Goal: Task Accomplishment & Management: Use online tool/utility

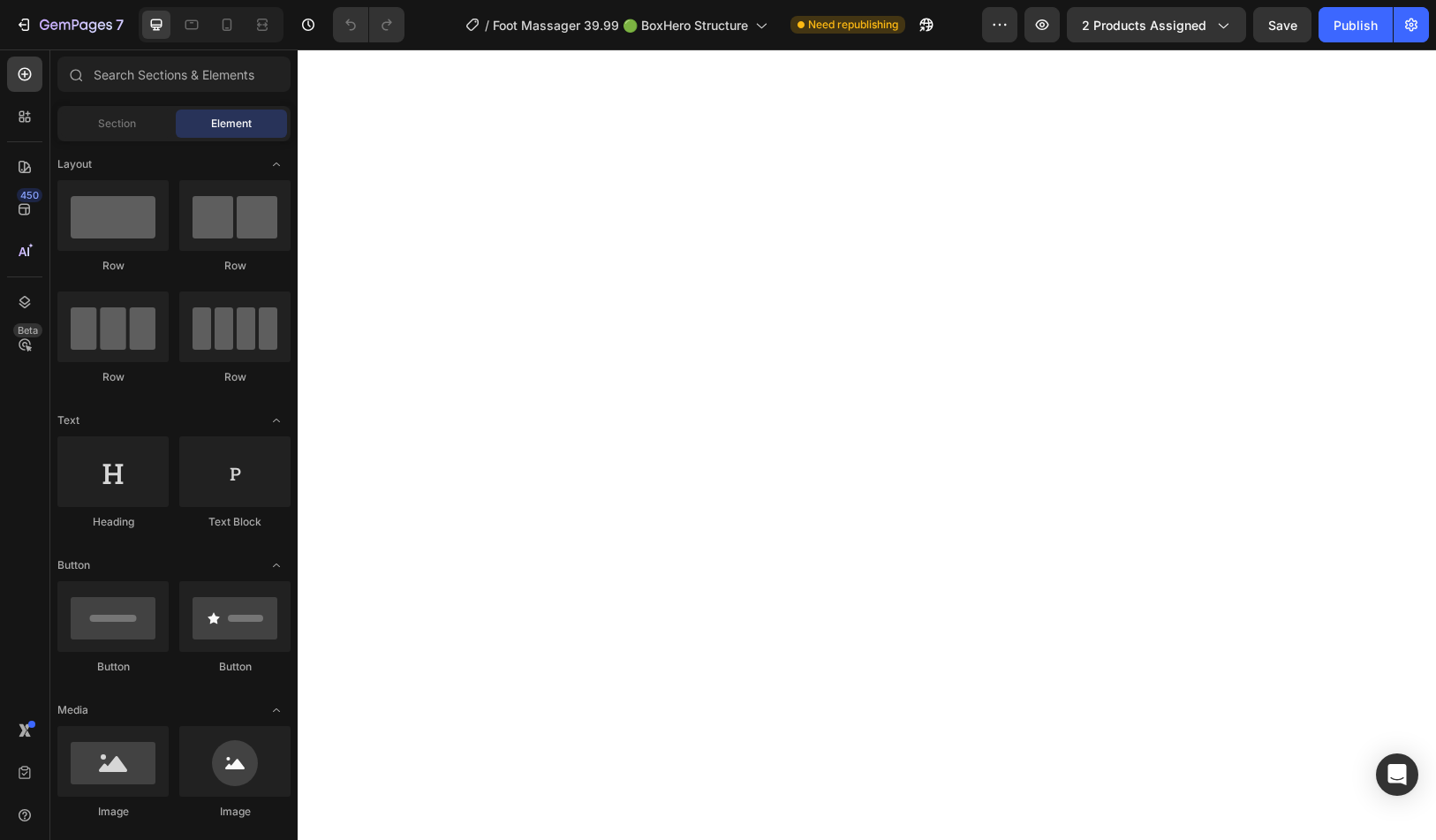
select select "2X FOOT MASSAGER NEMS"
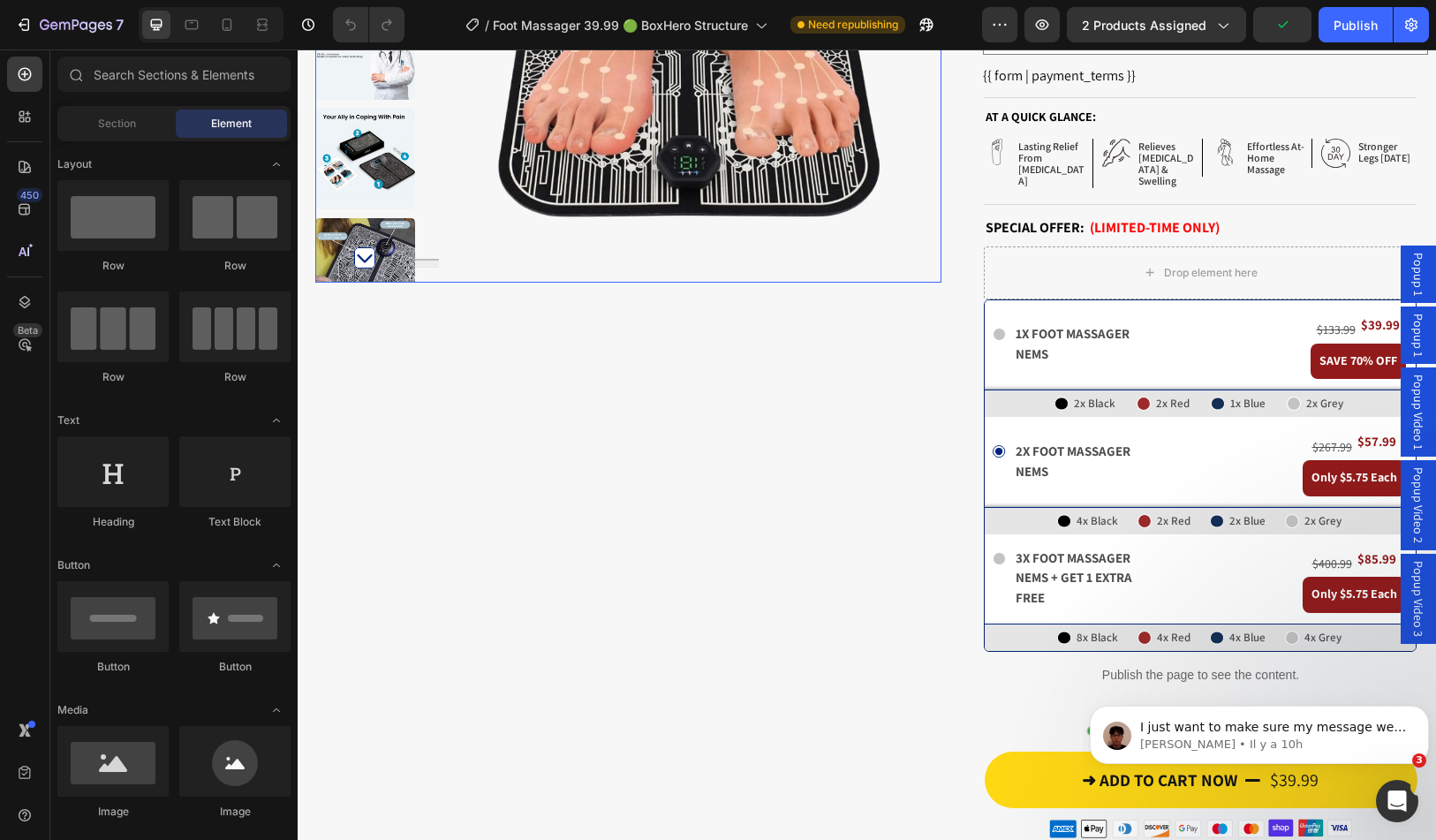
scroll to position [441, 0]
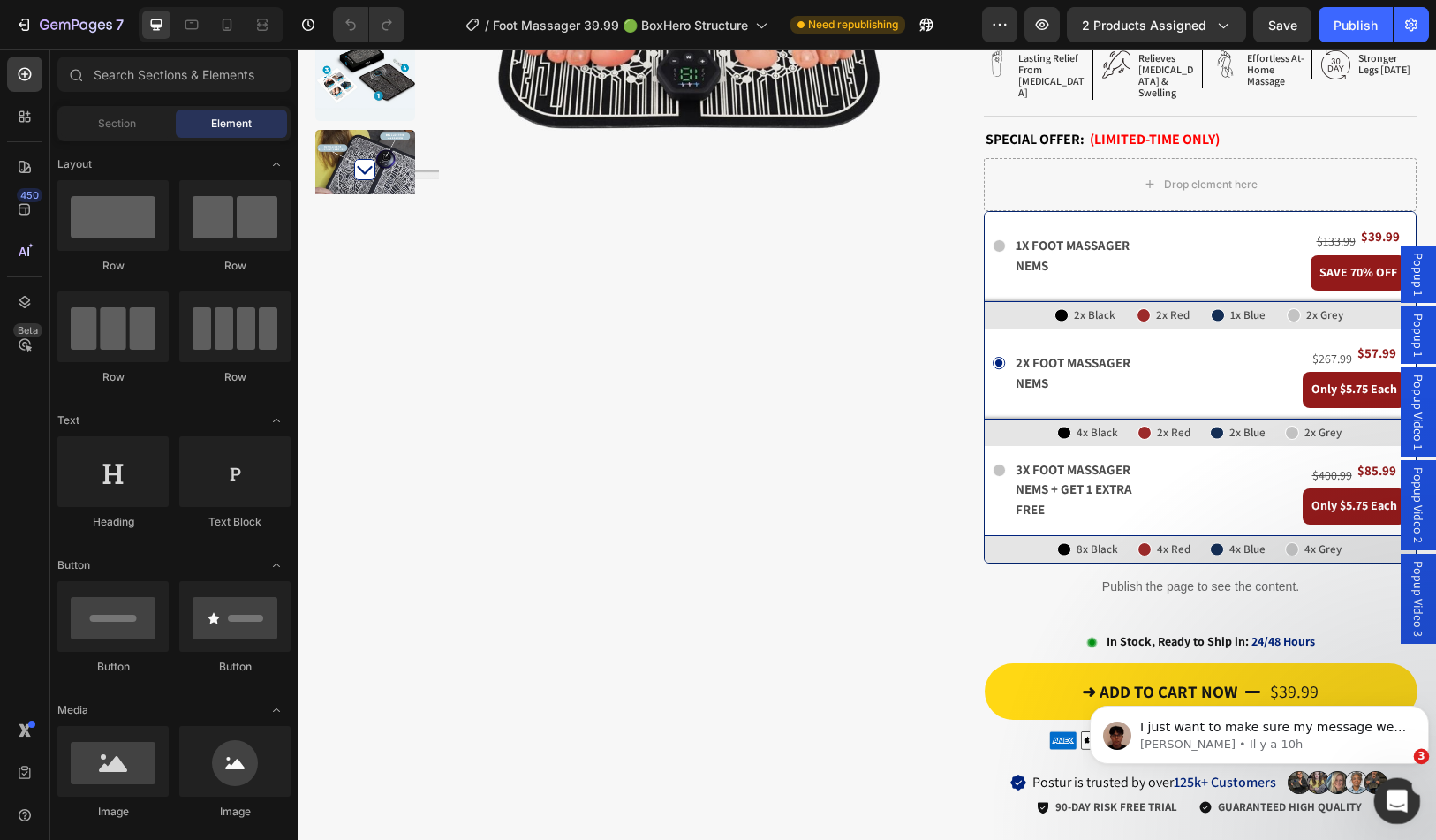
click at [1399, 805] on icon "Ouvrir le Messenger Intercom" at bounding box center [1395, 798] width 29 height 29
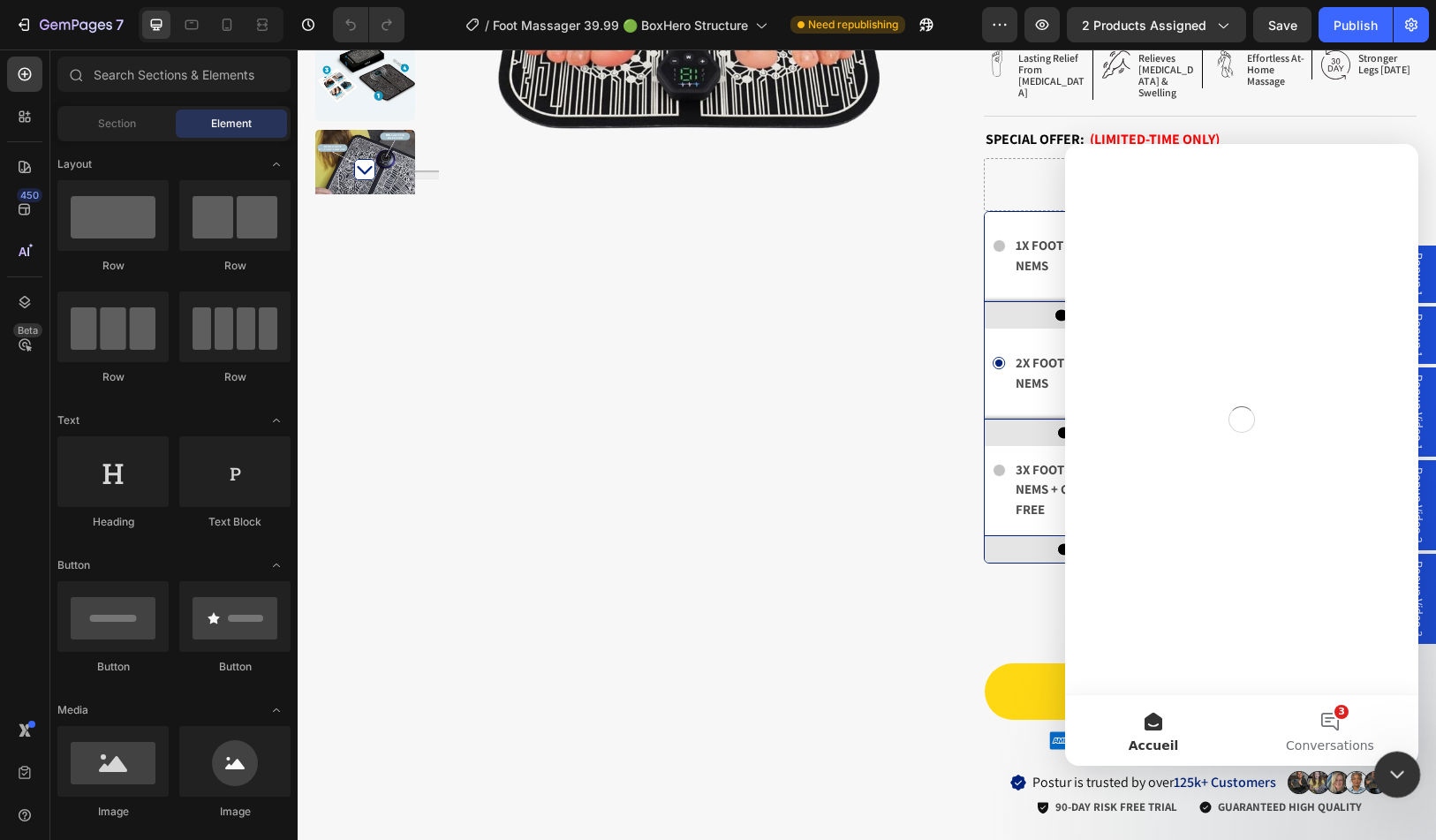
scroll to position [0, 0]
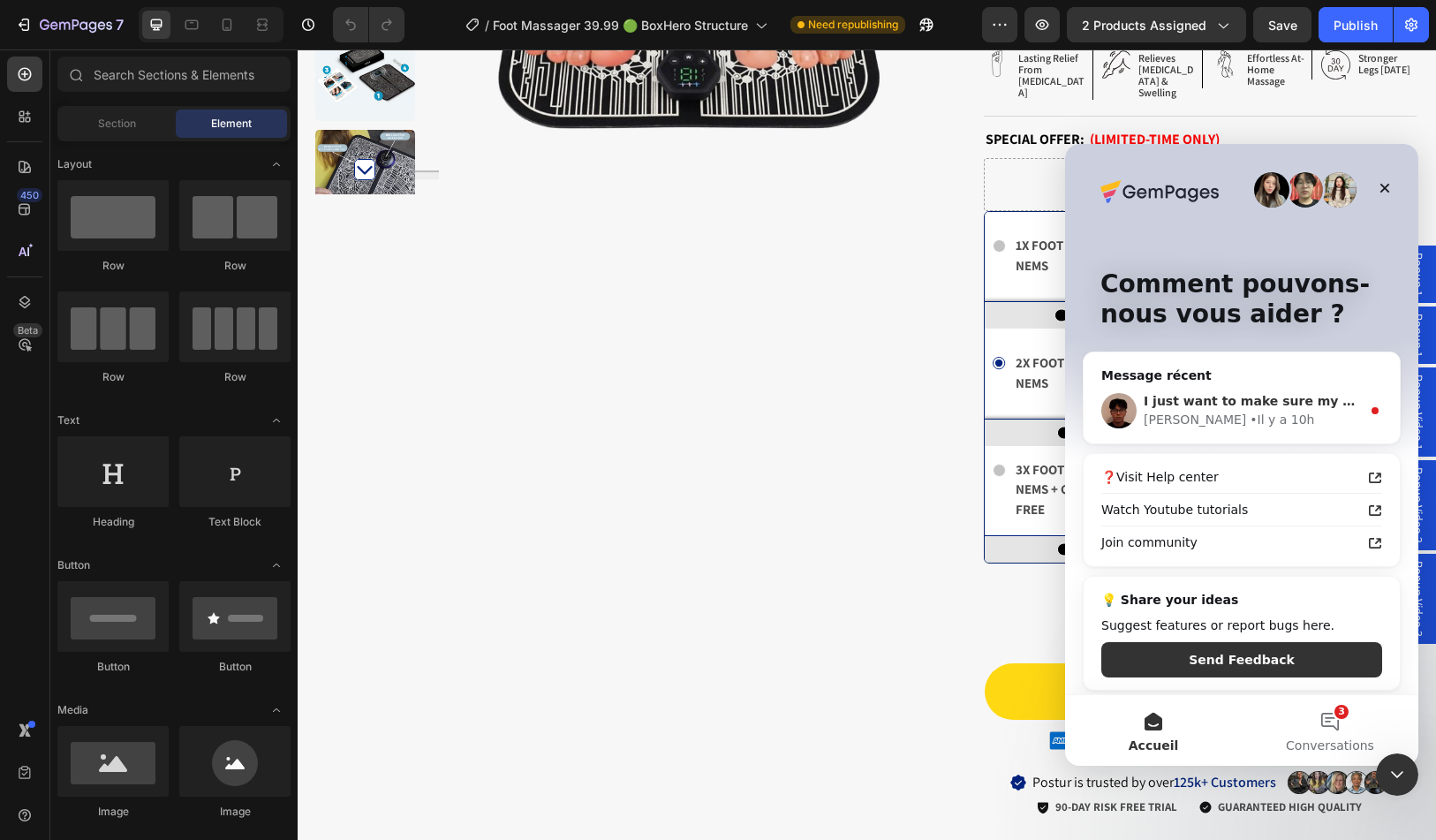
click at [1286, 413] on div "Kyle • Il y a 10h" at bounding box center [1253, 420] width 217 height 19
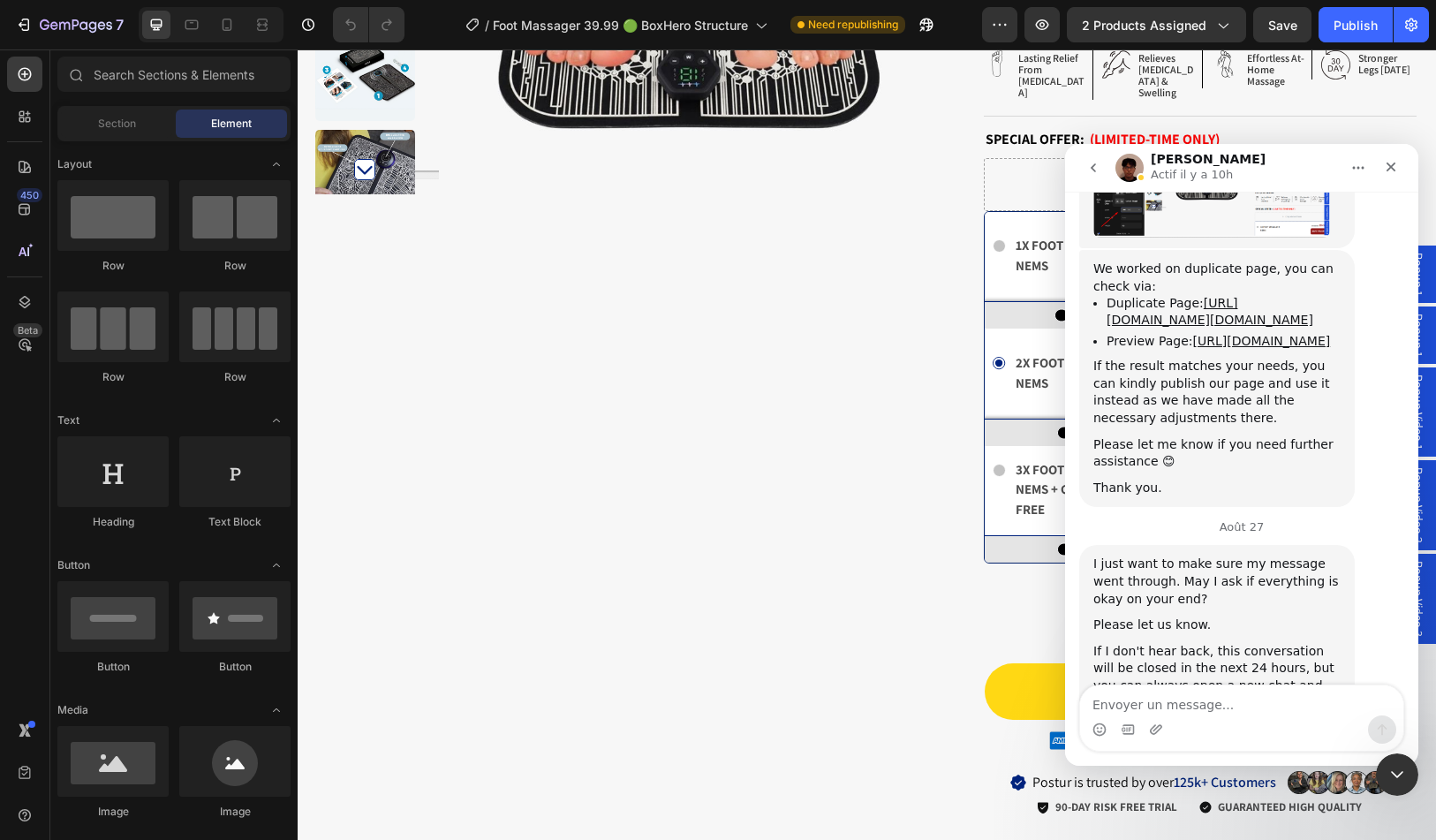
scroll to position [4841, 0]
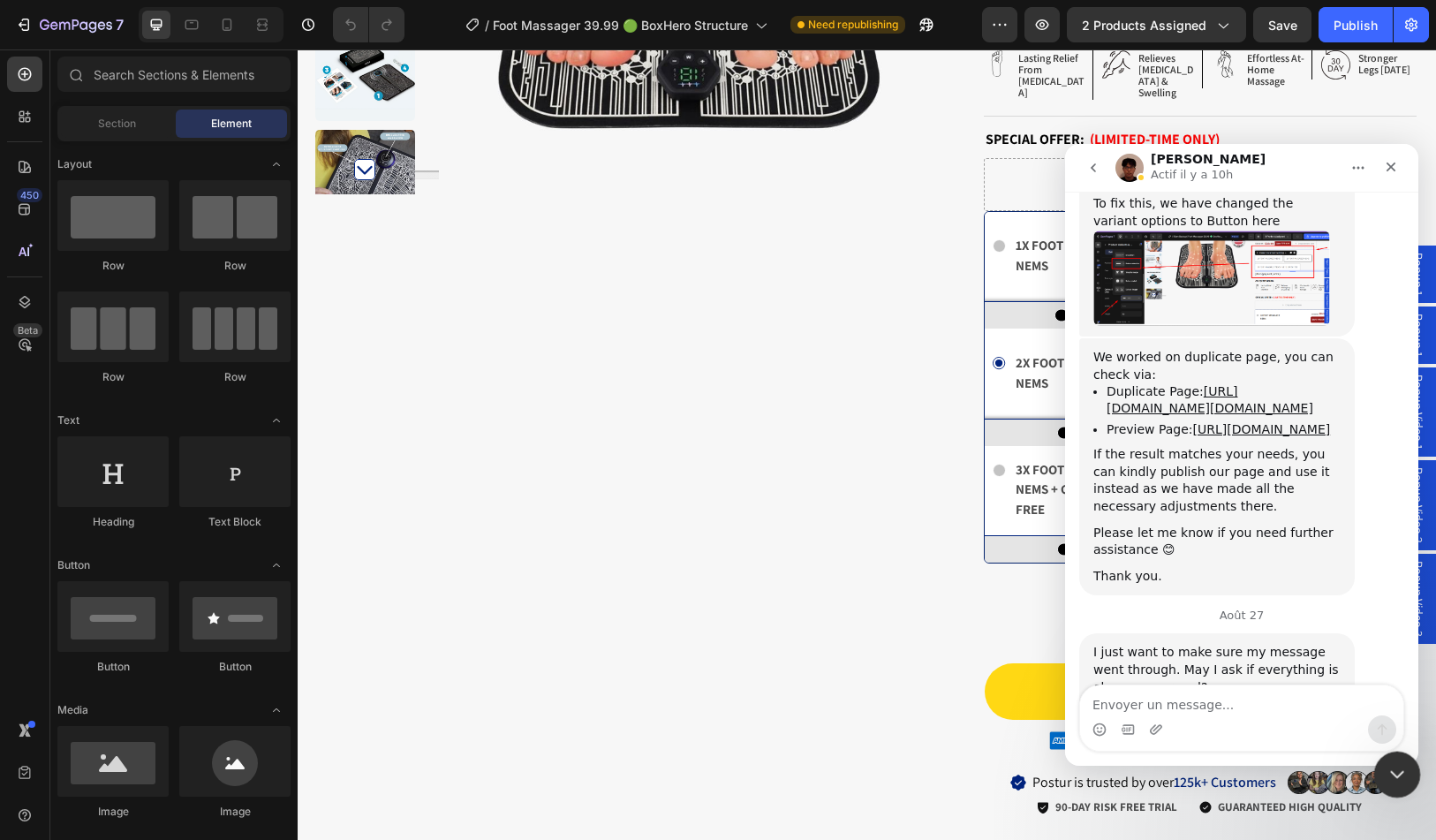
click at [1399, 775] on icon "Fermer le Messenger Intercom" at bounding box center [1394, 771] width 21 height 21
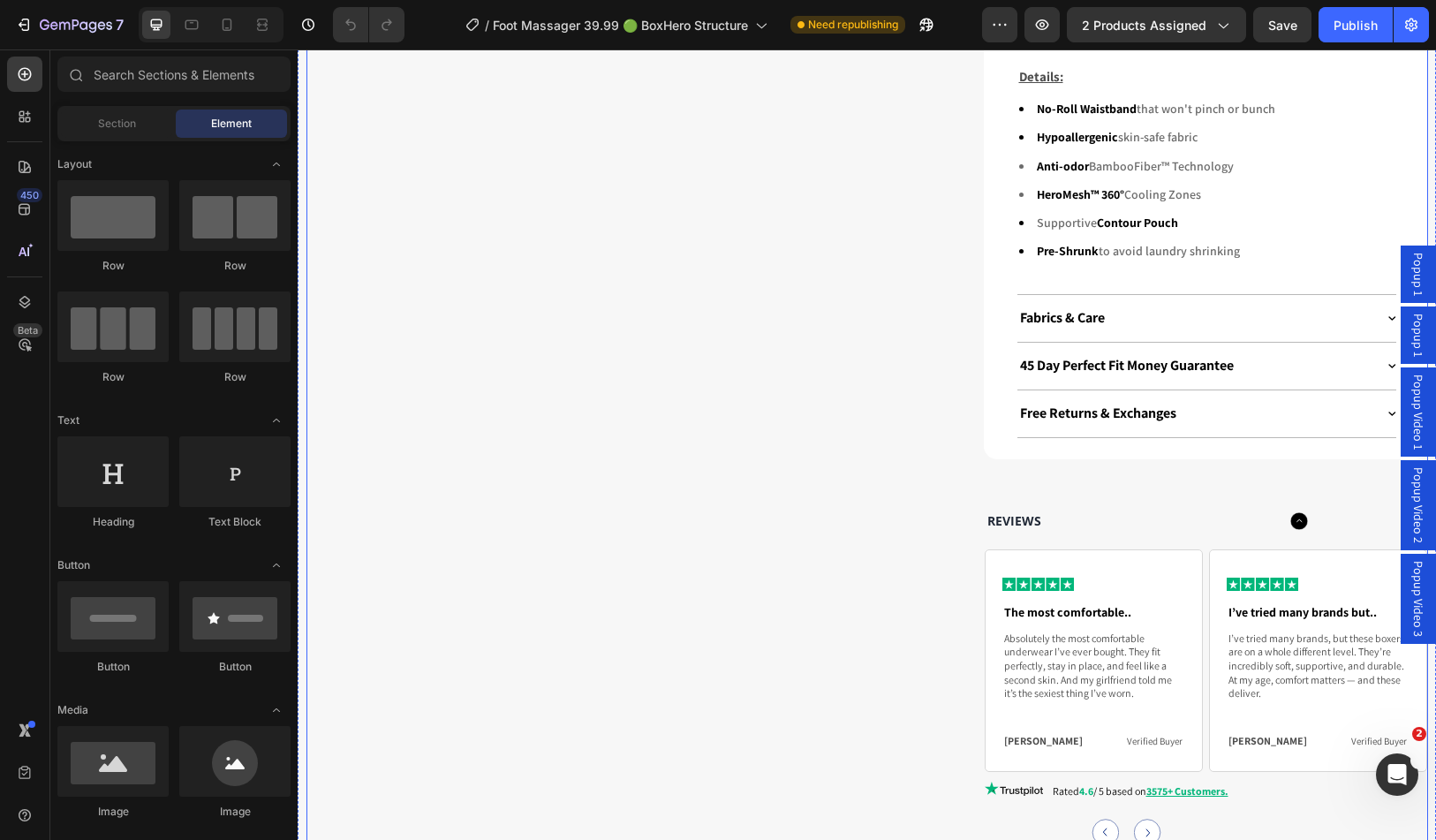
scroll to position [1590, 0]
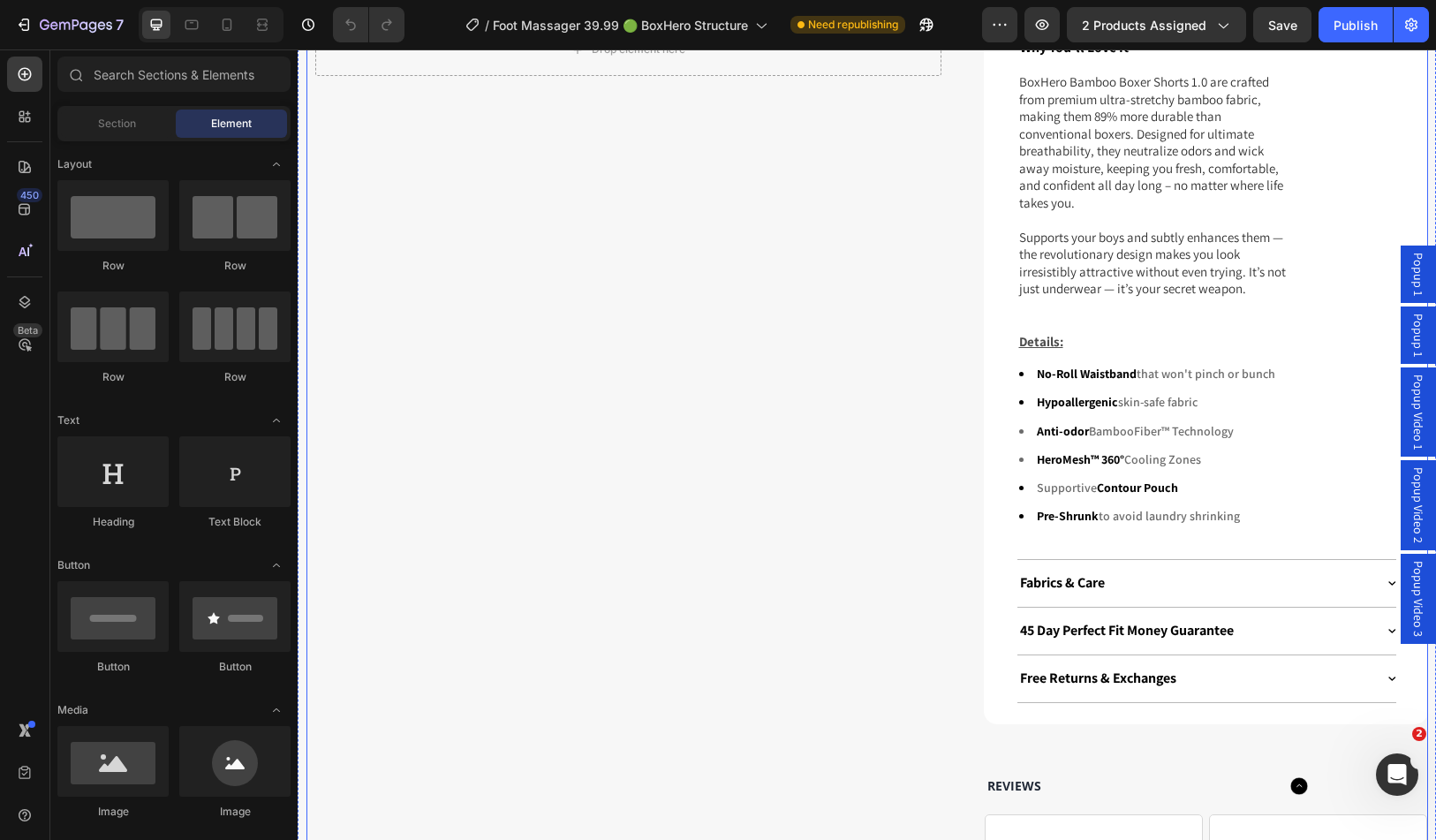
select select "2X FOOT MASSAGER NEMS"
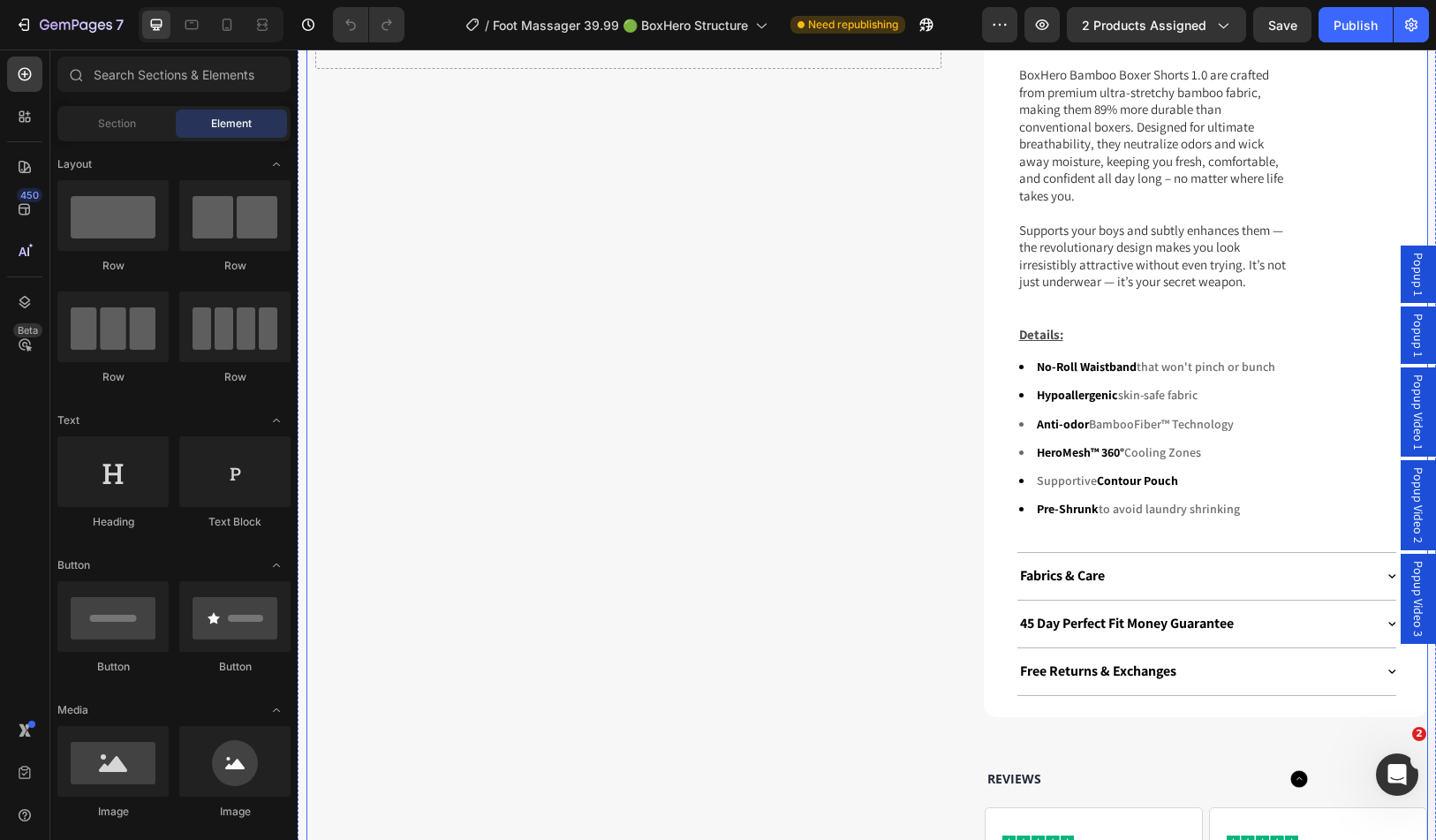
select select "2X FOOT MASSAGER NEMS"
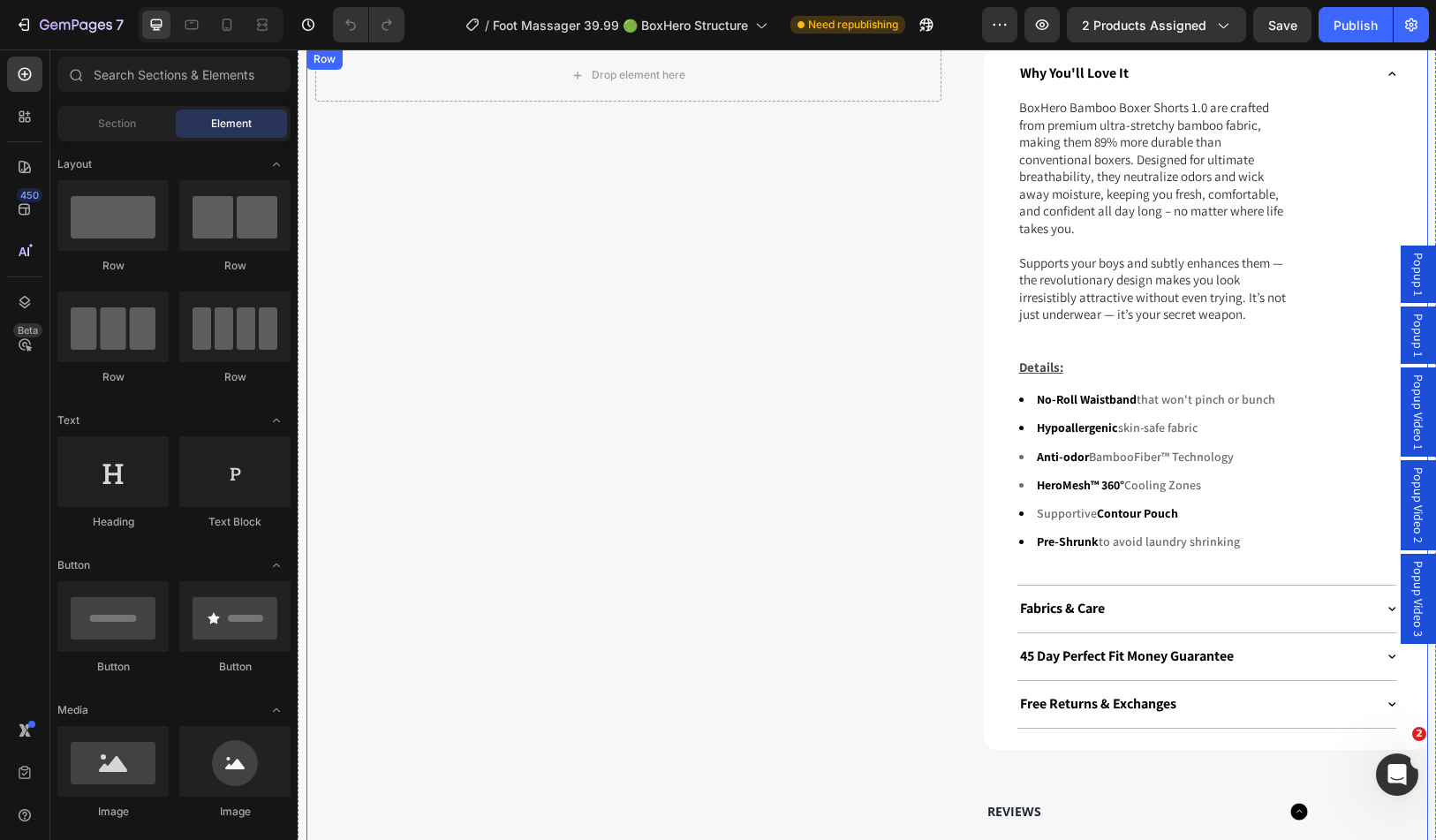
scroll to position [1237, 0]
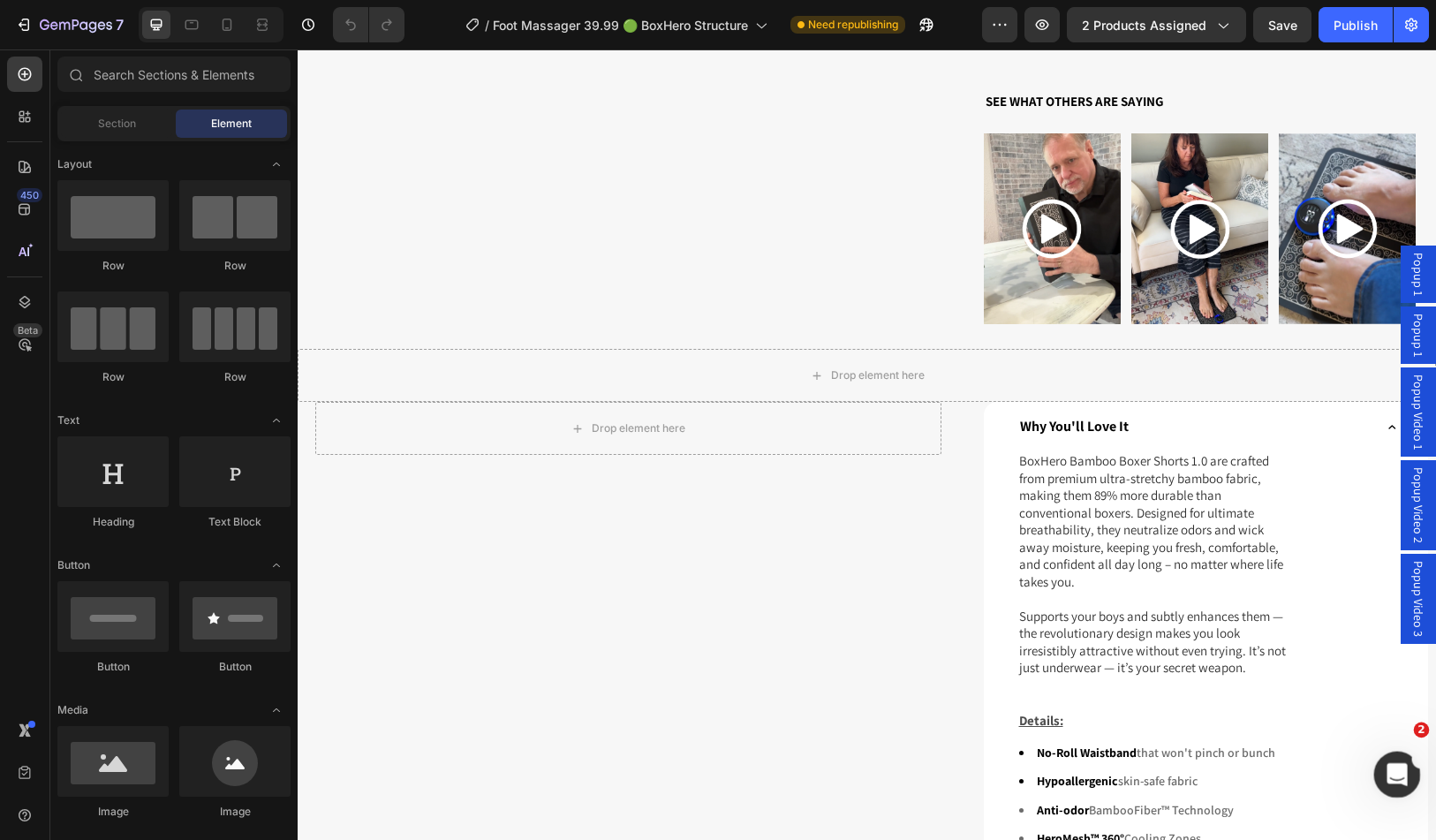
click at [1404, 781] on div "Ouvrir le Messenger Intercom" at bounding box center [1395, 772] width 59 height 59
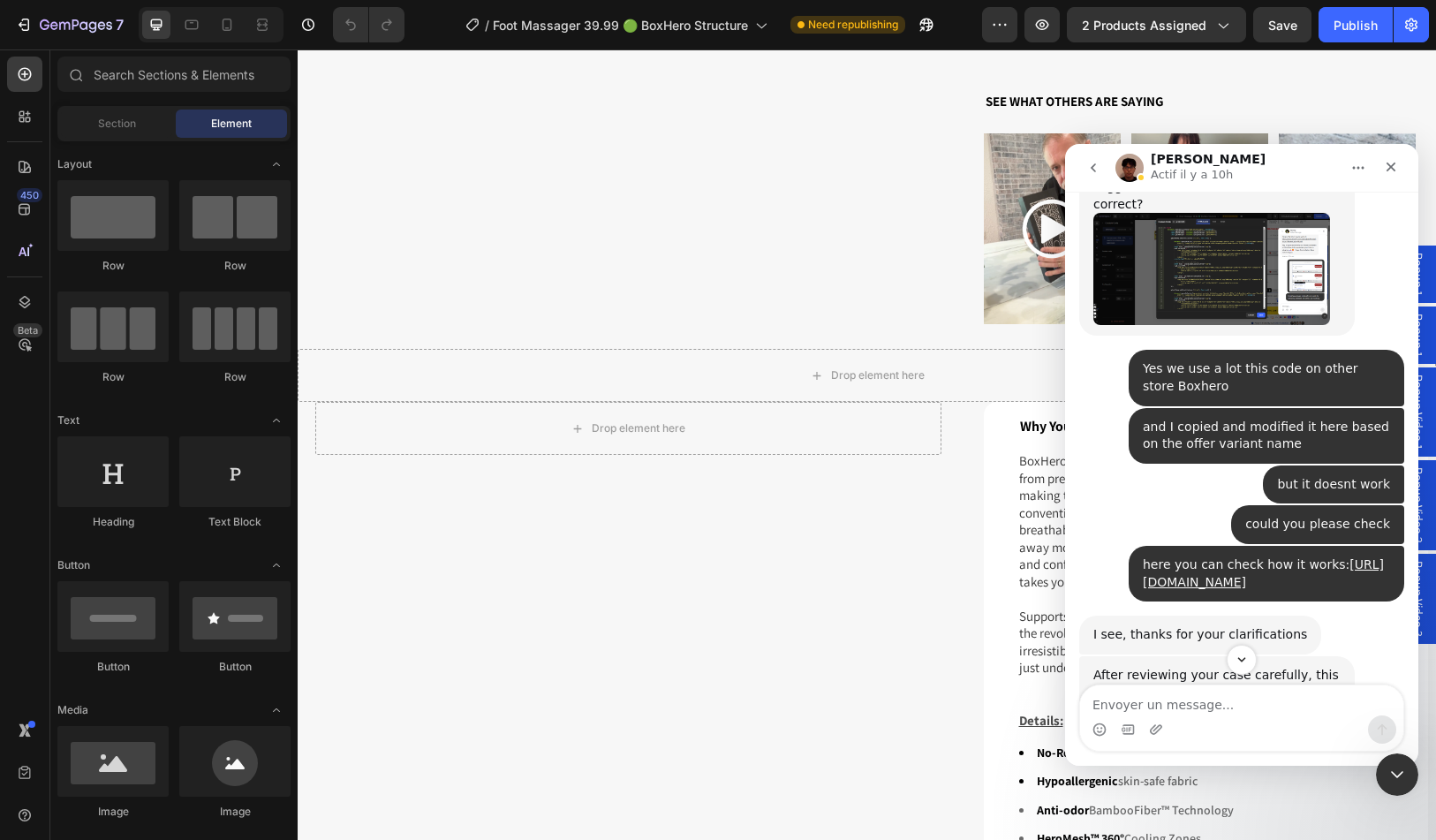
scroll to position [3869, 0]
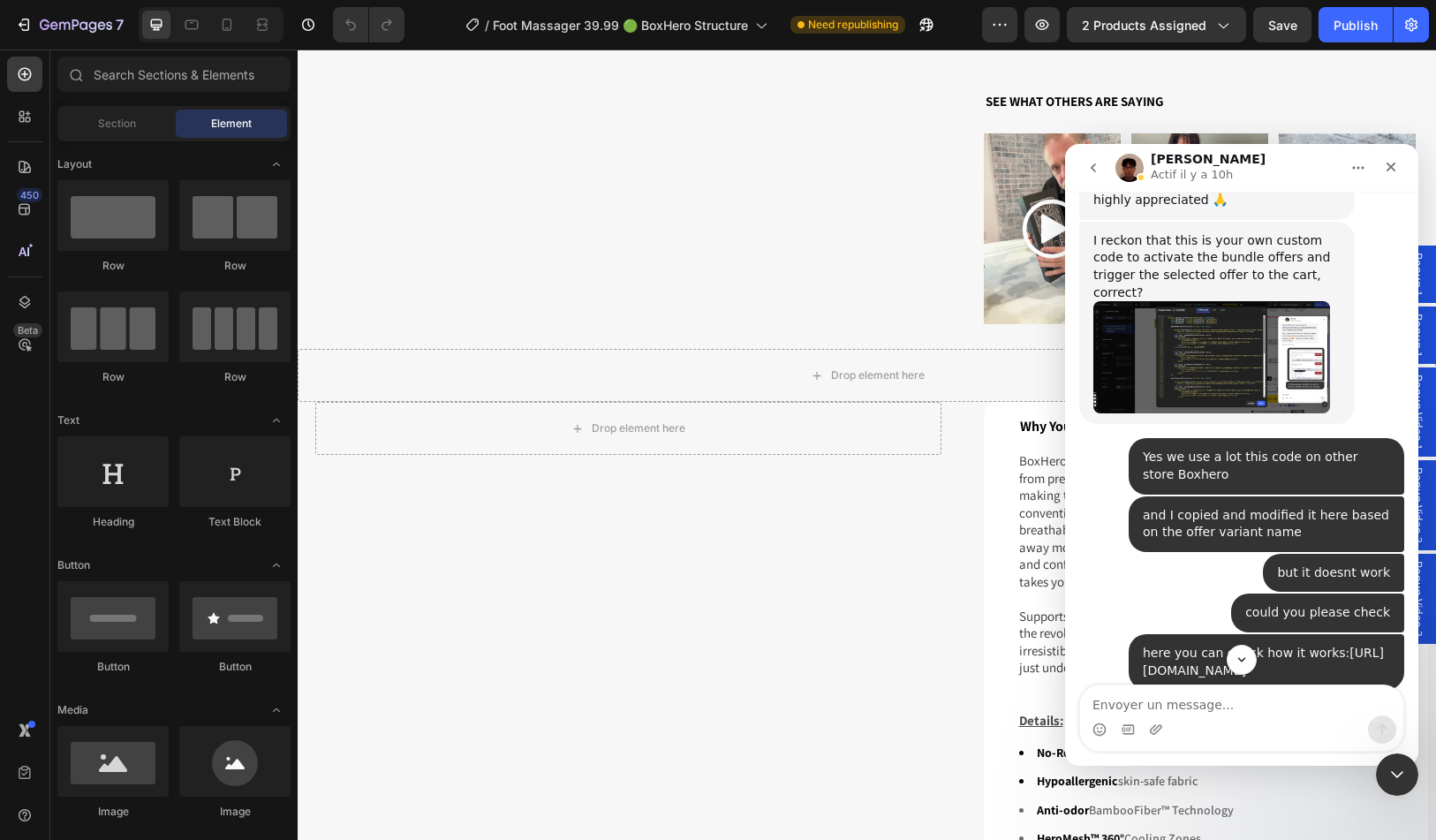
click at [1218, 646] on link "https://boxhero-us.com/products/bamboo-fibre-boxer-shorts-for-all-day-comfort-c…" at bounding box center [1264, 662] width 241 height 32
click at [1390, 773] on icon "Fermer le Messenger Intercom" at bounding box center [1394, 771] width 21 height 21
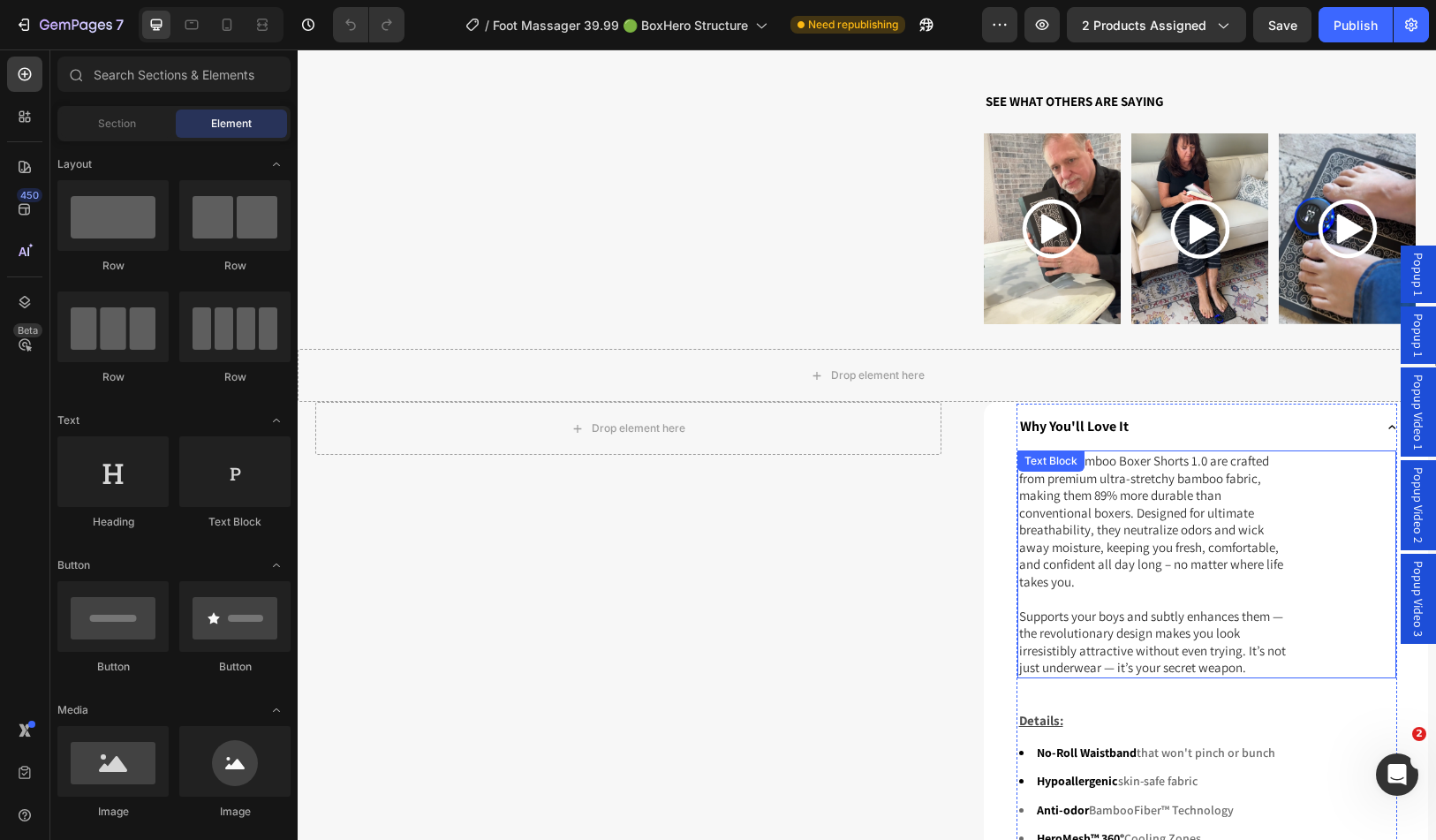
scroll to position [1325, 0]
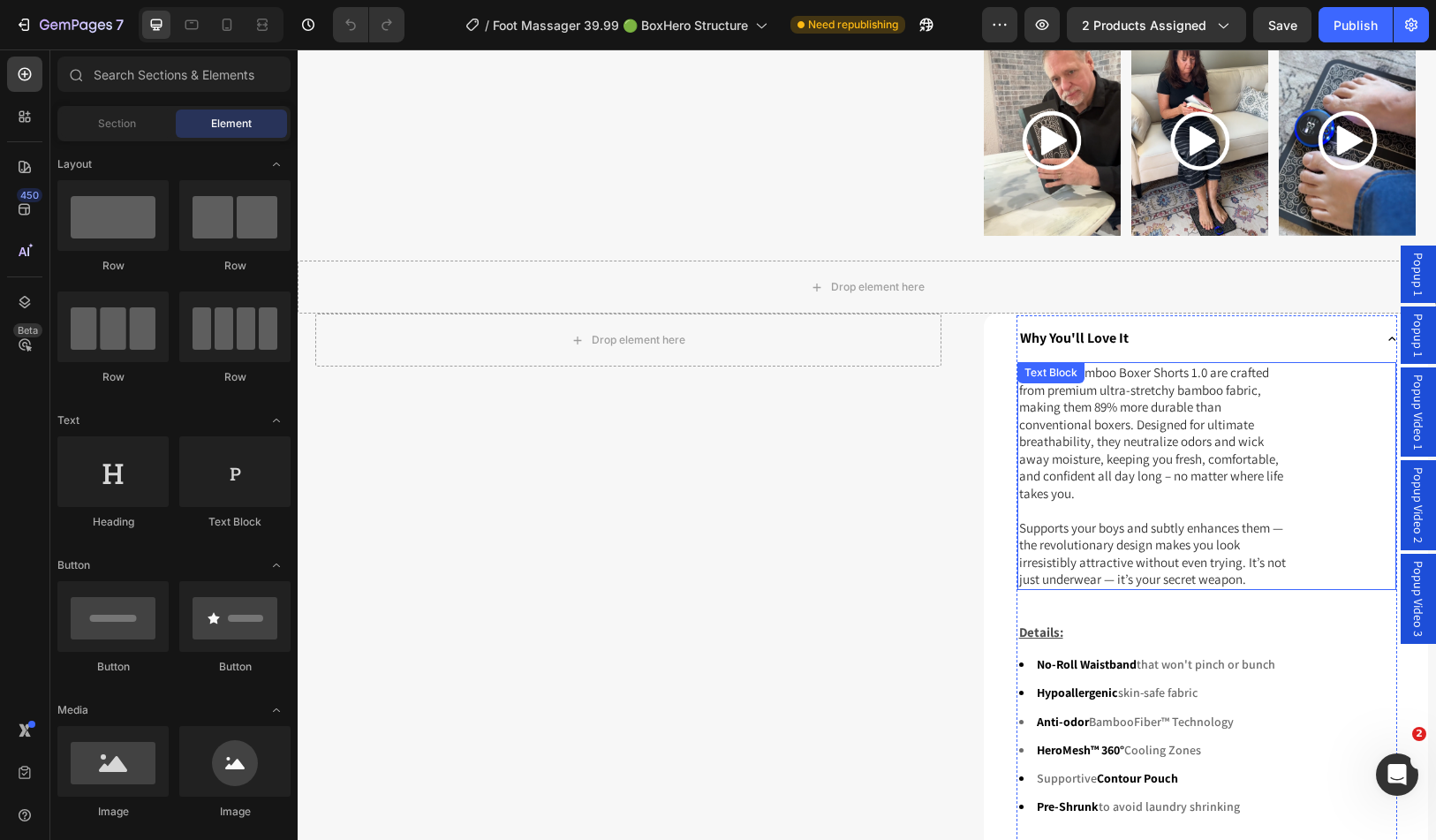
click at [1087, 393] on p "BoxHero Bamboo Boxer Shorts 1.0 are crafted from premium ultra-stretchy bamboo …" at bounding box center [1157, 475] width 276 height 224
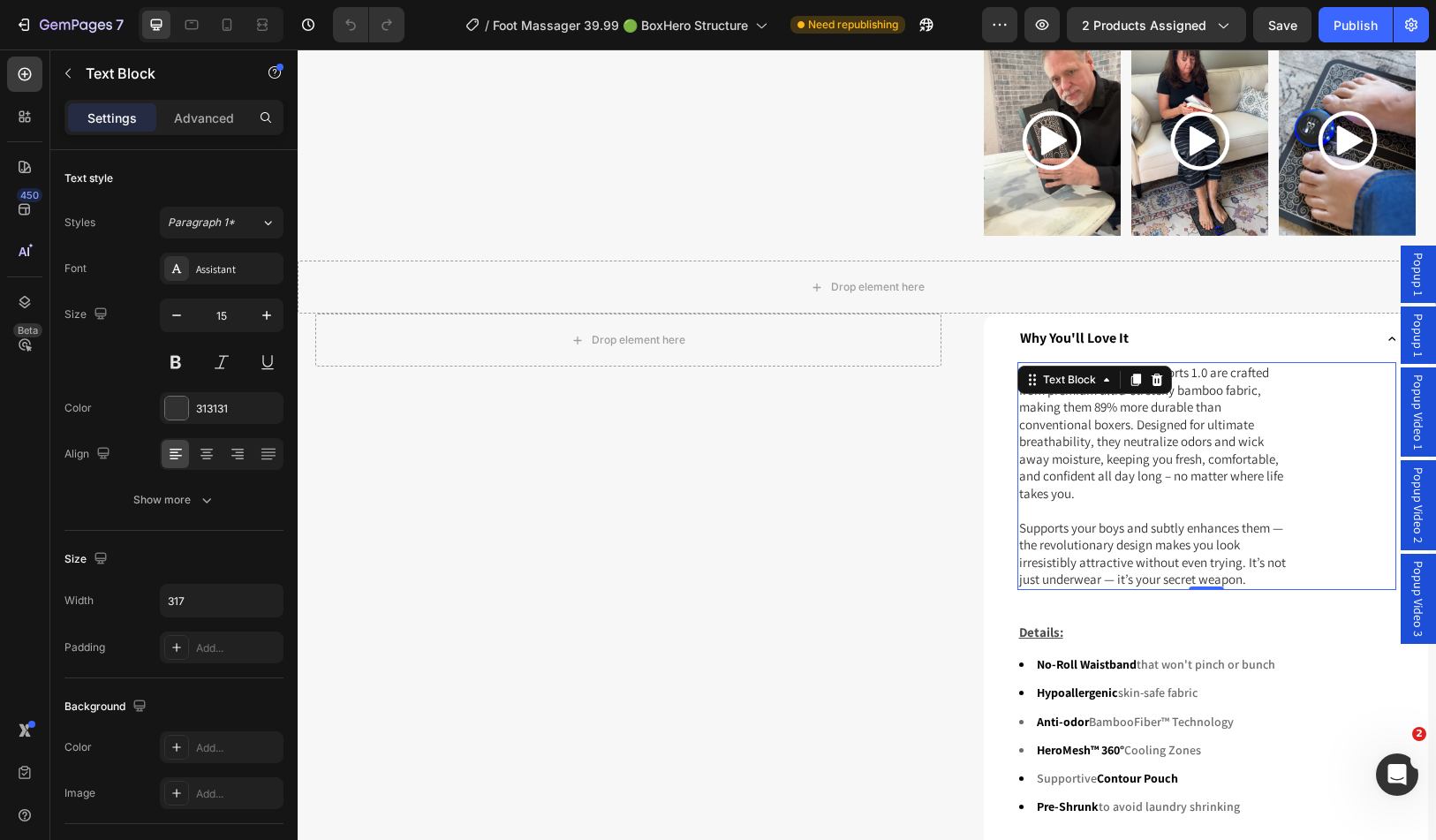
click at [1122, 431] on p "BoxHero Bamboo Boxer Shorts 1.0 are crafted from premium ultra-stretchy bamboo …" at bounding box center [1157, 475] width 276 height 224
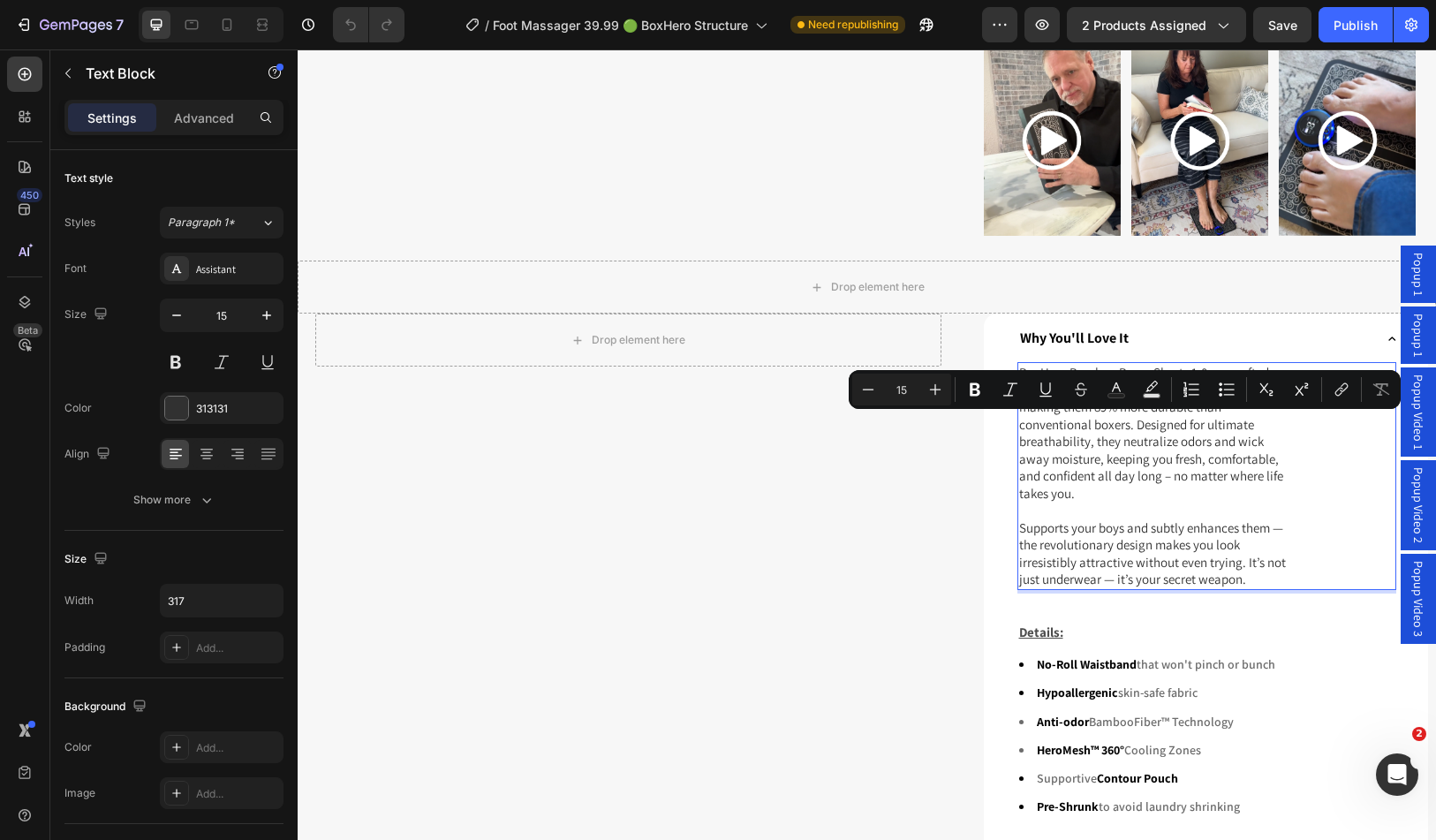
click at [1228, 503] on p "BoxHero Bamboo Boxer Shorts 1.0 are crafted from premium ultra-stretchy bamboo …" at bounding box center [1157, 475] width 276 height 224
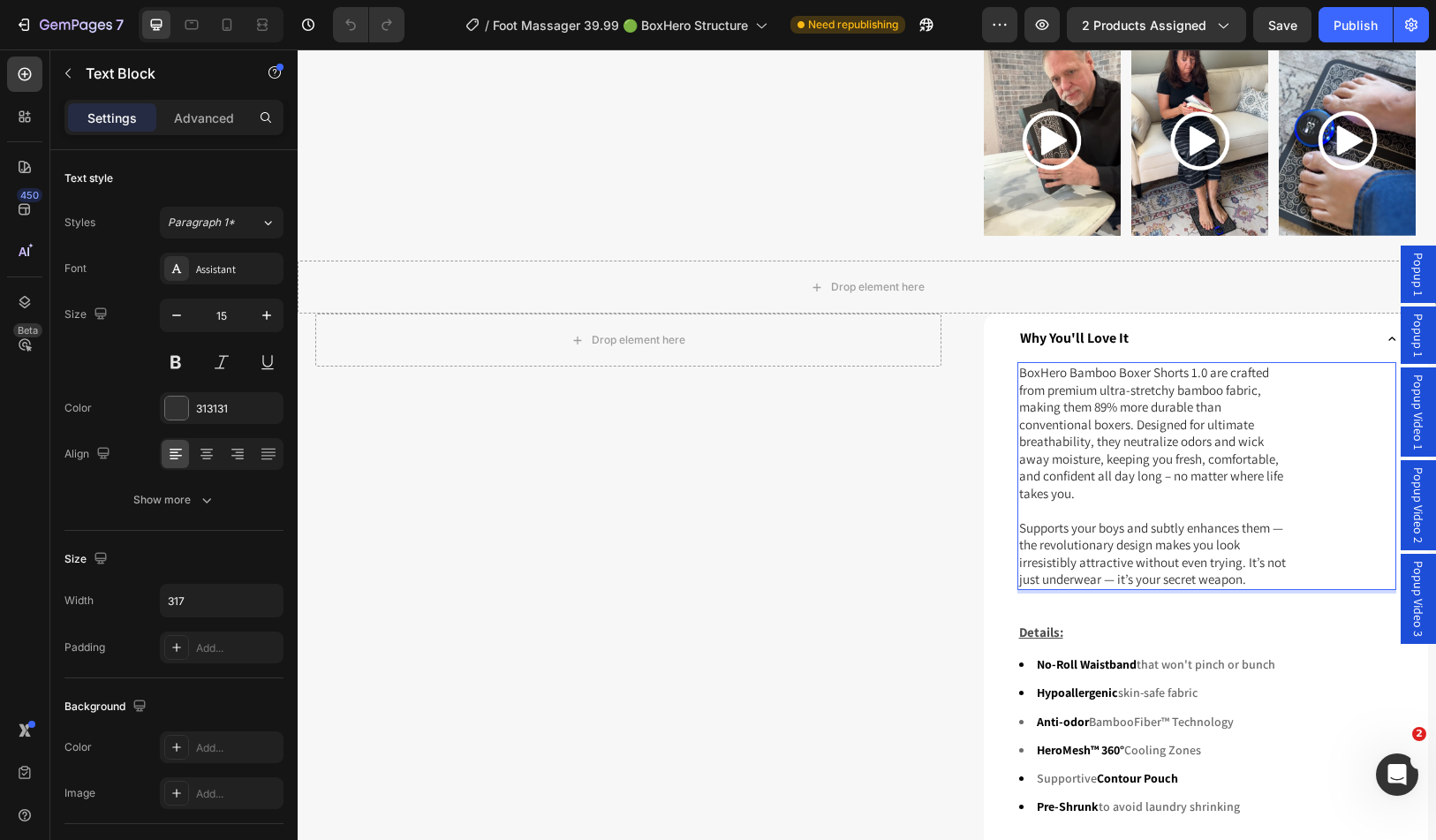
click at [1228, 506] on p "BoxHero Bamboo Boxer Shorts 1.0 are crafted from premium ultra-stretchy bamboo …" at bounding box center [1157, 475] width 276 height 224
click at [1261, 534] on p "BoxHero Bamboo Boxer Shorts 1.0 are crafted from premium ultra-stretchy bamboo …" at bounding box center [1157, 475] width 276 height 224
click at [1258, 546] on p "BoxHero Bamboo Boxer Shorts 1.0 are crafted from premium ultra-stretchy bamboo …" at bounding box center [1157, 475] width 276 height 224
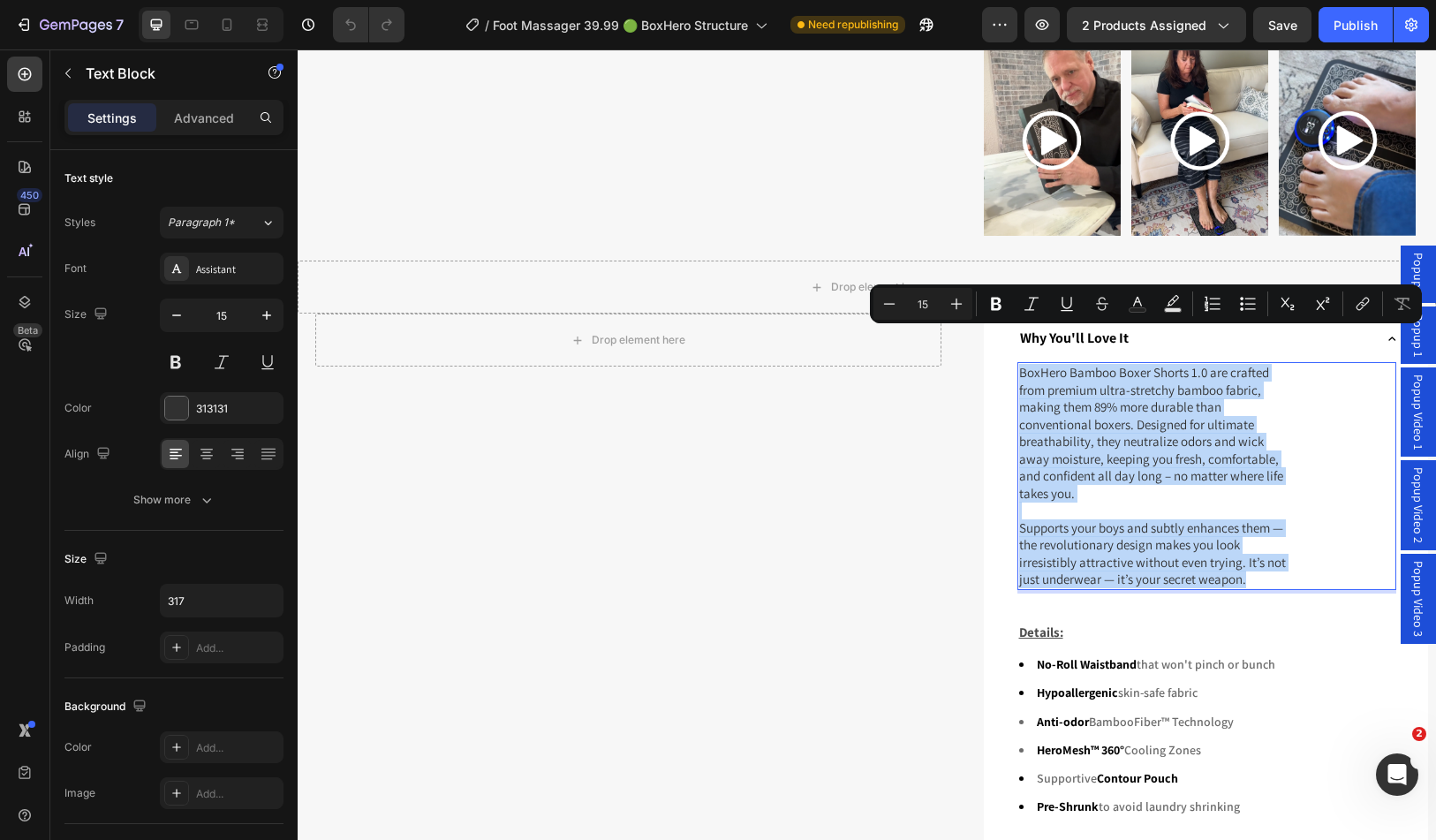
drag, startPoint x: 1253, startPoint y: 546, endPoint x: 1015, endPoint y: 338, distance: 316.1
click at [1019, 364] on p "BoxHero Bamboo Boxer Shorts 1.0 are crafted from premium ultra-stretchy bamboo …" at bounding box center [1157, 475] width 276 height 224
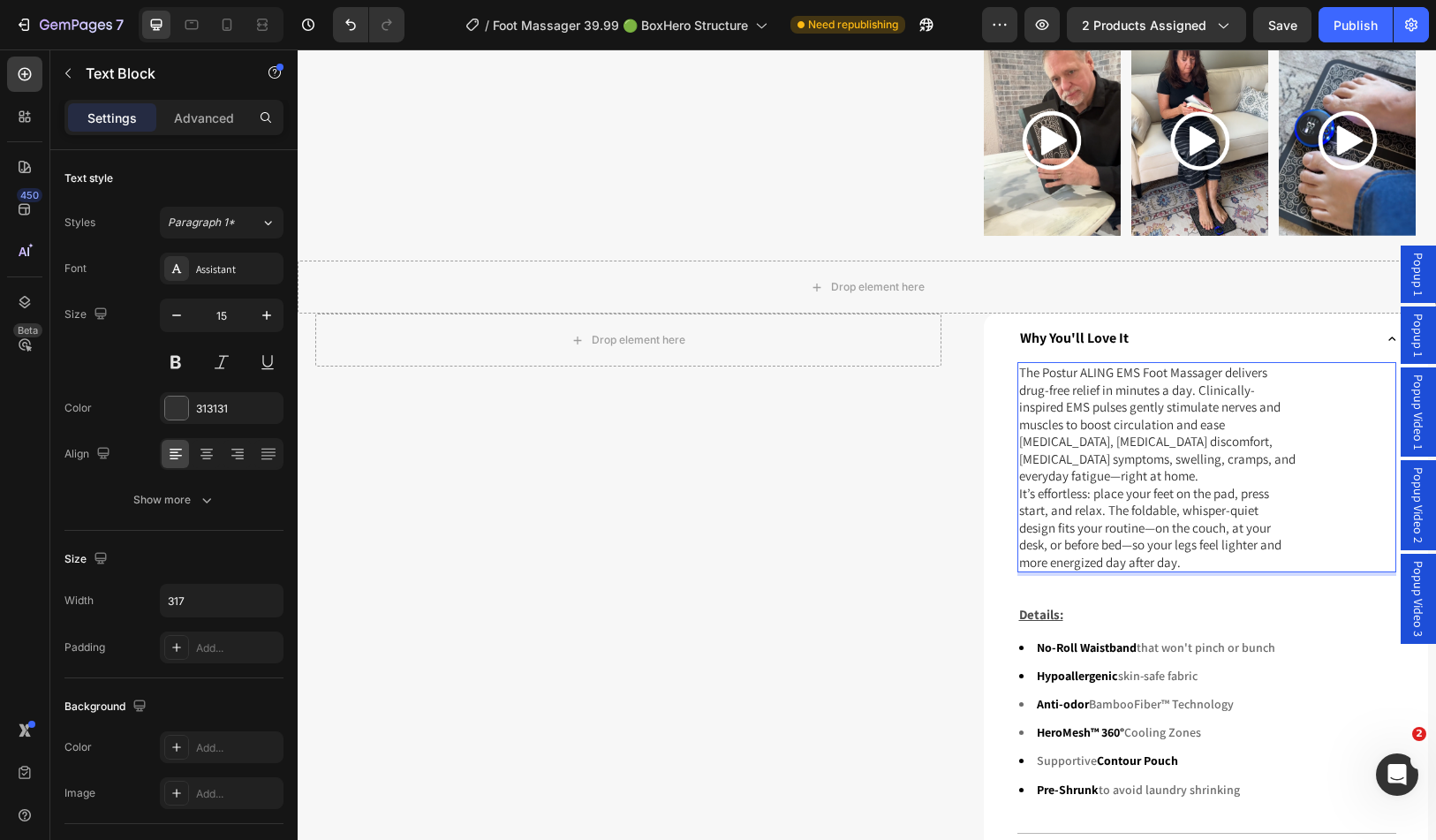
click at [1088, 364] on p "The Postur ALING EMS Foot Massager delivers drug-free relief in minutes a day. …" at bounding box center [1157, 423] width 276 height 121
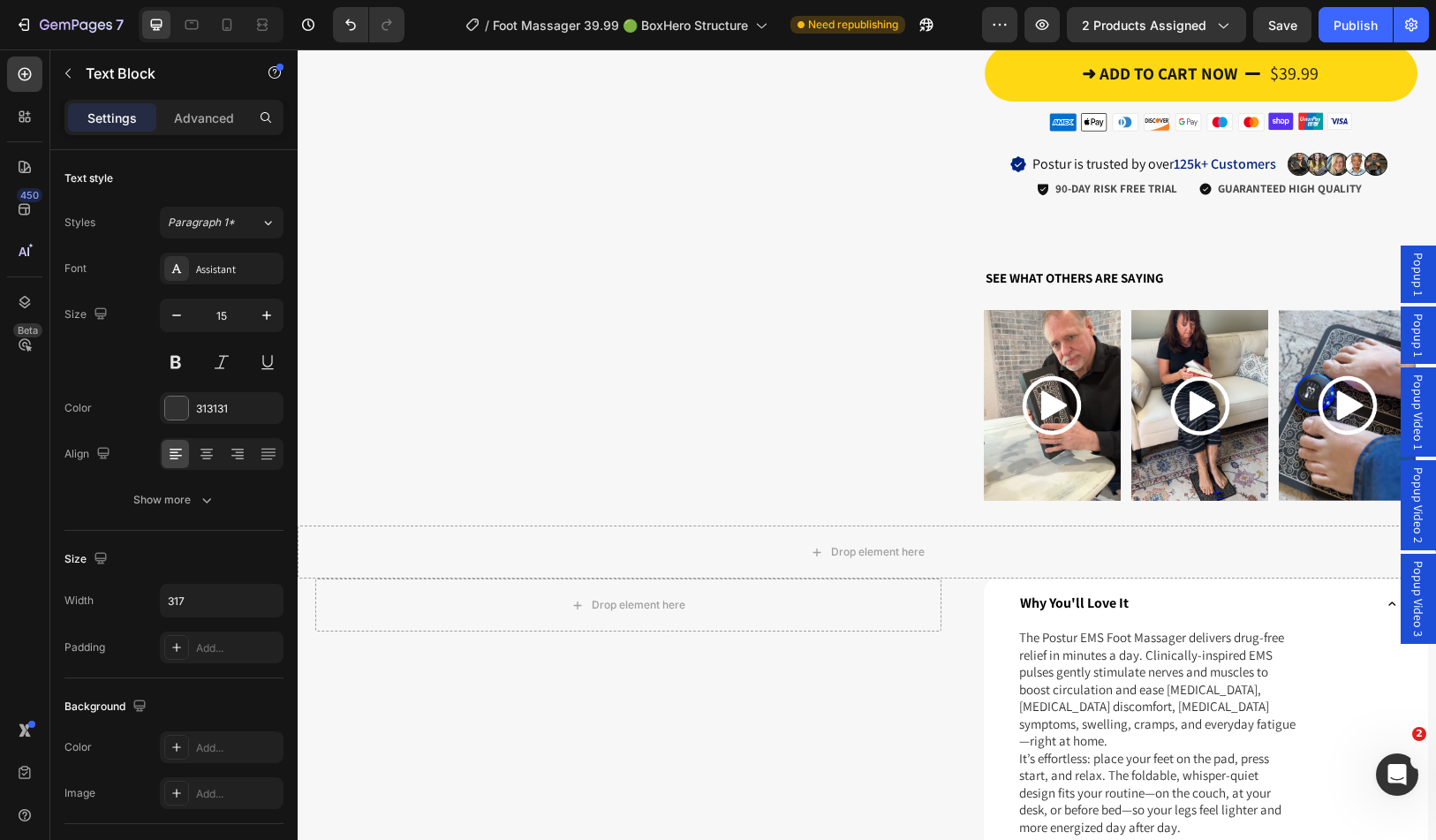
scroll to position [1237, 0]
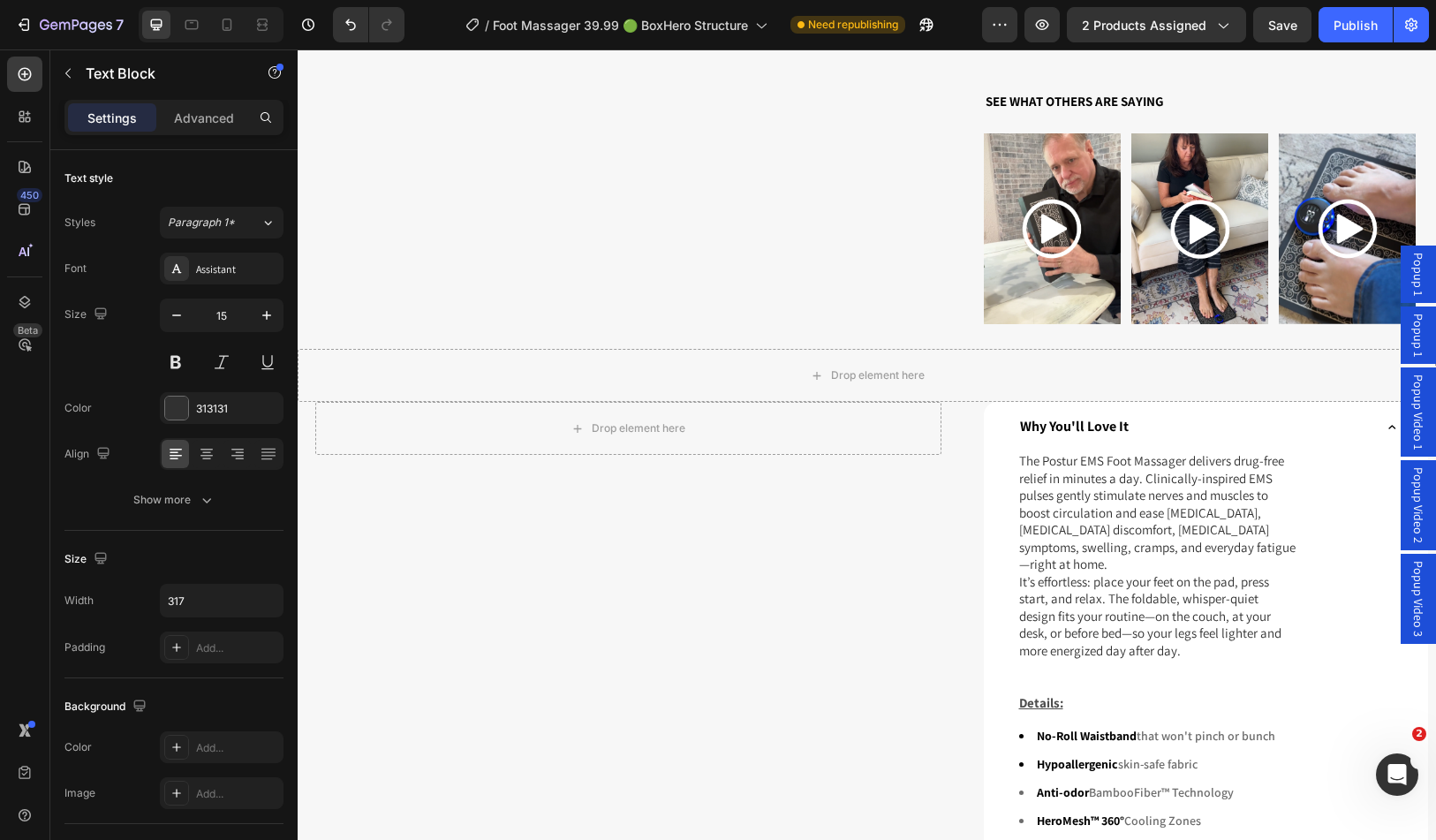
click at [1105, 452] on p "The Postur EMS Foot Massager delivers drug-free relief in minutes a day. Clinic…" at bounding box center [1157, 512] width 276 height 121
click at [1101, 452] on p "The Postur EMS Foot Massager delivers drug-free relief in minutes a day. Clinic…" at bounding box center [1157, 512] width 276 height 121
click at [1115, 452] on p "The Foot Massager delivers drug-free relief in minutes a day. Clinically-inspir…" at bounding box center [1157, 512] width 276 height 121
click at [1270, 525] on p "The Foot Massager NEMS delivers drug-free relief in minutes a day. Clinically-i…" at bounding box center [1157, 512] width 276 height 121
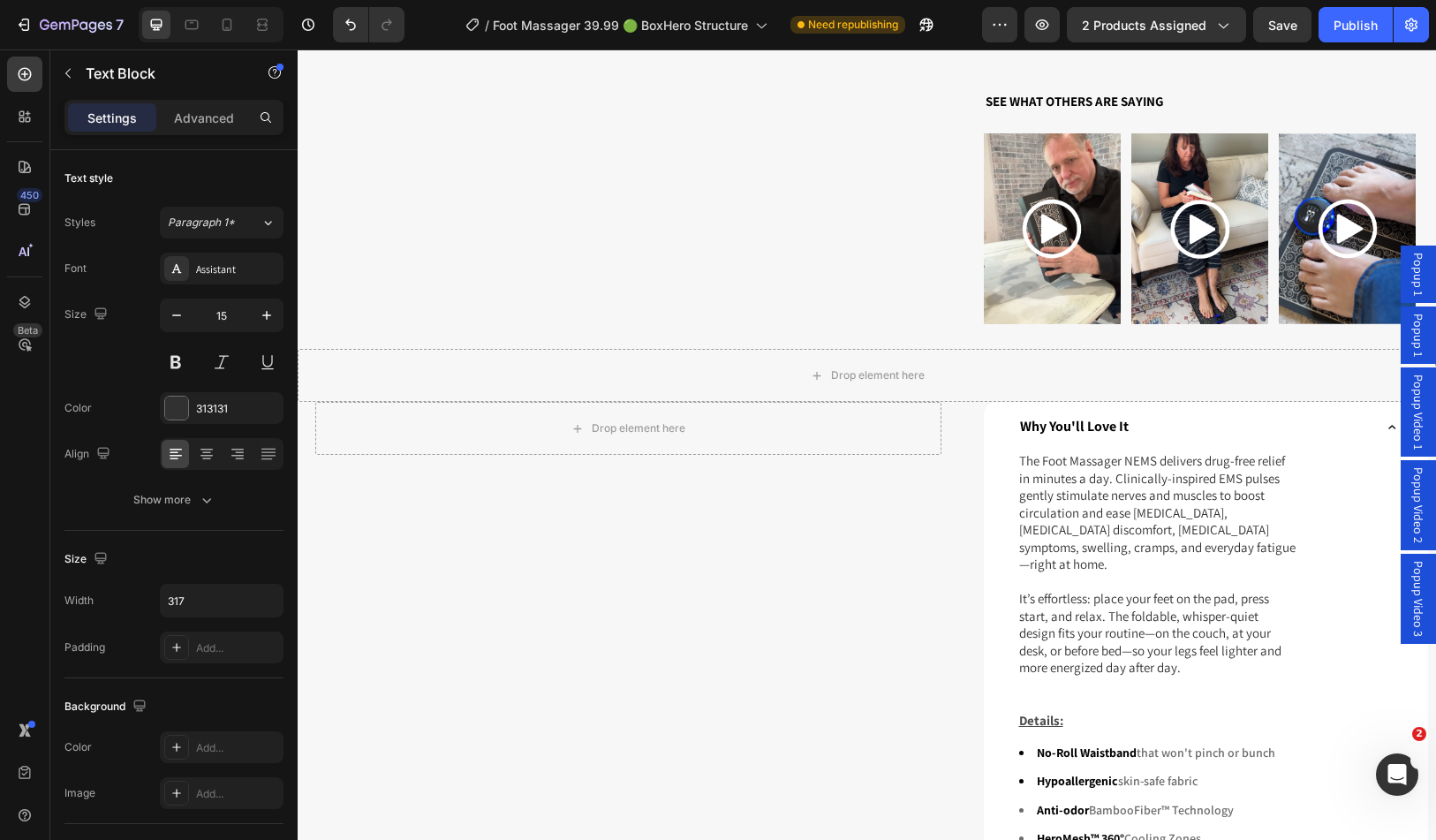
click at [1112, 590] on p "It’s effortless: place your feet on the pad, press start, and relax. The foldab…" at bounding box center [1157, 633] width 276 height 87
click at [1081, 604] on p "It’s effortless: place your feet on the pad, press start, and relax. The foldab…" at bounding box center [1157, 633] width 276 height 87
click at [1186, 521] on p "The Foot Massager NEMS delivers drug-free relief in minutes a day. Clinically-i…" at bounding box center [1157, 512] width 276 height 121
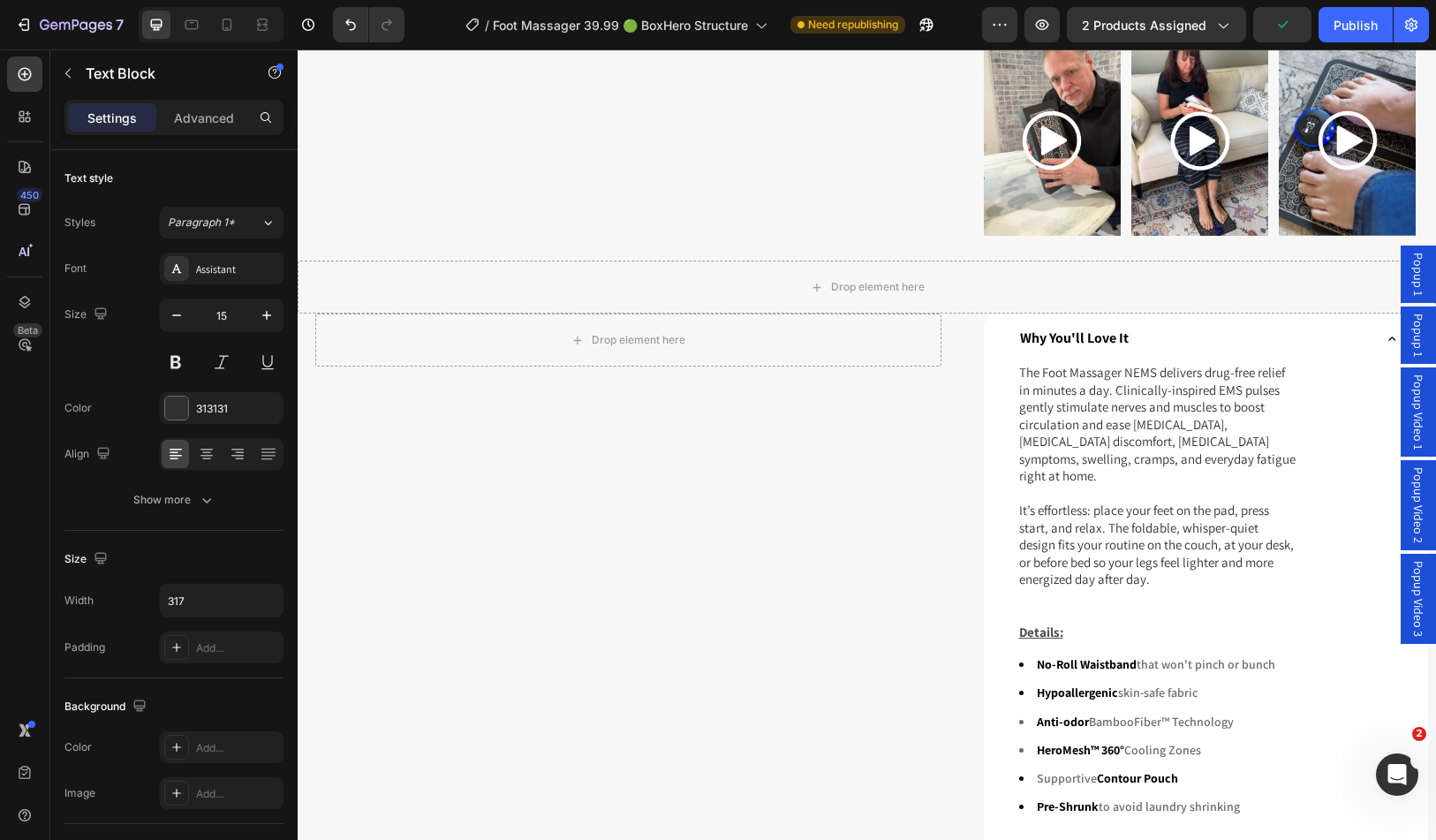
scroll to position [1502, 0]
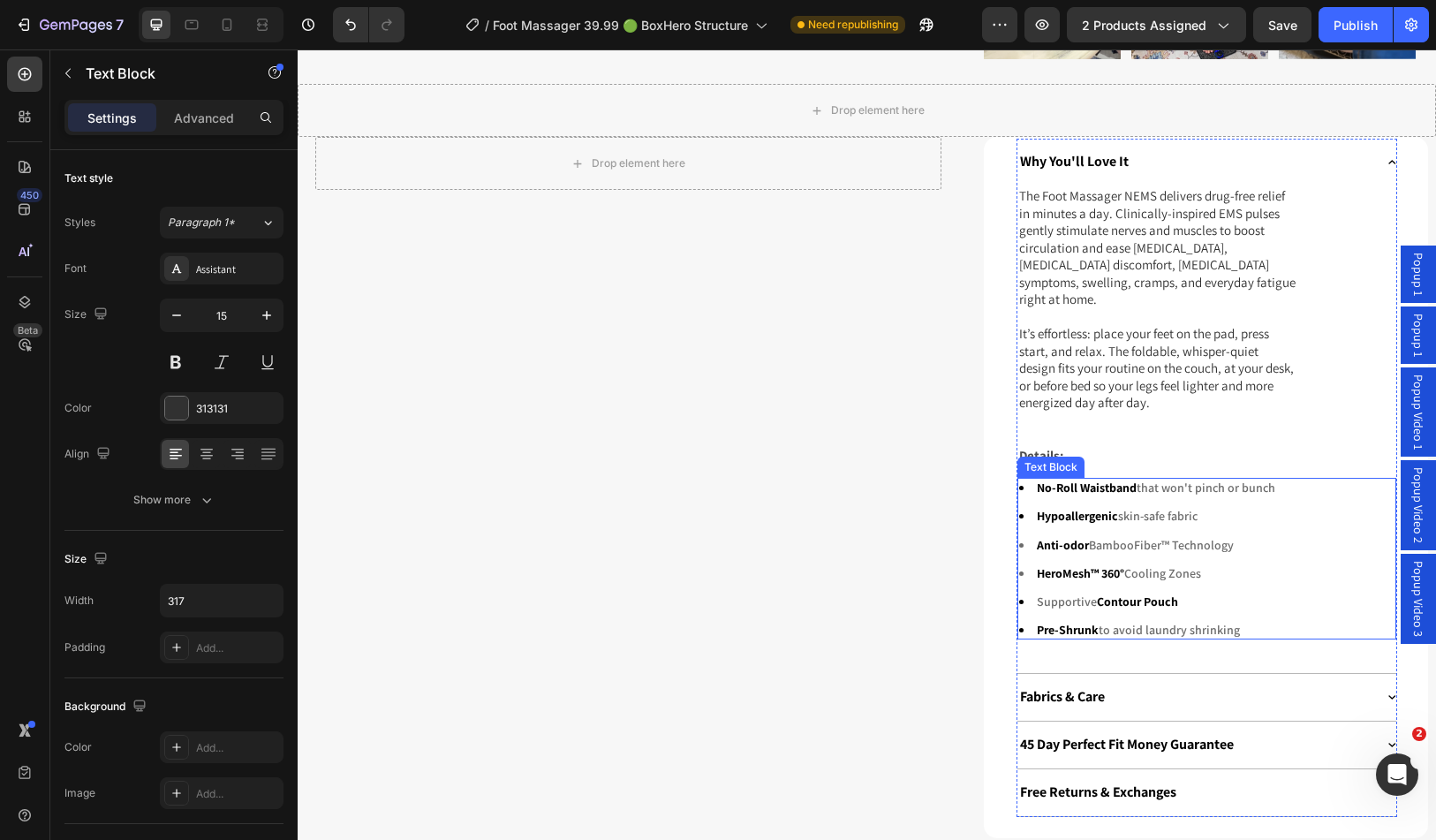
click at [1133, 483] on ul "No-Roll Waistband that won't pinch or bunch Hypoallergenic skin-safe fabric Ant…" at bounding box center [1207, 558] width 376 height 158
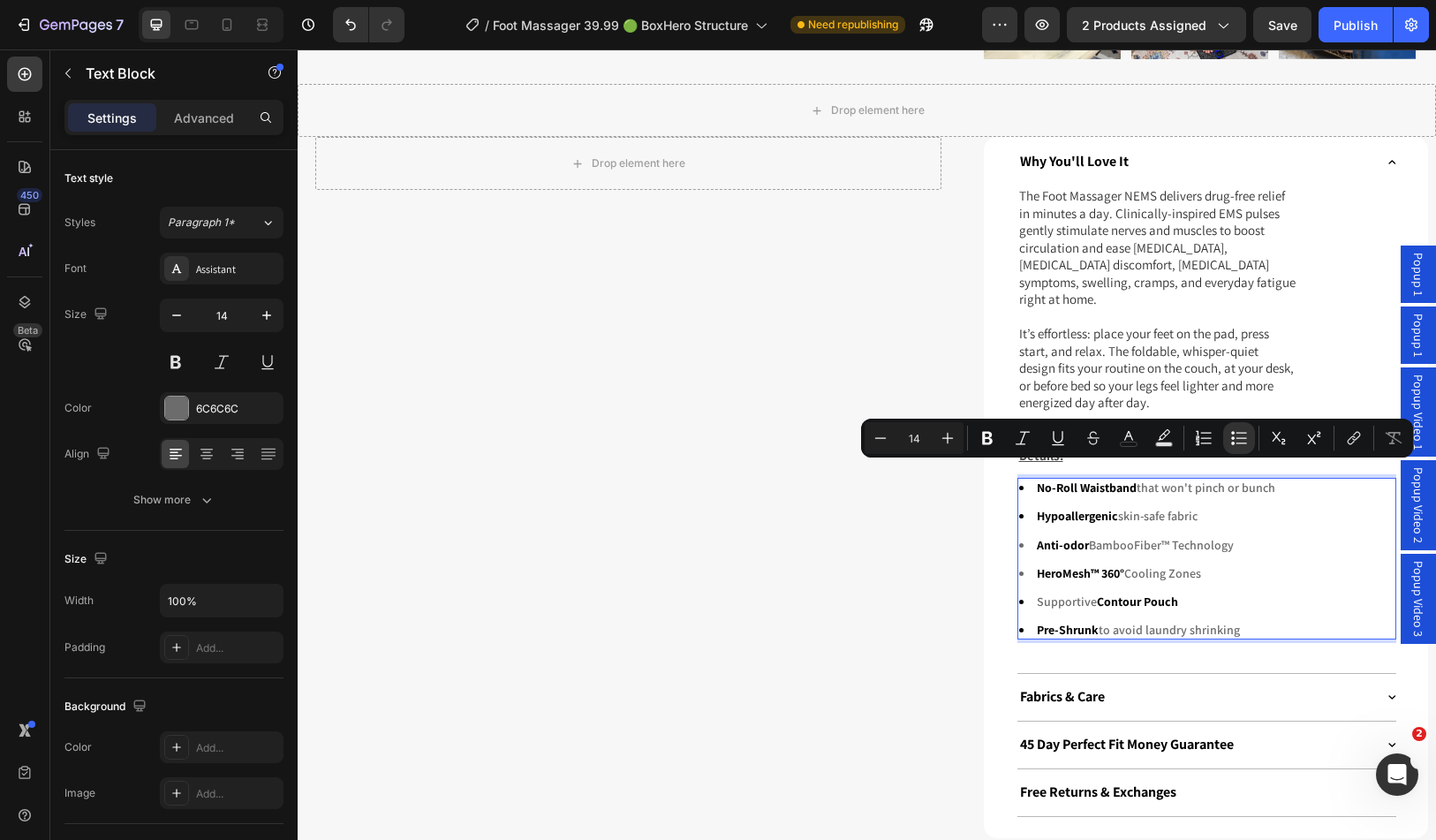
click at [1207, 565] on li "HeroMesh™ 360° Cooling Zones" at bounding box center [1207, 573] width 376 height 16
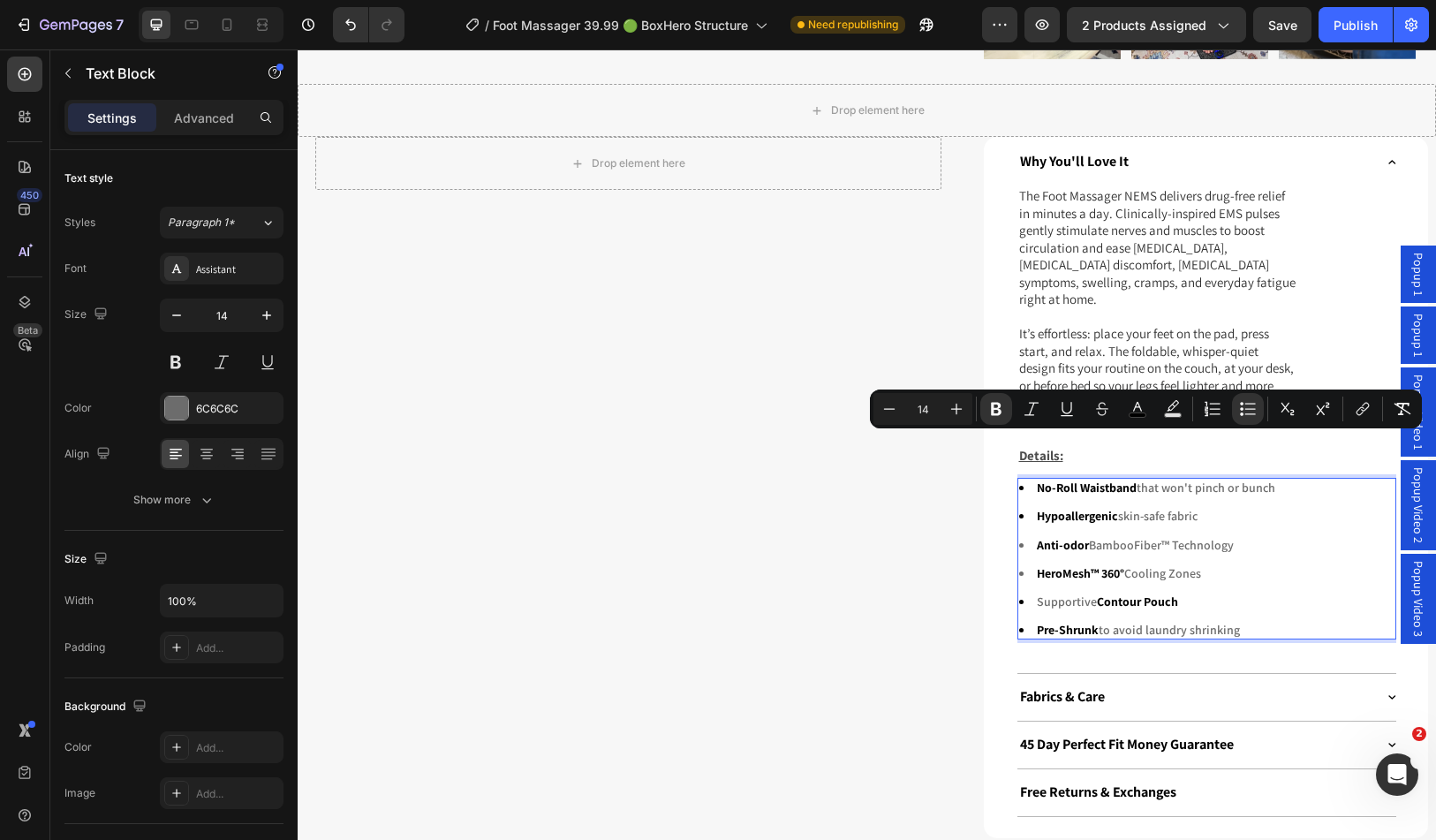
drag, startPoint x: 1251, startPoint y: 588, endPoint x: 1012, endPoint y: 439, distance: 281.6
click at [1019, 479] on ul "No-Roll Waistband that won't pinch or bunch Hypoallergenic skin-safe fabric Ant…" at bounding box center [1207, 558] width 376 height 158
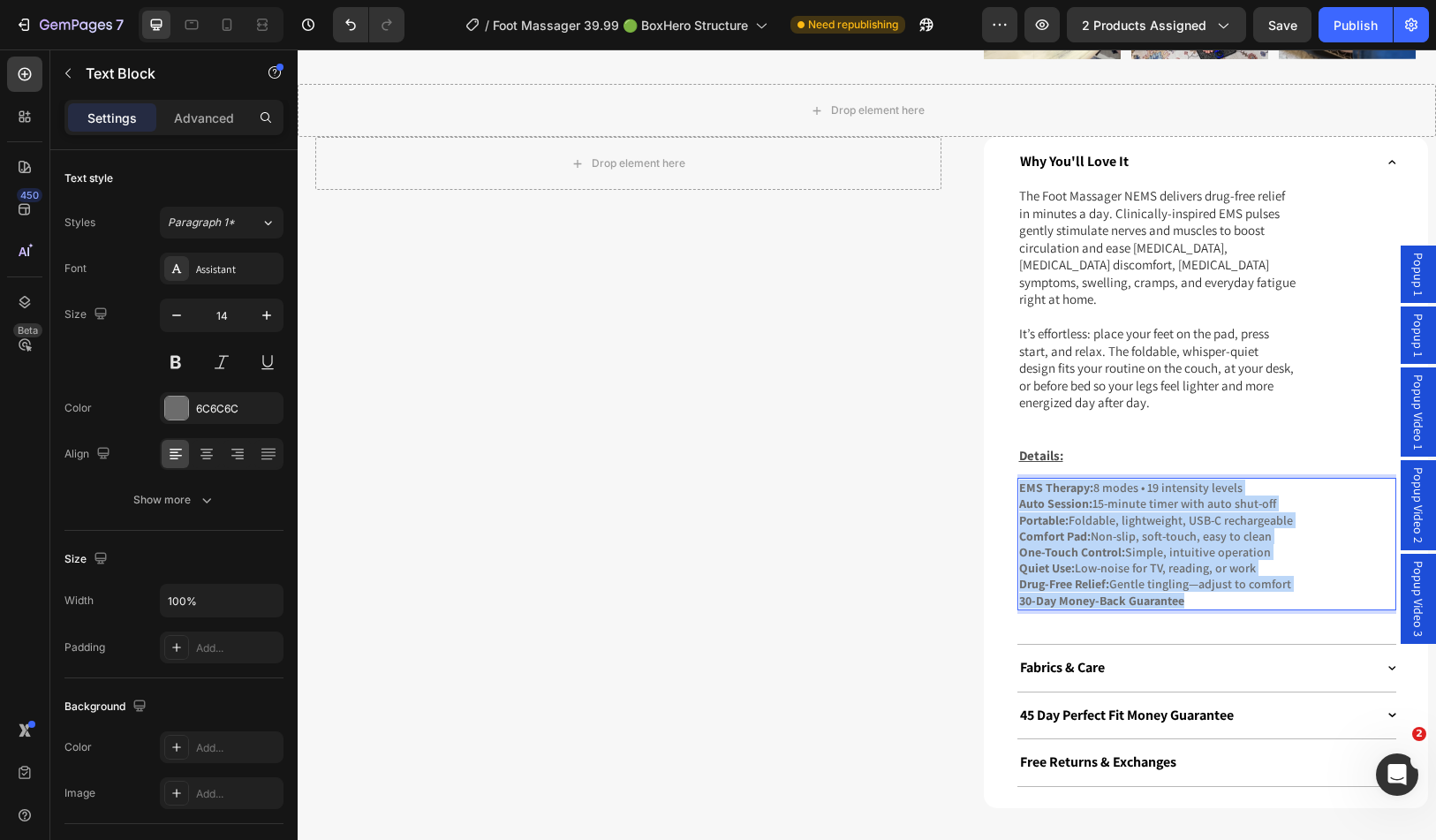
drag, startPoint x: 1194, startPoint y: 555, endPoint x: 1013, endPoint y: 443, distance: 212.8
click at [1017, 478] on div "EMS Therapy: 8 modes • 19 intensity levels Auto Session: 15-minute timer with a…" at bounding box center [1207, 544] width 379 height 133
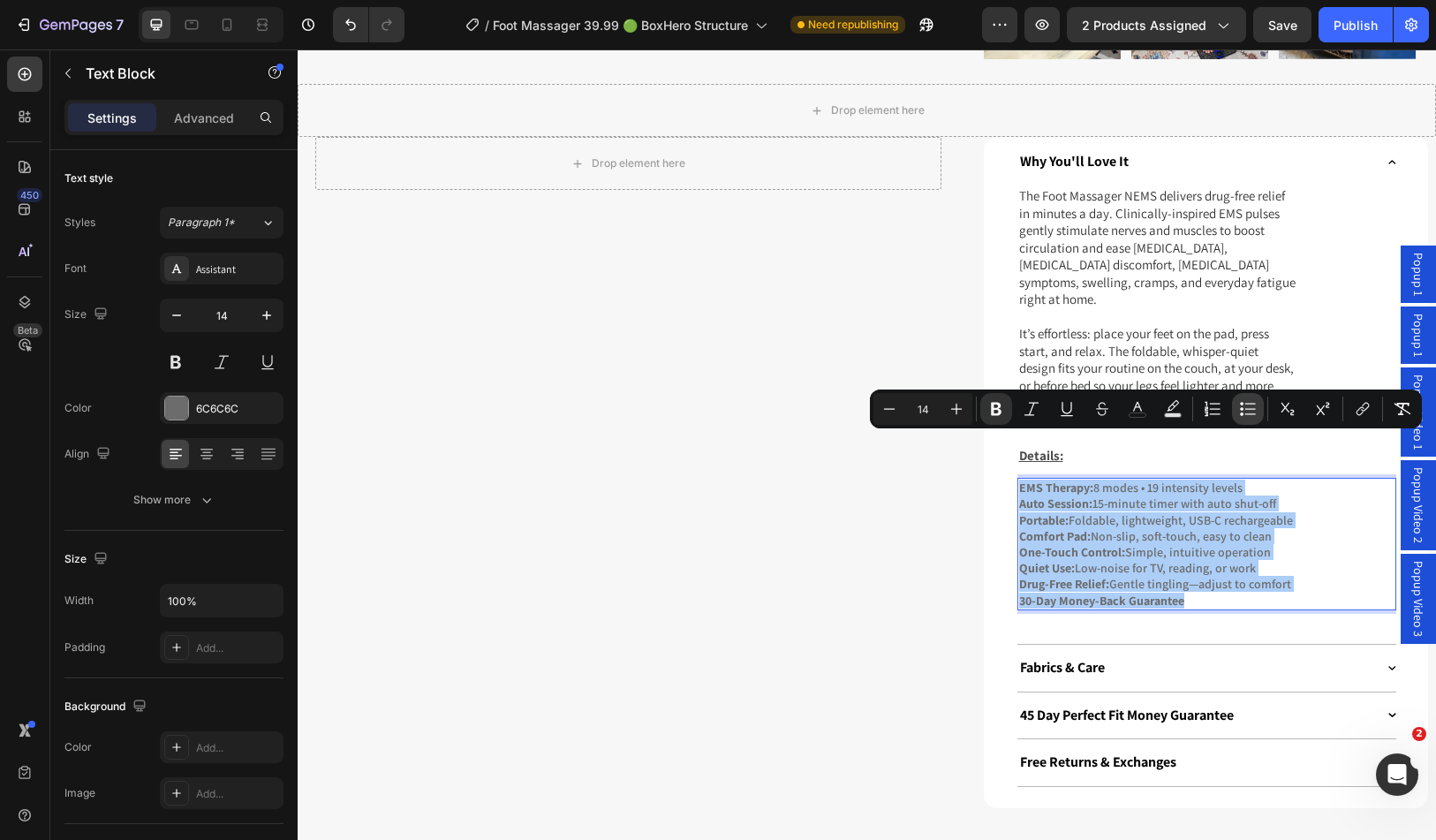
click at [1243, 414] on icon "Editor contextual toolbar" at bounding box center [1243, 415] width 4 height 4
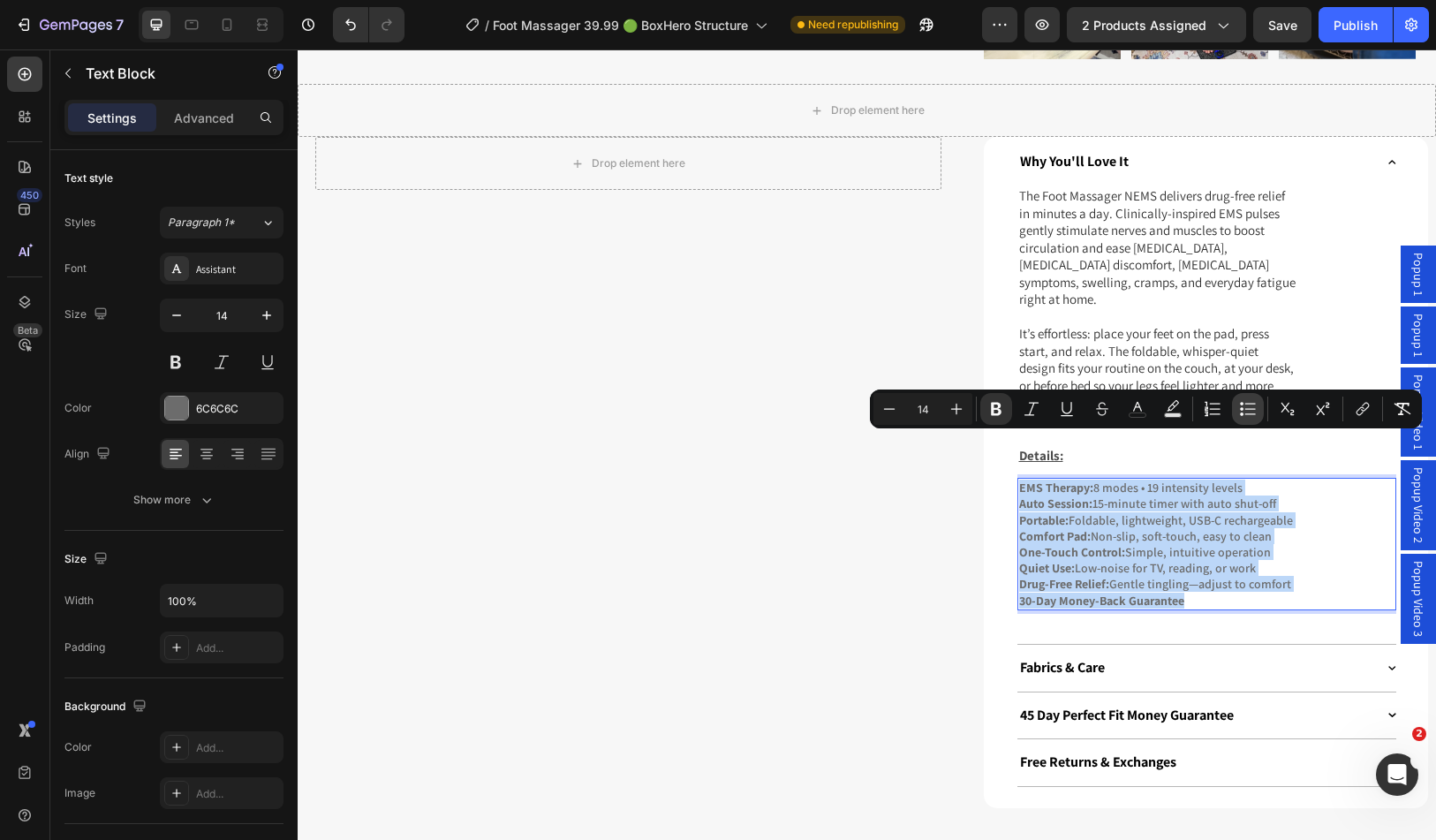
type input "14"
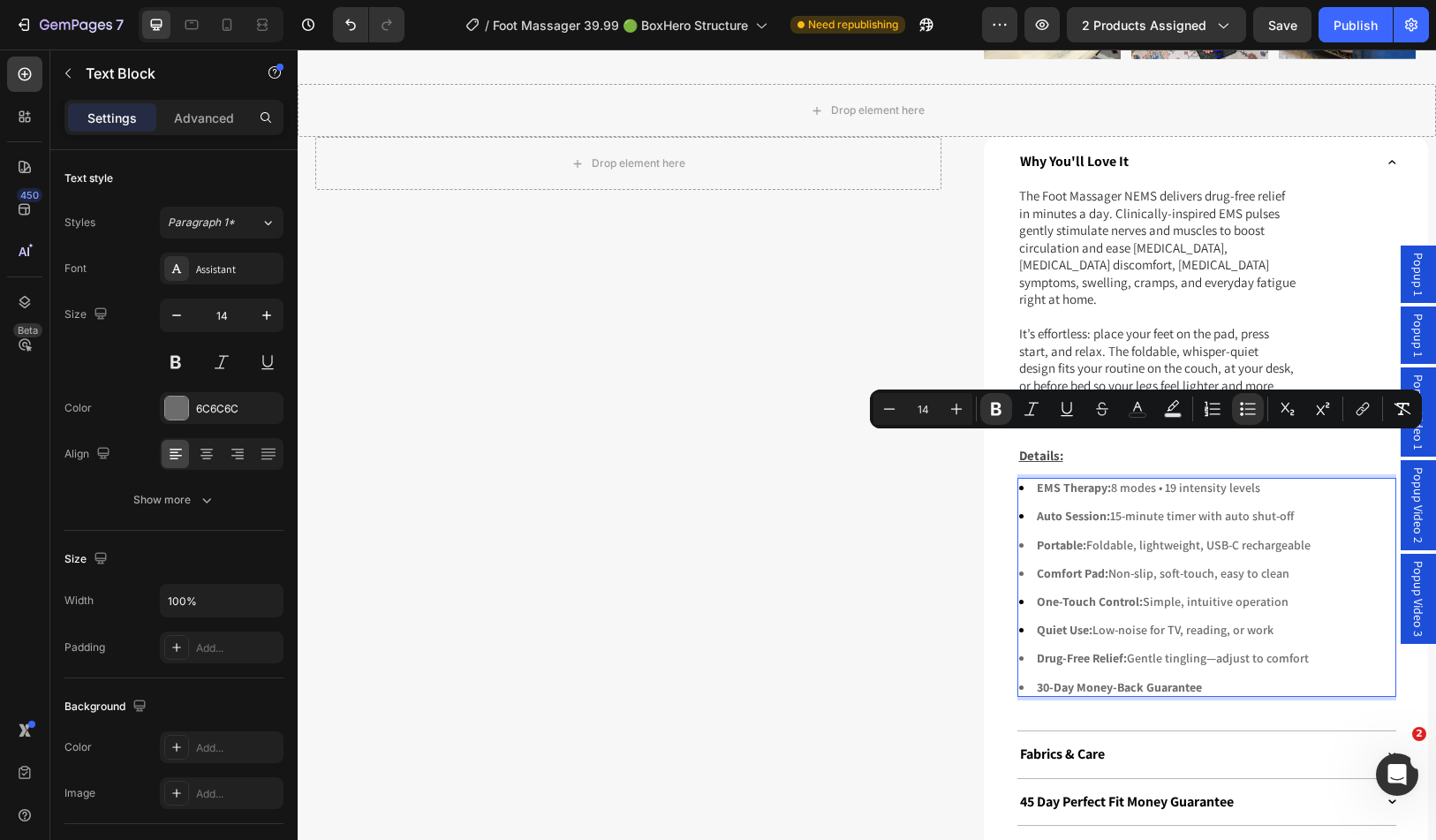
click at [1151, 565] on li "Comfort Pad: Non-slip, soft-touch, easy to clean" at bounding box center [1207, 573] width 376 height 16
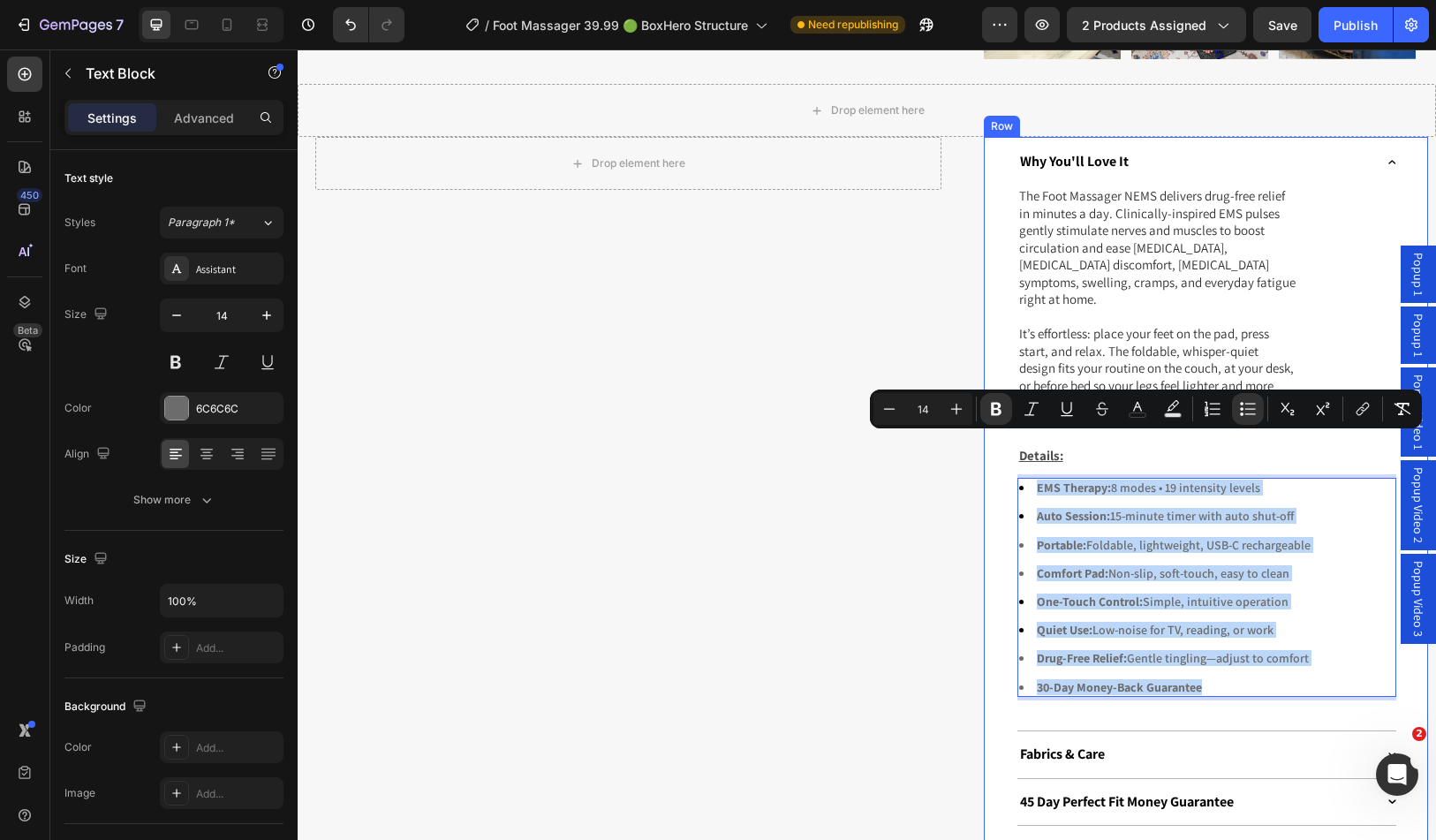
drag, startPoint x: 1220, startPoint y: 642, endPoint x: 988, endPoint y: 435, distance: 310.9
click at [988, 435] on div "Why You'll Love It The Foot Massager NEMS delivers drug-free relief in minutes …" at bounding box center [1207, 515] width 444 height 758
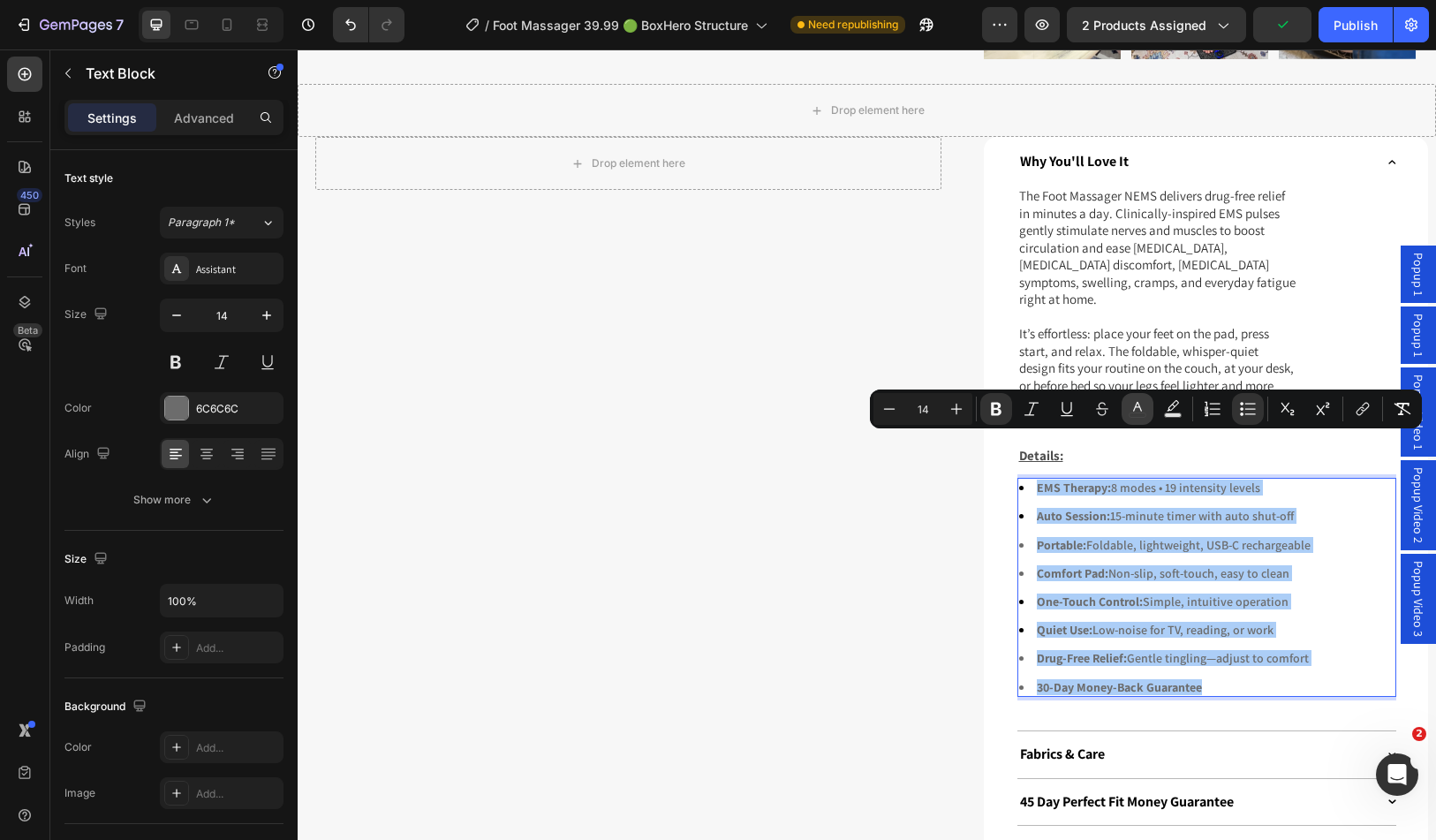
click at [1137, 410] on icon "Editor contextual toolbar" at bounding box center [1138, 410] width 18 height 18
type input "6C6C6C"
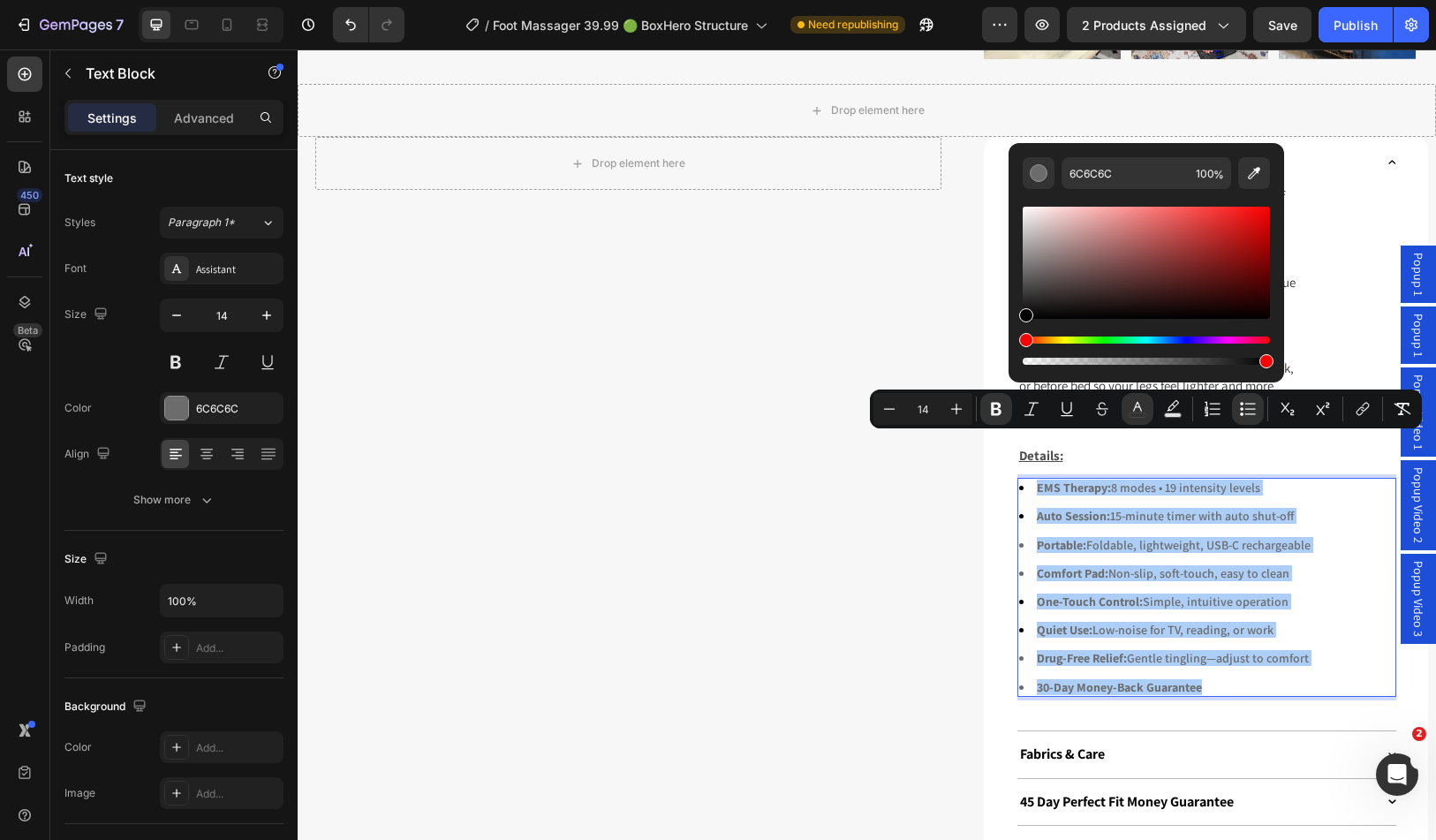
drag, startPoint x: 1029, startPoint y: 279, endPoint x: 1018, endPoint y: 351, distance: 72.8
click at [1018, 351] on div "6C6C6C 100 %" at bounding box center [1146, 256] width 276 height 225
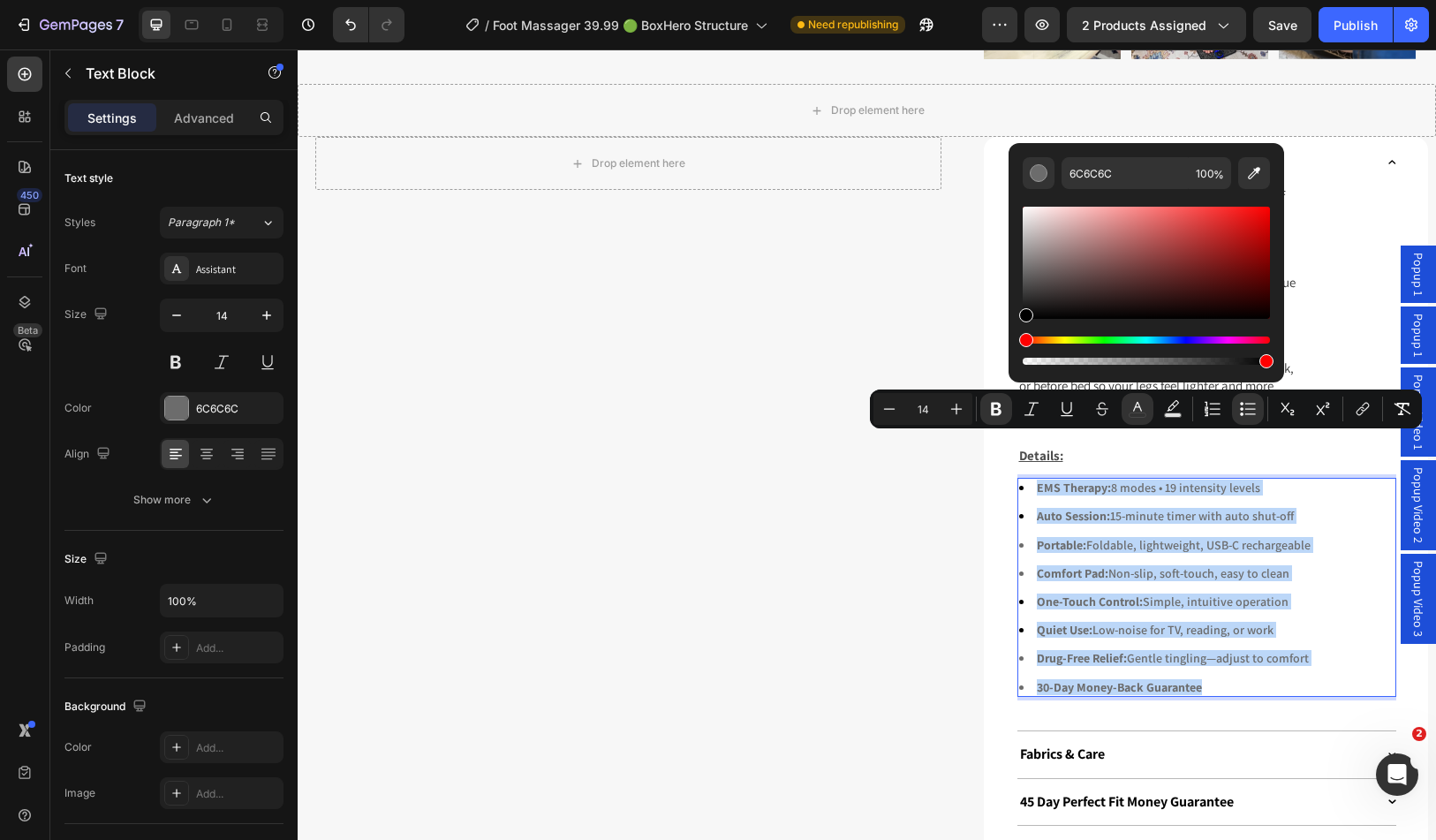
type input "000000"
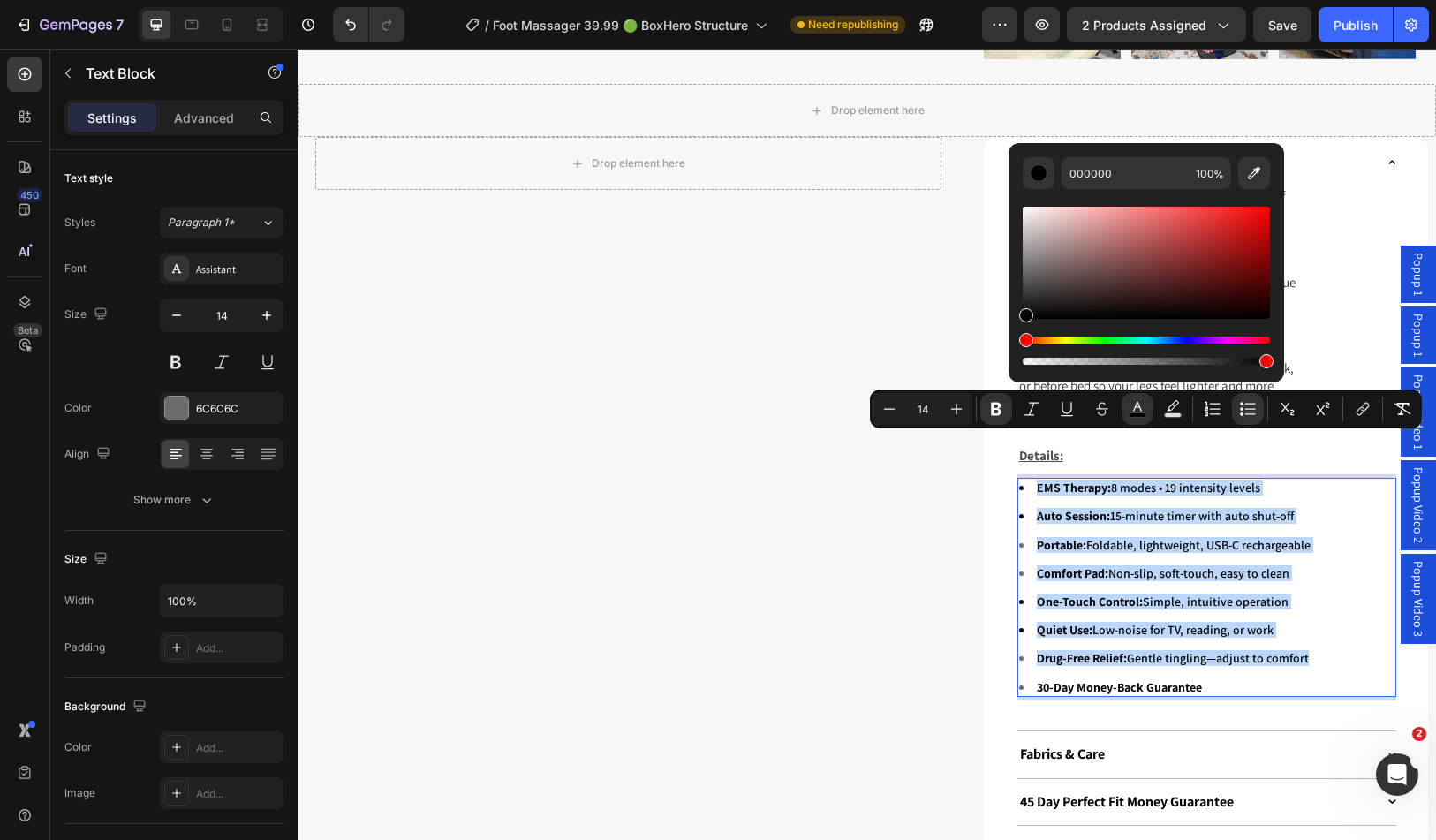
click at [1073, 537] on strong "Portable:" at bounding box center [1062, 545] width 50 height 16
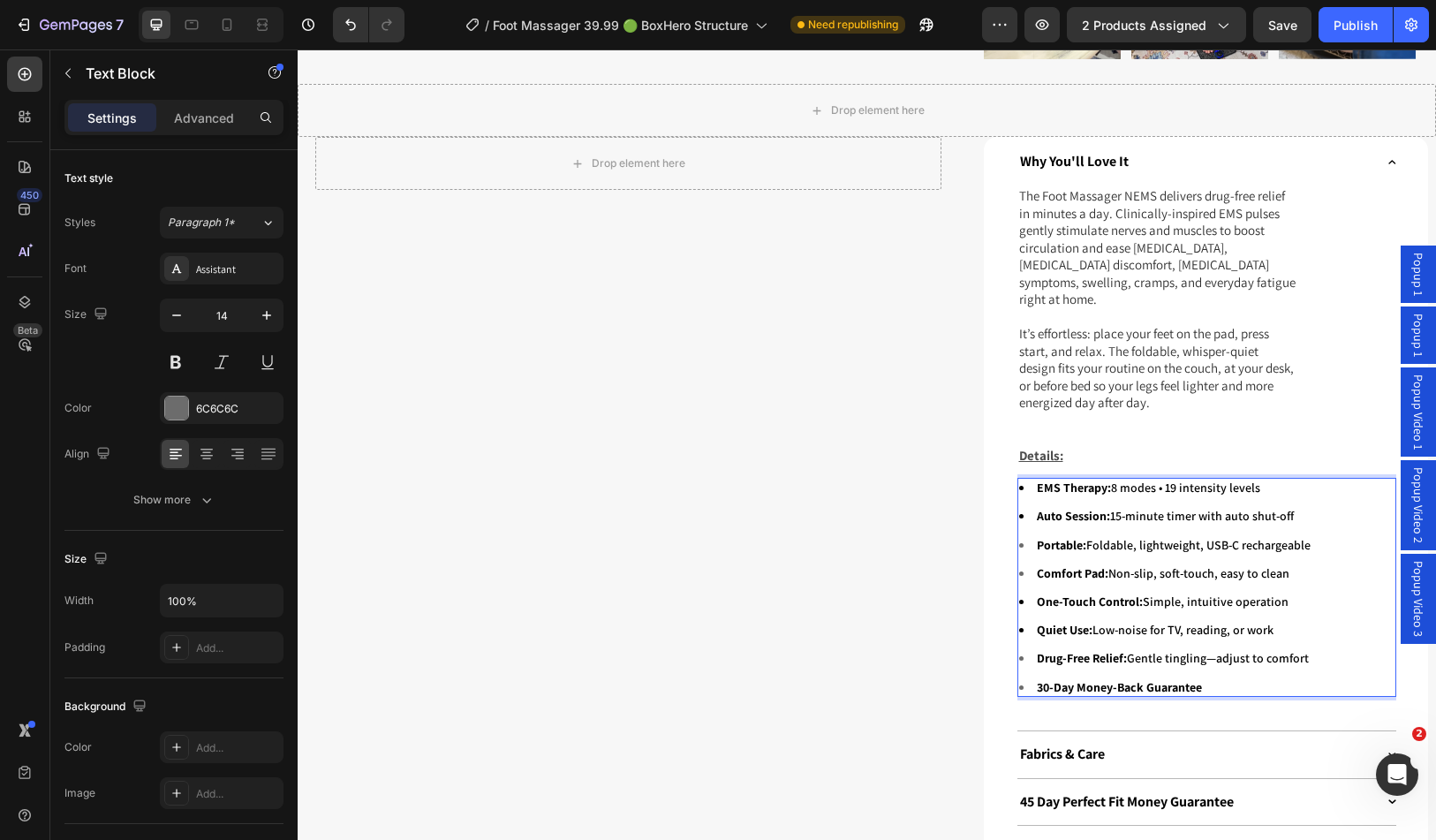
click at [876, 478] on div "Drop element here Row" at bounding box center [628, 708] width 627 height 1144
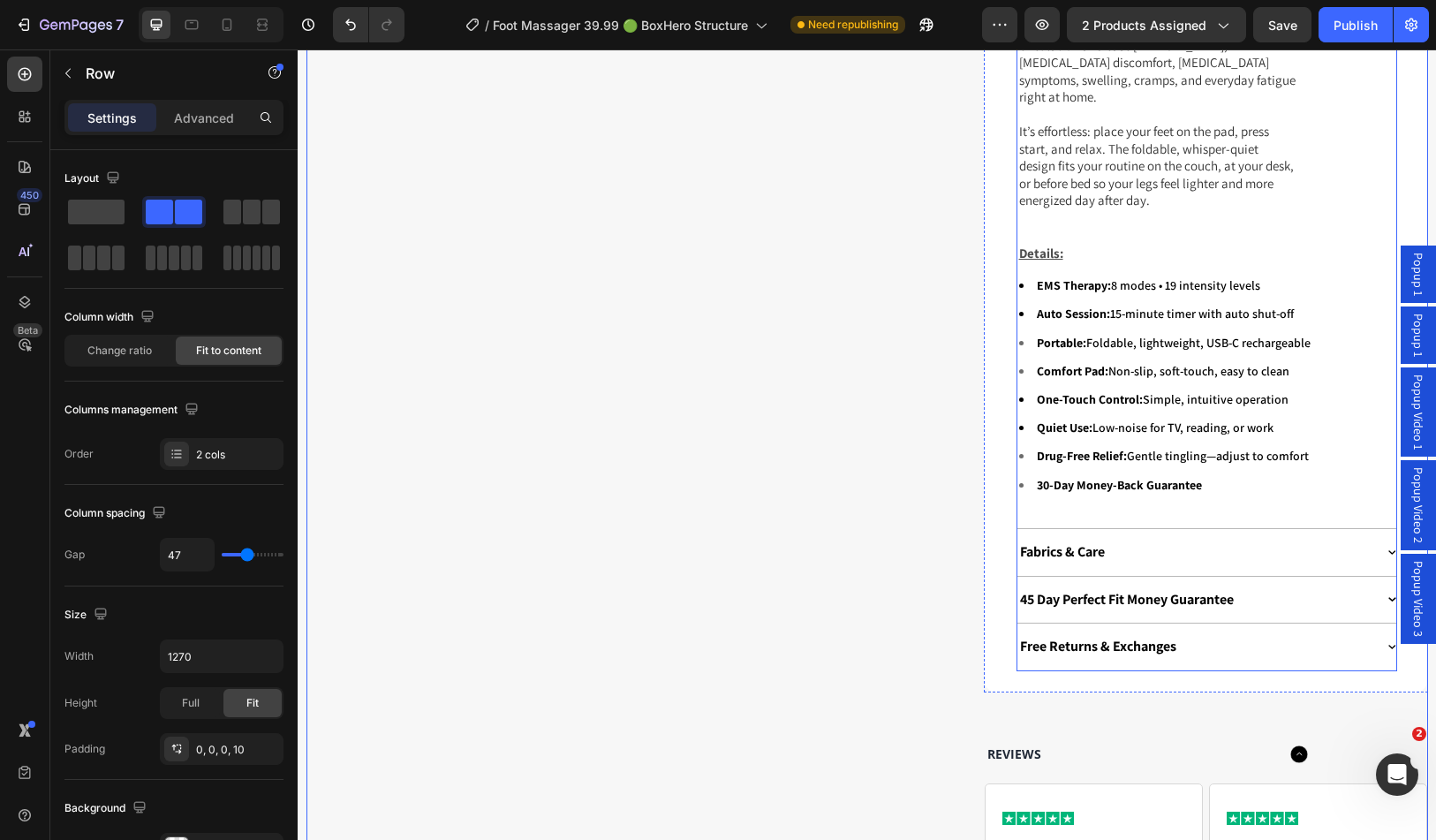
scroll to position [1767, 0]
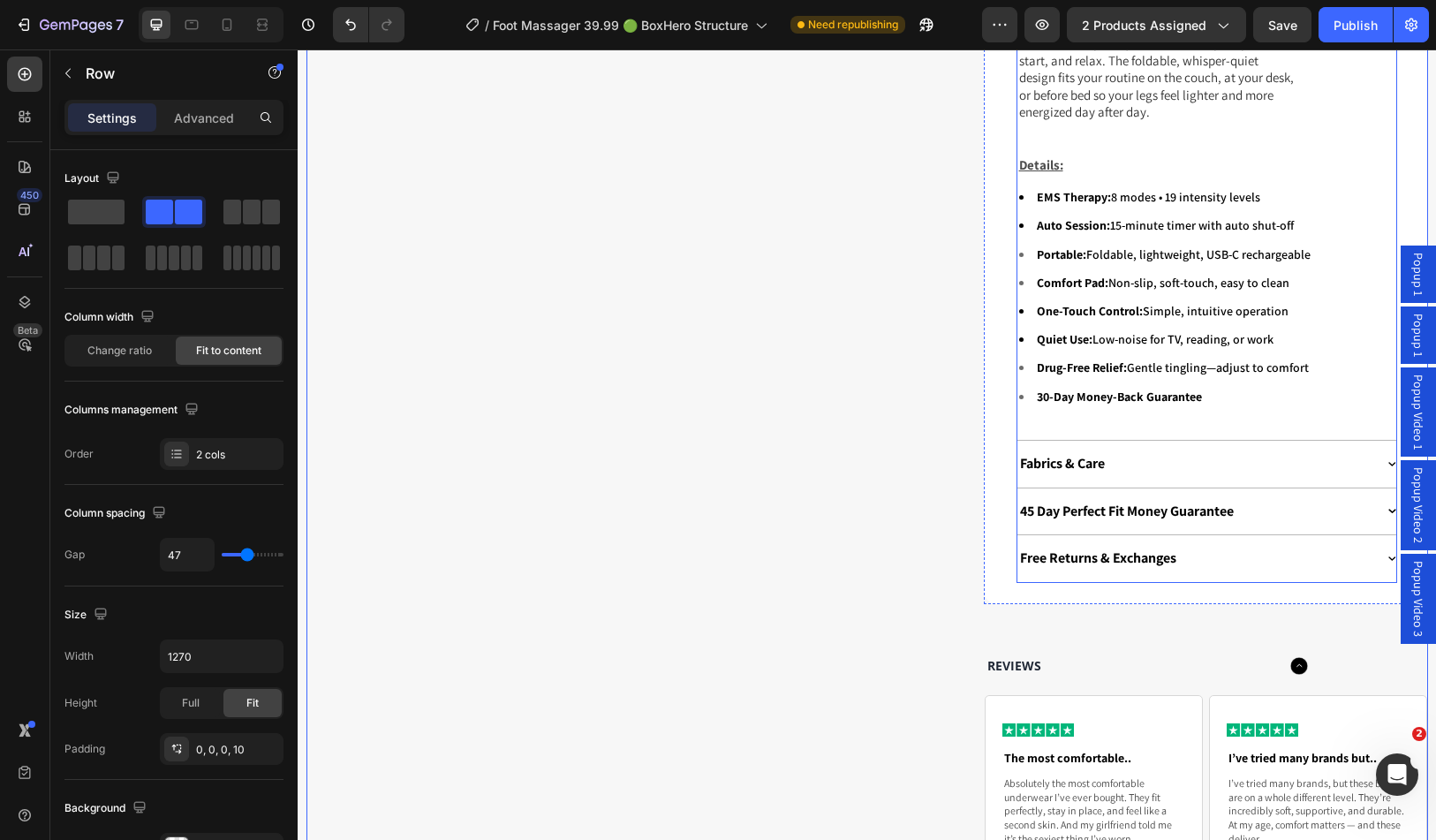
click at [1156, 452] on div "Fabrics & Care" at bounding box center [1196, 464] width 357 height 24
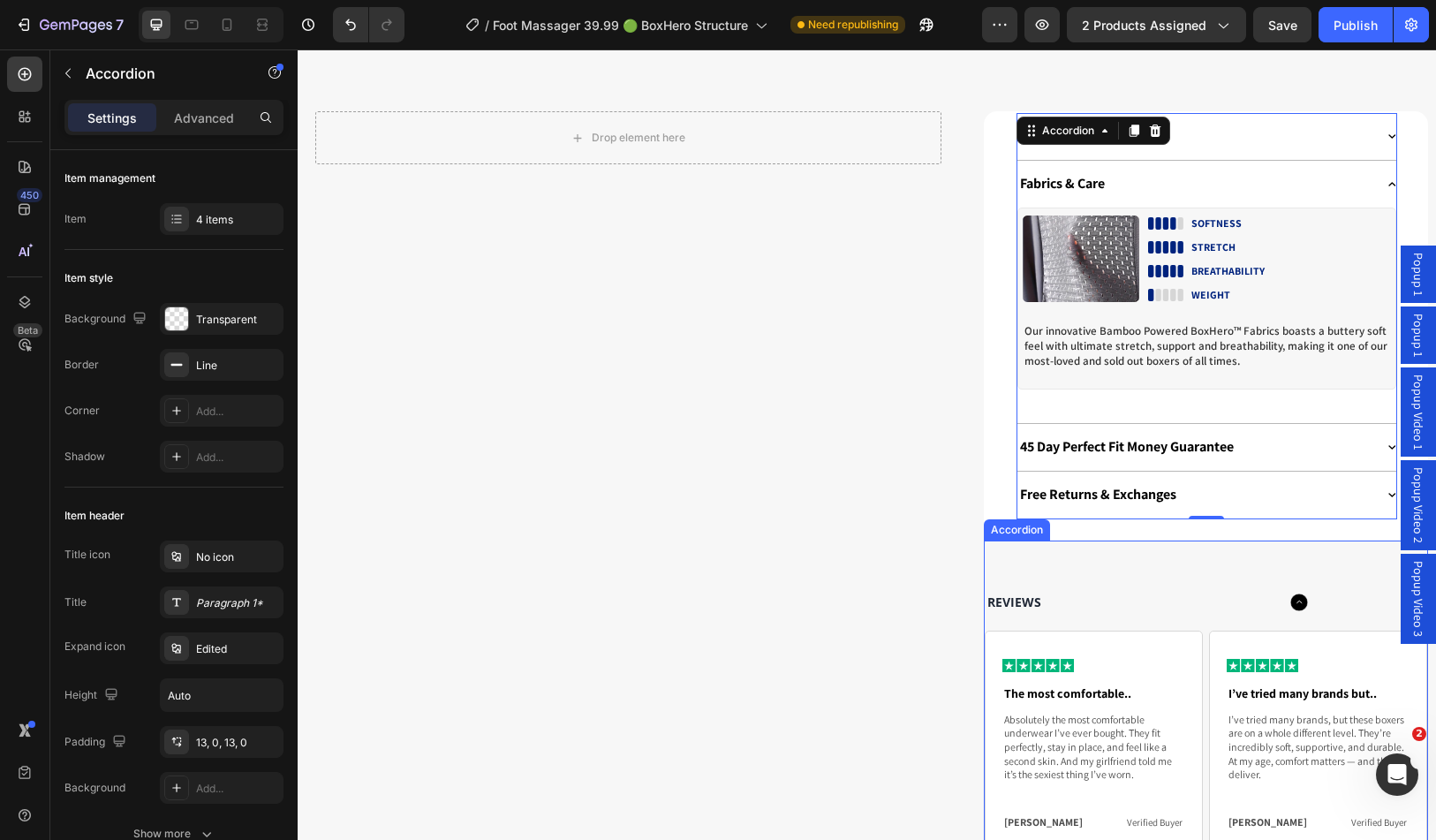
select select "2X FOOT MASSAGER NEMS"
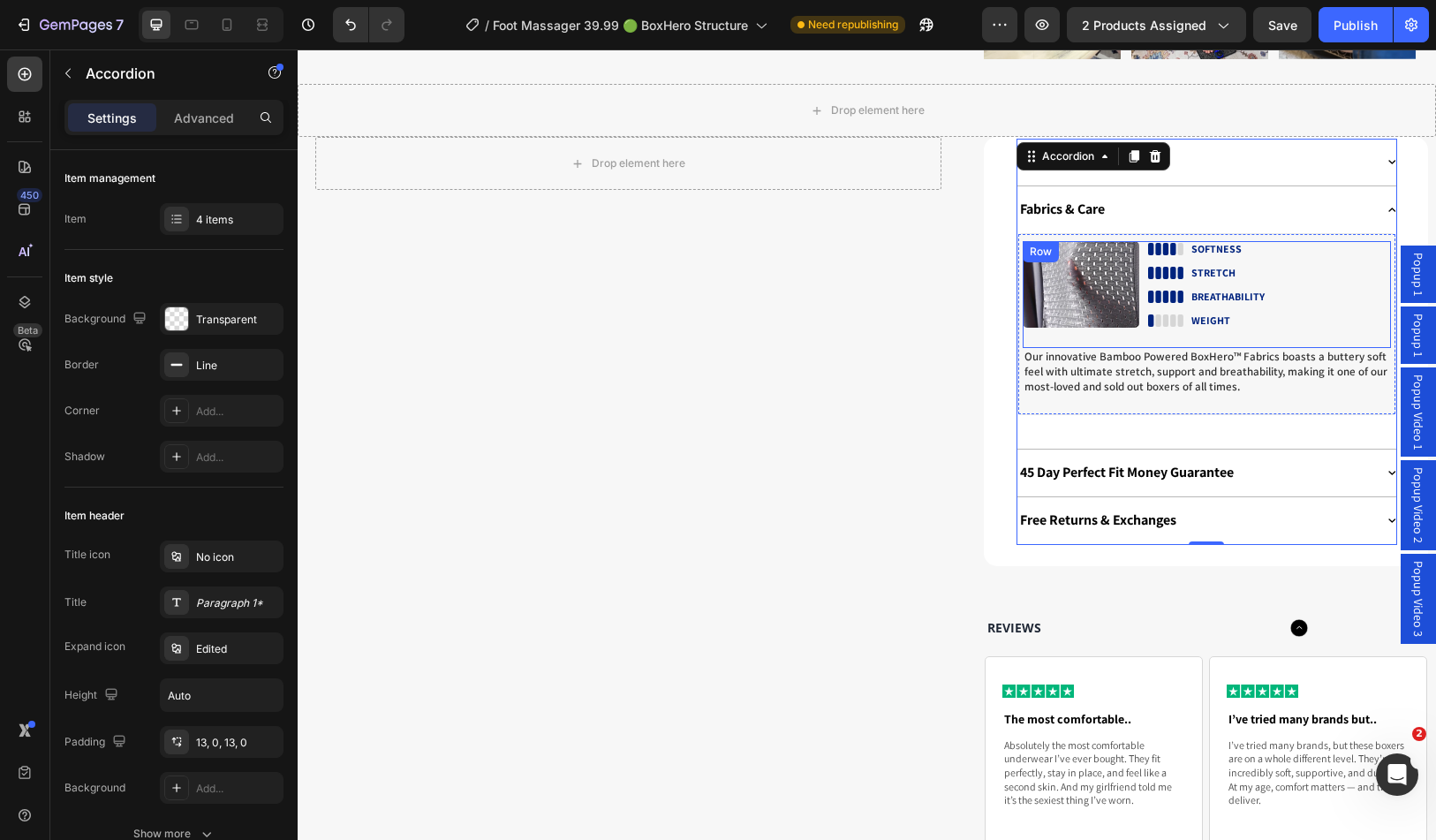
scroll to position [1325, 0]
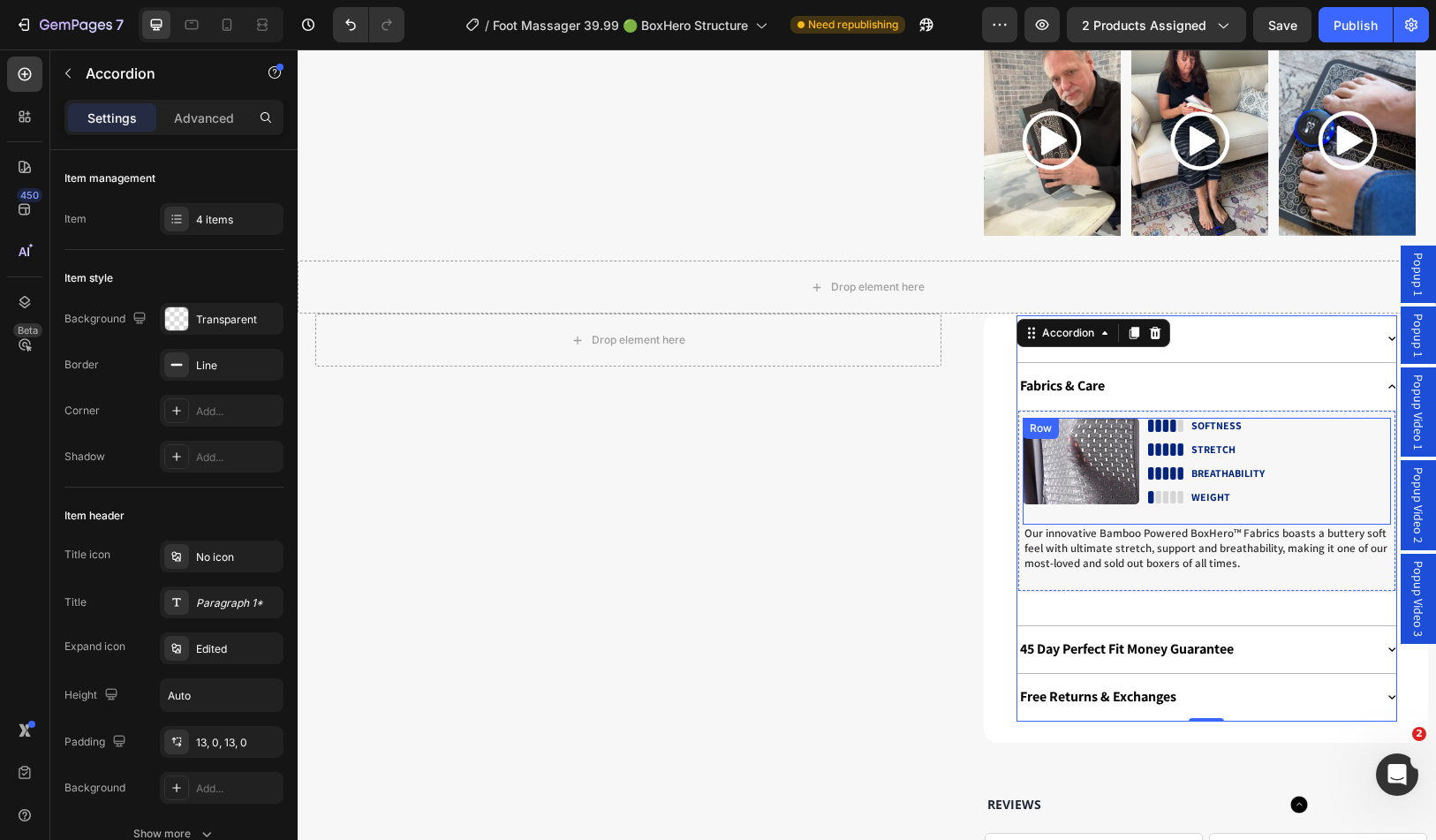
click at [1146, 484] on div "Image Image SOFTNESS Text Block Row Image STRETCH Text Block Row Image BREATHAB…" at bounding box center [1208, 471] width 369 height 108
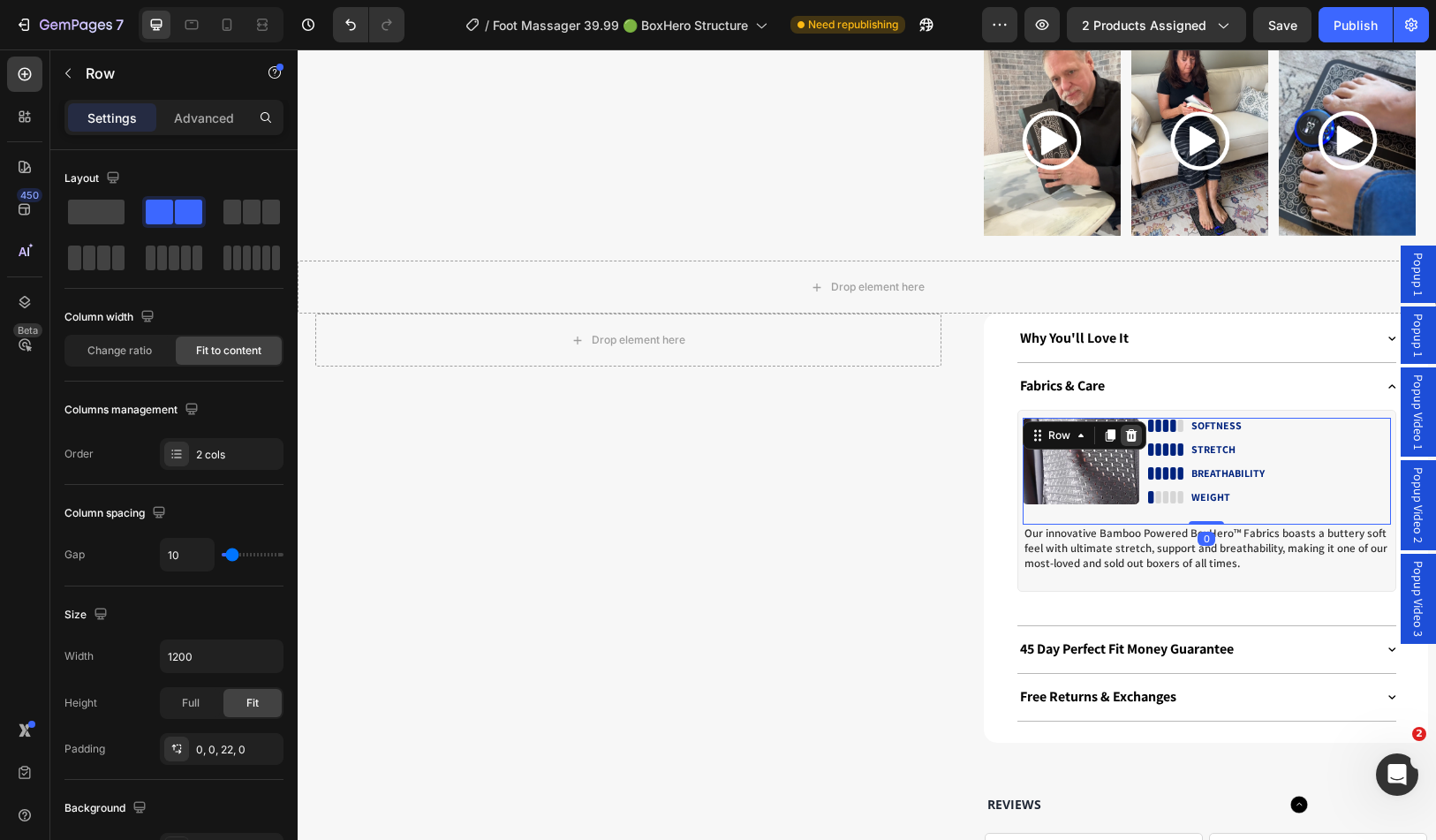
click at [1125, 429] on icon at bounding box center [1131, 435] width 12 height 12
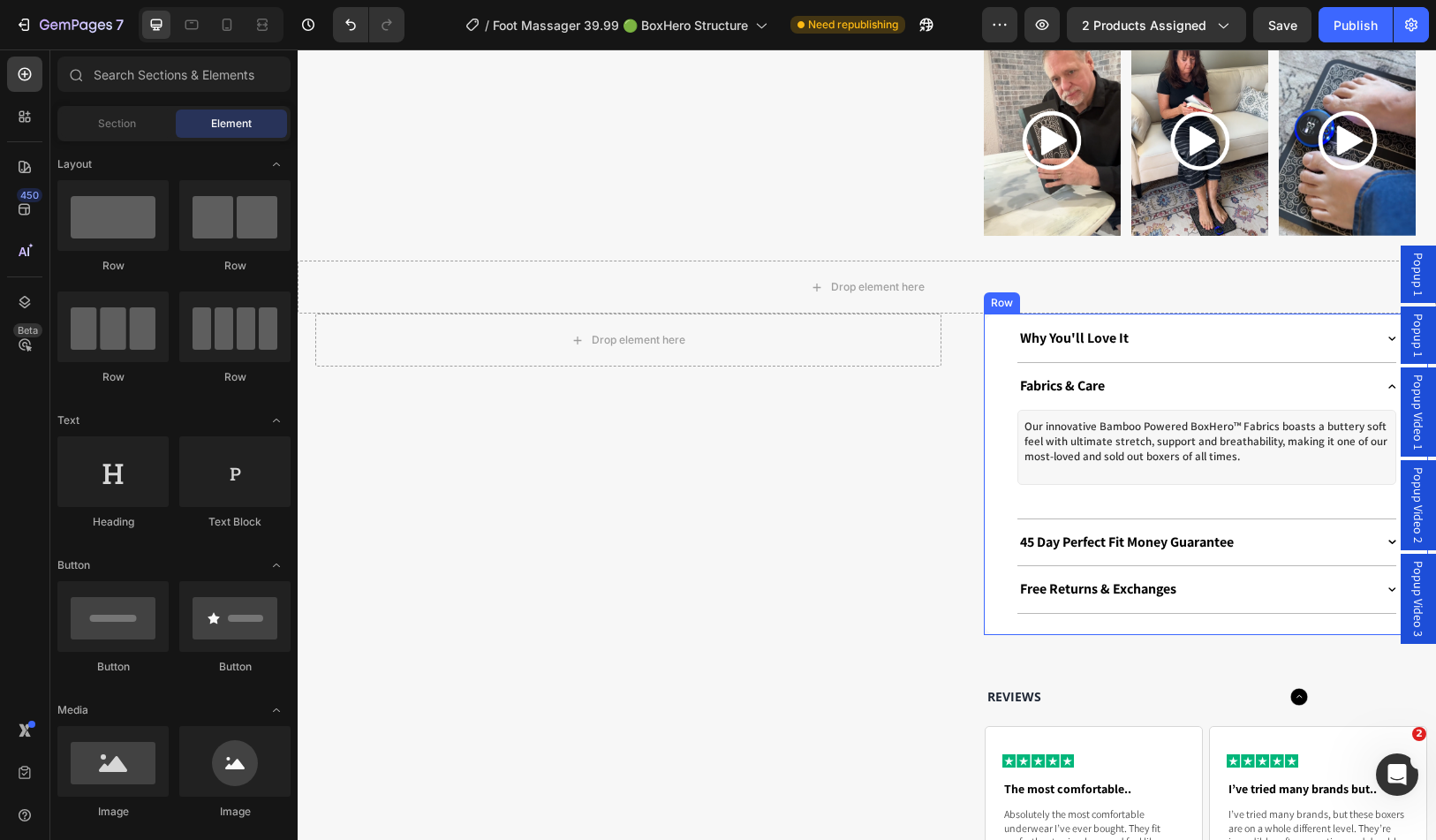
click at [1006, 339] on div "Why You'll Love It Fabrics & Care Our innovative Bamboo Powered BoxHero™ Fabric…" at bounding box center [1207, 474] width 444 height 322
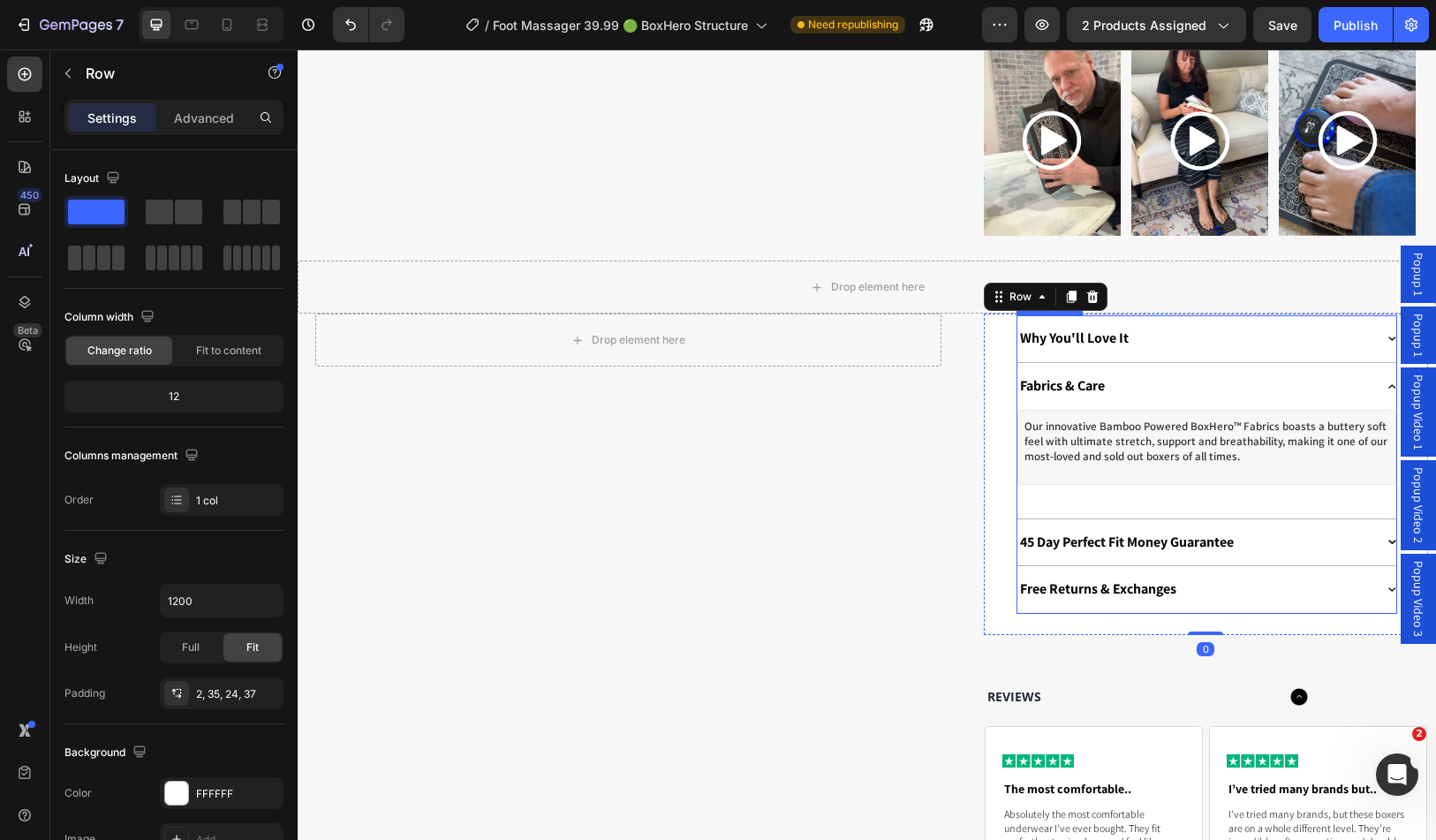
click at [1022, 363] on div "Fabrics & Care" at bounding box center [1207, 386] width 379 height 47
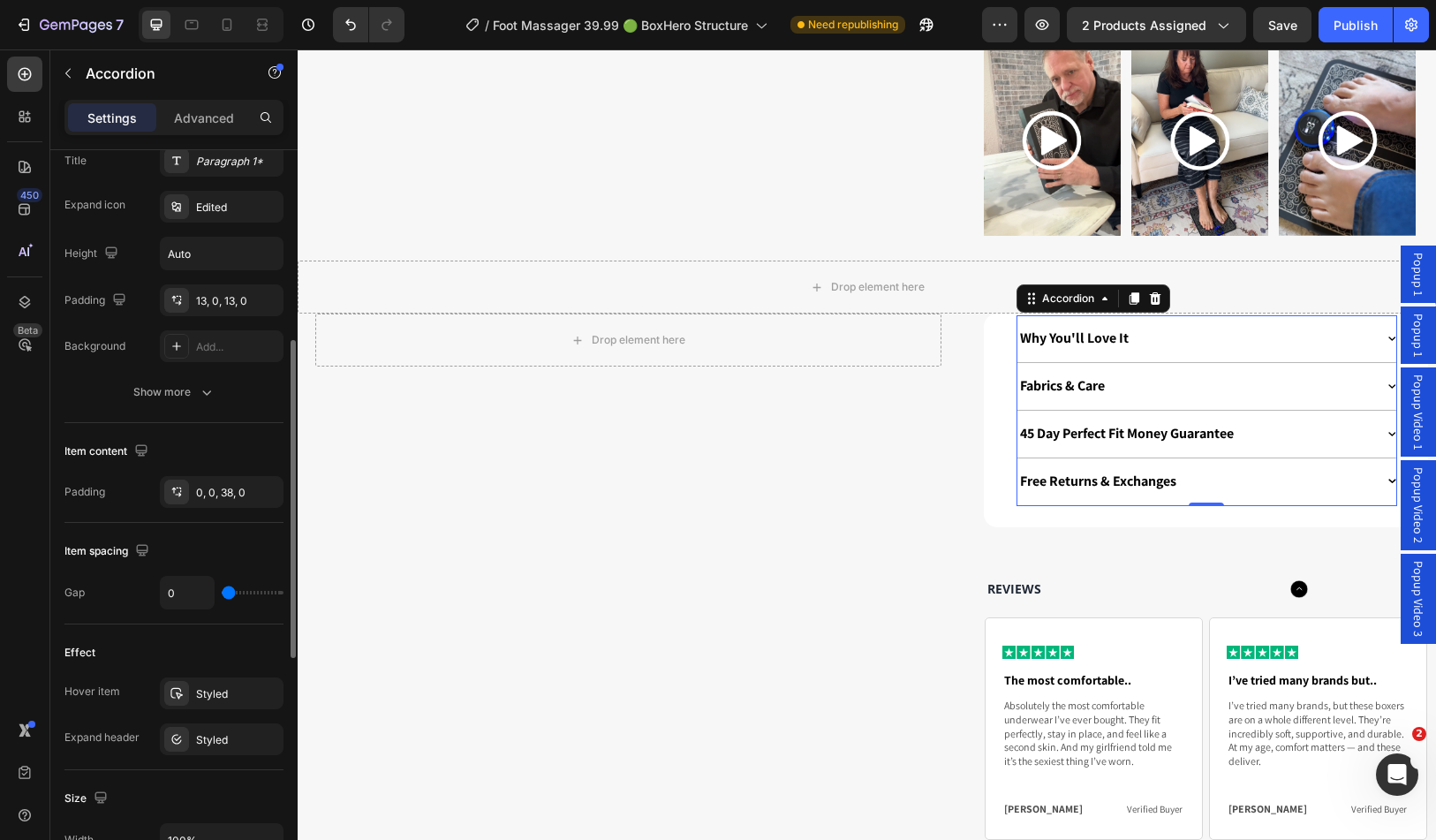
scroll to position [0, 0]
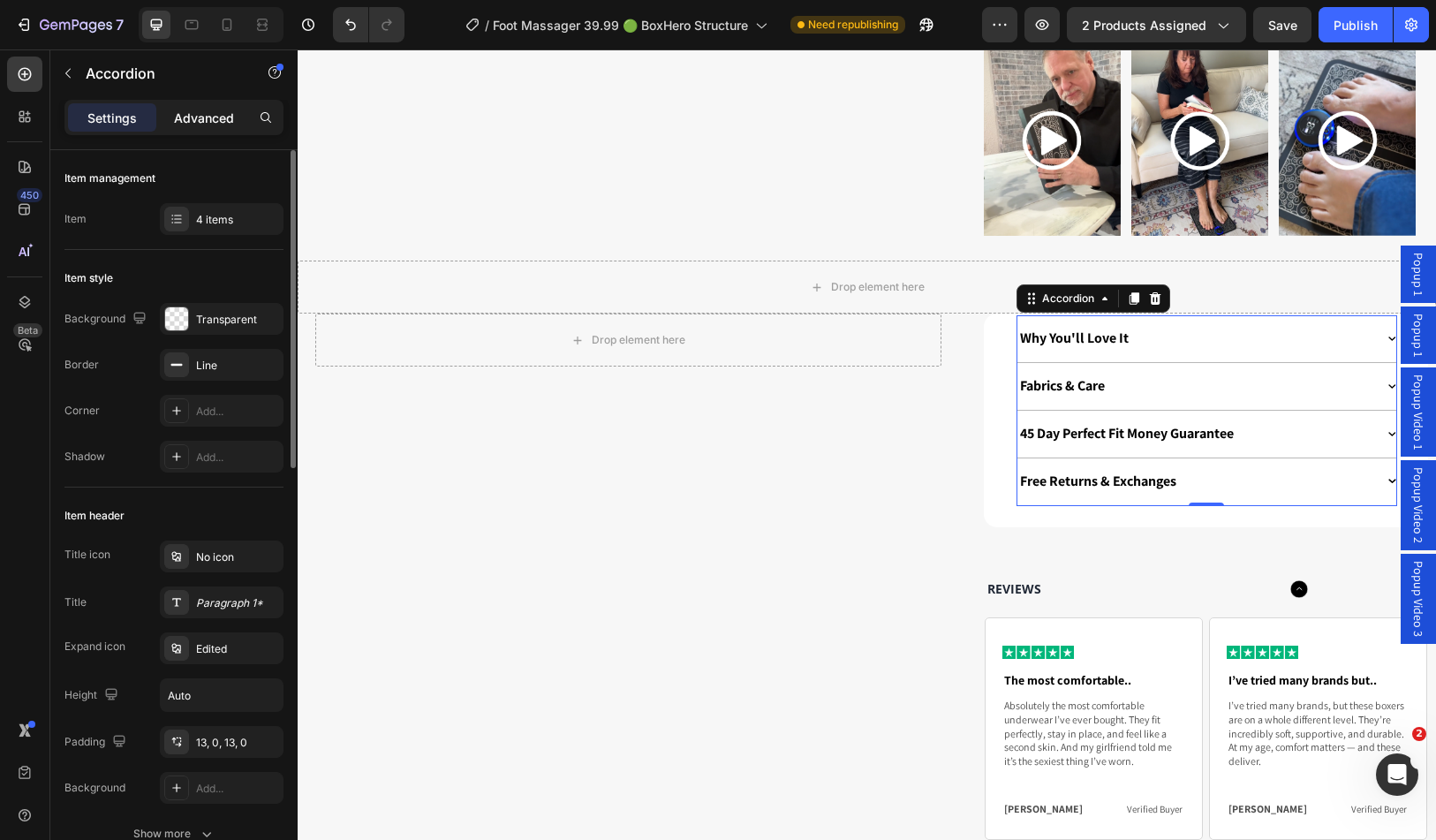
click at [197, 119] on p "Advanced" at bounding box center [204, 118] width 60 height 19
type input "100%"
type input "100"
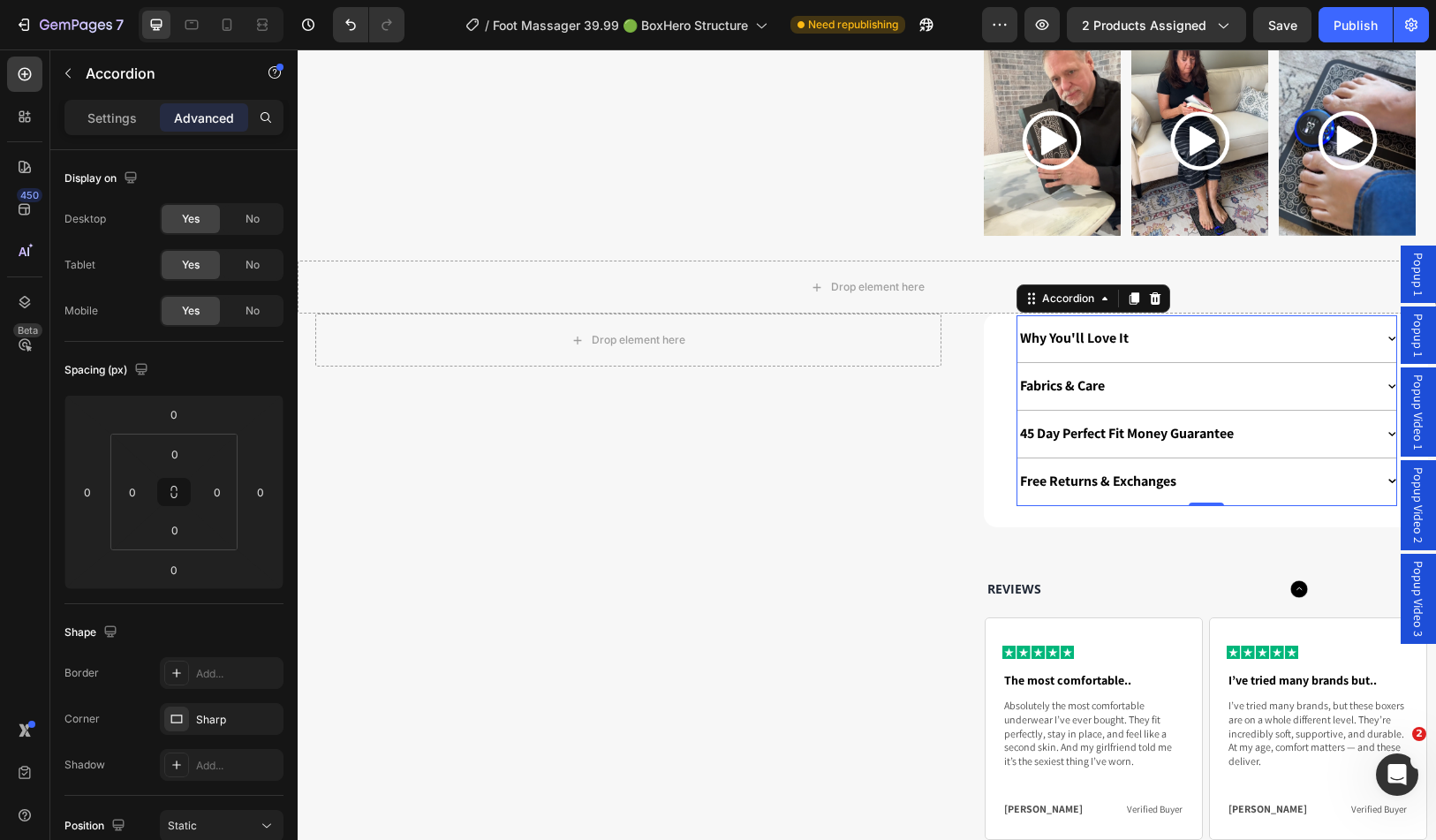
click at [1042, 287] on div "Drop element here" at bounding box center [867, 287] width 1139 height 53
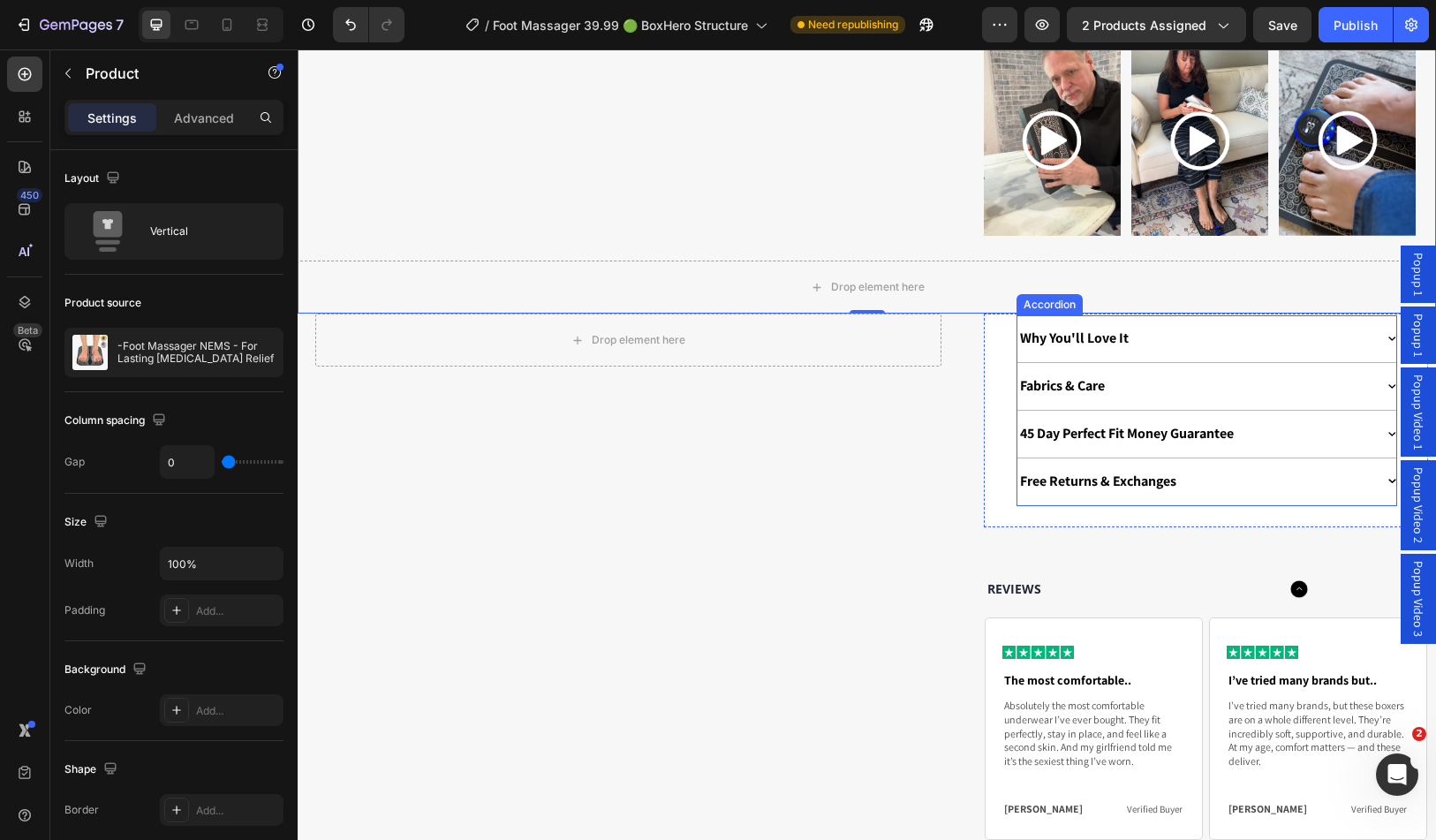
click at [1052, 363] on div "Fabrics & Care" at bounding box center [1207, 386] width 379 height 47
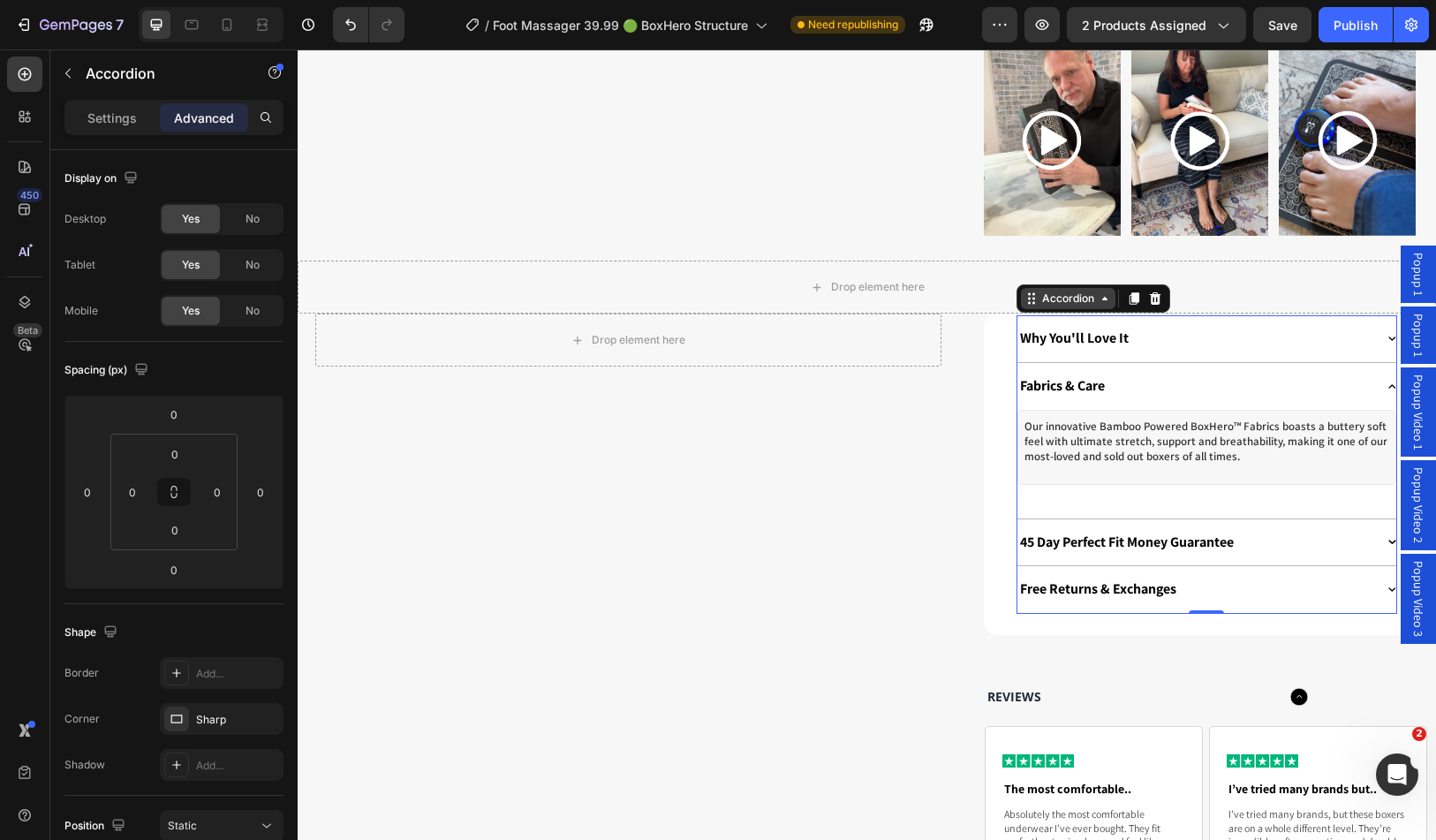
click at [1053, 291] on div "Accordion" at bounding box center [1068, 299] width 59 height 16
click at [1119, 375] on div "Fabrics & Care" at bounding box center [1196, 387] width 357 height 24
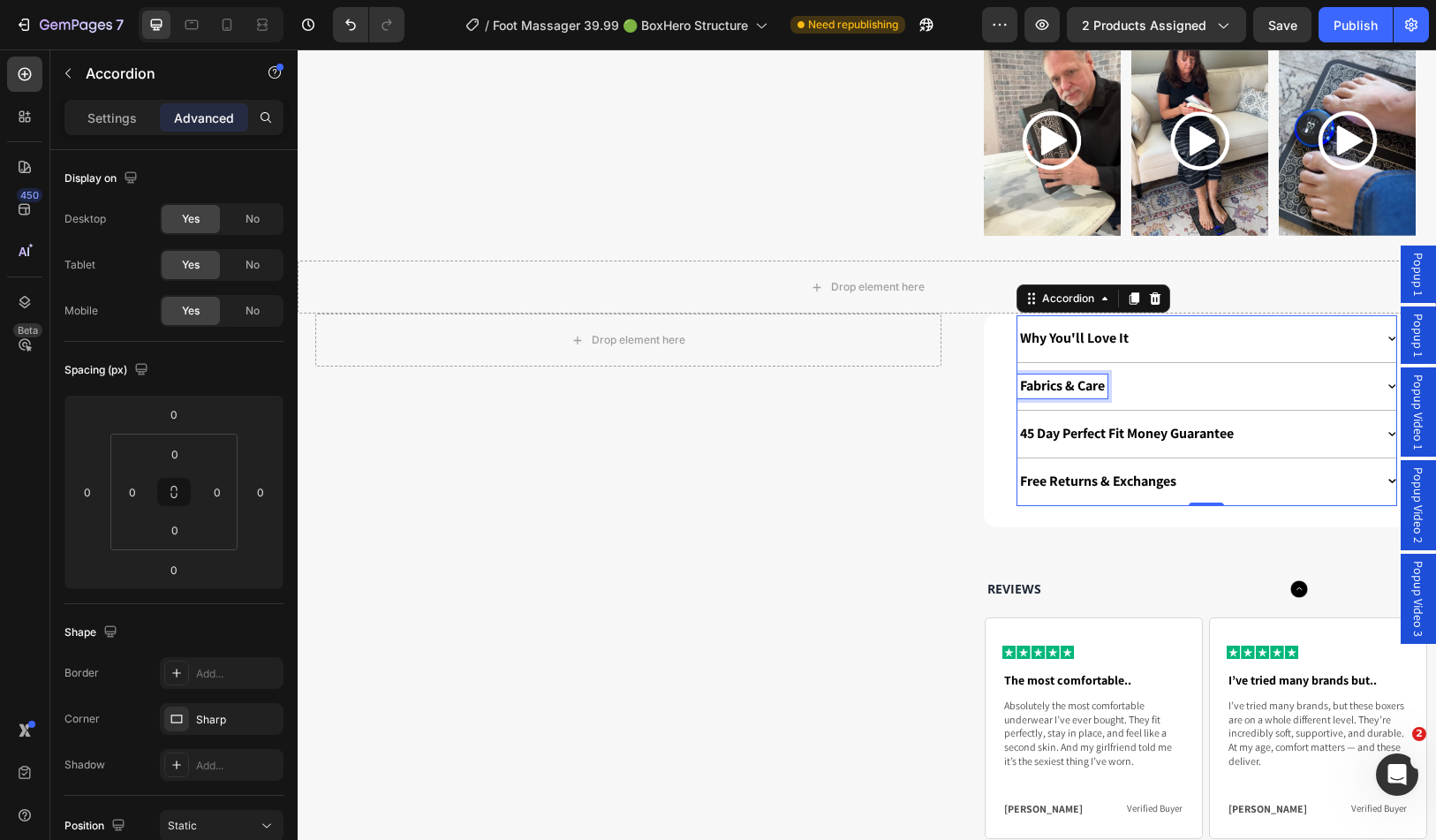
click at [1100, 378] on p "Fabrics & Care" at bounding box center [1062, 387] width 85 height 19
click at [1128, 375] on div "Fabrics & Care" at bounding box center [1196, 387] width 357 height 24
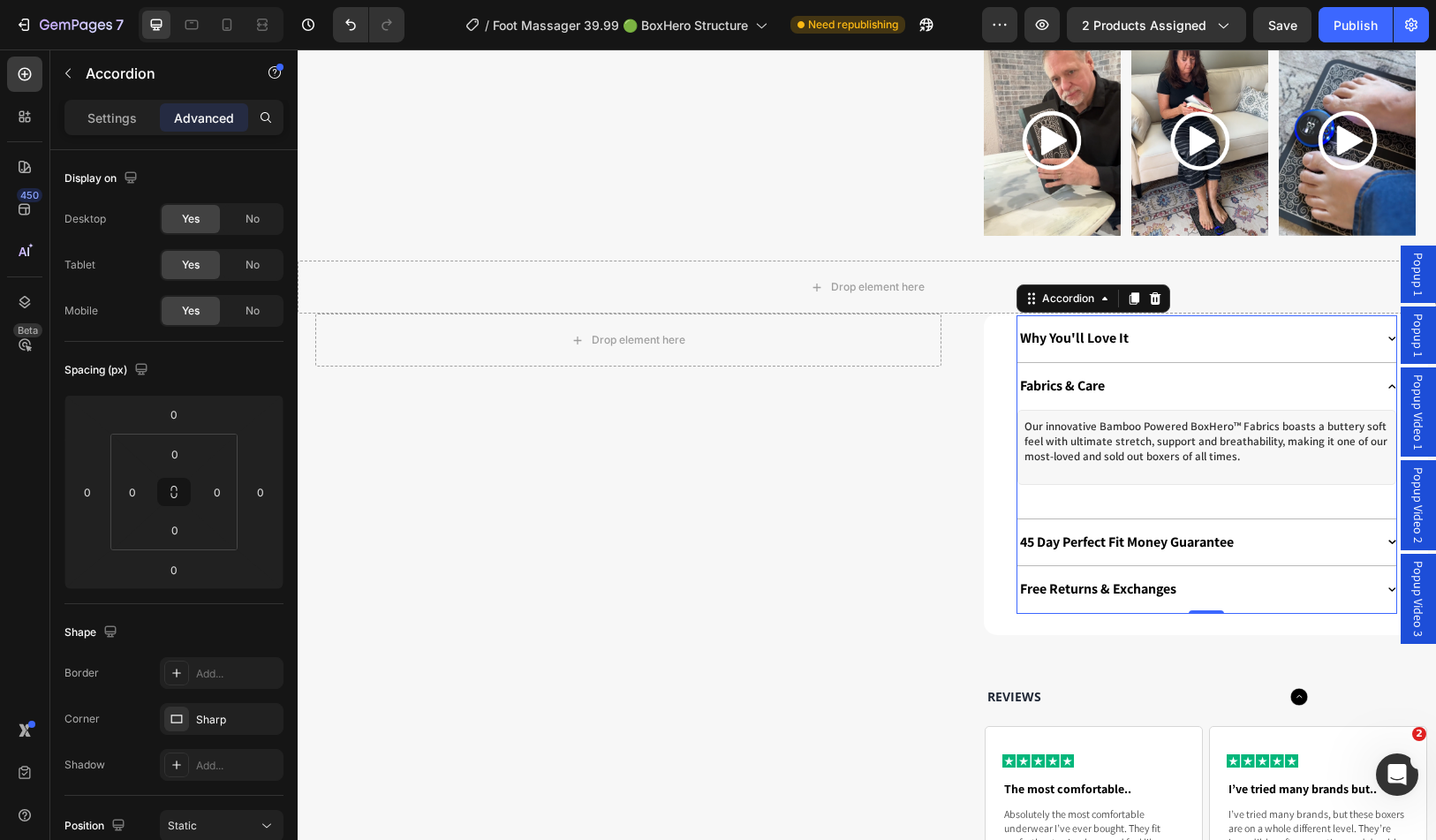
click at [1128, 363] on div "Fabrics & Care" at bounding box center [1207, 386] width 379 height 47
click at [121, 120] on p "Settings" at bounding box center [113, 118] width 50 height 19
type input "0"
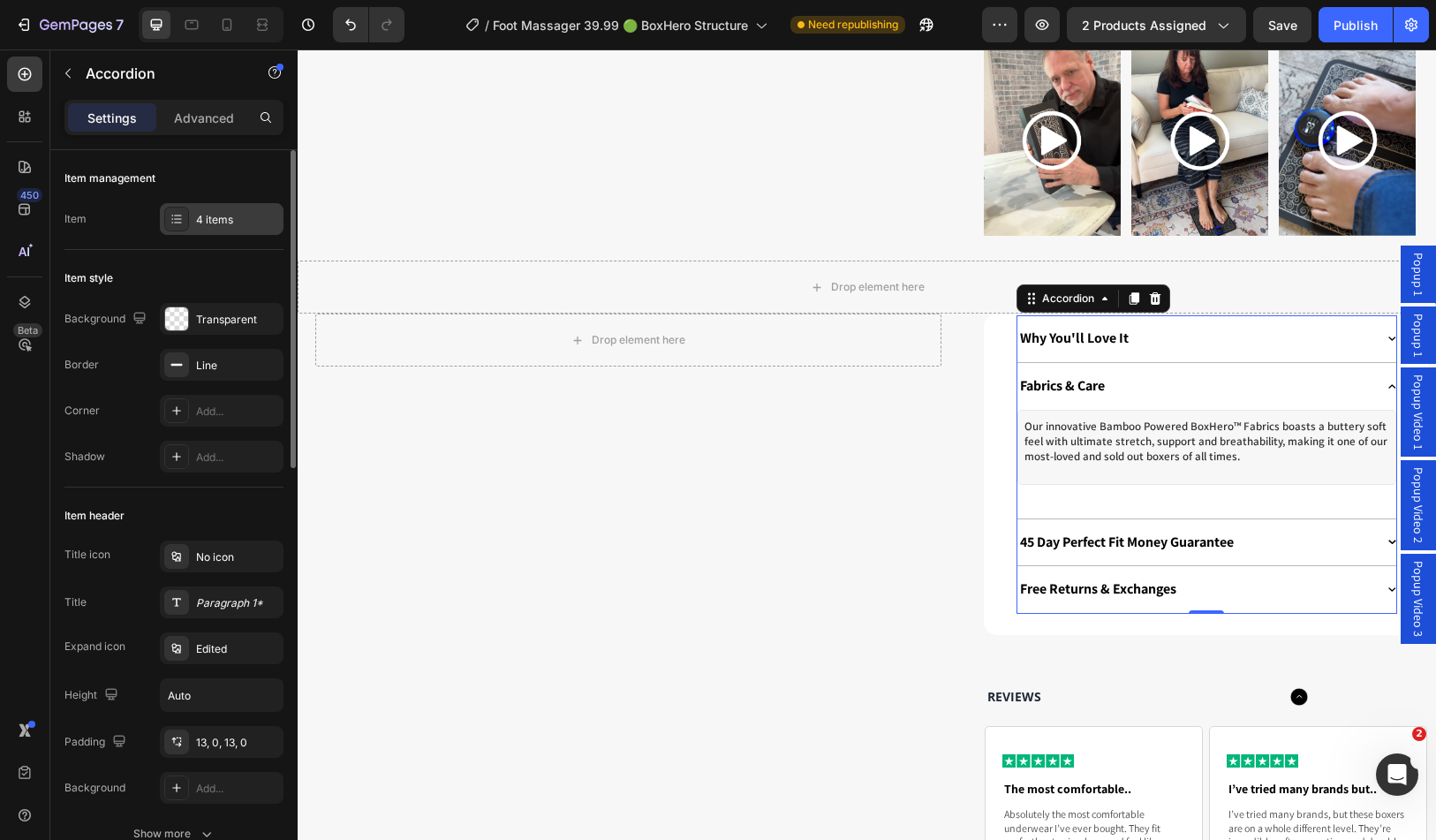
click at [216, 216] on div "4 items" at bounding box center [237, 220] width 83 height 16
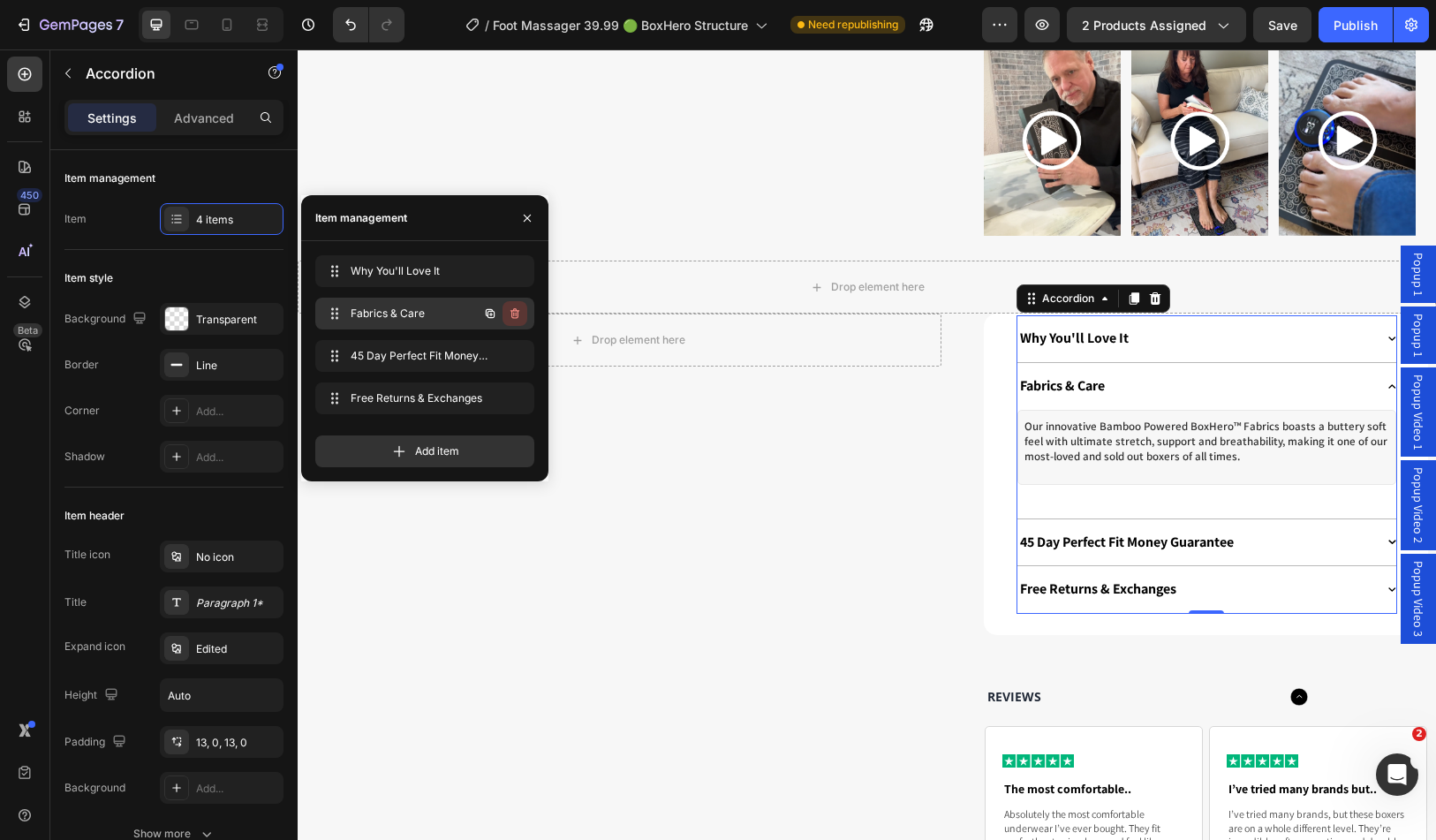
click at [519, 313] on icon "button" at bounding box center [515, 314] width 14 height 14
click at [524, 307] on button "Delete" at bounding box center [502, 313] width 49 height 25
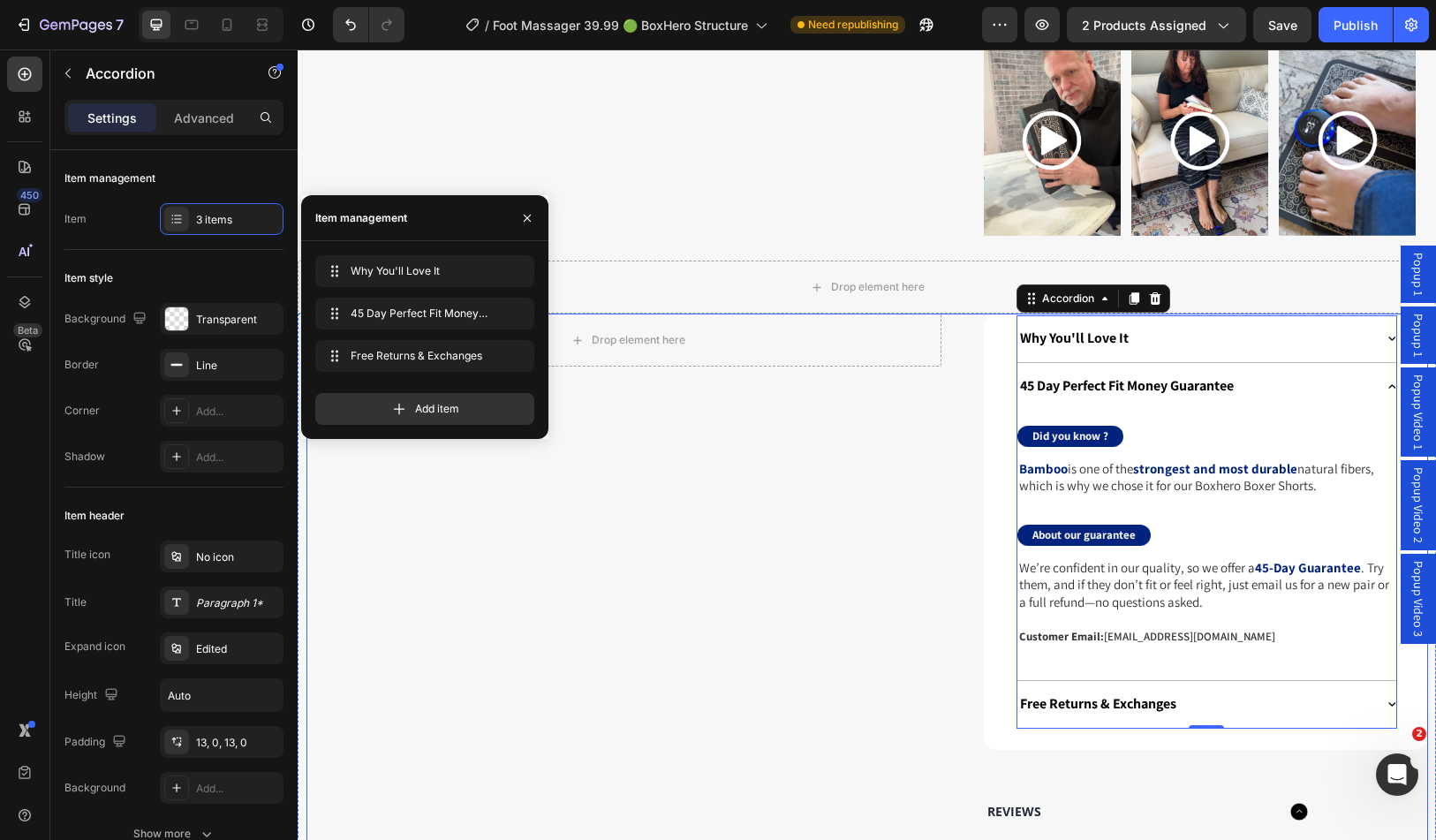
click at [826, 427] on div "Drop element here Row" at bounding box center [628, 724] width 627 height 822
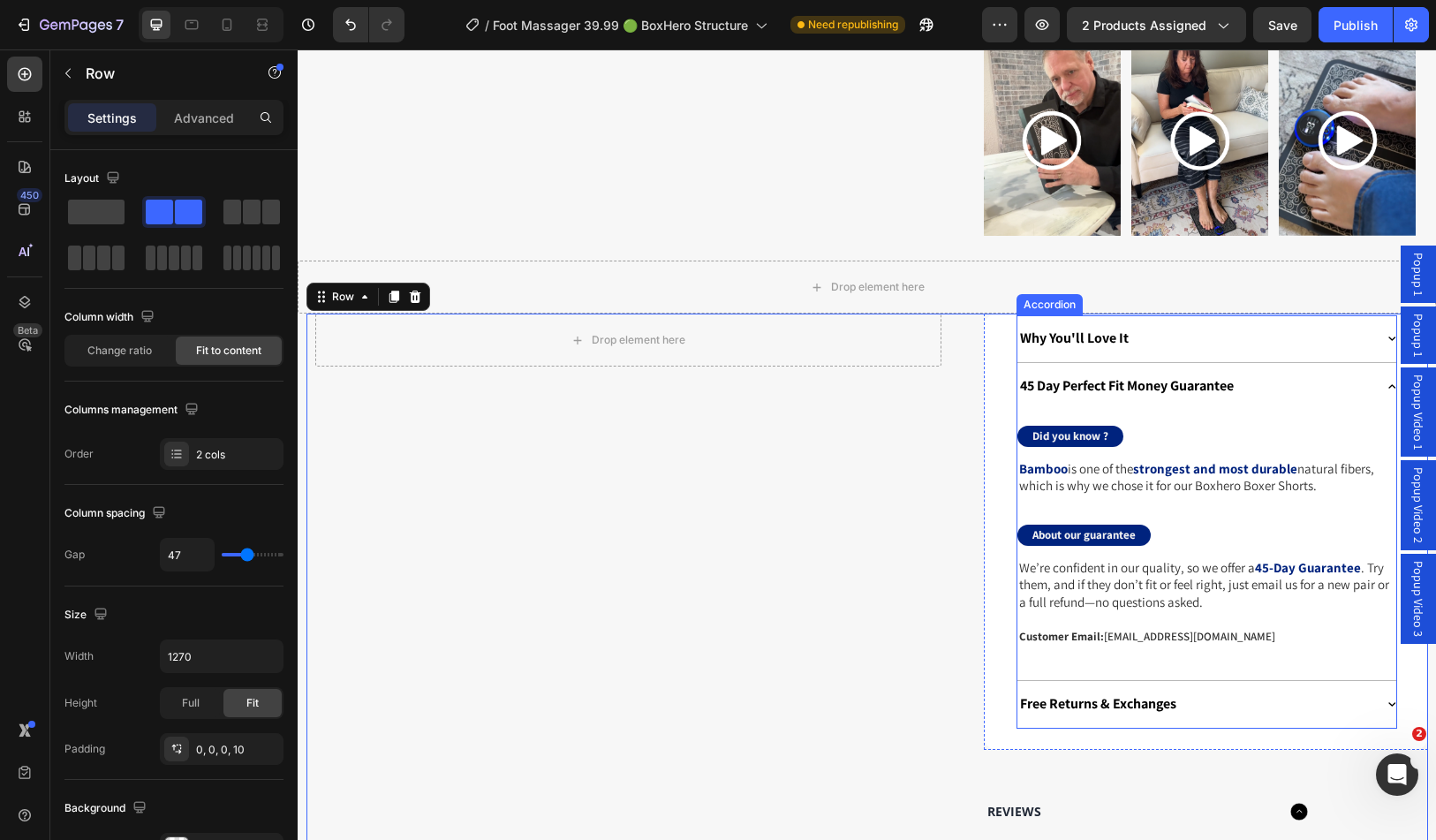
click at [1093, 330] on p "Why You'll Love It" at bounding box center [1074, 339] width 109 height 19
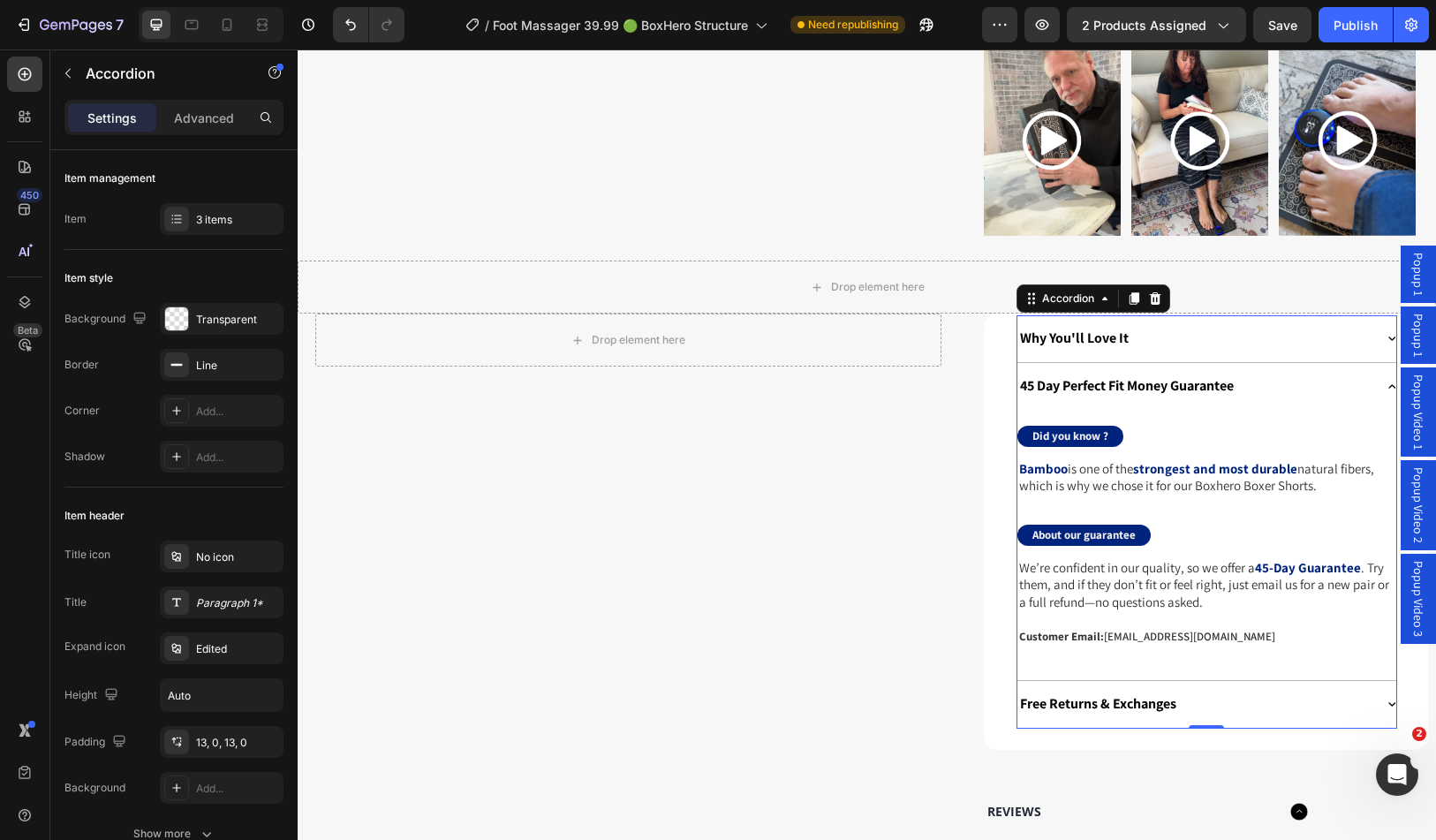
click at [1142, 327] on div "Why You'll Love It" at bounding box center [1196, 339] width 357 height 24
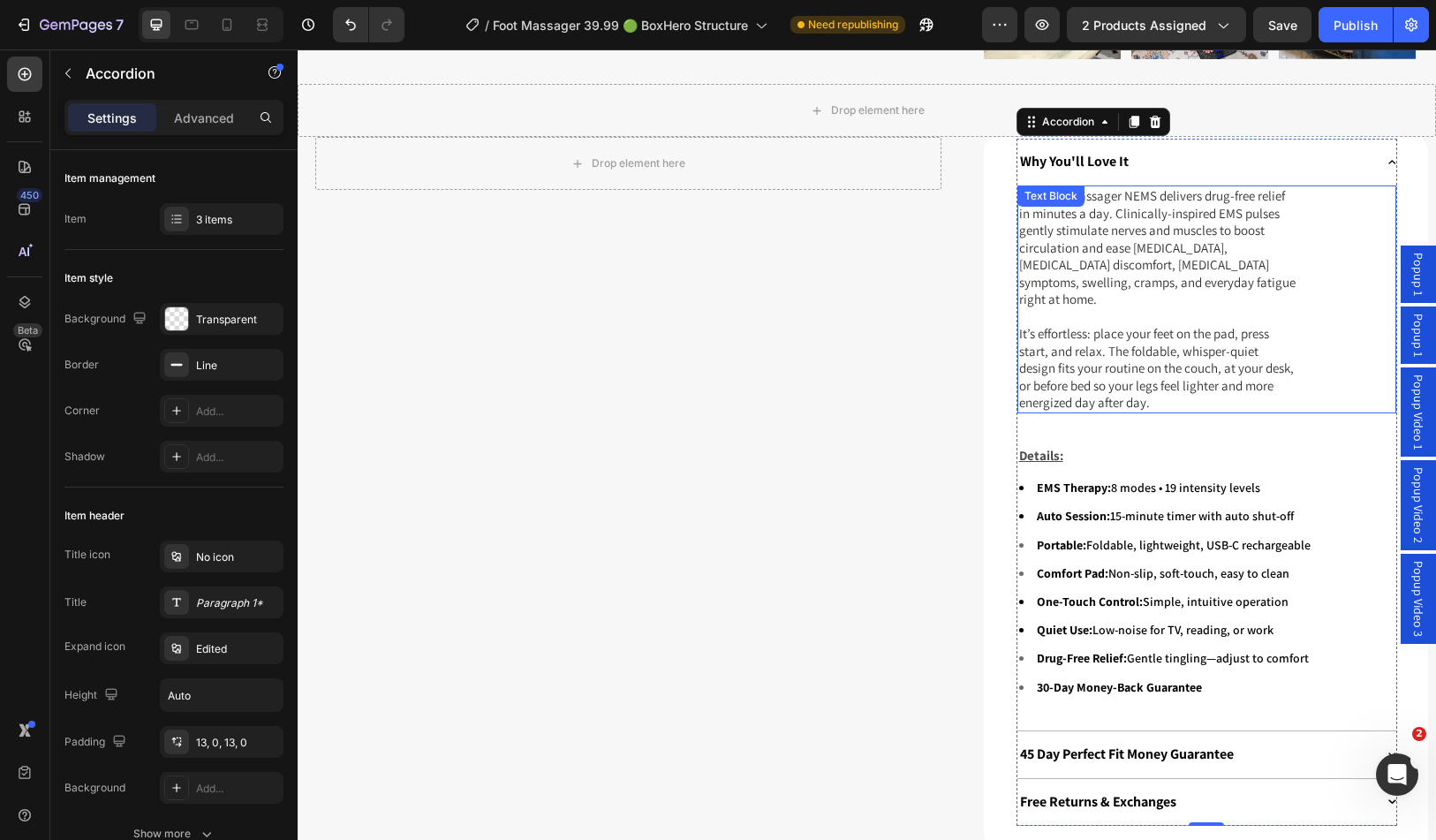
scroll to position [1590, 0]
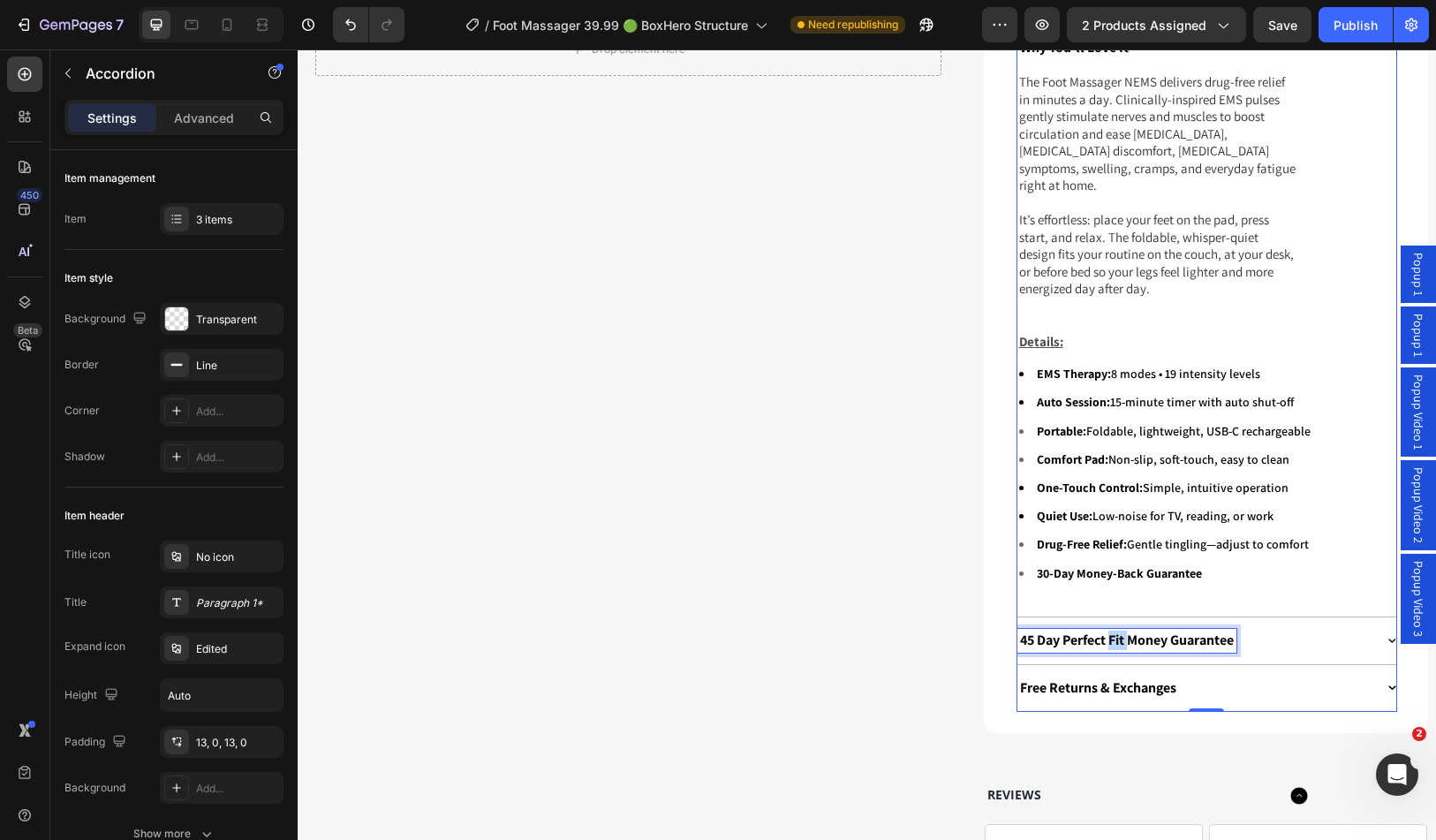
click at [1117, 632] on p "45 Day Perfect Fit Money Guarantee" at bounding box center [1127, 641] width 214 height 19
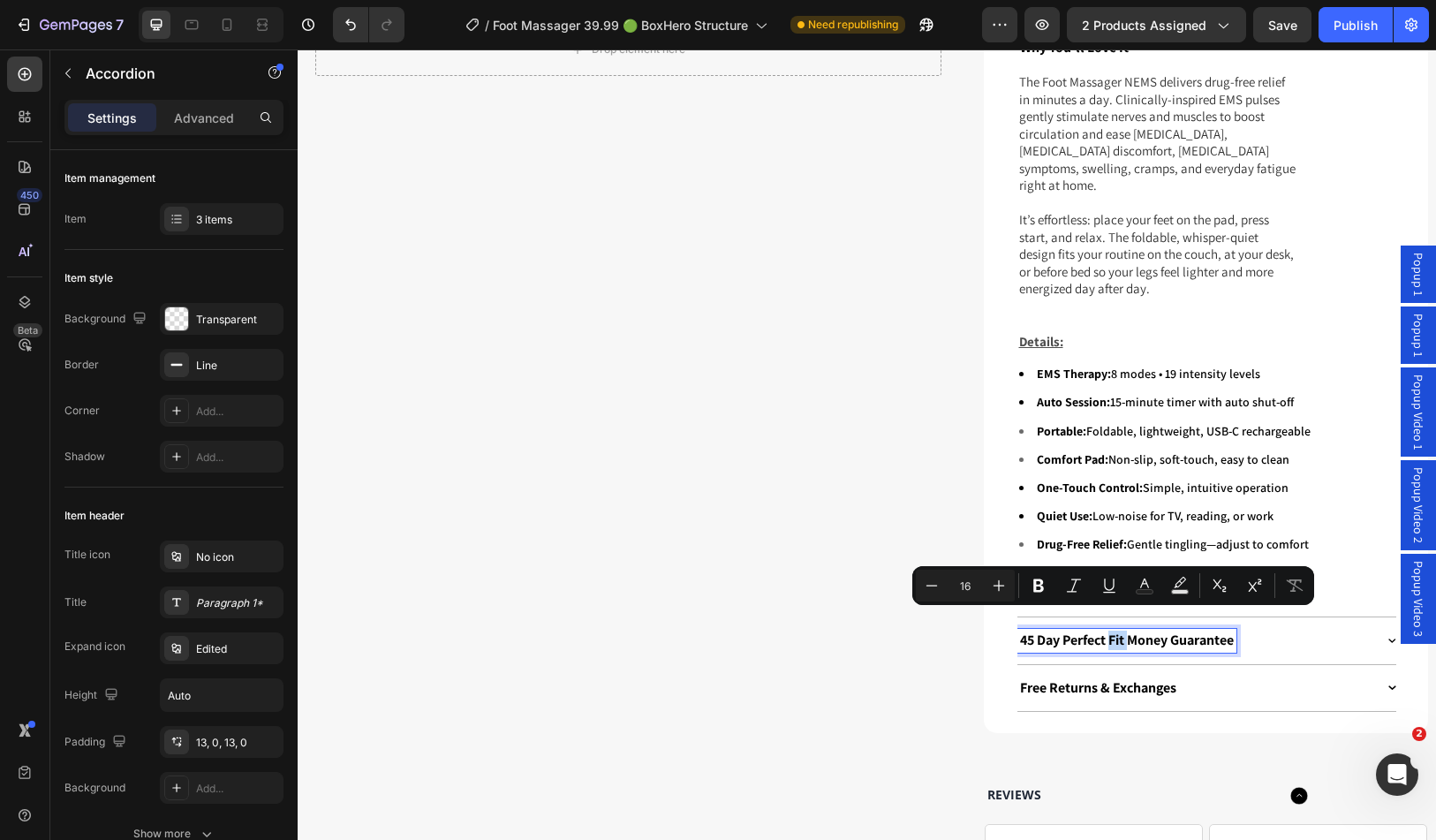
click at [1118, 632] on p "45 Day Perfect Fit Money Guarantee" at bounding box center [1127, 641] width 214 height 19
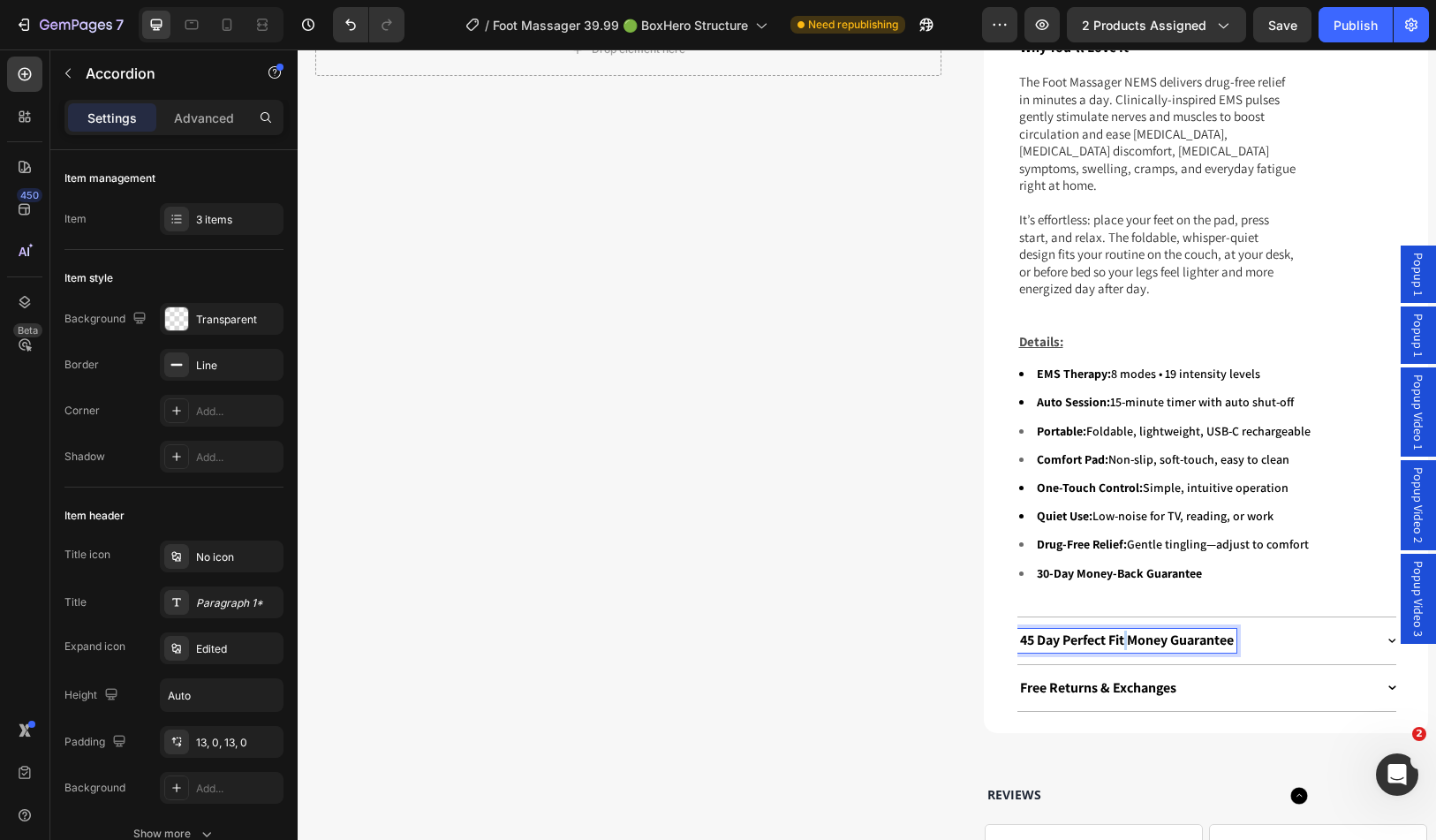
click at [1118, 632] on p "45 Day Perfect Fit Money Guarantee" at bounding box center [1127, 641] width 214 height 19
click at [1283, 629] on div "90-Day Relief Money-Back Guarantee" at bounding box center [1196, 641] width 357 height 24
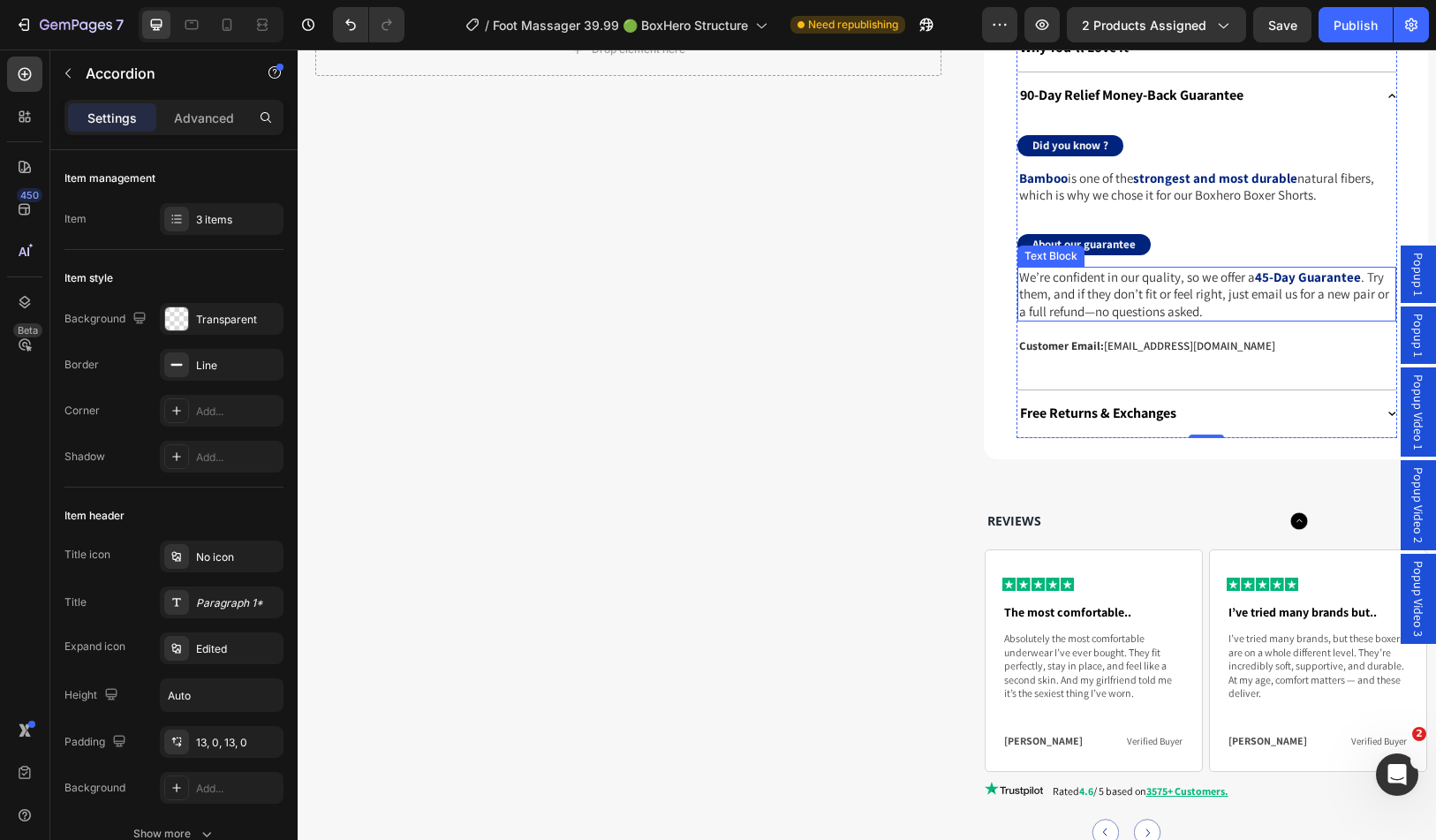
select select "2X FOOT MASSAGER NEMS"
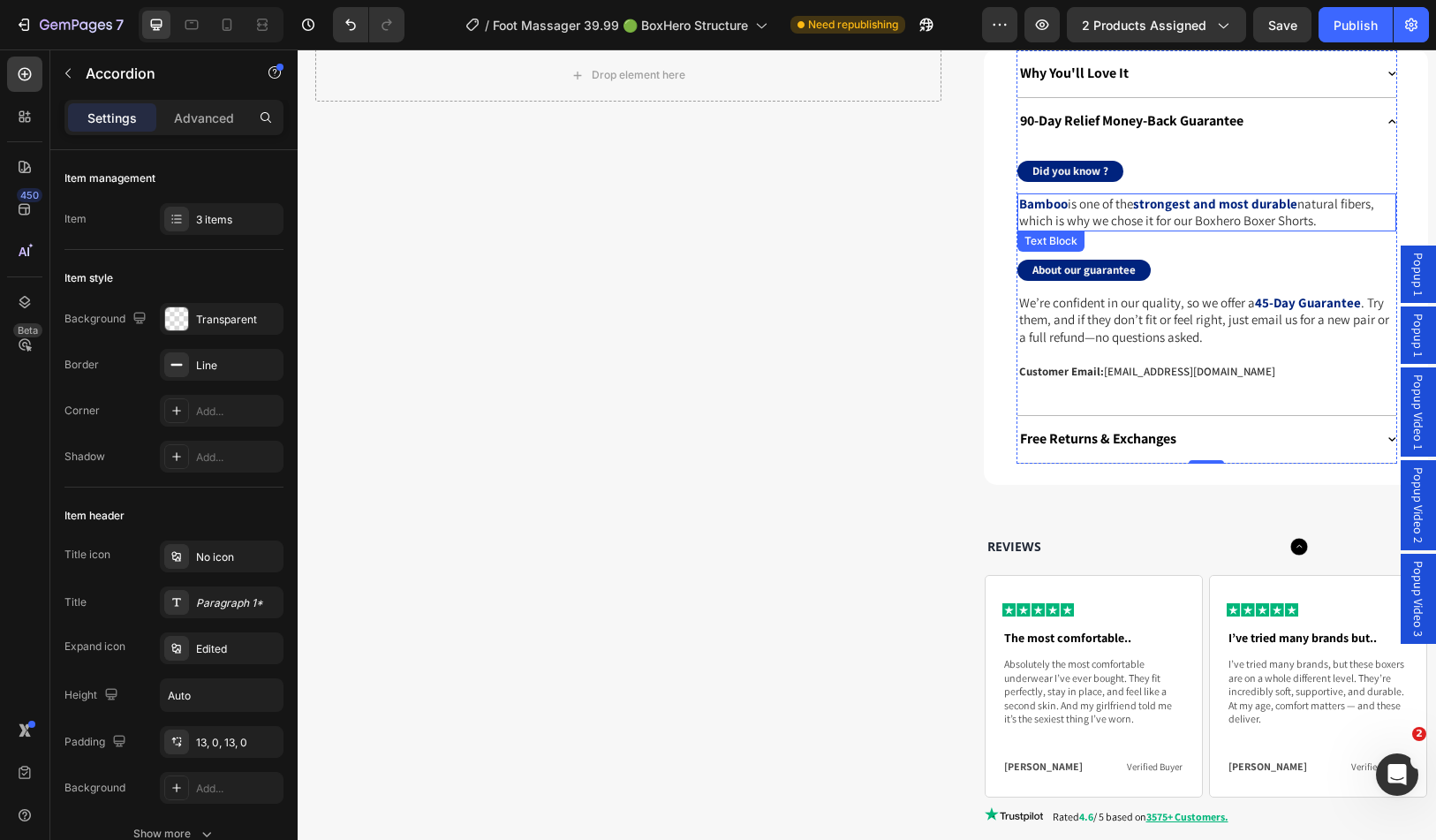
scroll to position [1502, 0]
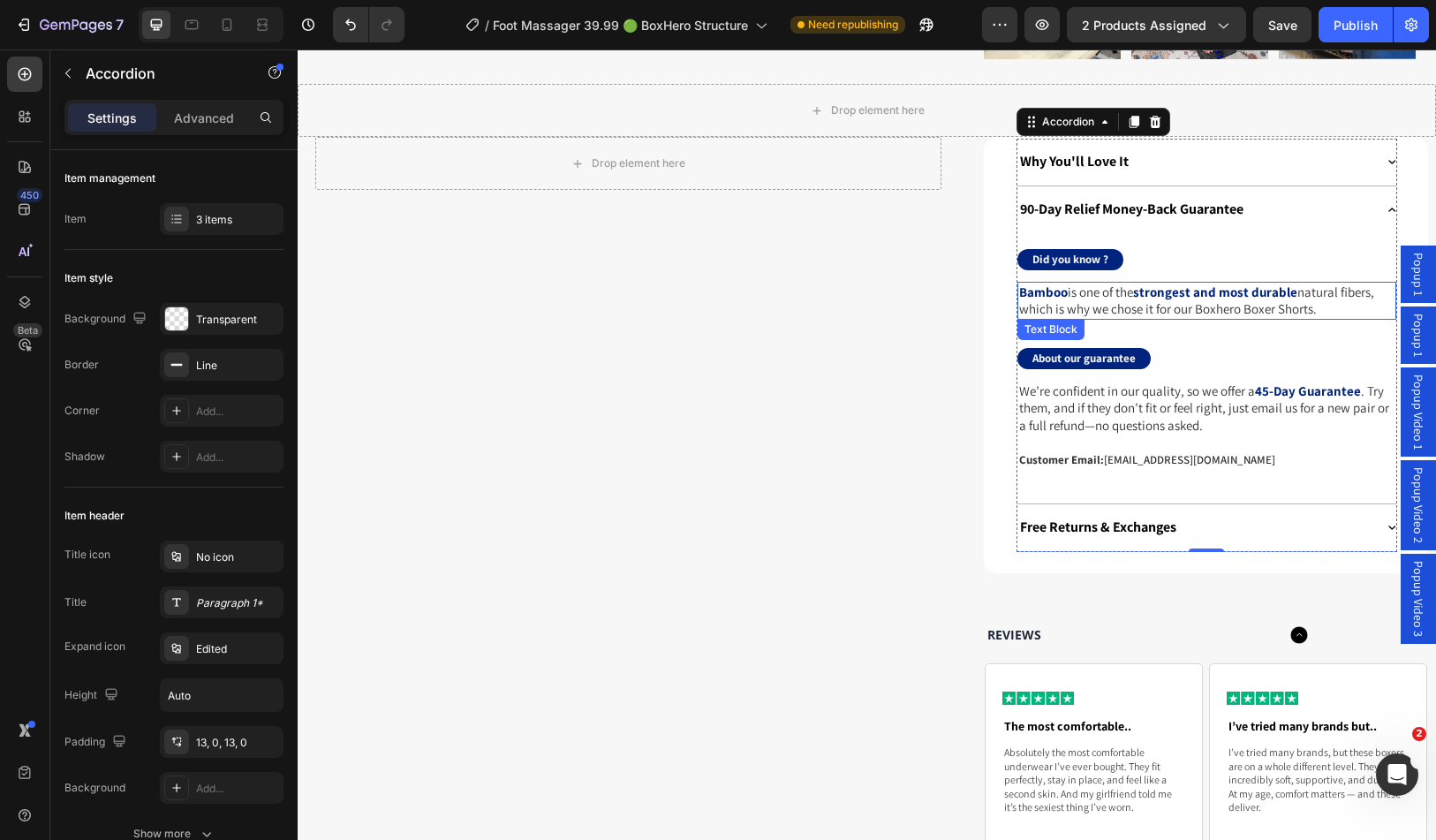
click at [1128, 284] on p "Bamboo is one of the strongest and most durable natural fibers, which is why we…" at bounding box center [1207, 301] width 376 height 35
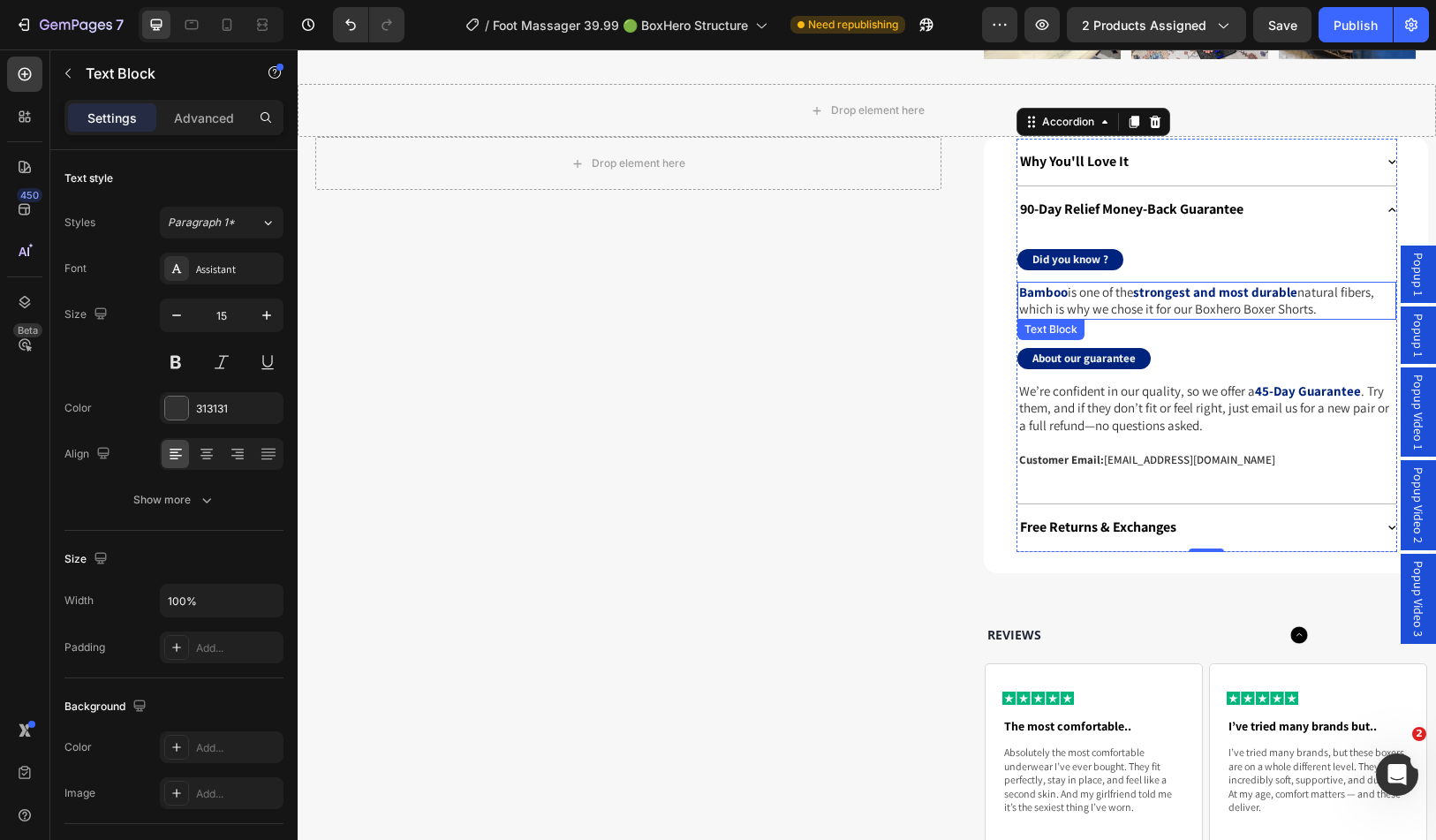
click at [1128, 284] on p "Bamboo is one of the strongest and most durable natural fibers, which is why we…" at bounding box center [1207, 301] width 376 height 35
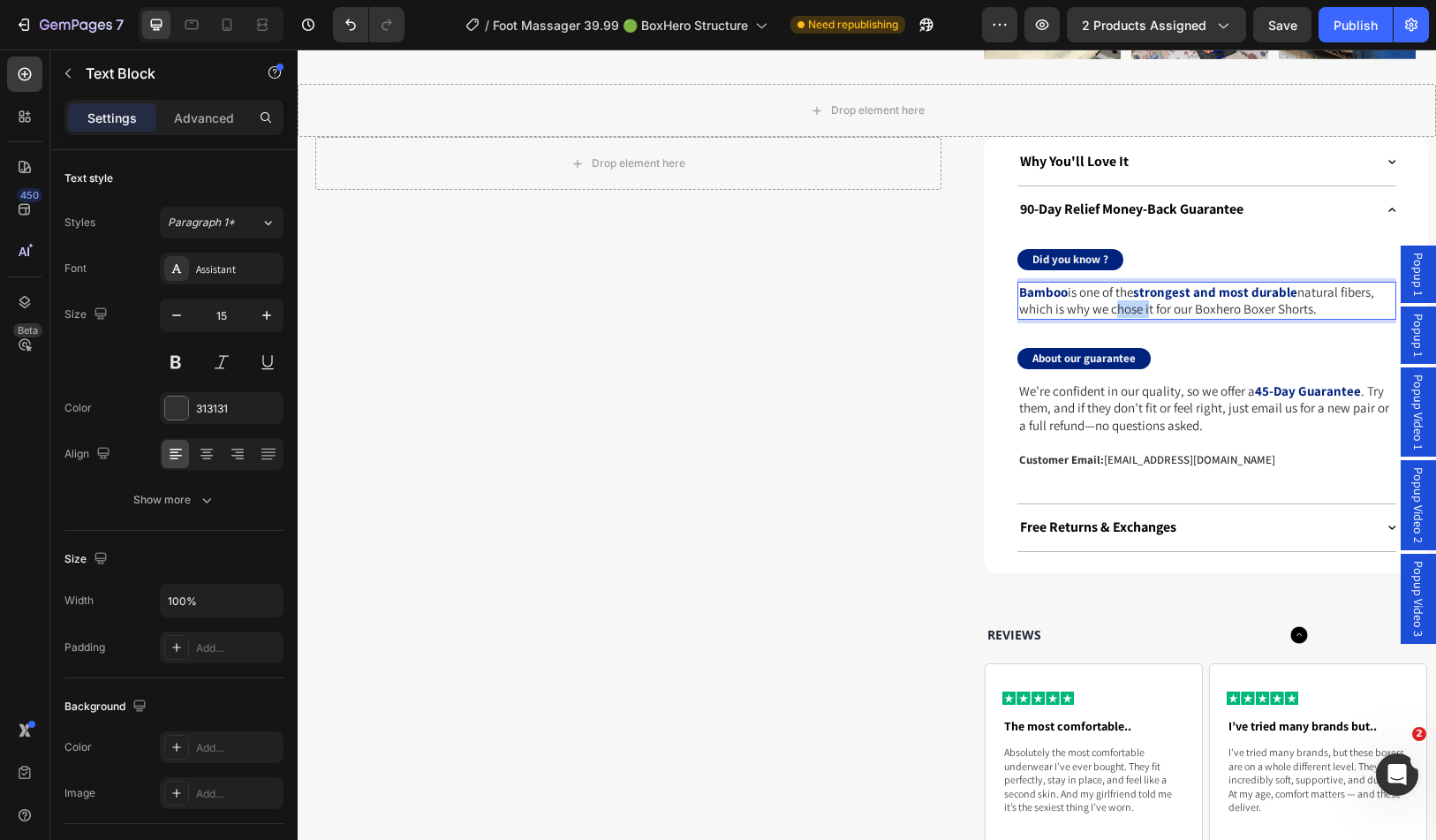
click at [1128, 284] on p "Bamboo is one of the strongest and most durable natural fibers, which is why we…" at bounding box center [1207, 301] width 376 height 35
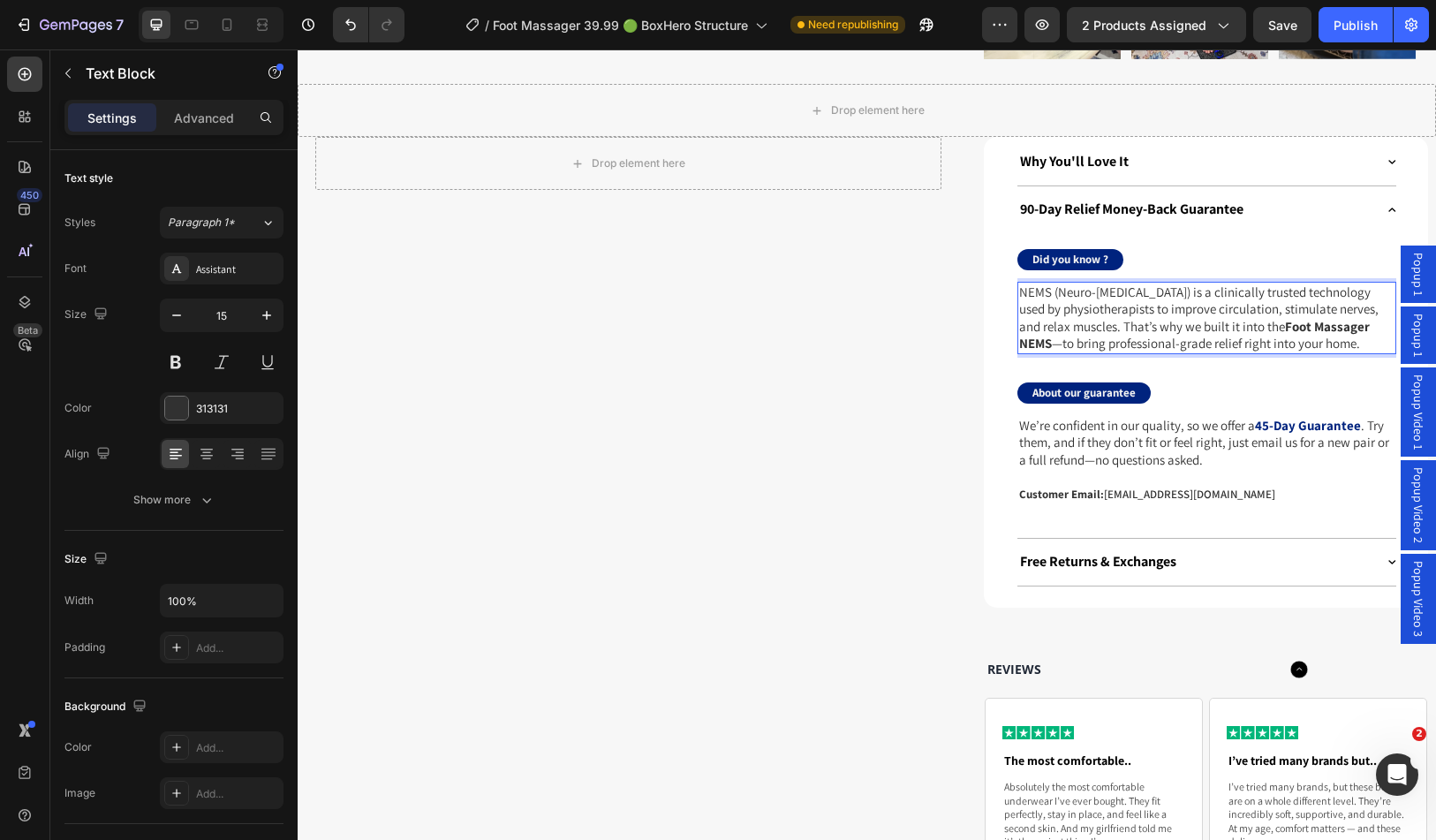
click at [1137, 314] on p "NEMS (Neuro-Electro Muscle Stimulation) is a clinically trusted technology used…" at bounding box center [1207, 318] width 376 height 69
click at [1117, 431] on p "We’re confident in our quality, so we offer a 45-Day Guarantee . Try them, and …" at bounding box center [1207, 442] width 376 height 52
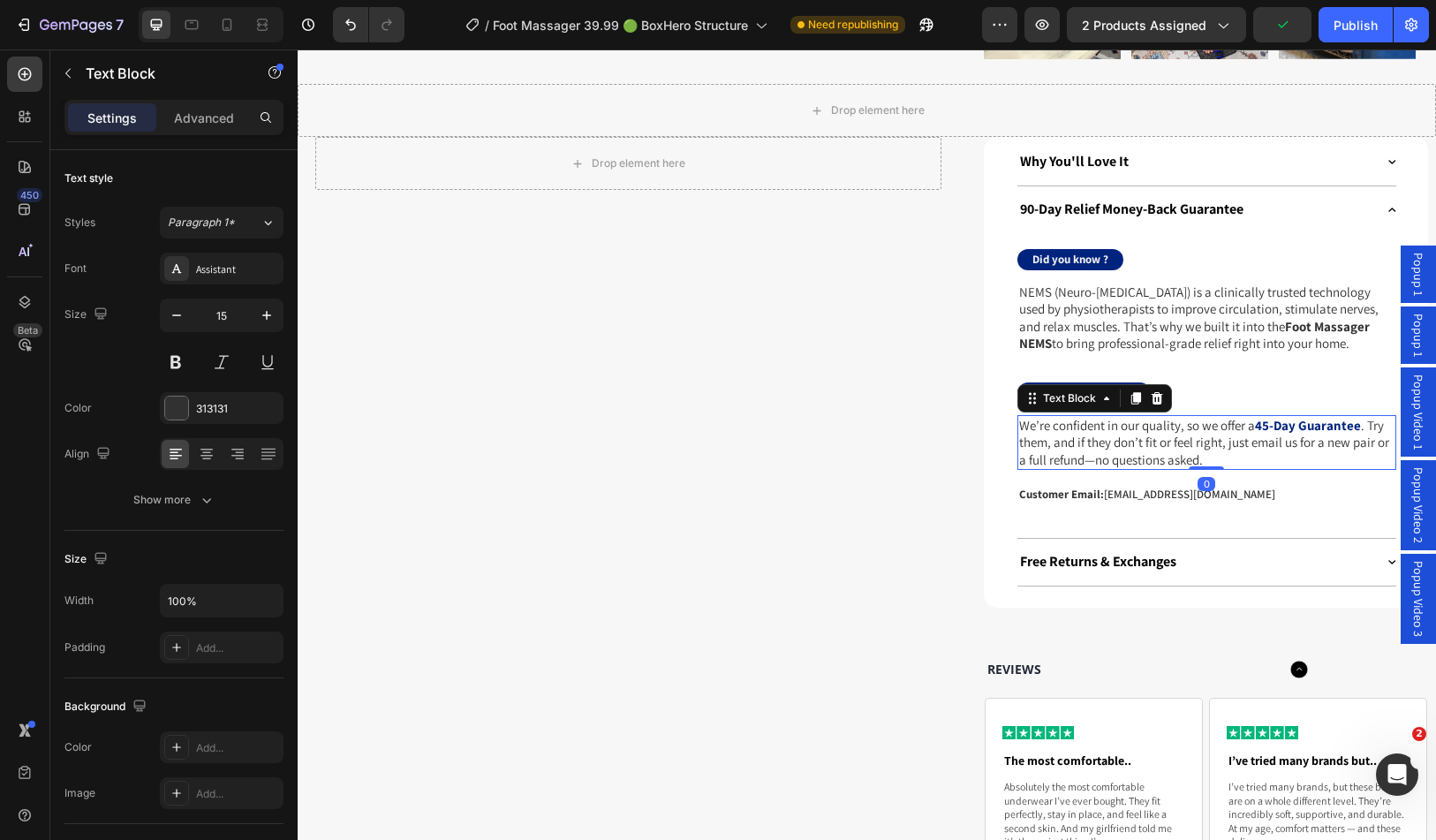
click at [1117, 431] on p "We’re confident in our quality, so we offer a 45-Day Guarantee . Try them, and …" at bounding box center [1207, 442] width 376 height 52
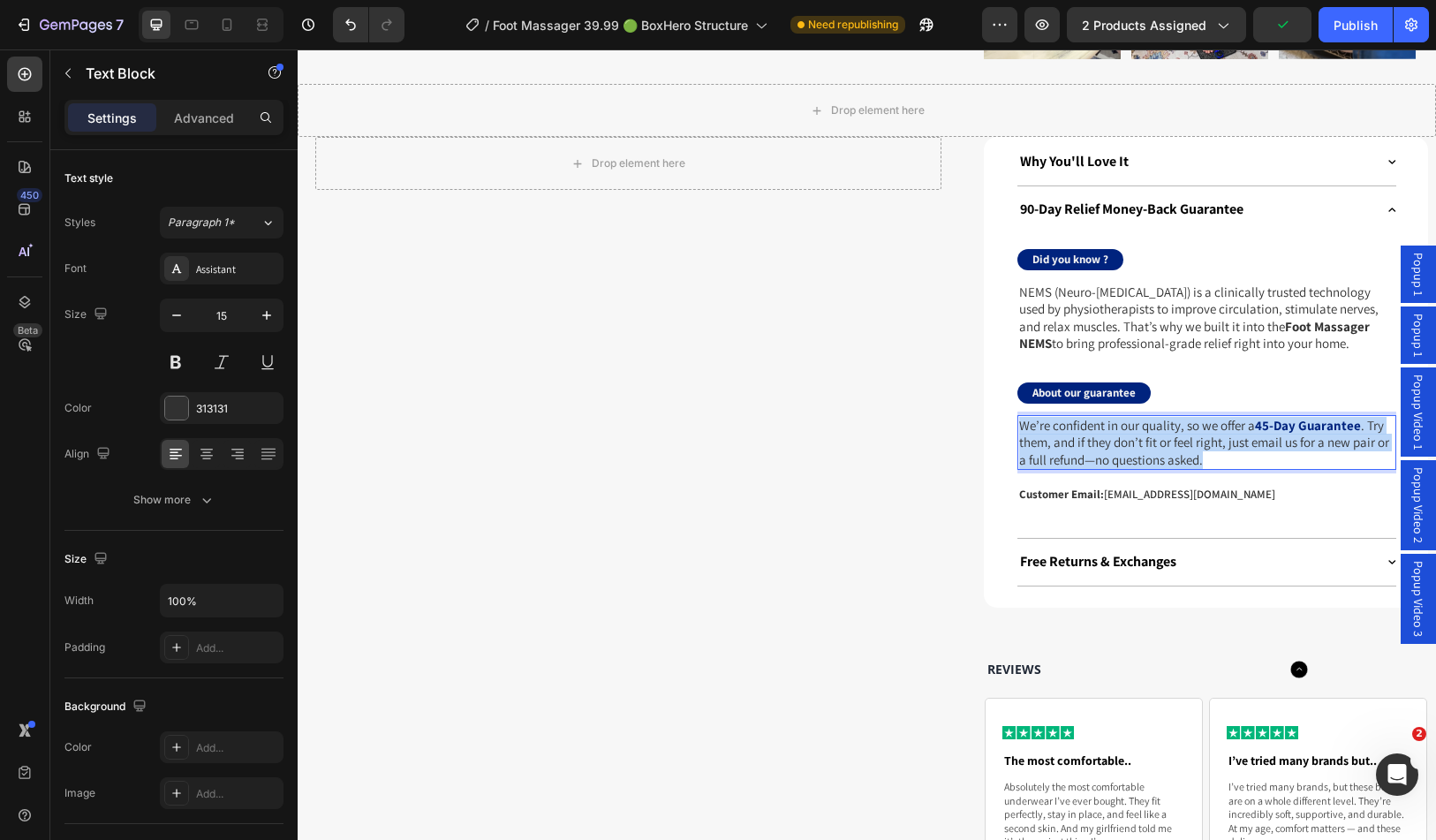
click at [1117, 431] on p "We’re confident in our quality, so we offer a 45-Day Guarantee . Try them, and …" at bounding box center [1207, 442] width 376 height 52
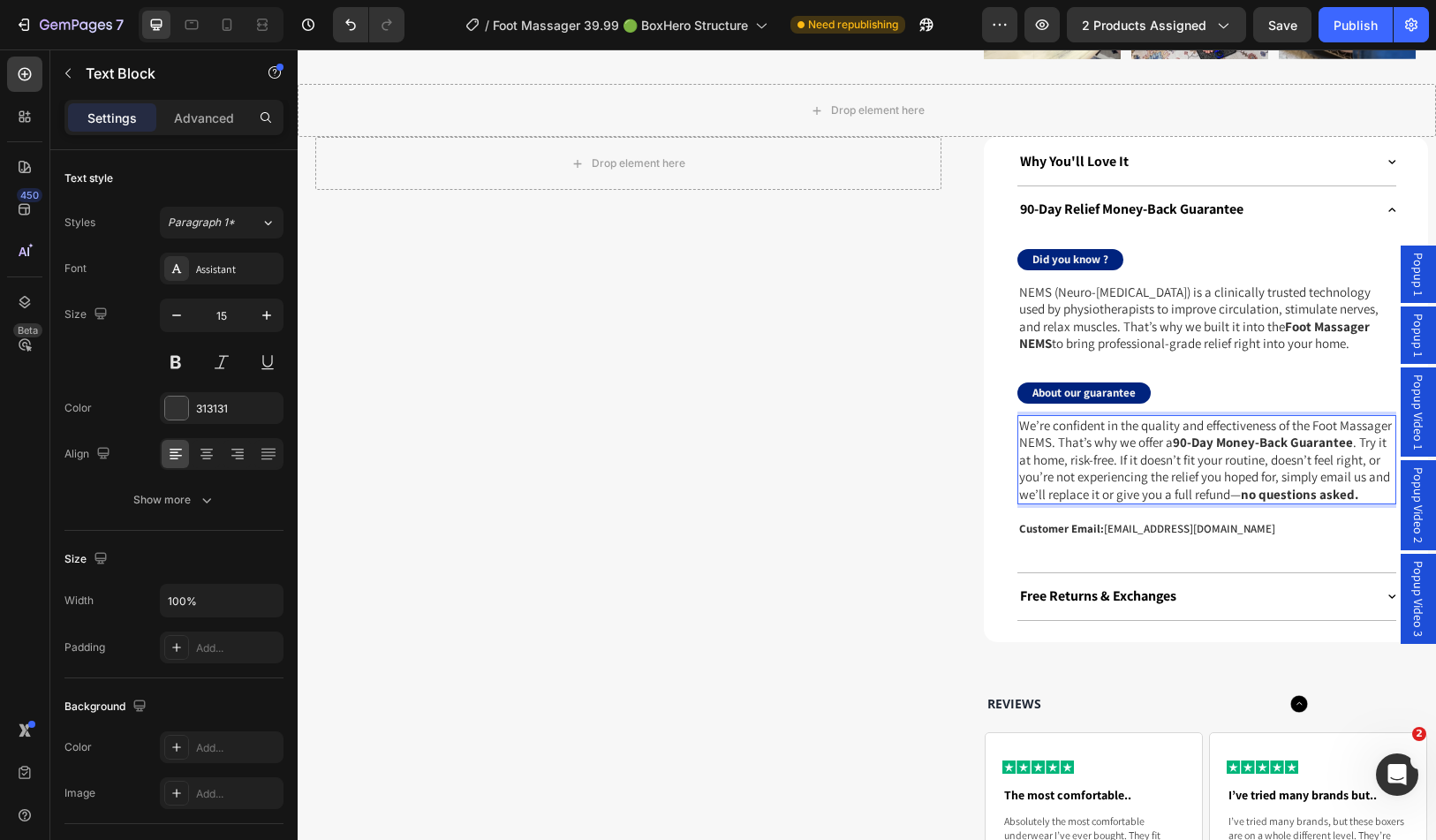
click at [1242, 486] on strong "no questions asked." at bounding box center [1300, 494] width 118 height 17
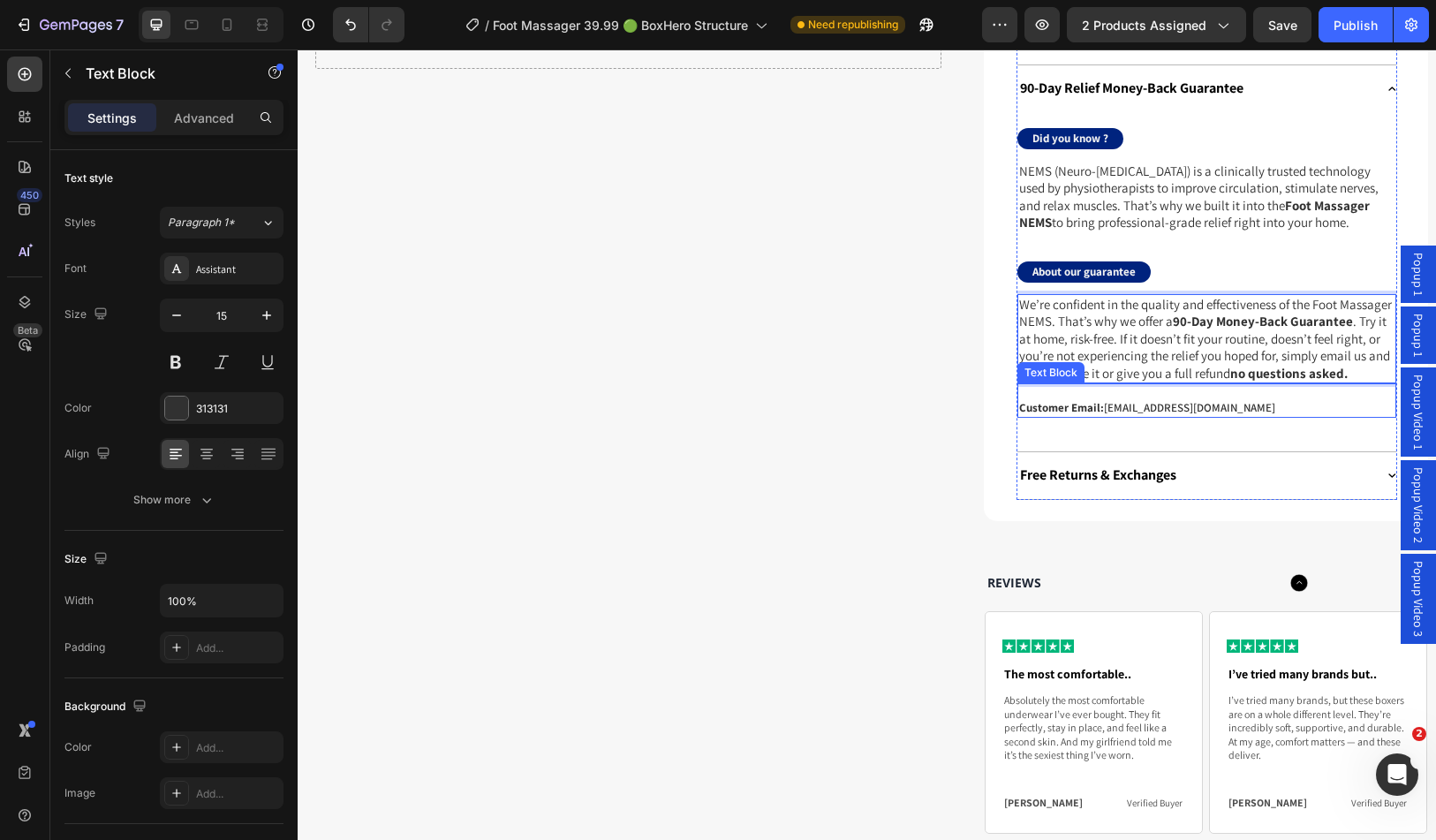
click at [1186, 417] on p "Customer Email: info@boxhero.co" at bounding box center [1207, 408] width 376 height 15
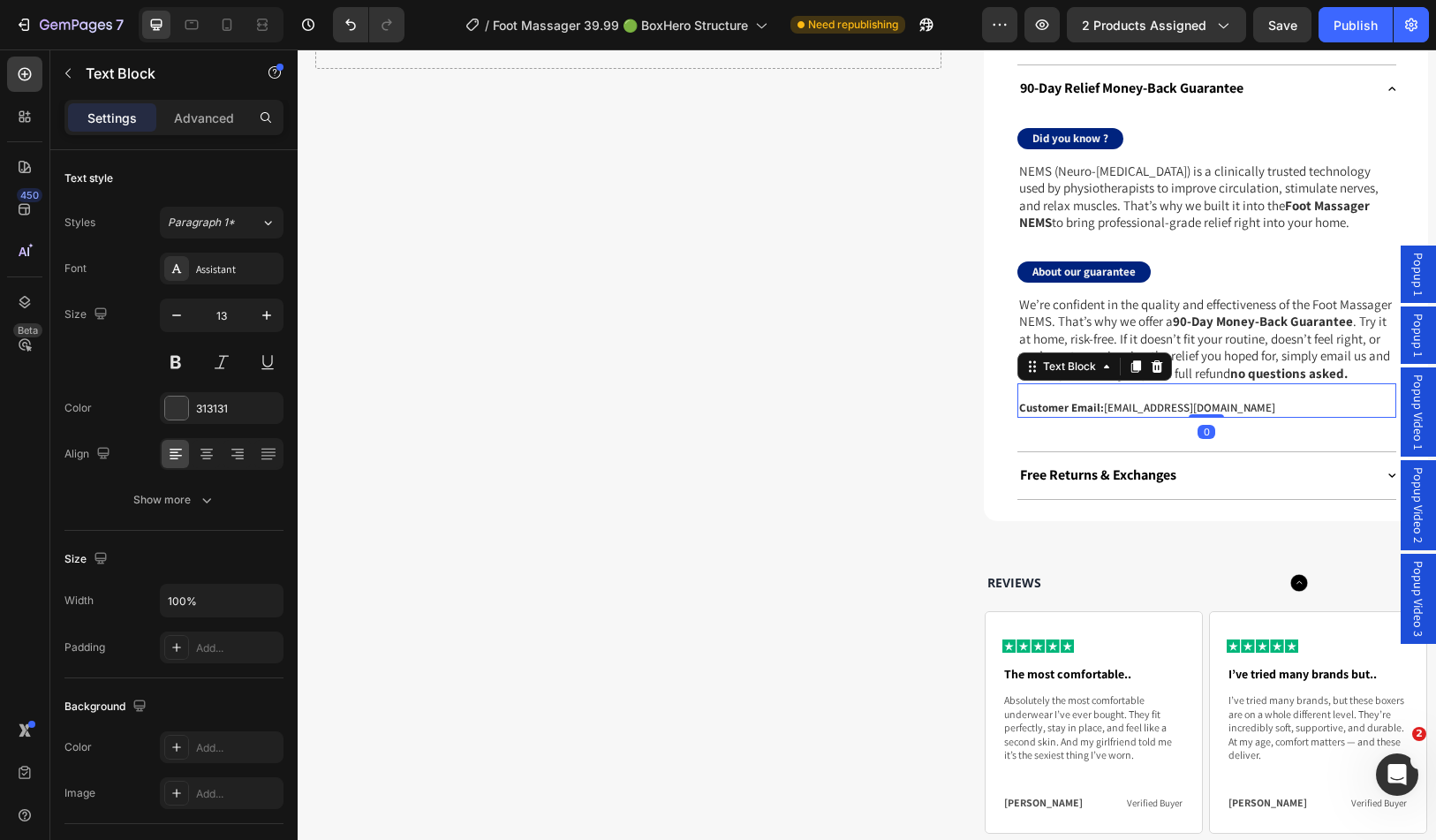
click at [1193, 410] on div "Customer Email: info@boxhero.co Text Block 0" at bounding box center [1207, 401] width 379 height 35
click at [1160, 405] on div "Customer Email: info@boxhero.co Text Block 0" at bounding box center [1207, 401] width 379 height 35
click at [1151, 417] on p "Customer Email: info@boxhero.co" at bounding box center [1207, 408] width 376 height 15
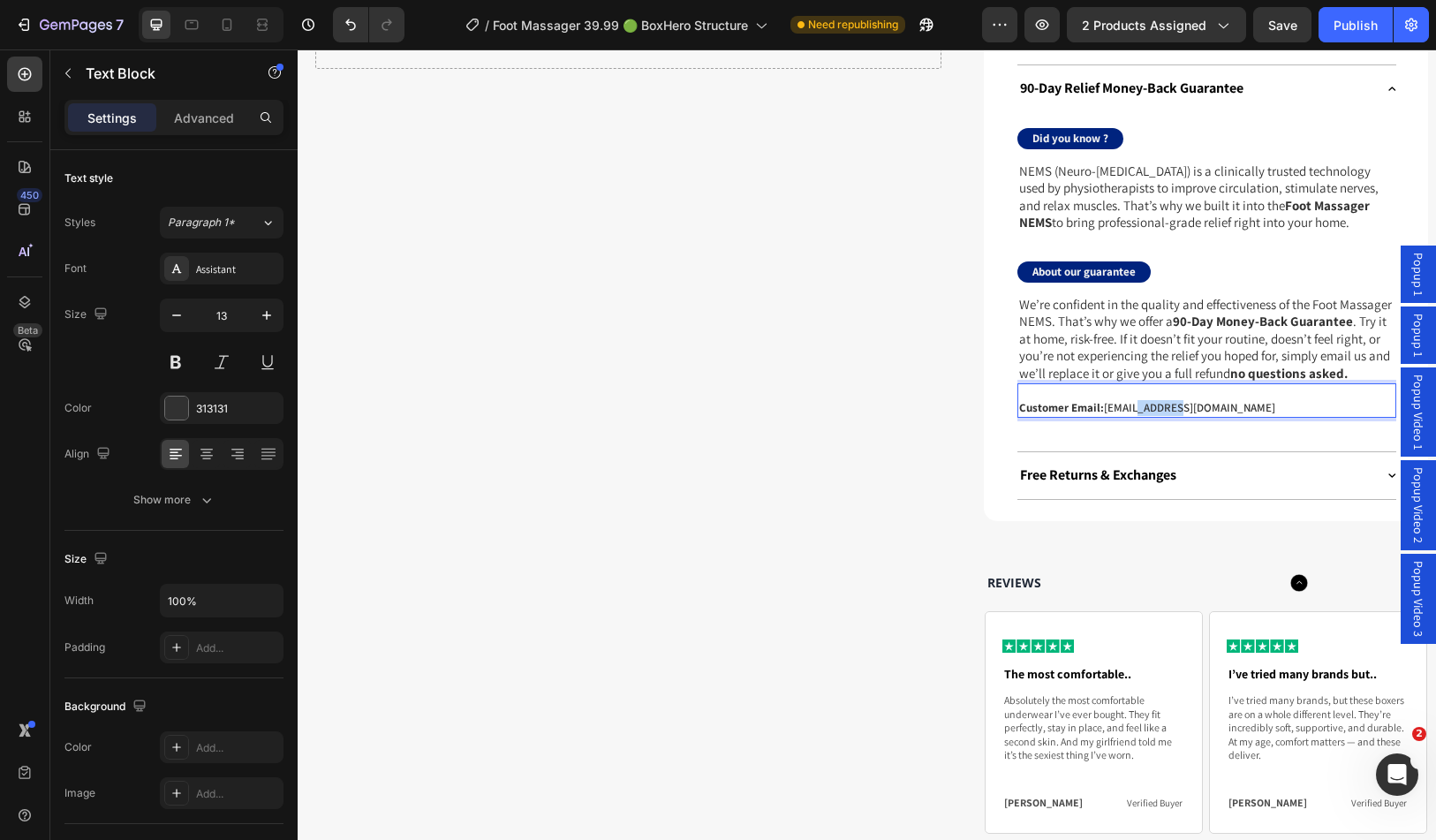
click at [1151, 417] on p "Customer Email: info@boxhero.co" at bounding box center [1207, 408] width 376 height 15
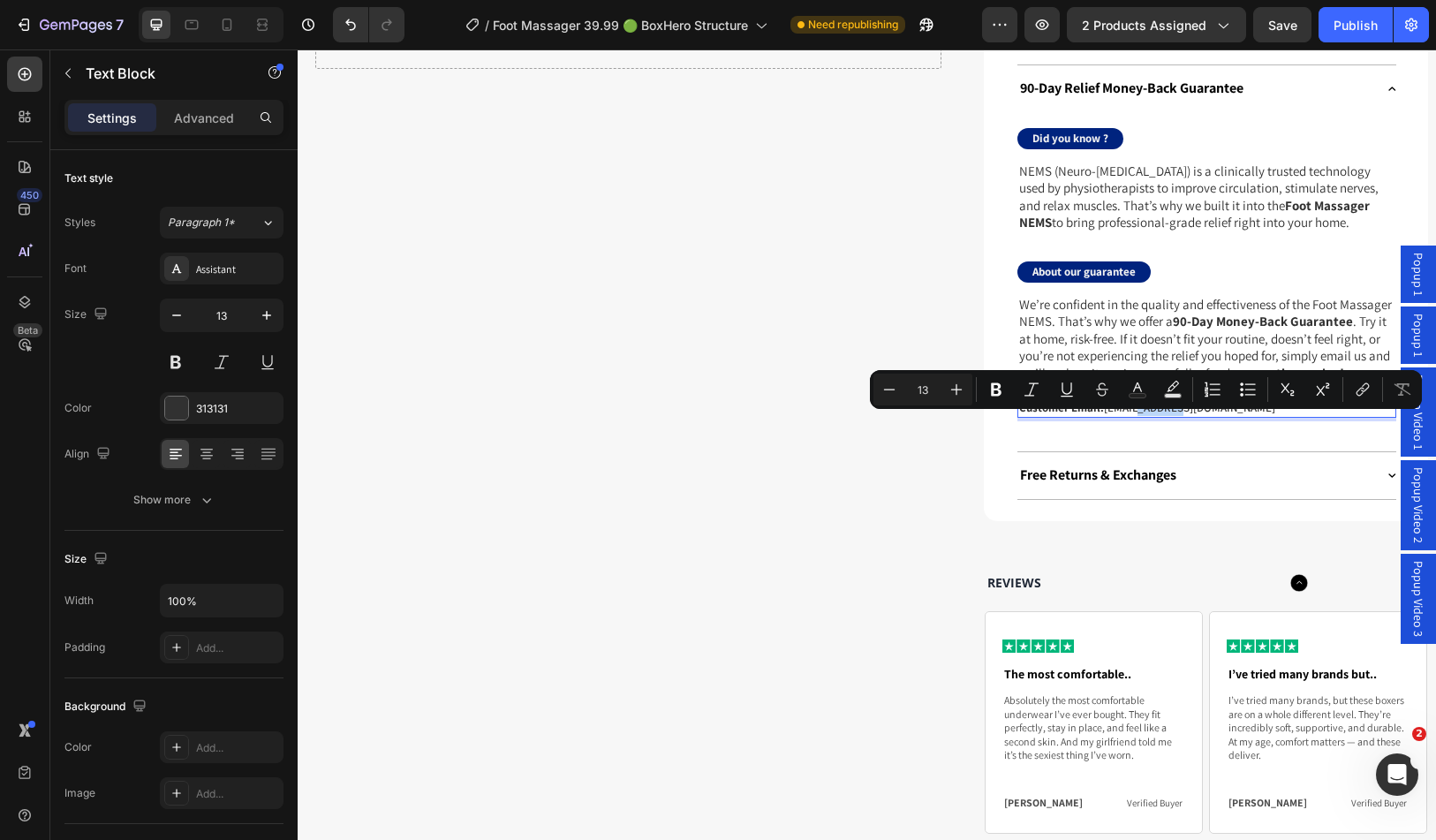
click at [1151, 417] on p "Customer Email: info@boxhero.co" at bounding box center [1207, 408] width 376 height 15
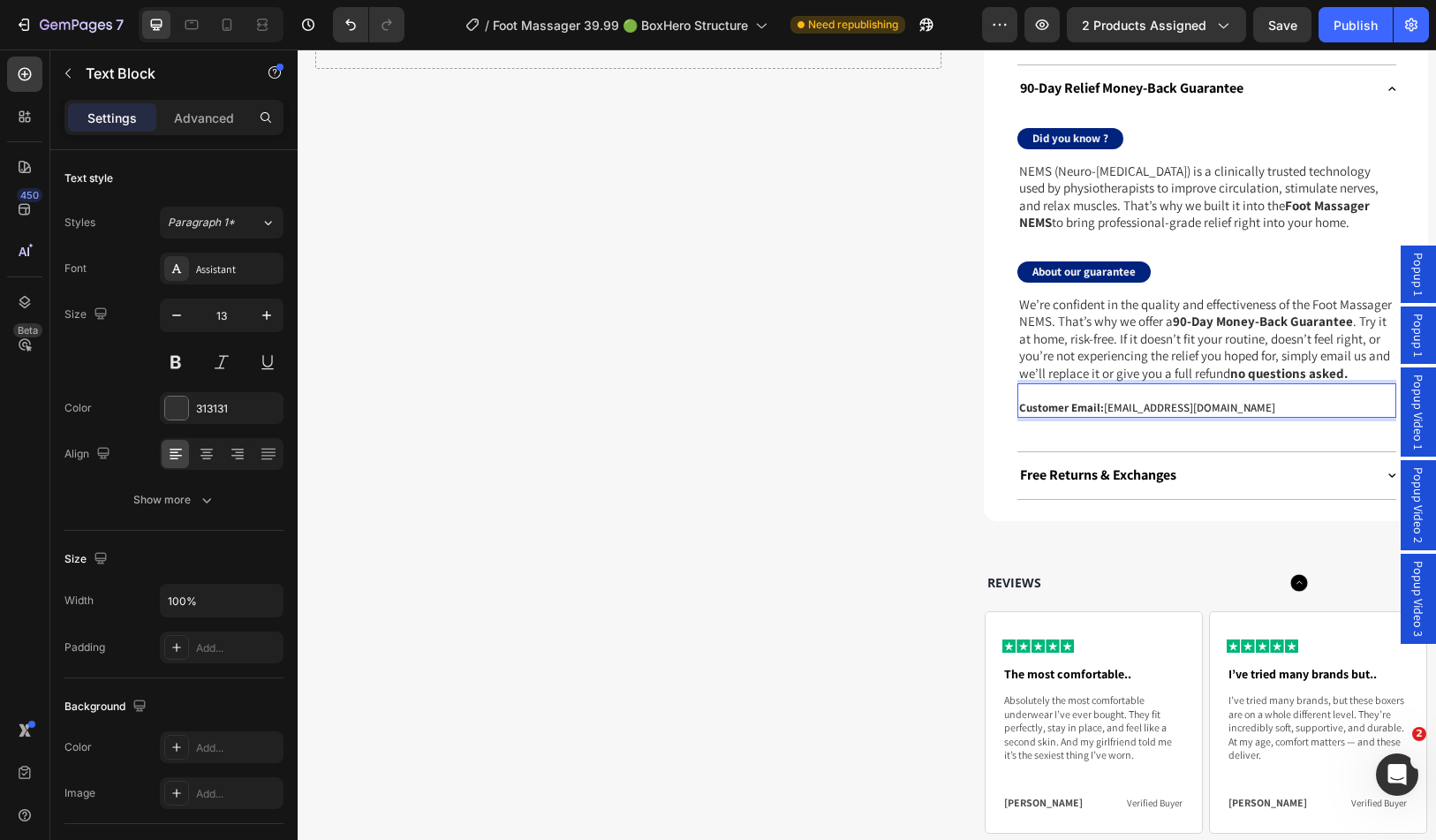
click at [1101, 417] on p "Customer Email: info@boxhero.co" at bounding box center [1207, 408] width 376 height 15
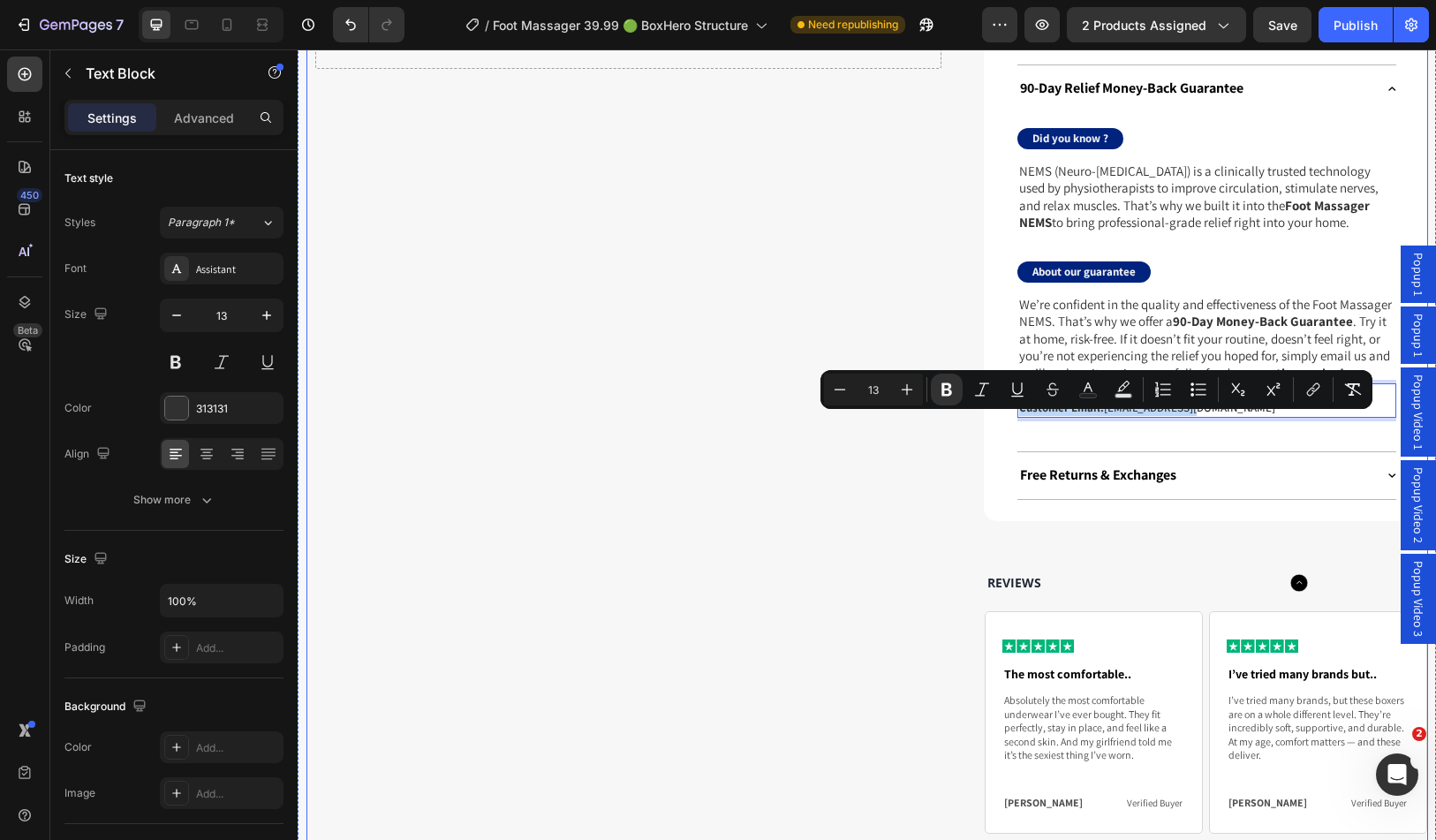
click at [942, 432] on div "Drop element here Row Why You'll Love It 90-Day Relief Money-Back Guarantee Did…" at bounding box center [868, 461] width 1122 height 891
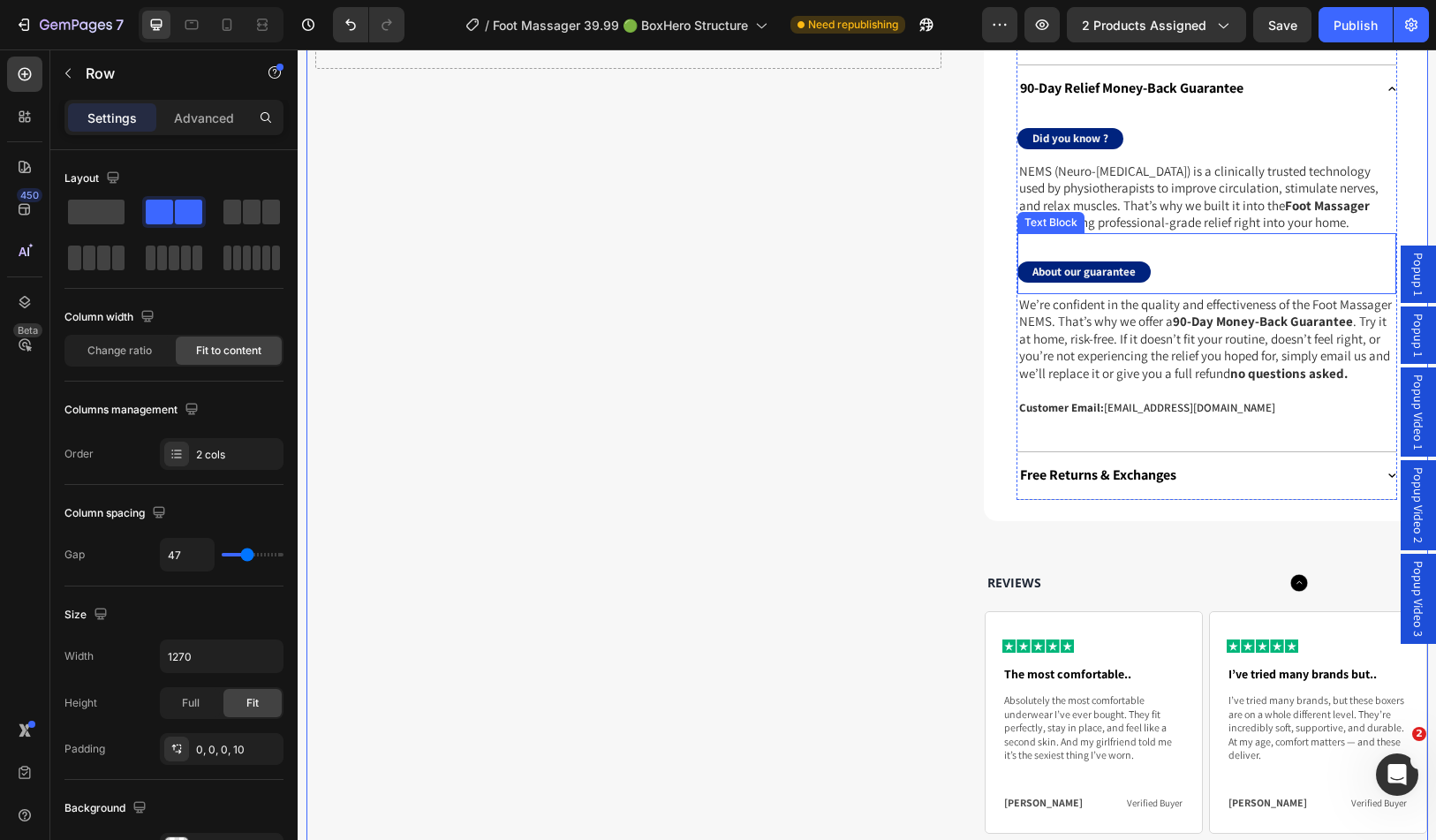
click at [1178, 283] on div "About our guarantee" at bounding box center [1207, 271] width 379 height 21
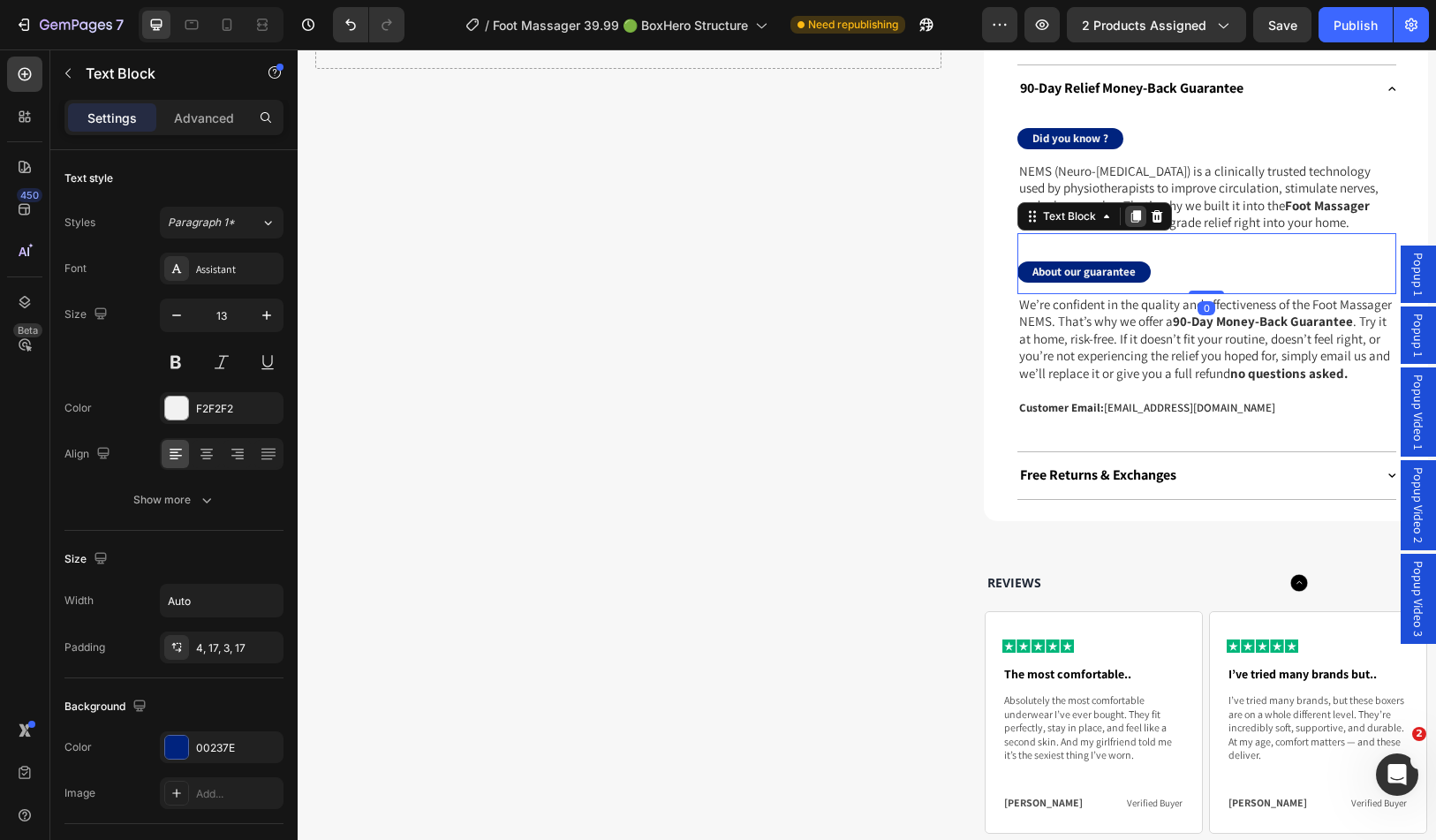
click at [1131, 222] on icon at bounding box center [1136, 216] width 10 height 12
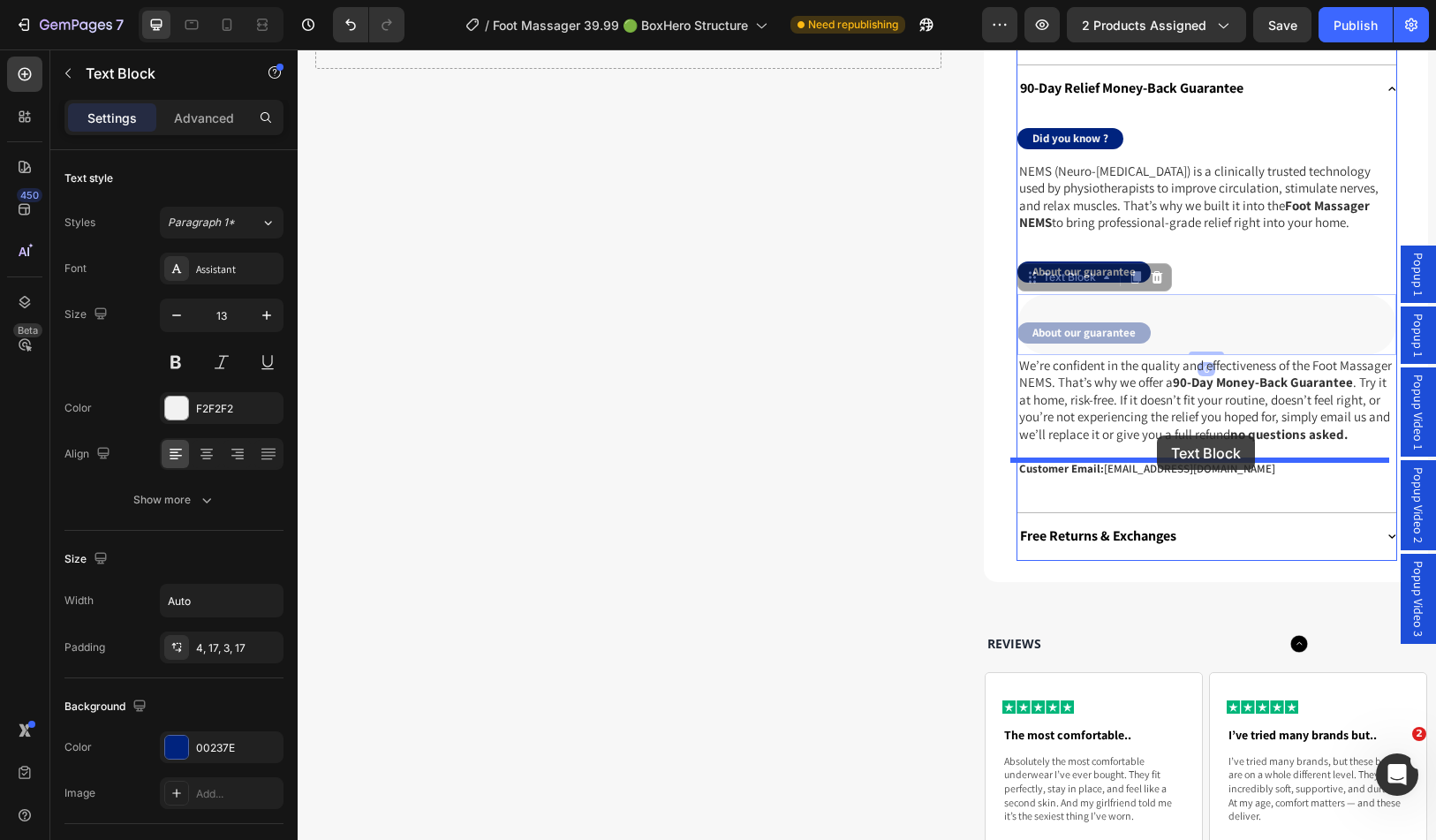
drag, startPoint x: 1155, startPoint y: 342, endPoint x: 1157, endPoint y: 435, distance: 93.0
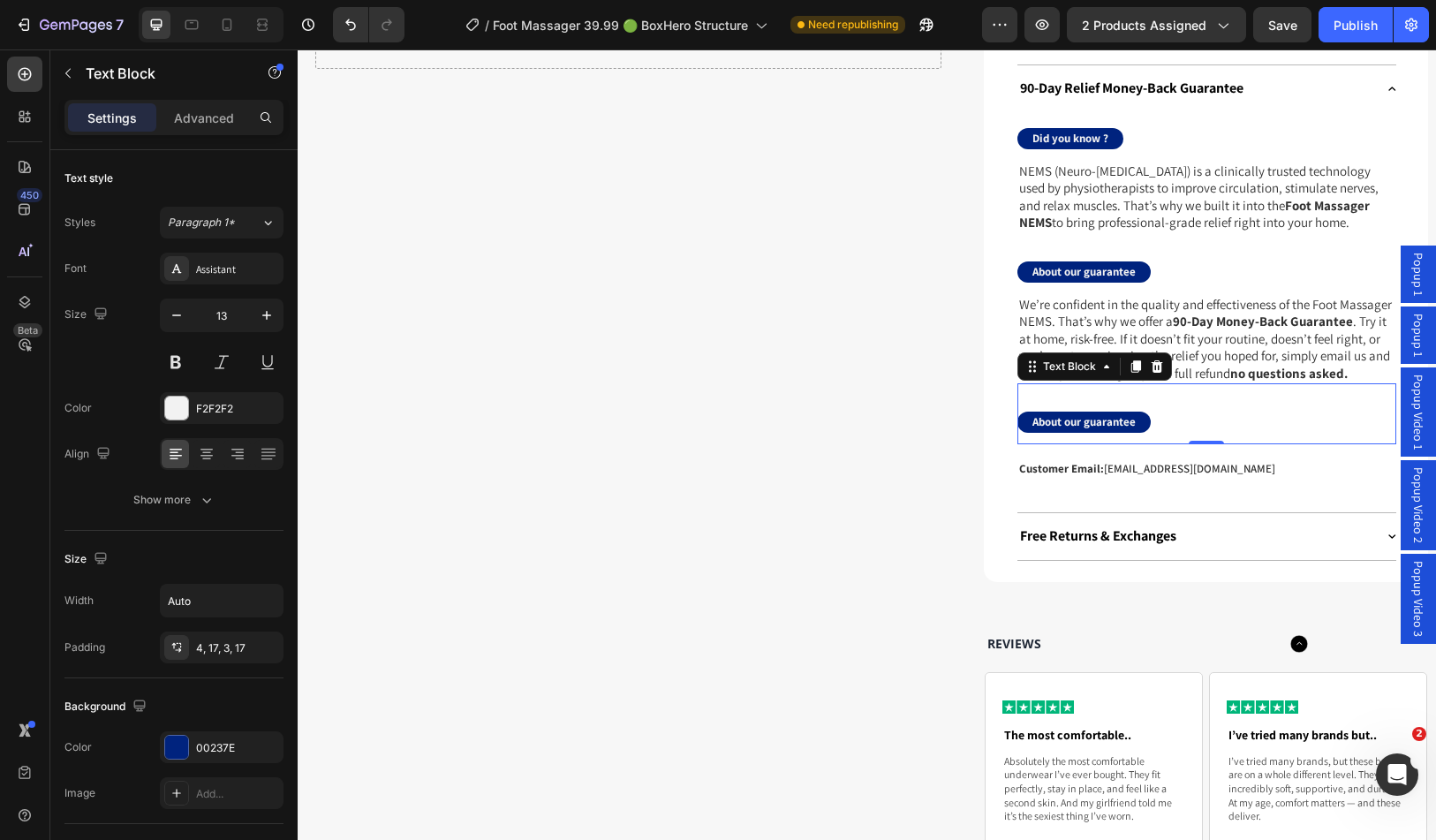
click at [1098, 432] on div "About our guarantee" at bounding box center [1084, 421] width 134 height 21
click at [1101, 430] on p "About our guarantee" at bounding box center [1084, 422] width 104 height 15
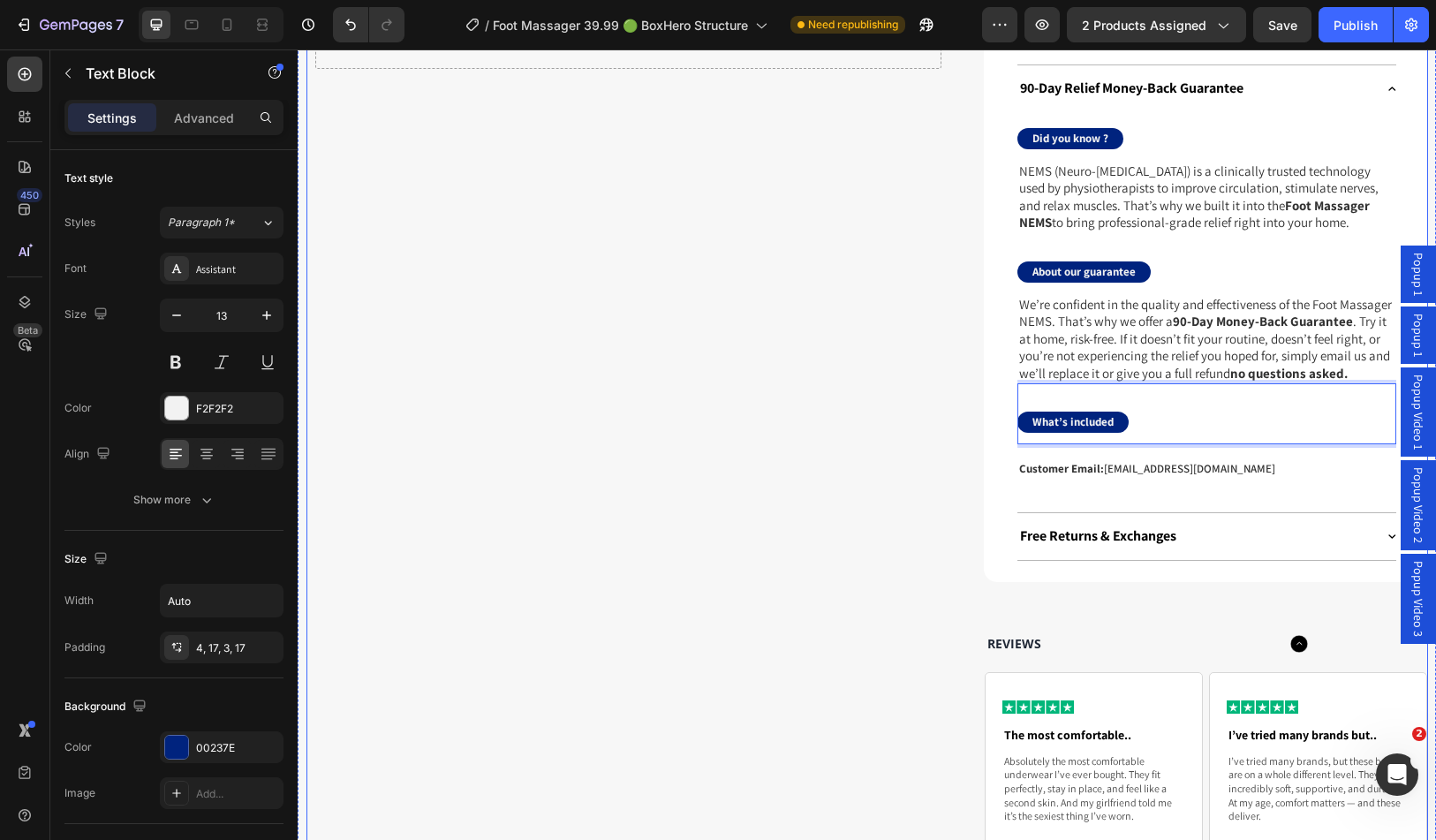
click at [854, 412] on div "Drop element here Row" at bounding box center [628, 492] width 627 height 953
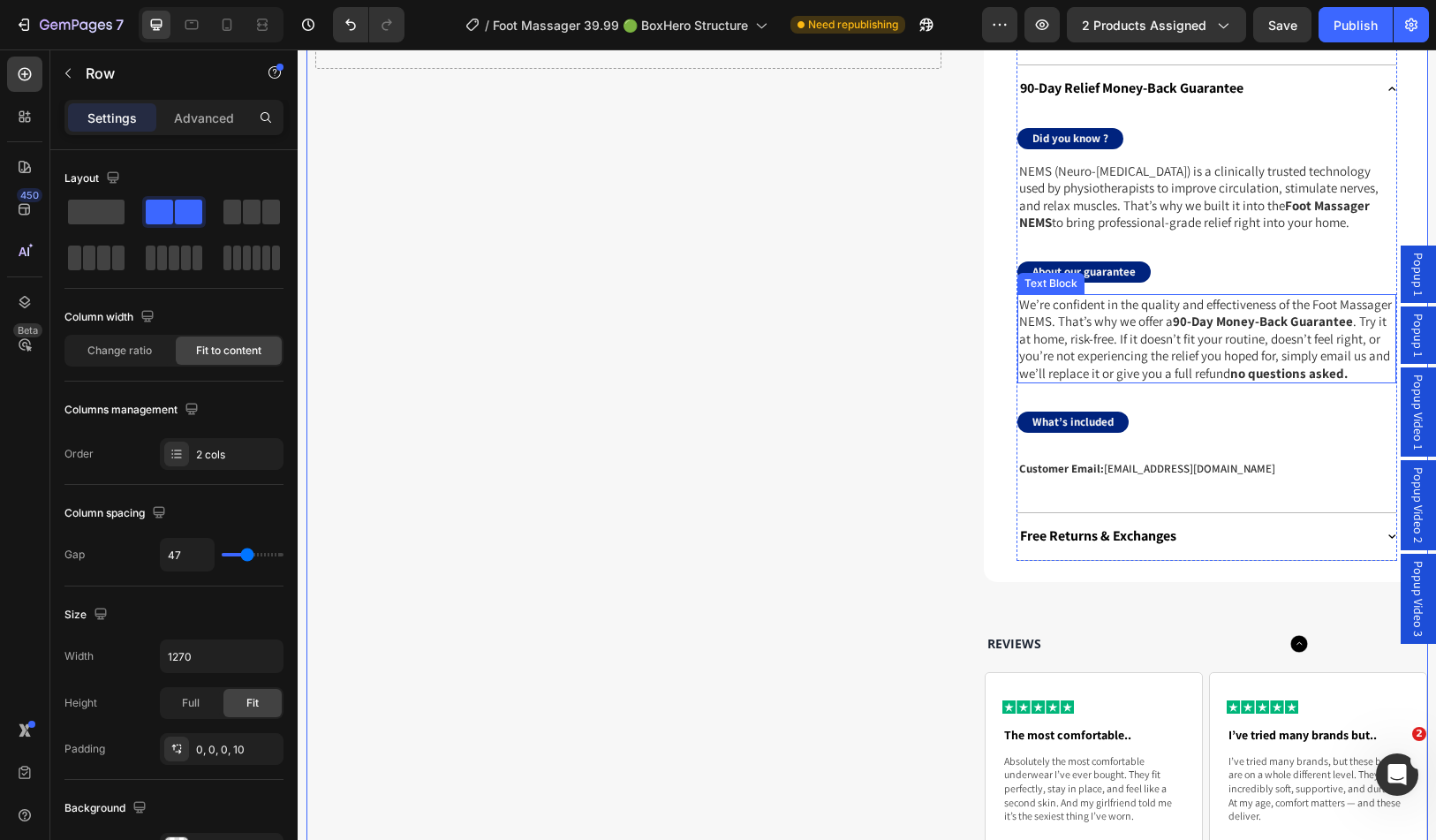
click at [1087, 357] on p "We’re confident in the quality and effectiveness of the Foot Massager NEMS. Tha…" at bounding box center [1207, 339] width 376 height 87
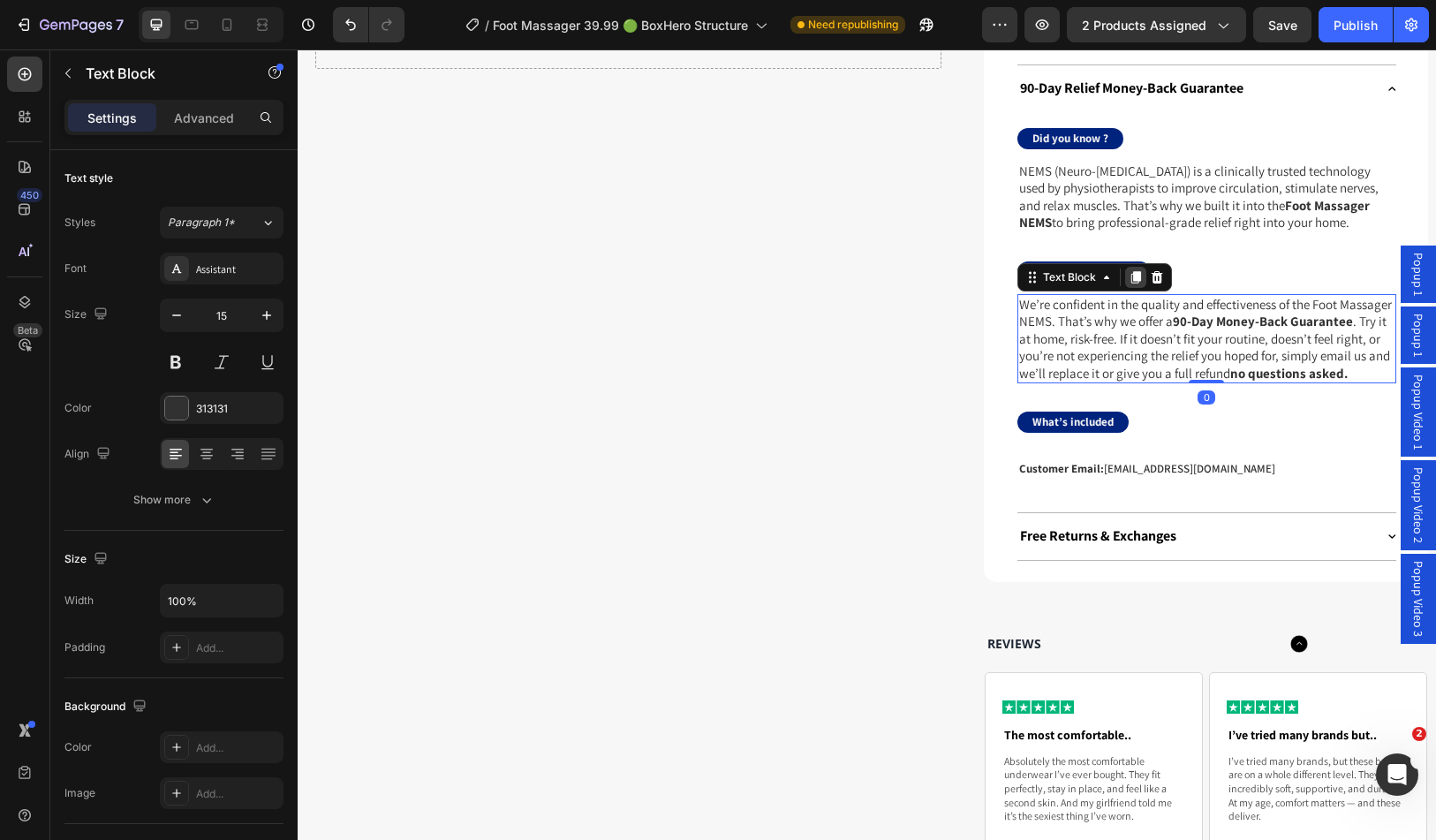
click at [1132, 284] on icon at bounding box center [1136, 277] width 10 height 12
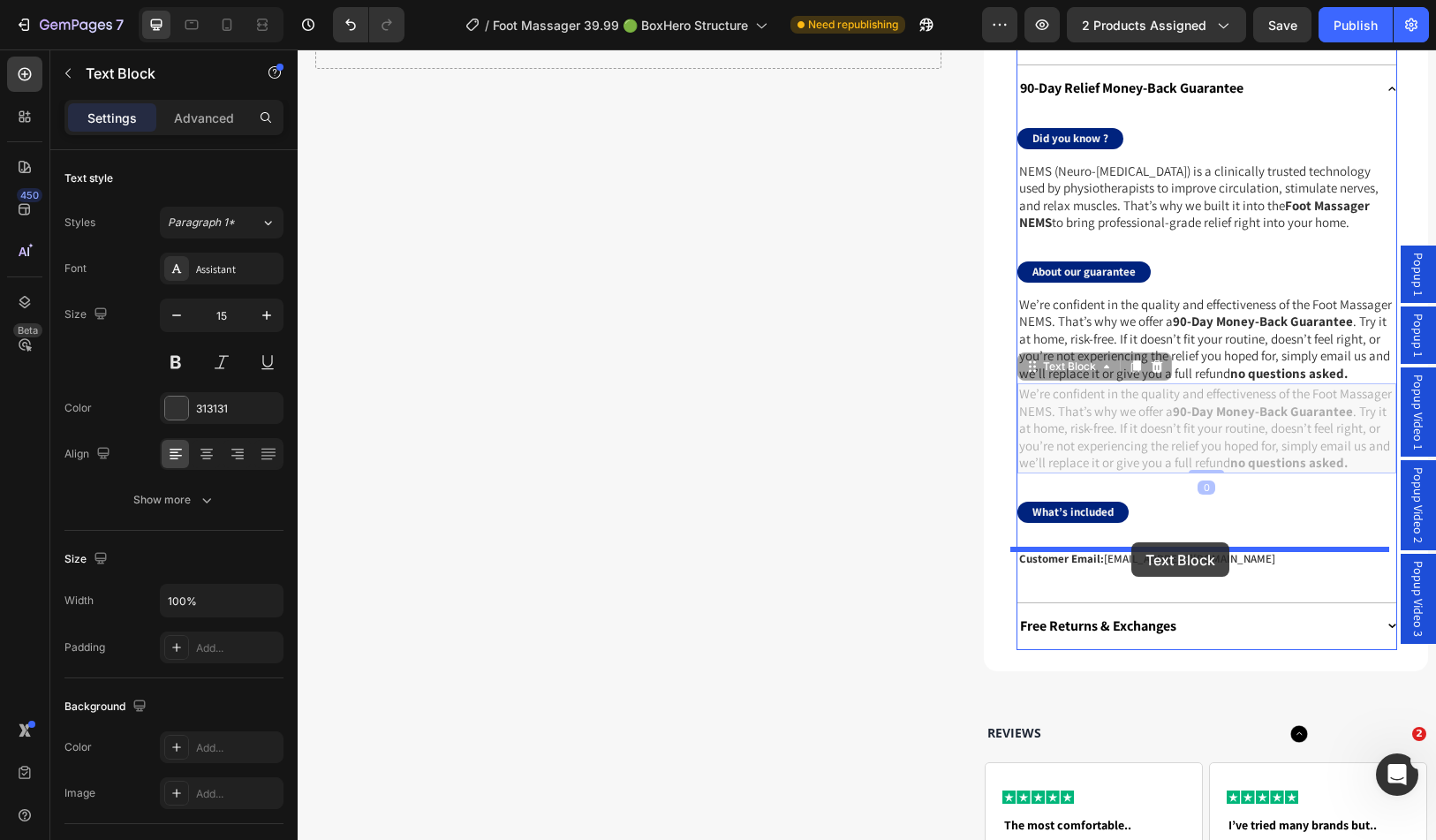
drag, startPoint x: 1139, startPoint y: 505, endPoint x: 1132, endPoint y: 545, distance: 40.6
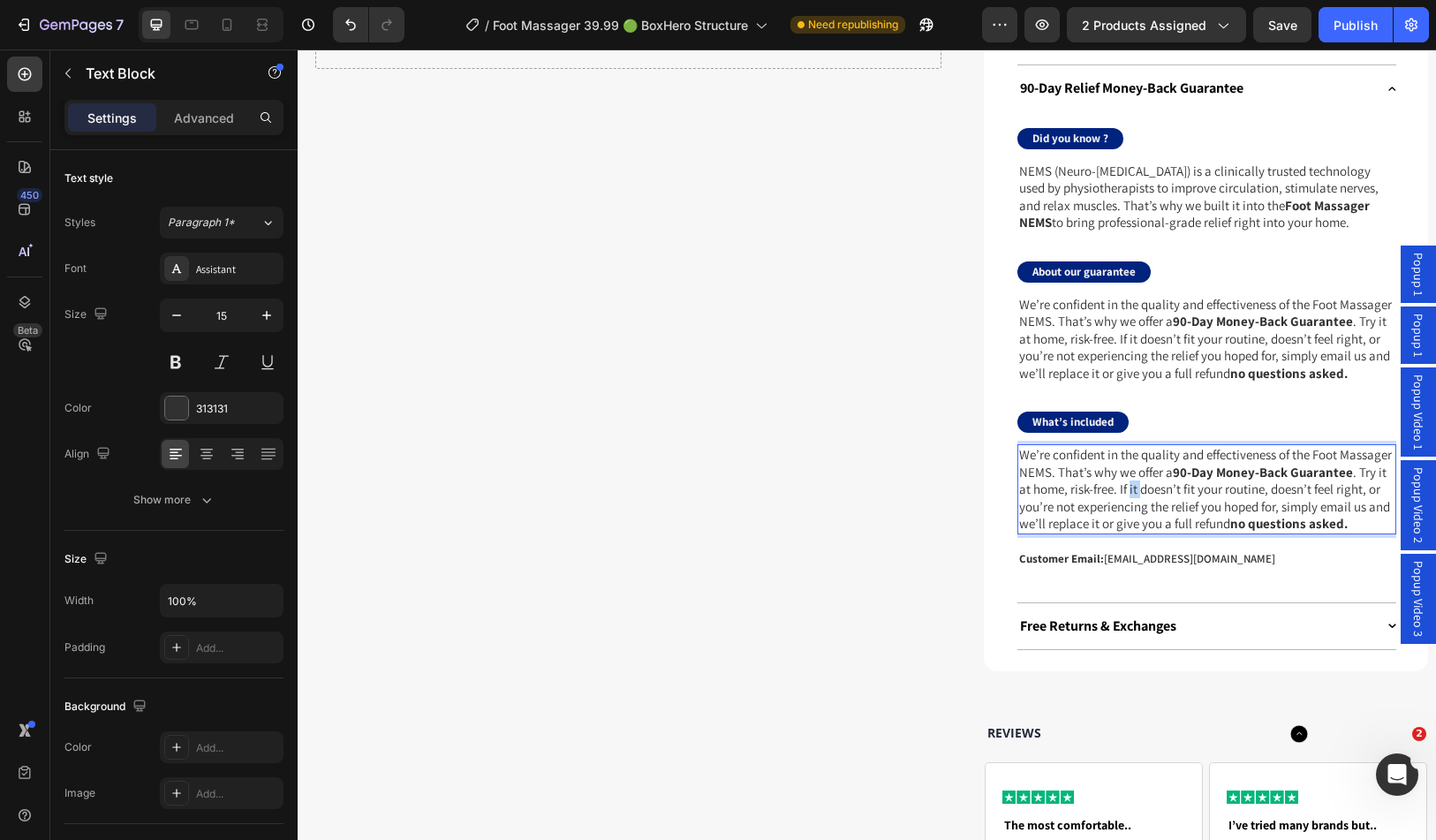
click at [1127, 502] on p "We’re confident in the quality and effectiveness of the Foot Massager NEMS. Tha…" at bounding box center [1207, 489] width 376 height 87
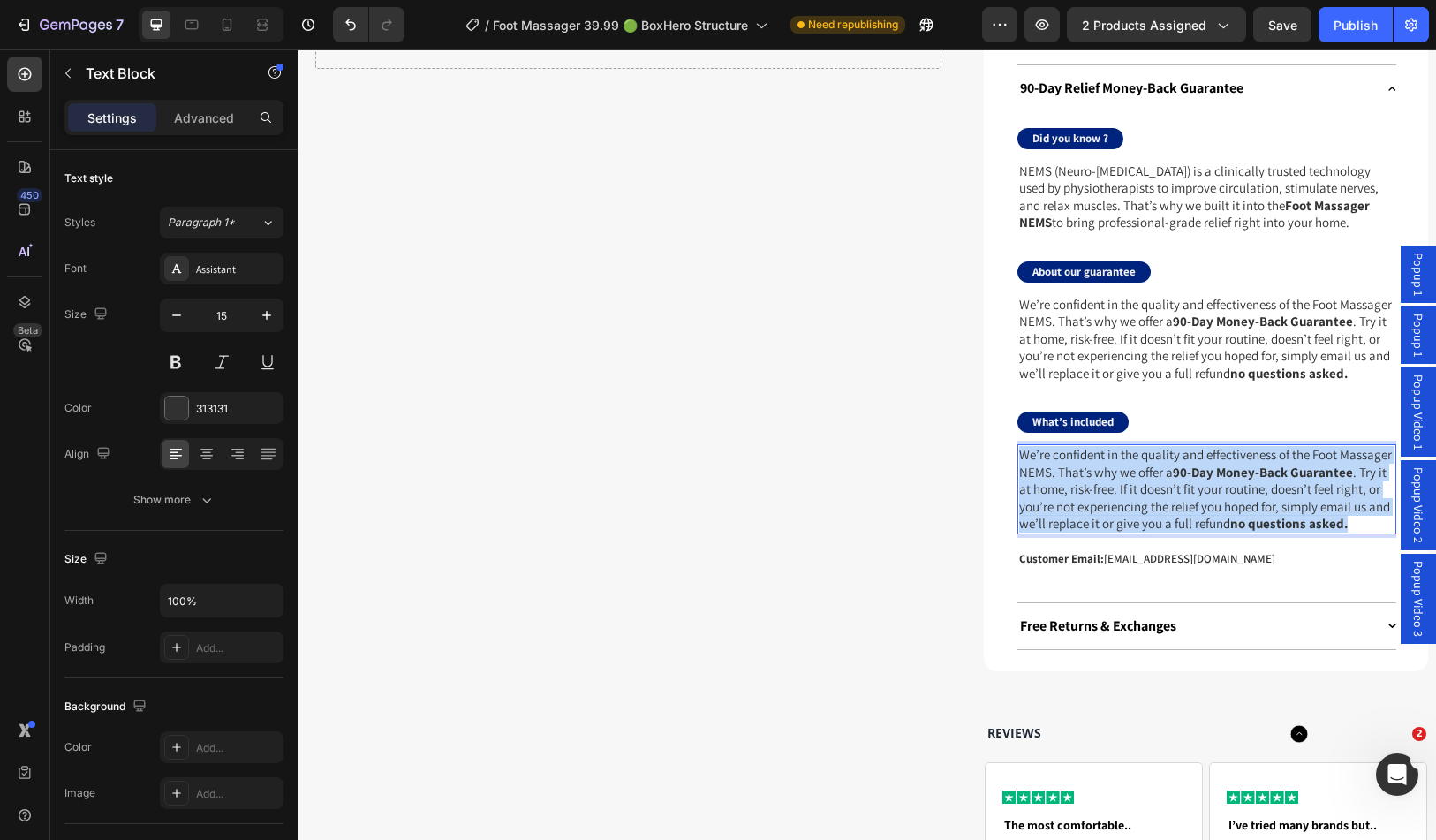
click at [1127, 502] on p "We’re confident in the quality and effectiveness of the Foot Massager NEMS. Tha…" at bounding box center [1207, 489] width 376 height 87
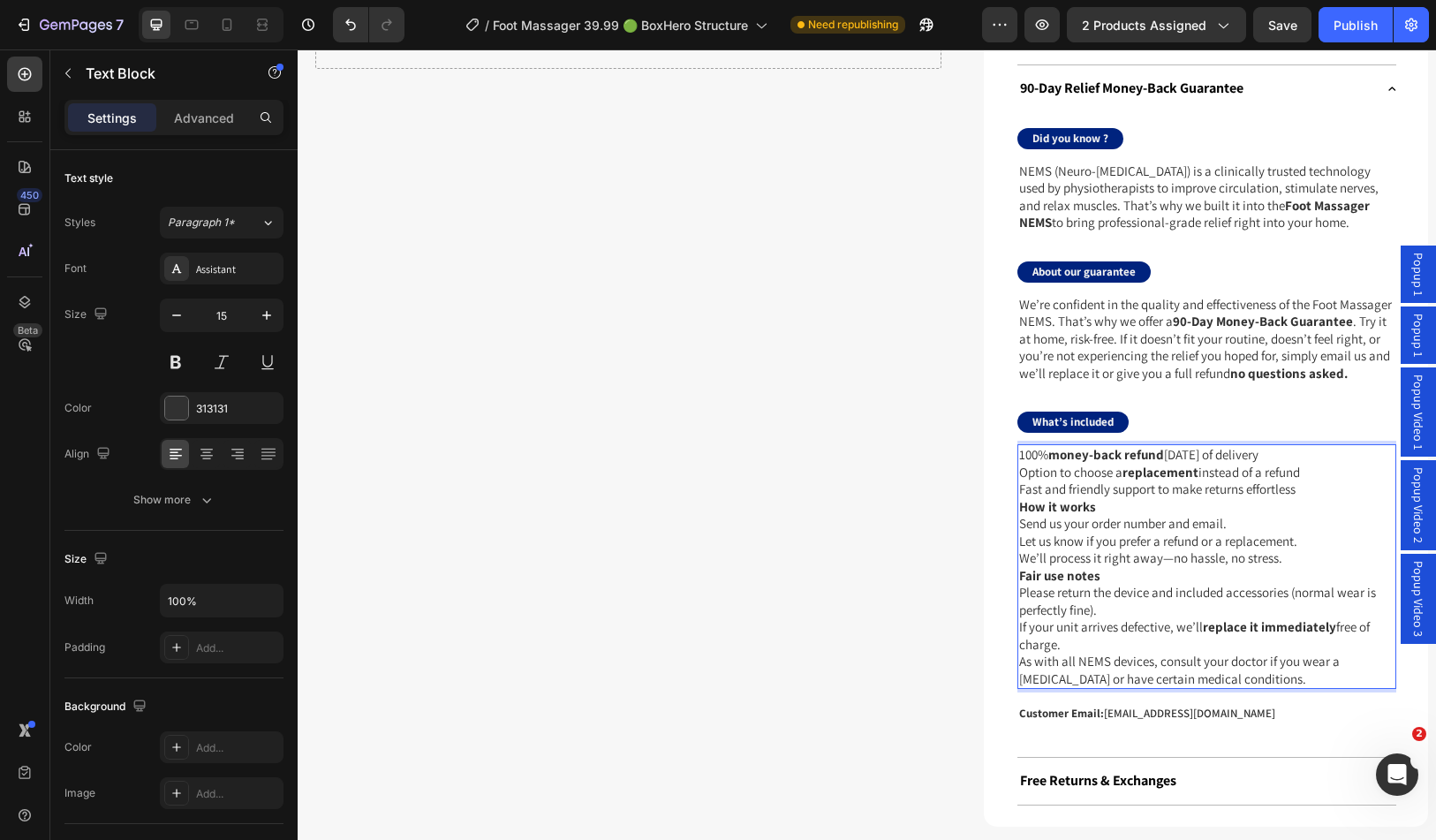
click at [1299, 498] on p "Fast and friendly support to make returns effortless" at bounding box center [1207, 489] width 376 height 18
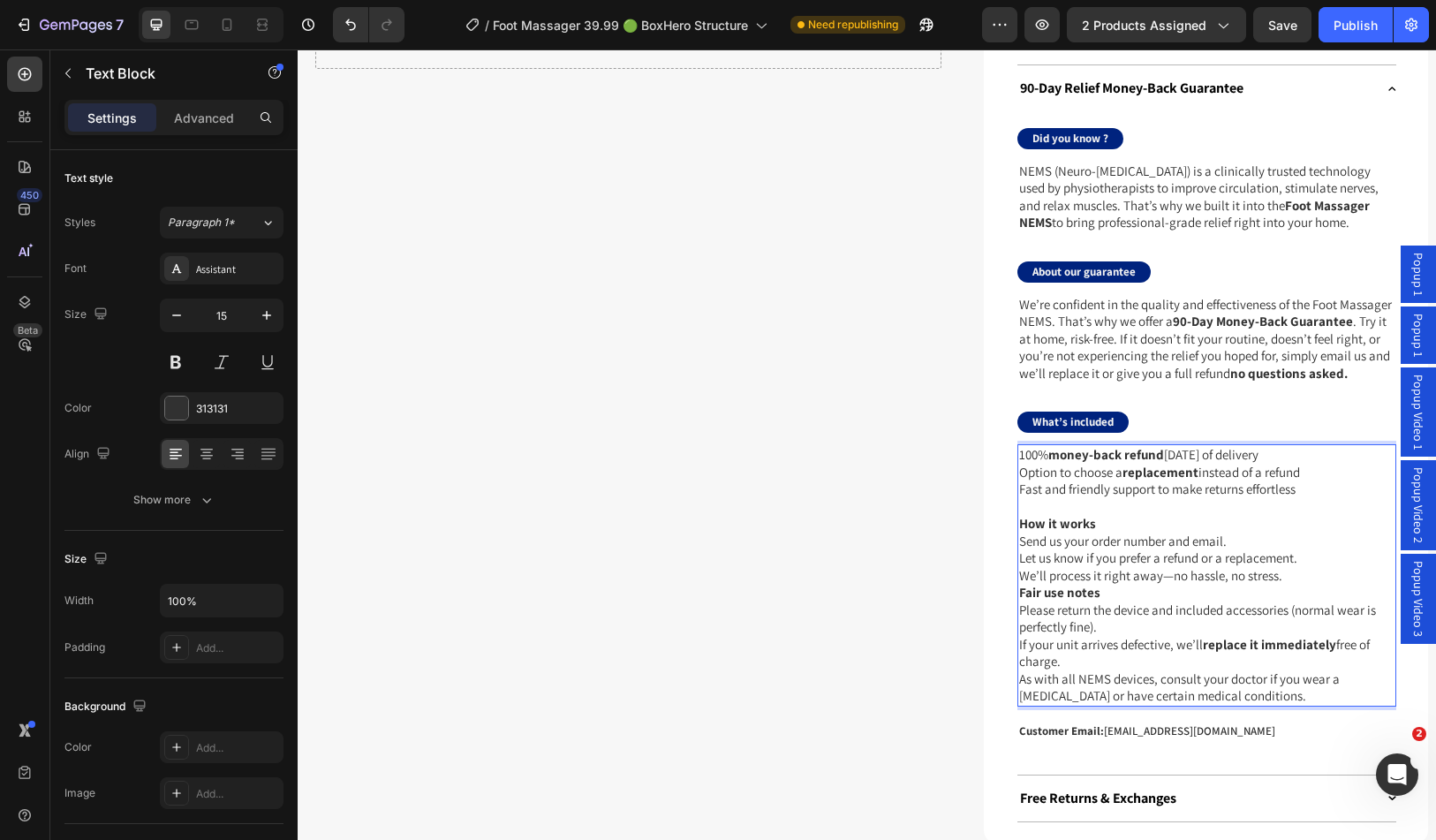
click at [1121, 533] on p "How it works" at bounding box center [1207, 524] width 376 height 18
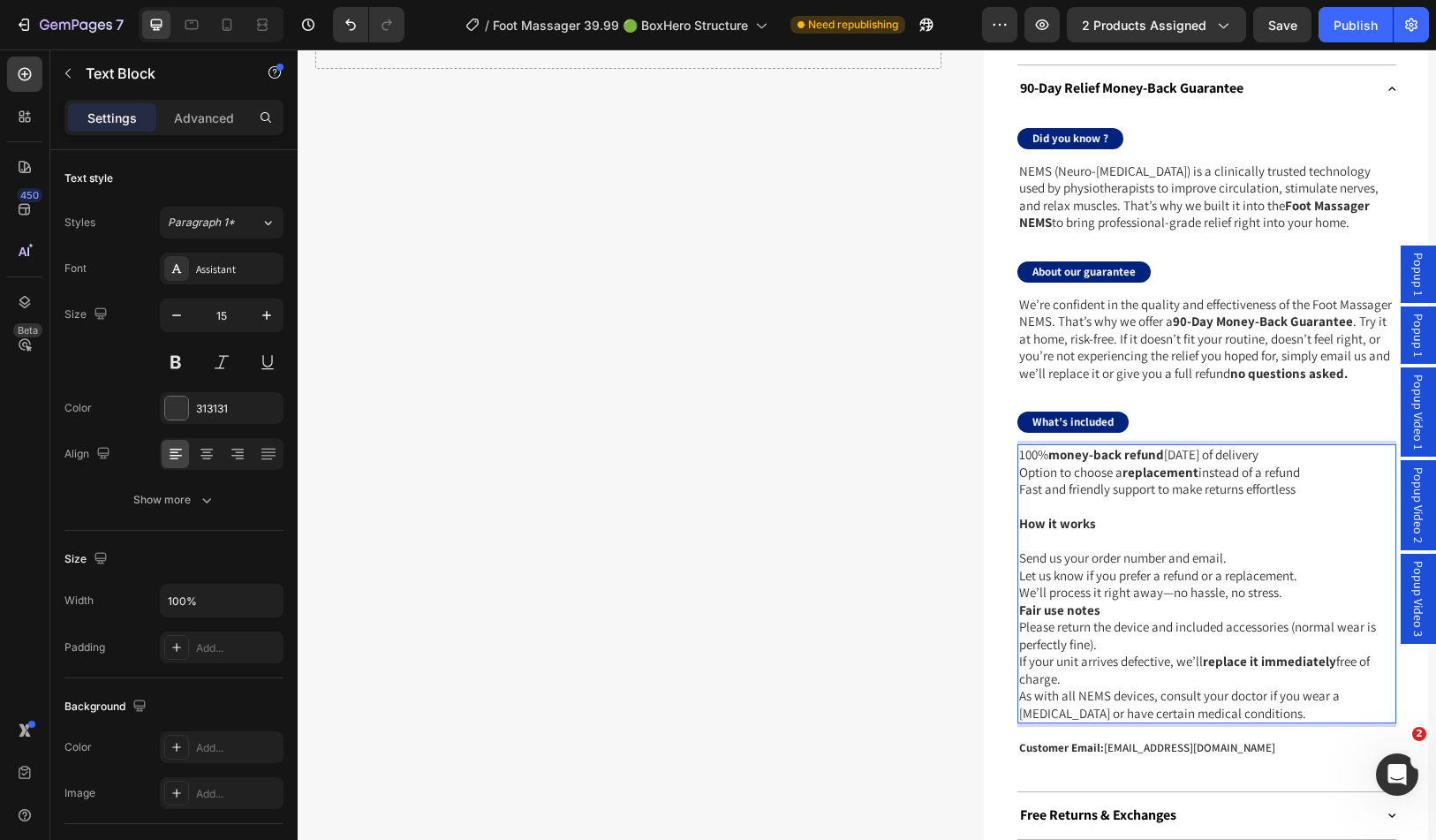
click at [1158, 619] on p "Fair use notes" at bounding box center [1207, 611] width 376 height 18
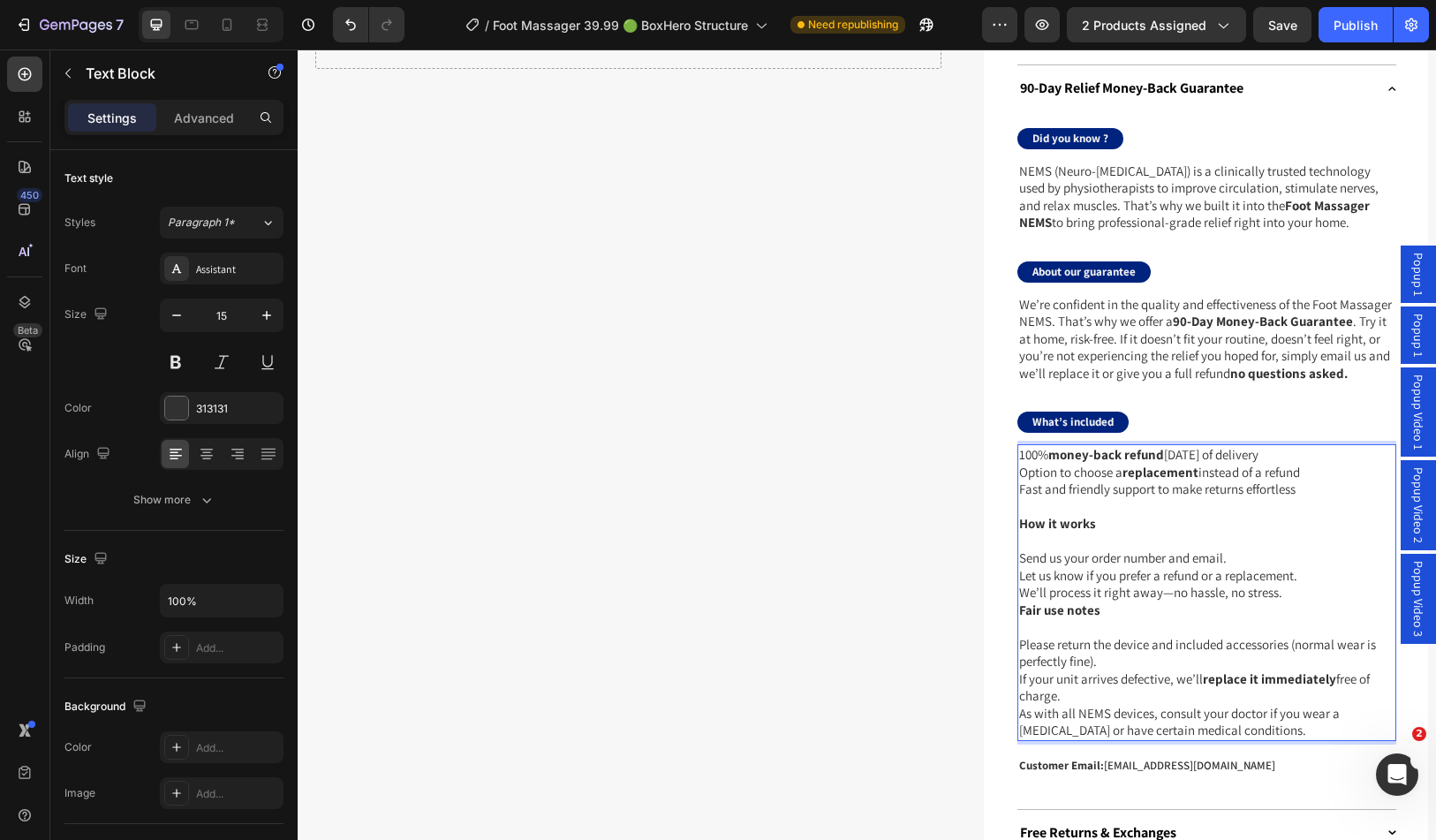
click at [1286, 602] on p "We’ll process it right away—no hassle, no stress." at bounding box center [1207, 593] width 376 height 18
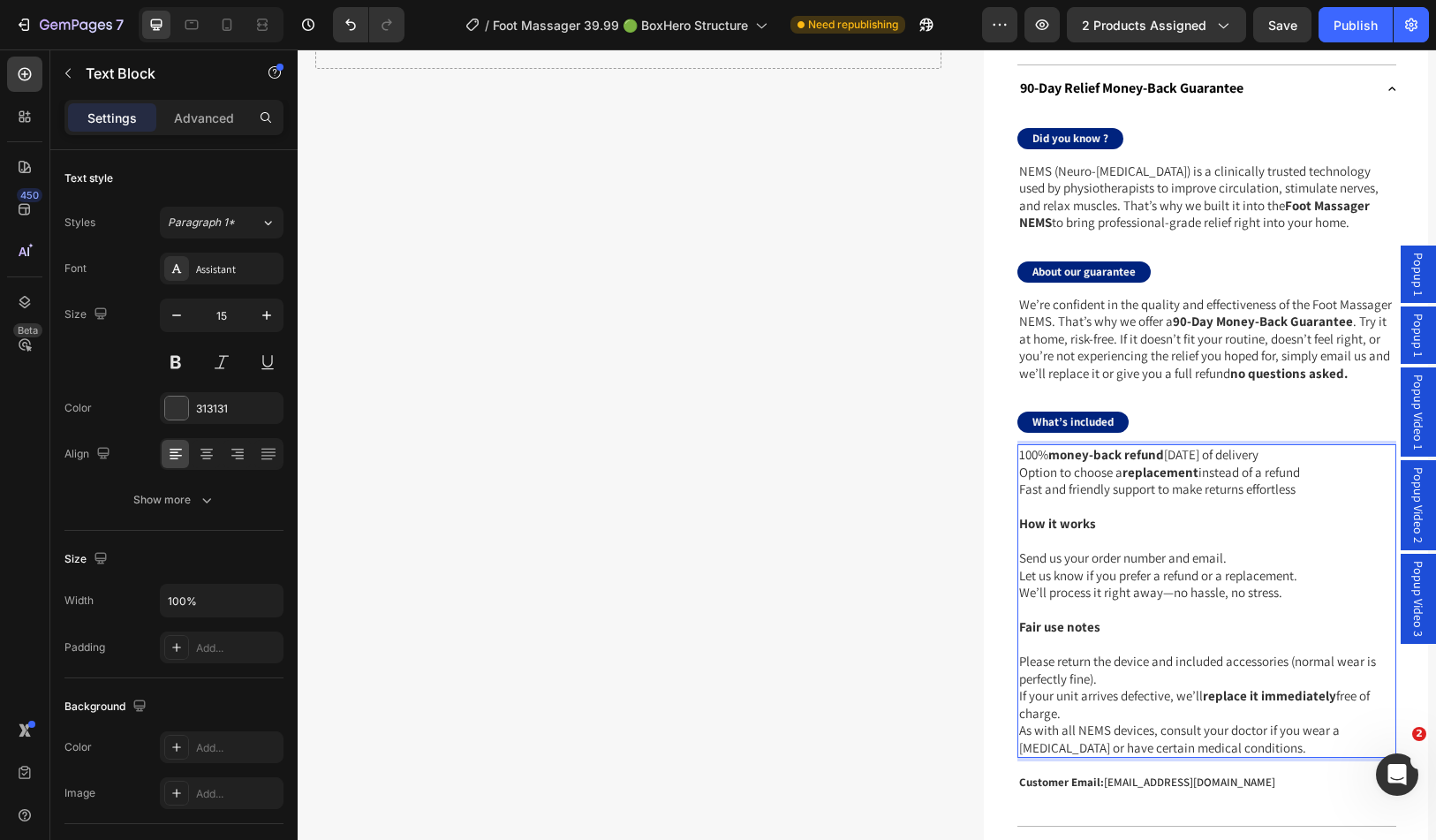
click at [1131, 585] on p "Let us know if you prefer a refund or a replacement." at bounding box center [1207, 576] width 376 height 18
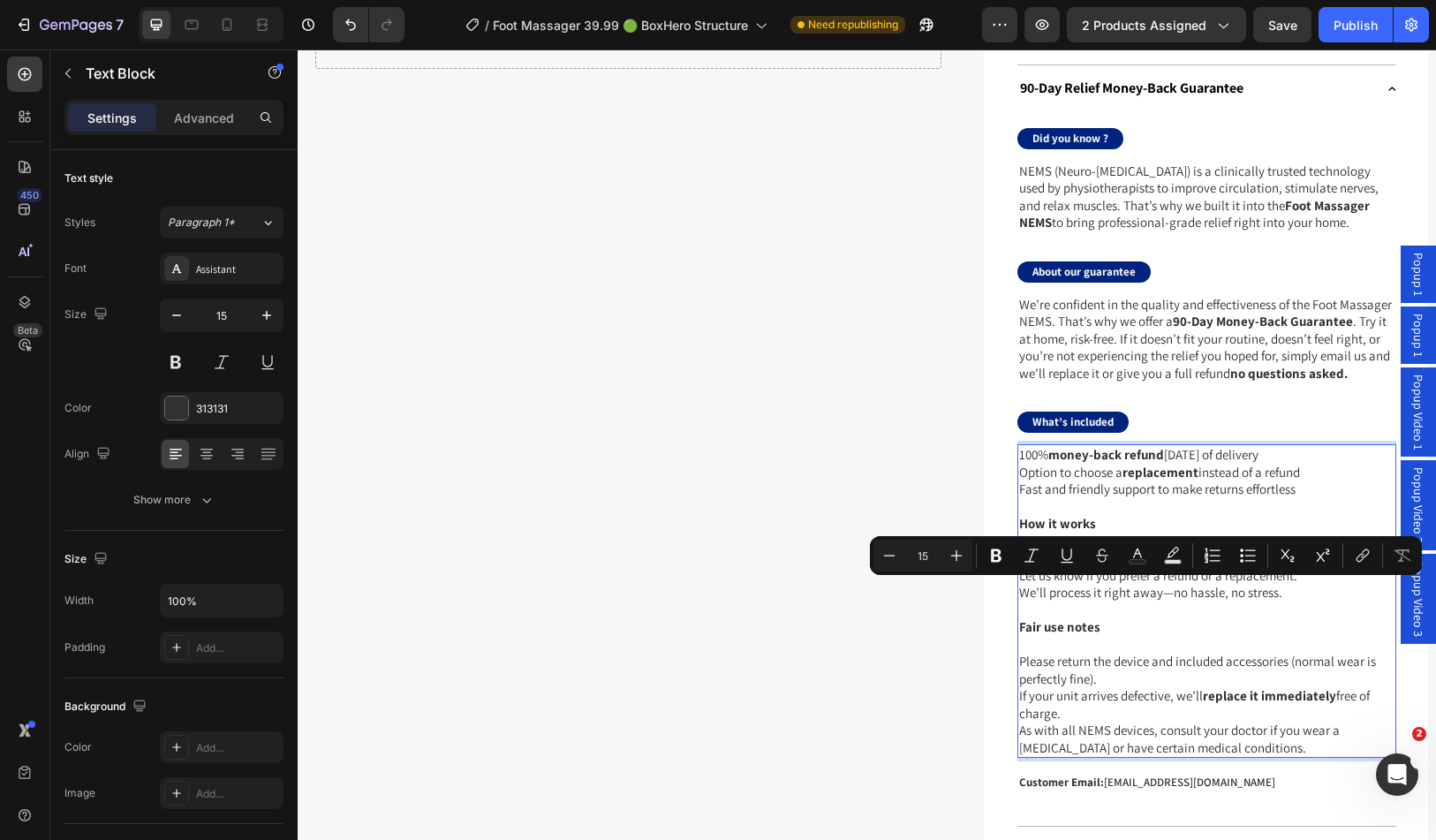
click at [1190, 602] on p "We’ll process it right away—no hassle, no stress." at bounding box center [1207, 593] width 376 height 18
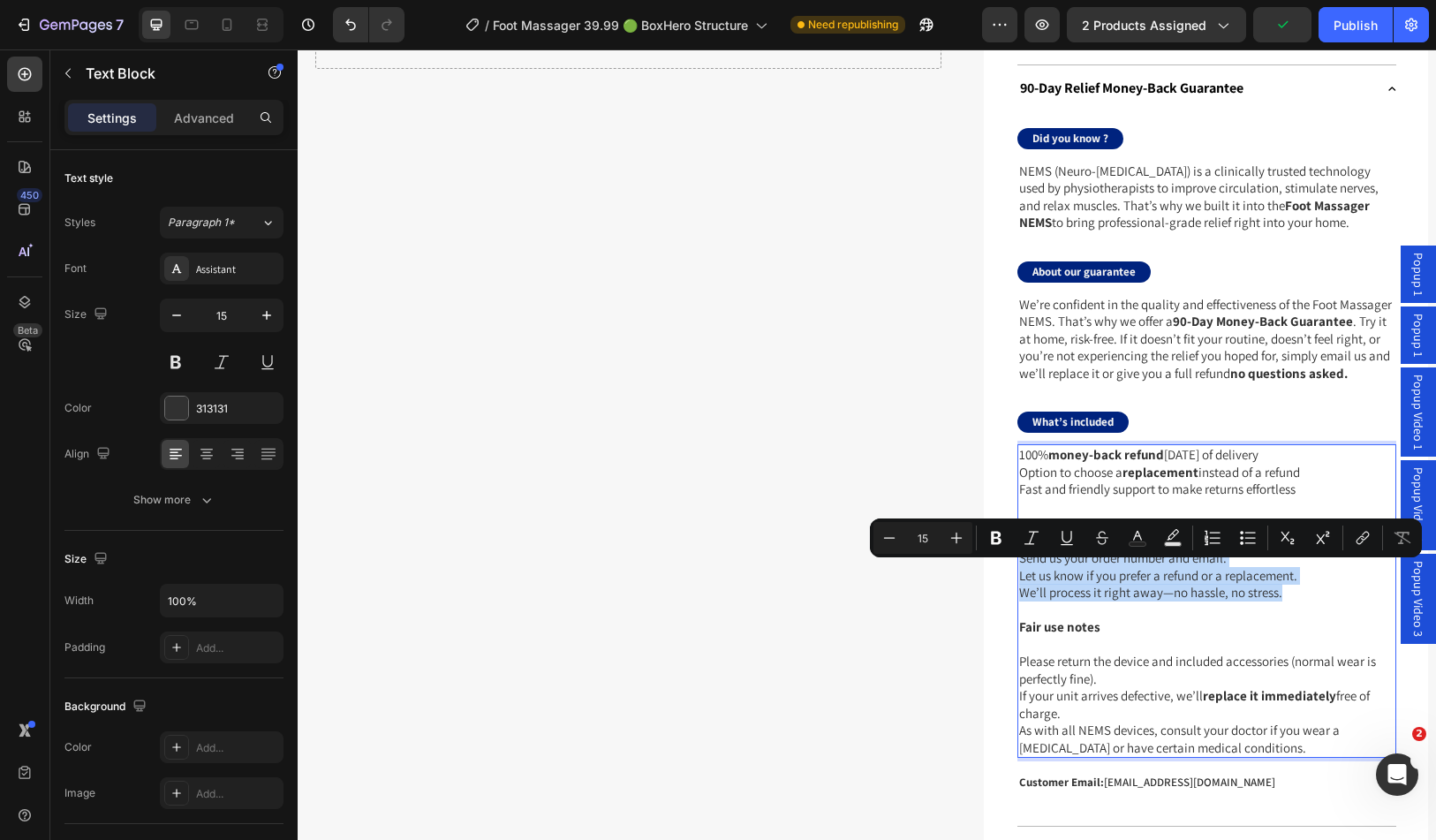
drag, startPoint x: 1286, startPoint y: 604, endPoint x: 1015, endPoint y: 569, distance: 273.3
click at [1017, 569] on div "100% money-back refund within 90 days of delivery Option to choose a replacemen…" at bounding box center [1207, 601] width 379 height 314
click at [1245, 542] on icon "Editor contextual toolbar" at bounding box center [1249, 538] width 18 height 18
type input "15"
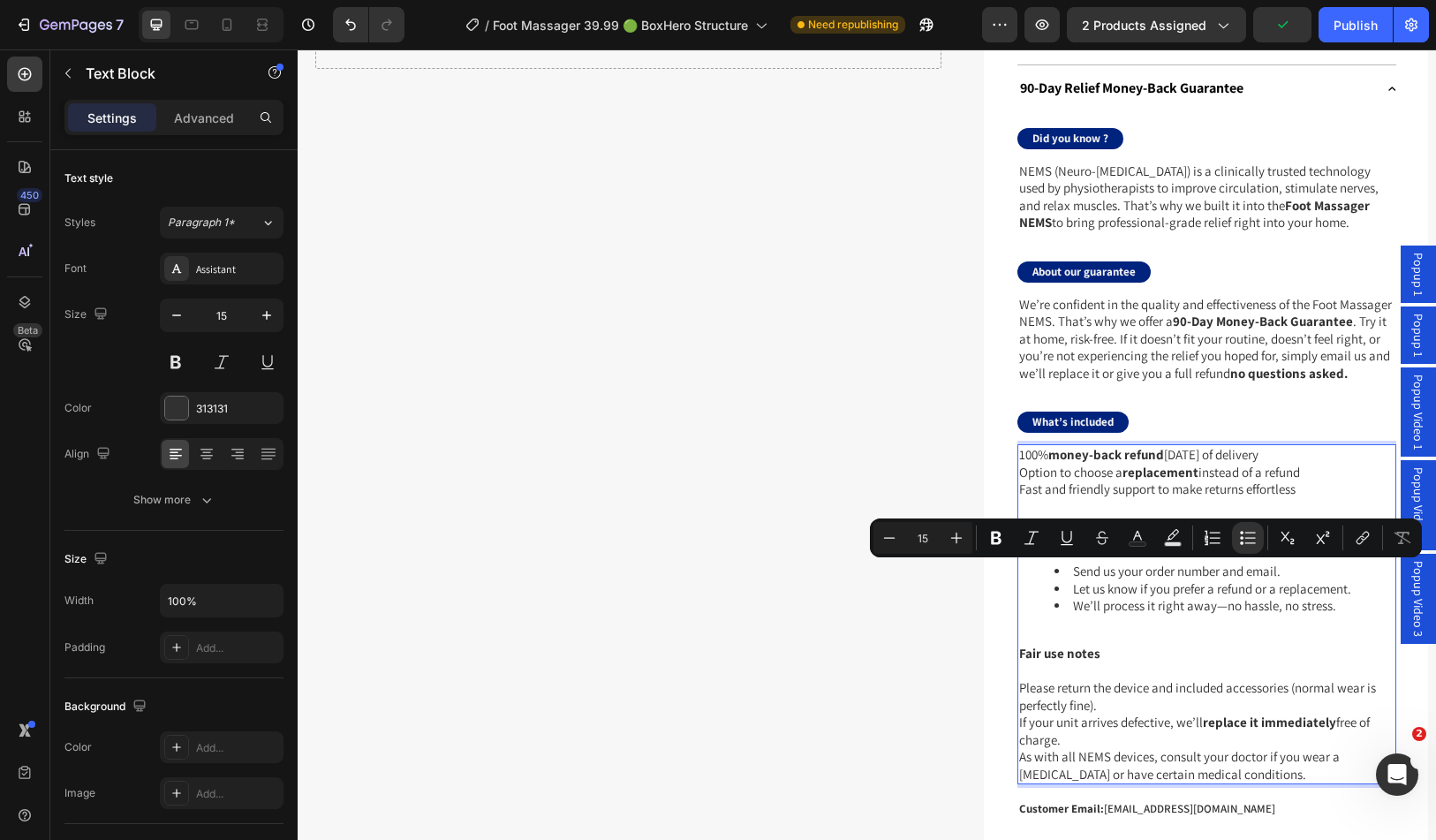
click at [1196, 598] on li "Let us know if you prefer a refund or a replacement." at bounding box center [1224, 589] width 340 height 18
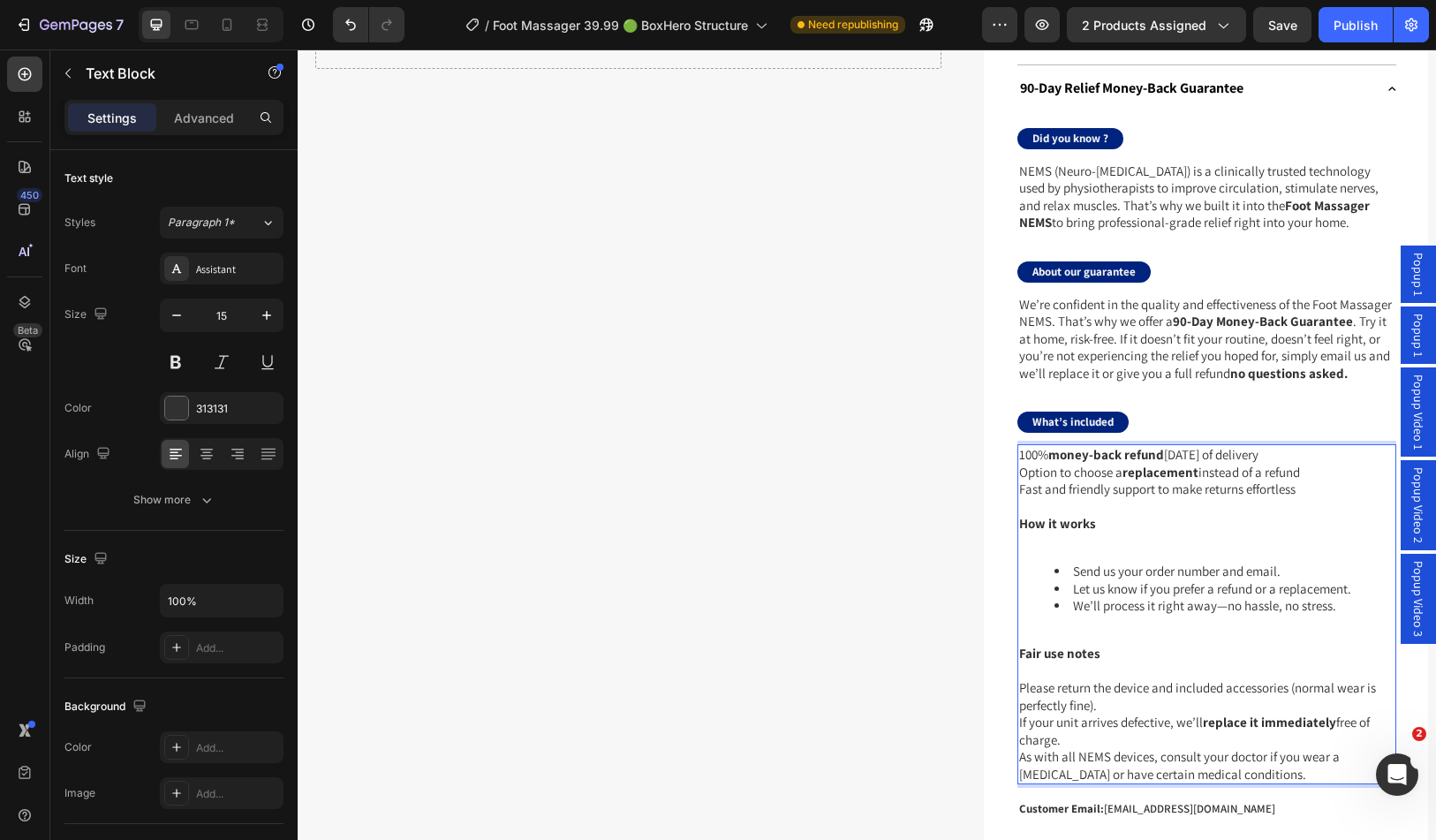
scroll to position [1678, 0]
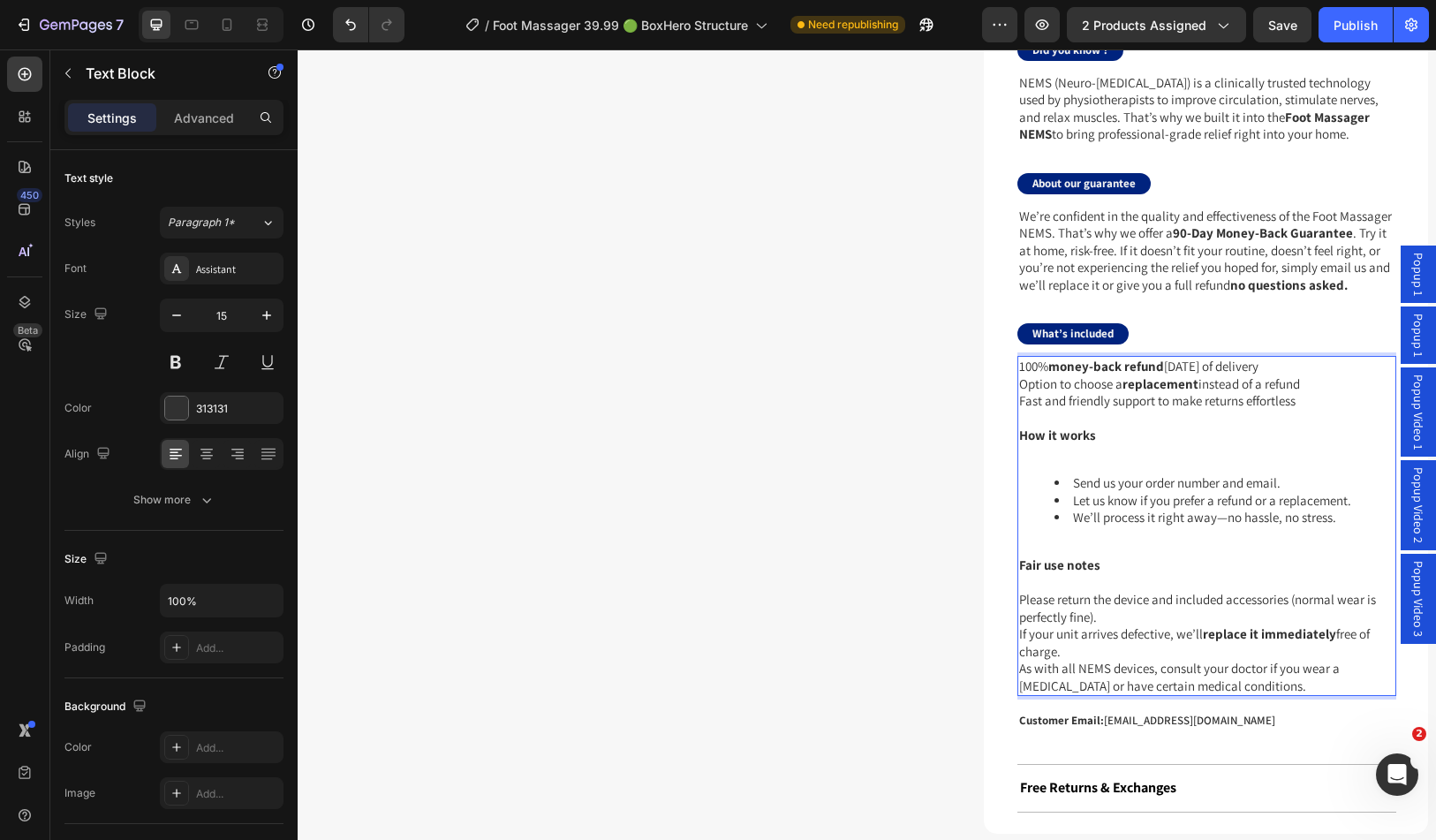
select select "2X FOOT MASSAGER NEMS"
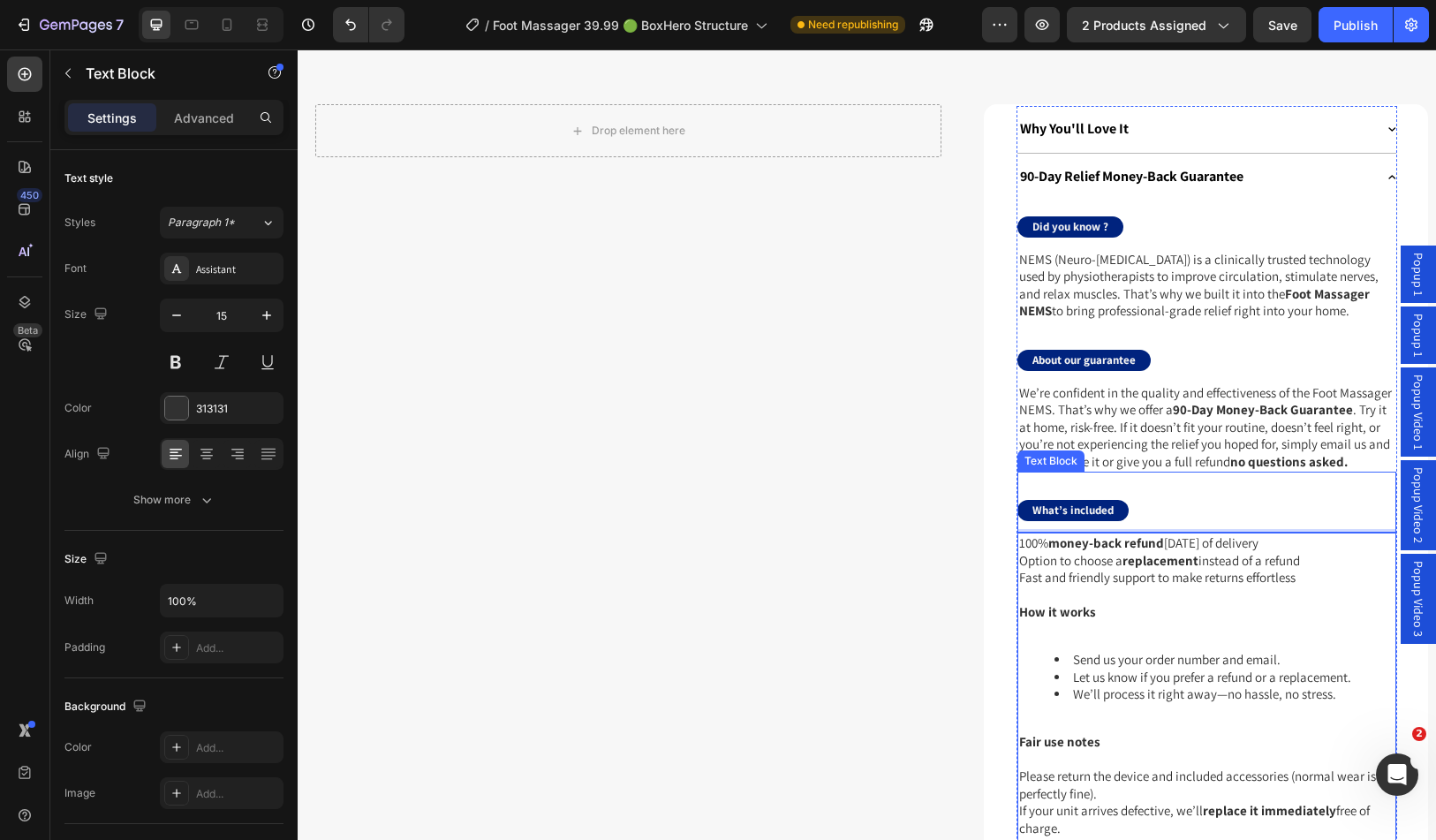
scroll to position [1590, 0]
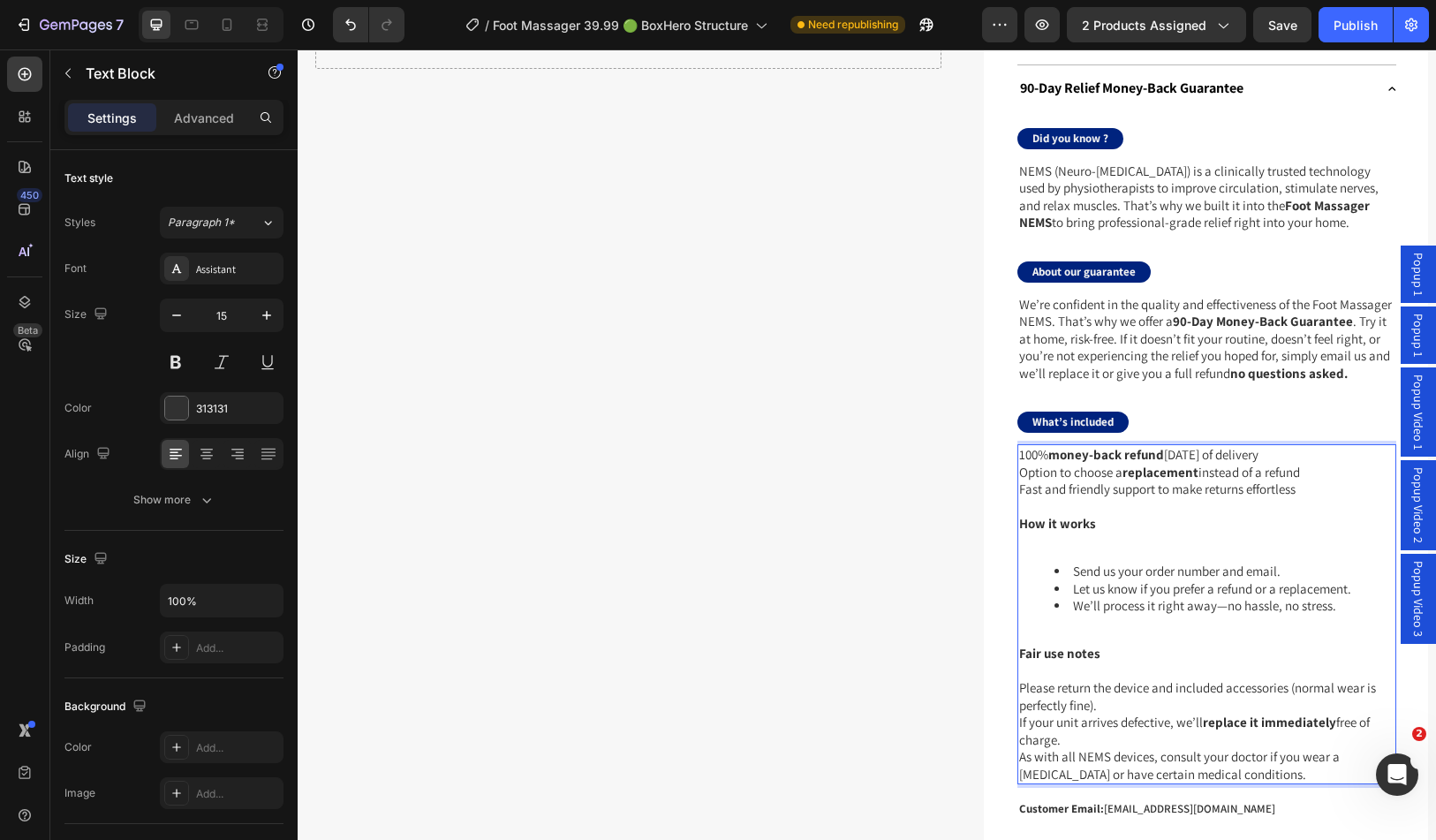
click at [1070, 580] on li "Send us your order number and email." at bounding box center [1224, 572] width 340 height 18
drag, startPoint x: 1328, startPoint y: 621, endPoint x: 1021, endPoint y: 581, distance: 309.6
click at [1021, 581] on ul "Send us your order number and email. Let us know if you prefer a refund or a re…" at bounding box center [1207, 589] width 376 height 52
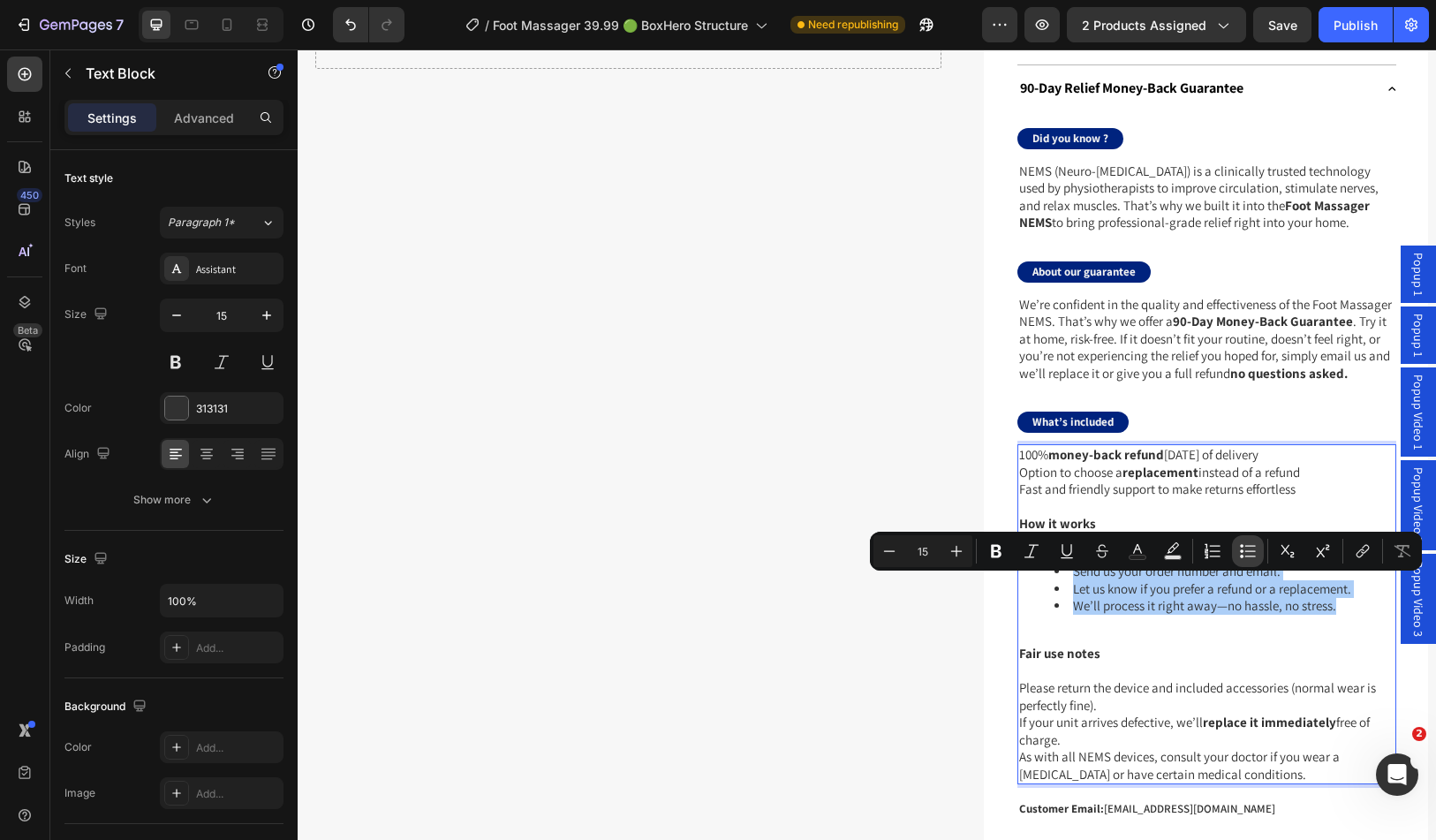
click at [1243, 555] on icon "Editor contextual toolbar" at bounding box center [1249, 551] width 18 height 18
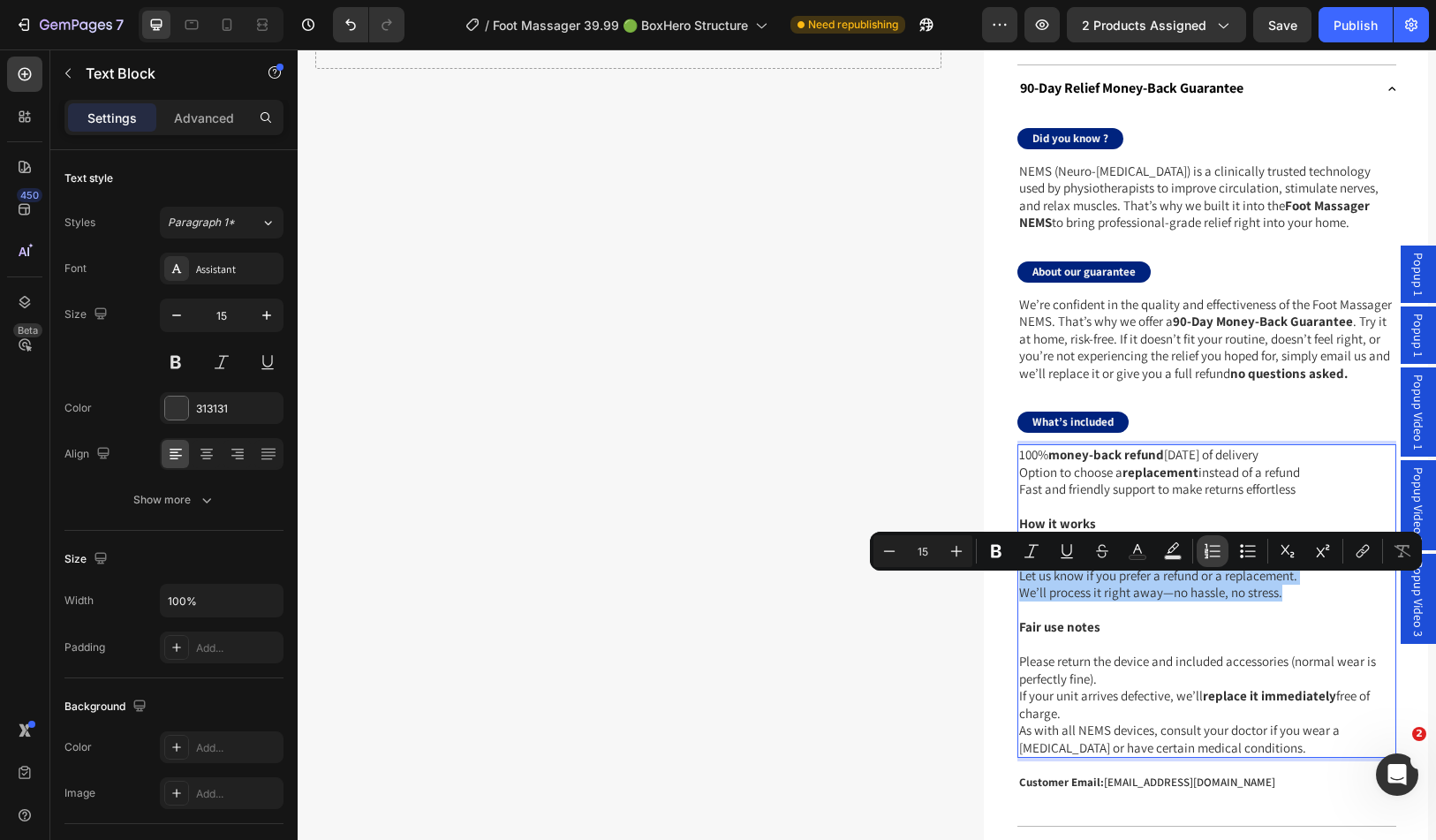
click at [1215, 550] on icon "Editor contextual toolbar" at bounding box center [1213, 551] width 18 height 18
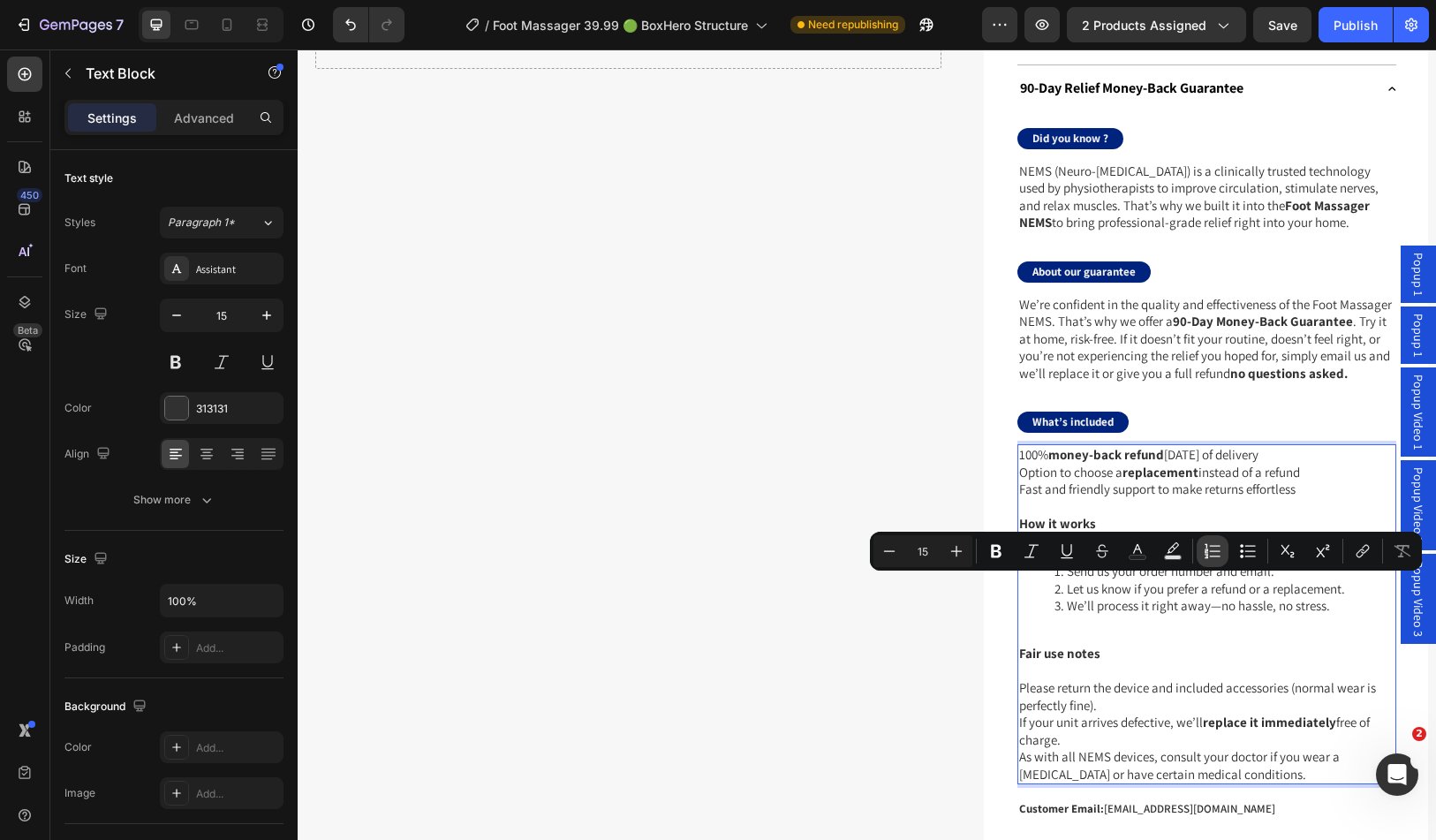
click at [1215, 551] on icon "Editor contextual toolbar" at bounding box center [1213, 551] width 18 height 18
type input "15"
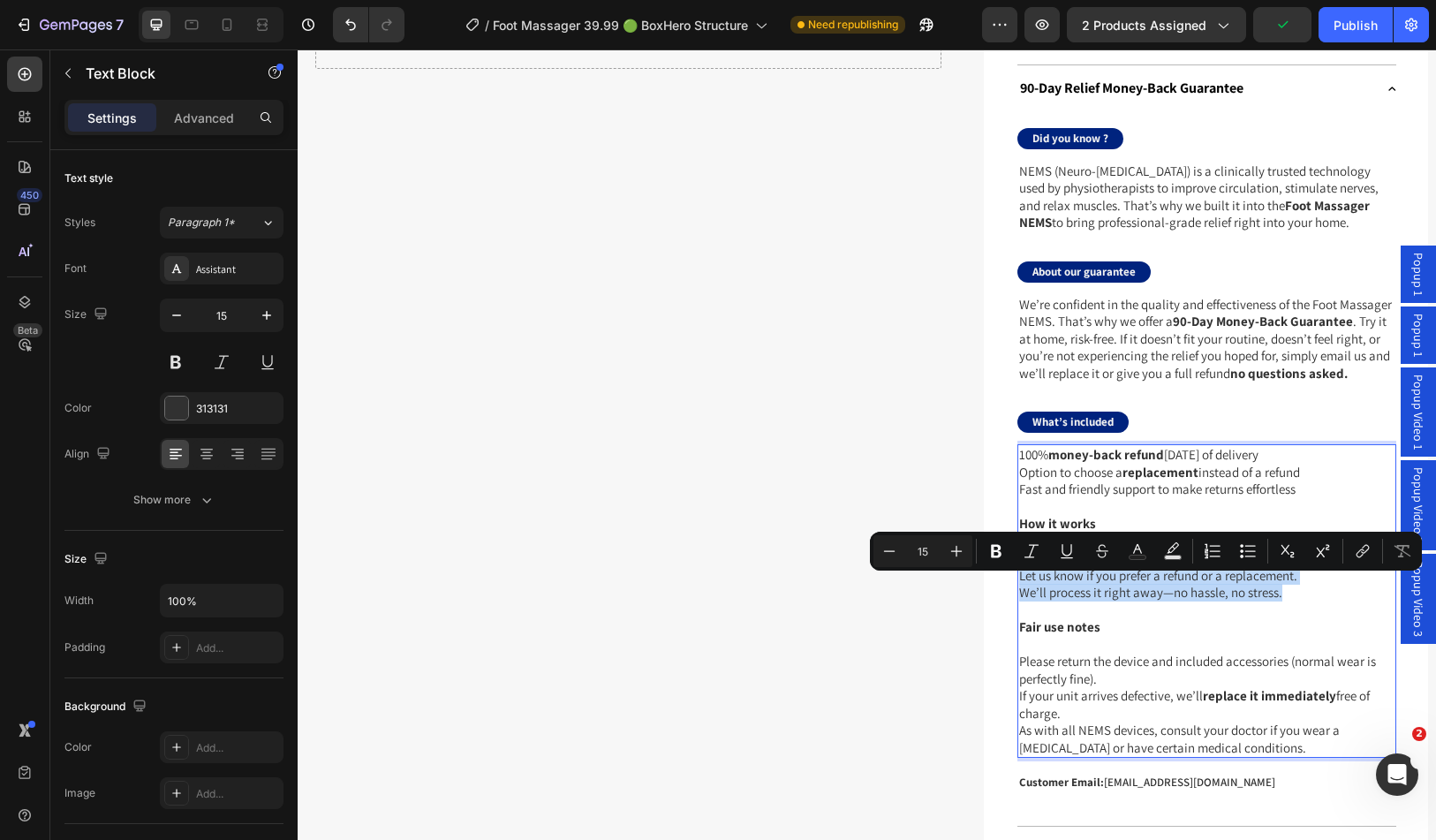
drag, startPoint x: 1515, startPoint y: 617, endPoint x: 954, endPoint y: 580, distance: 562.2
click at [1195, 585] on p "Let us know if you prefer a refund or a replacement." at bounding box center [1207, 576] width 376 height 18
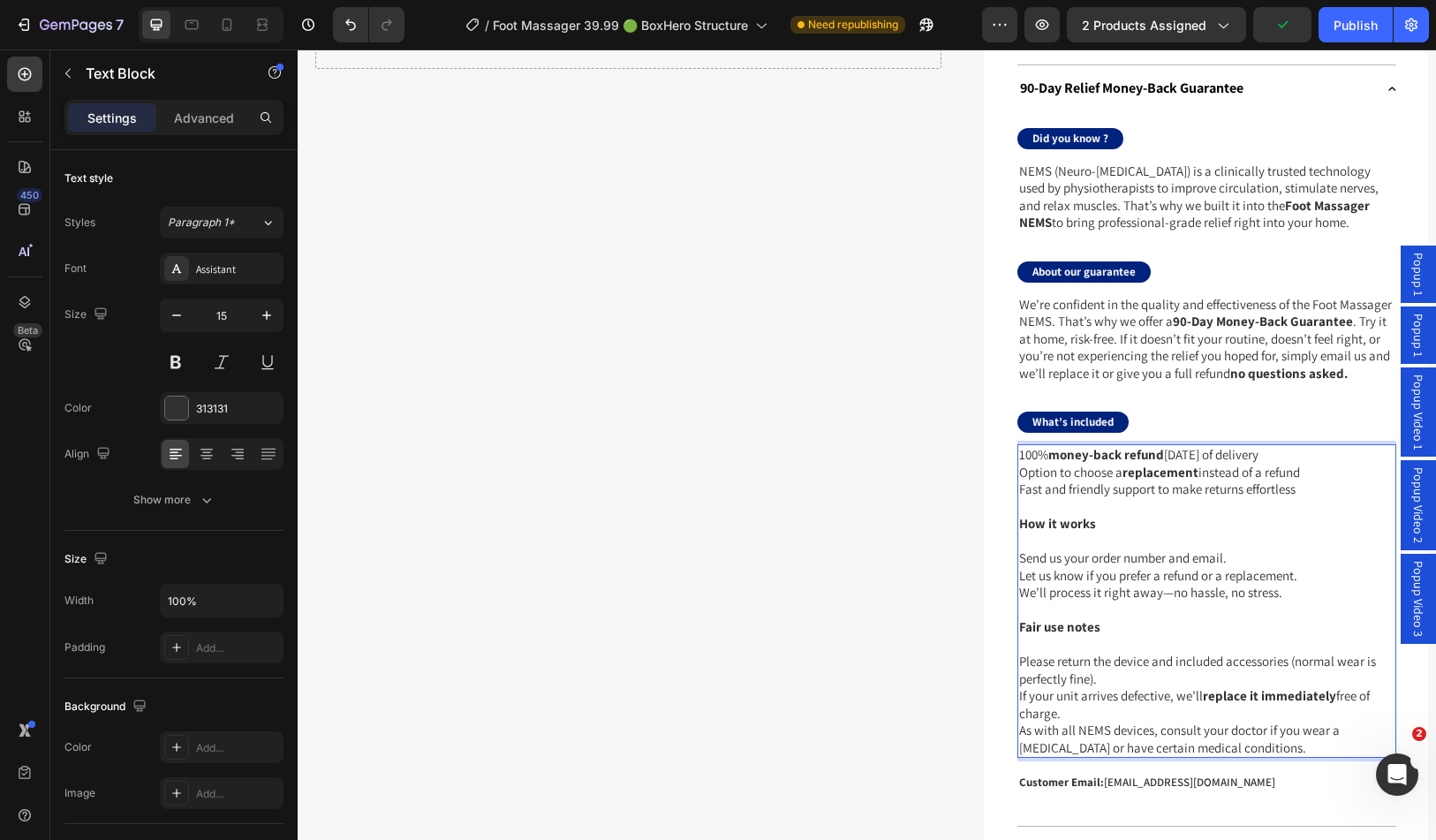
click at [1019, 567] on p "Send us your order number and email." at bounding box center [1207, 558] width 376 height 18
click at [1019, 585] on p "Let us know if you prefer a refund or a replacement." at bounding box center [1207, 576] width 376 height 18
click at [1019, 602] on p "We’ll process it right away—no hassle, no stress." at bounding box center [1207, 593] width 376 height 18
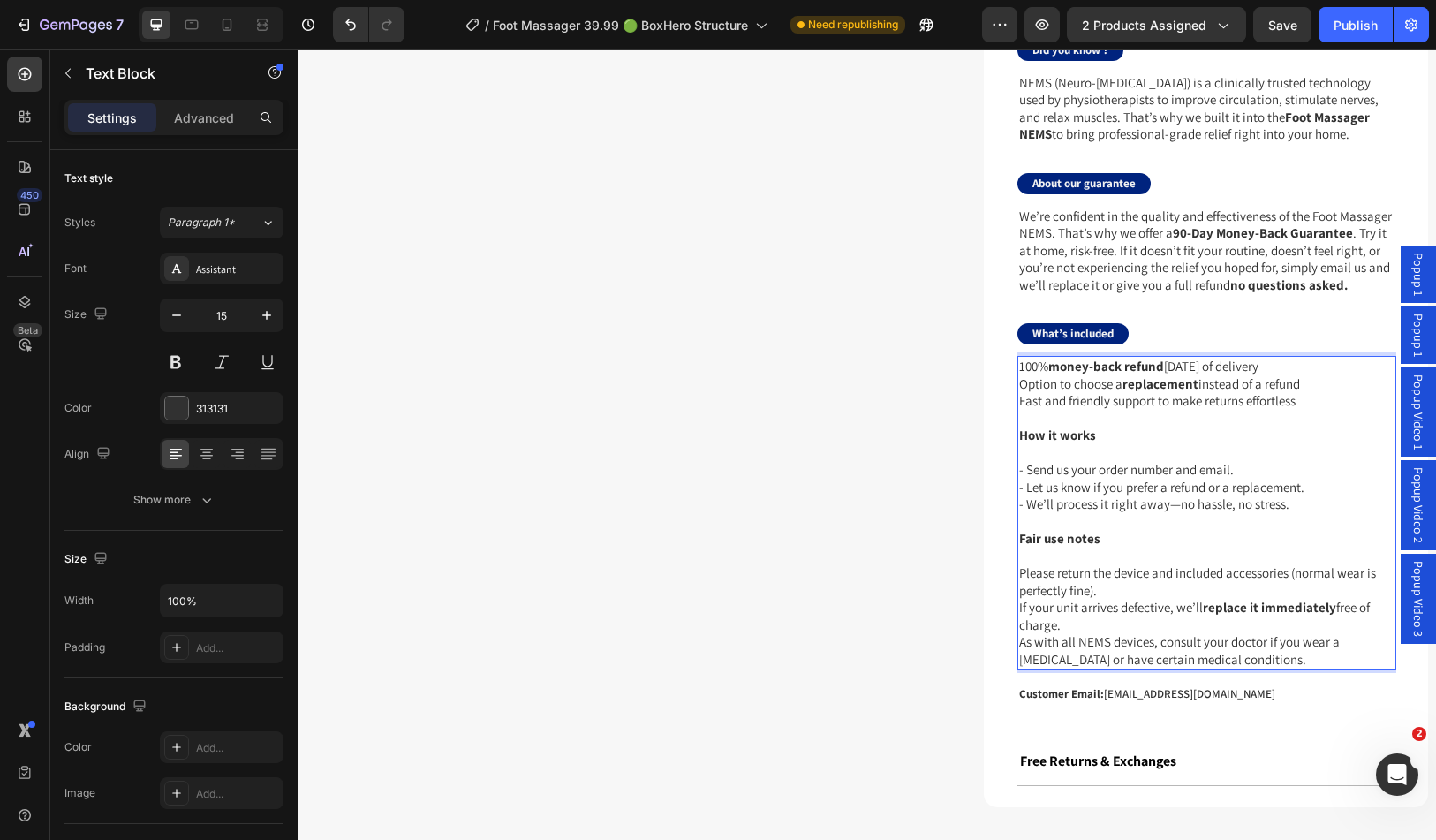
click at [1019, 590] on p "Please return the device and included accessories (normal wear is perfectly fin…" at bounding box center [1207, 581] width 376 height 35
click at [1103, 599] on p "Please return the device and included accessories (normal wear is perfectly fin…" at bounding box center [1207, 581] width 376 height 35
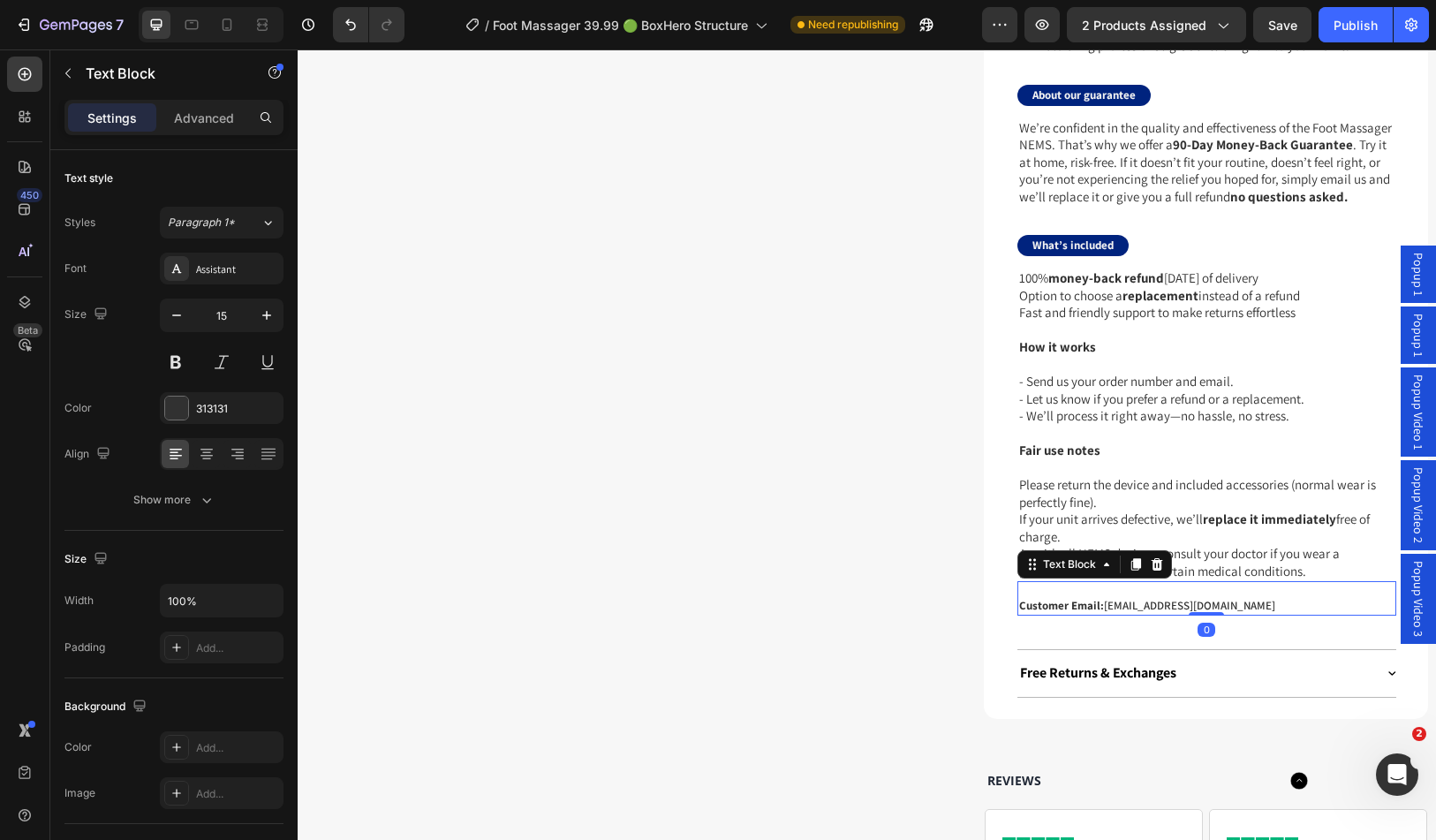
click at [1121, 614] on p "Customer Email: info@boxhero.co" at bounding box center [1207, 606] width 376 height 15
click at [1125, 614] on p "Customer Email: info@boxhero.co" at bounding box center [1207, 606] width 376 height 15
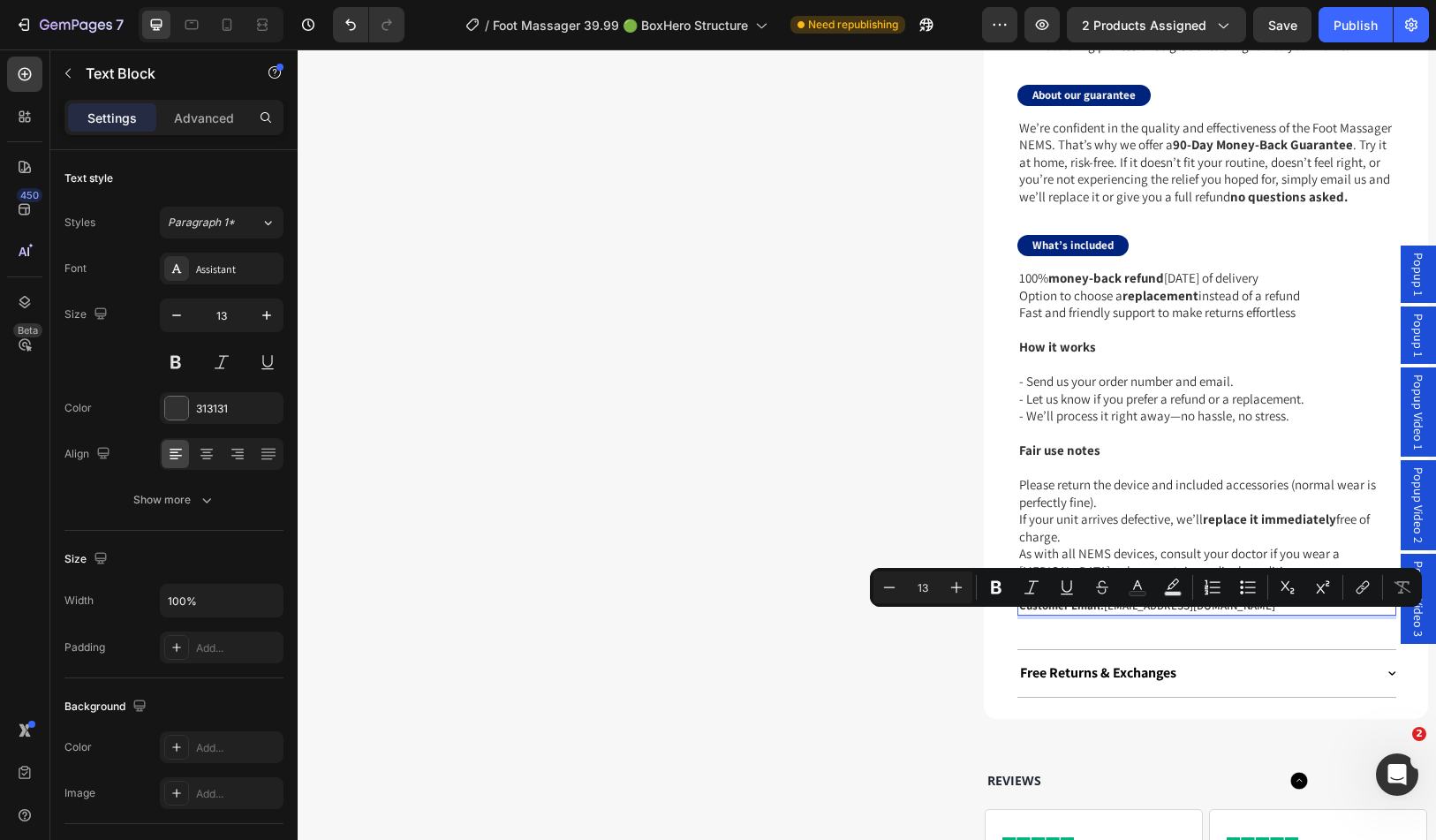
click at [1168, 614] on p "Customer Email: info@boxhero.co" at bounding box center [1207, 606] width 376 height 15
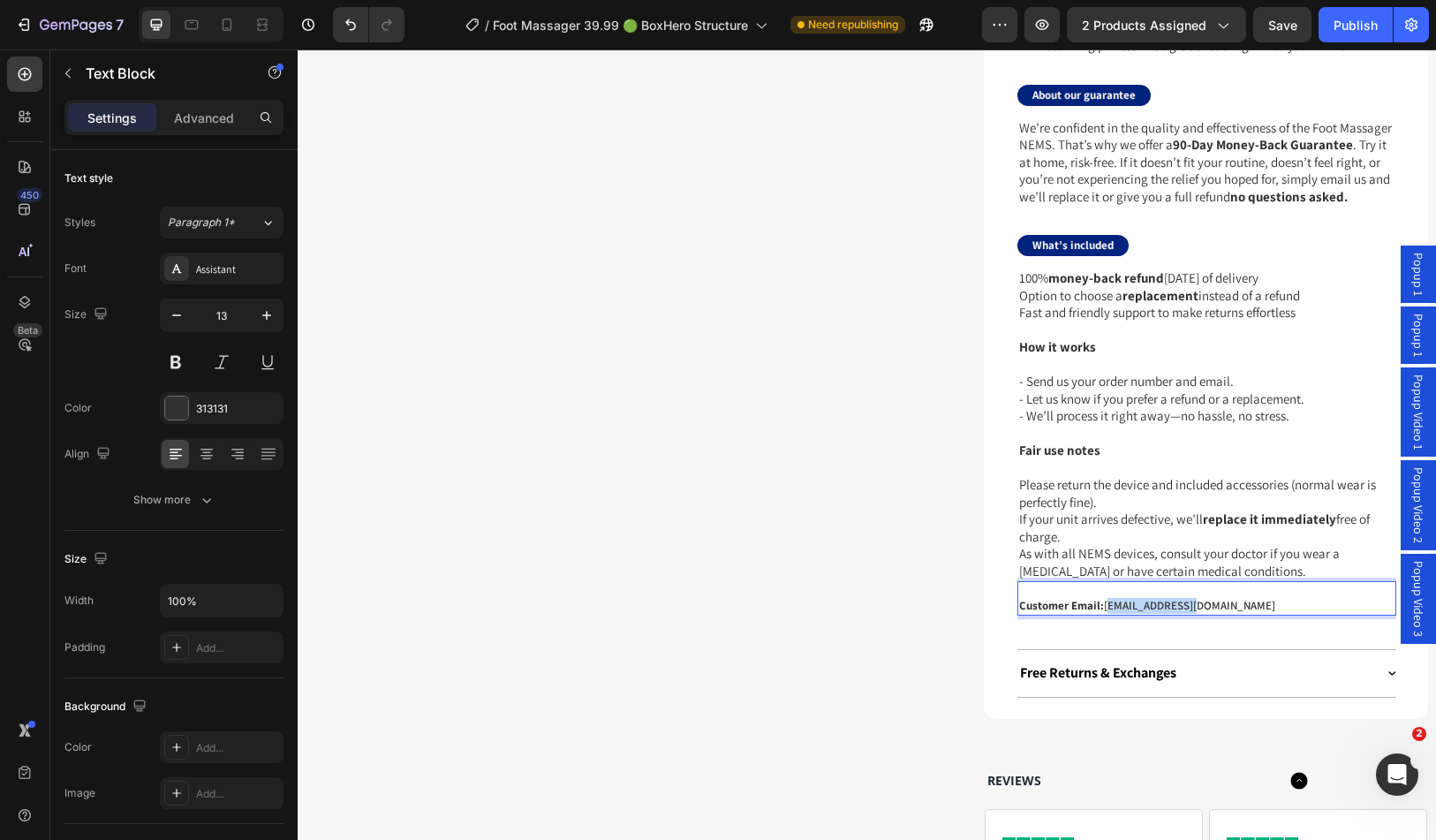
drag, startPoint x: 1186, startPoint y: 622, endPoint x: 1098, endPoint y: 621, distance: 88.0
click at [1098, 614] on p "Customer Email: info@boxhero.co" at bounding box center [1207, 606] width 376 height 15
click at [1204, 614] on span "contact@postur-tech.com" at bounding box center [1205, 605] width 196 height 17
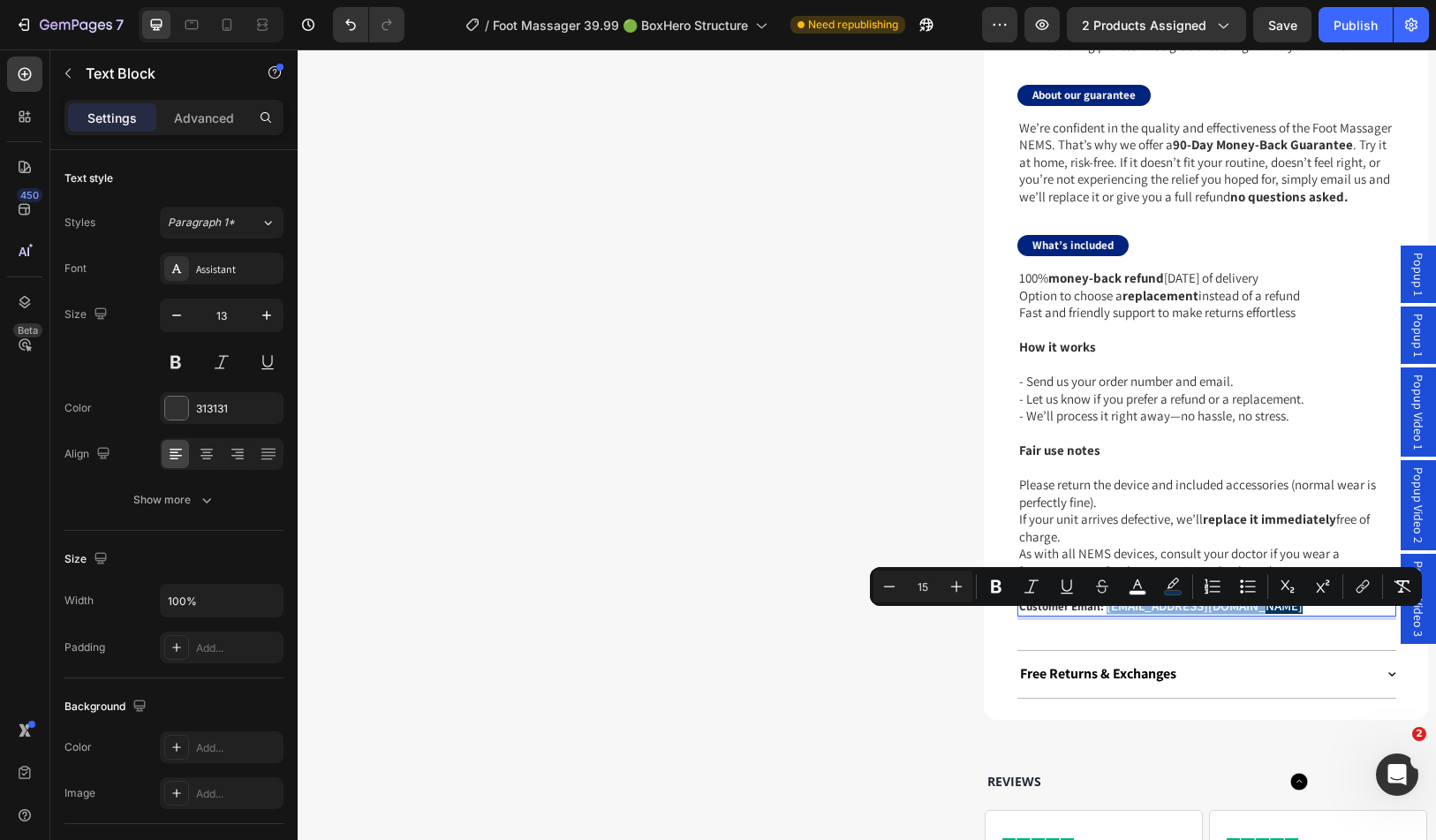
drag, startPoint x: 1248, startPoint y: 620, endPoint x: 1100, endPoint y: 622, distance: 148.0
click at [1100, 615] on p "Customer Email: contact@postur-tech.com" at bounding box center [1207, 607] width 376 height 16
click at [1175, 591] on rect "Editor contextual toolbar" at bounding box center [1173, 593] width 17 height 4
type input "01335E"
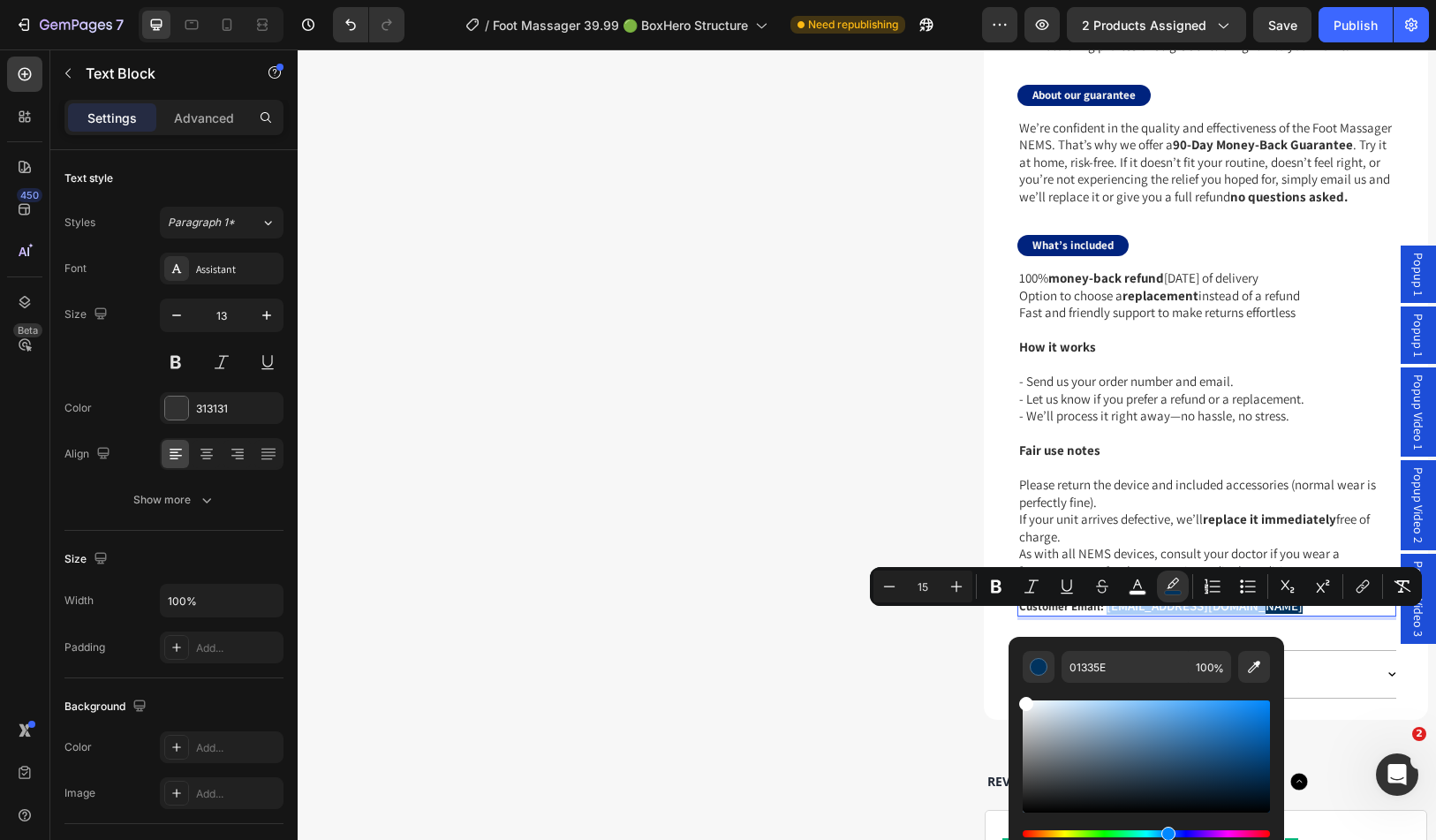
drag, startPoint x: 1056, startPoint y: 722, endPoint x: 1008, endPoint y: 693, distance: 56.1
click at [1008, 693] on div "01335E 100 %" at bounding box center [1146, 749] width 276 height 225
type input "FFFFFF"
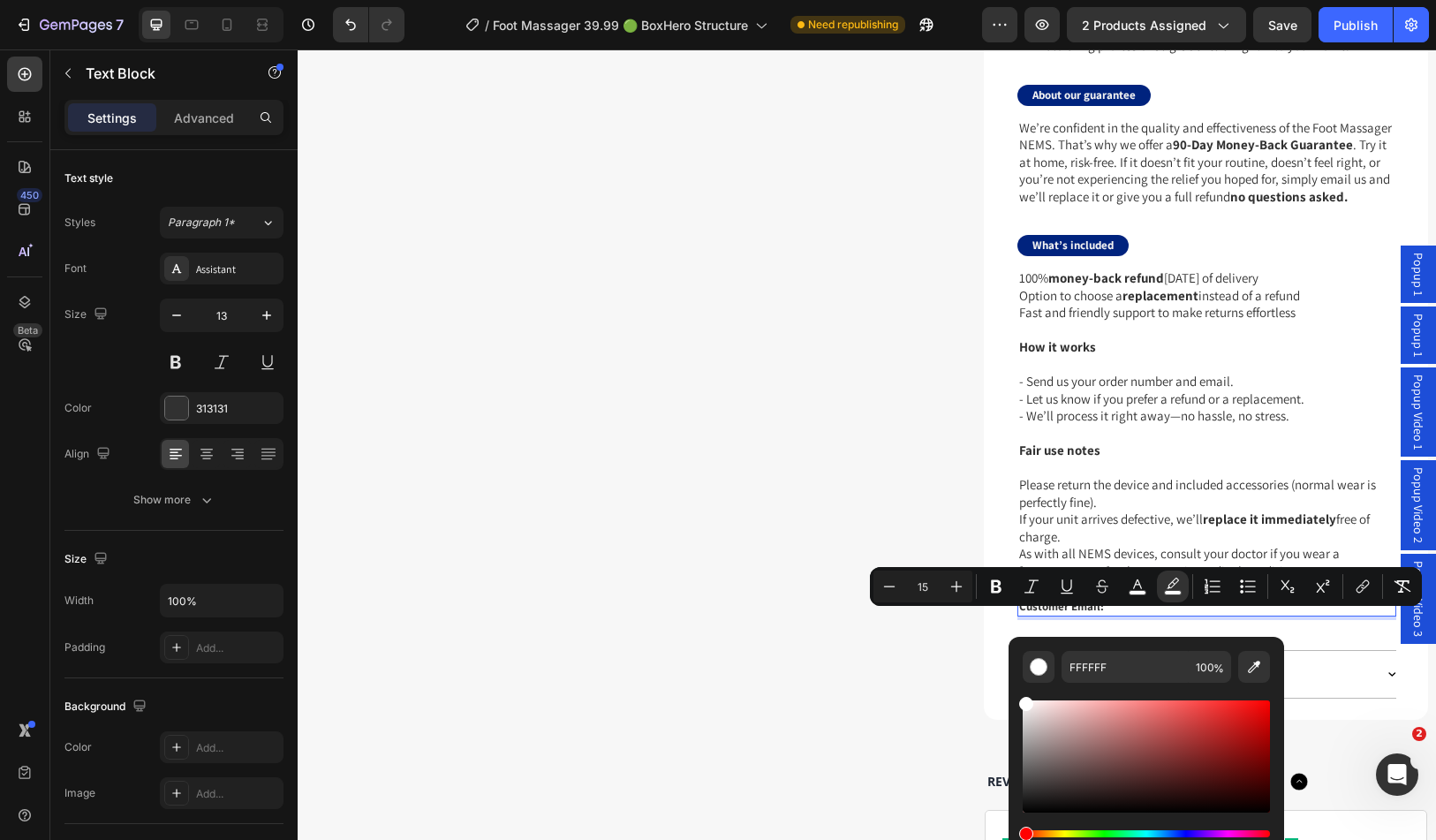
click at [1202, 689] on div "Editor contextual toolbar" at bounding box center [1147, 772] width 247 height 179
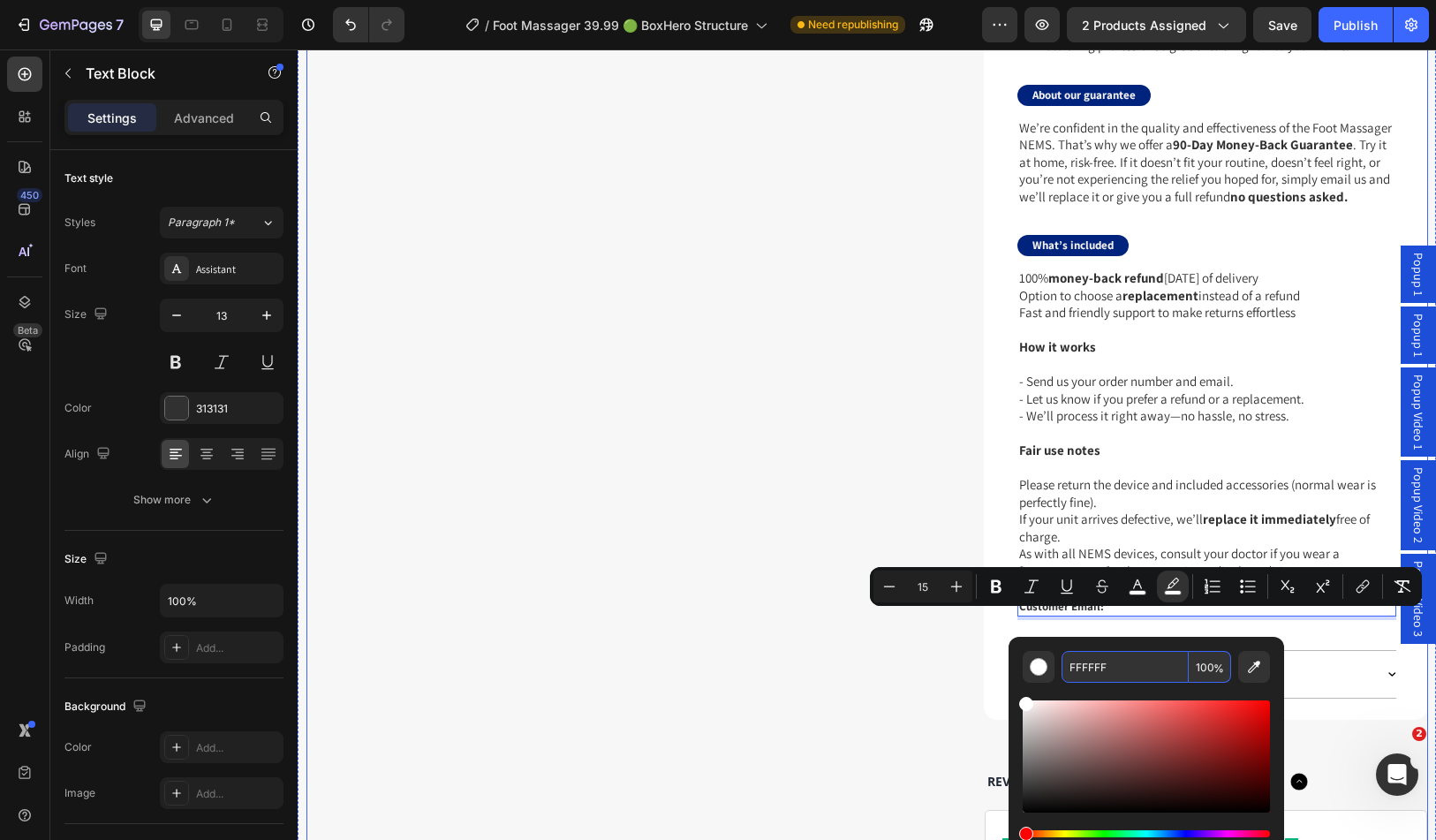
click at [950, 679] on div "Drop element here Row Why You'll Love It 90-Day Relief Money-Back Guarantee Did…" at bounding box center [868, 472] width 1122 height 1266
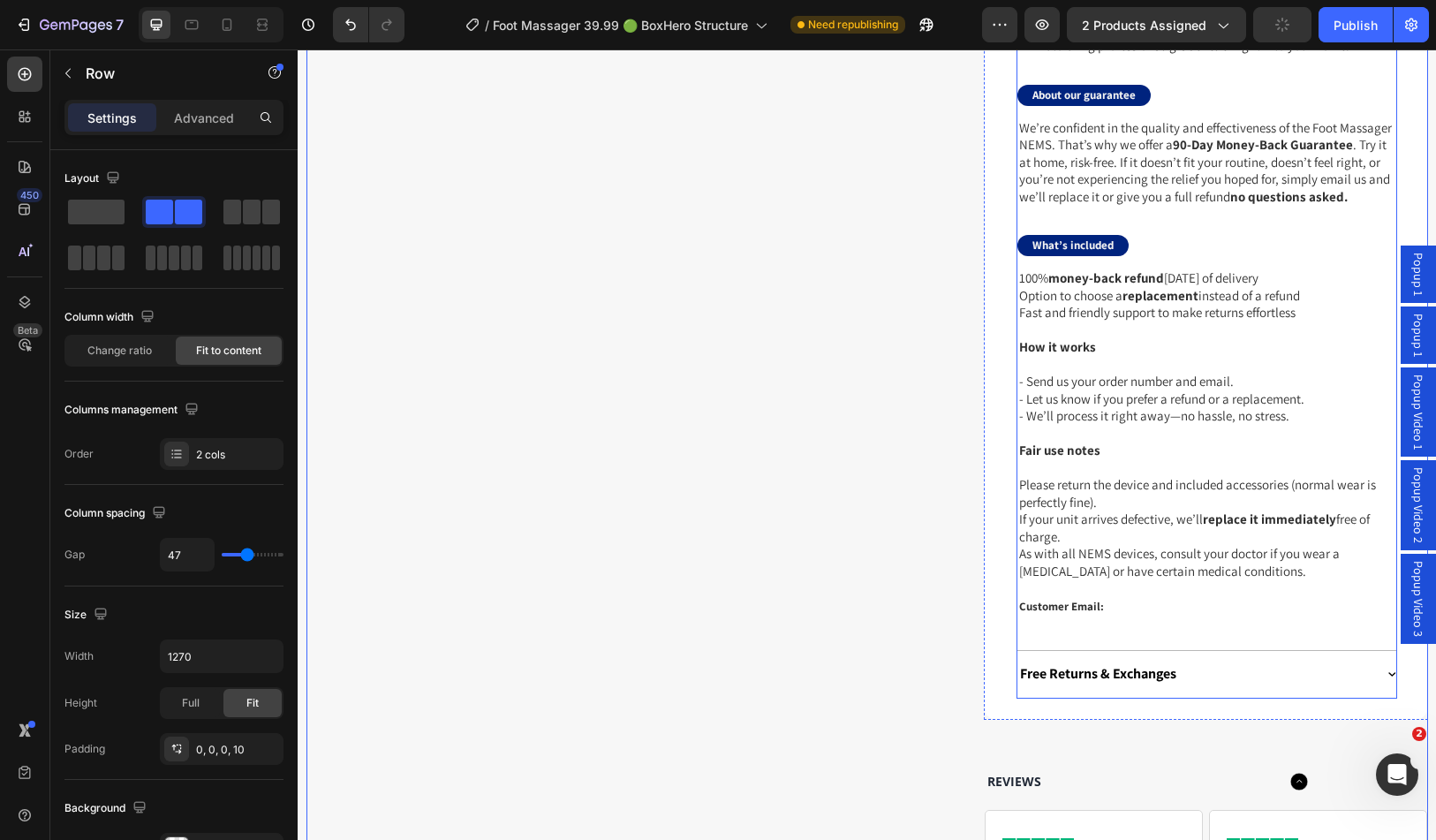
scroll to position [1943, 0]
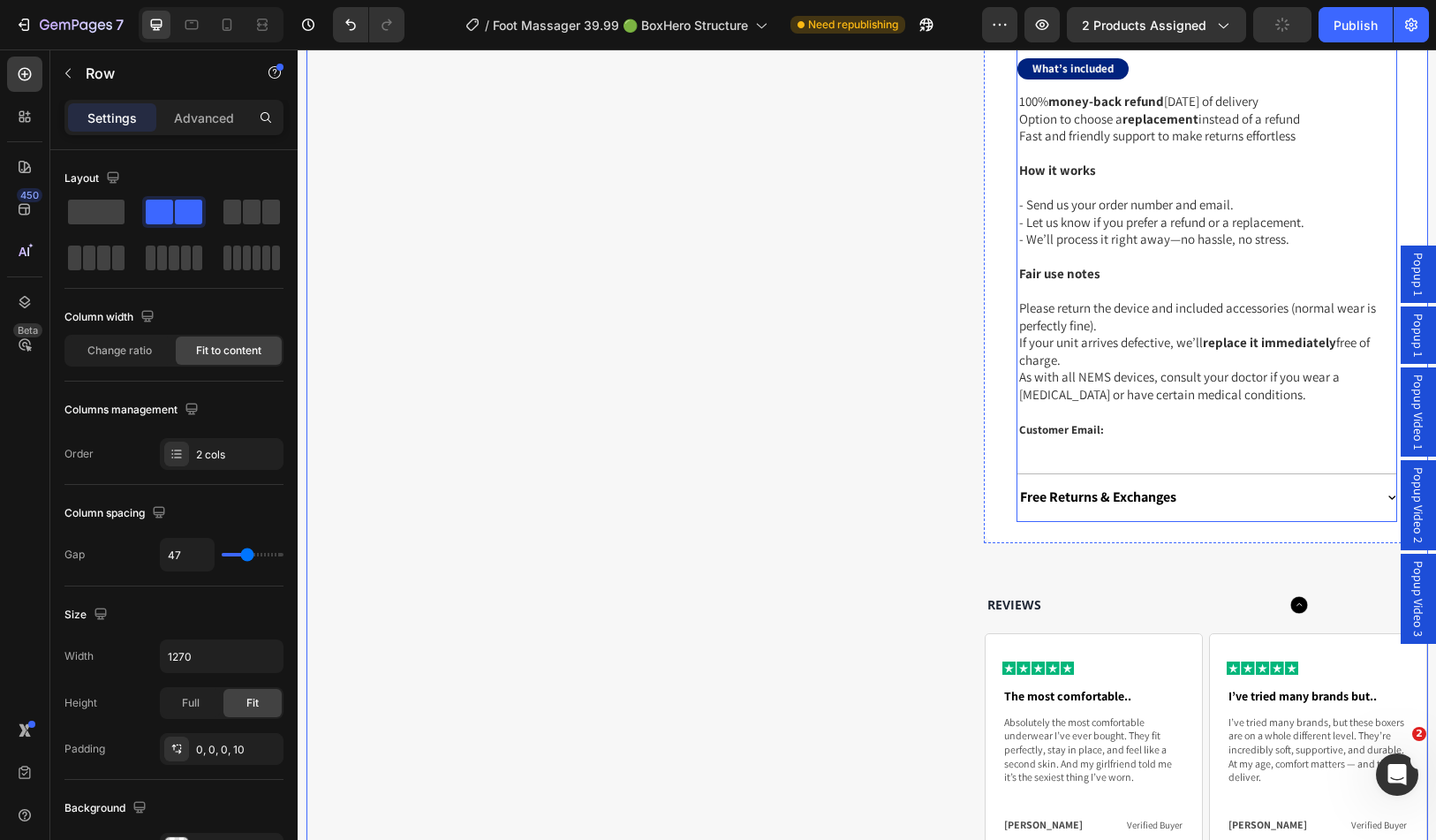
click at [1179, 437] on span "contact@postur-tech.com" at bounding box center [1205, 428] width 196 height 17
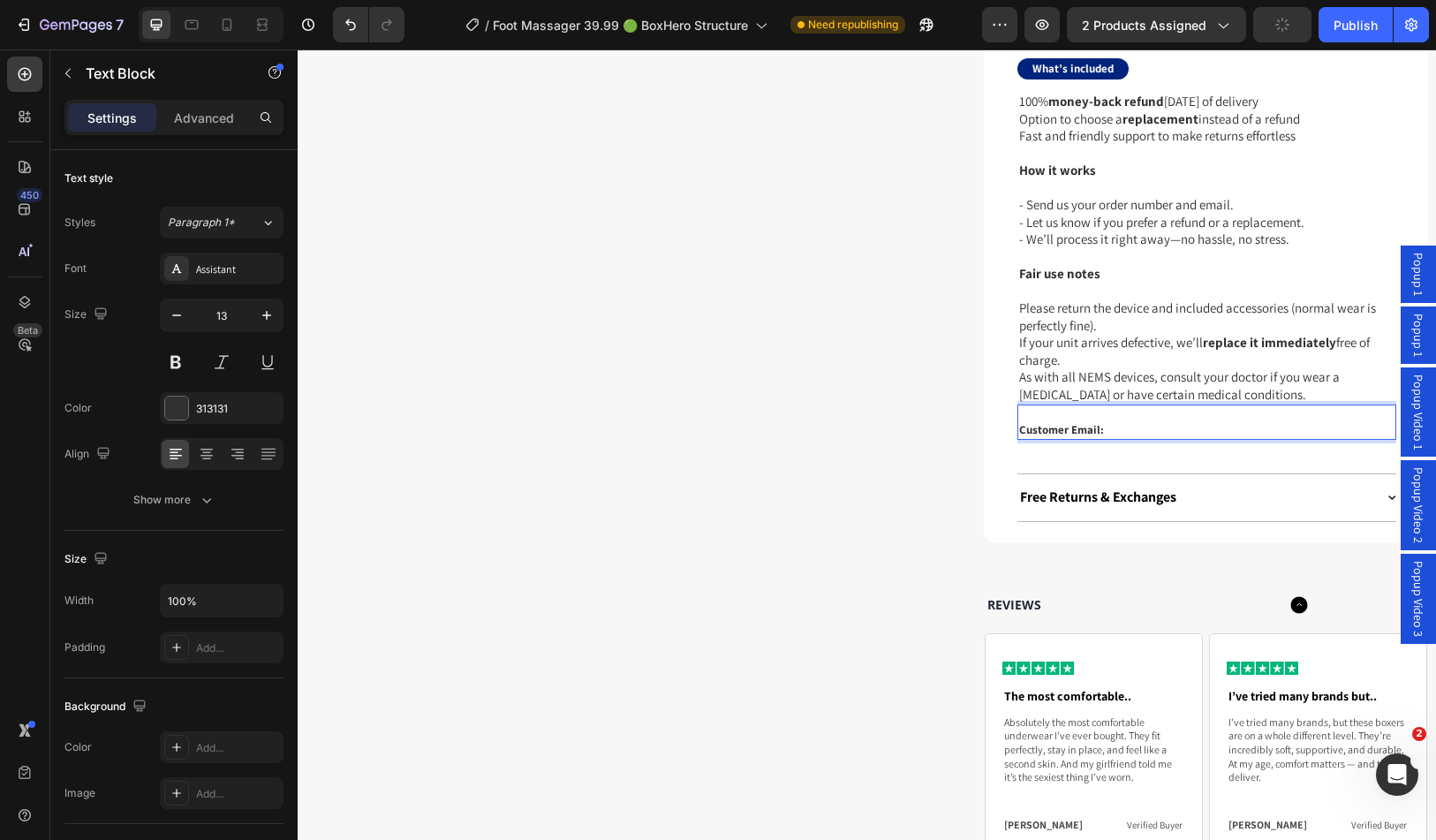
click at [1203, 437] on span "contact@postur-tech.com" at bounding box center [1205, 428] width 196 height 17
click at [1230, 437] on span "contact@postur-tech.com" at bounding box center [1205, 428] width 196 height 17
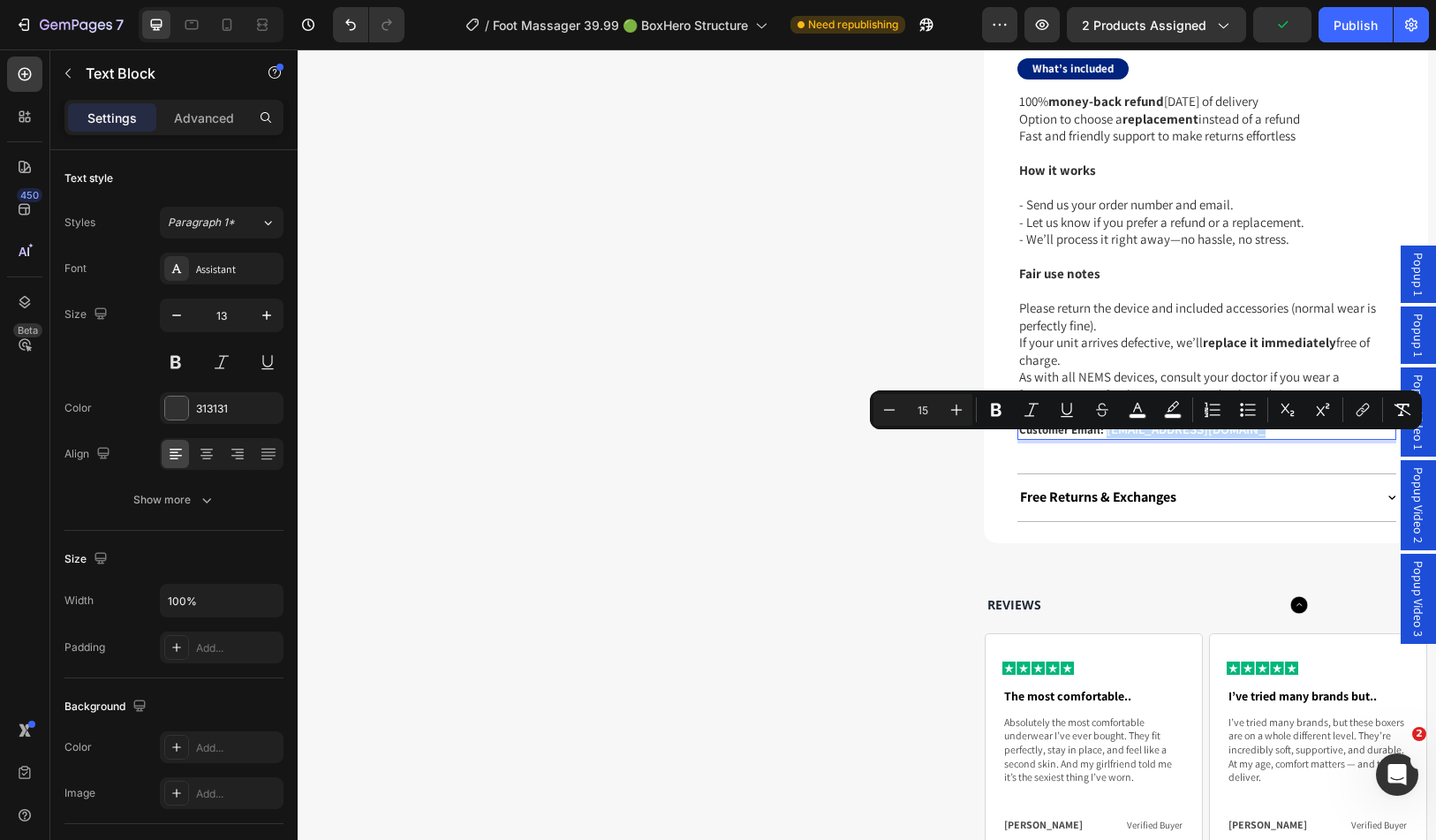
drag, startPoint x: 1247, startPoint y: 445, endPoint x: 1100, endPoint y: 450, distance: 147.1
click at [1100, 438] on p "Customer Email: contact@postur-tech.com" at bounding box center [1207, 430] width 376 height 16
click at [1176, 412] on icon "Editor contextual toolbar" at bounding box center [1173, 410] width 18 height 18
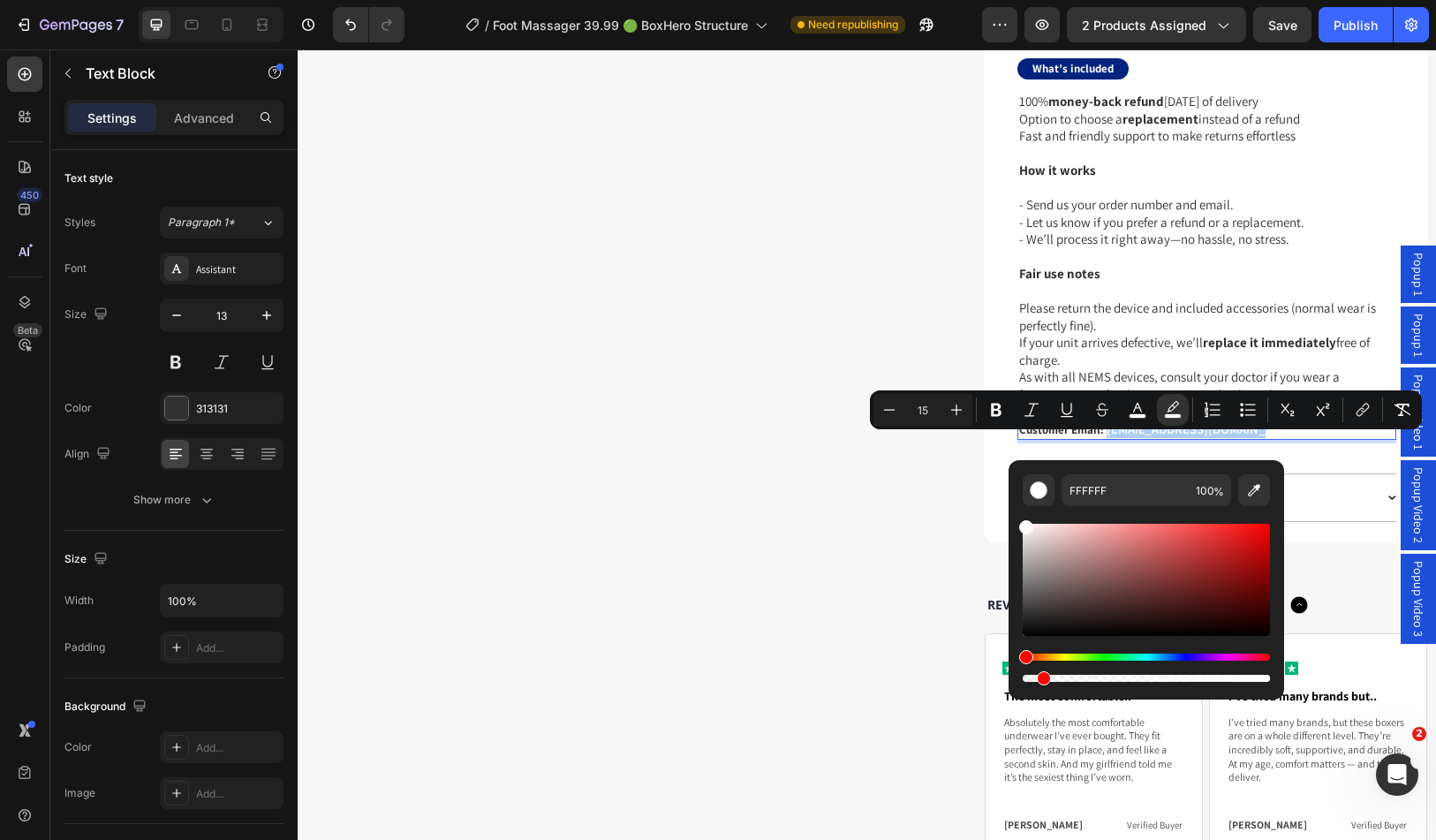
drag, startPoint x: 1250, startPoint y: 681, endPoint x: 1011, endPoint y: 679, distance: 239.0
click at [1011, 679] on div "FFFFFF 100 %" at bounding box center [1146, 573] width 276 height 225
type input "0"
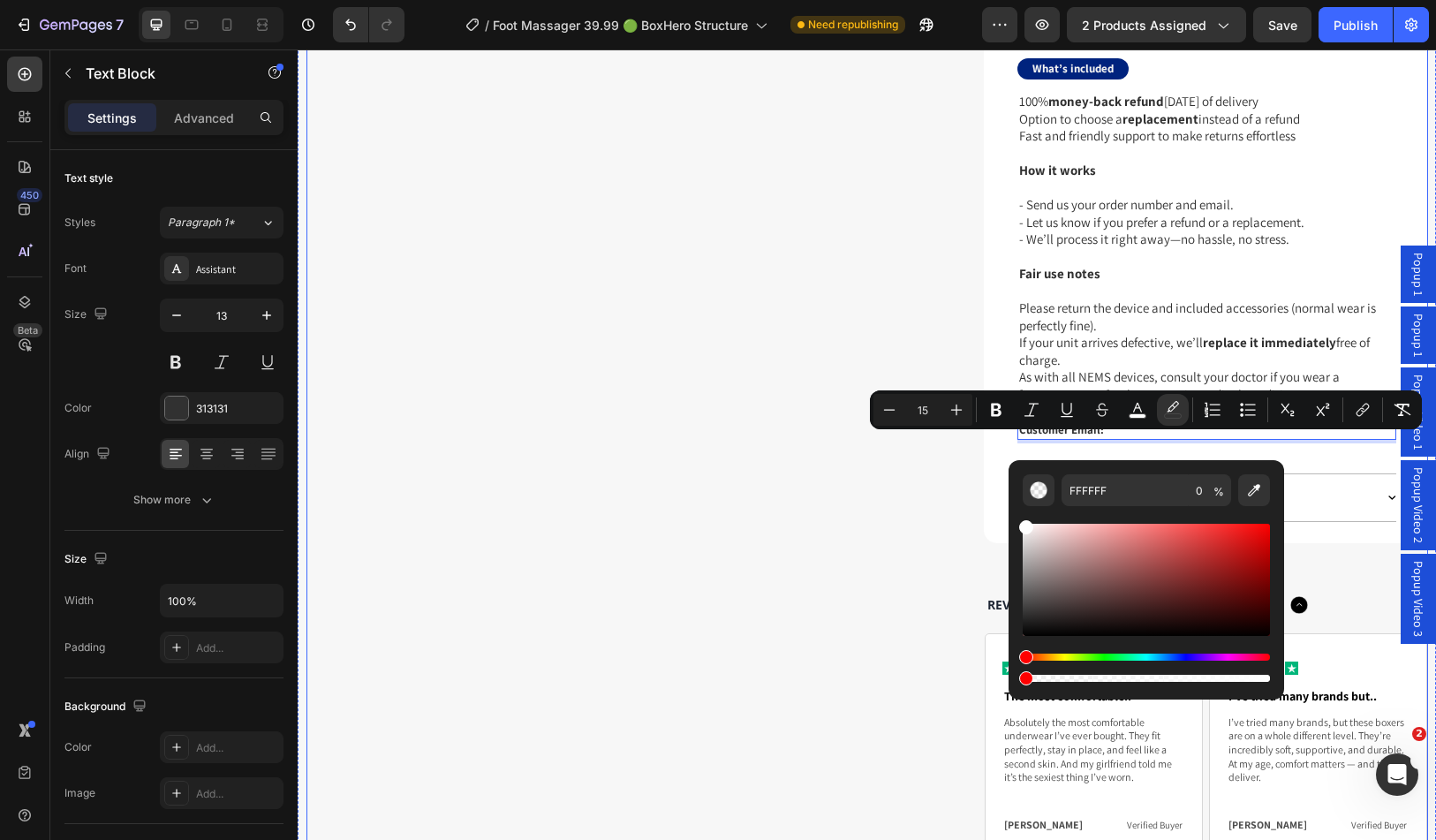
click at [928, 569] on div "Drop element here Row" at bounding box center [628, 295] width 627 height 1266
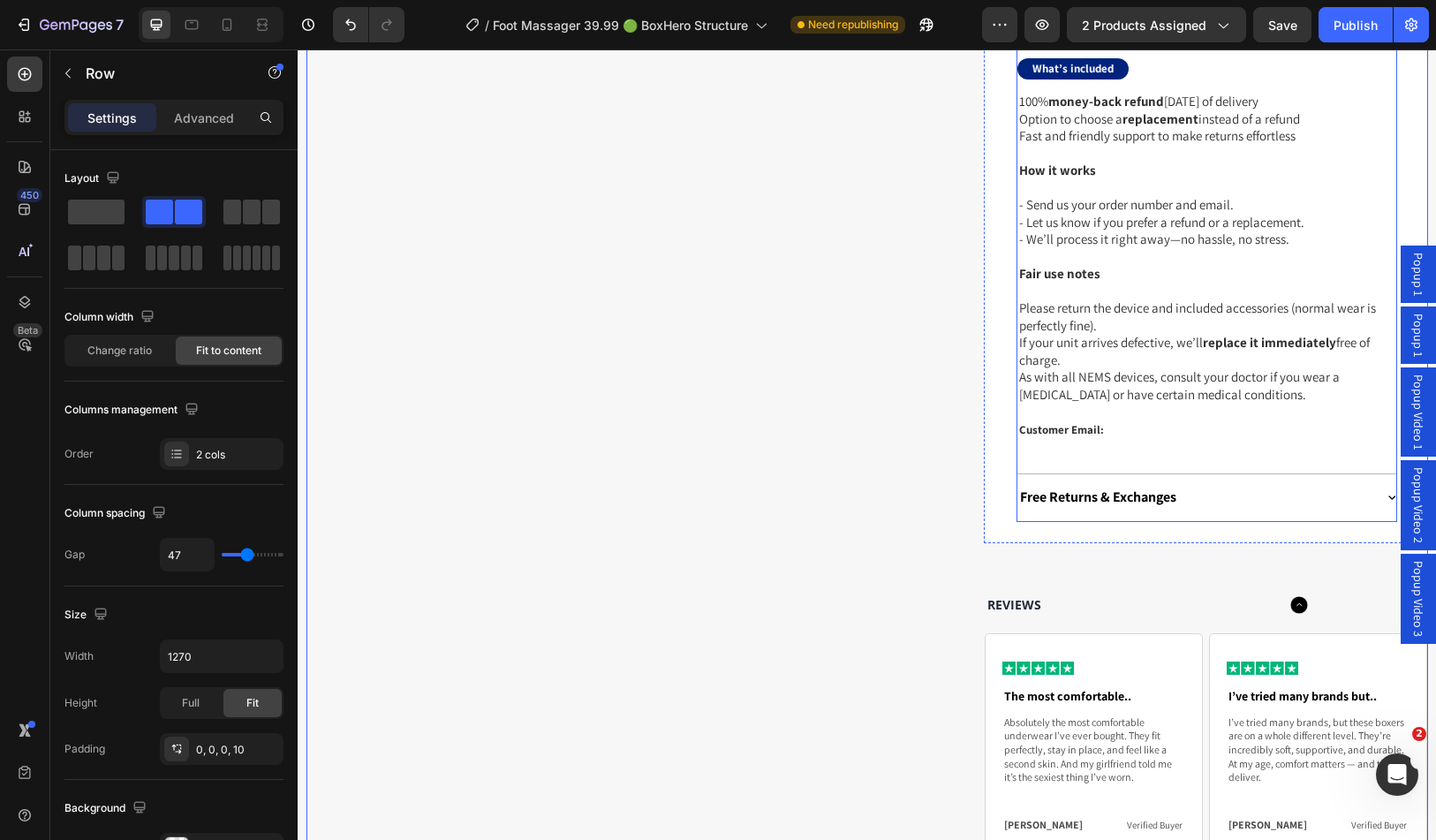
click at [1183, 437] on span "contact@postur-tech.com" at bounding box center [1205, 428] width 196 height 17
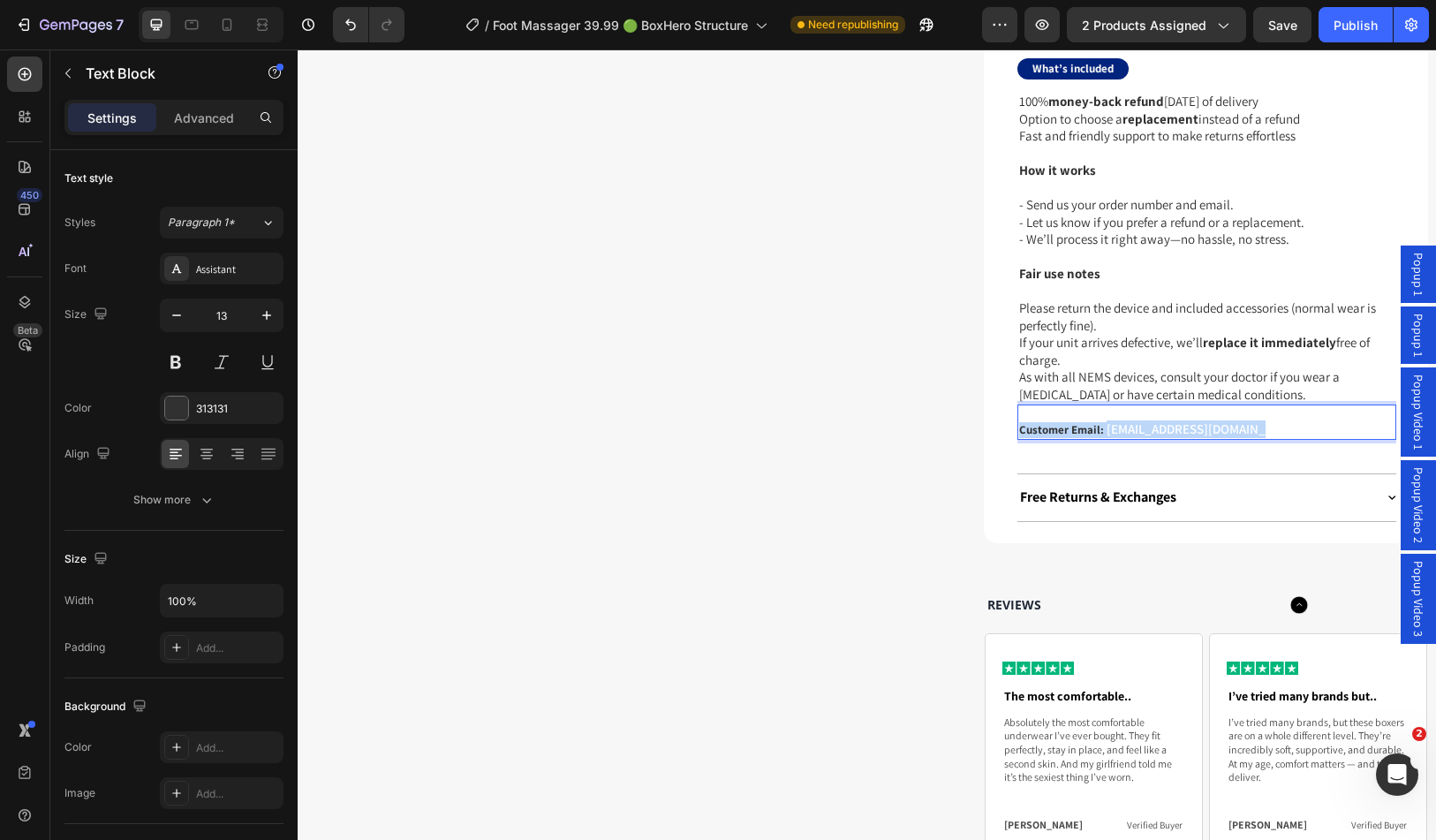
click at [1183, 437] on span "contact@postur-tech.com" at bounding box center [1205, 428] width 196 height 17
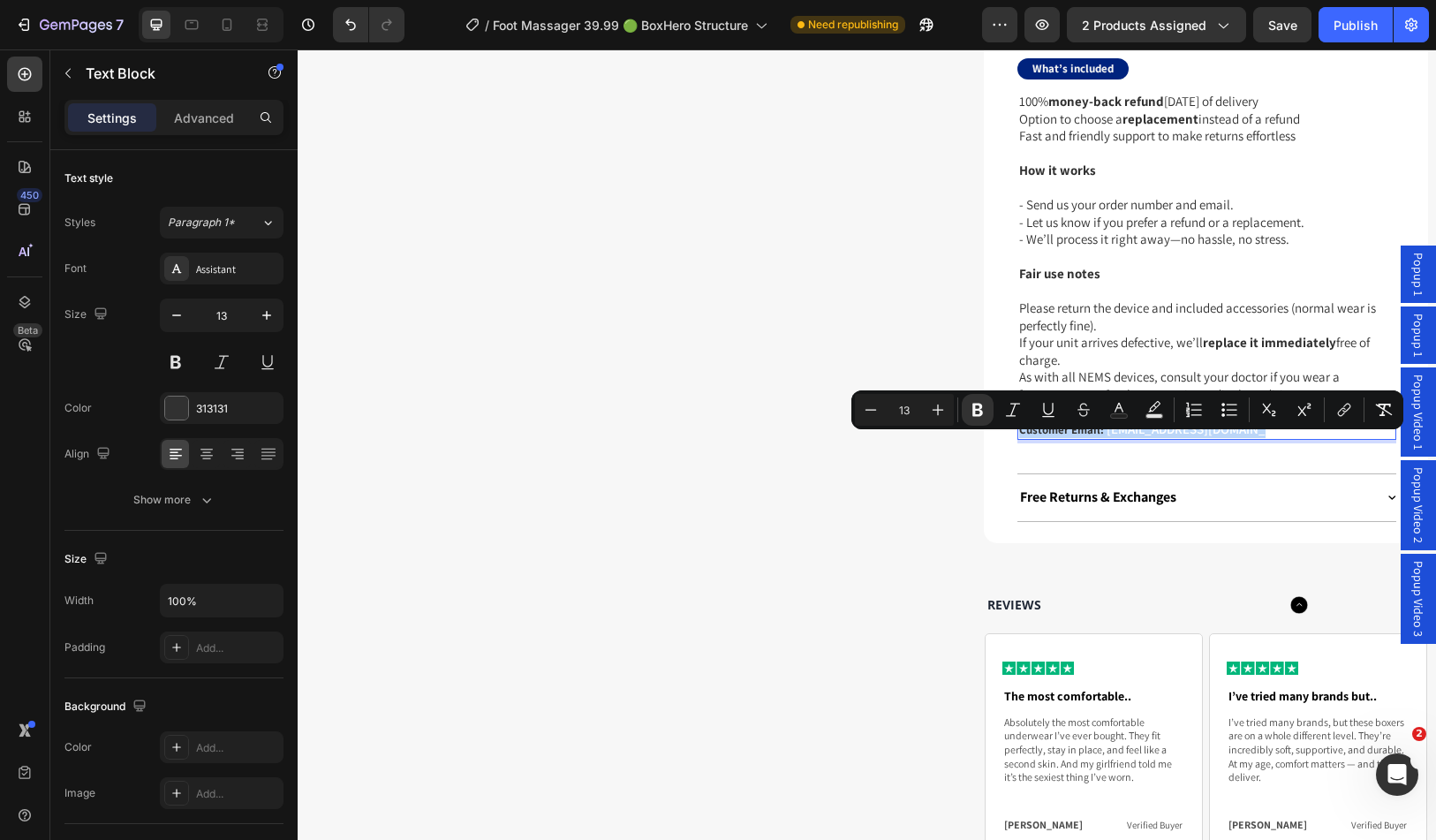
click at [1208, 437] on span "contact@postur-tech.com" at bounding box center [1205, 428] width 196 height 17
type input "15"
drag, startPoint x: 1243, startPoint y: 443, endPoint x: 1098, endPoint y: 447, distance: 145.1
click at [1107, 437] on span "contact@postur-tech.com" at bounding box center [1205, 428] width 196 height 17
click at [1173, 413] on icon "Editor contextual toolbar" at bounding box center [1173, 410] width 18 height 18
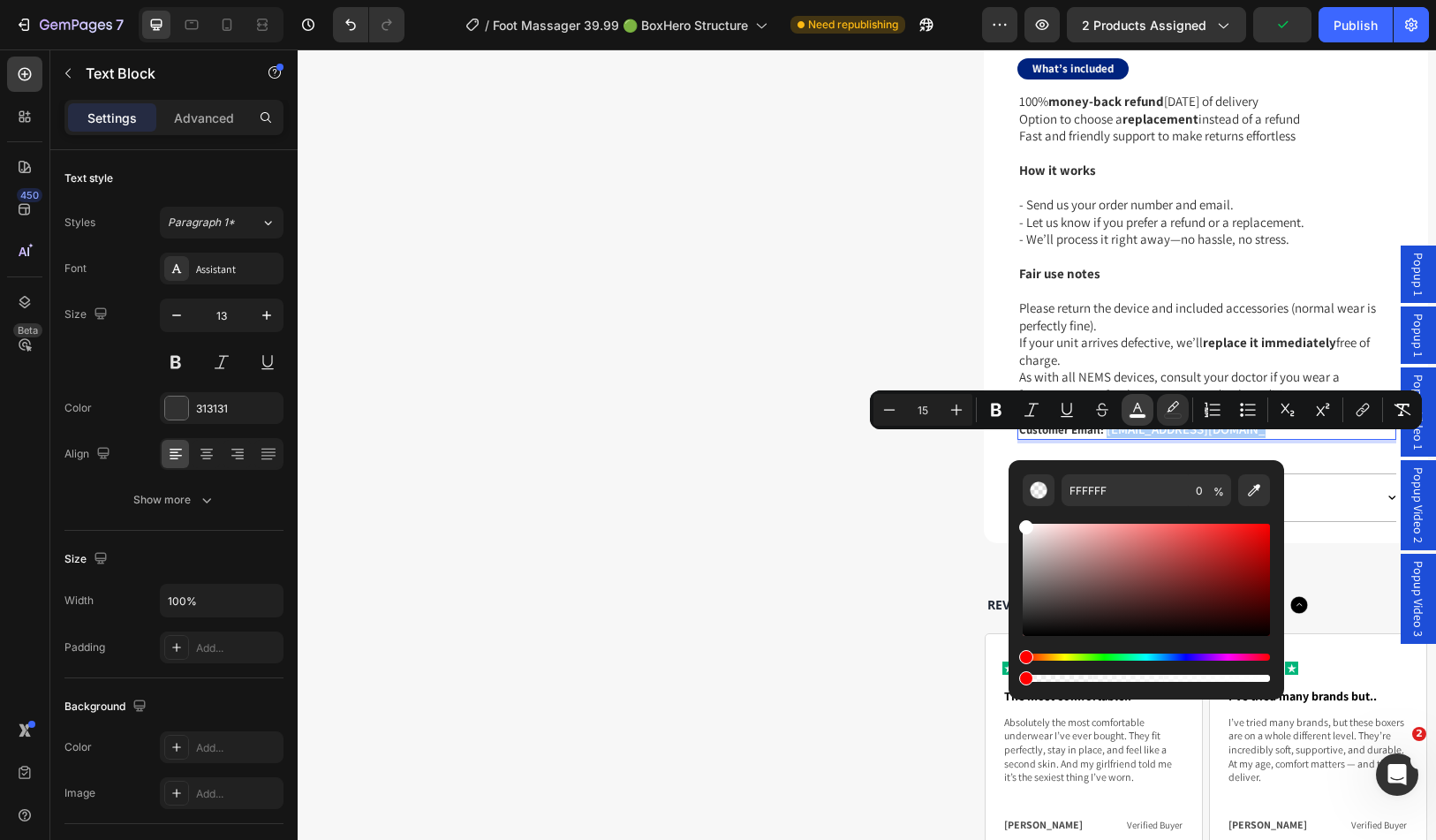
click at [1143, 417] on rect "Editor contextual toolbar" at bounding box center [1138, 417] width 17 height 4
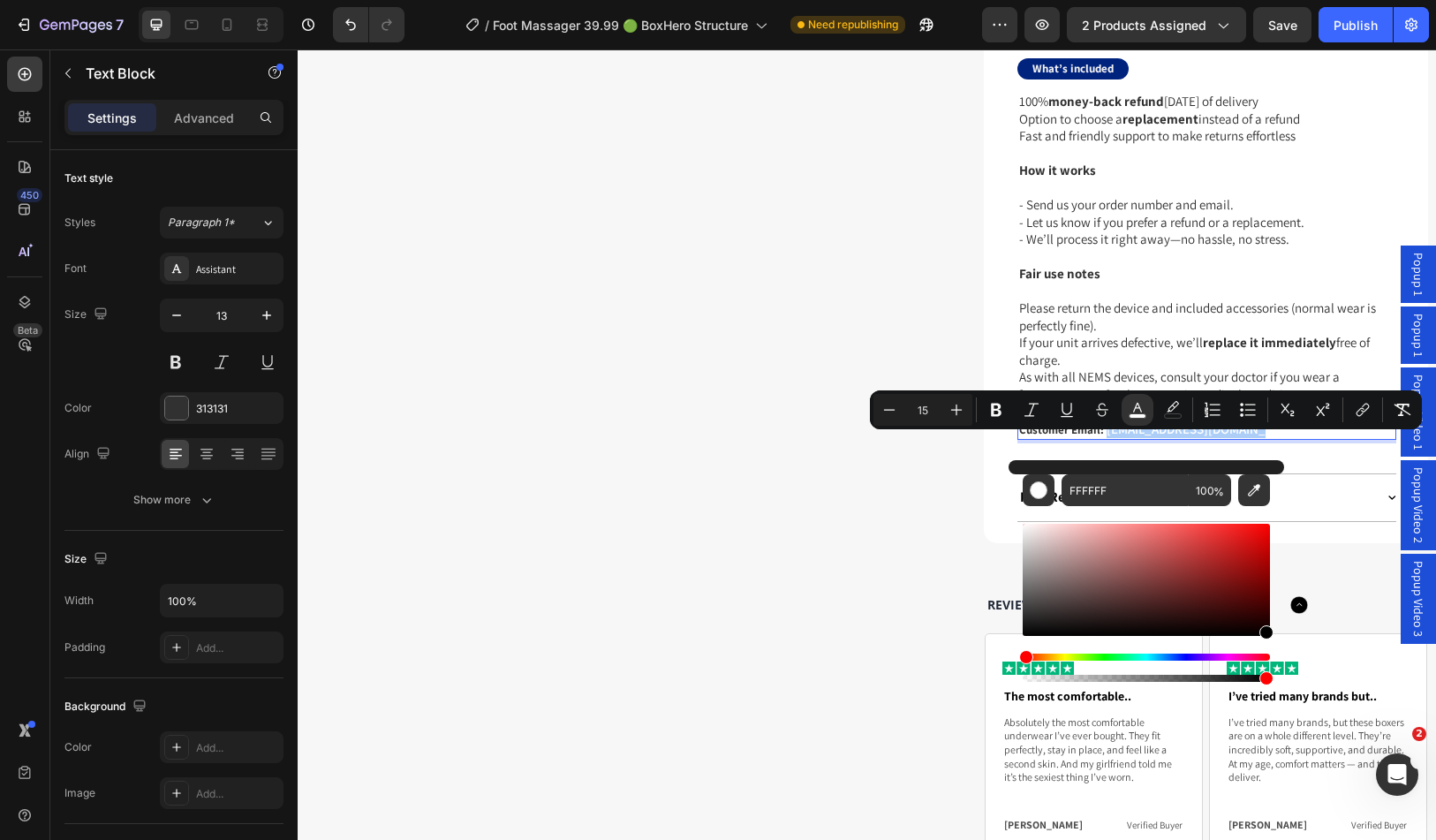
drag, startPoint x: 1117, startPoint y: 590, endPoint x: 1270, endPoint y: 638, distance: 160.4
click at [1270, 636] on div "Editor contextual toolbar" at bounding box center [1147, 580] width 247 height 113
type input "000000"
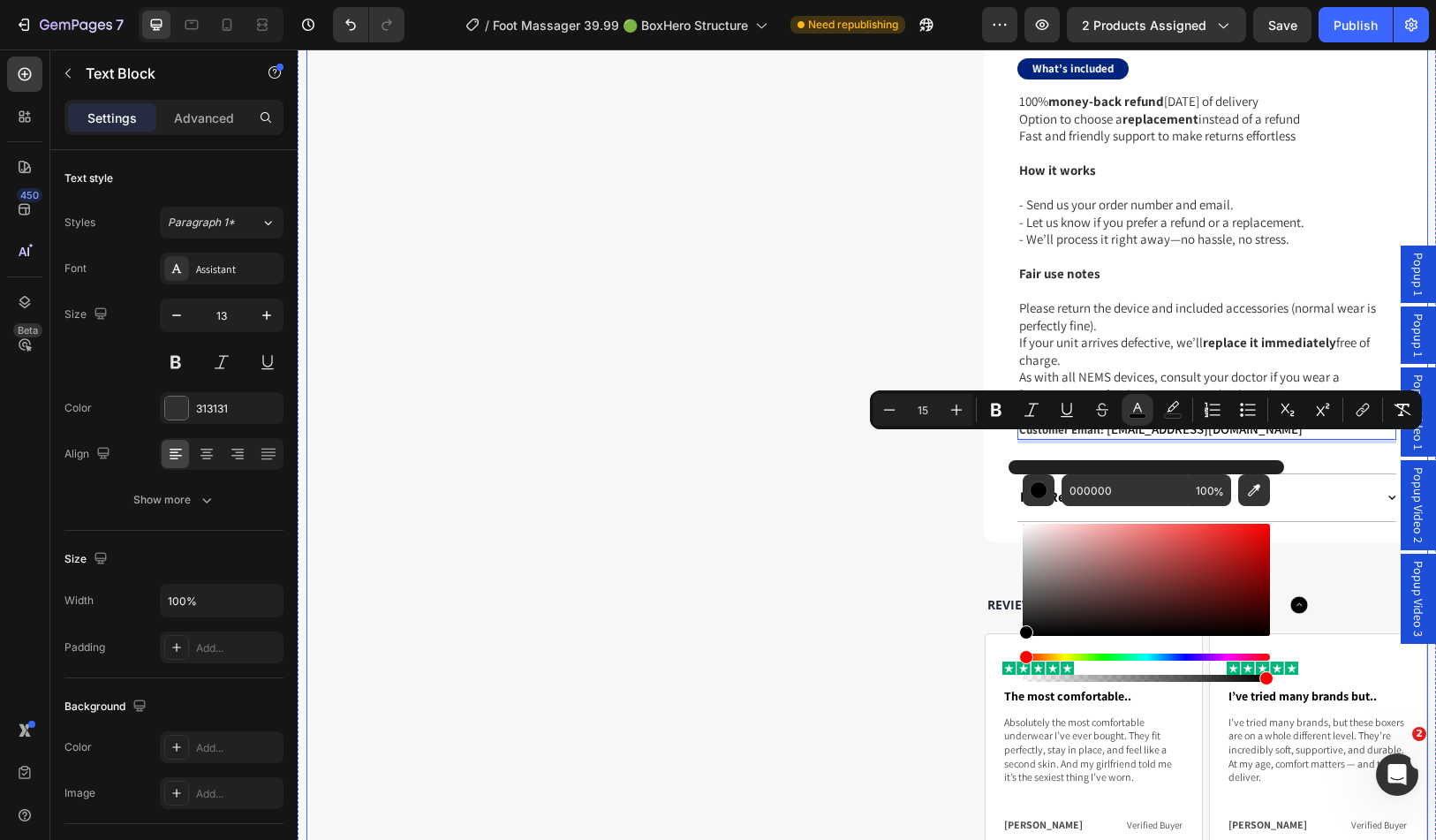
click at [833, 545] on div "Drop element here Row" at bounding box center [628, 295] width 627 height 1266
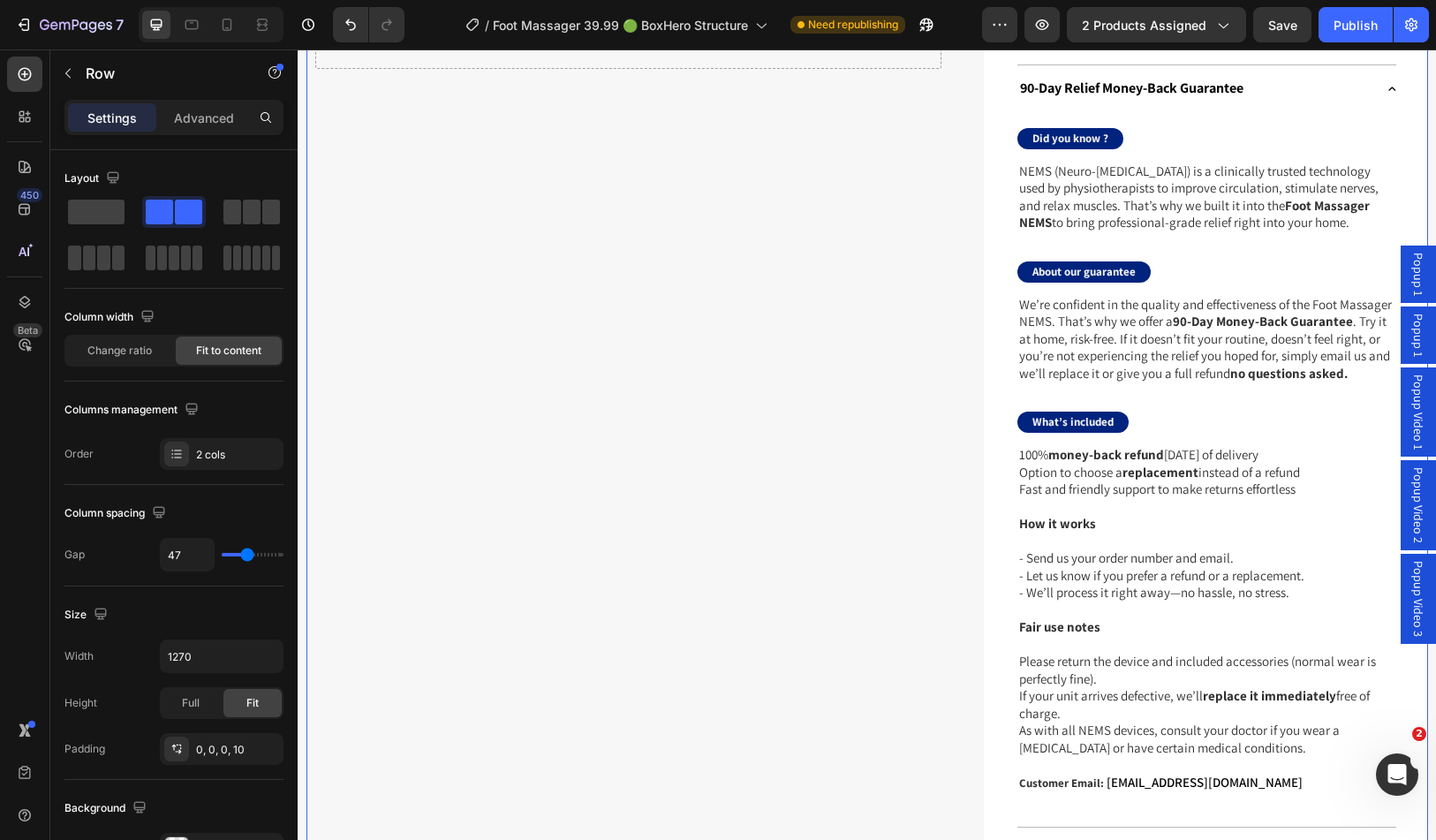
select select "2X FOOT MASSAGER NEMS"
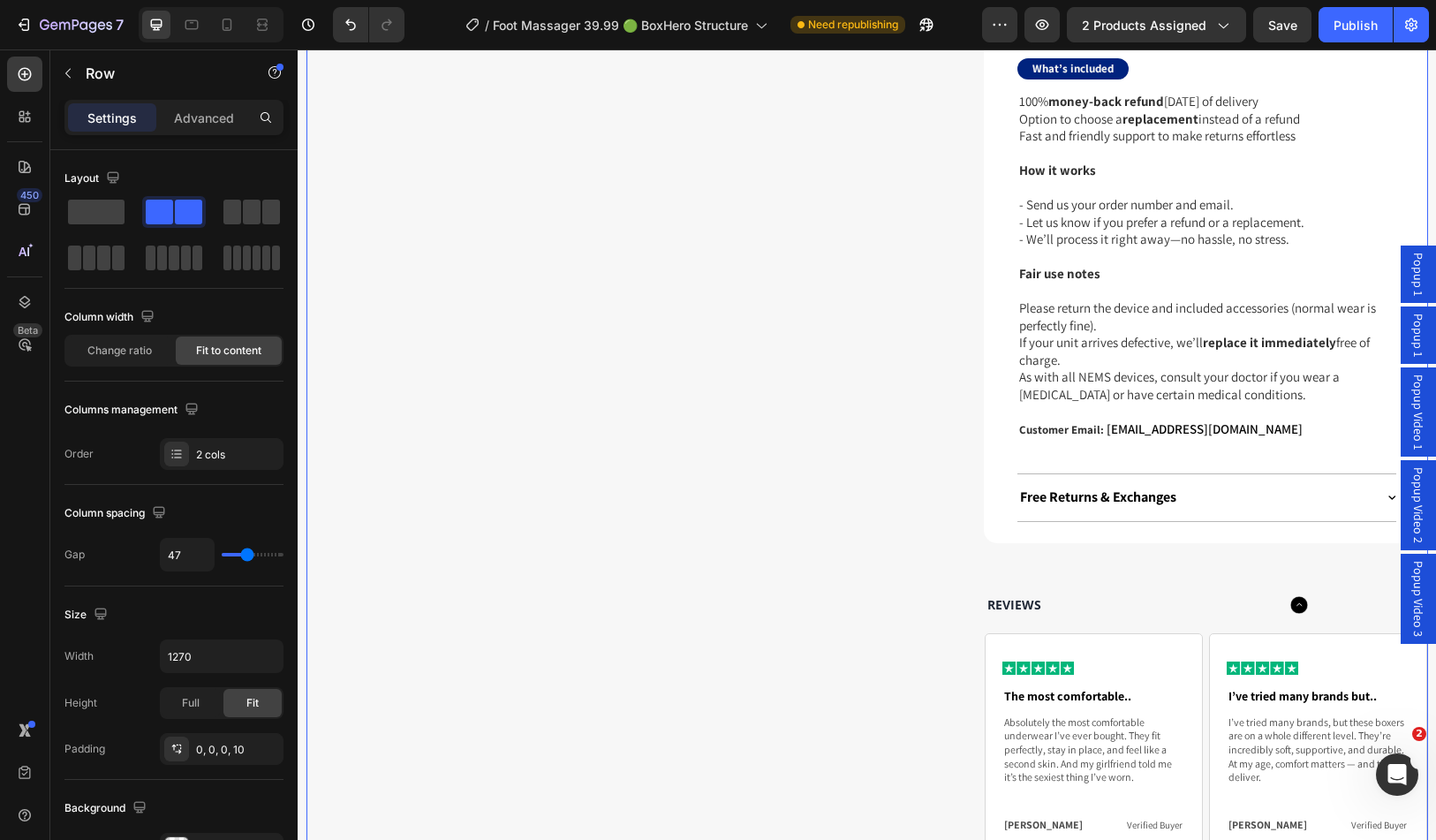
scroll to position [1678, 0]
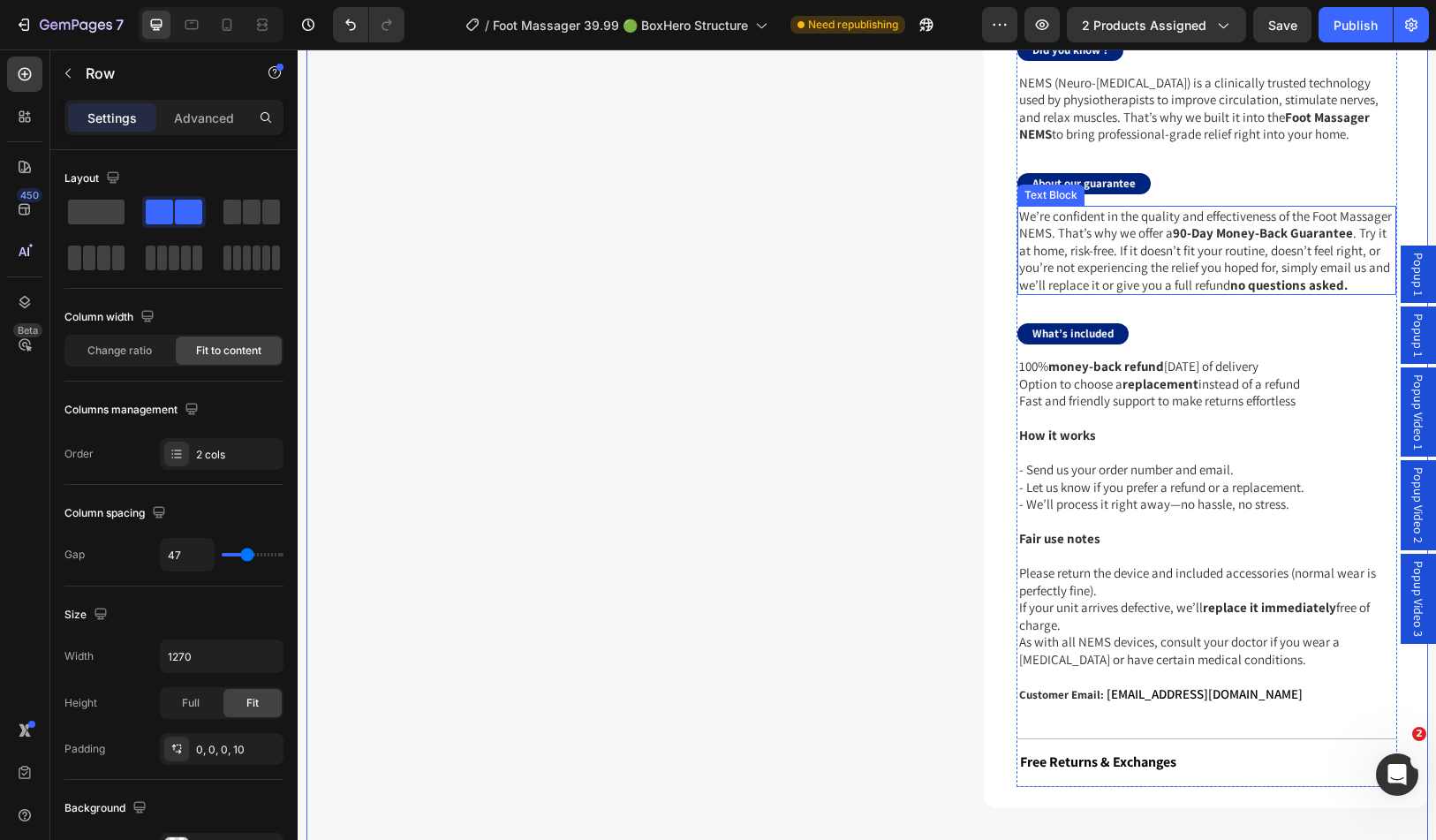
select select "2X FOOT MASSAGER NEMS"
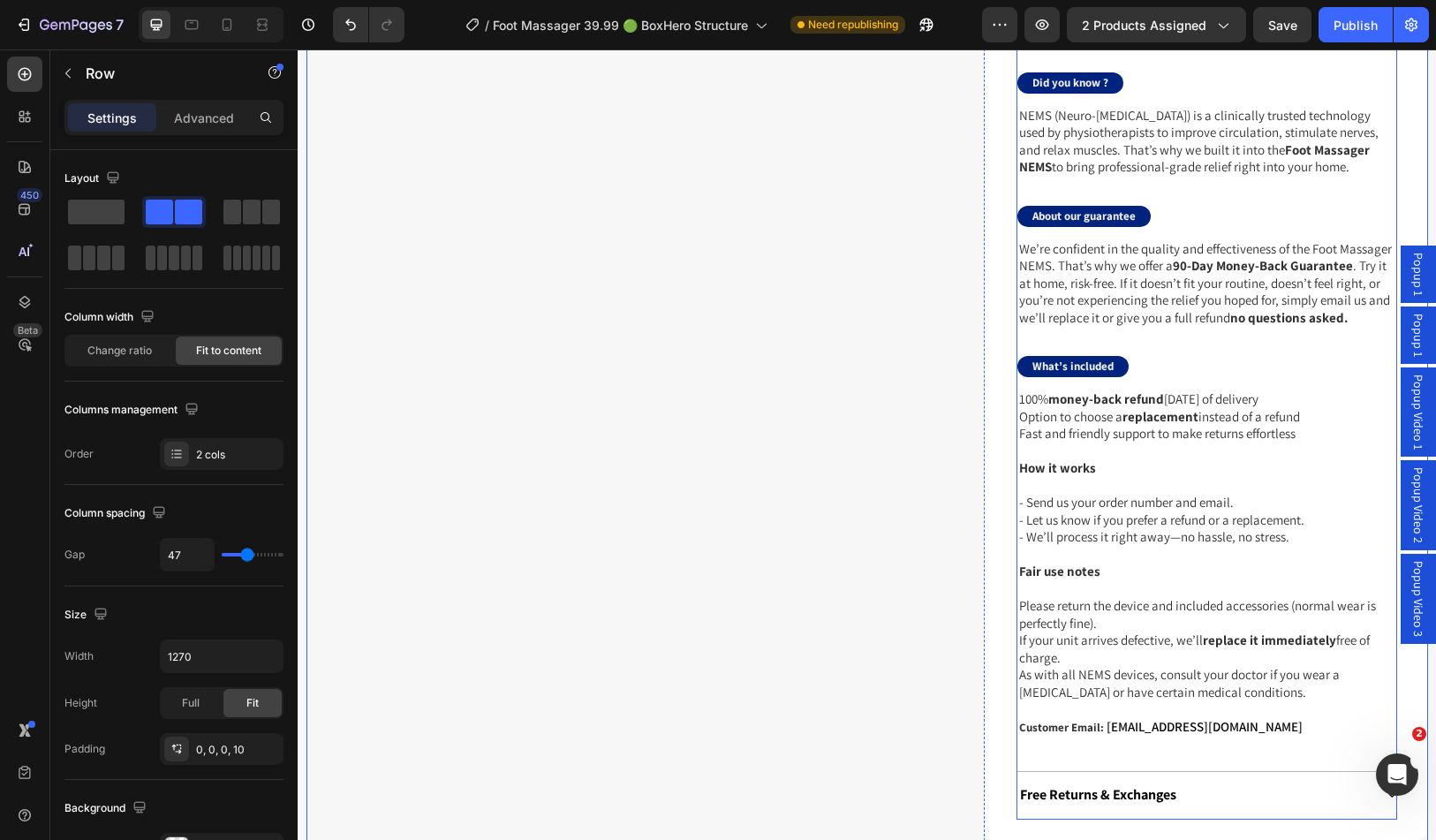
scroll to position [1502, 0]
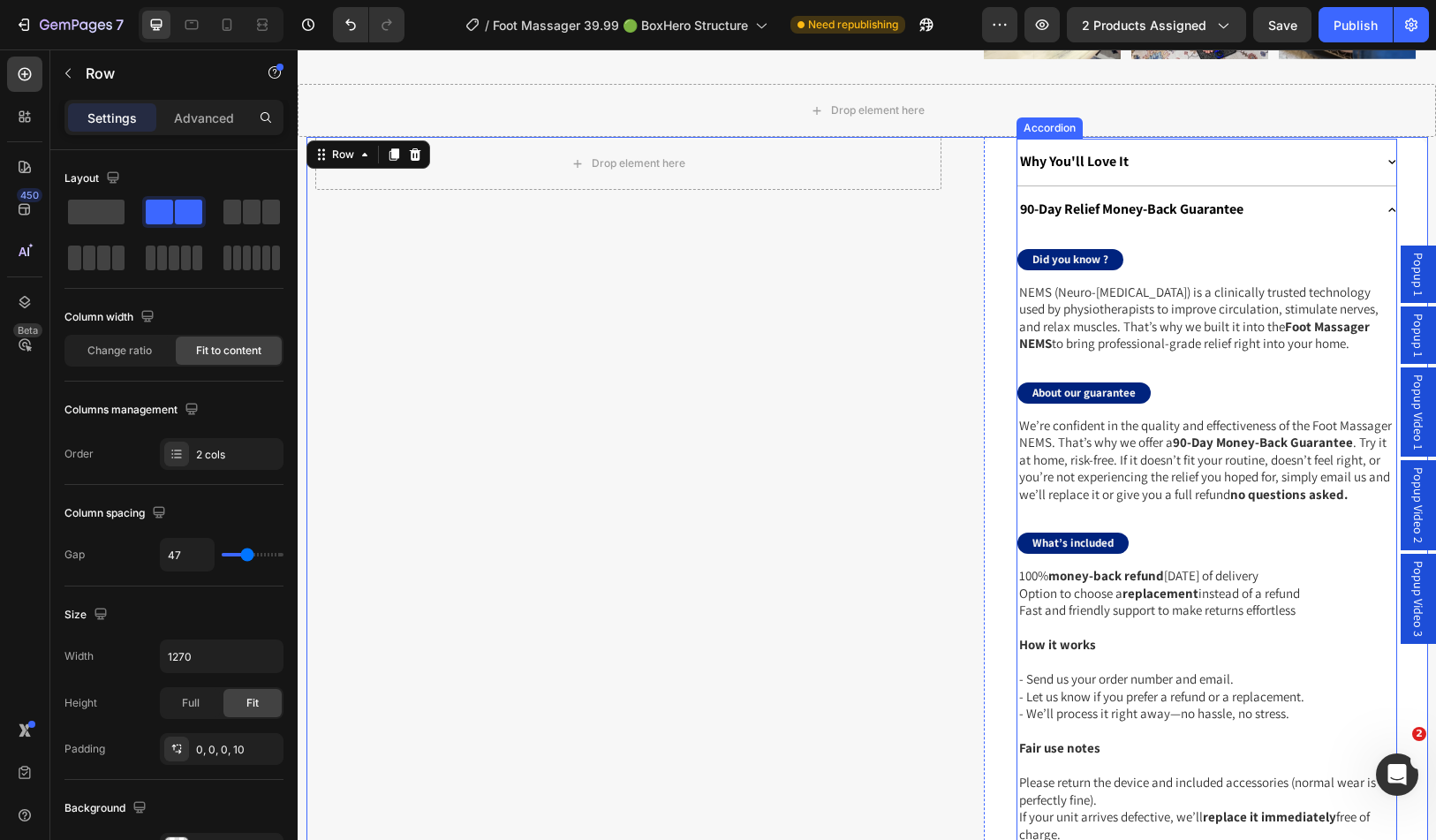
click at [1190, 200] on p "90-Day Relief Money-Back Guarantee" at bounding box center [1132, 209] width 223 height 19
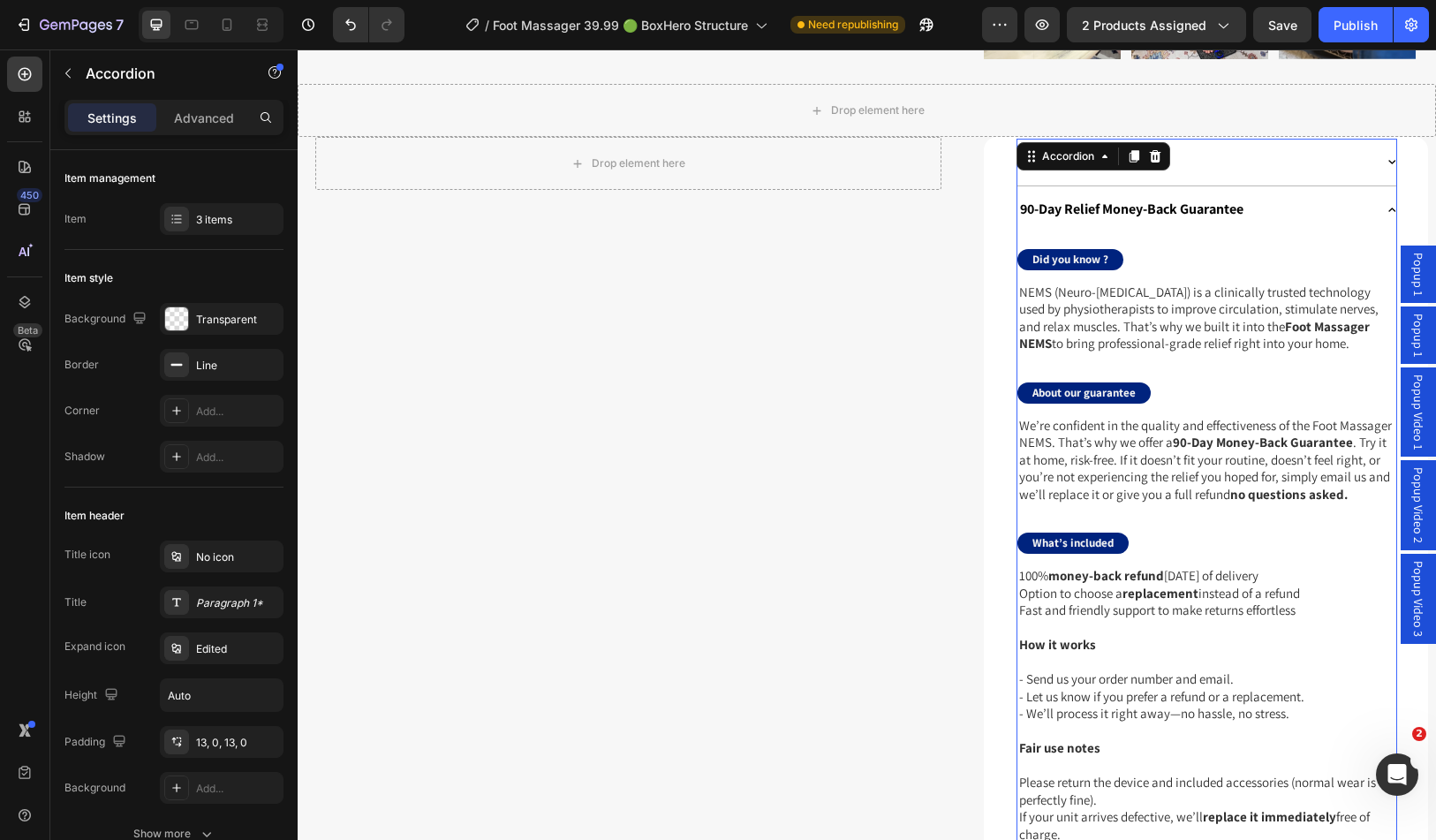
click at [1271, 198] on div "90-Day Relief Money-Back Guarantee" at bounding box center [1196, 210] width 357 height 24
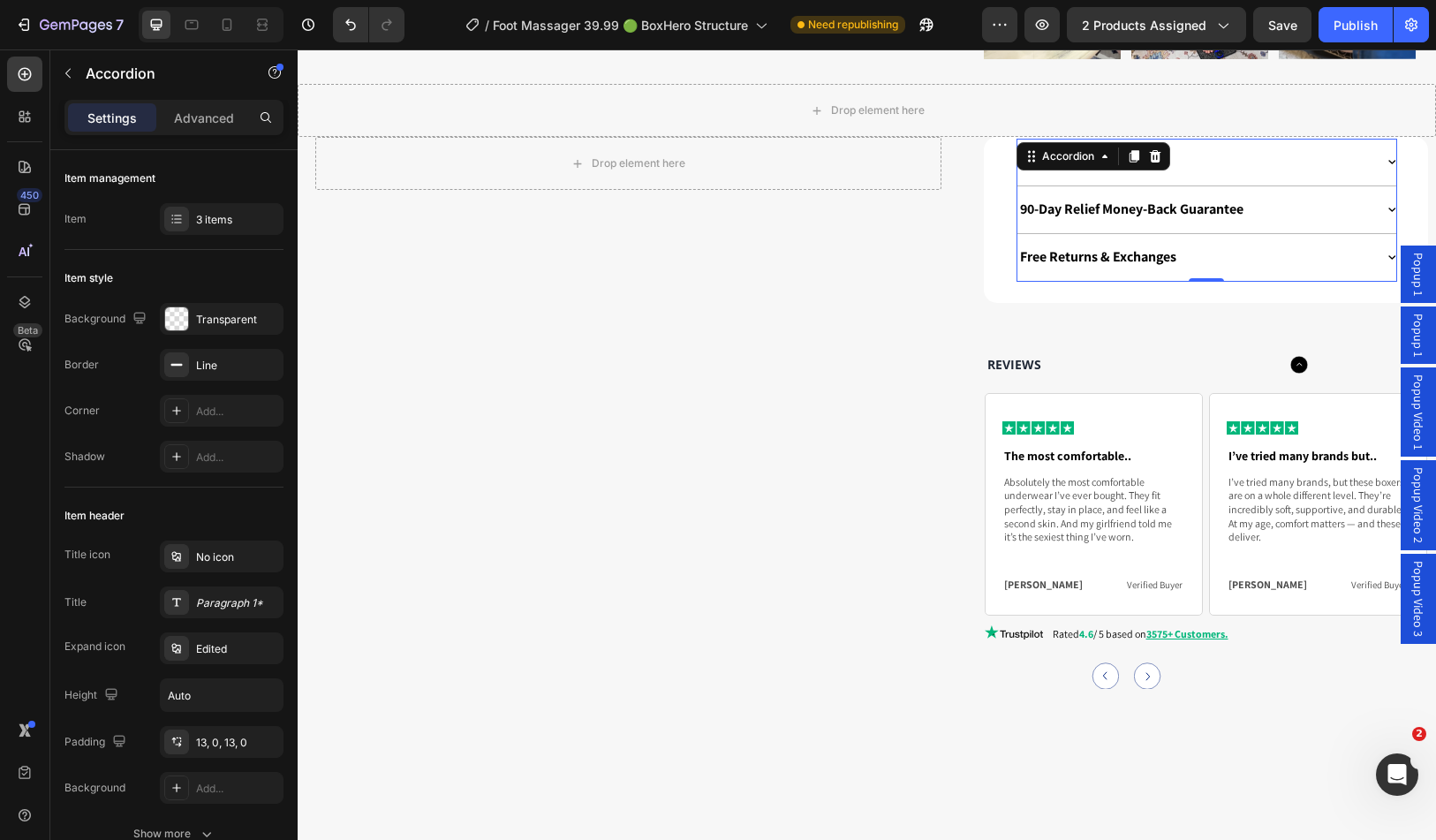
click at [1263, 245] on div "Free Returns & Exchanges" at bounding box center [1196, 257] width 357 height 24
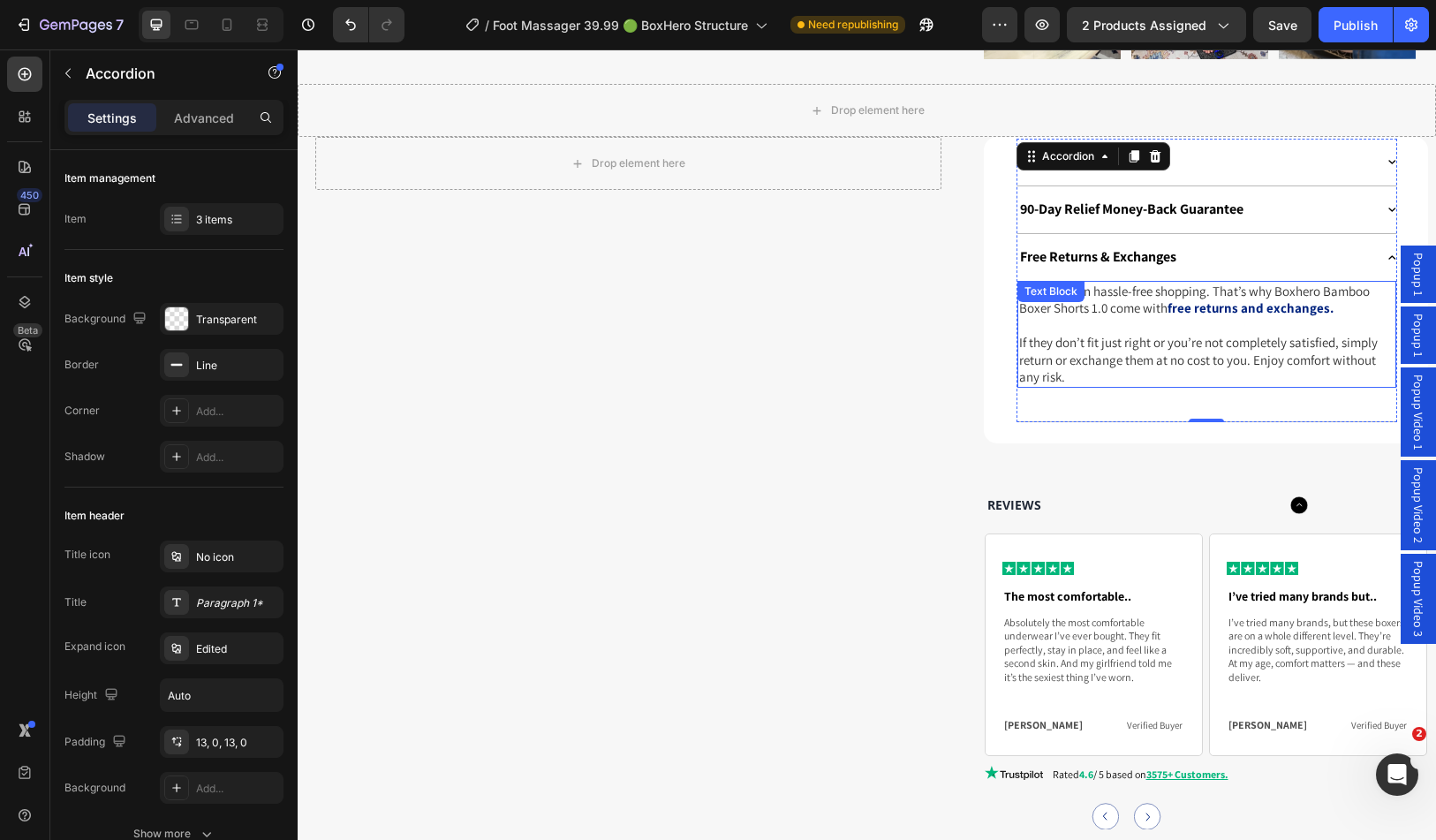
click at [1139, 334] on p "If they don’t fit just right or you’re not completely satisfied, simply return …" at bounding box center [1207, 360] width 376 height 52
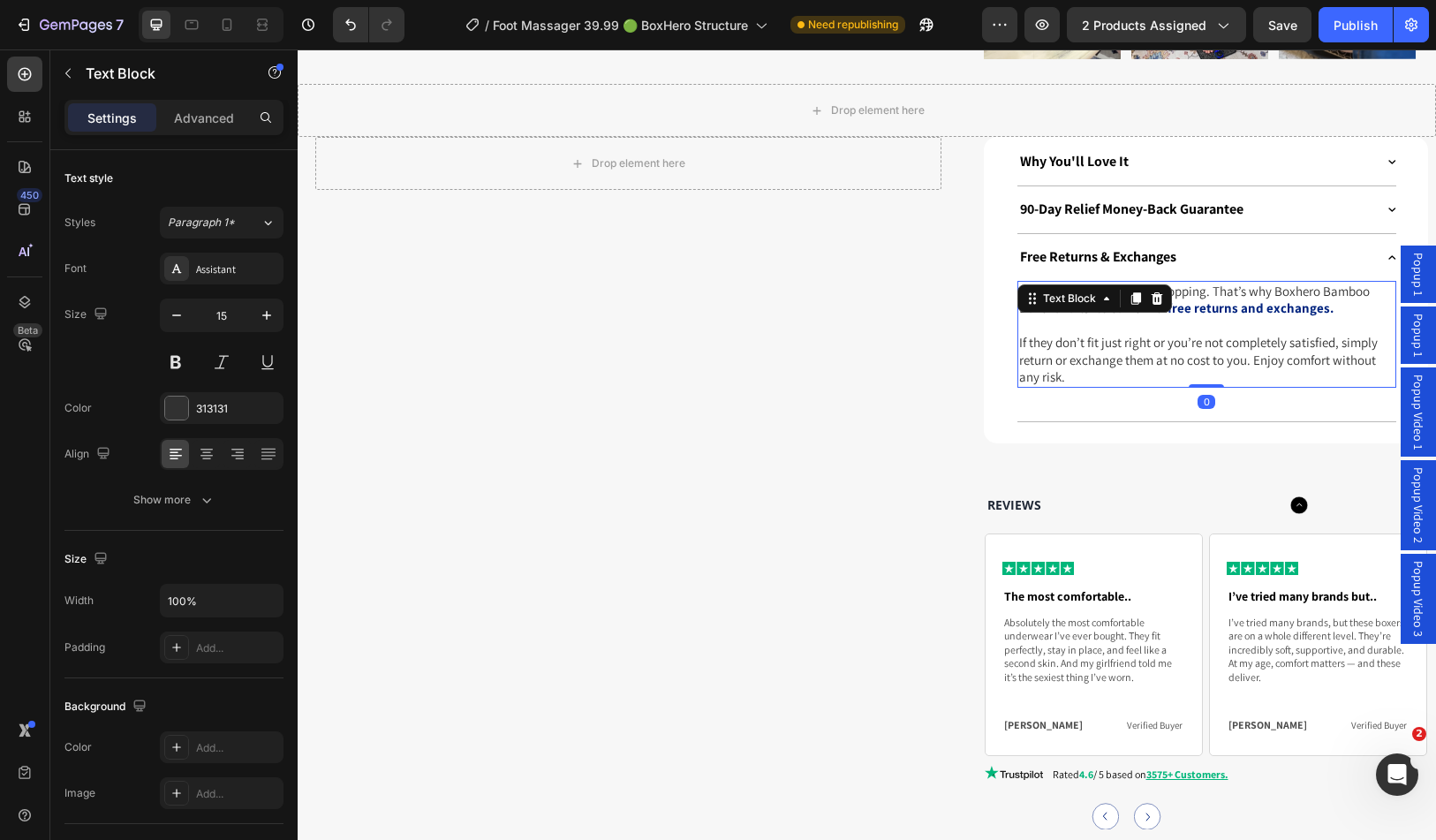
click at [1114, 334] on p "If they don’t fit just right or you’re not completely satisfied, simply return …" at bounding box center [1207, 360] width 376 height 52
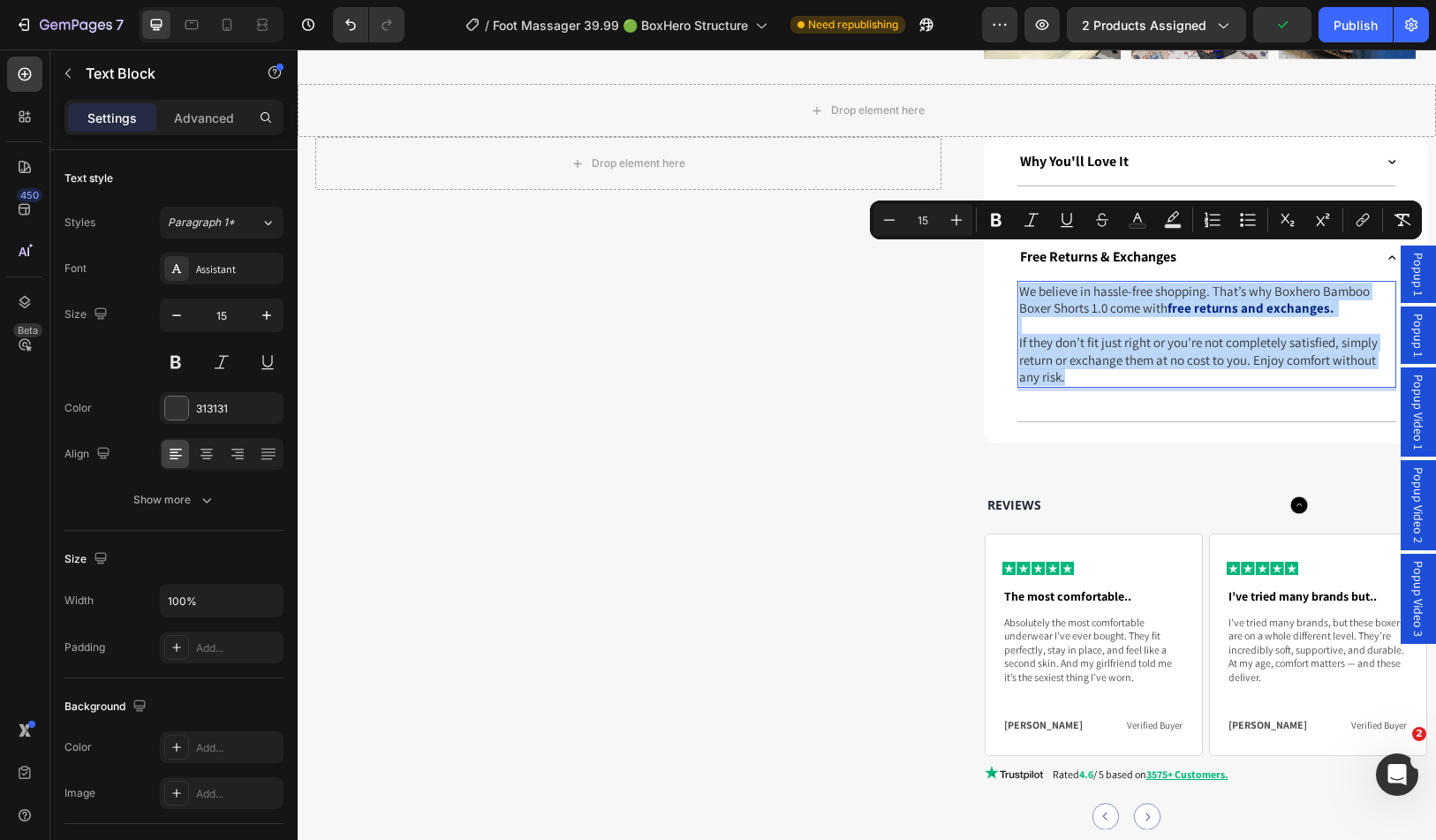
drag, startPoint x: 1102, startPoint y: 338, endPoint x: 1014, endPoint y: 258, distance: 118.9
click at [1017, 281] on div "We believe in hassle-free shopping. That’s why Boxhero Bamboo Boxer Shorts 1.0 …" at bounding box center [1207, 334] width 379 height 107
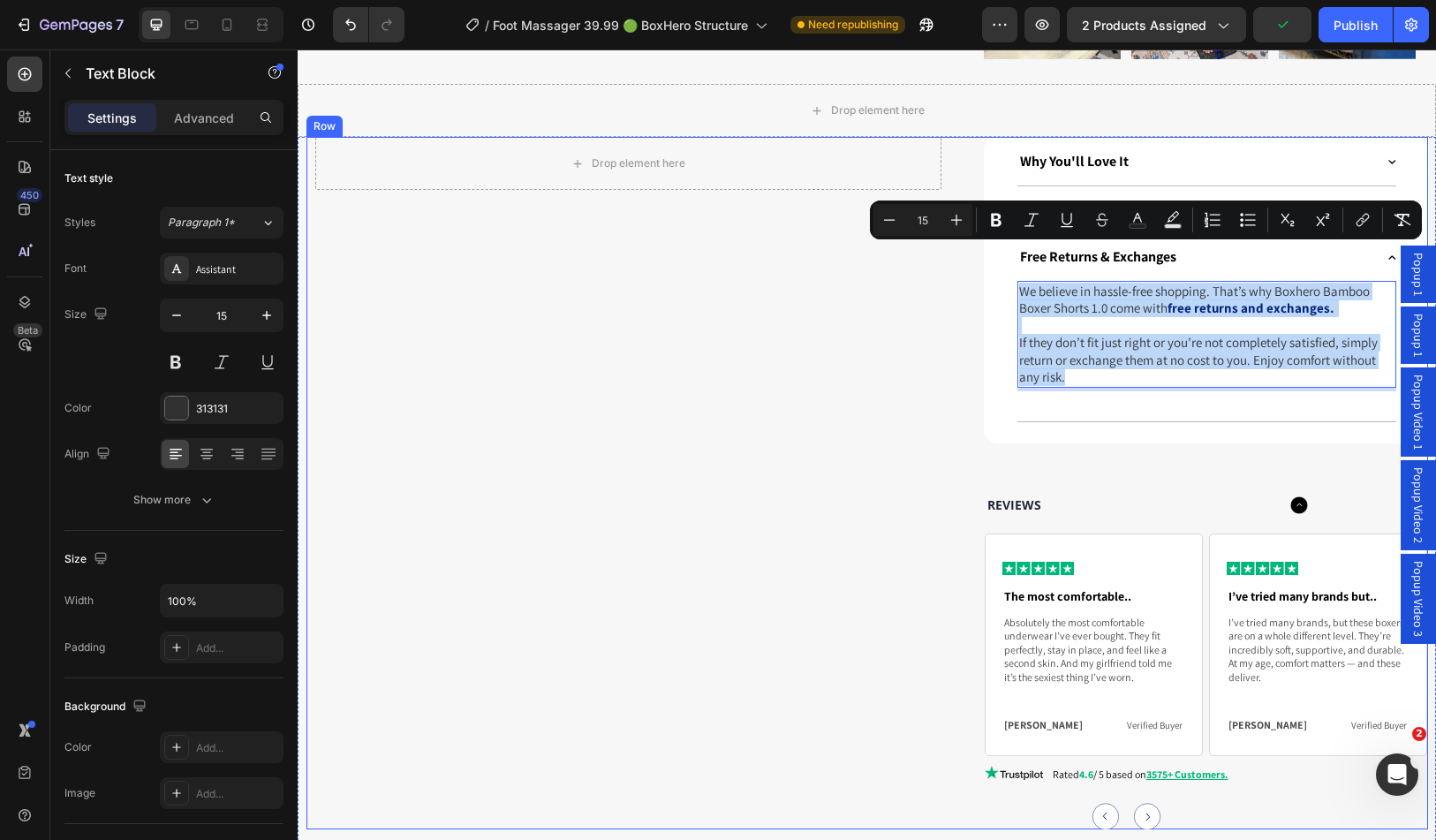
copy div "We believe in hassle-free shopping. That’s why Boxhero Bamboo Boxer Shorts 1.0 …"
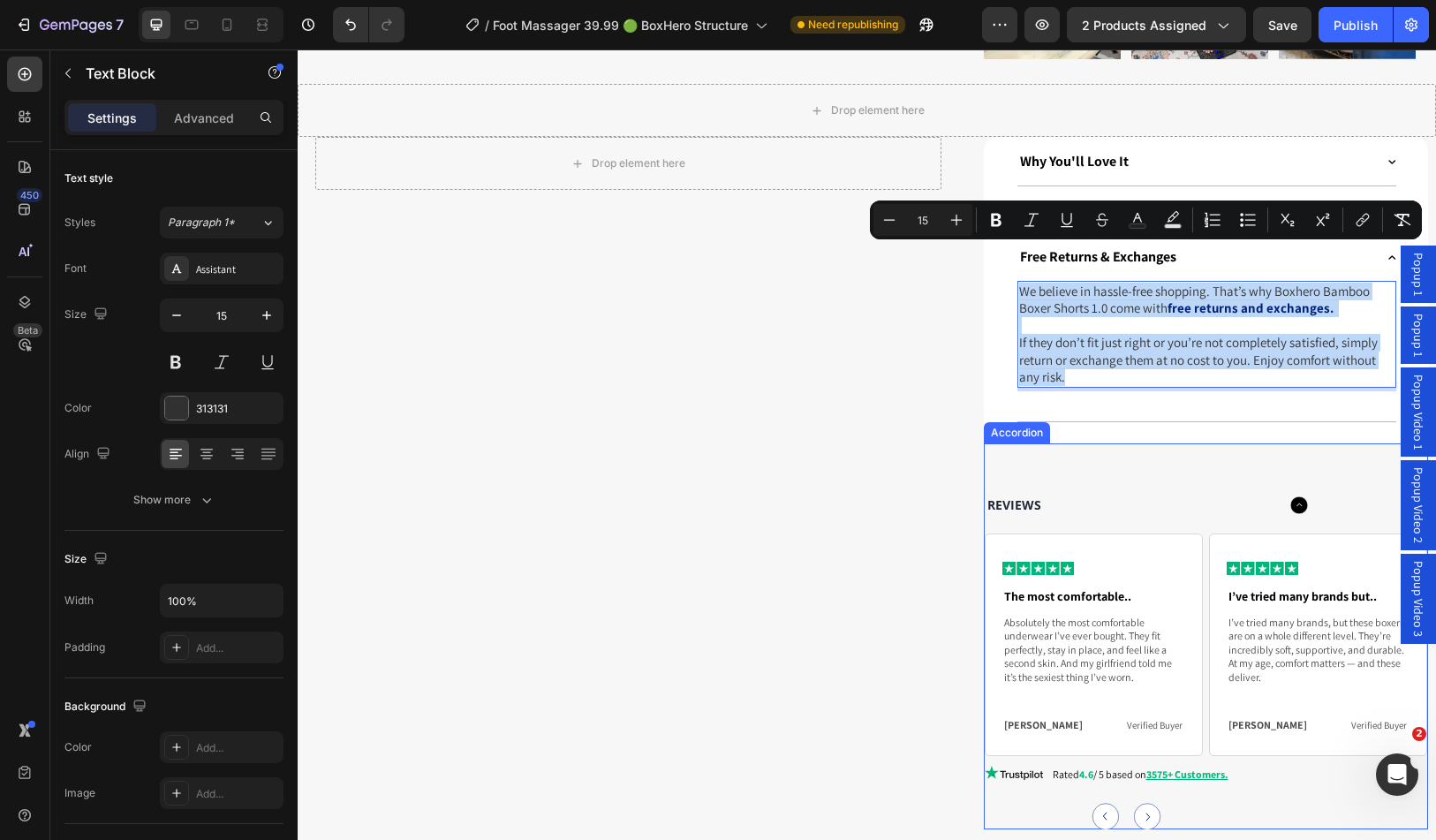
scroll to position [1413, 0]
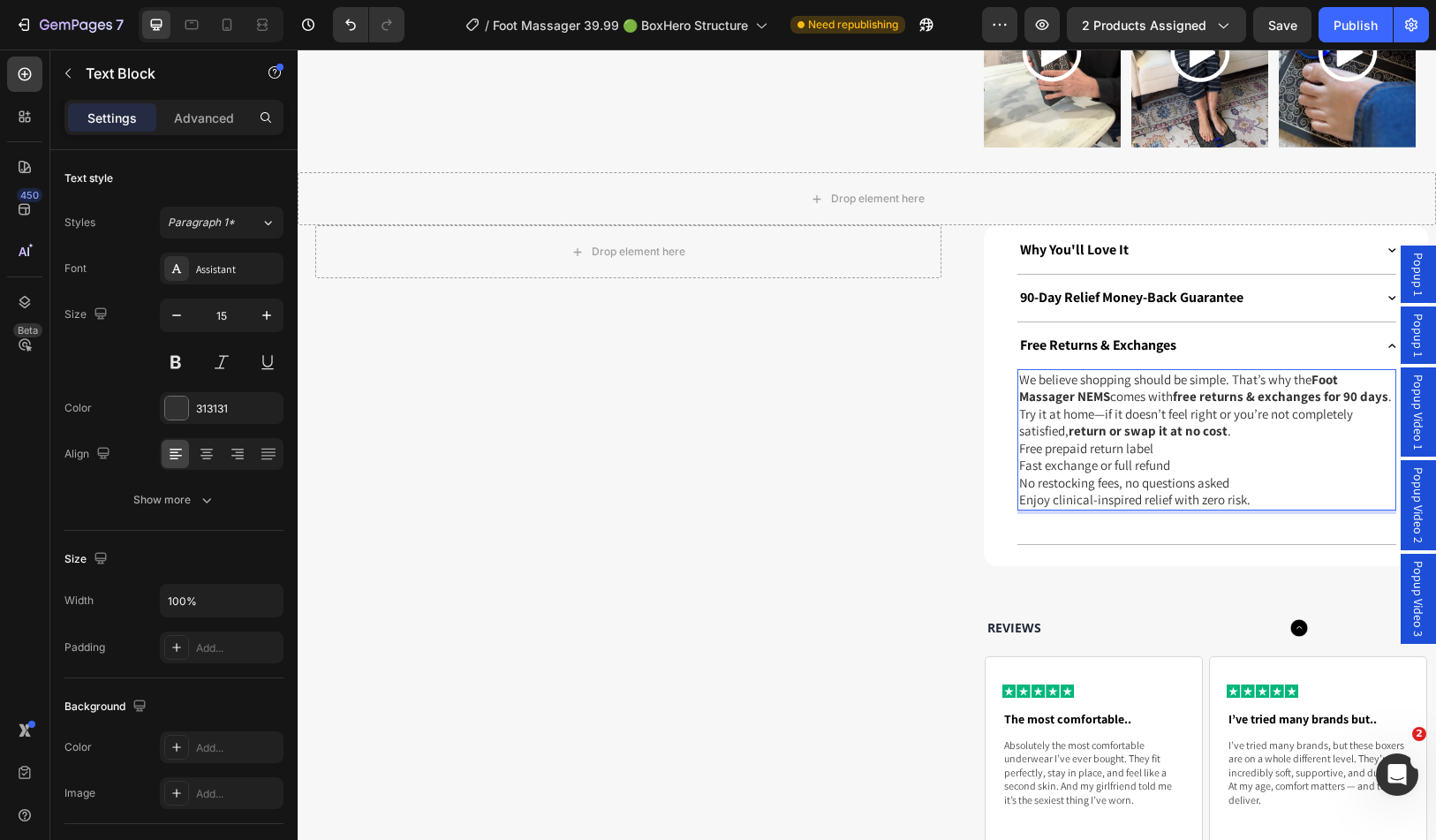
click at [1233, 398] on p "We believe shopping should be simple. That’s why the Foot Massager NEMS comes w…" at bounding box center [1207, 405] width 376 height 69
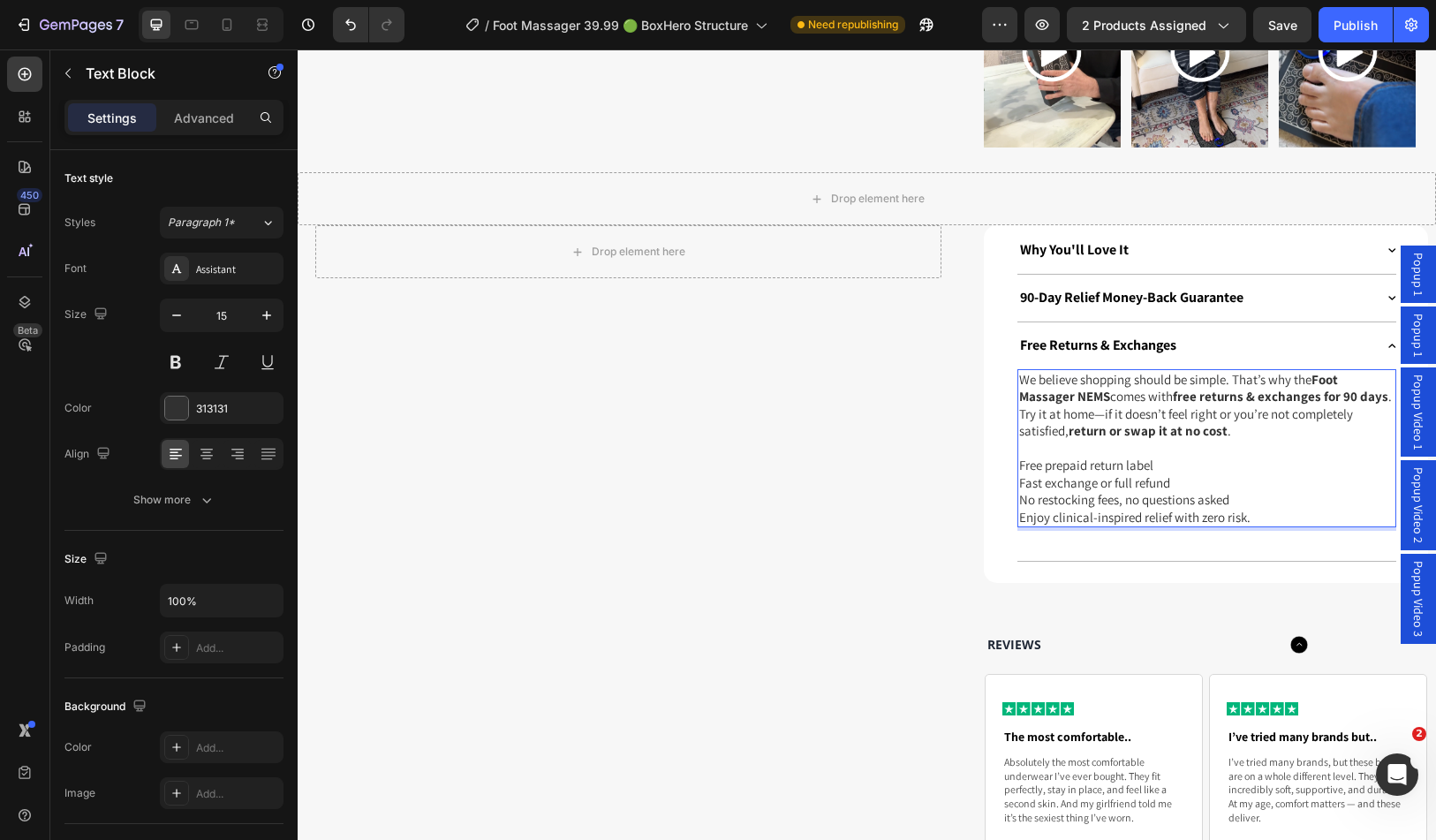
click at [1234, 491] on p "No restocking fees, no questions asked" at bounding box center [1207, 500] width 376 height 18
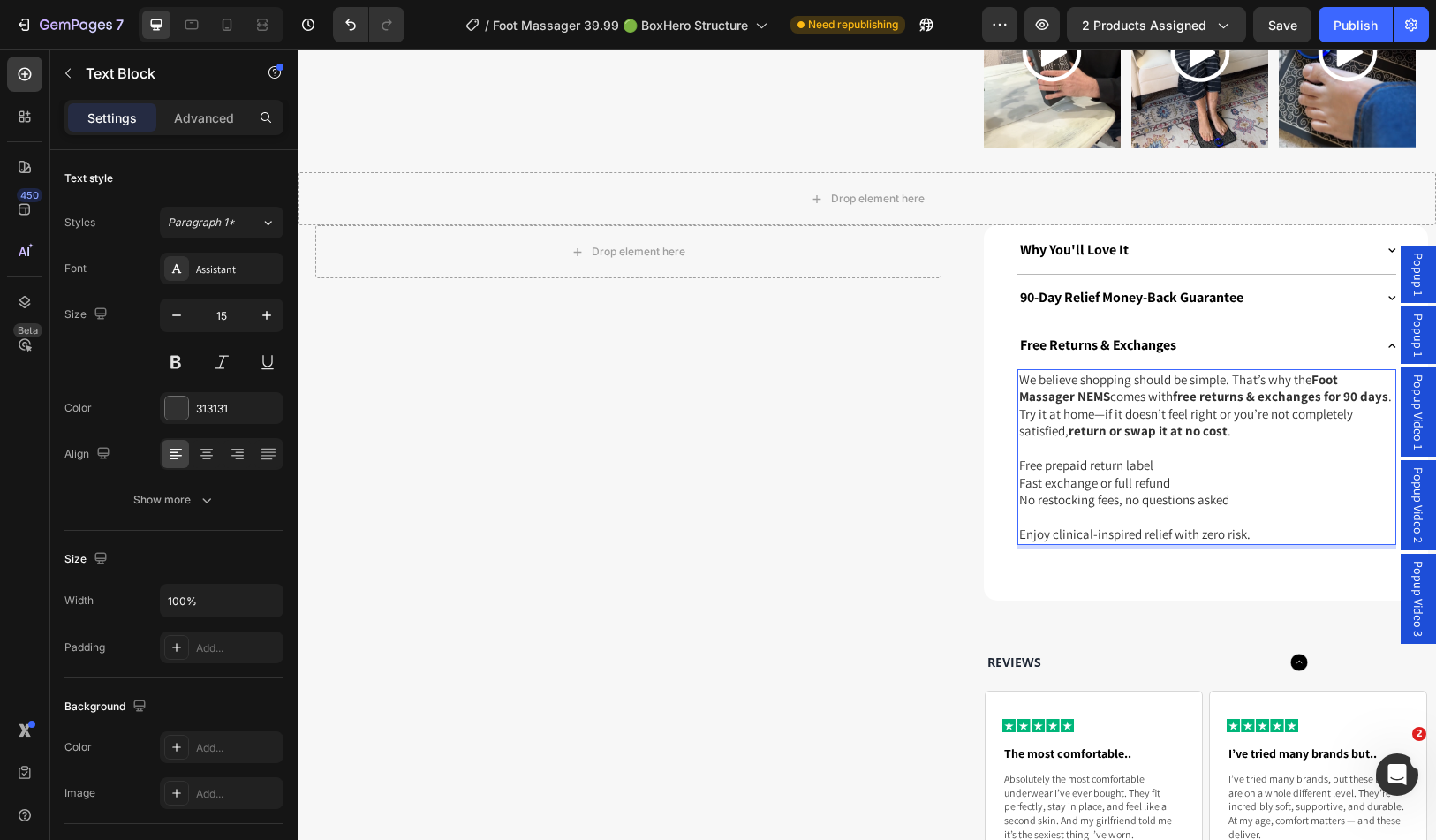
click at [1019, 456] on p "Free prepaid return label" at bounding box center [1207, 465] width 376 height 18
click at [1019, 474] on p "Fast exchange or full refund" at bounding box center [1207, 483] width 376 height 18
click at [1019, 491] on p "No restocking fees, no questions asked" at bounding box center [1207, 500] width 376 height 18
click at [932, 439] on div "Drop element here Row" at bounding box center [628, 605] width 627 height 760
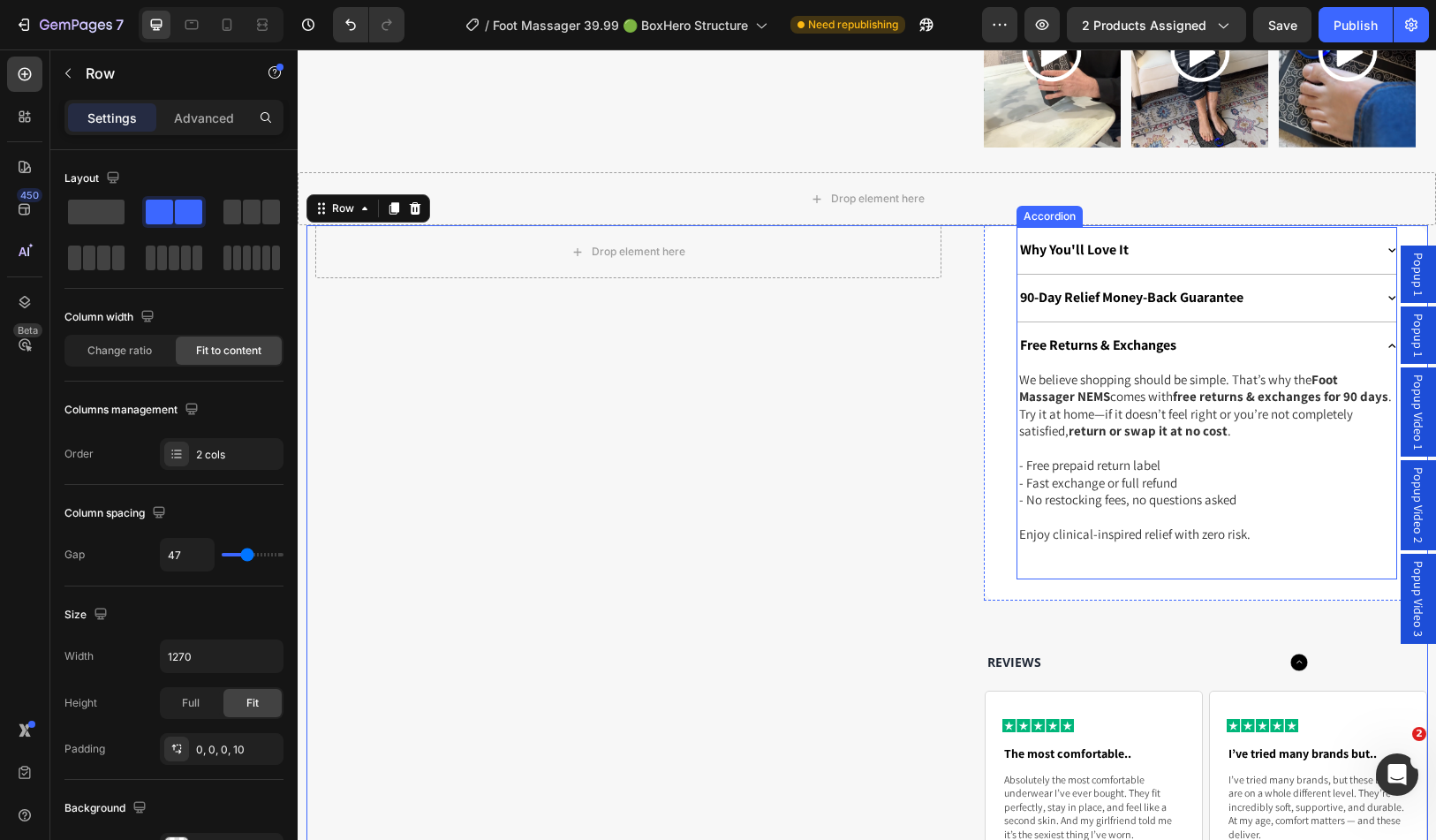
click at [1234, 334] on div "Free Returns & Exchanges" at bounding box center [1196, 346] width 357 height 24
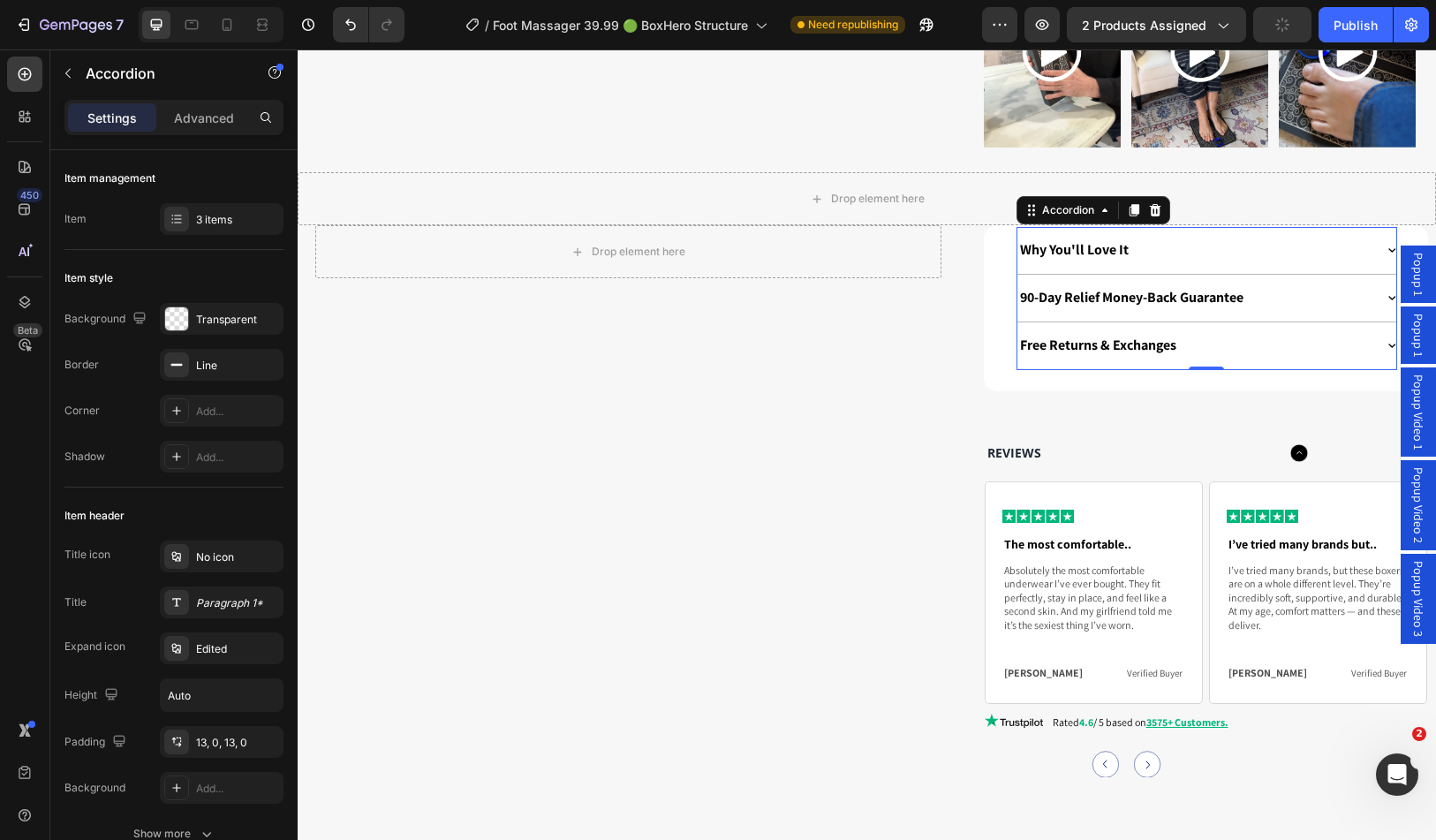
click at [1225, 238] on div "Why You'll Love It" at bounding box center [1196, 250] width 357 height 24
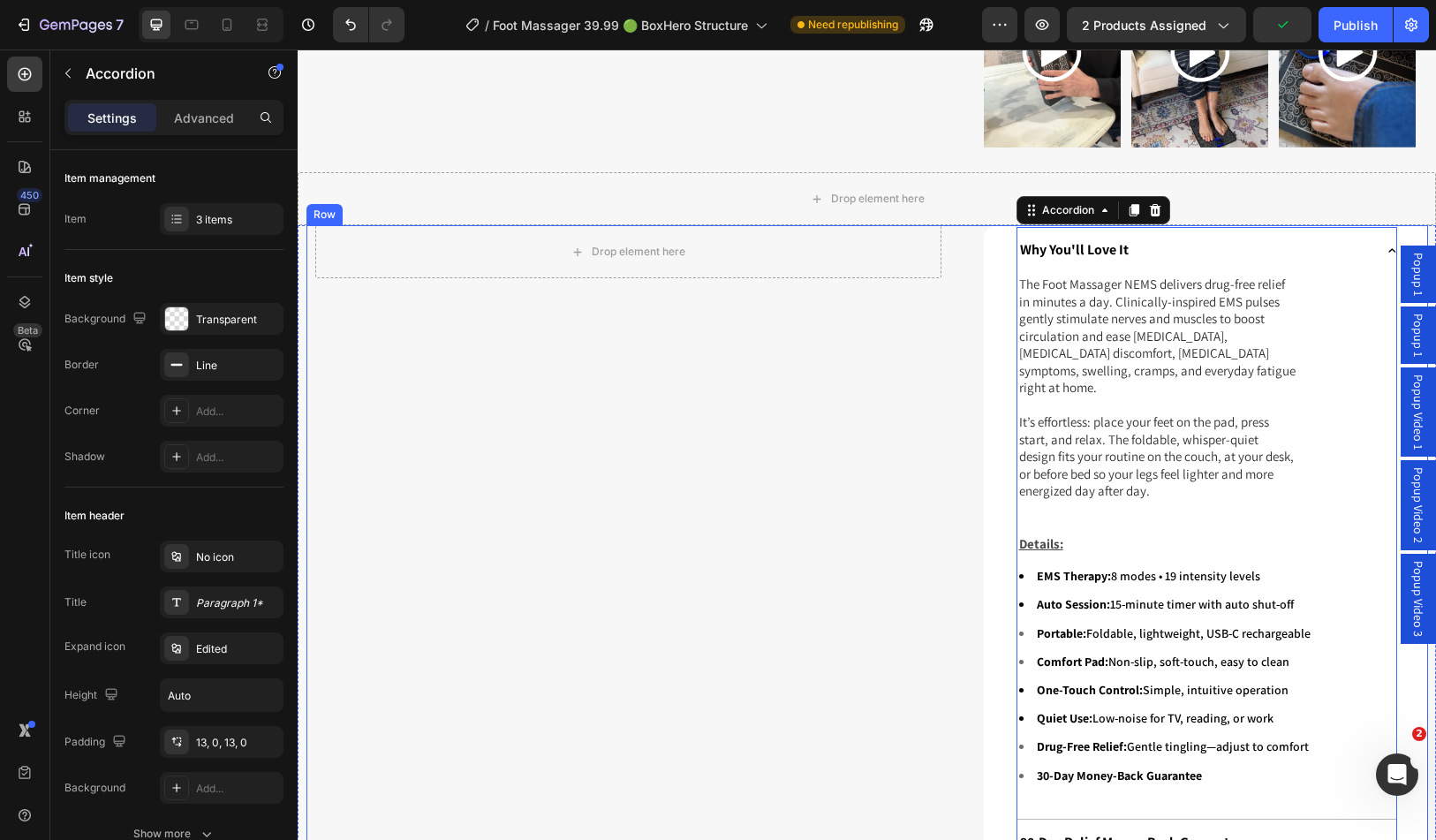
scroll to position [1678, 0]
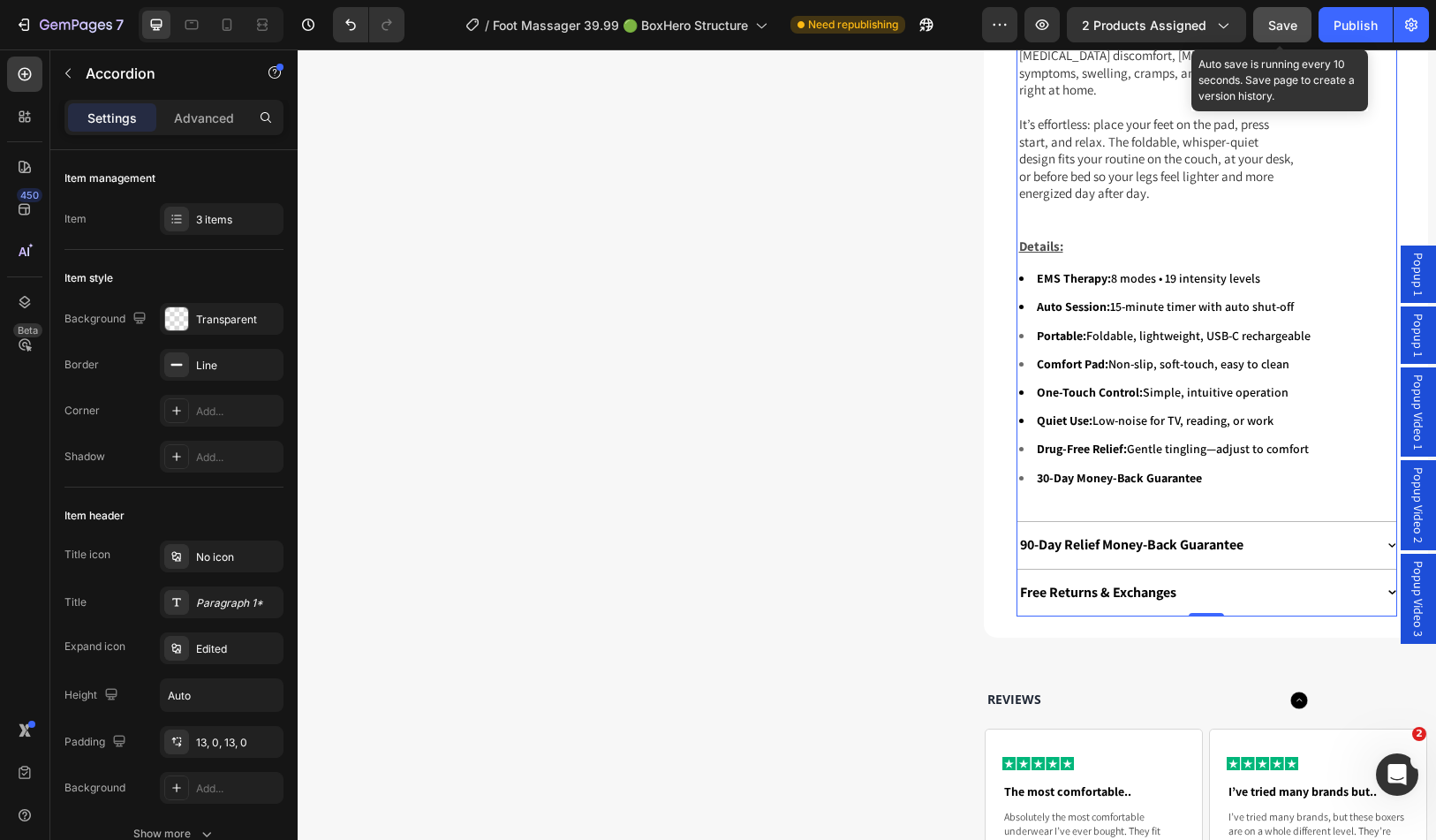
click at [1280, 28] on span "Save" at bounding box center [1283, 25] width 29 height 15
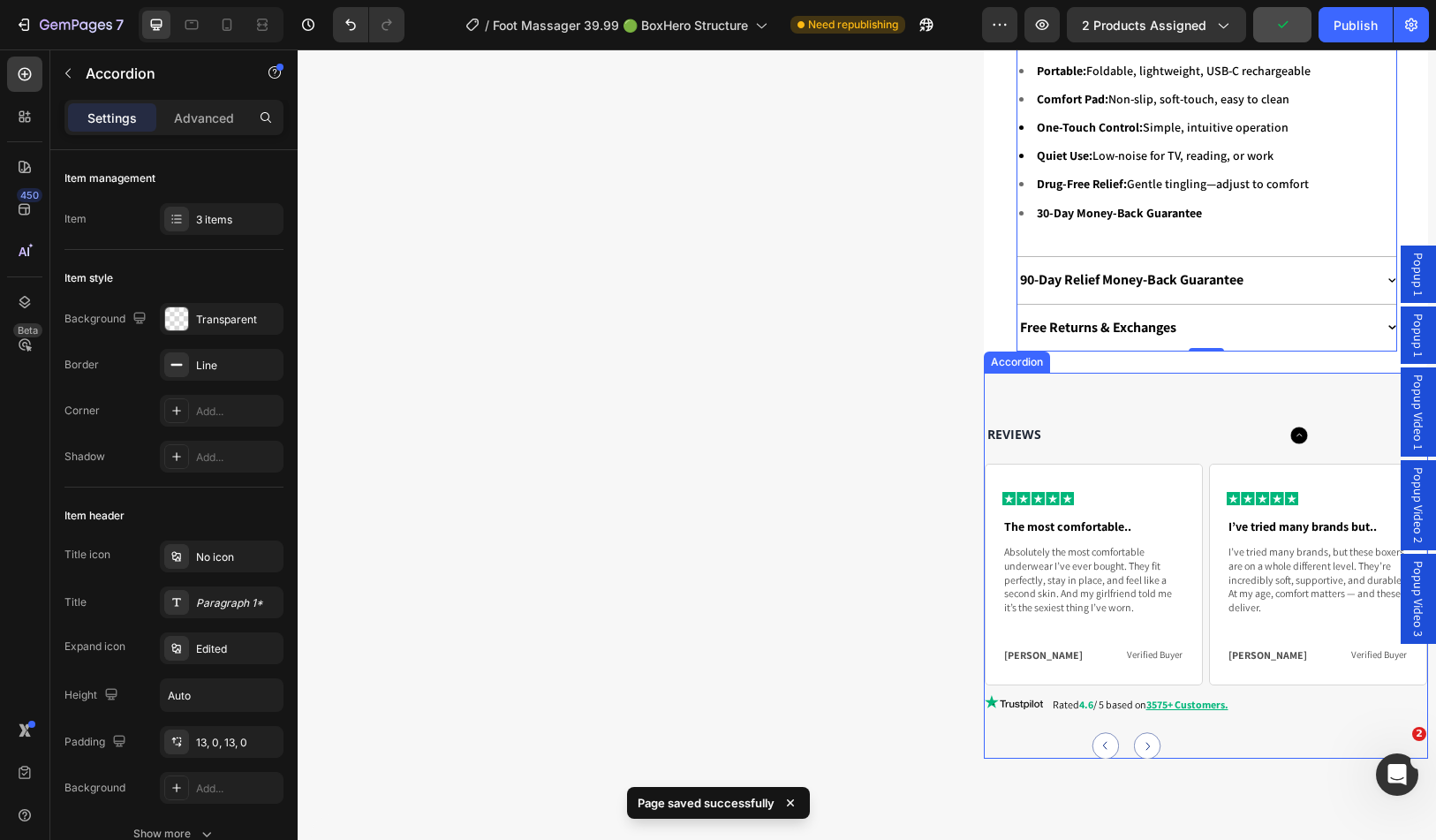
scroll to position [2032, 0]
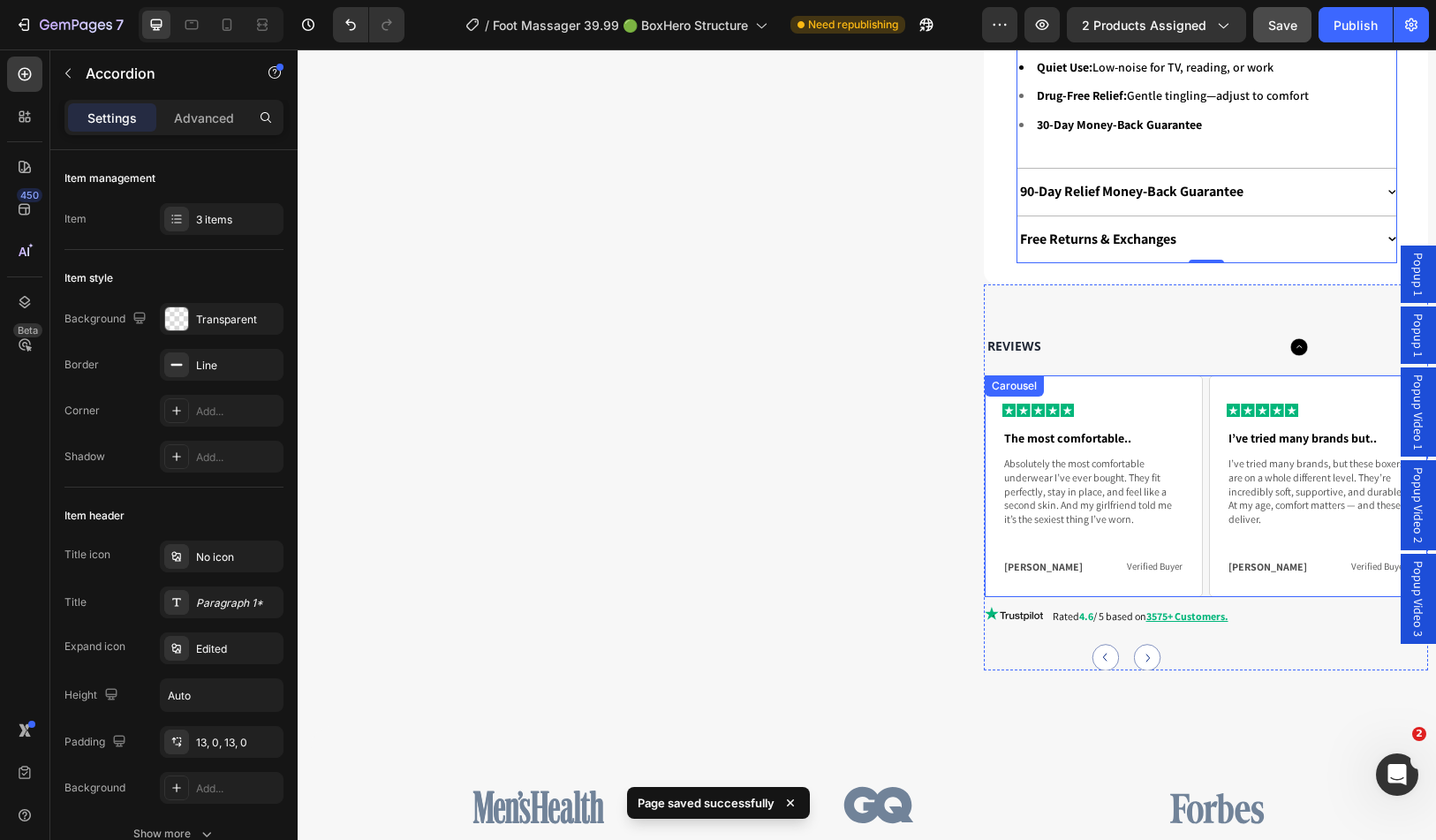
click at [1144, 645] on circle "Carousel Next Arrow" at bounding box center [1147, 658] width 27 height 27
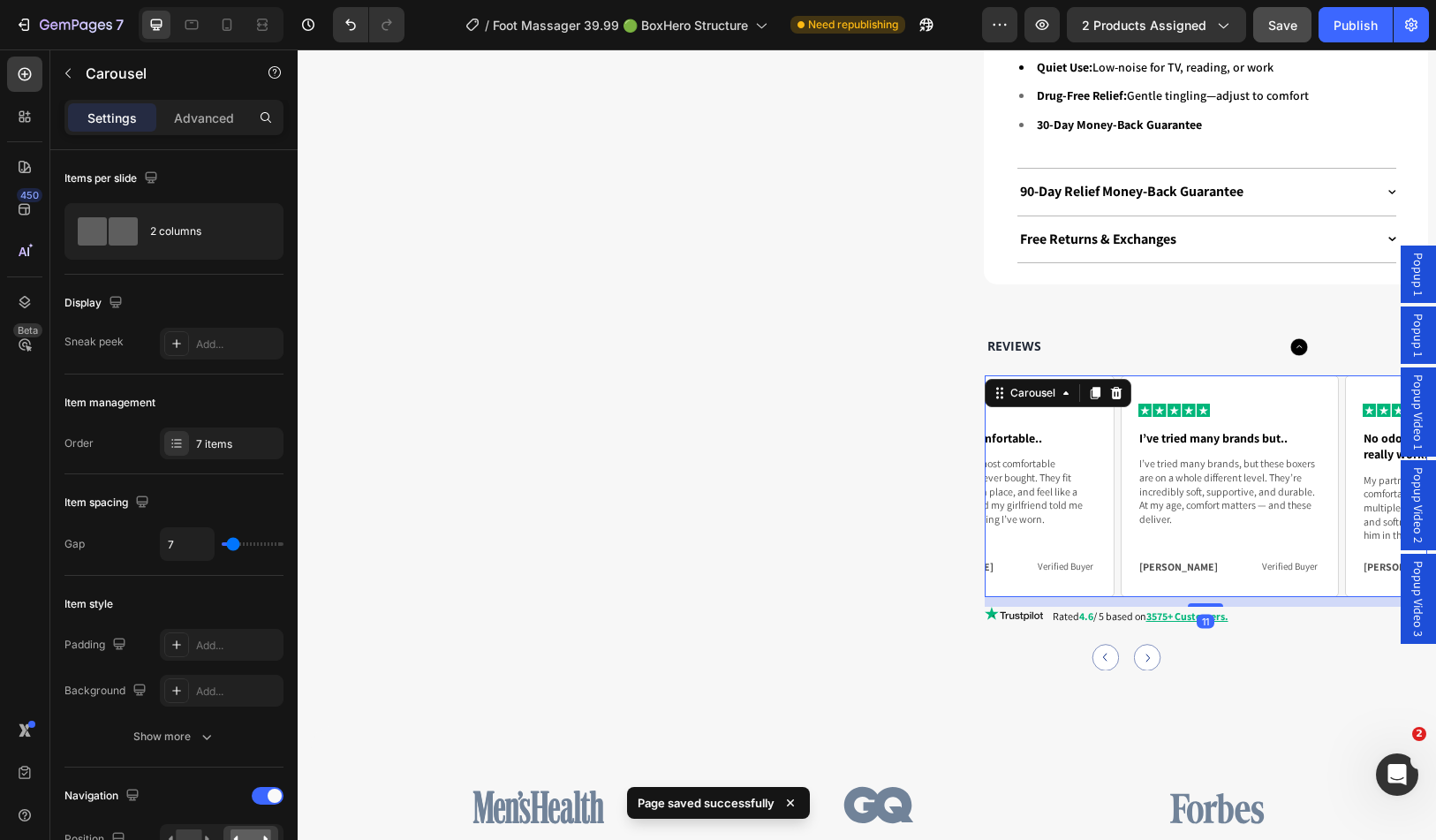
click at [1144, 645] on circle "Carousel Next Arrow" at bounding box center [1147, 658] width 27 height 27
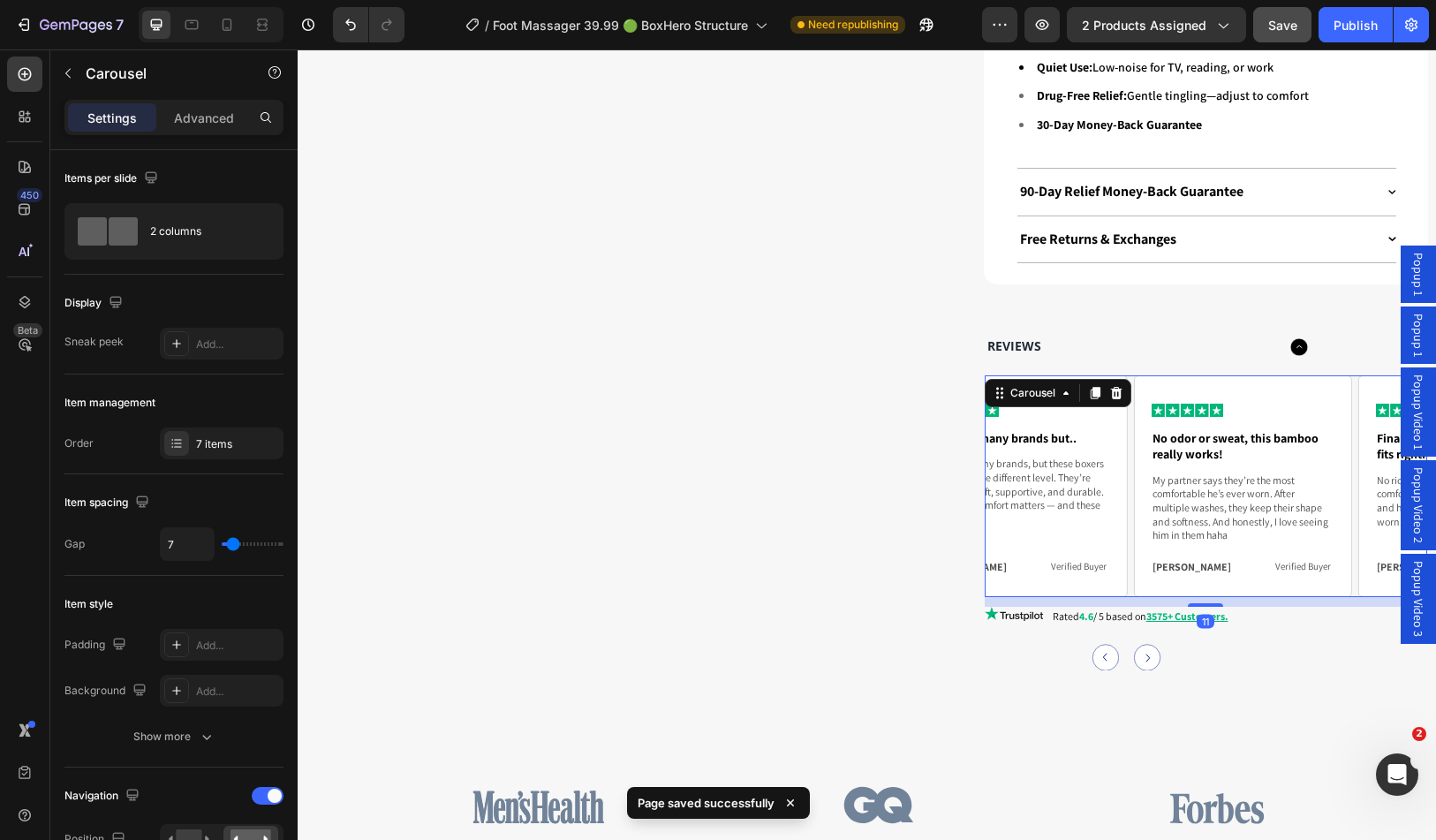
click at [1144, 645] on circle "Carousel Next Arrow" at bounding box center [1147, 658] width 27 height 27
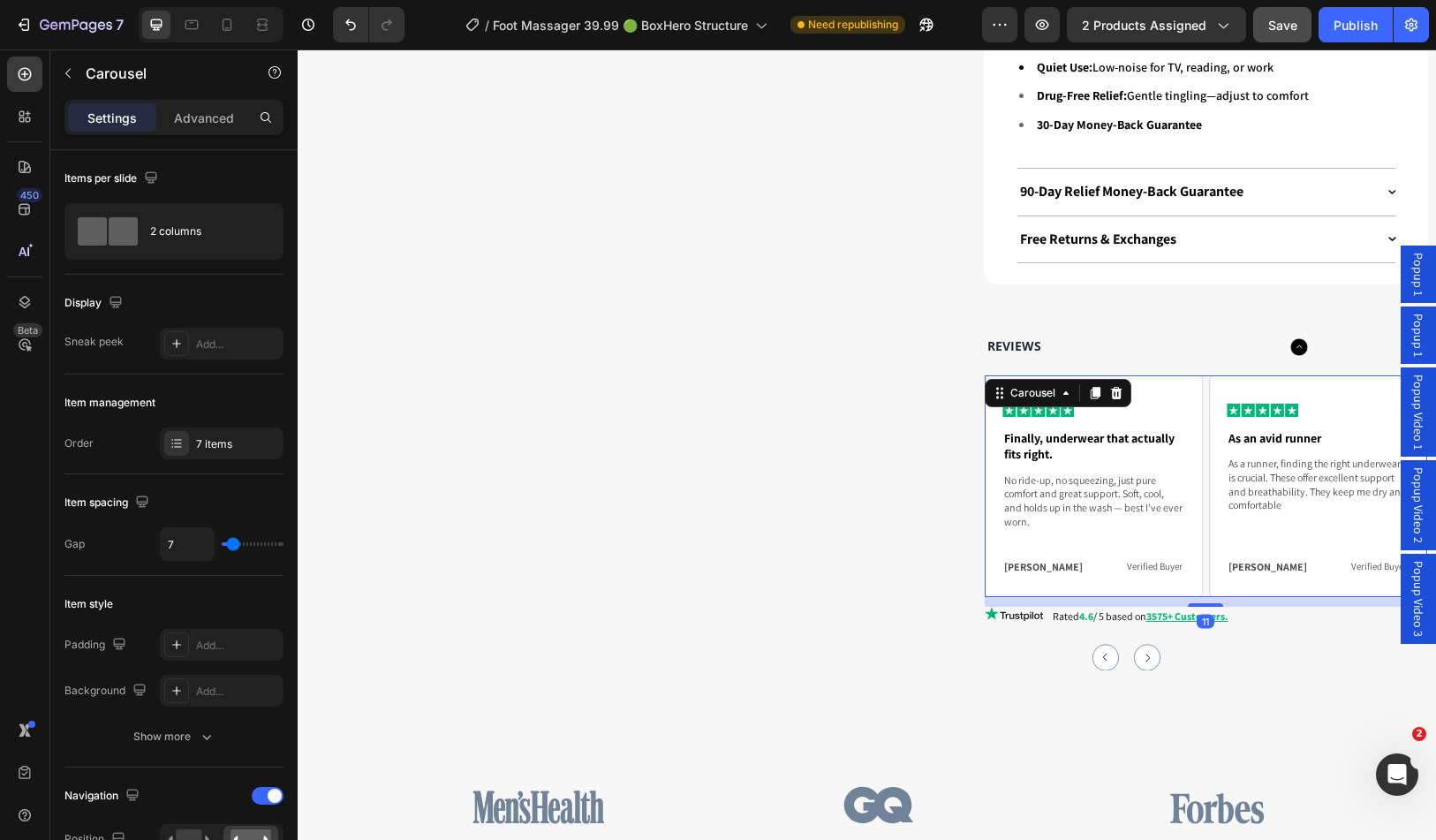
click at [1144, 645] on circle "Carousel Next Arrow" at bounding box center [1147, 658] width 27 height 27
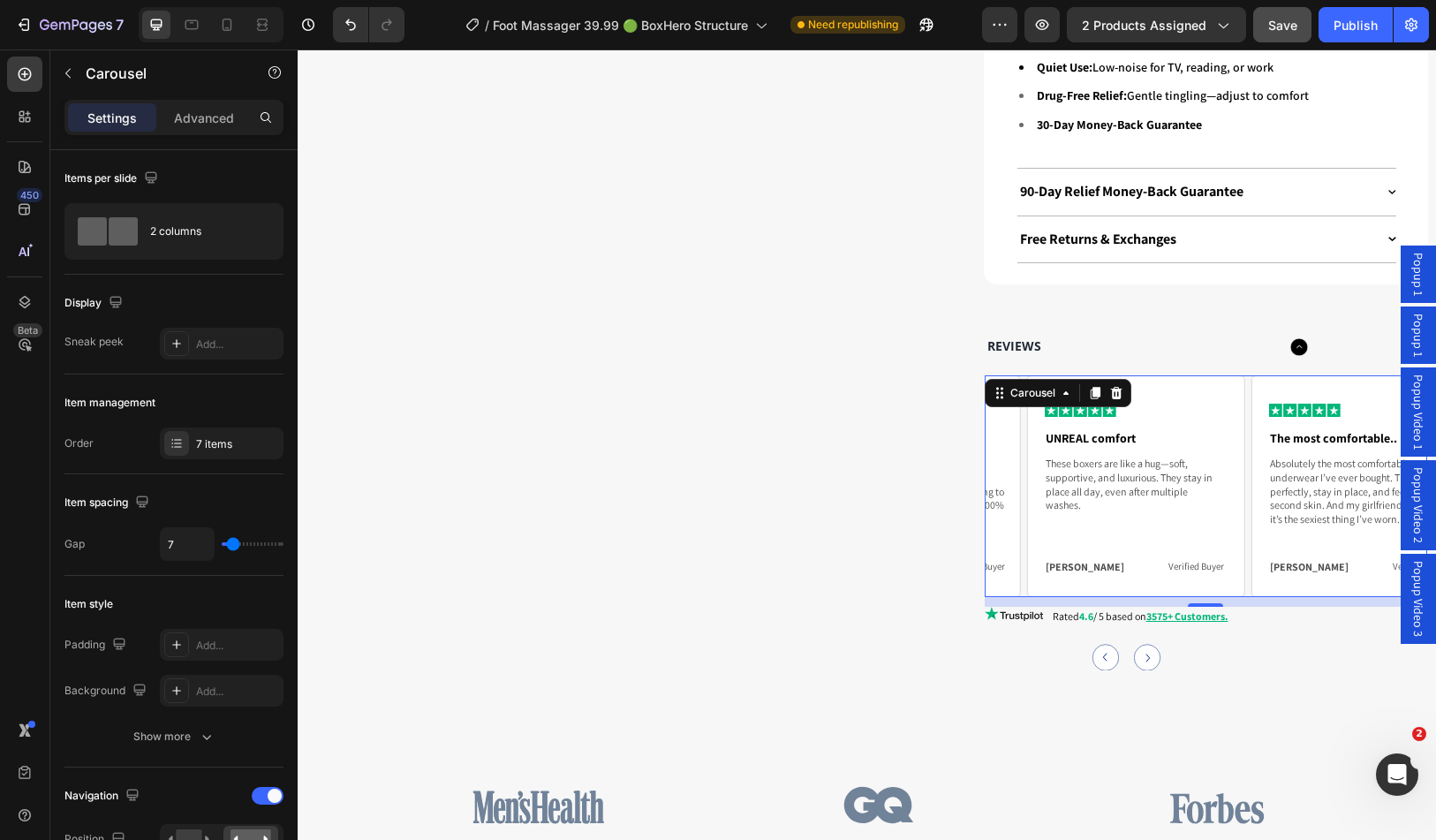
click at [1144, 645] on circle "Carousel Next Arrow" at bounding box center [1147, 658] width 27 height 27
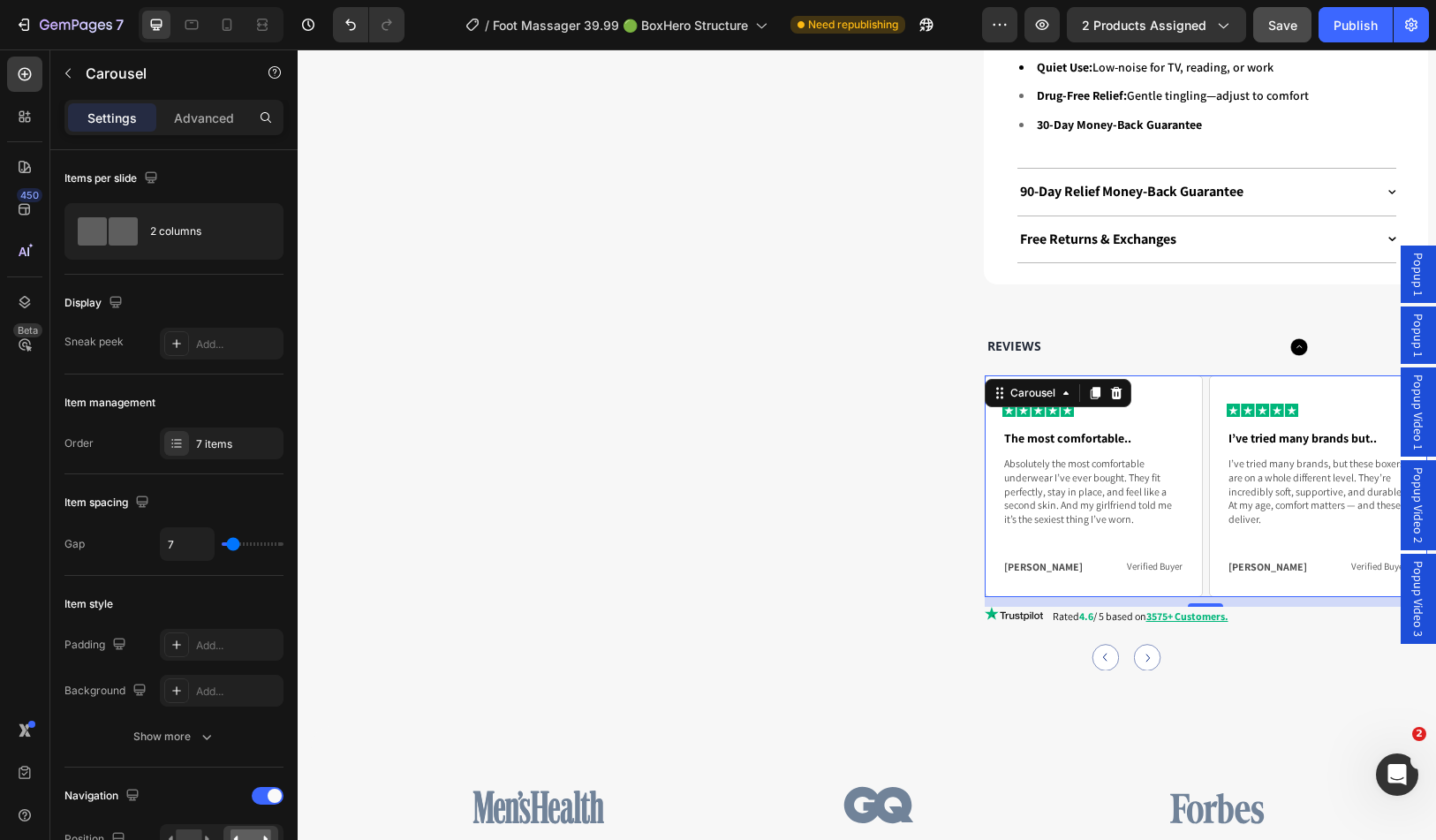
click at [1144, 645] on circle "Carousel Next Arrow" at bounding box center [1147, 658] width 27 height 27
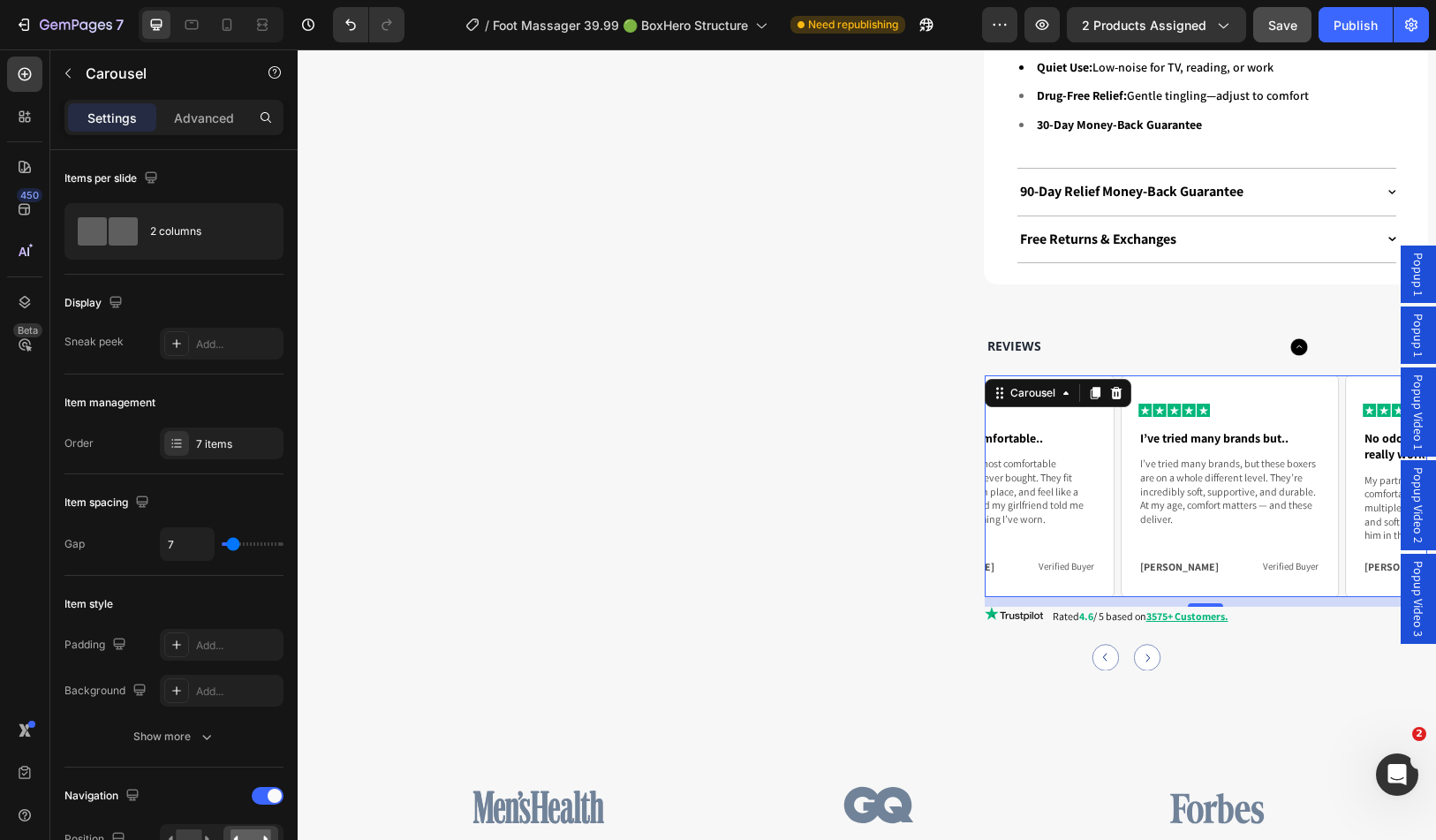
click at [1144, 645] on circle "Carousel Next Arrow" at bounding box center [1147, 658] width 27 height 27
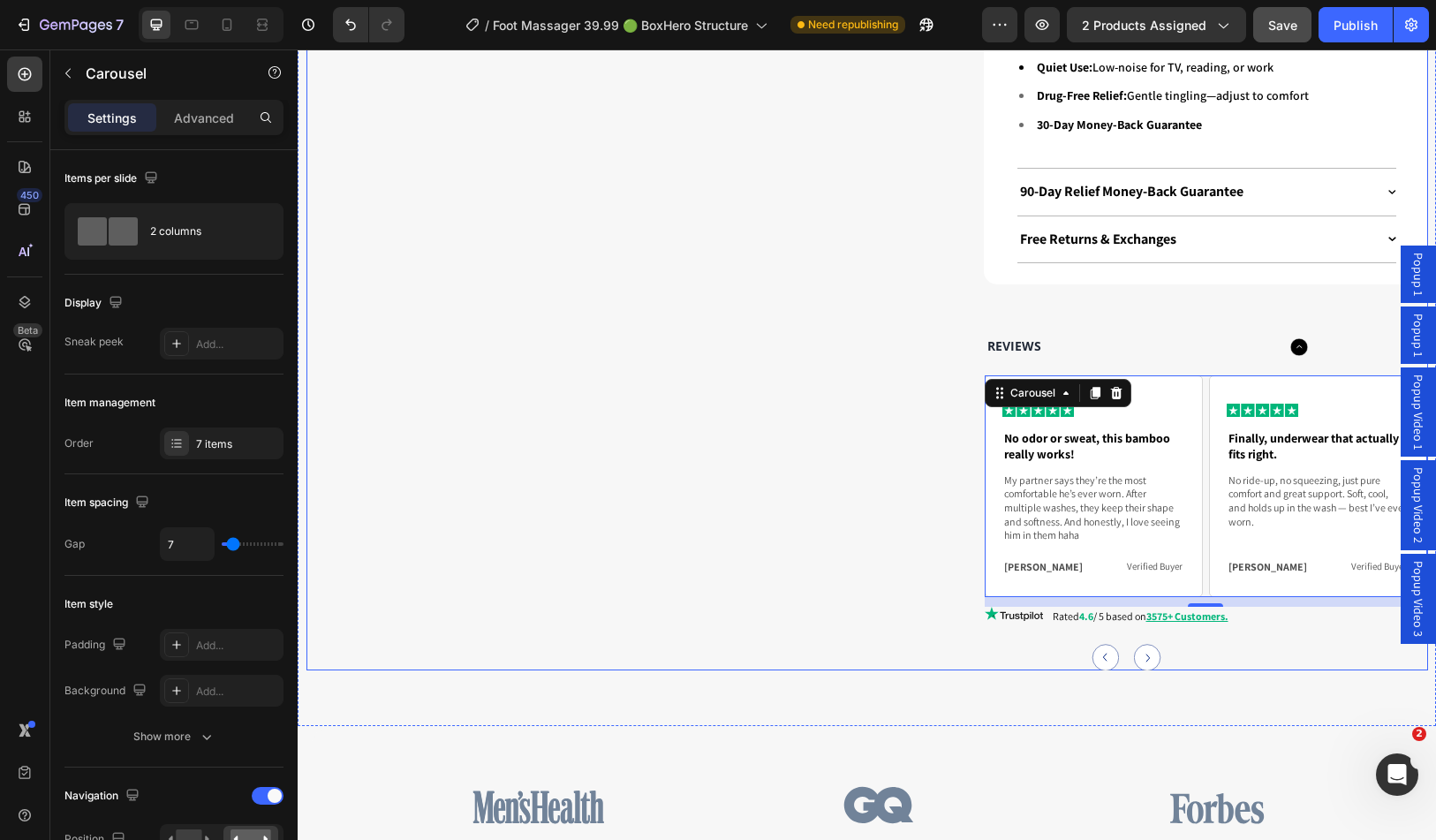
click at [764, 339] on div "Drop element here Row" at bounding box center [628, 123] width 627 height 1096
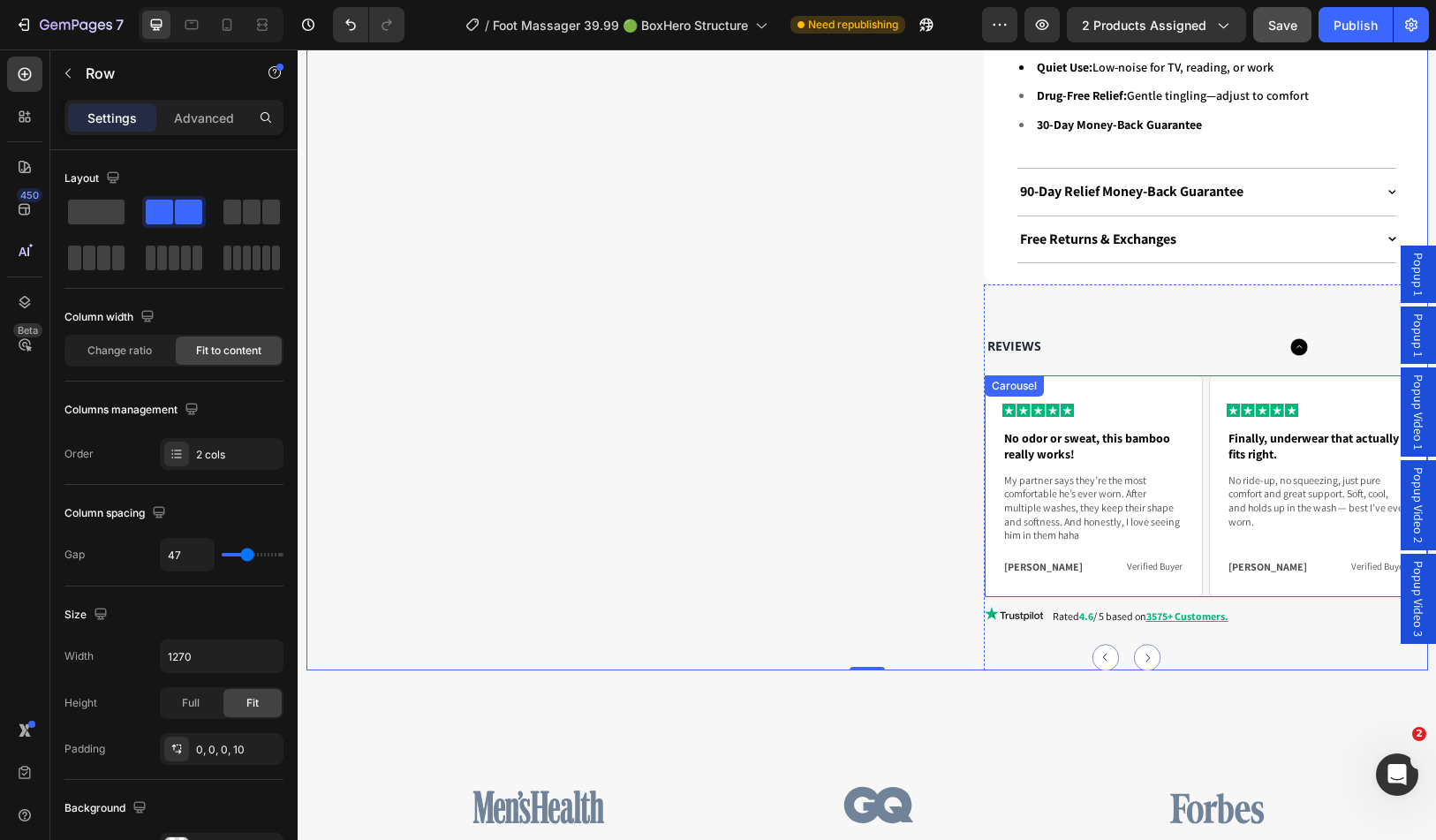
click at [1101, 645] on circle "Carousel Back Arrow" at bounding box center [1106, 658] width 27 height 27
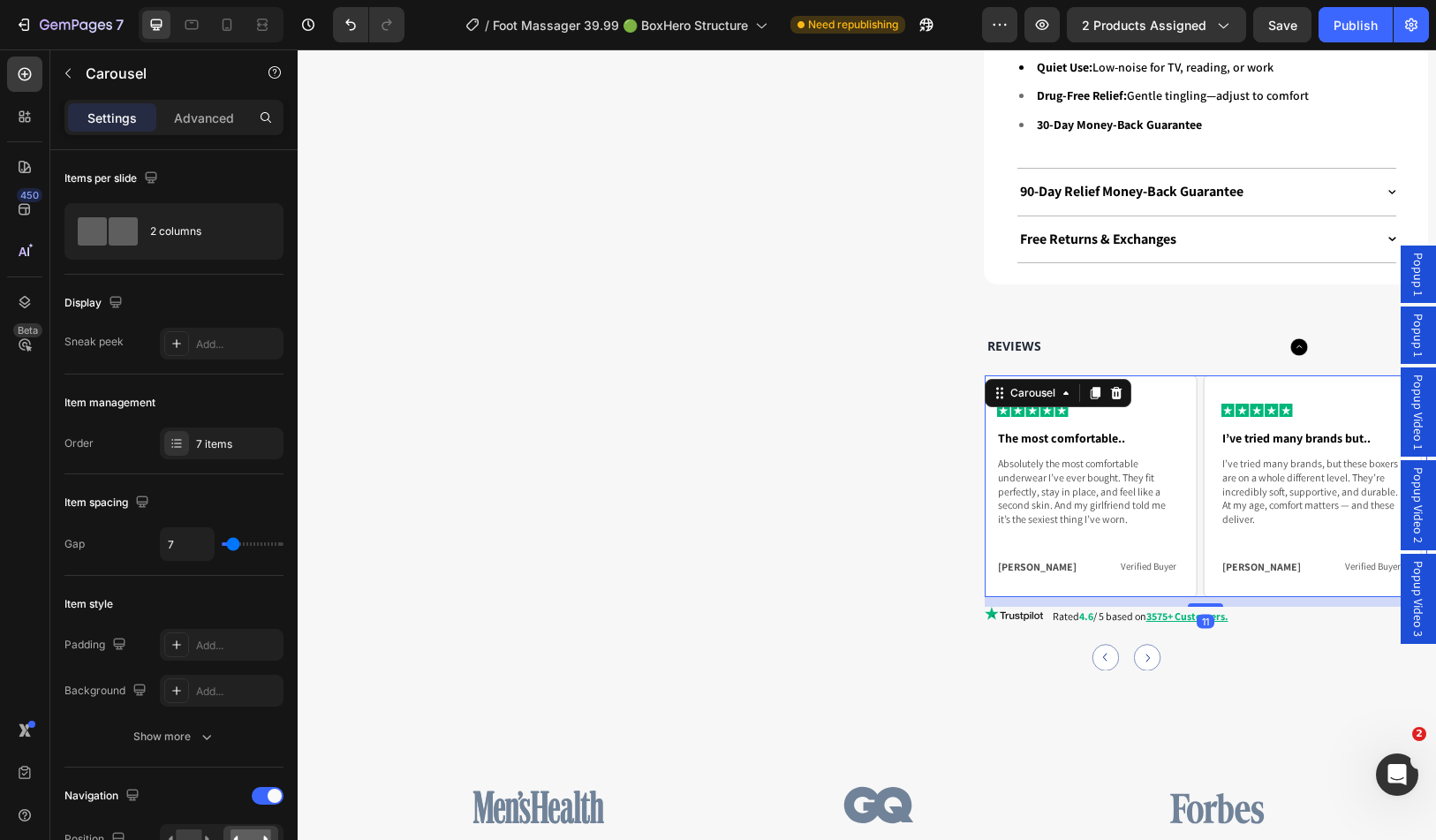
scroll to position [3869, 0]
click at [1101, 645] on circle "Carousel Back Arrow" at bounding box center [1106, 658] width 27 height 27
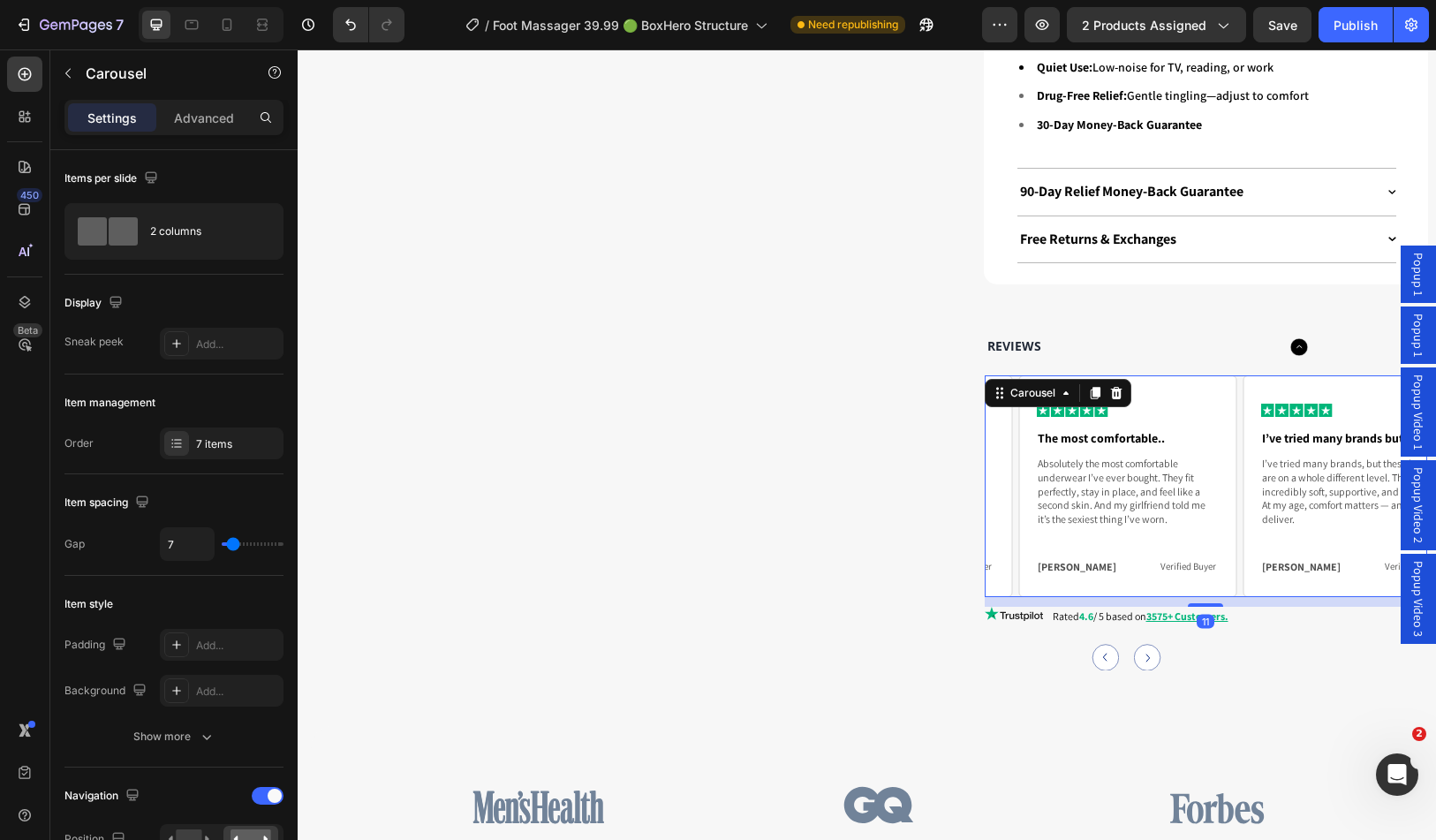
click at [1101, 645] on circle "Carousel Back Arrow" at bounding box center [1106, 658] width 27 height 27
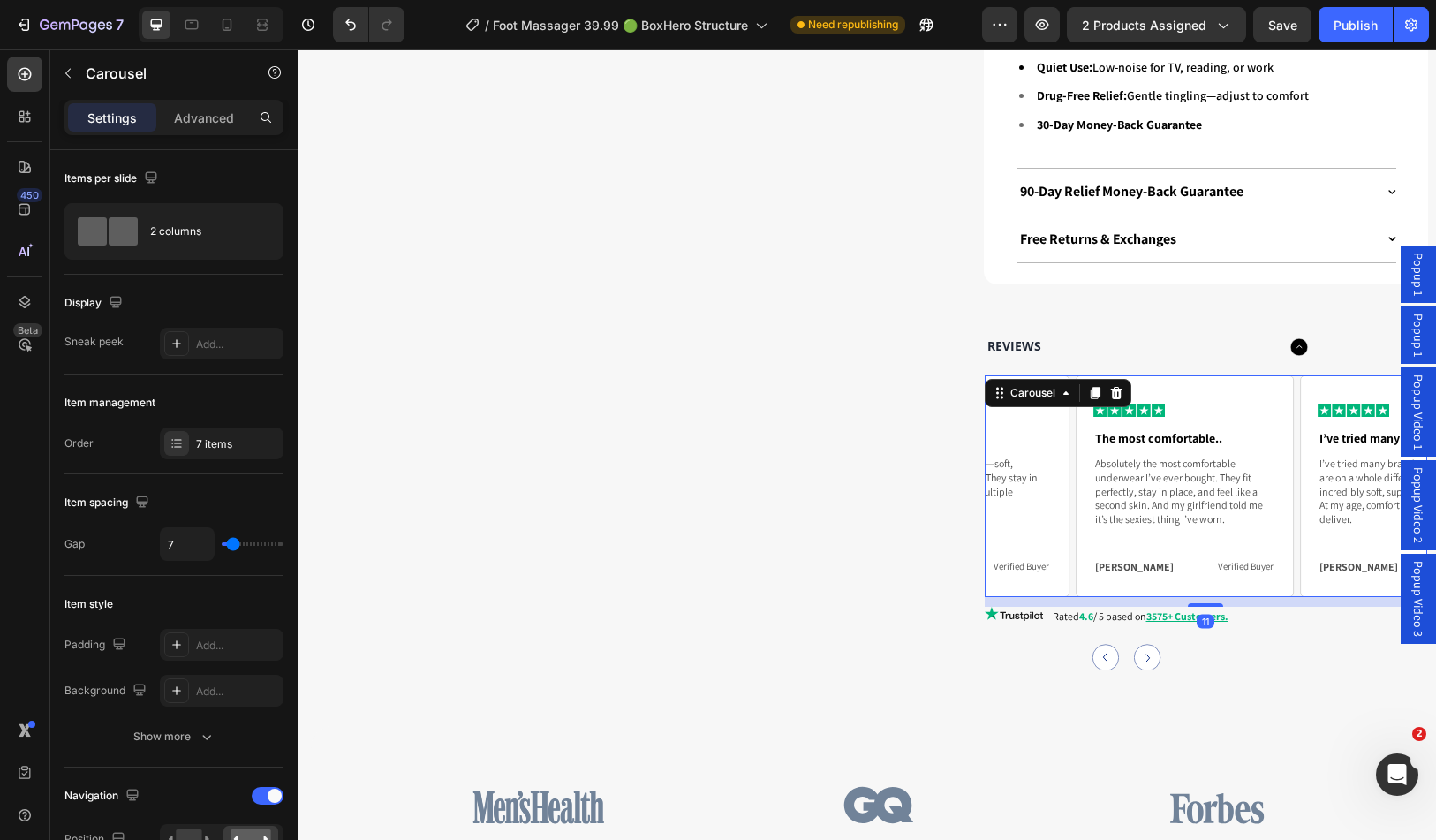
click at [1101, 645] on circle "Carousel Back Arrow" at bounding box center [1106, 658] width 27 height 27
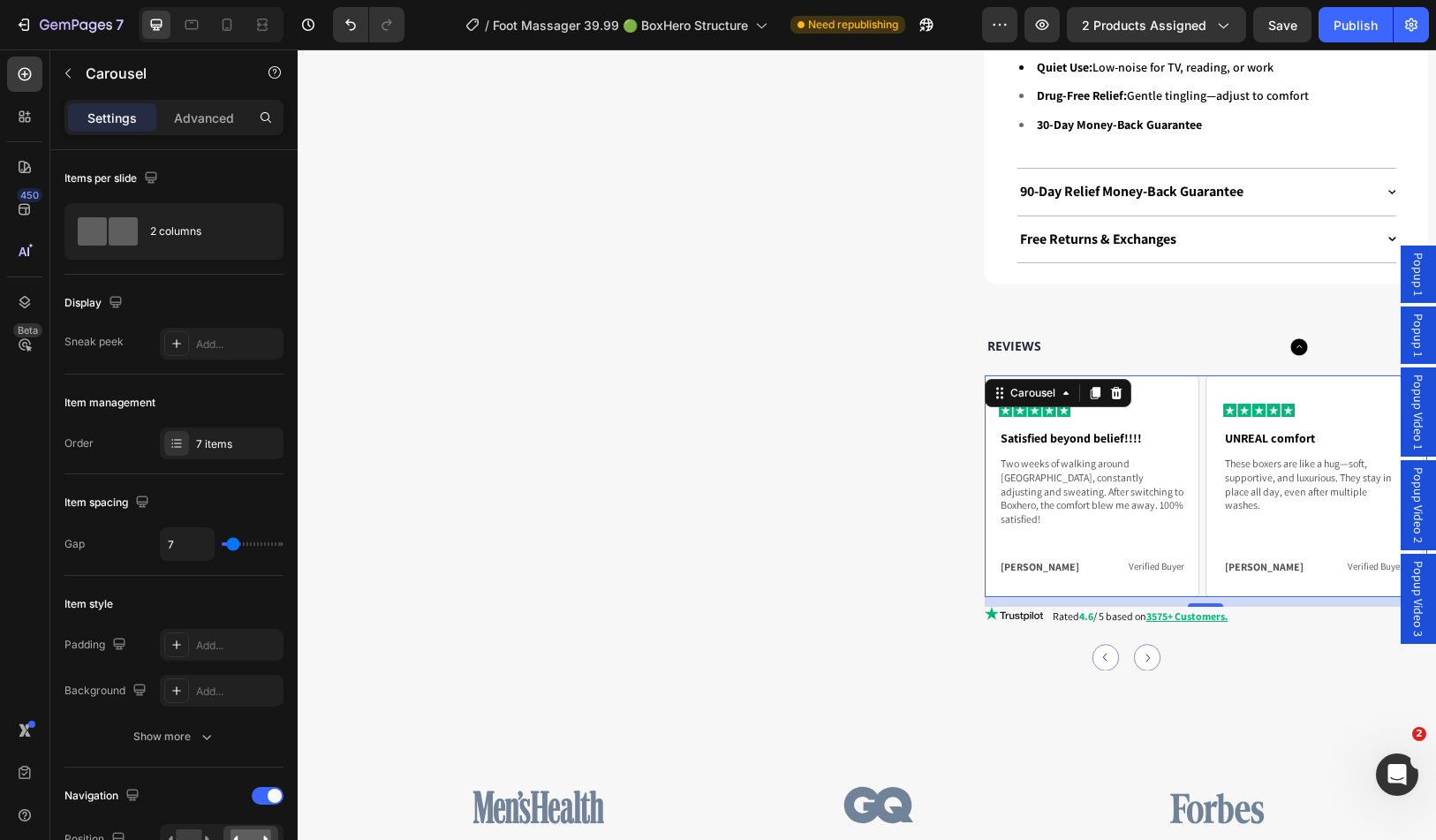
click at [1101, 645] on circle "Carousel Back Arrow" at bounding box center [1106, 658] width 27 height 27
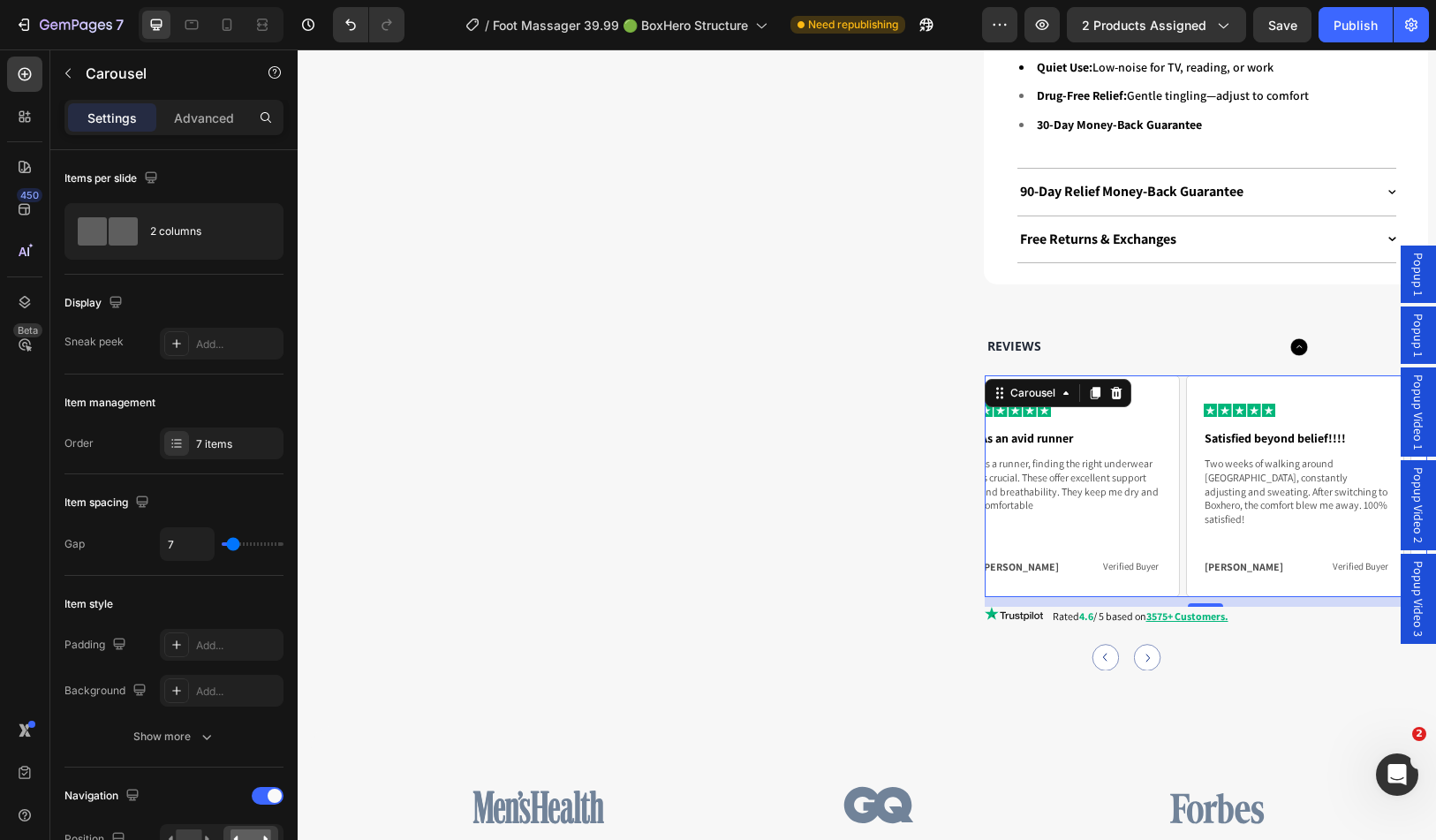
click at [1101, 645] on circle "Carousel Back Arrow" at bounding box center [1106, 658] width 27 height 27
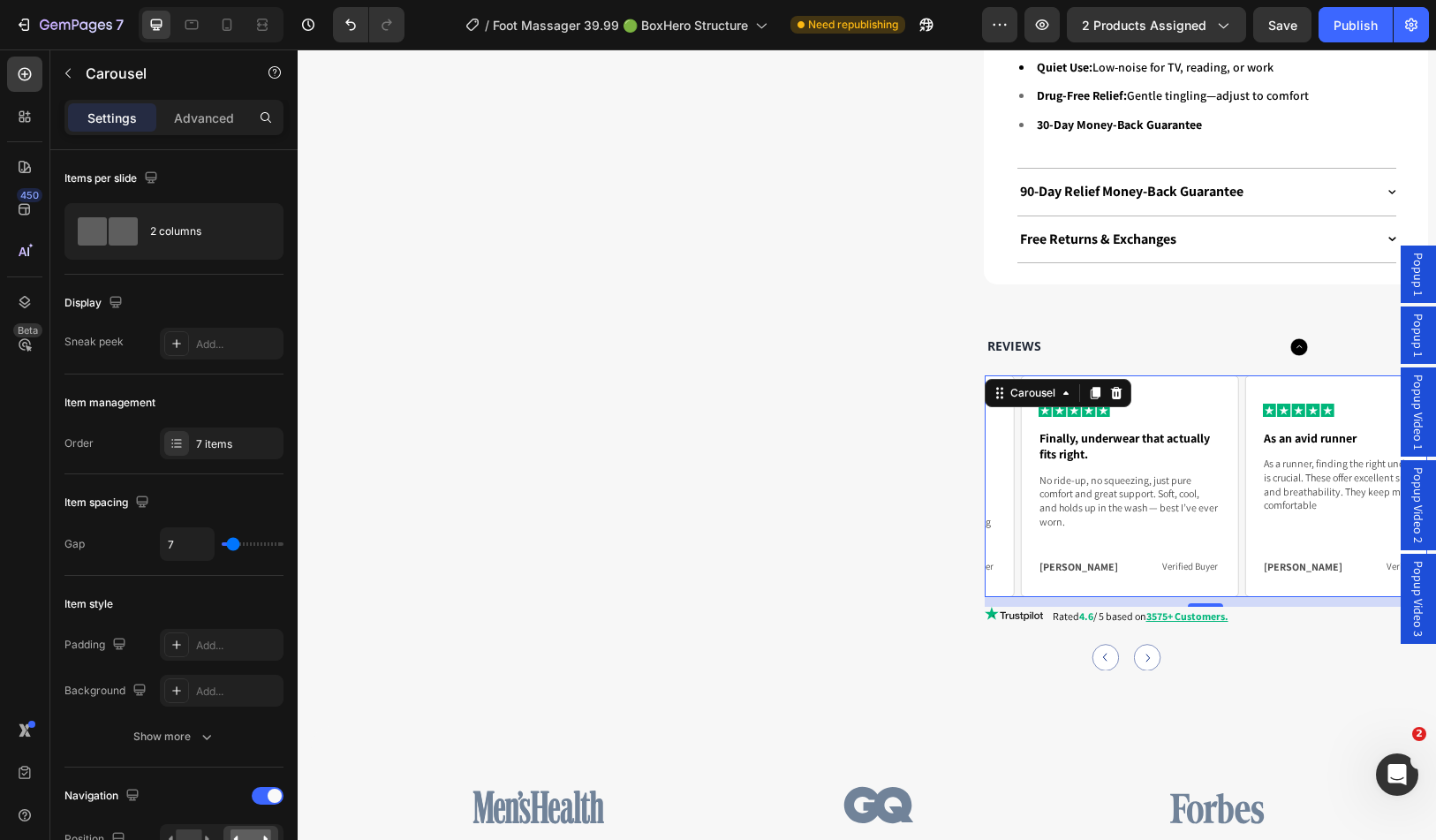
click at [1101, 645] on circle "Carousel Back Arrow" at bounding box center [1106, 658] width 27 height 27
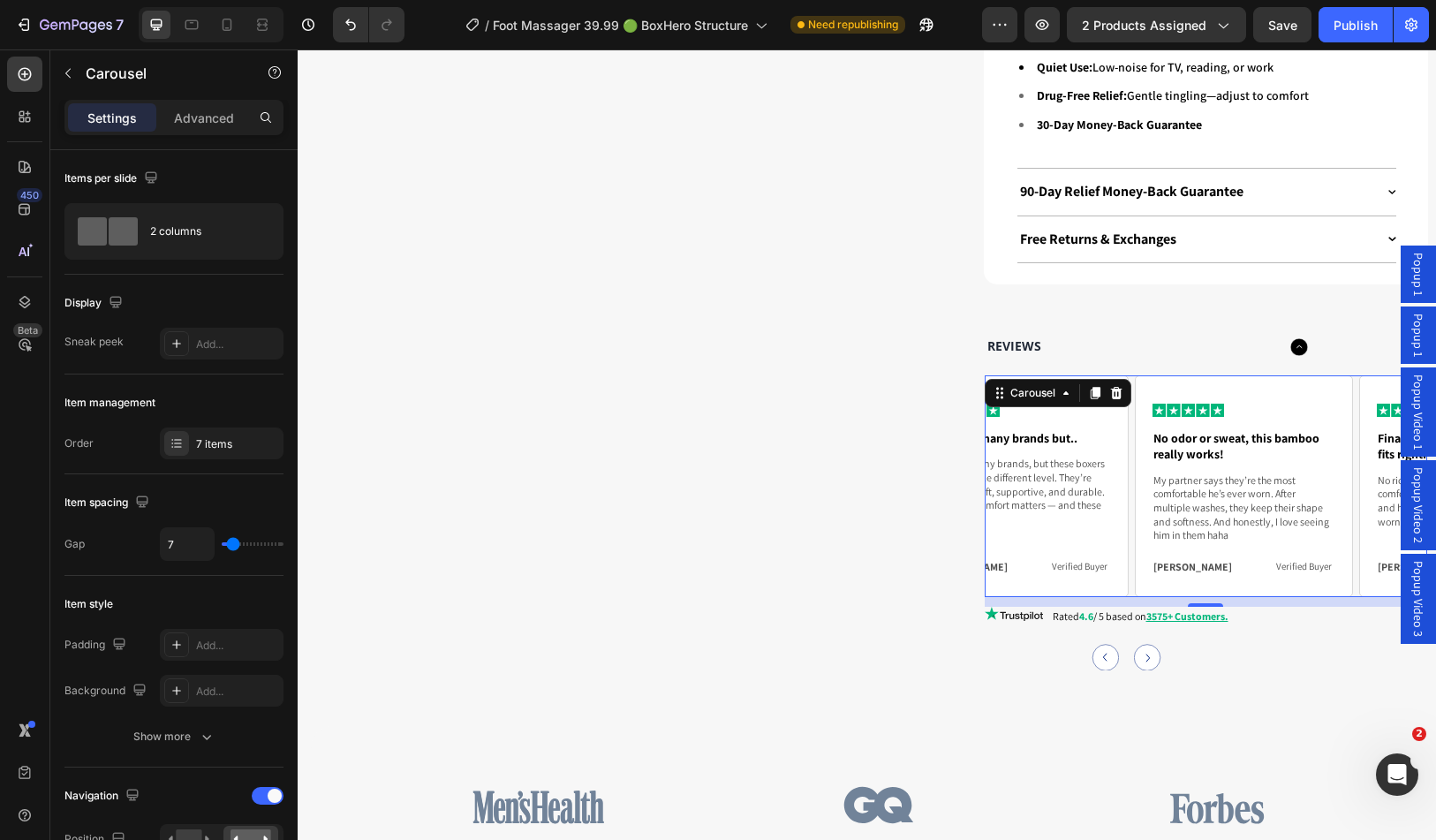
click at [1101, 645] on circle "Carousel Back Arrow" at bounding box center [1106, 658] width 27 height 27
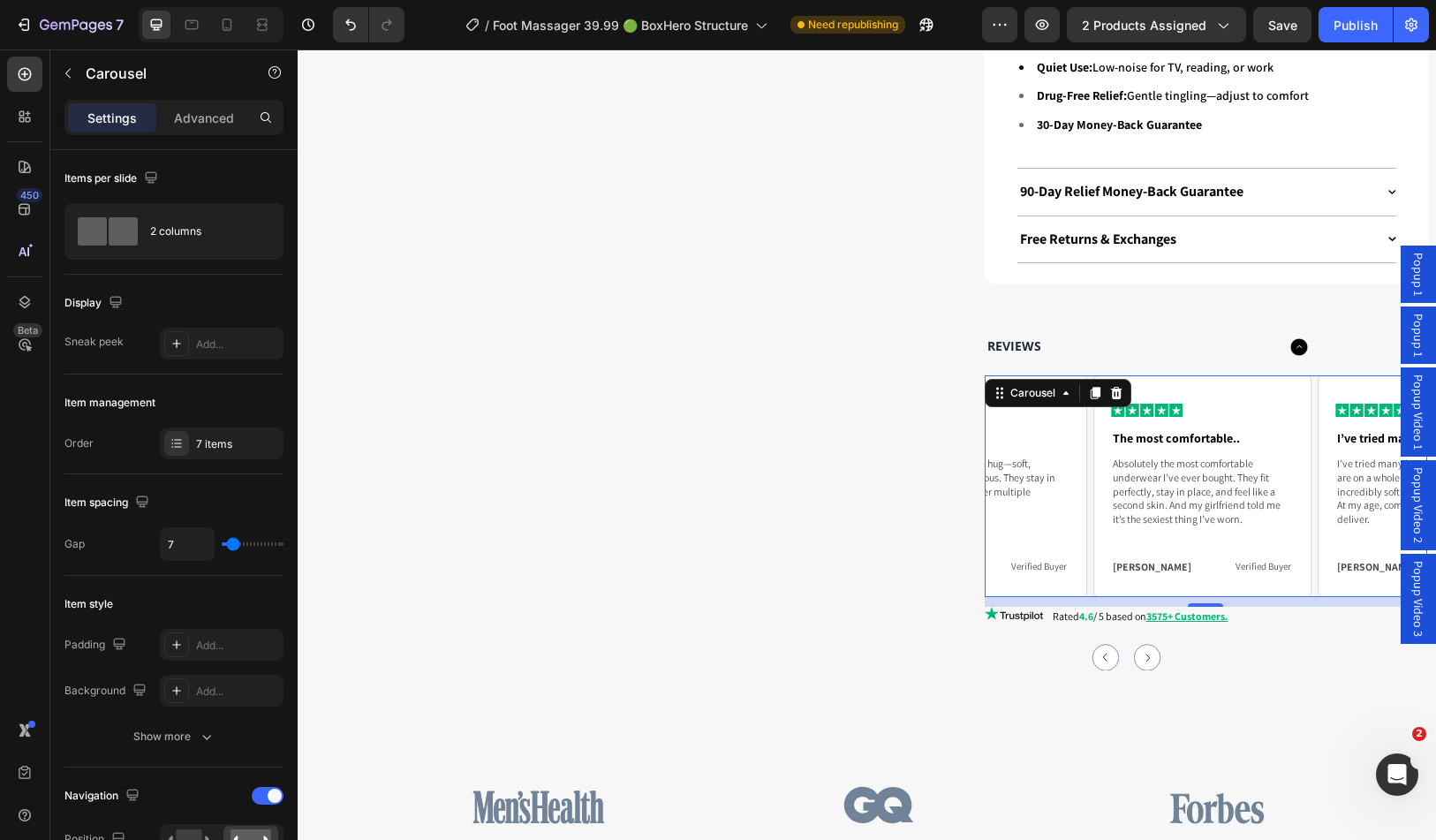
click at [1101, 645] on circle "Carousel Back Arrow" at bounding box center [1106, 658] width 27 height 27
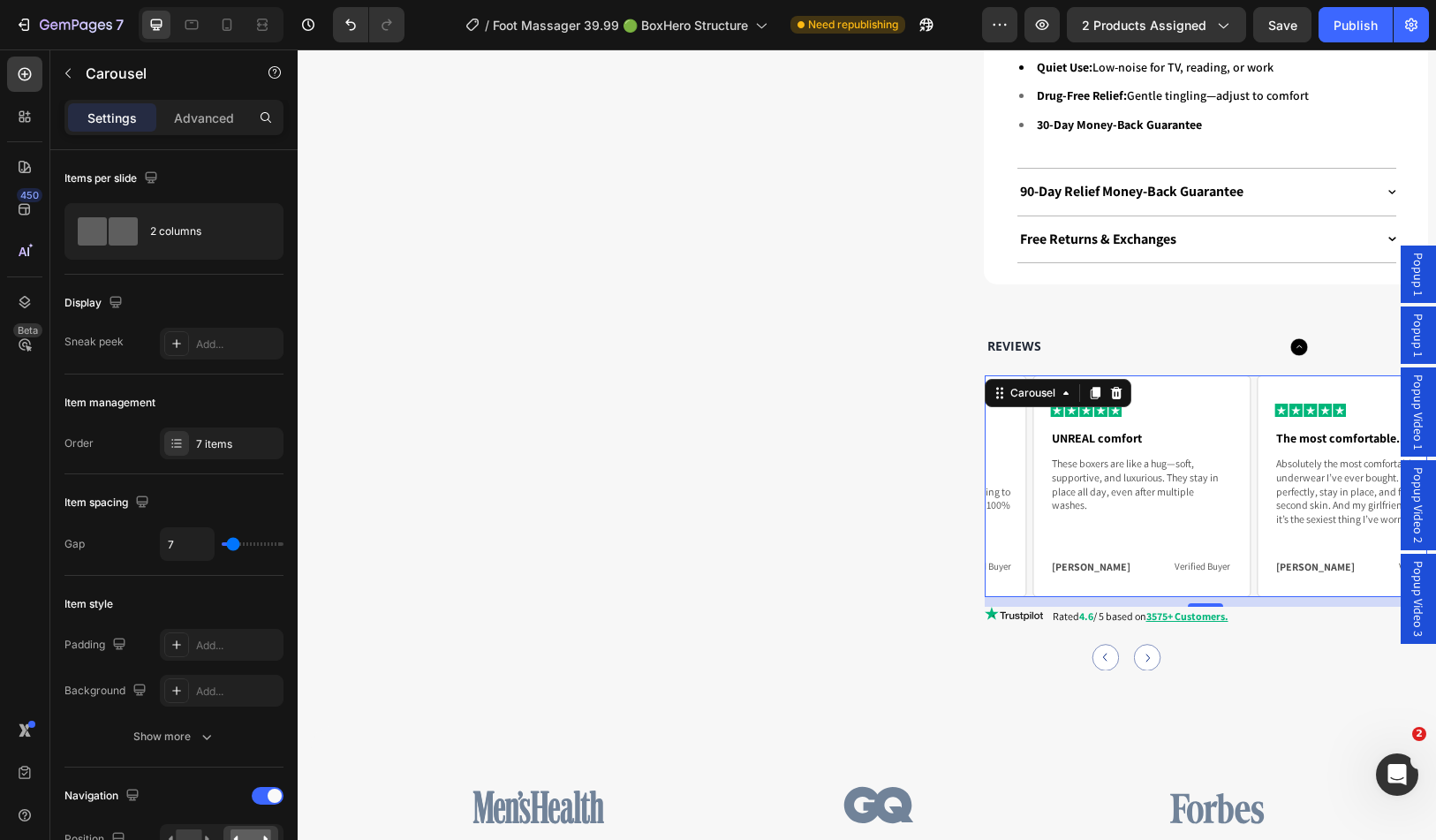
click at [1101, 645] on circle "Carousel Back Arrow" at bounding box center [1106, 658] width 27 height 27
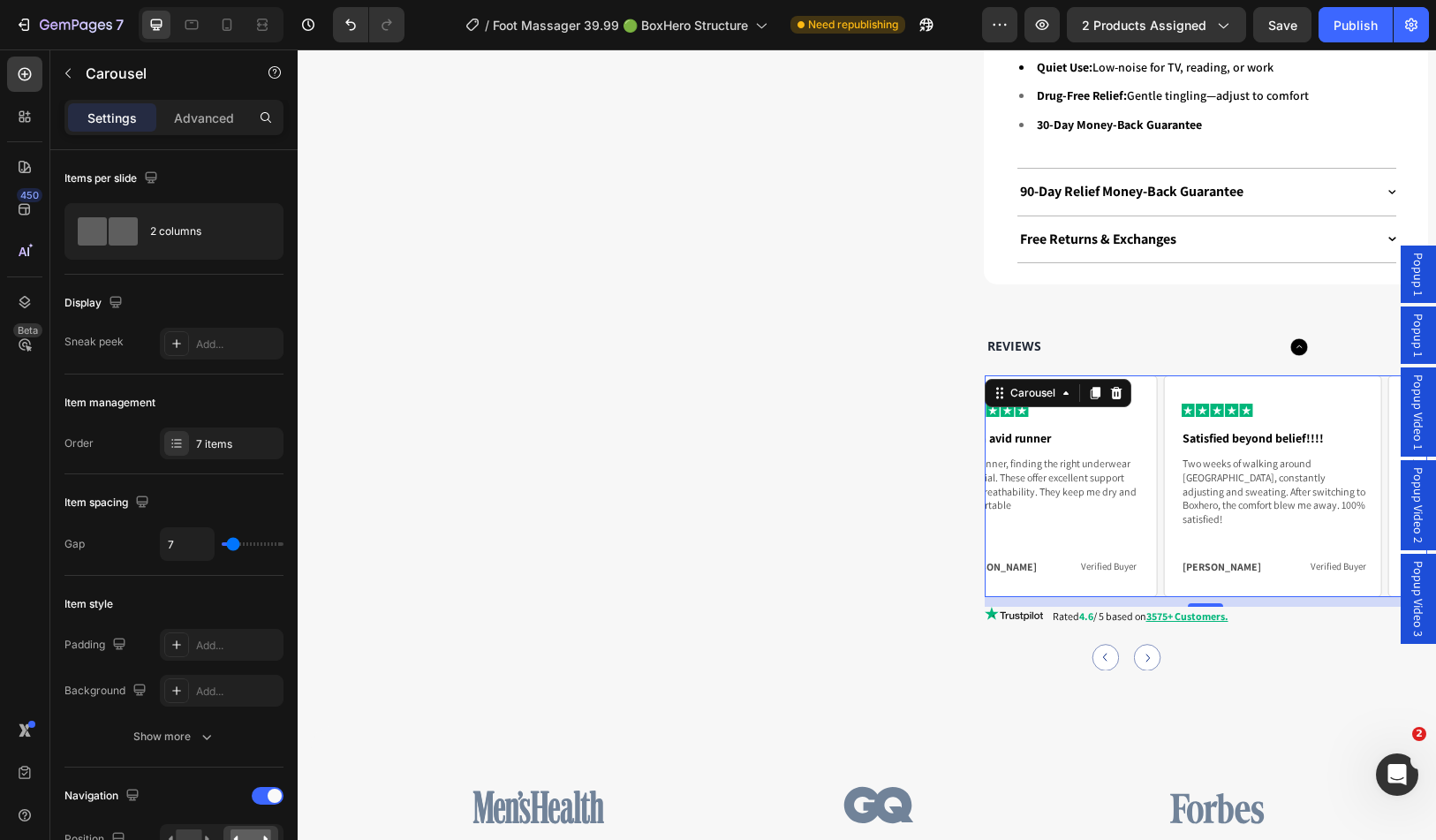
click at [1101, 645] on circle "Carousel Back Arrow" at bounding box center [1106, 658] width 27 height 27
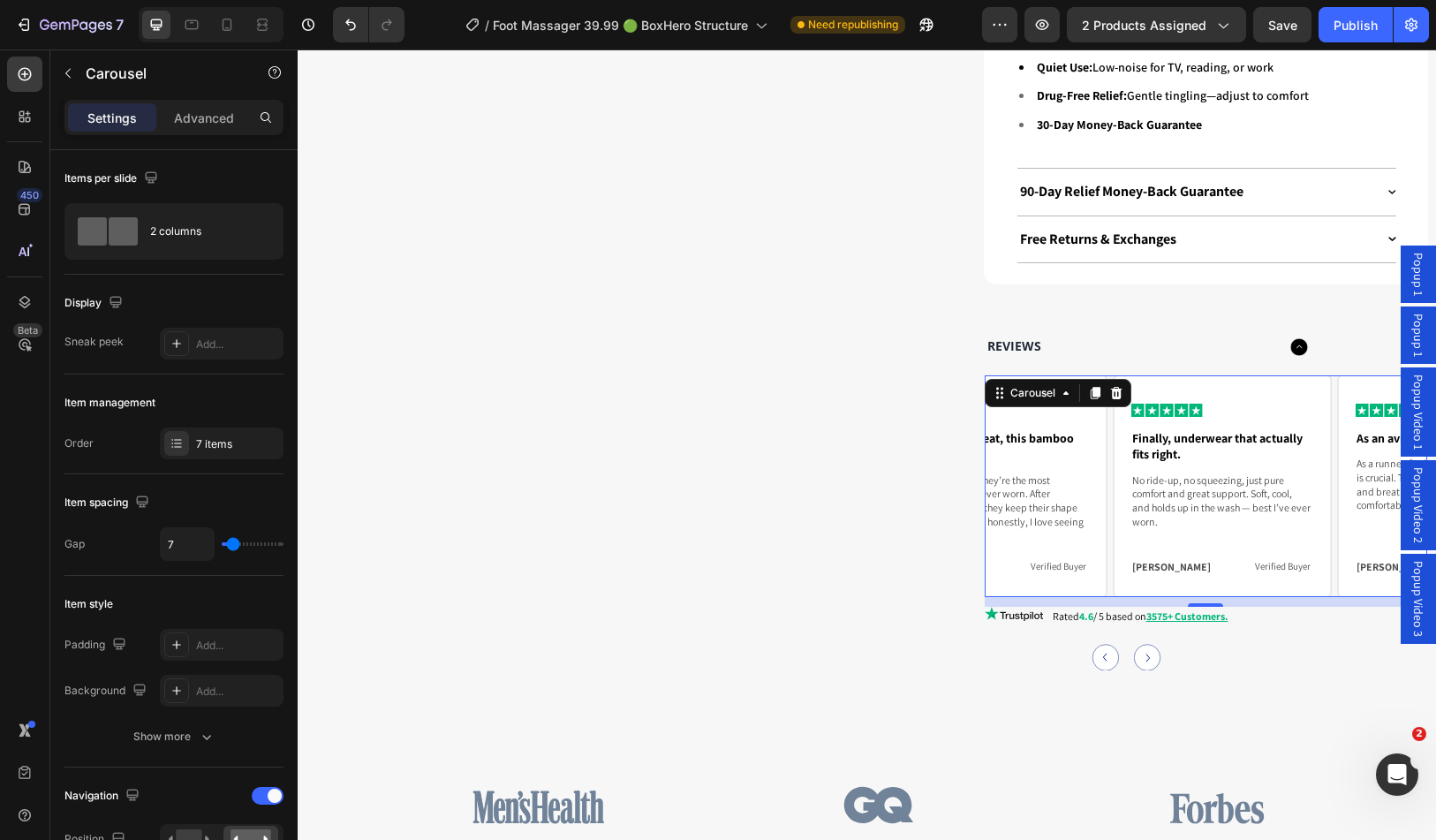
click at [1101, 645] on circle "Carousel Back Arrow" at bounding box center [1106, 658] width 27 height 27
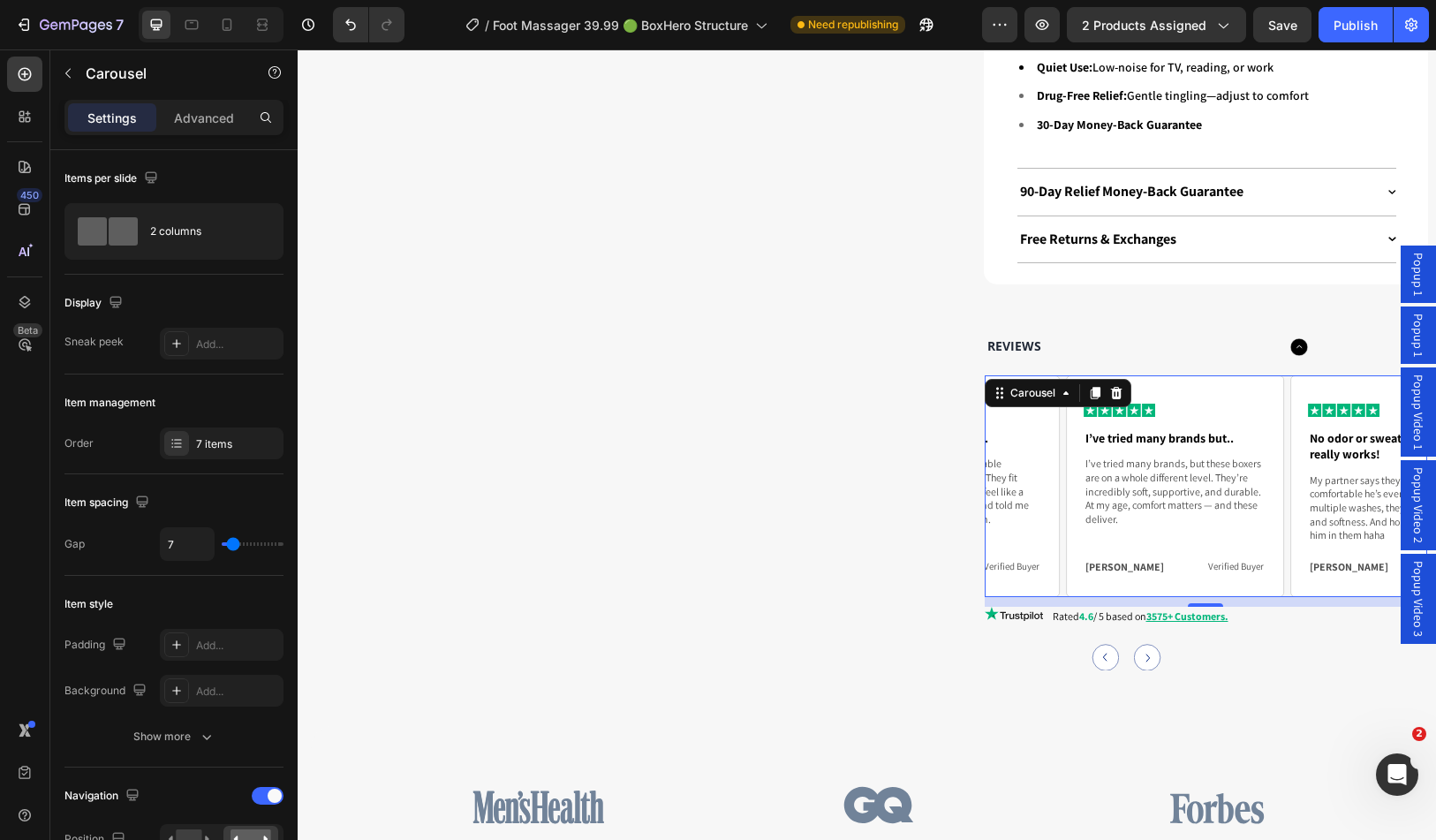
click at [1101, 645] on circle "Carousel Back Arrow" at bounding box center [1106, 658] width 27 height 27
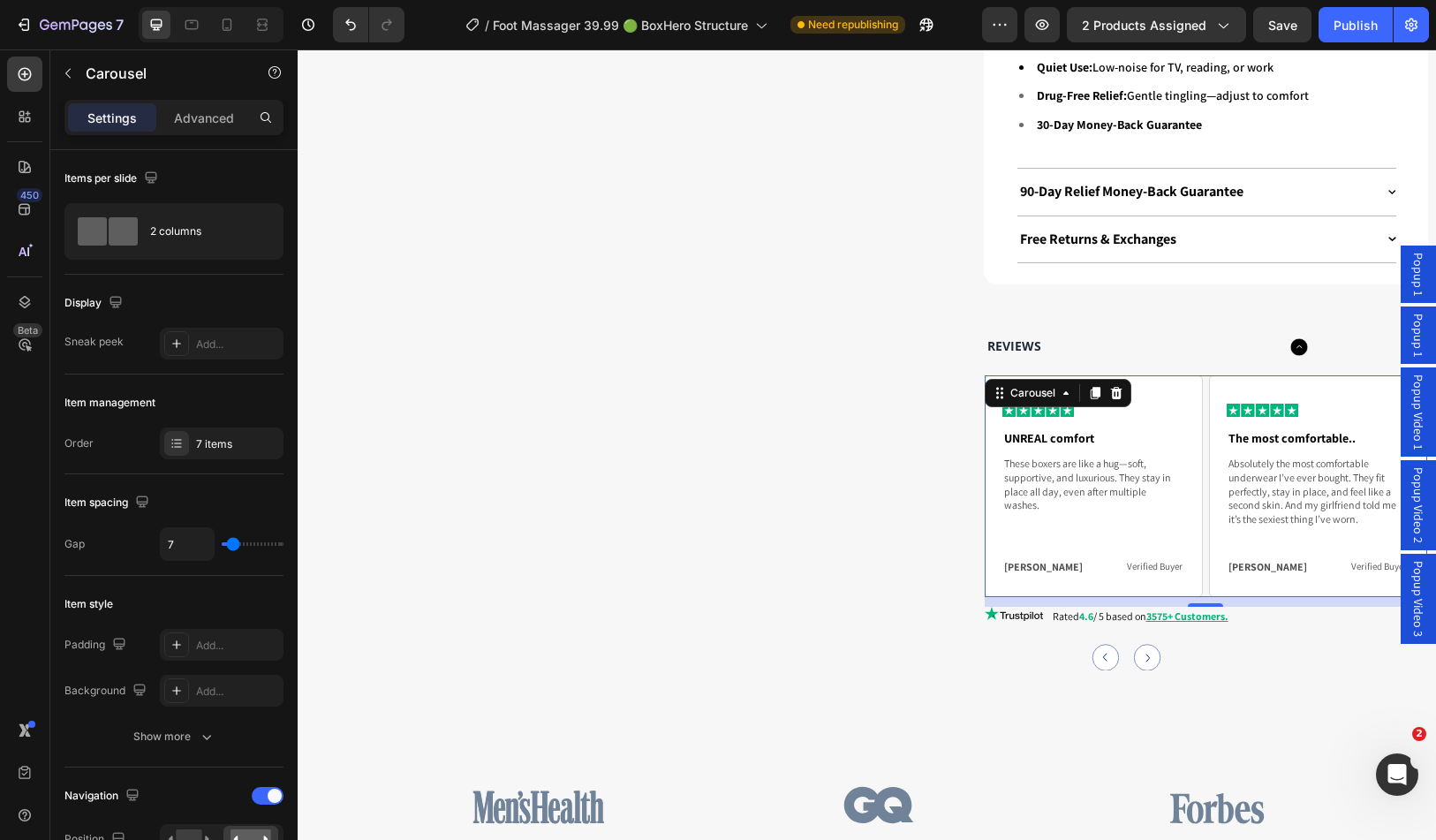
click at [1139, 645] on circle "Carousel Next Arrow" at bounding box center [1147, 658] width 27 height 27
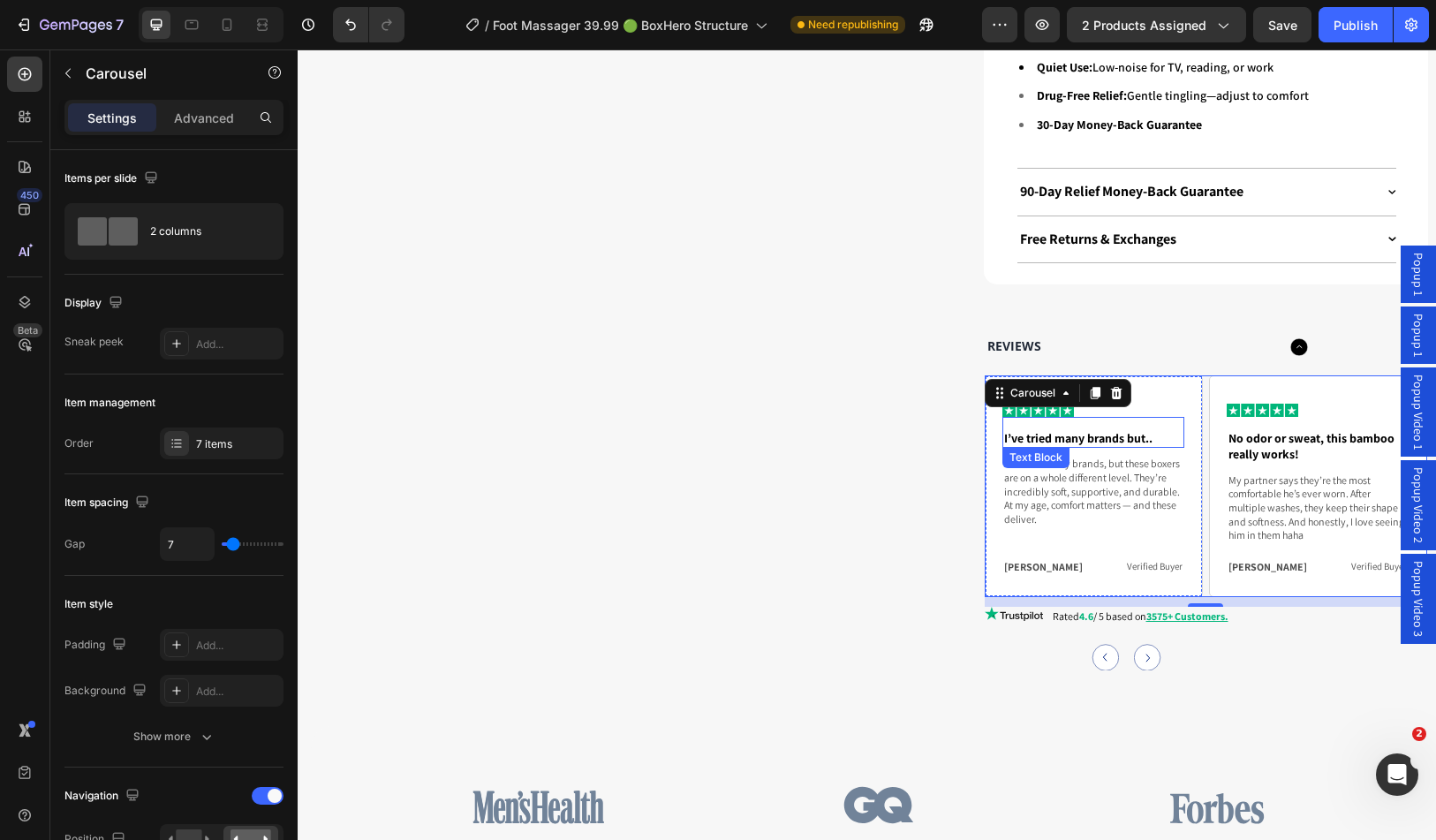
click at [1072, 430] on p "I’ve tried many brands but.." at bounding box center [1093, 438] width 178 height 16
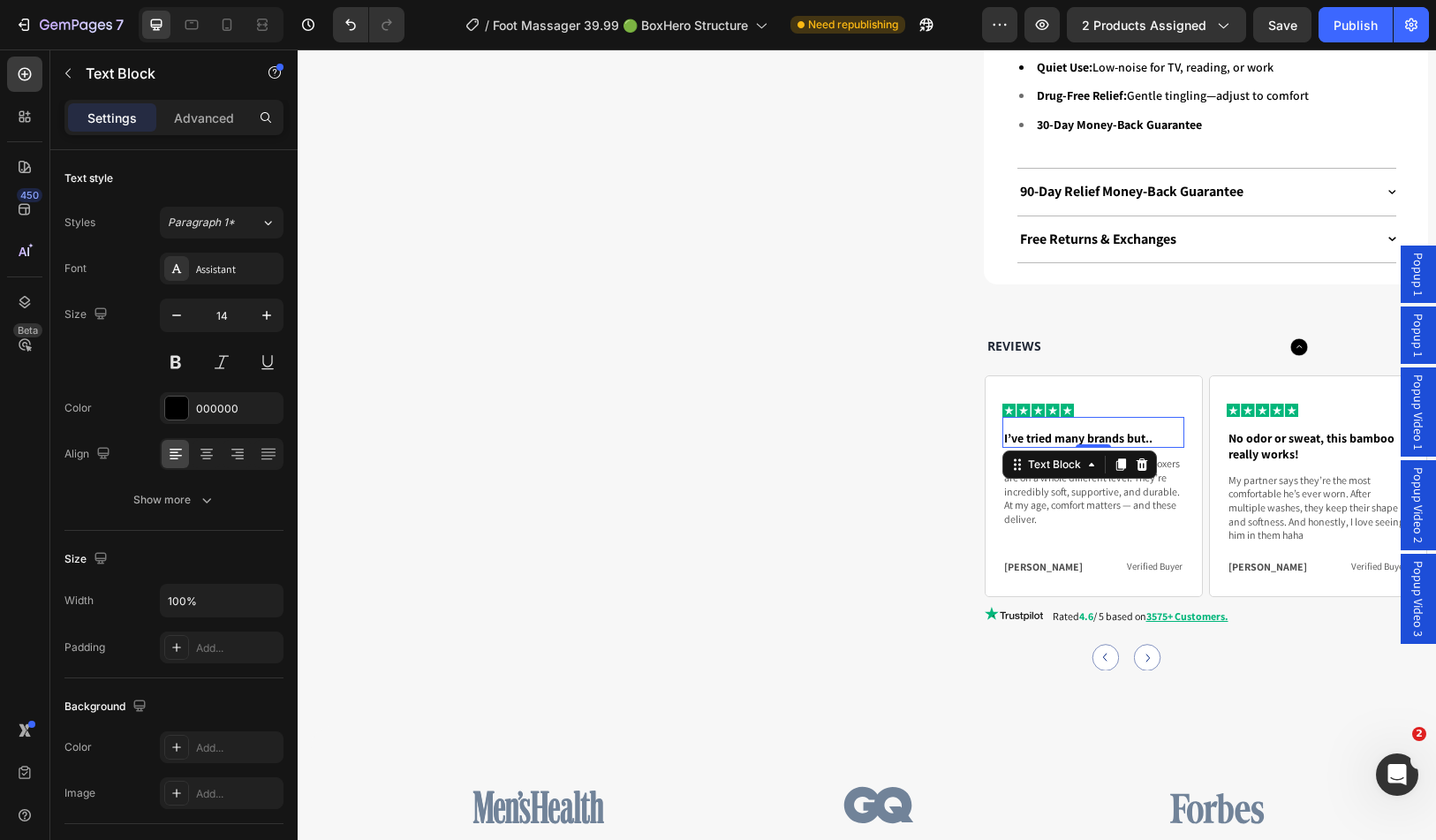
click at [1072, 430] on p "I’ve tried many brands but.." at bounding box center [1093, 438] width 178 height 16
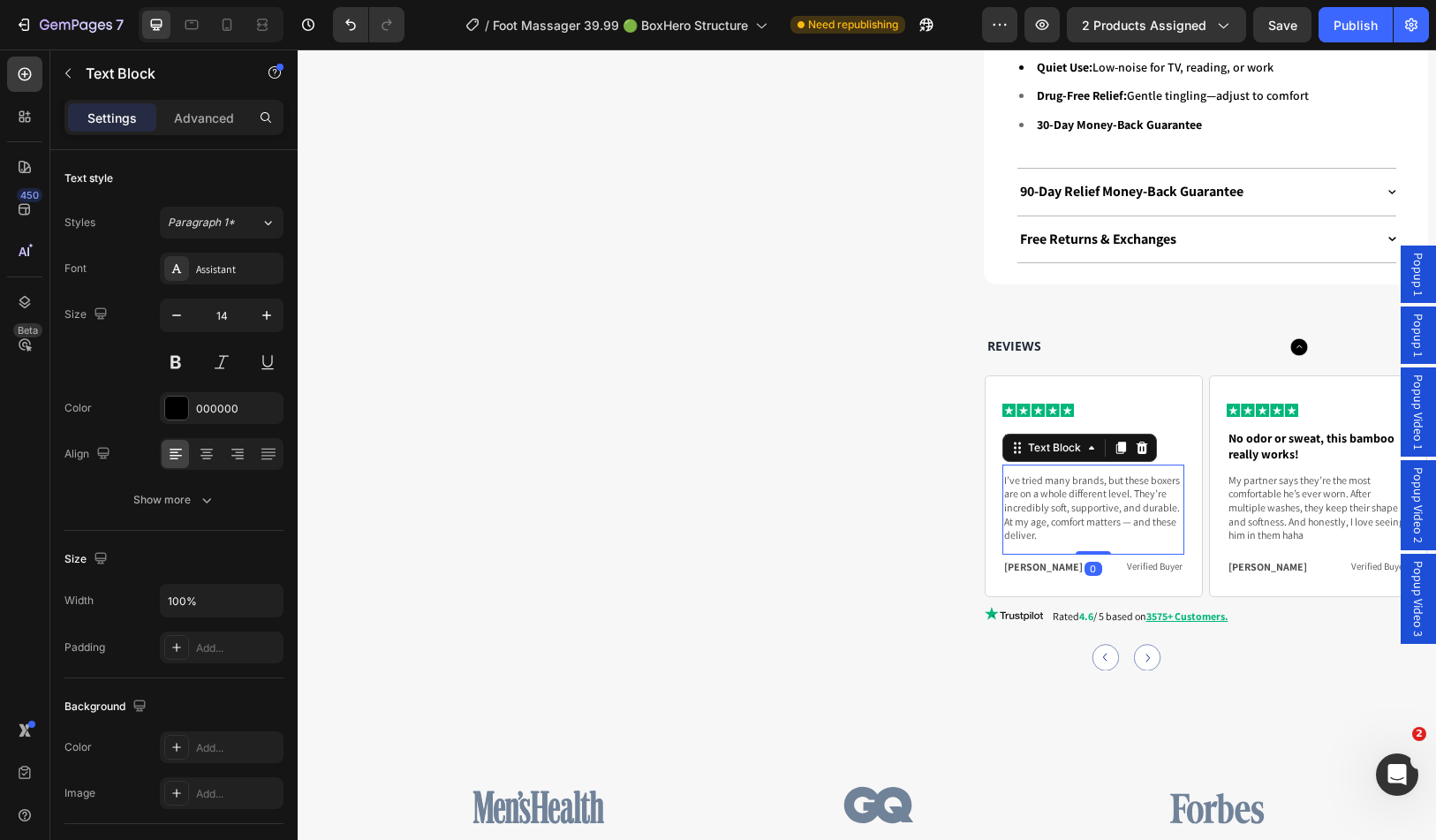
click at [1089, 473] on p "I’ve tried many brands, but these boxers are on a whole different level. They’r…" at bounding box center [1093, 507] width 178 height 69
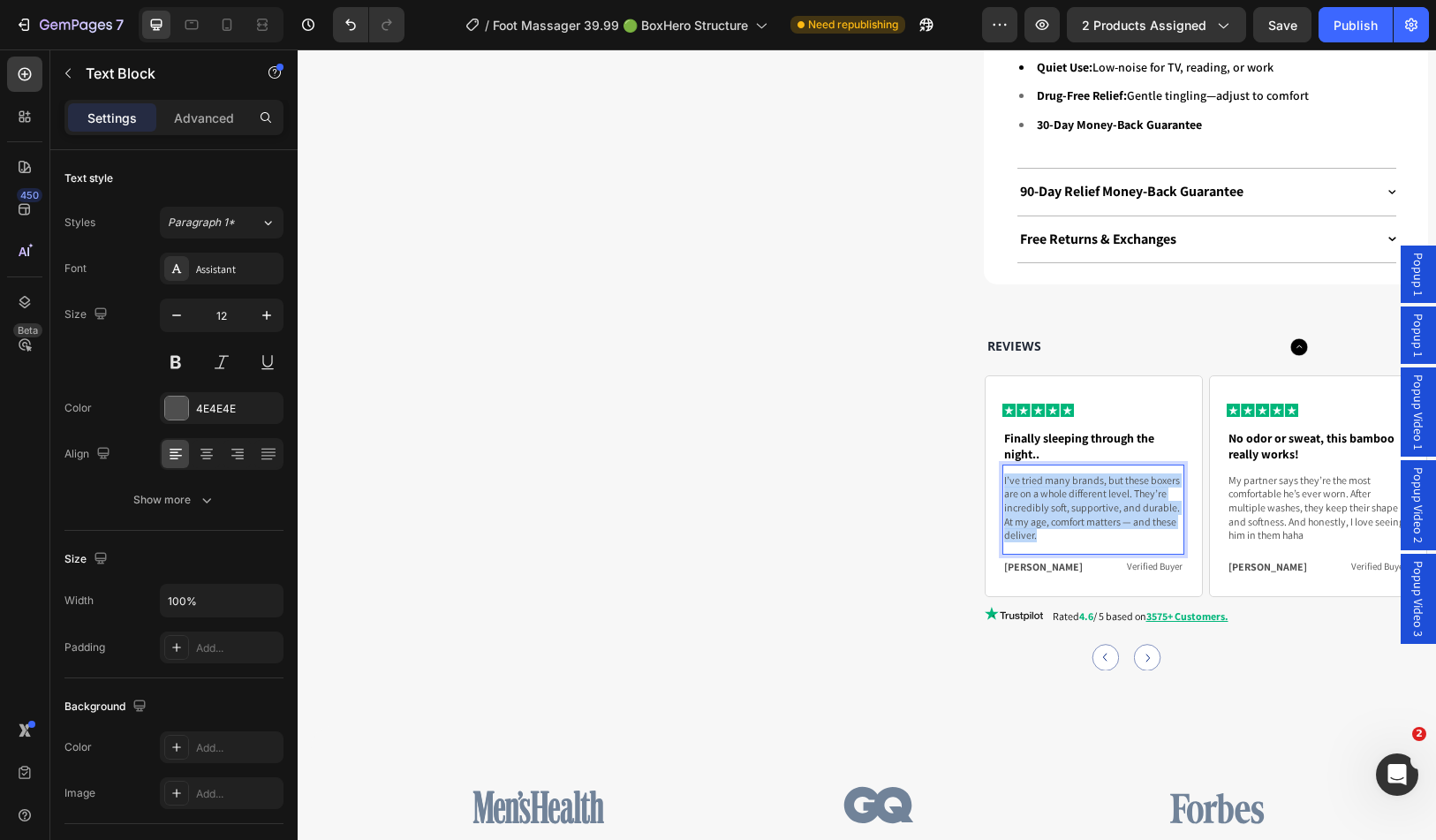
click at [1089, 473] on p "I’ve tried many brands, but these boxers are on a whole different level. They’r…" at bounding box center [1093, 507] width 178 height 69
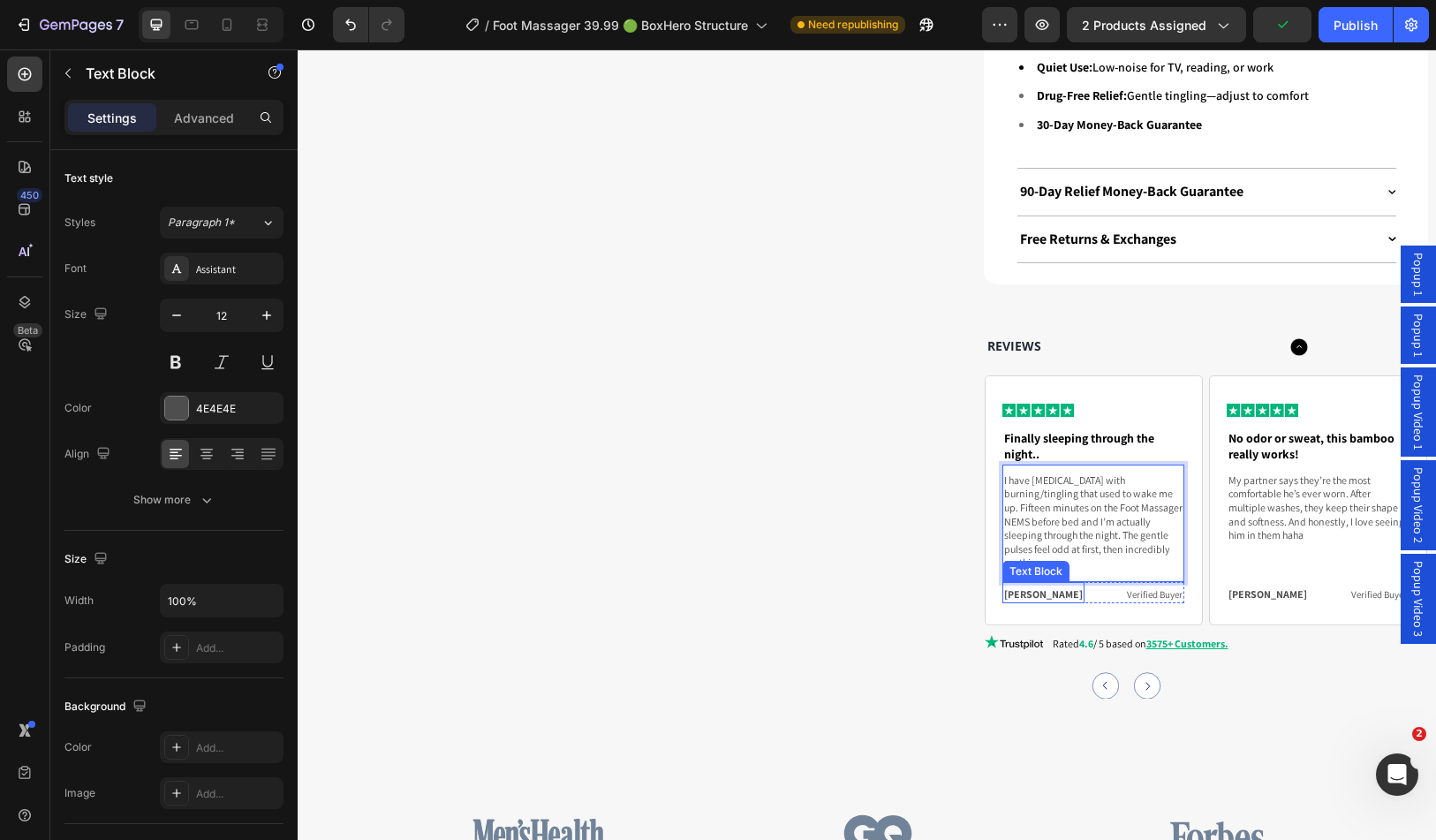
click at [1007, 588] on p "Mike J." at bounding box center [1043, 595] width 79 height 14
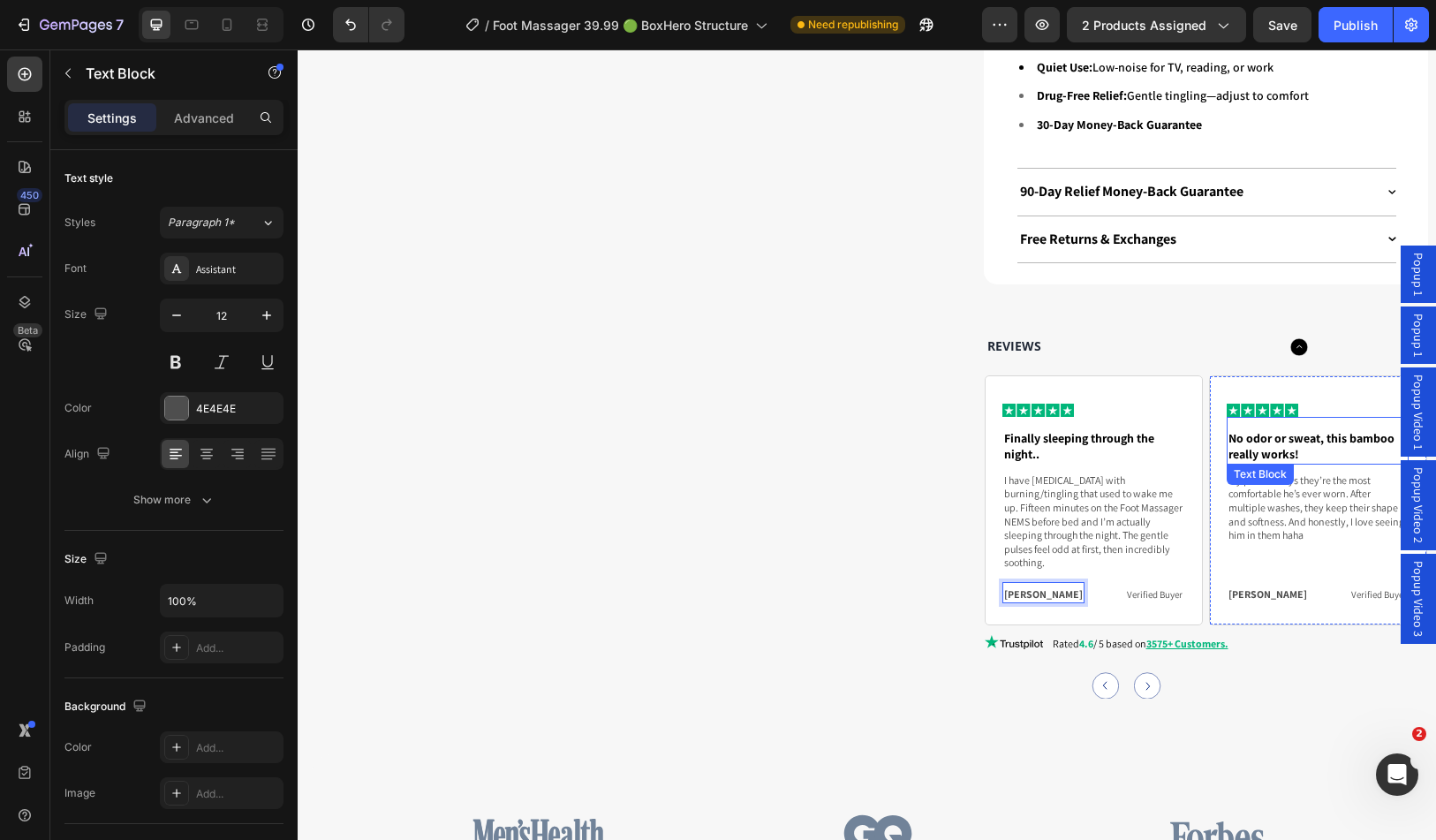
click at [1286, 430] on p "No odor or sweat, this bamboo really works!" at bounding box center [1317, 446] width 178 height 33
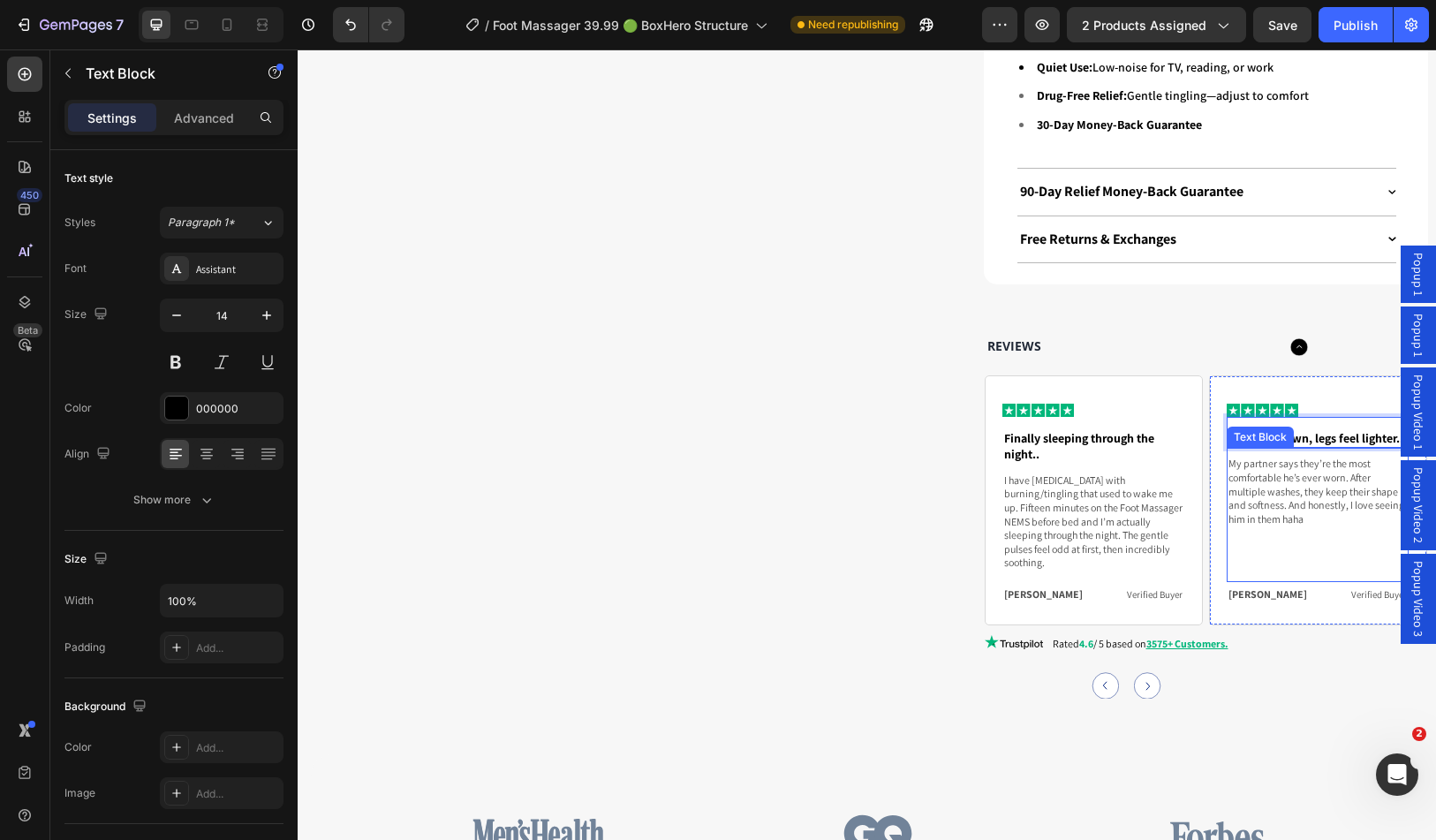
click at [1292, 468] on p "My partner says they’re the most comfortable he’s ever worn. After multiple was…" at bounding box center [1317, 490] width 178 height 69
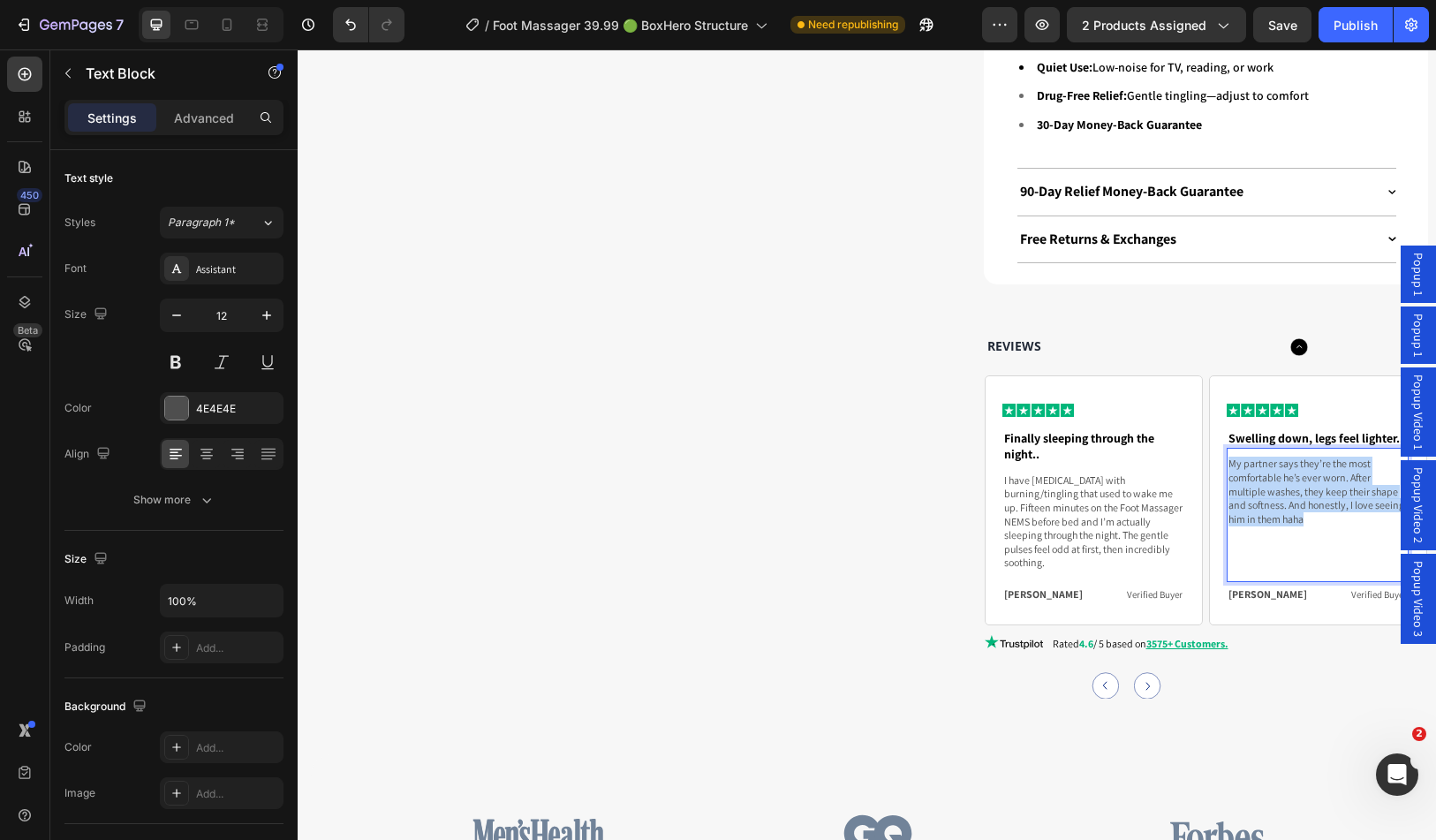
click at [1292, 468] on p "My partner says they’re the most comfortable he’s ever worn. After multiple was…" at bounding box center [1317, 490] width 178 height 69
click at [1240, 485] on p "I’m a teacher on my feet all day and my ankles were always puffy by evening. Af…" at bounding box center [1317, 497] width 178 height 83
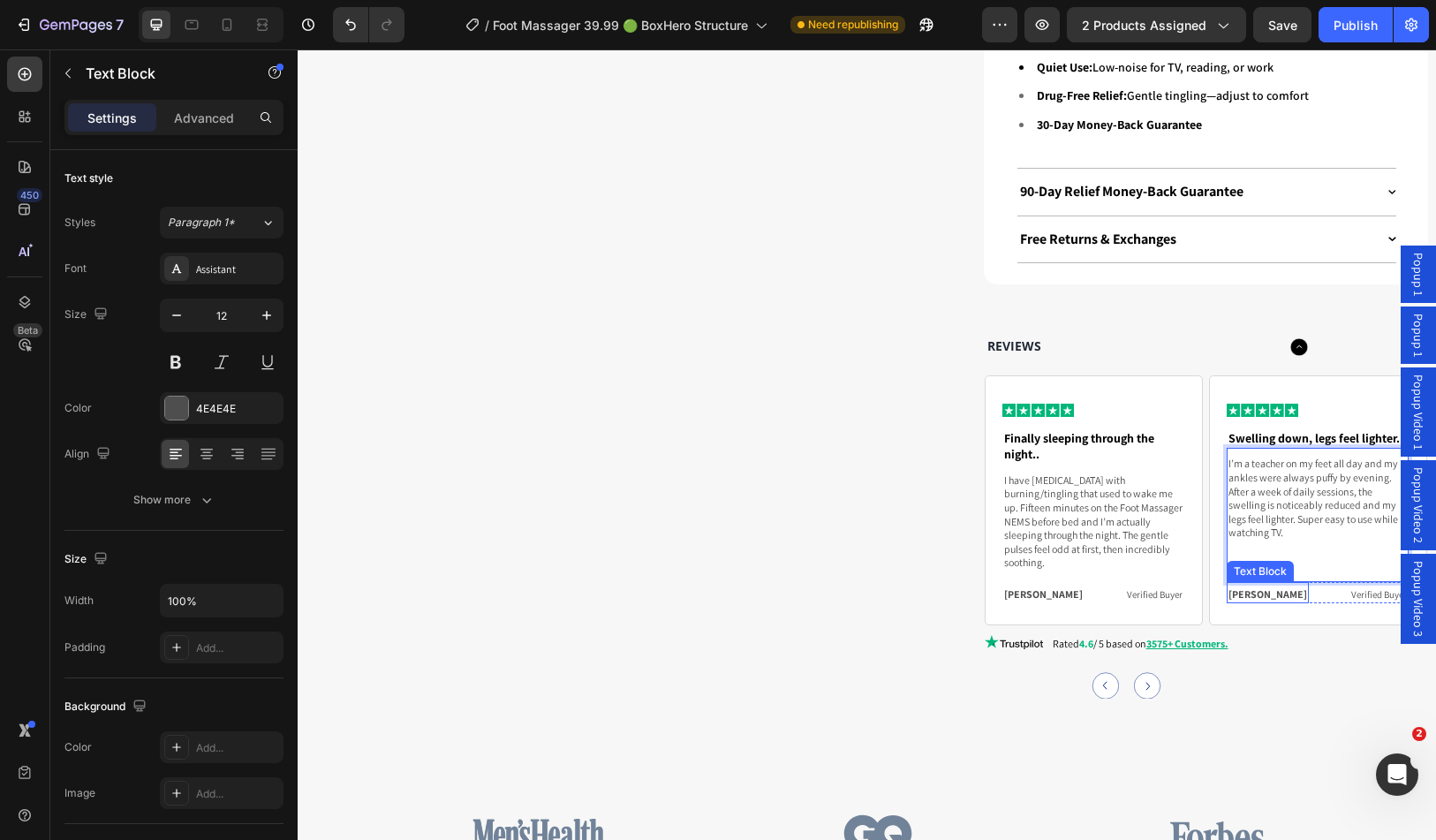
click at [1243, 588] on p "Camelia J." at bounding box center [1268, 595] width 79 height 14
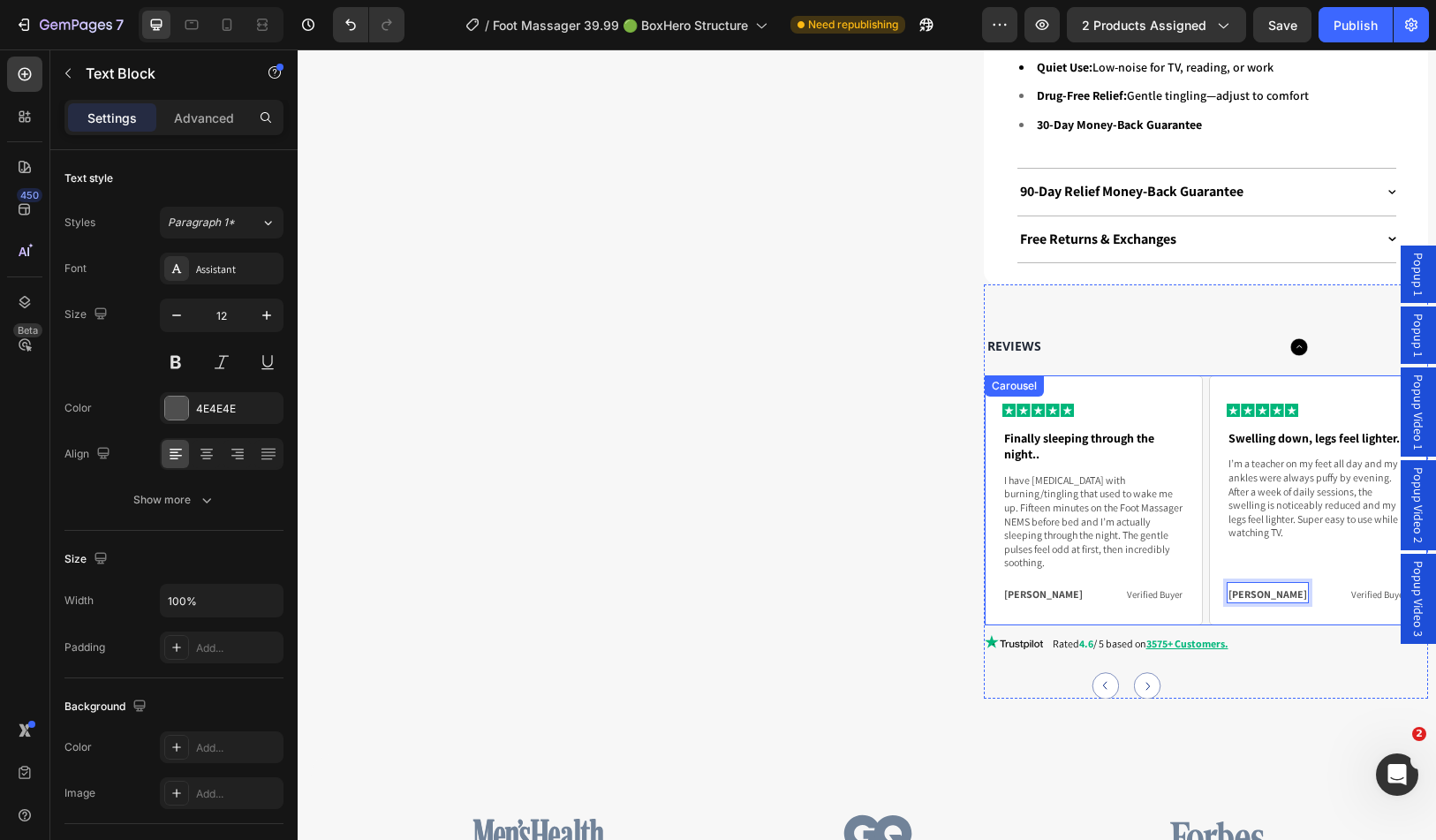
click at [1134, 673] on circle "Carousel Next Arrow" at bounding box center [1147, 686] width 27 height 27
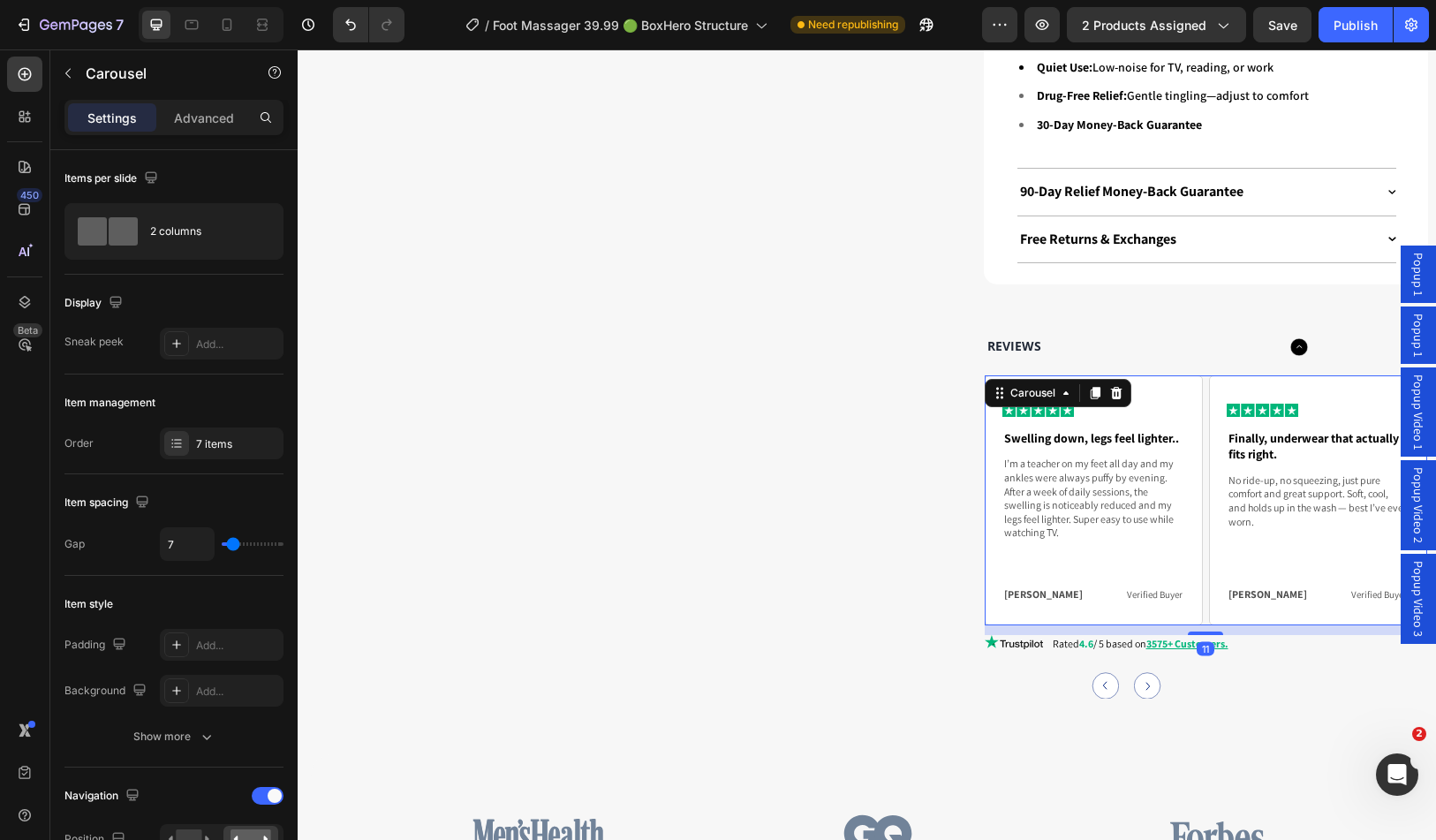
click at [1134, 673] on circle "Carousel Next Arrow" at bounding box center [1147, 686] width 27 height 27
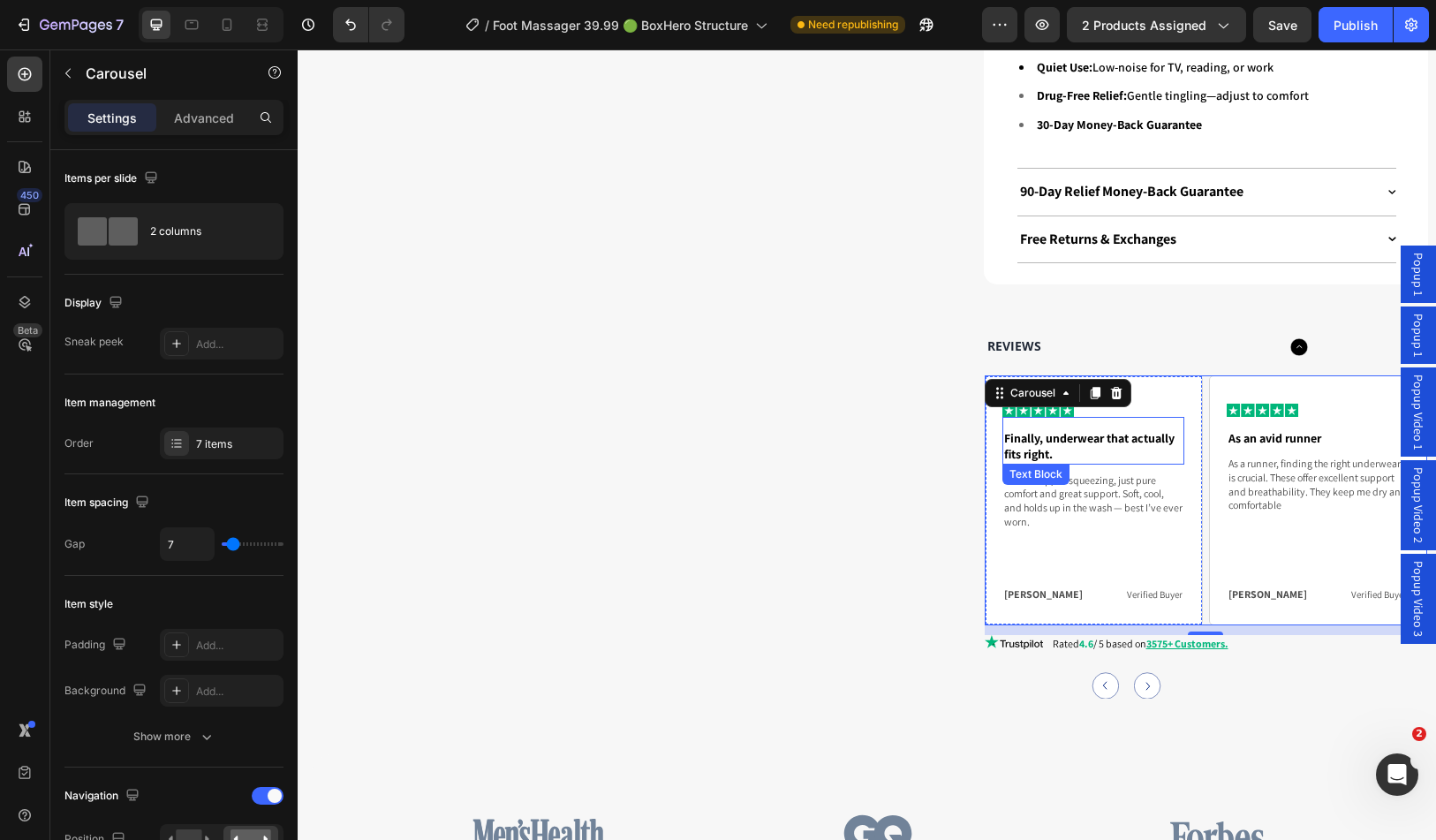
click at [1080, 430] on p "Finally, underwear that actually fits right." at bounding box center [1093, 446] width 178 height 33
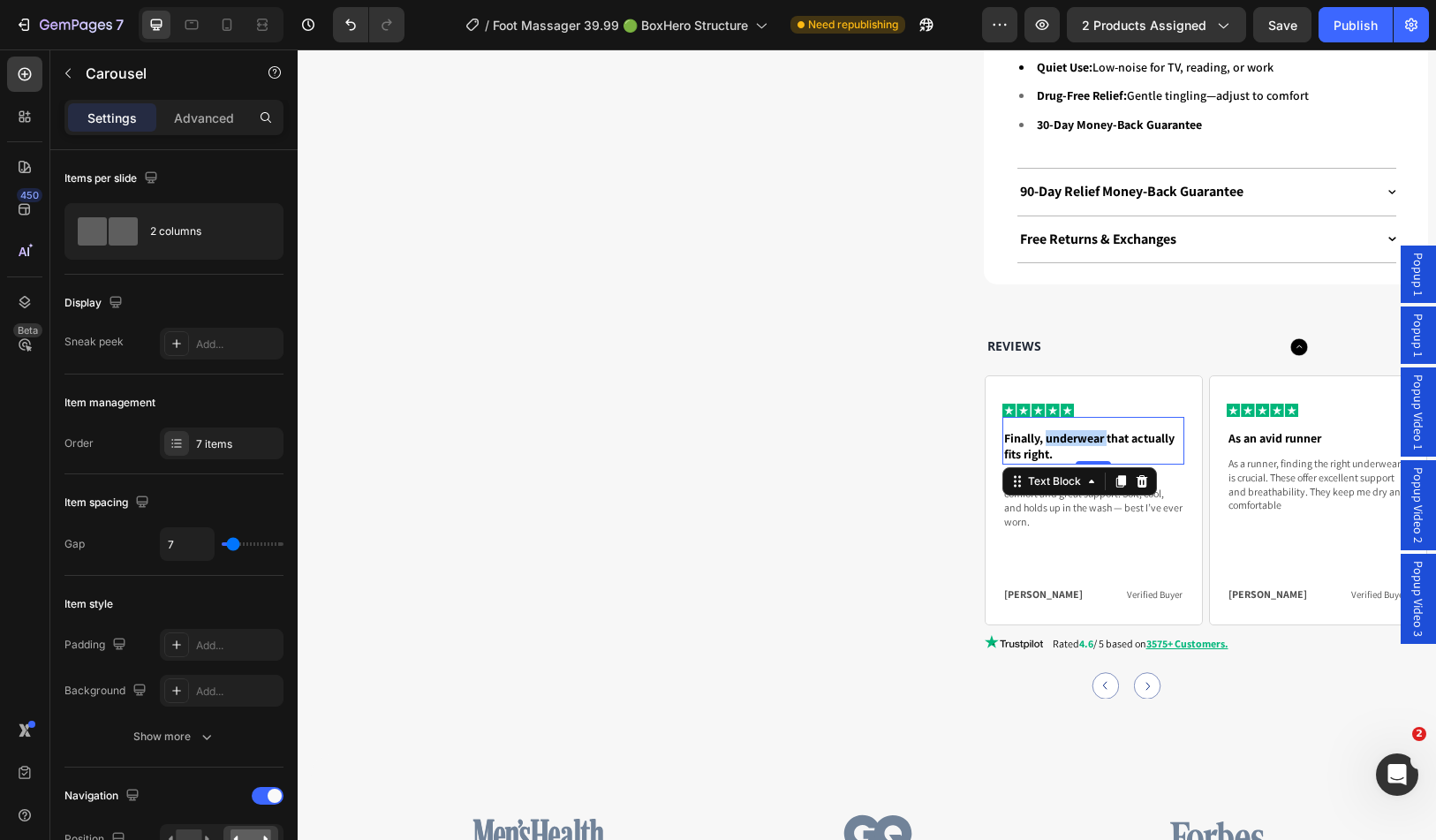
click at [1080, 430] on p "Finally, underwear that actually fits right." at bounding box center [1093, 446] width 178 height 33
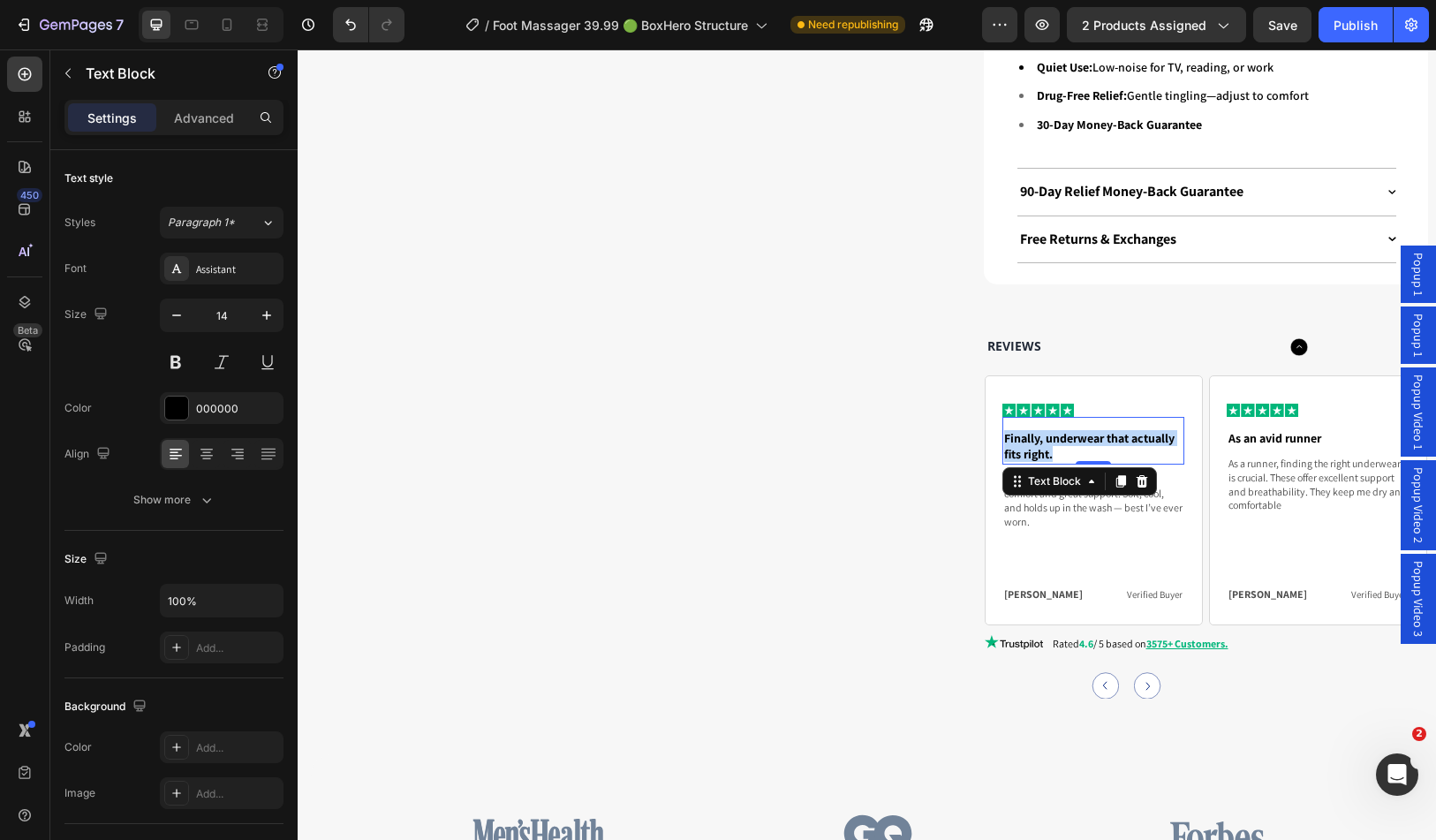
click at [1080, 430] on p "Finally, underwear that actually fits right." at bounding box center [1093, 446] width 178 height 33
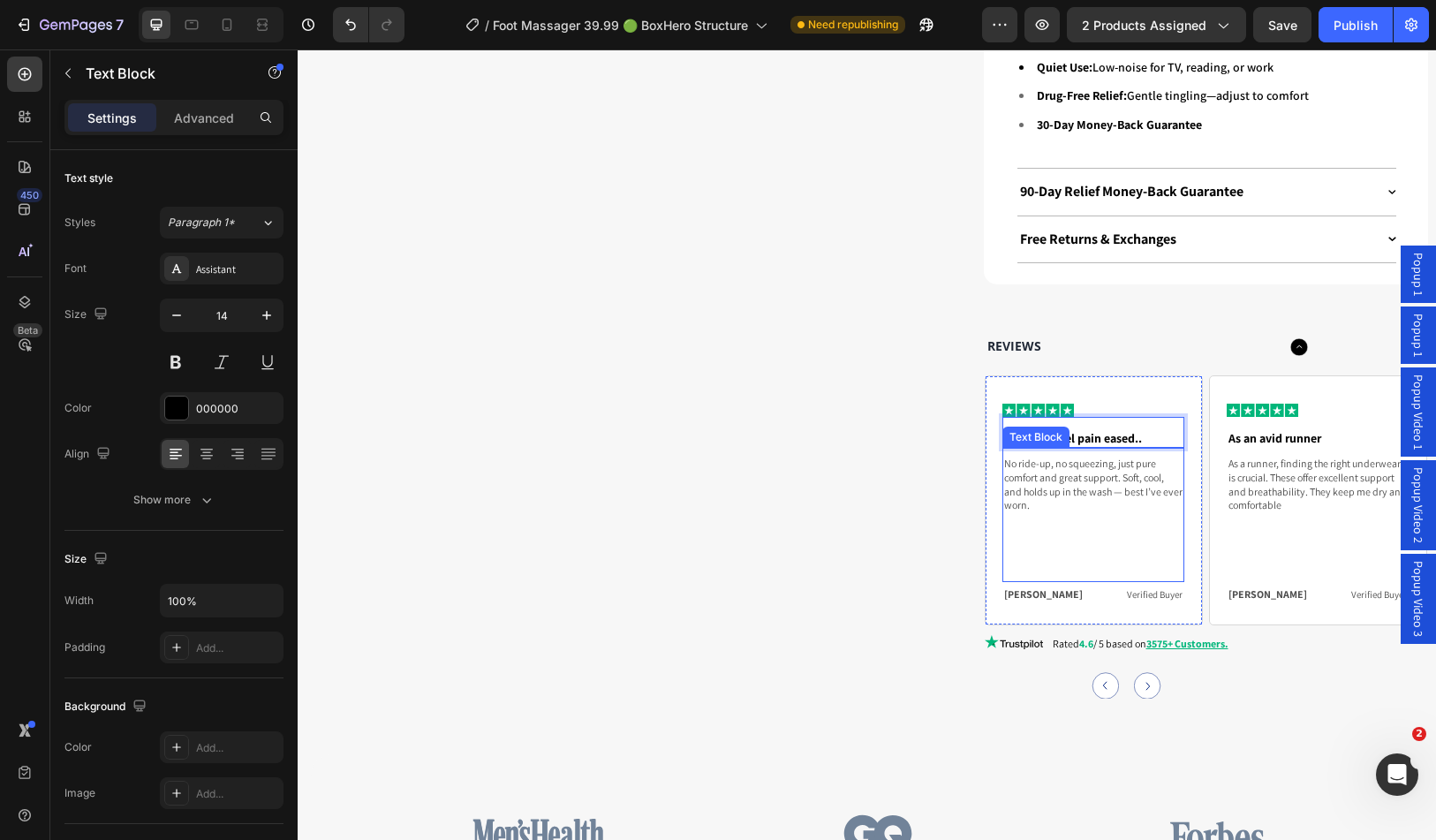
click at [1093, 456] on p "No ride-up, no squeezing, just pure comfort and great support. Soft, cool, and …" at bounding box center [1093, 483] width 178 height 55
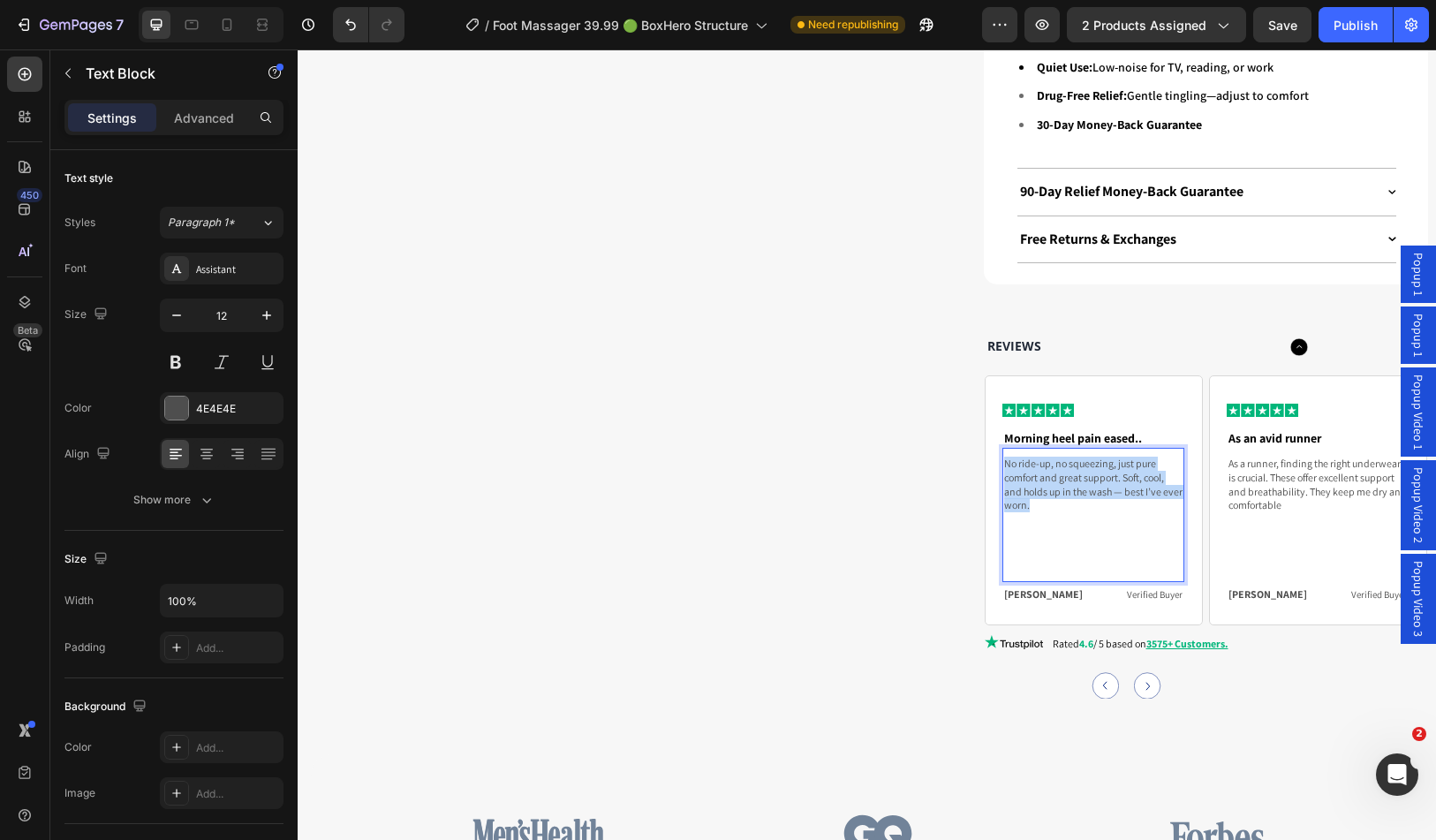
click at [1093, 456] on p "No ride-up, no squeezing, just pure comfort and great support. Soft, cool, and …" at bounding box center [1093, 483] width 178 height 55
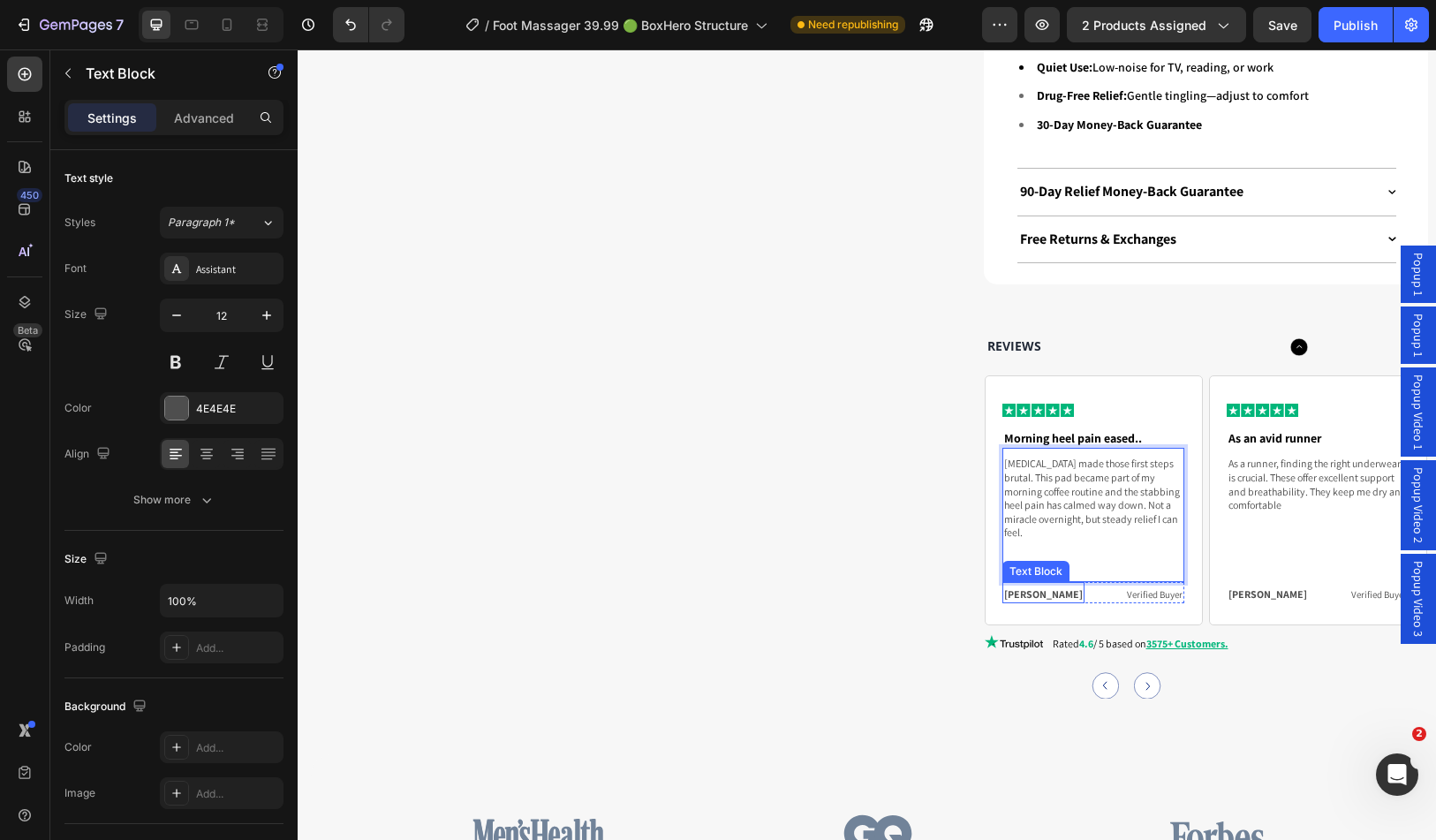
click at [1018, 588] on p "Donald M." at bounding box center [1043, 595] width 79 height 14
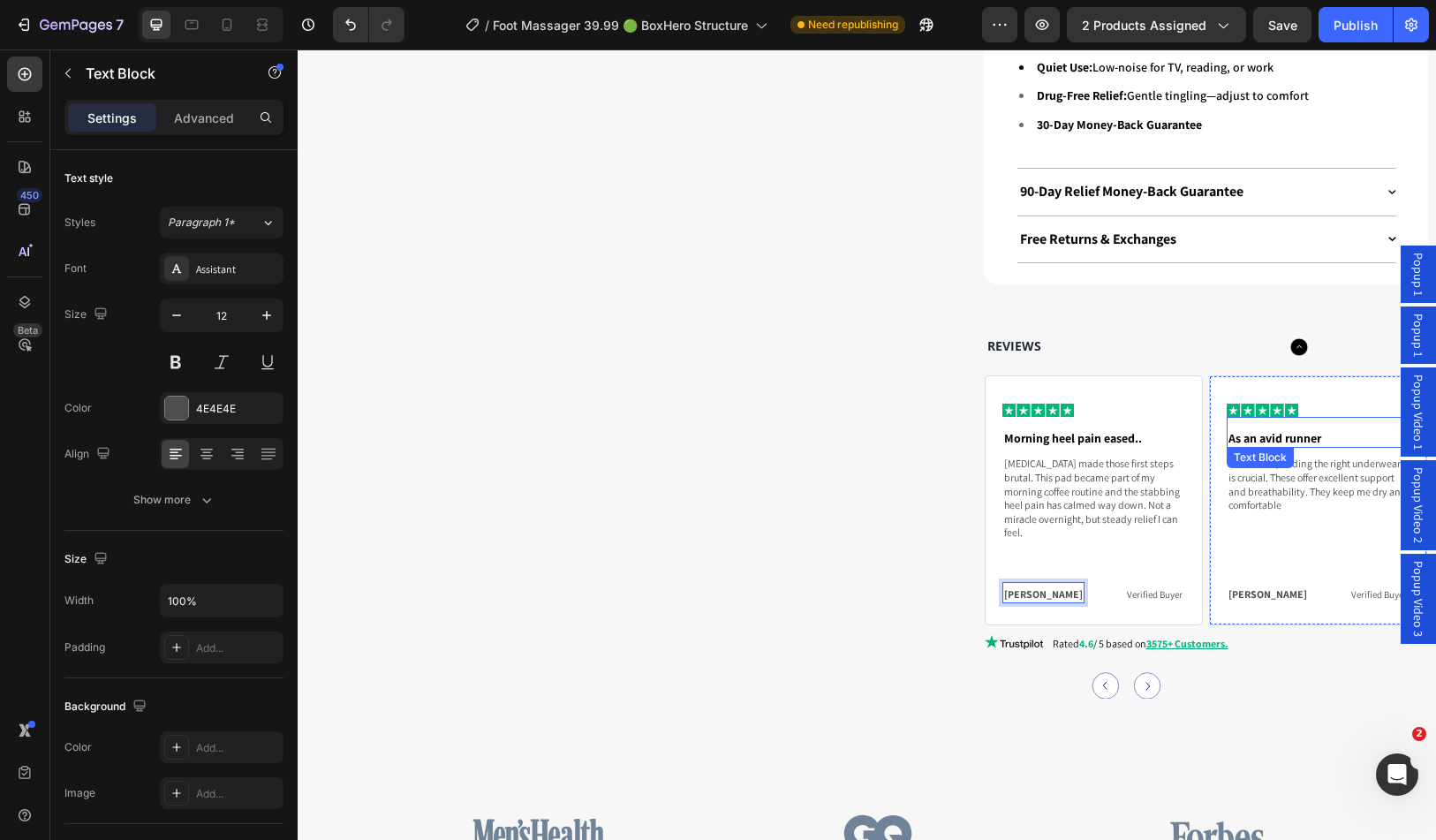
click at [1306, 430] on p "As an avid runner" at bounding box center [1317, 438] width 178 height 16
click at [1258, 459] on p "As a runner, finding the right underwear is crucial. These offer excellent supp…" at bounding box center [1317, 483] width 178 height 55
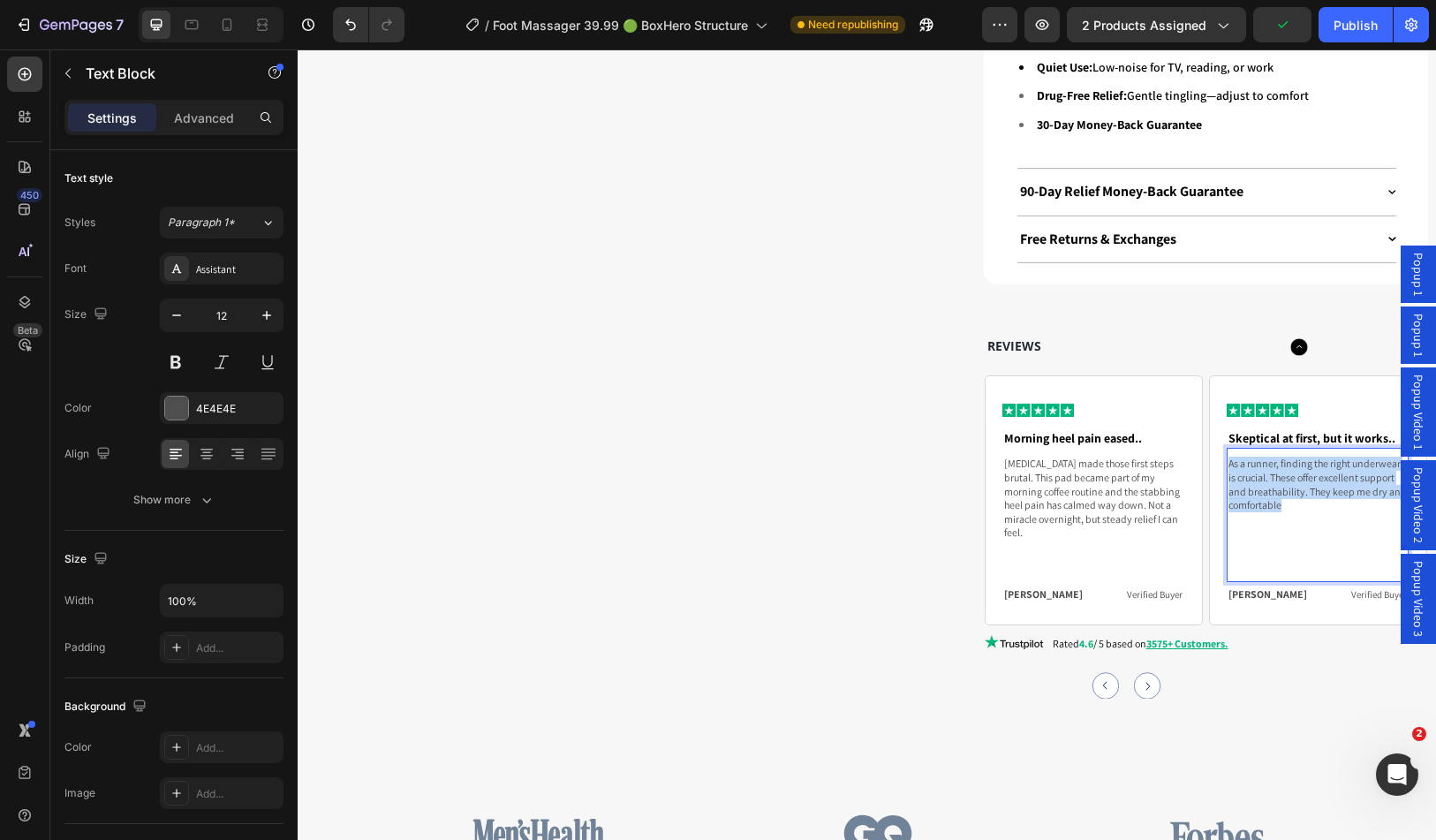
click at [1258, 459] on p "As a runner, finding the right underwear is crucial. These offer excellent supp…" at bounding box center [1317, 483] width 178 height 55
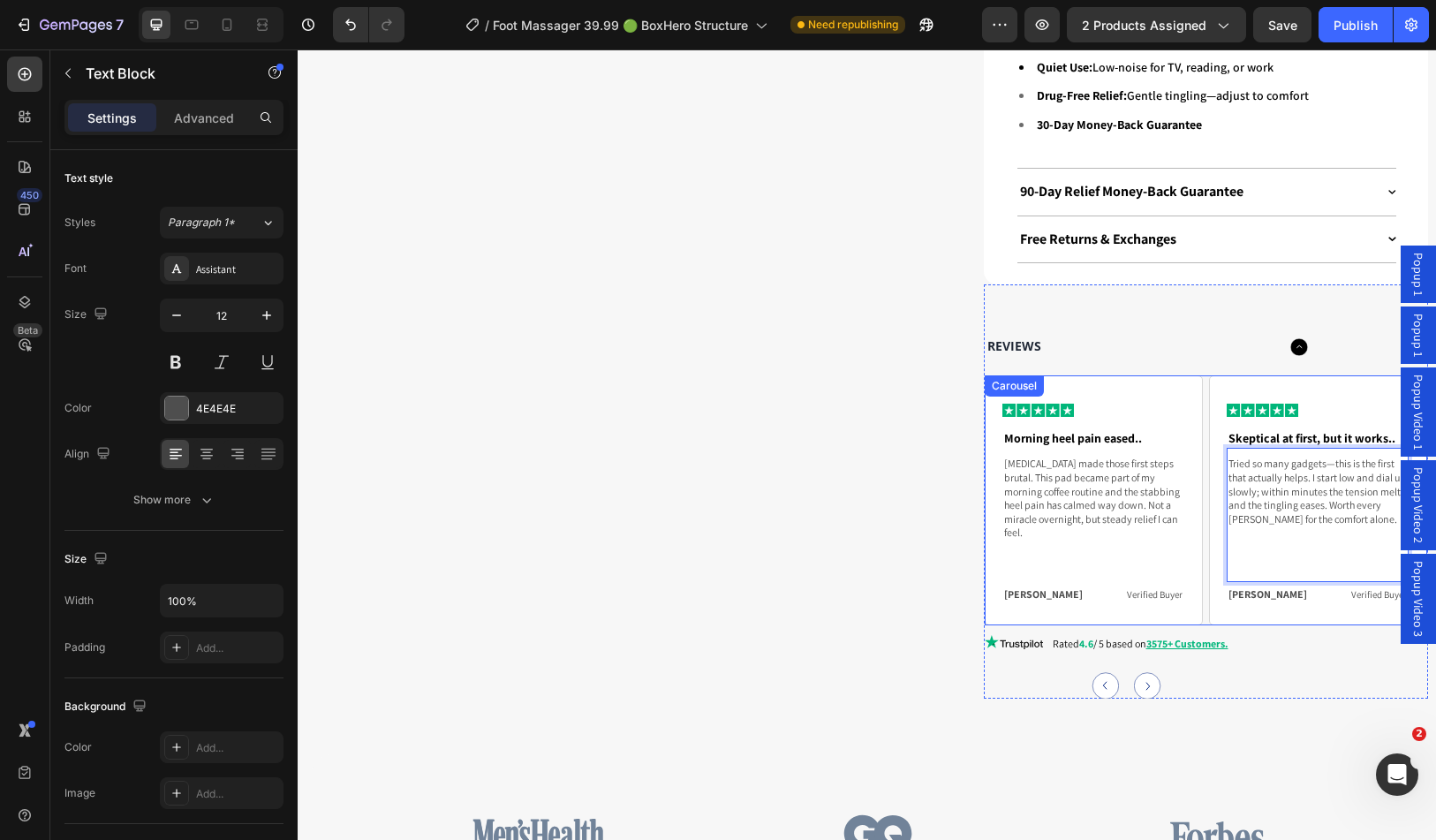
click at [1142, 673] on circle "Carousel Next Arrow" at bounding box center [1147, 686] width 27 height 27
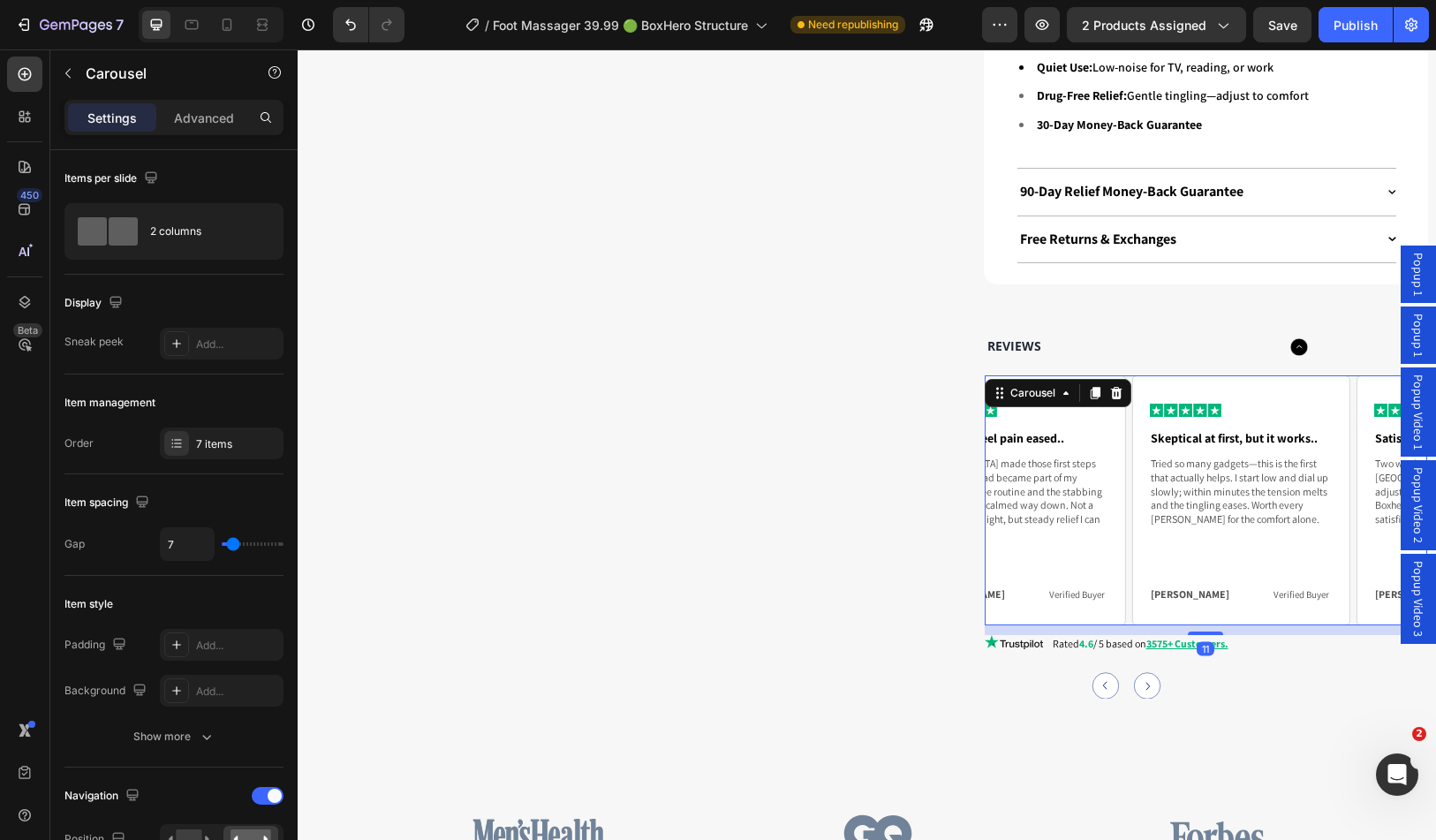
click at [1142, 673] on circle "Carousel Next Arrow" at bounding box center [1147, 686] width 27 height 27
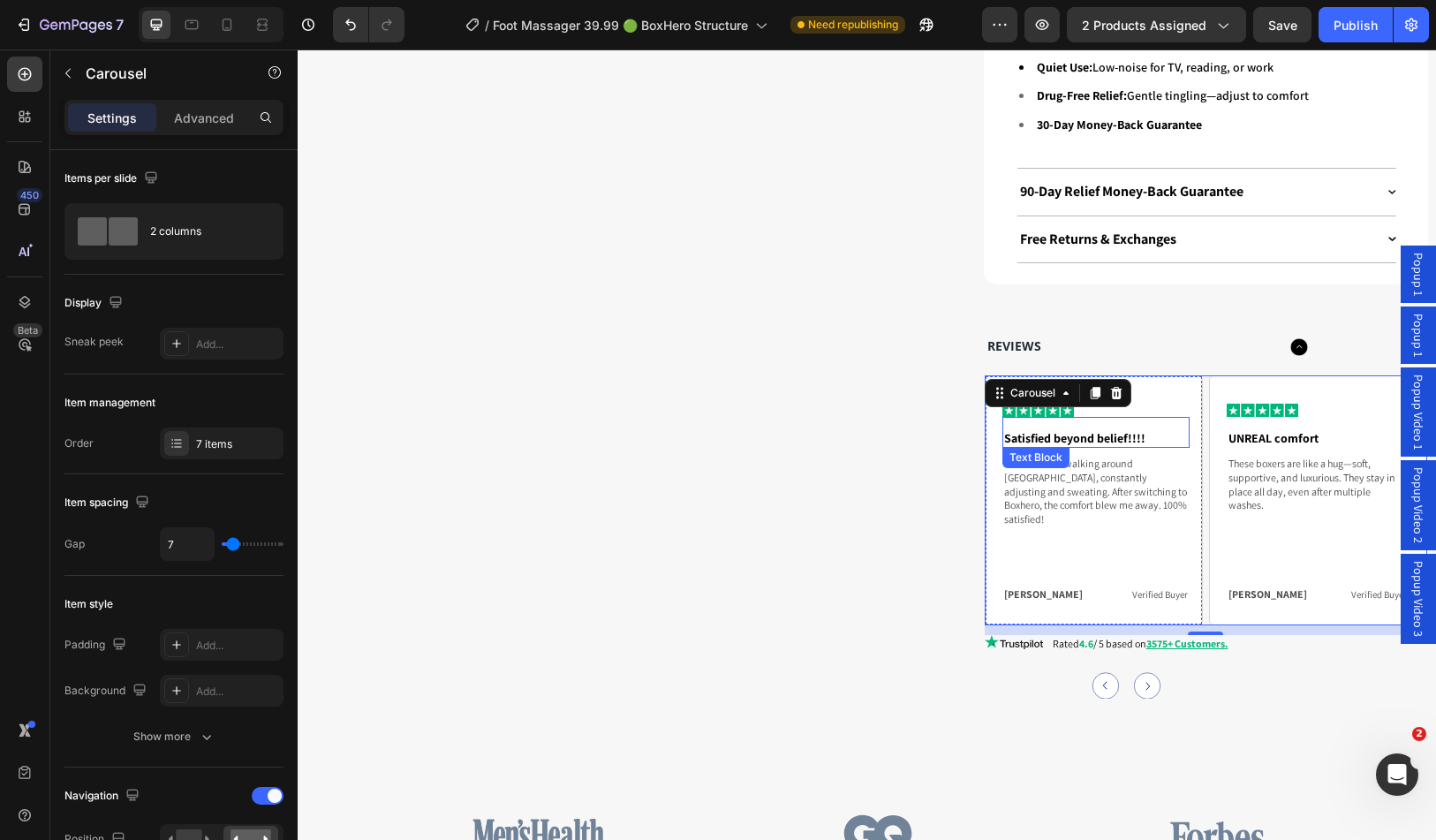
click at [1078, 430] on p "Satisfied beyond belief!!!!" at bounding box center [1096, 438] width 183 height 16
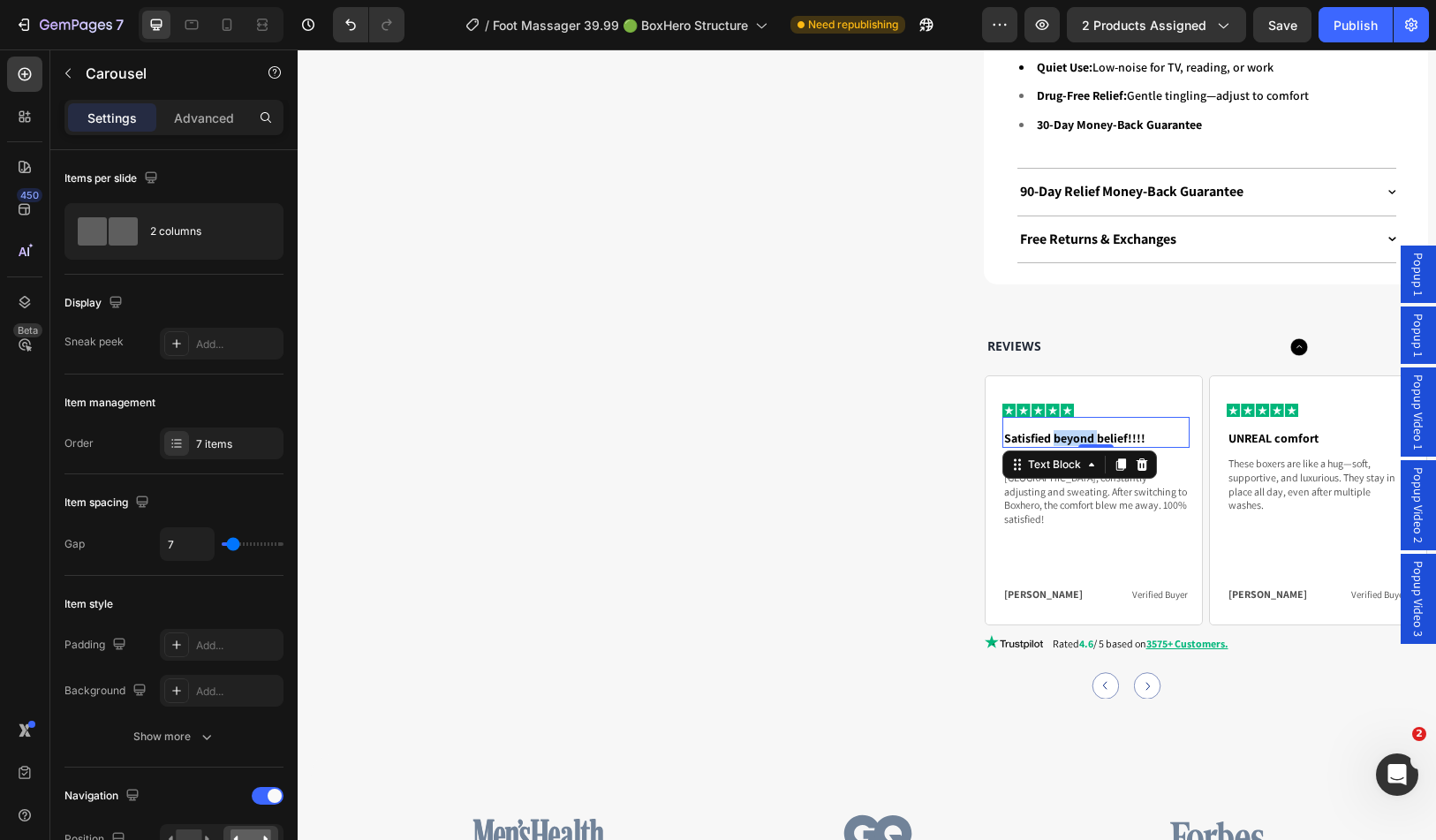
click at [1078, 430] on p "Satisfied beyond belief!!!!" at bounding box center [1096, 438] width 183 height 16
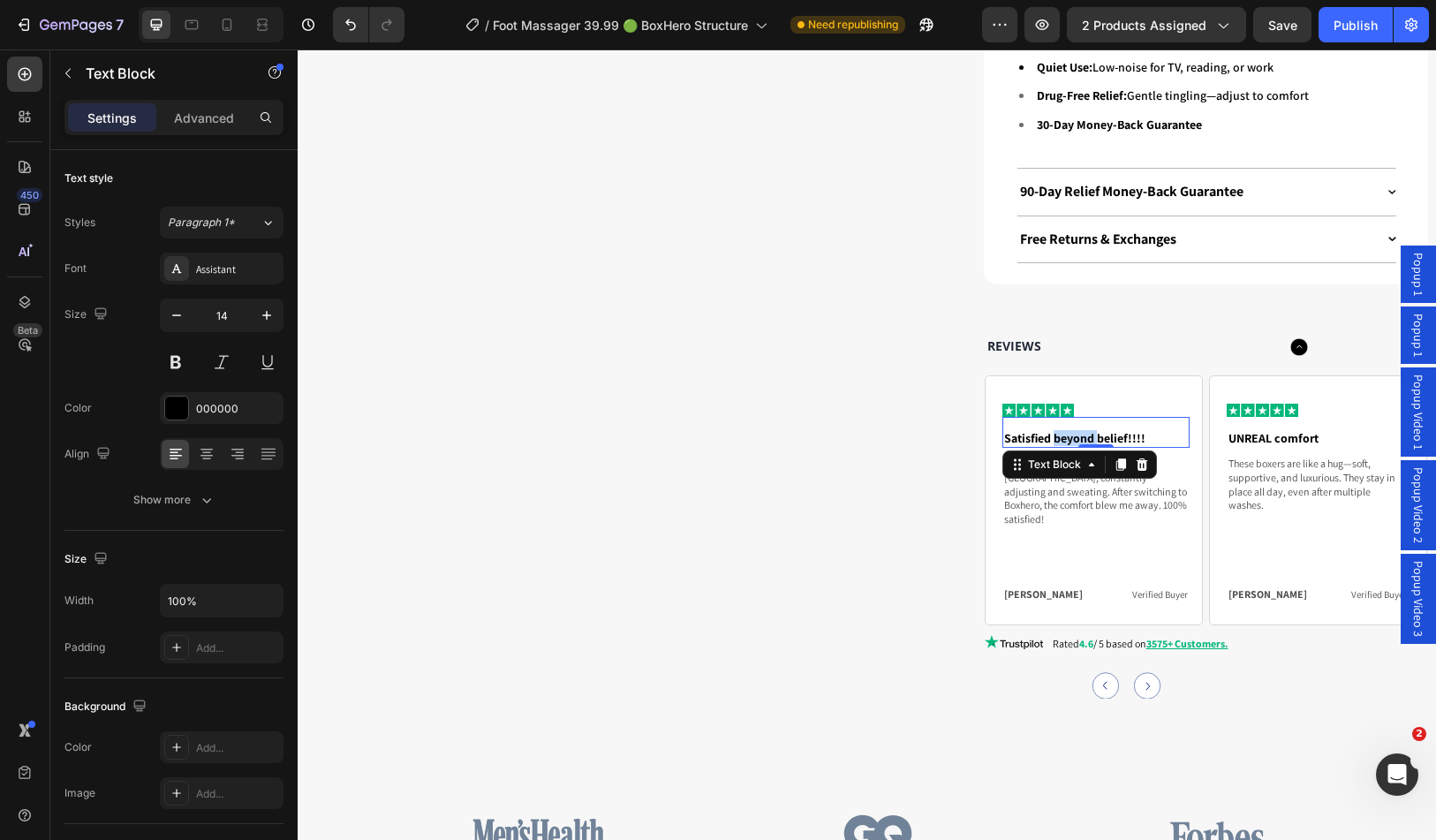
click at [1078, 430] on p "Satisfied beyond belief!!!!" at bounding box center [1096, 438] width 183 height 16
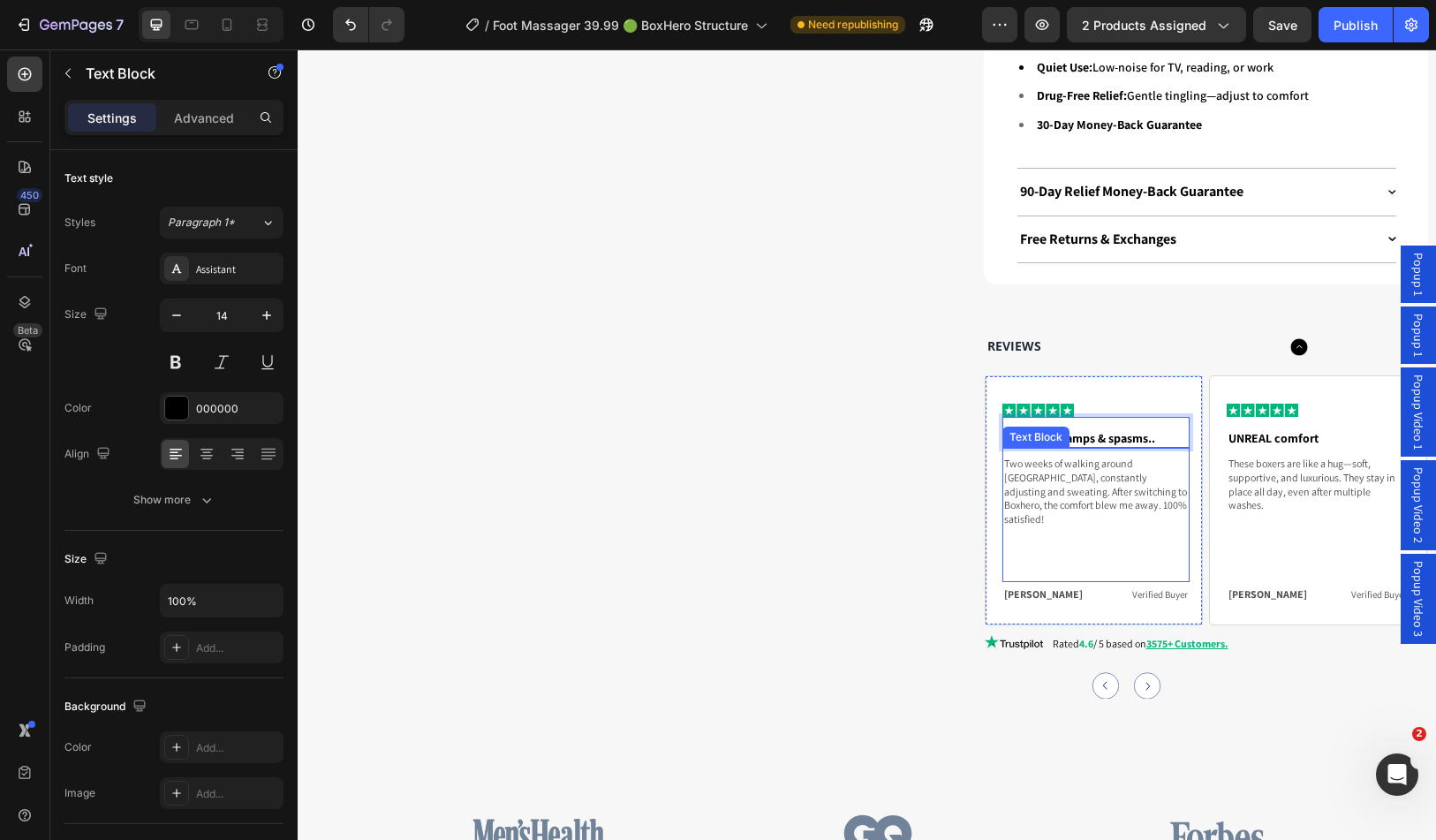
click at [1077, 456] on p "Two weeks of walking around Europe, constantly adjusting and sweating. After sw…" at bounding box center [1096, 490] width 183 height 69
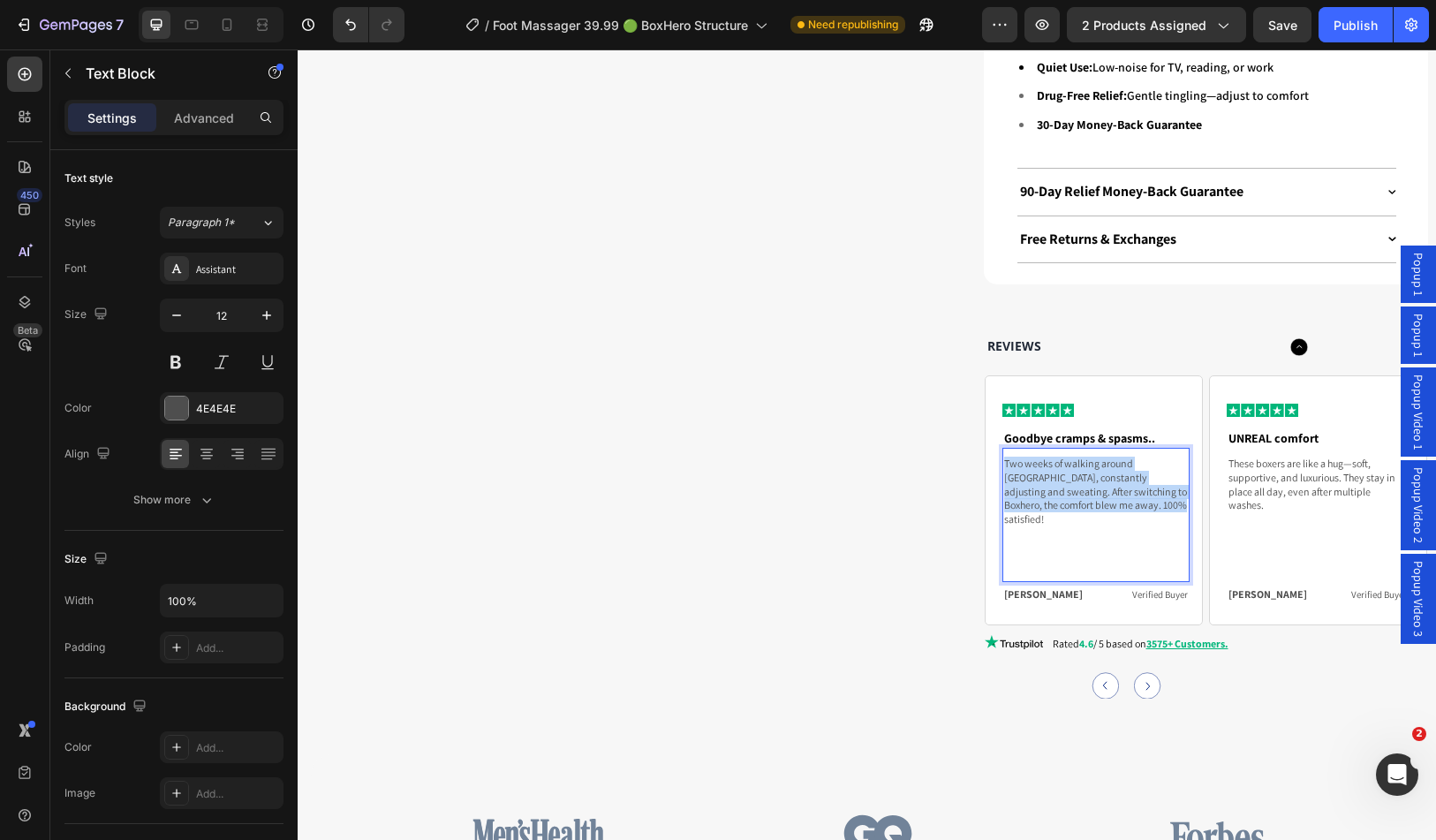
click at [1077, 456] on p "Two weeks of walking around Europe, constantly adjusting and sweating. After sw…" at bounding box center [1096, 490] width 183 height 69
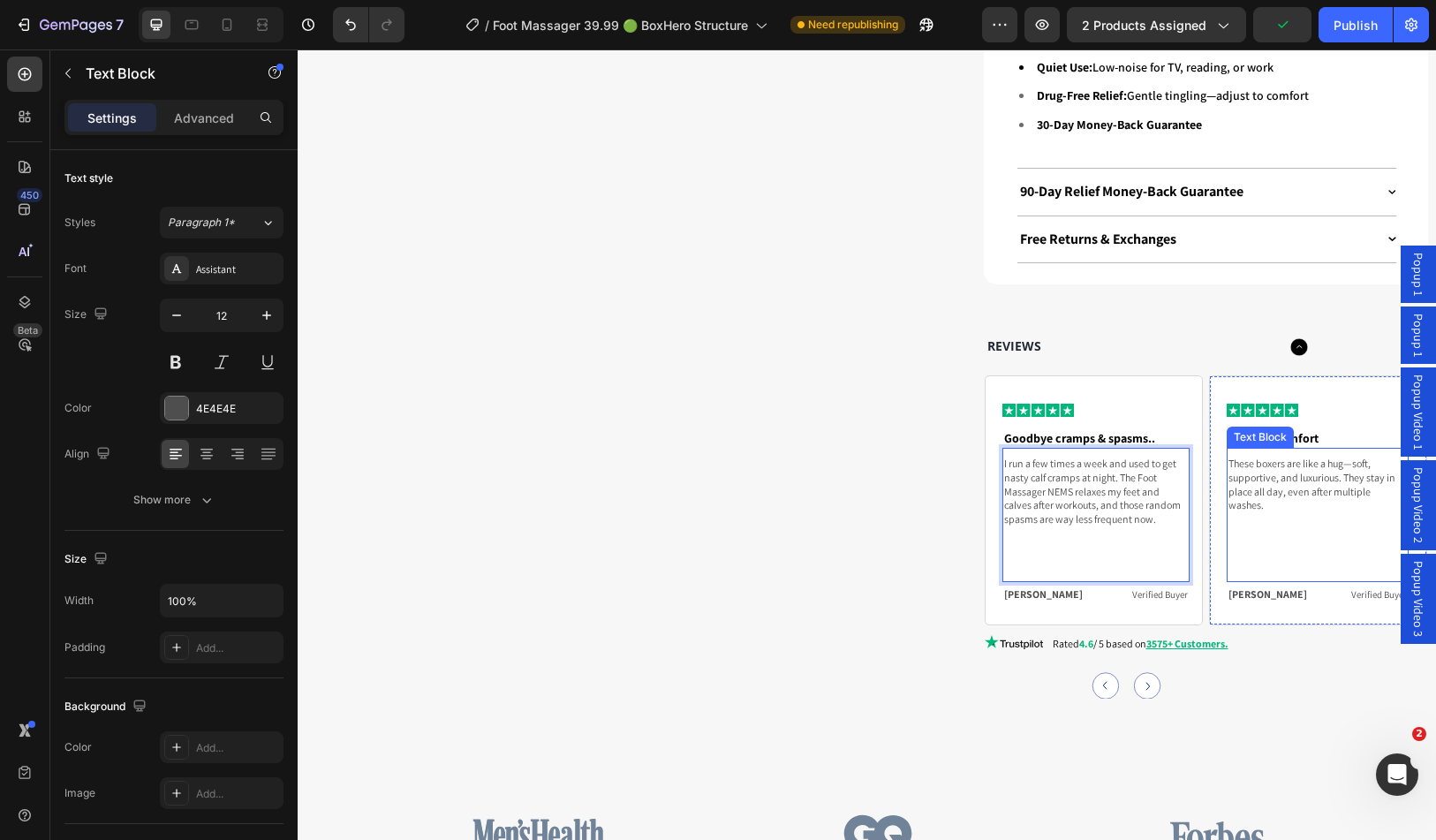
click at [1263, 429] on div "Text Block" at bounding box center [1261, 437] width 60 height 16
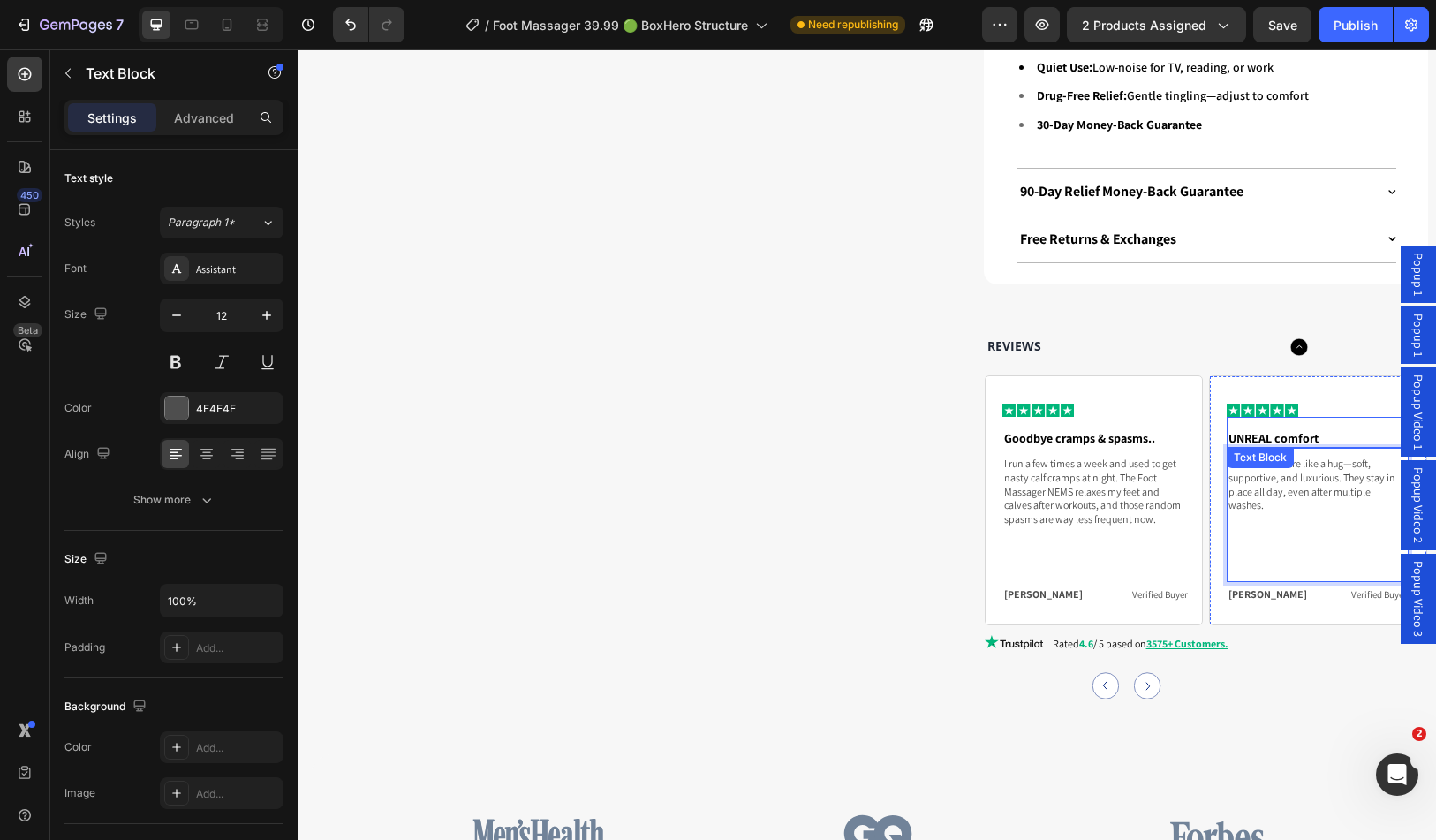
click at [1292, 430] on p "UNREAL comfort" at bounding box center [1317, 438] width 178 height 16
click at [1282, 473] on p "These boxers are like a hug—soft, supportive, and luxurious. They stay in place…" at bounding box center [1317, 500] width 178 height 55
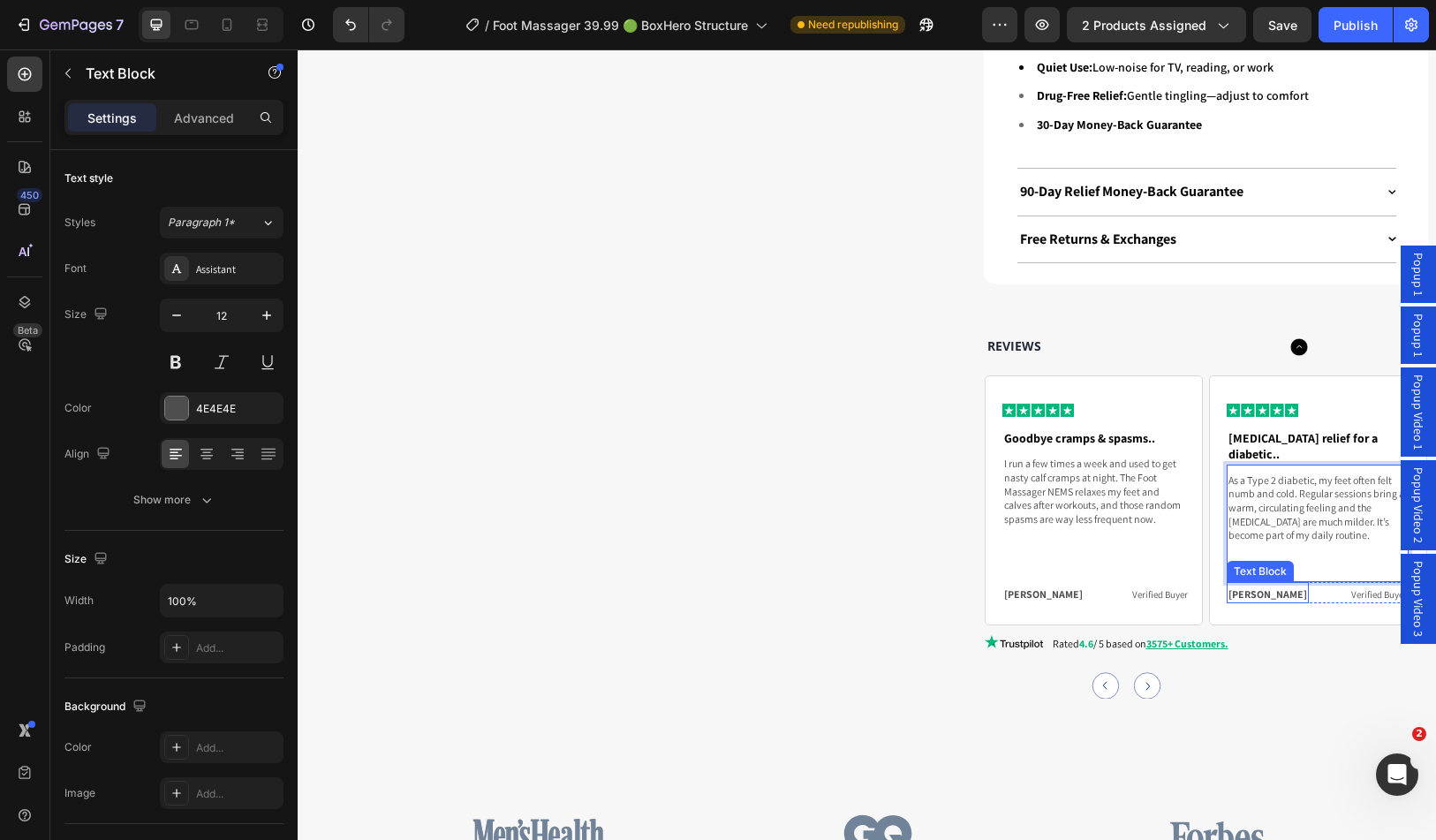
click at [1242, 588] on p "Jason K." at bounding box center [1268, 595] width 79 height 14
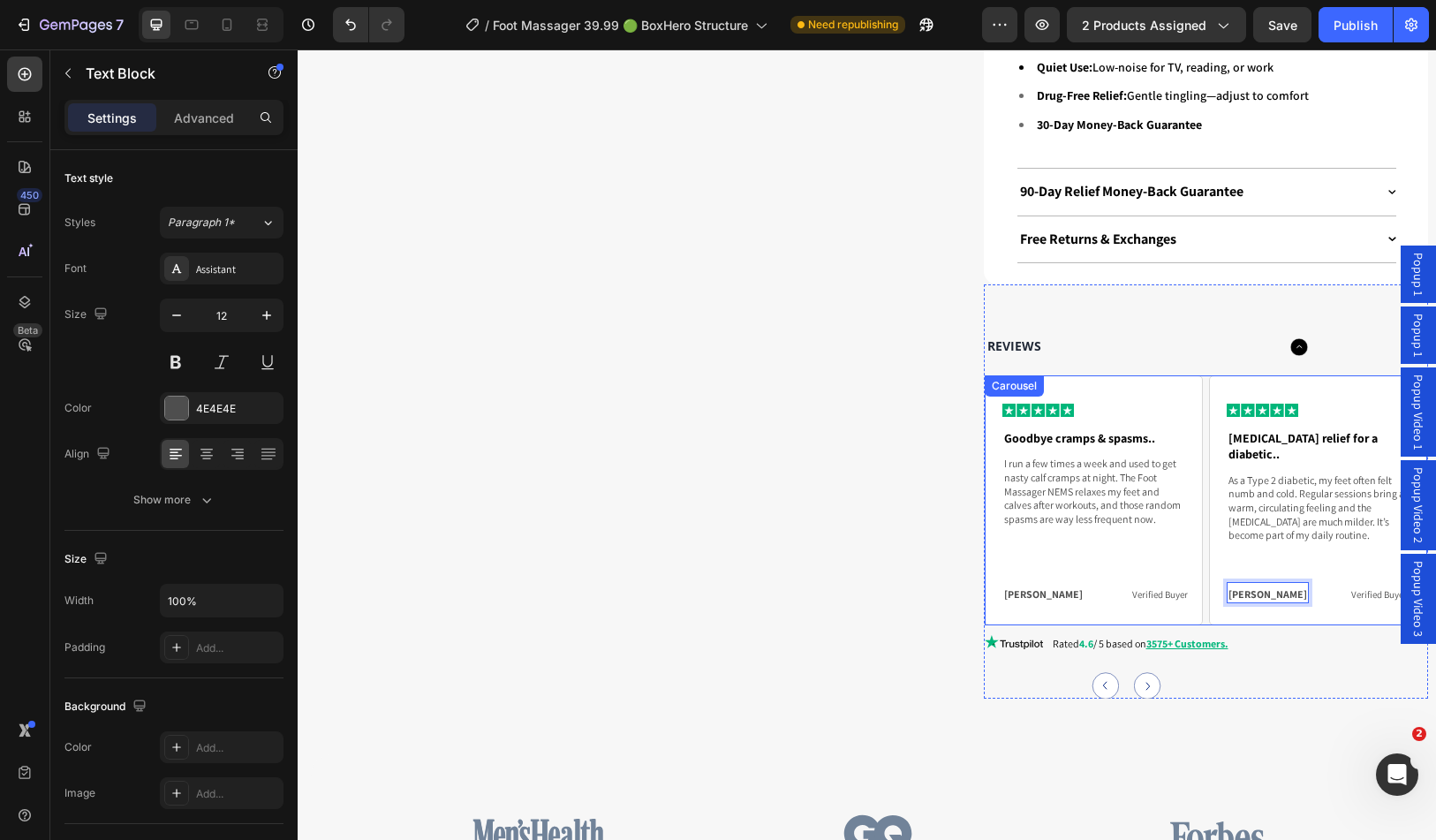
click at [1142, 673] on circle "Carousel Next Arrow" at bounding box center [1147, 686] width 27 height 27
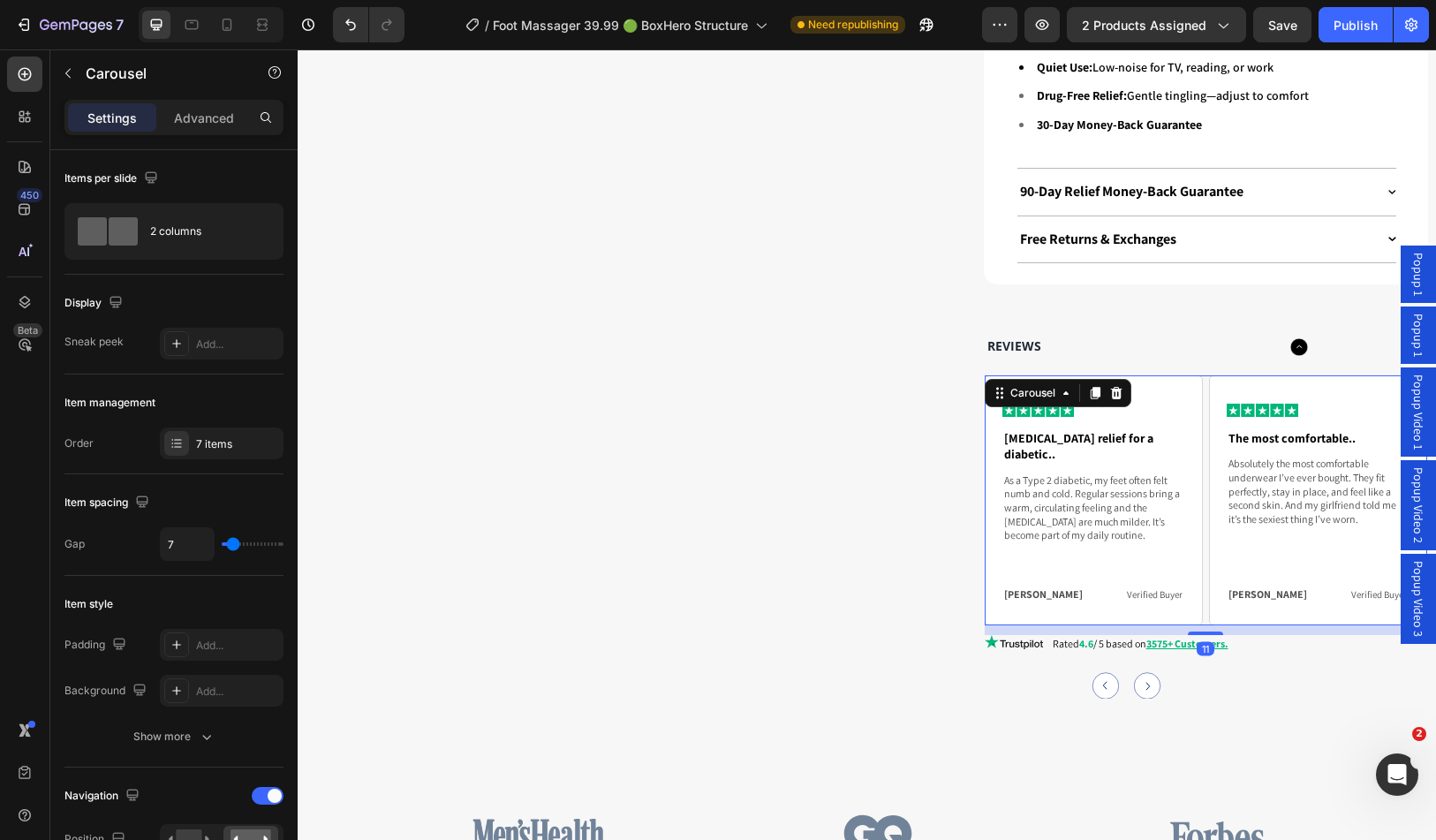
click at [1142, 673] on circle "Carousel Next Arrow" at bounding box center [1147, 686] width 27 height 27
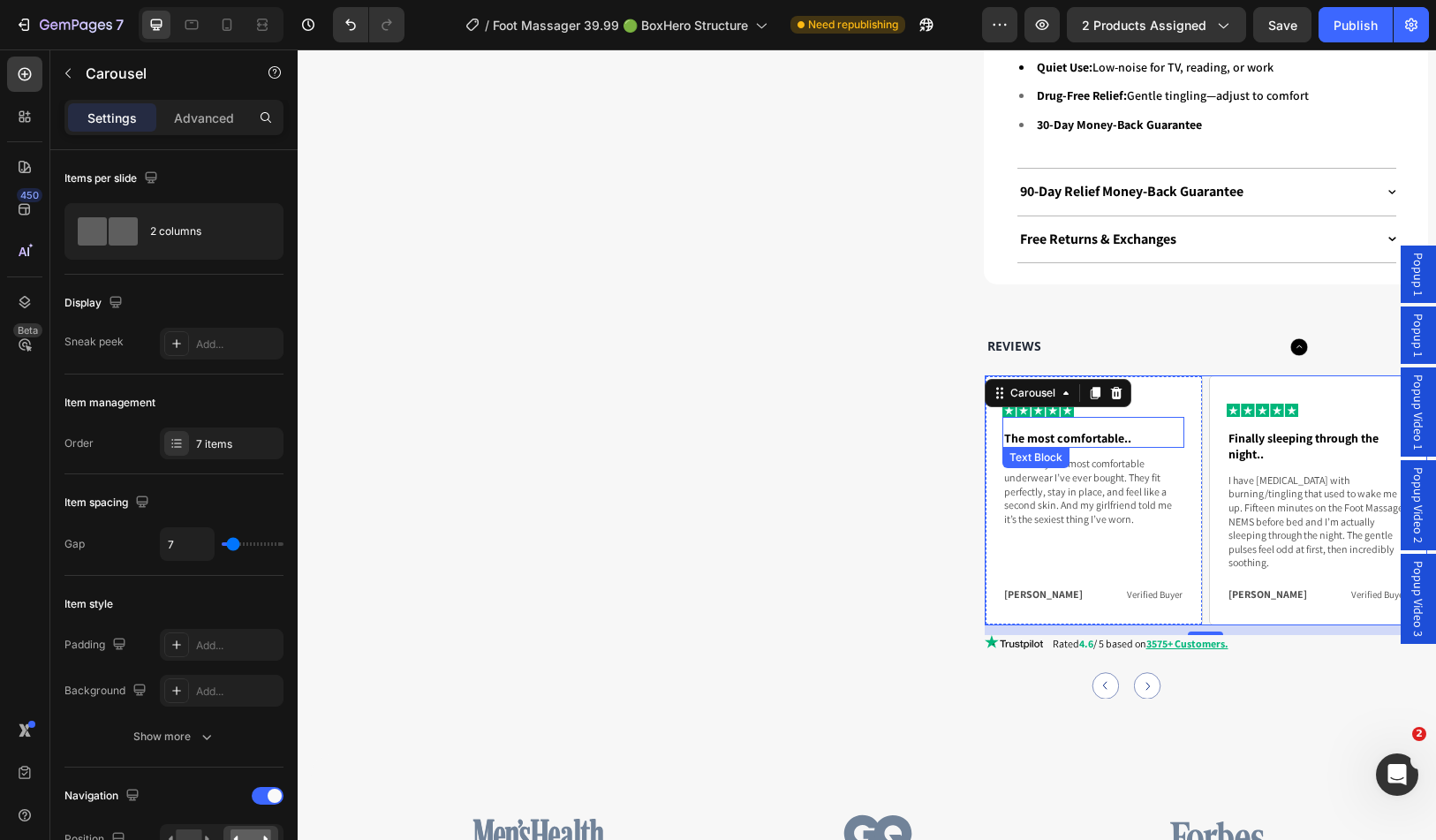
click at [1077, 430] on p "The most comfortable.." at bounding box center [1093, 438] width 178 height 16
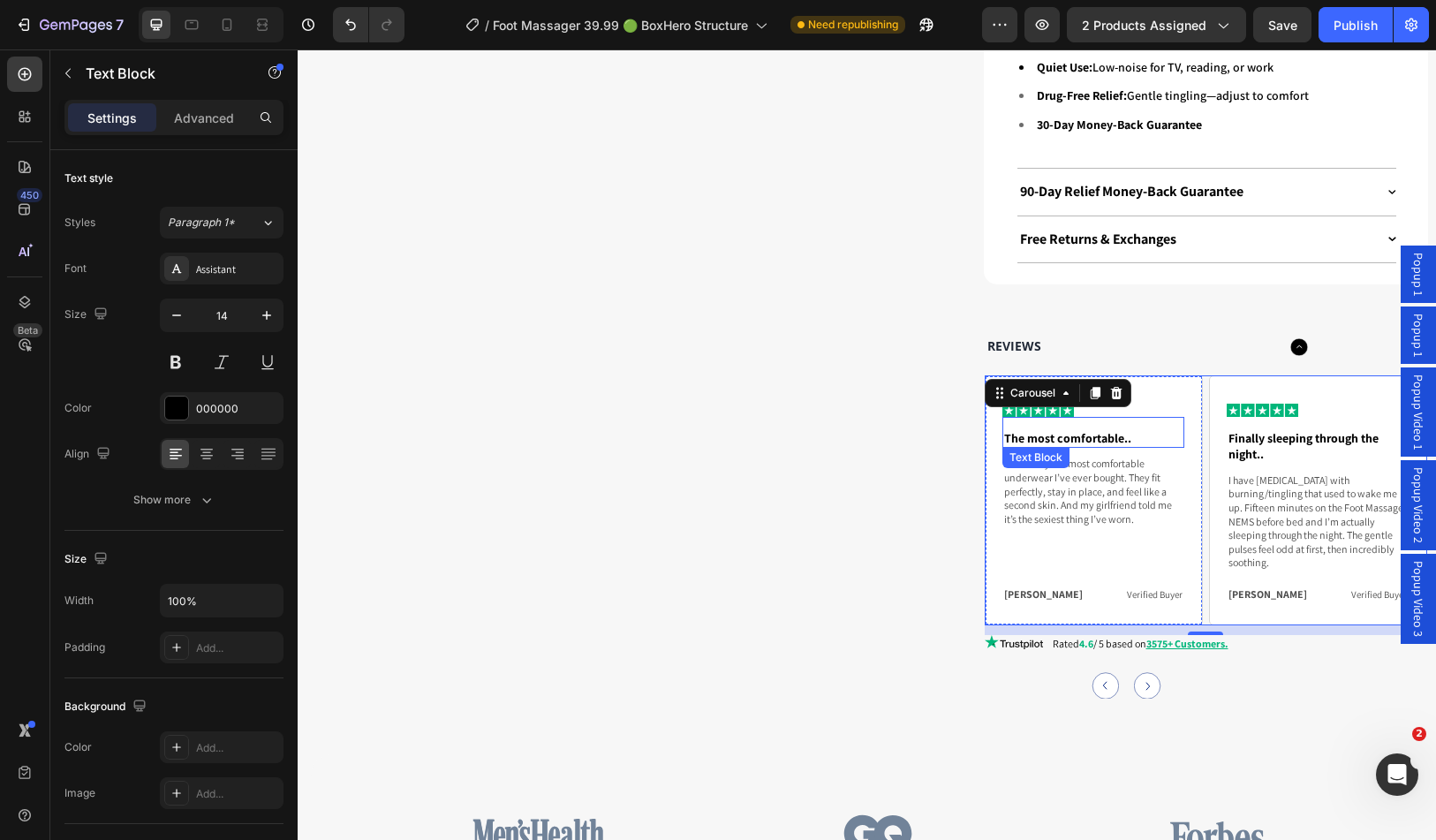
click at [1077, 430] on p "The most comfortable.." at bounding box center [1093, 438] width 178 height 16
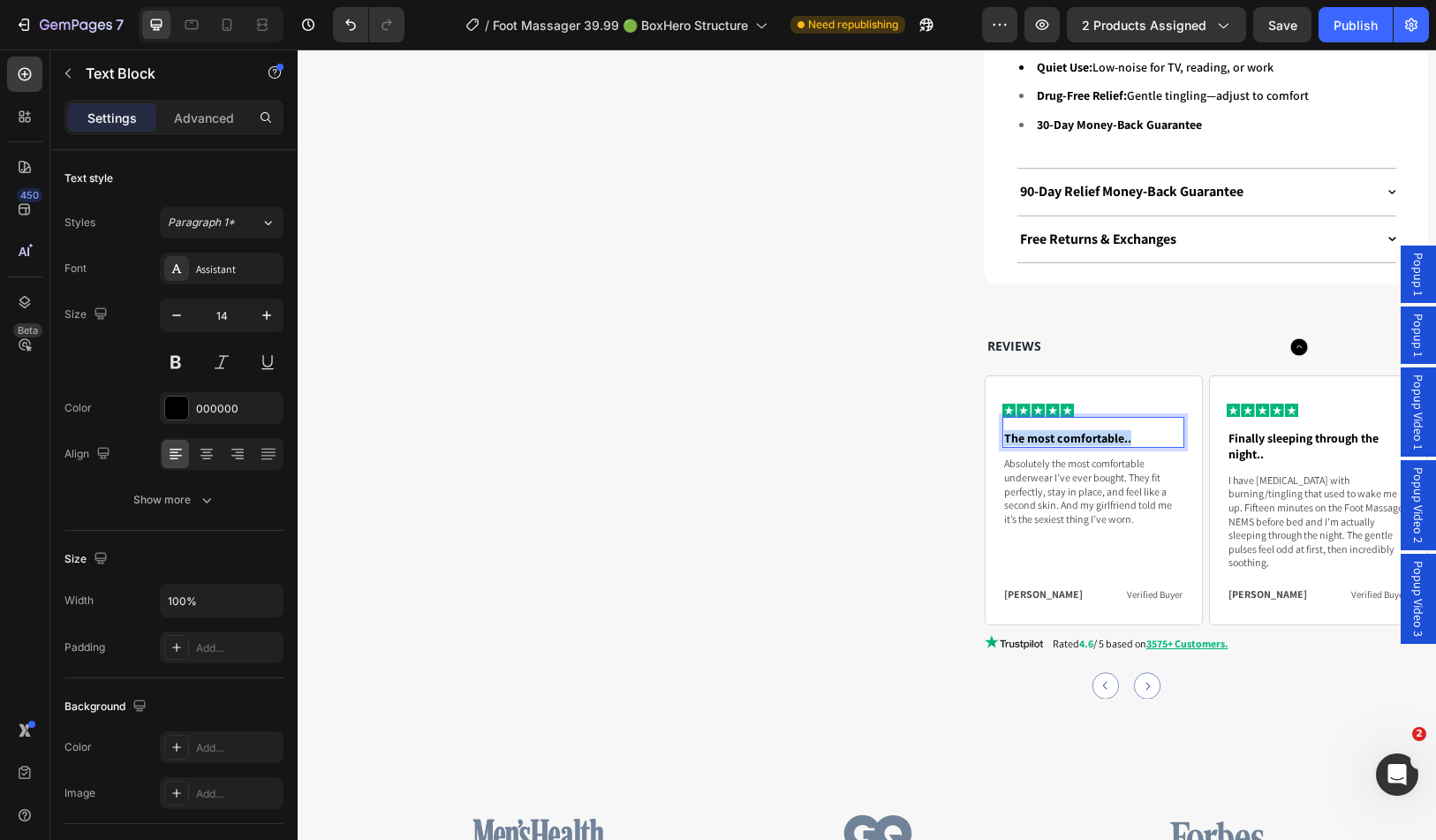
click at [1077, 430] on p "The most comfortable.." at bounding box center [1093, 438] width 178 height 16
click at [1047, 470] on p "Absolutely the most comfortable underwear I’ve ever bought. They fit perfectly,…" at bounding box center [1093, 490] width 178 height 69
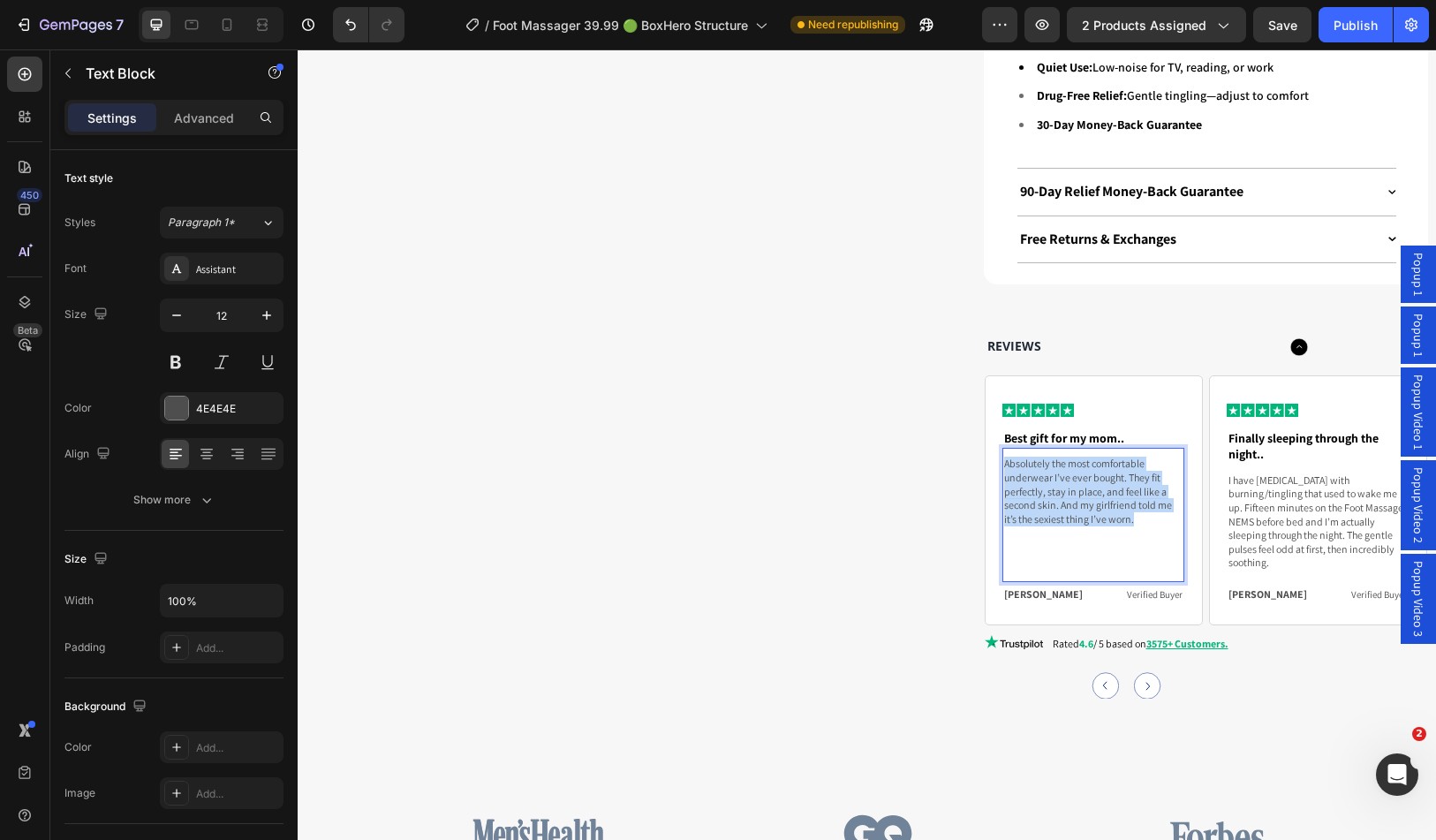
click at [1047, 470] on p "Absolutely the most comfortable underwear I’ve ever bought. They fit perfectly,…" at bounding box center [1093, 490] width 178 height 69
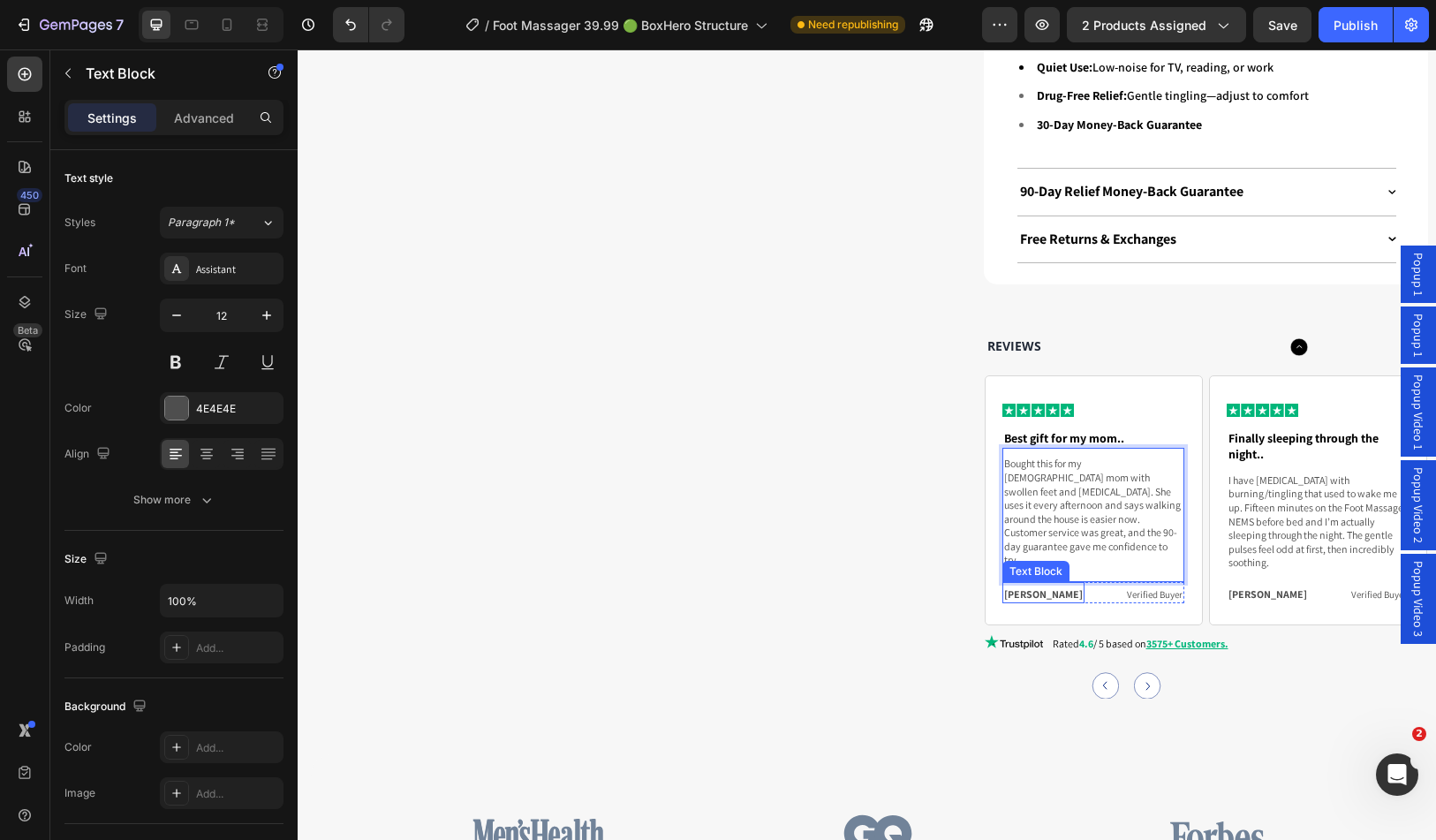
click at [1008, 588] on p "Liam H." at bounding box center [1043, 595] width 79 height 14
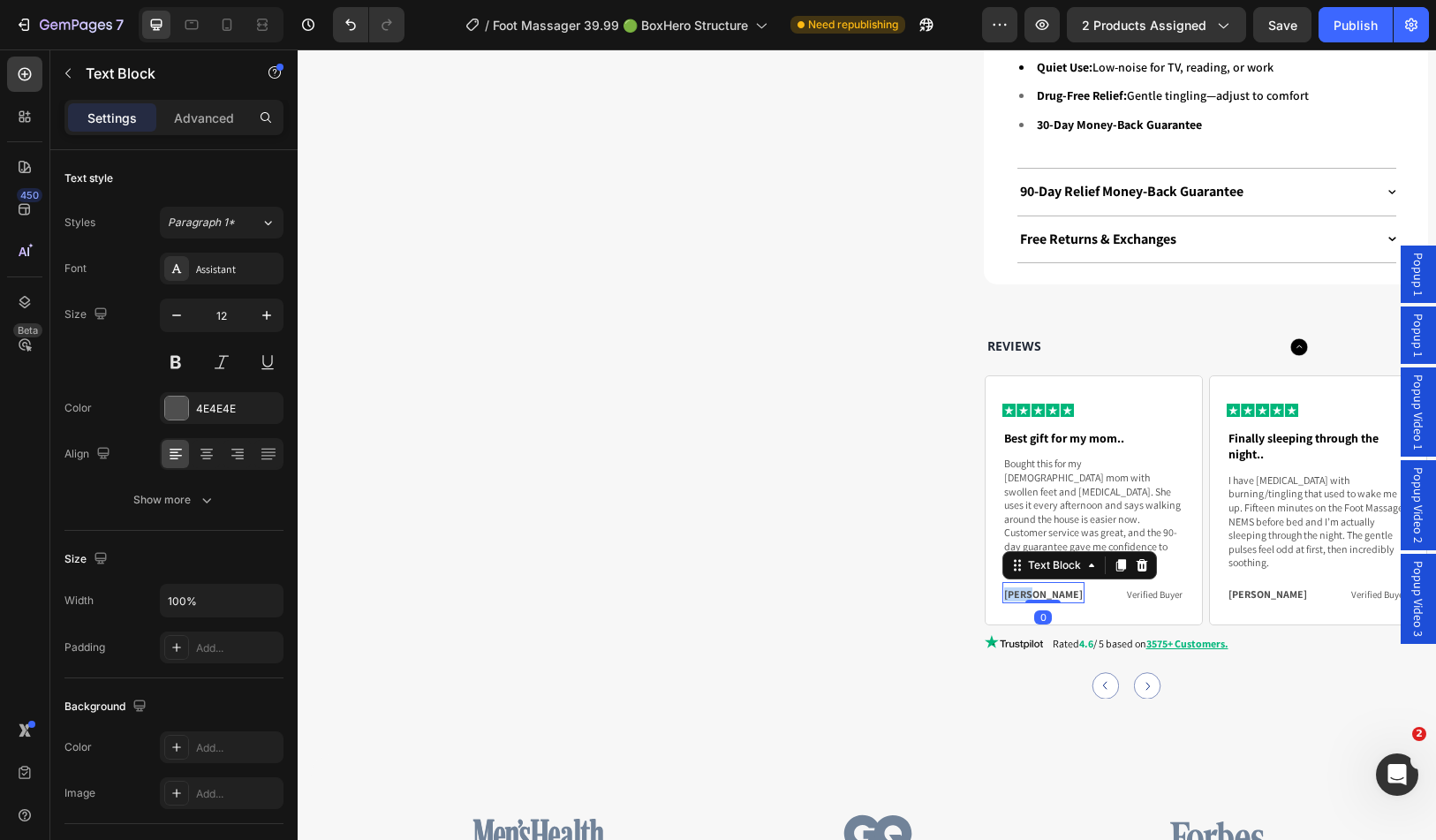
click at [1008, 588] on p "Liam H." at bounding box center [1043, 595] width 79 height 14
click at [1172, 637] on u "3575+ Customers." at bounding box center [1188, 643] width 82 height 13
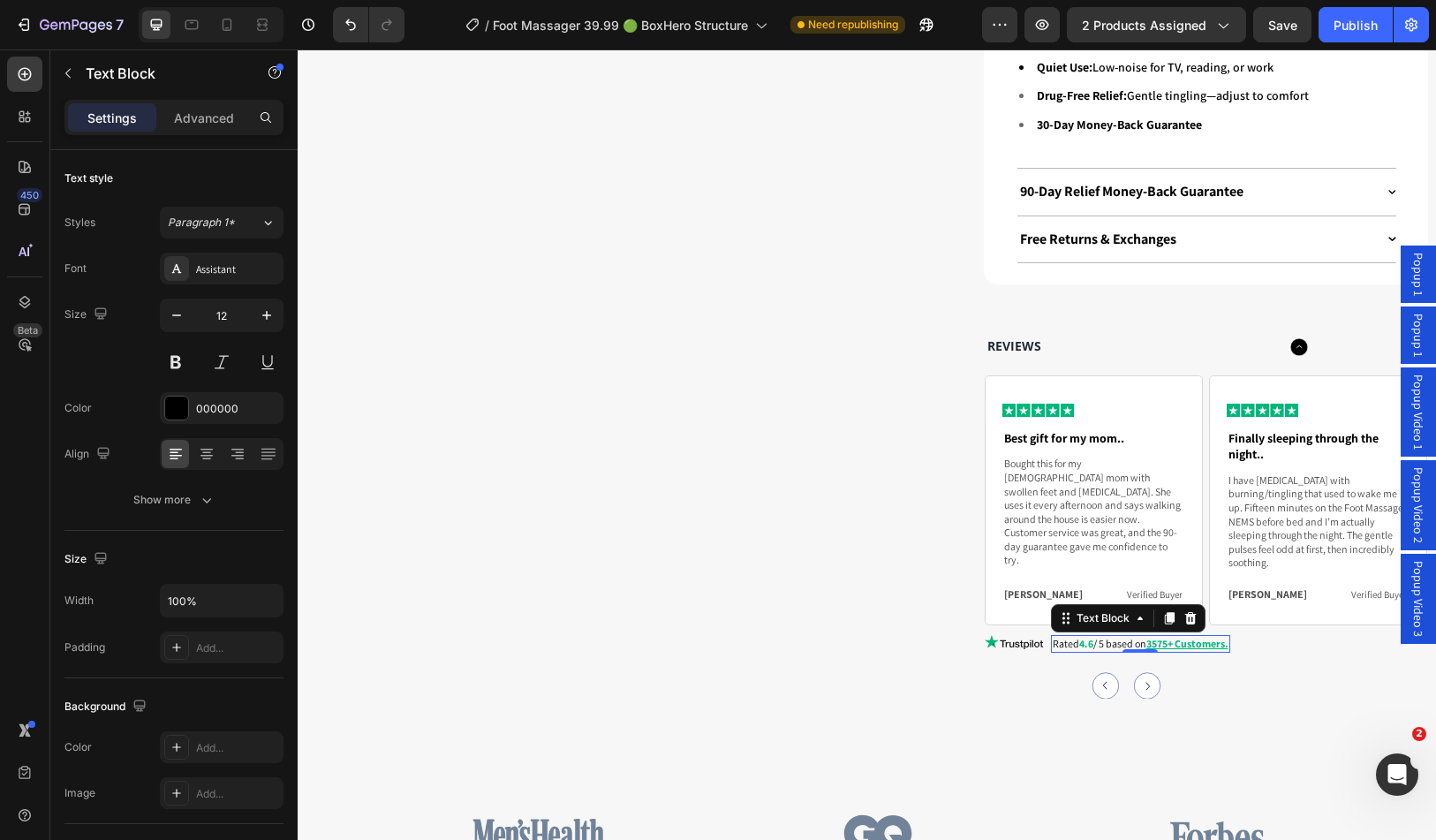
click at [1193, 637] on u "3575+ Customers." at bounding box center [1188, 643] width 82 height 13
click at [1165, 637] on u "3575+ Customers." at bounding box center [1188, 643] width 82 height 13
drag, startPoint x: 1148, startPoint y: 609, endPoint x: 1199, endPoint y: 606, distance: 51.1
click at [1199, 637] on u "3575+ Customers." at bounding box center [1188, 643] width 82 height 13
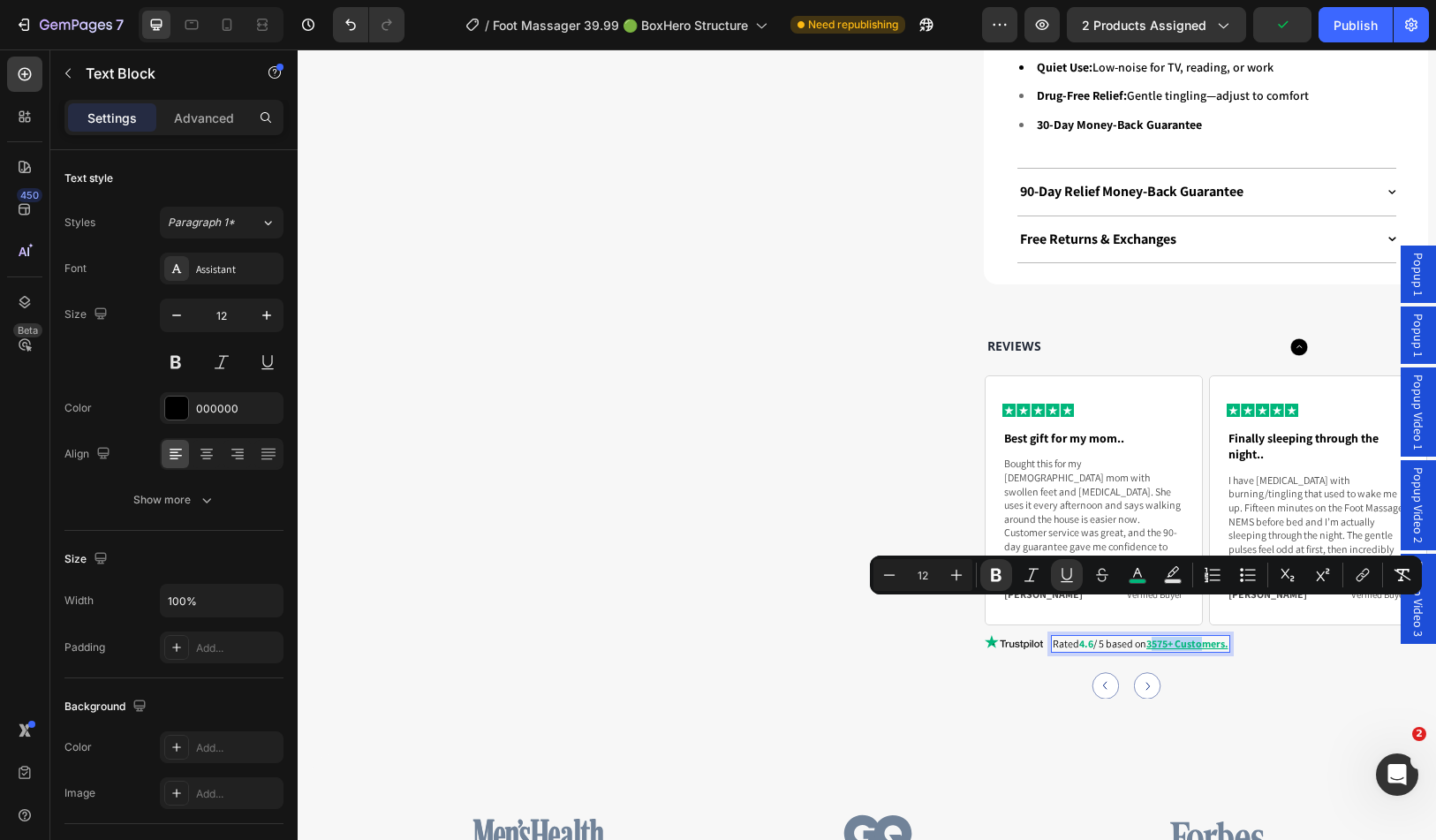
click at [1176, 637] on u "3575+ Customers." at bounding box center [1188, 643] width 82 height 13
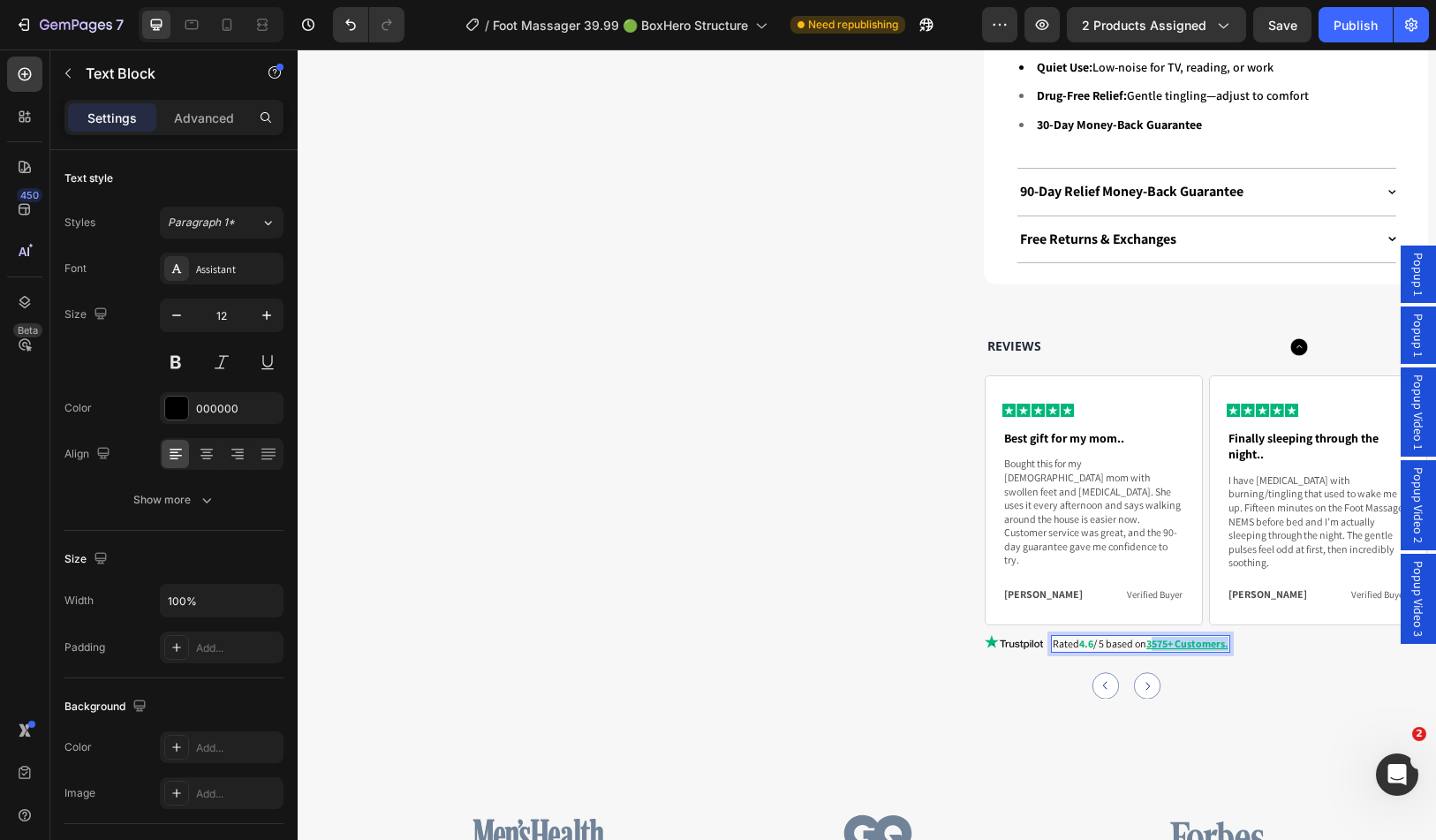
drag, startPoint x: 1146, startPoint y: 609, endPoint x: 1226, endPoint y: 606, distance: 80.1
click at [1226, 635] on div "Rated 4.6 / 5 based on 3575+ Customers." at bounding box center [1141, 644] width 179 height 18
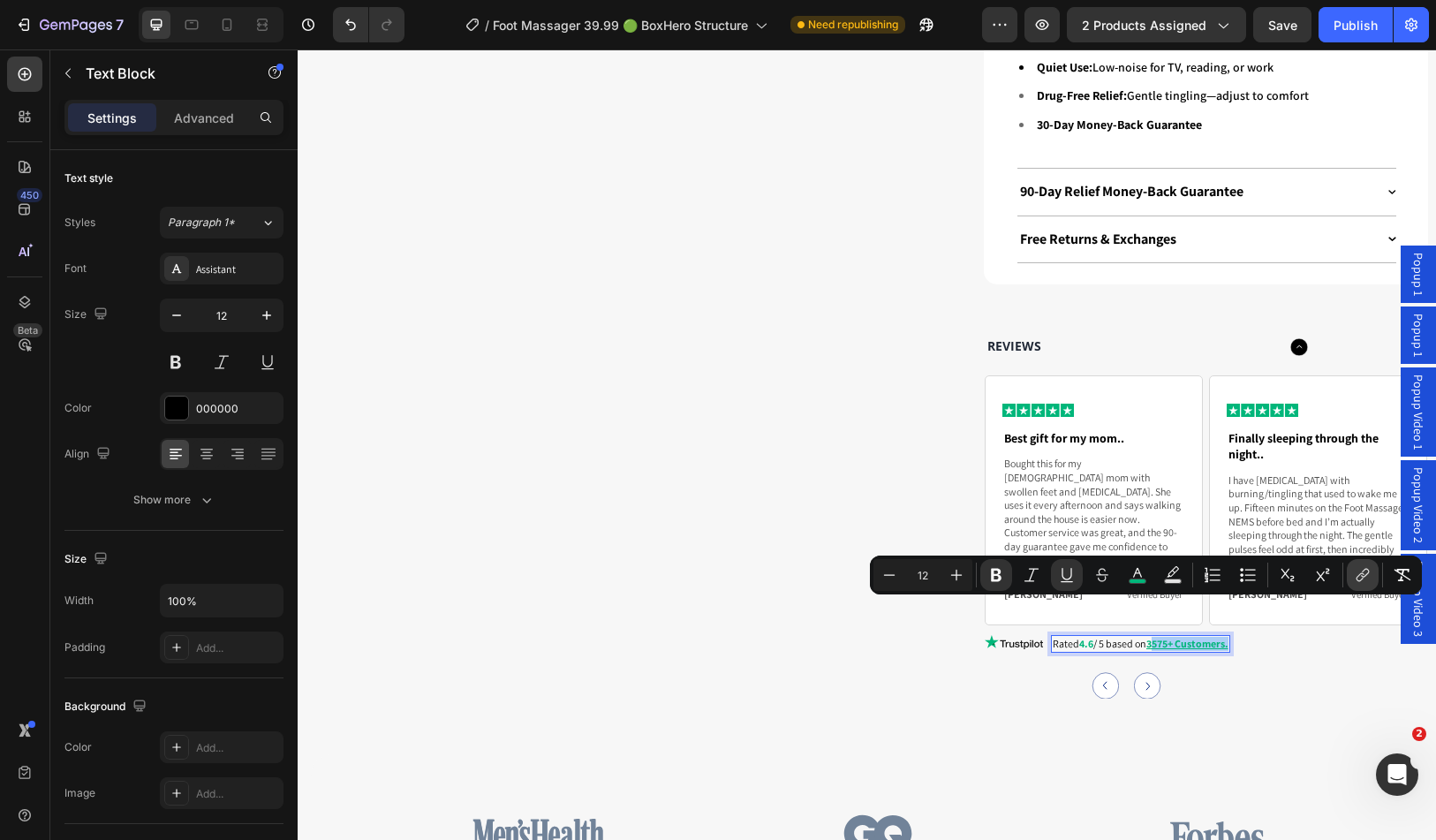
click at [1365, 571] on icon "Editor contextual toolbar" at bounding box center [1365, 573] width 8 height 9
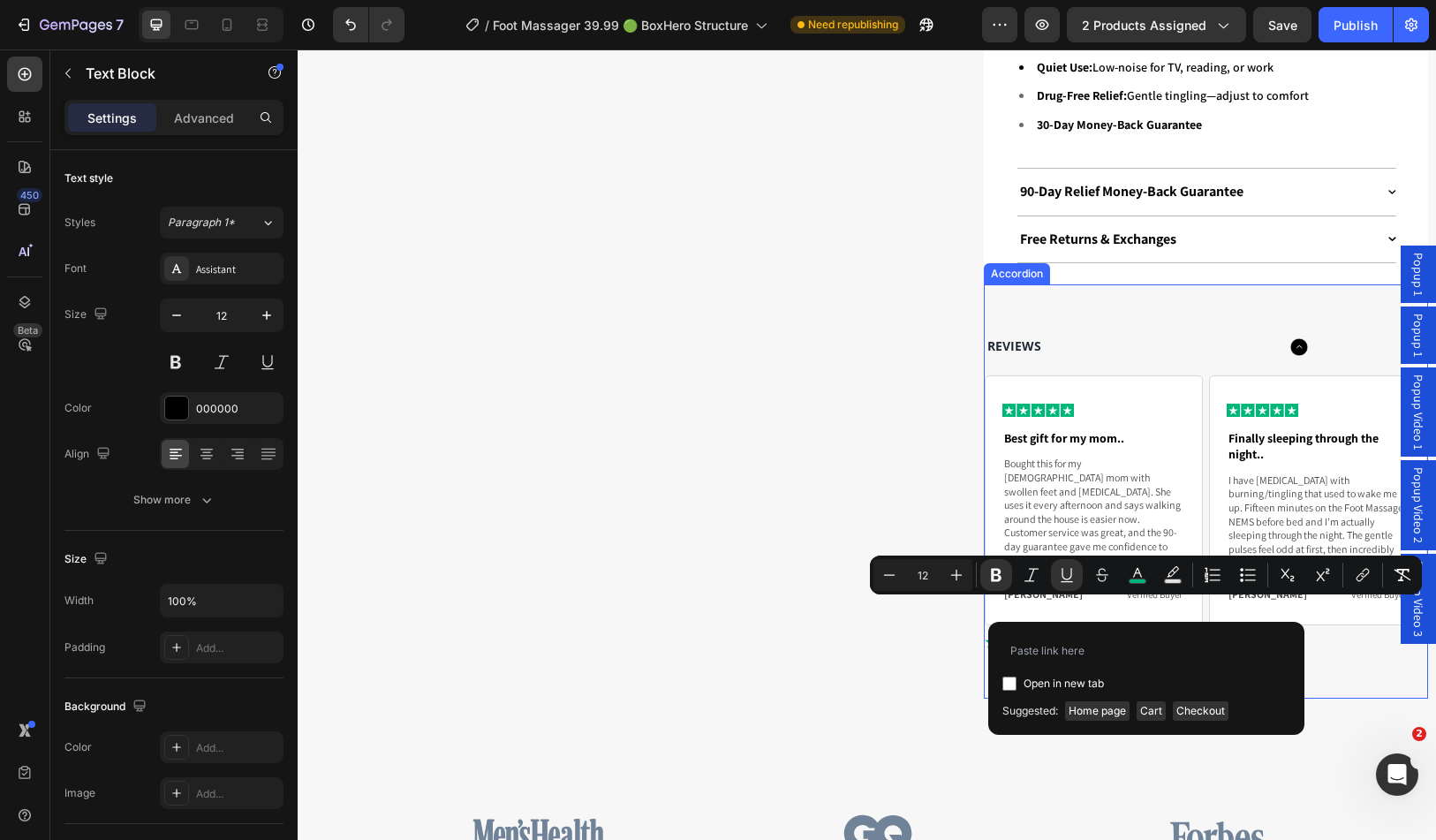
click at [1319, 648] on div "Image Best gift for my mom.. Text Block Bought this for my 72-year-old mom with…" at bounding box center [1206, 537] width 442 height 323
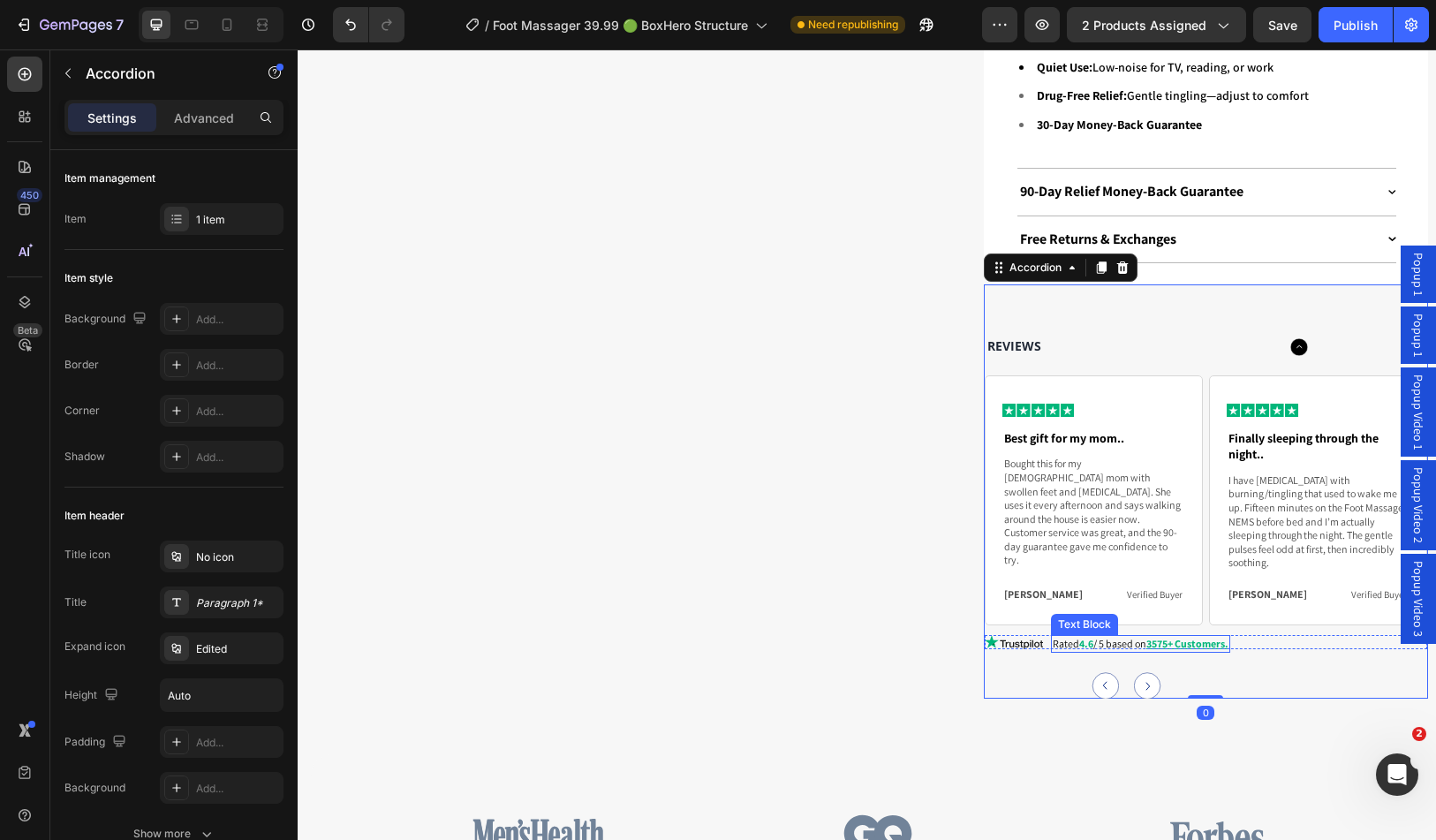
click at [1134, 637] on p "Rated 4.6 / 5 based on 3575+ Customers." at bounding box center [1141, 644] width 175 height 14
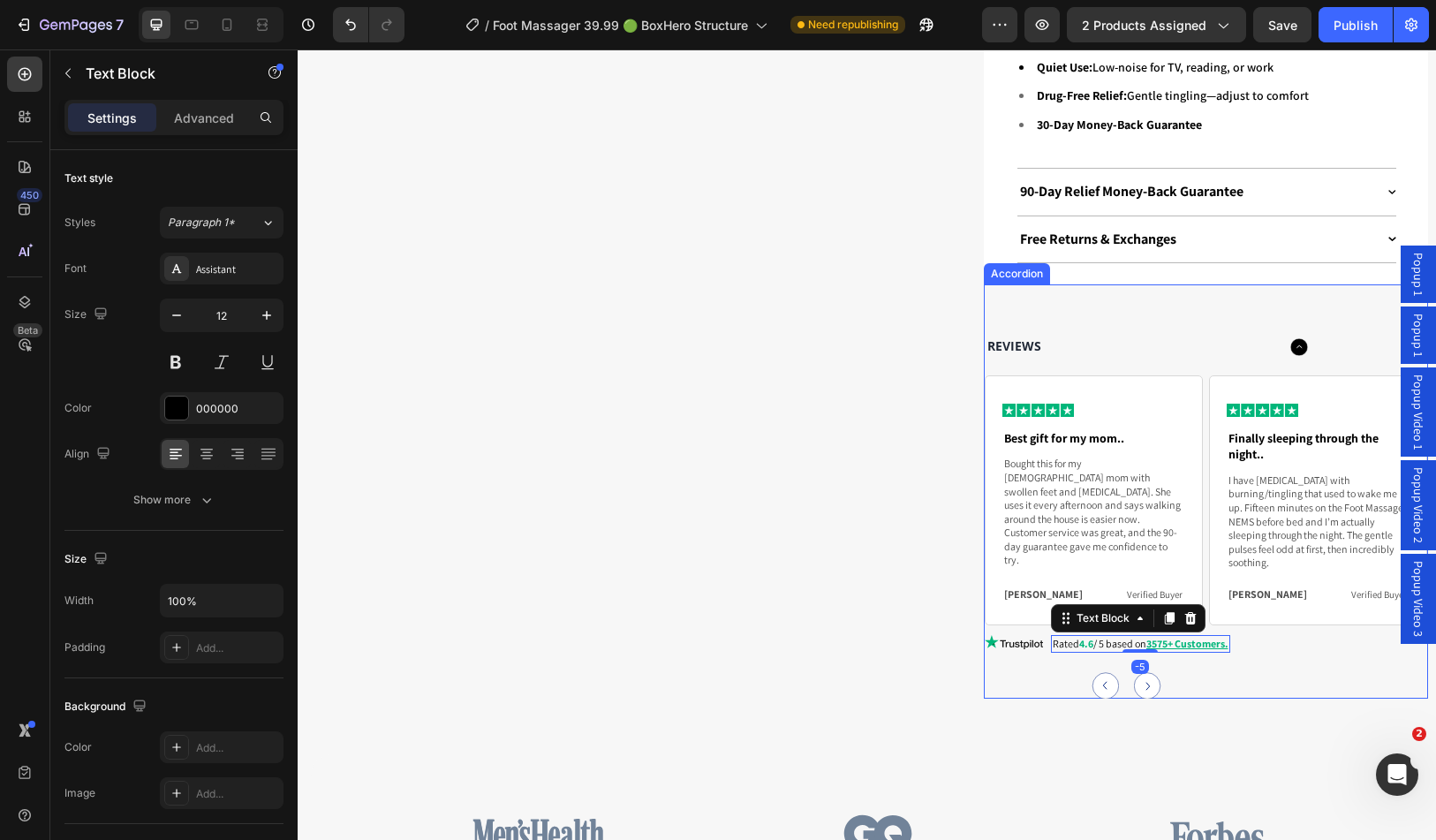
click at [867, 568] on div "Drop element here Row" at bounding box center [628, 137] width 627 height 1124
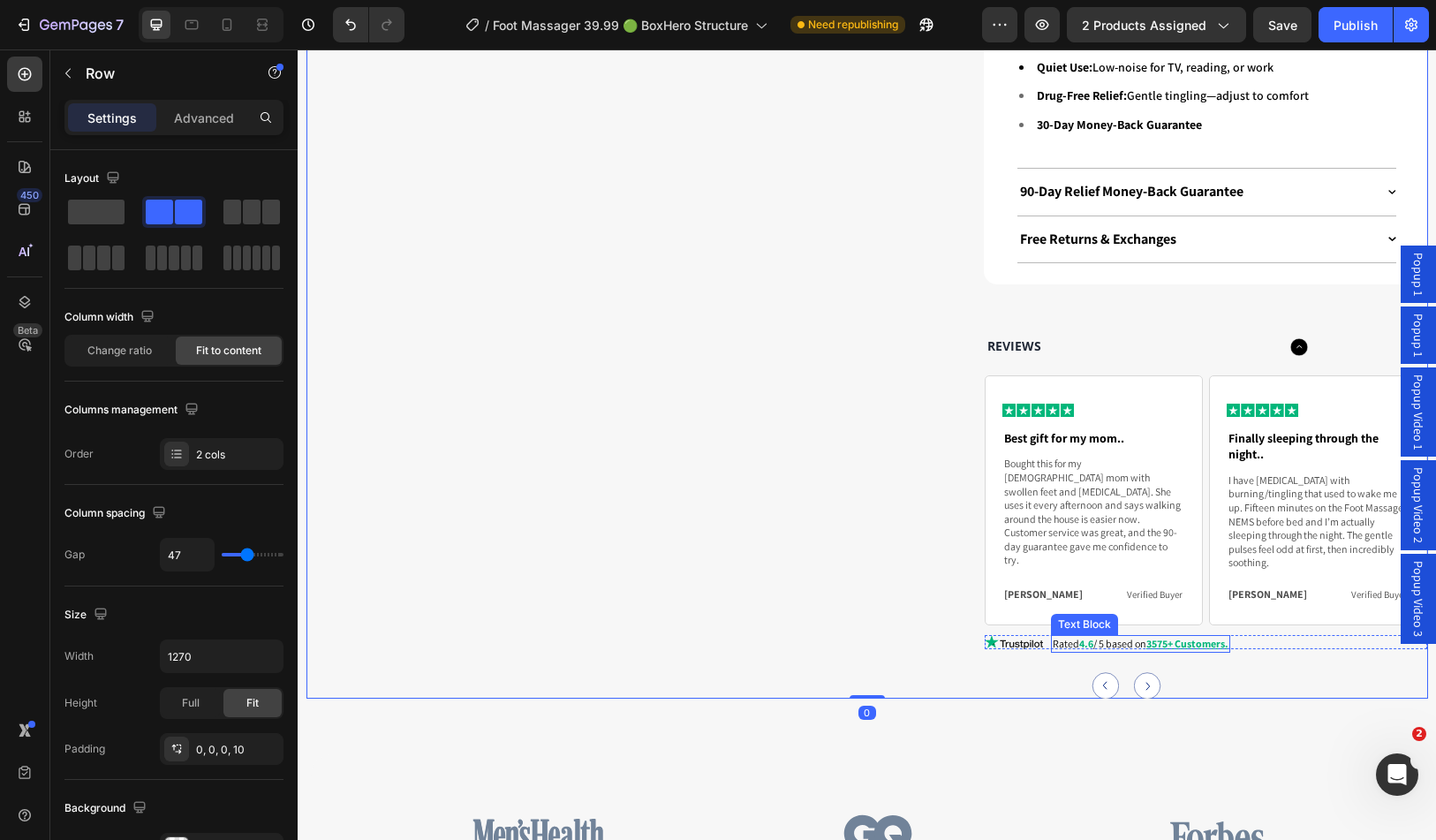
click at [1181, 637] on u "3575+ Customers." at bounding box center [1188, 643] width 82 height 13
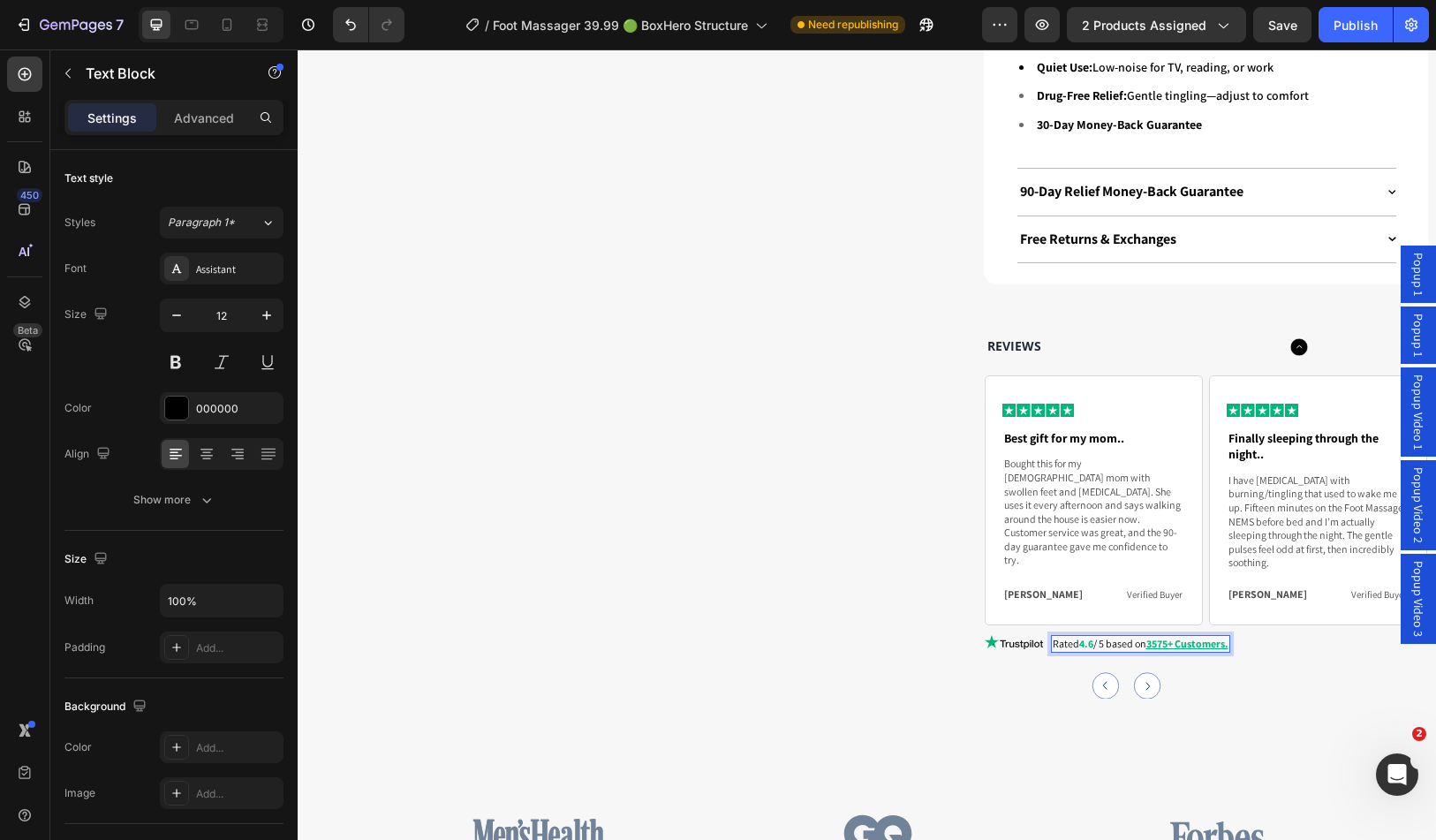
click at [1172, 637] on u "3575+ Customers." at bounding box center [1188, 643] width 82 height 13
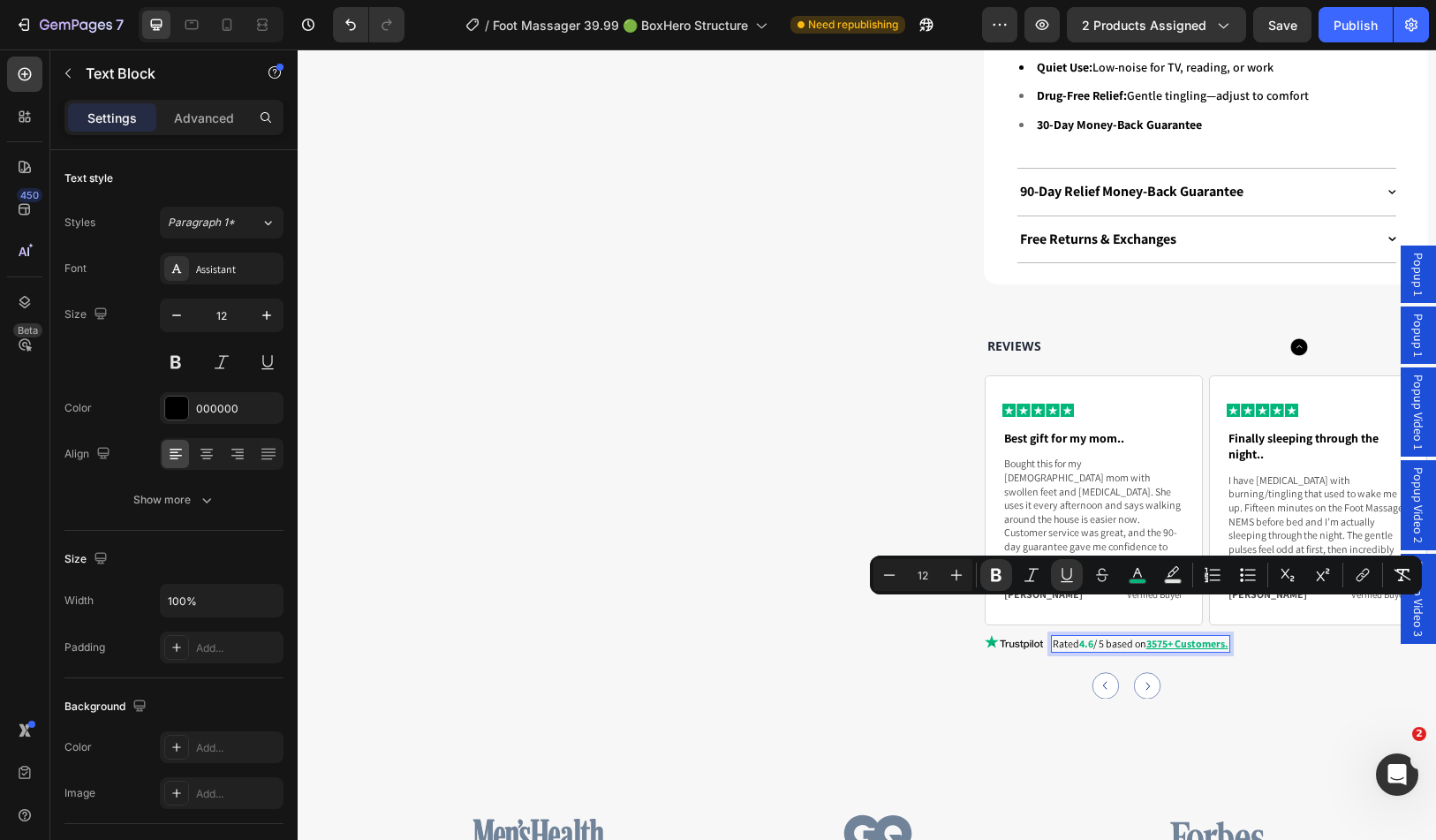
click at [1149, 637] on u "3575+ Customers." at bounding box center [1188, 643] width 82 height 13
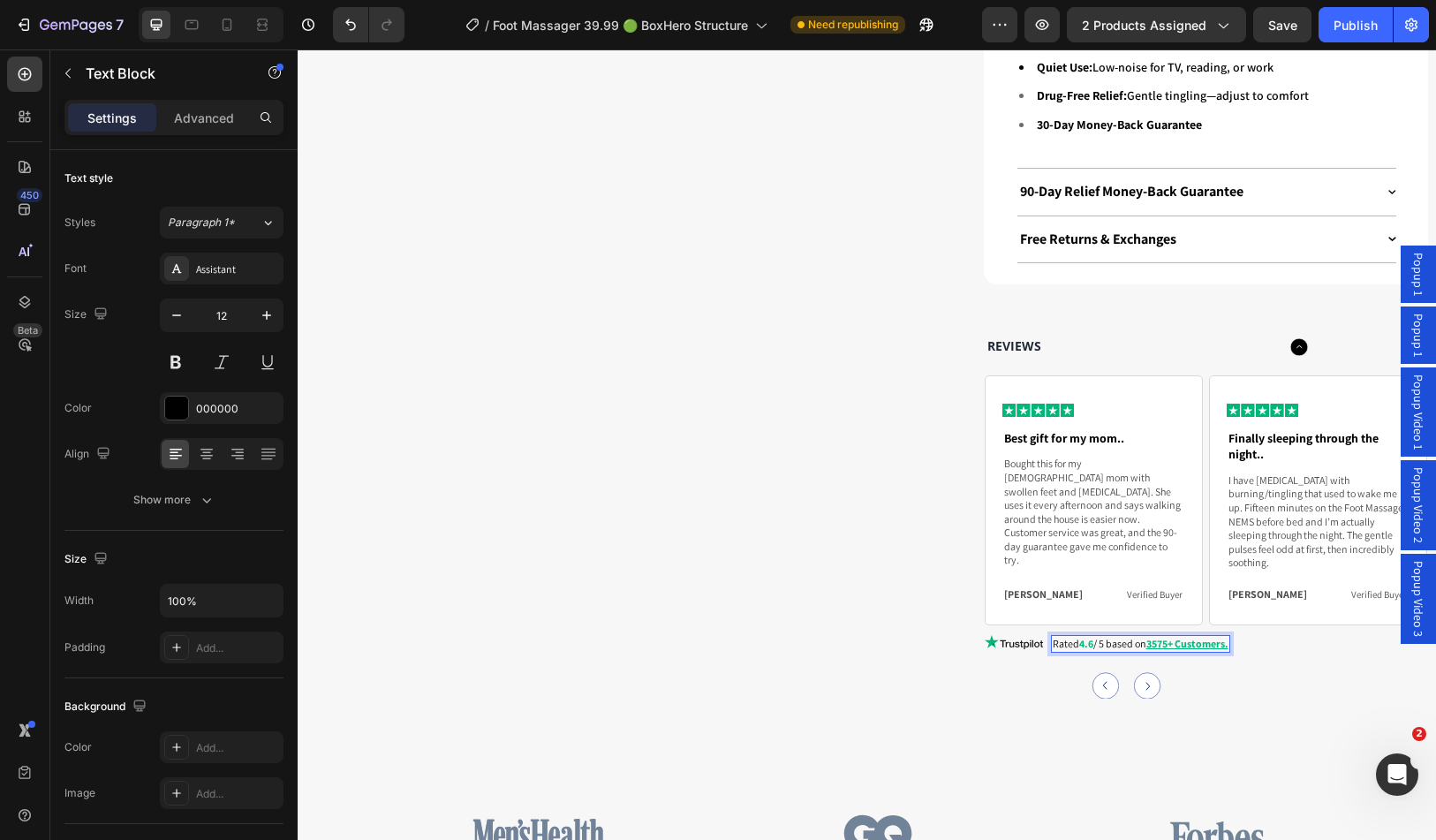
click at [1156, 637] on u "3575+ Customers." at bounding box center [1188, 643] width 82 height 13
click at [1150, 637] on u "75+ Customers." at bounding box center [1183, 643] width 72 height 13
click at [1150, 637] on u "73265+ Customers." at bounding box center [1191, 643] width 88 height 13
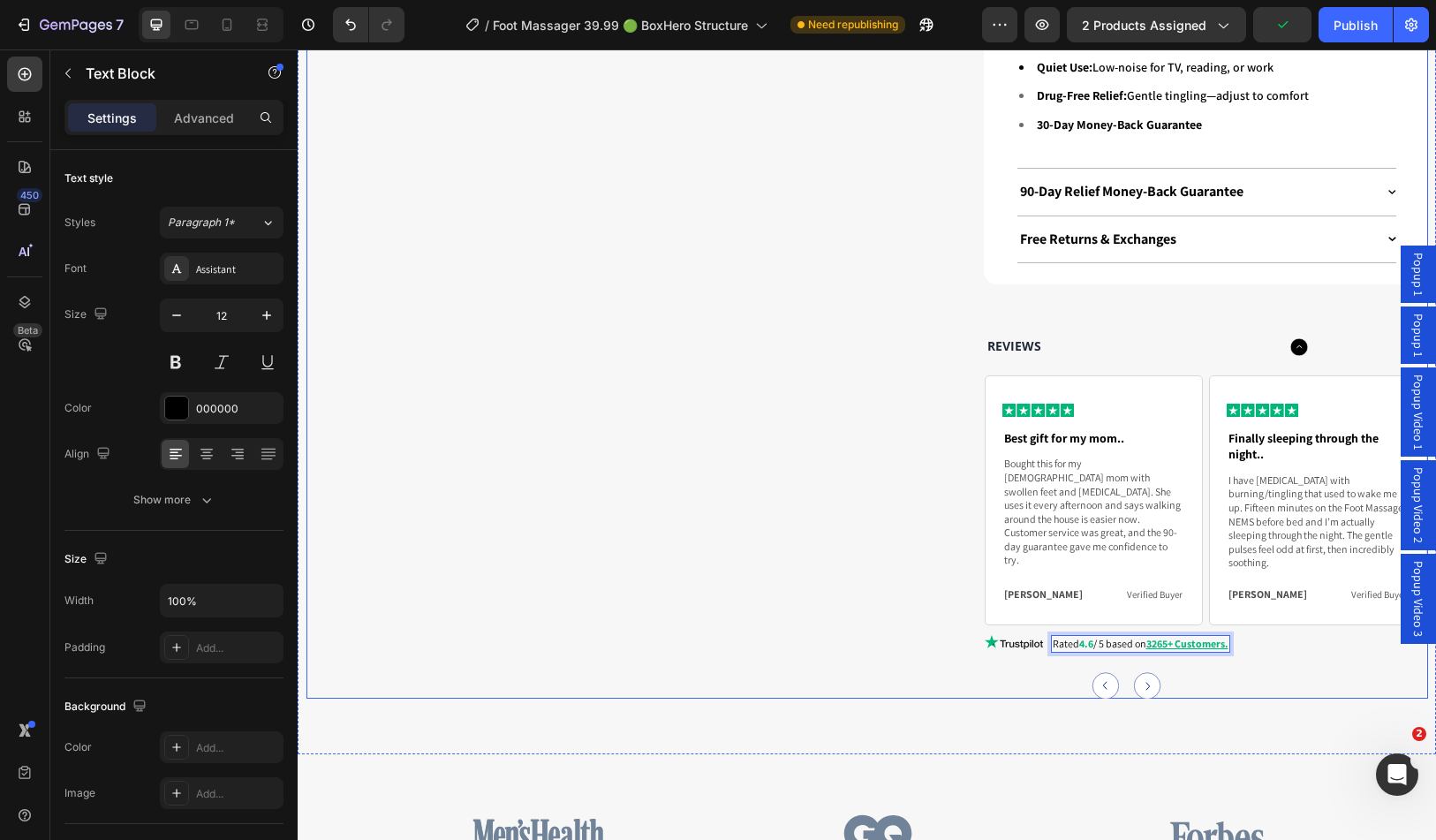
click at [763, 509] on div "Drop element here Row" at bounding box center [628, 137] width 627 height 1124
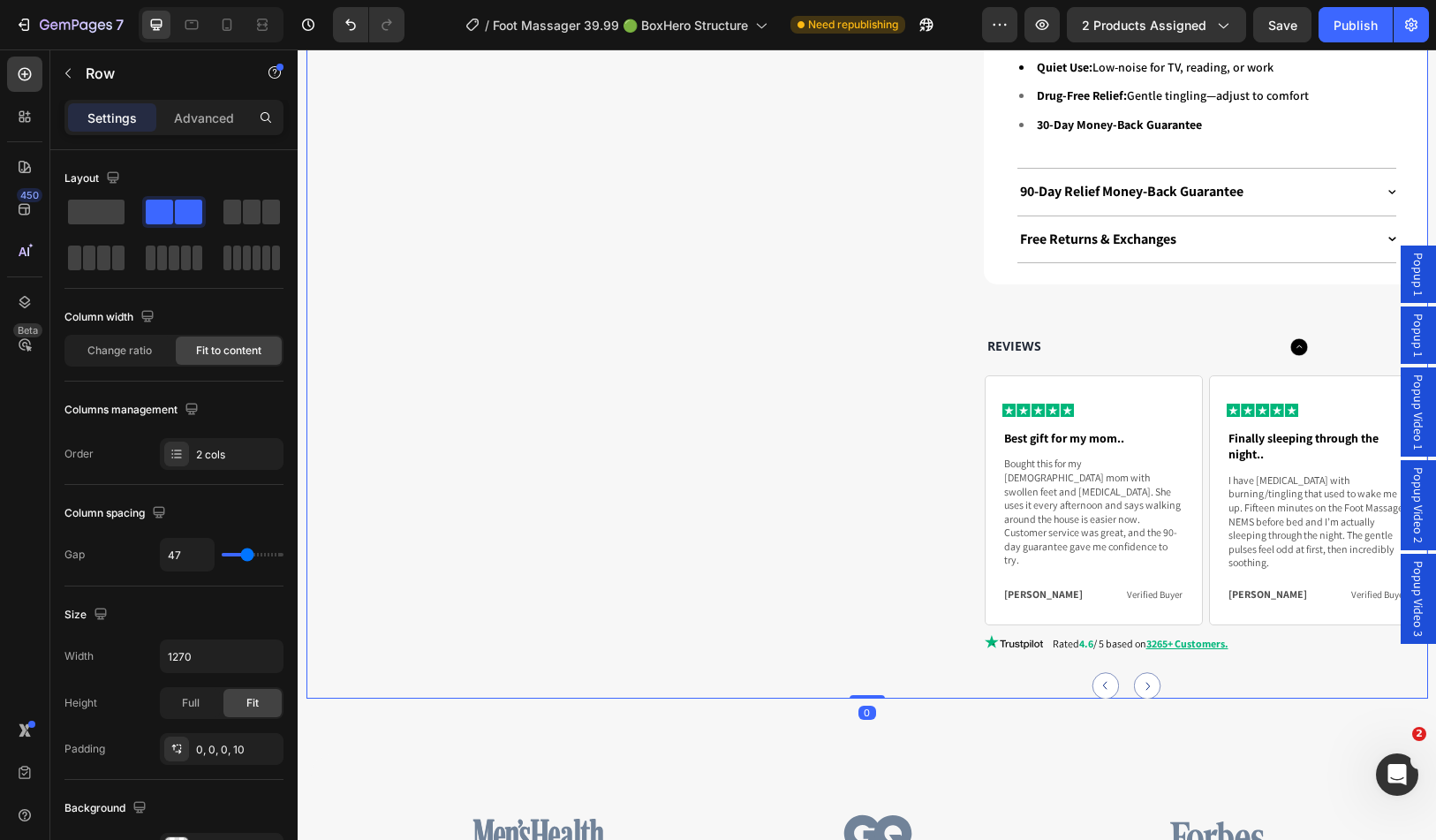
scroll to position [2208, 0]
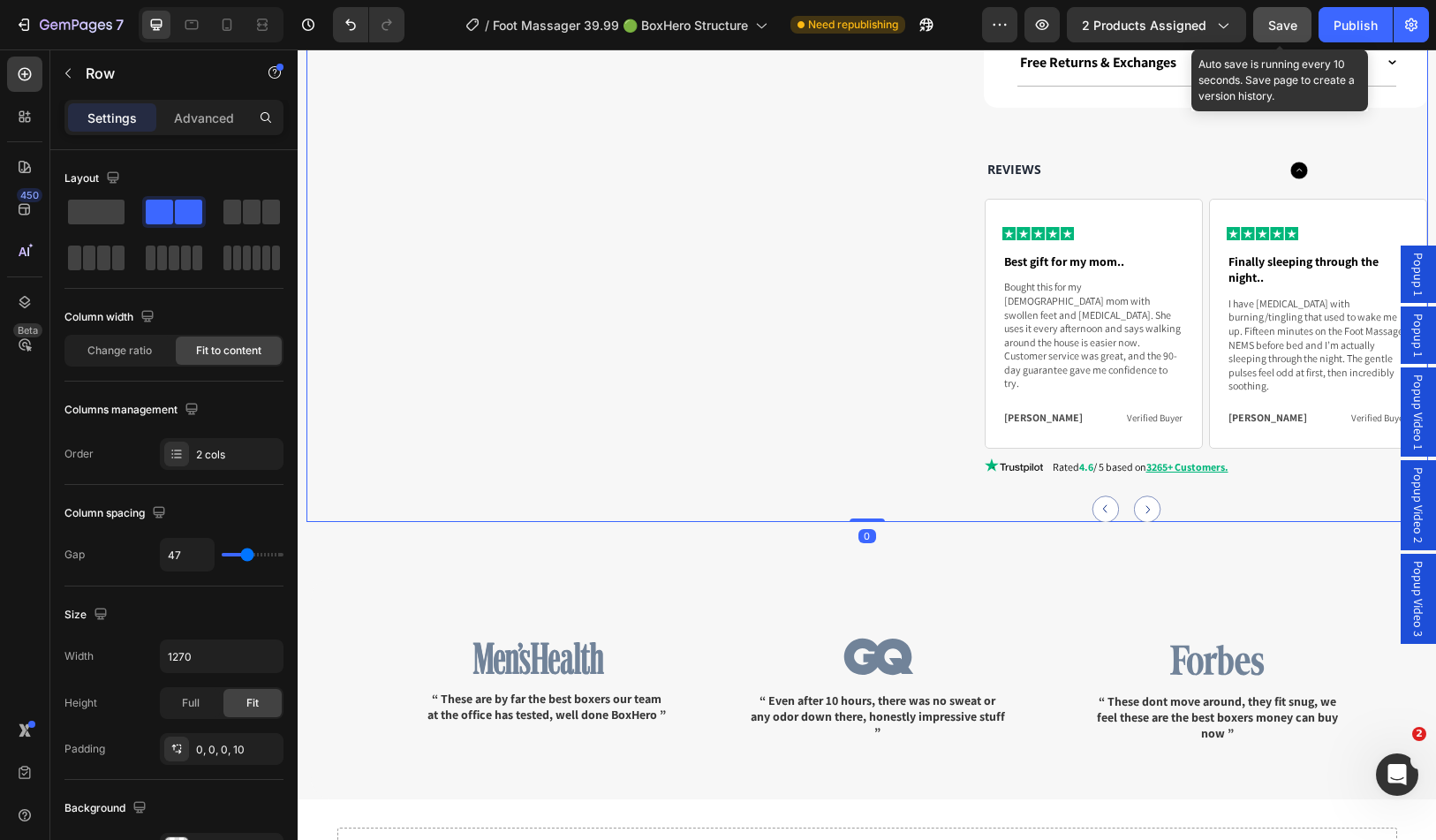
click at [1292, 19] on span "Save" at bounding box center [1283, 25] width 29 height 15
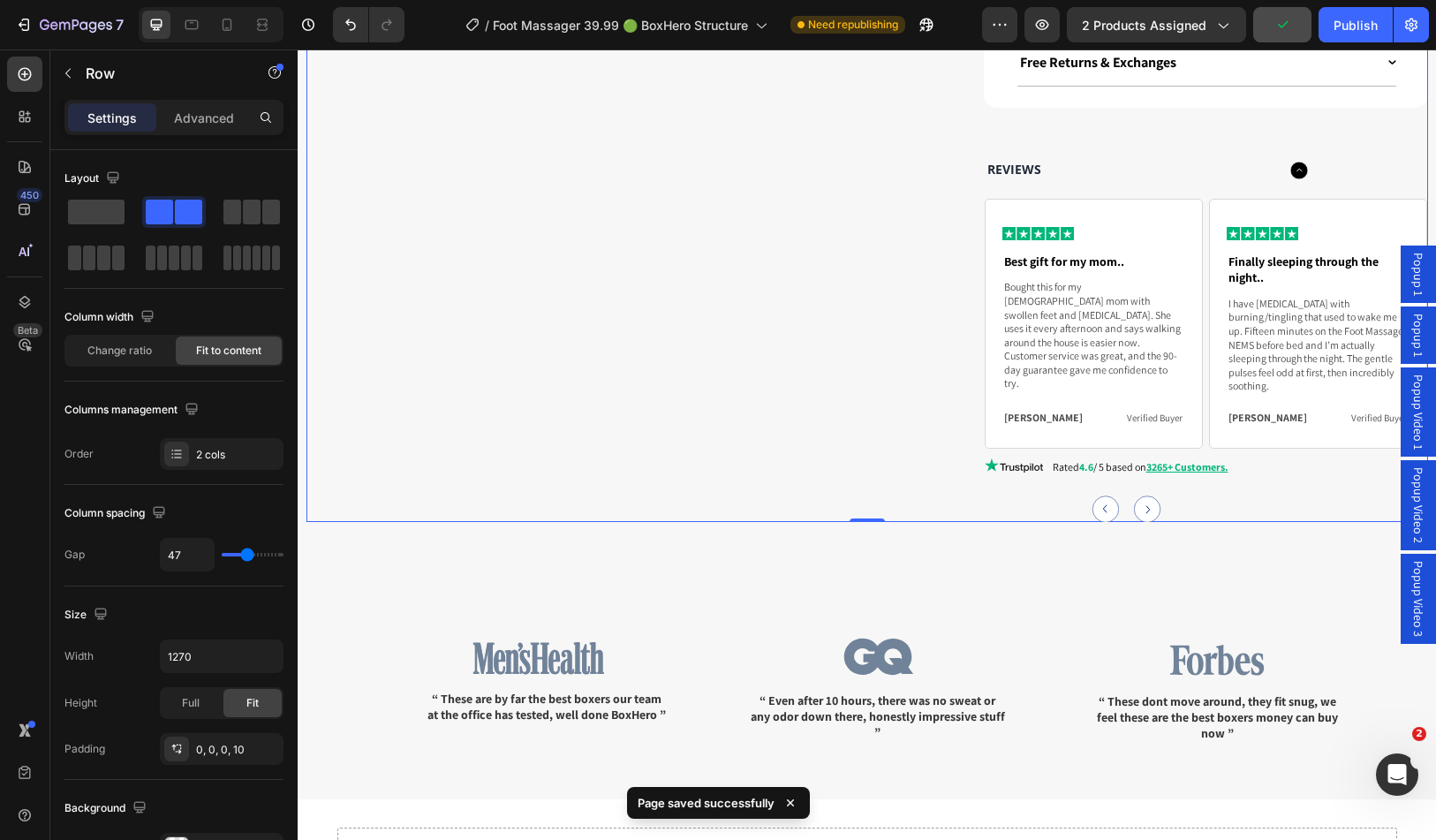
scroll to position [2473, 0]
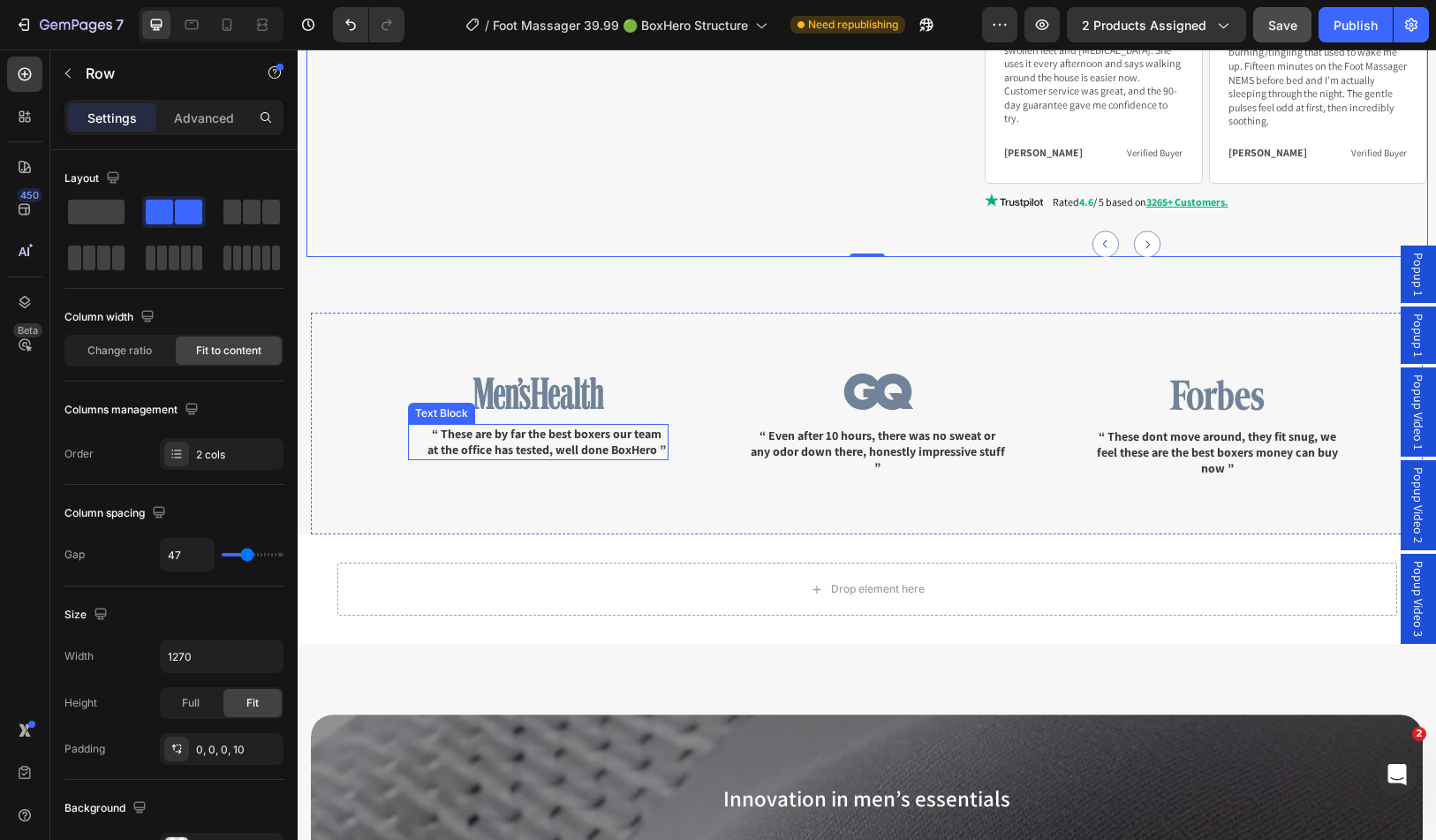
click at [622, 425] on p "“ These are by far the best boxers our team at the office has tested, well done…" at bounding box center [547, 441] width 239 height 32
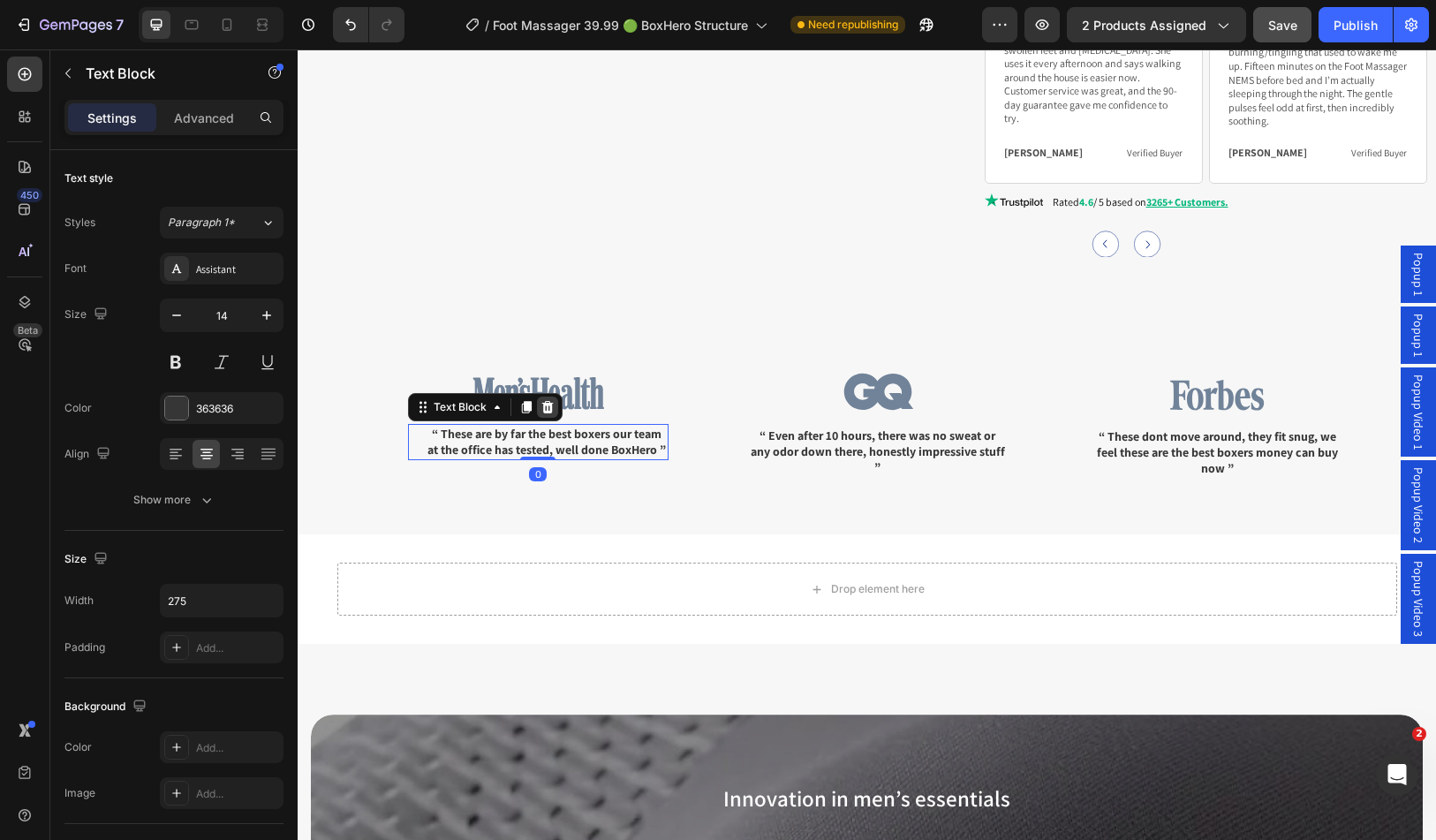
click at [549, 401] on icon at bounding box center [548, 407] width 12 height 12
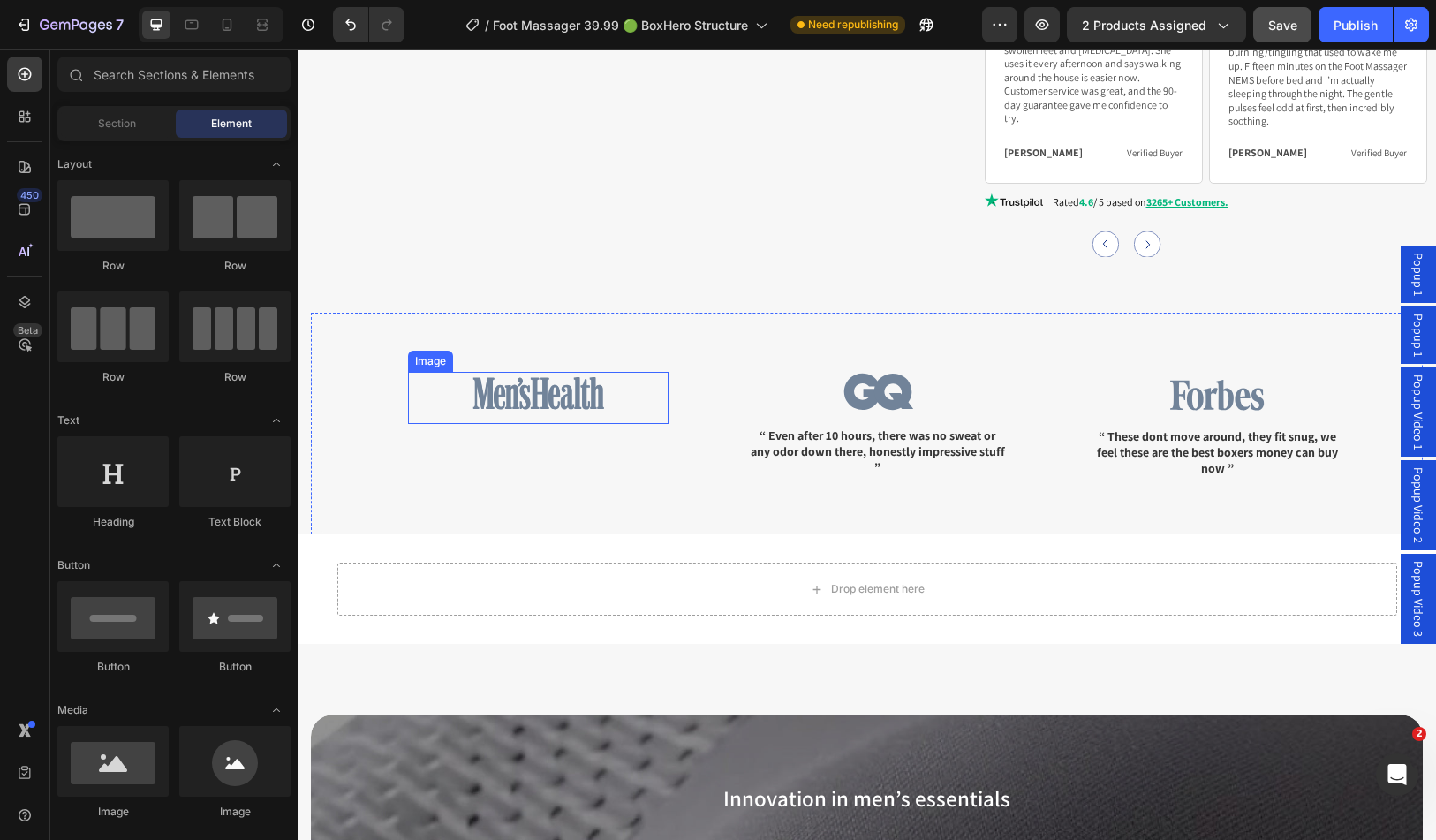
click at [568, 378] on img at bounding box center [538, 395] width 132 height 34
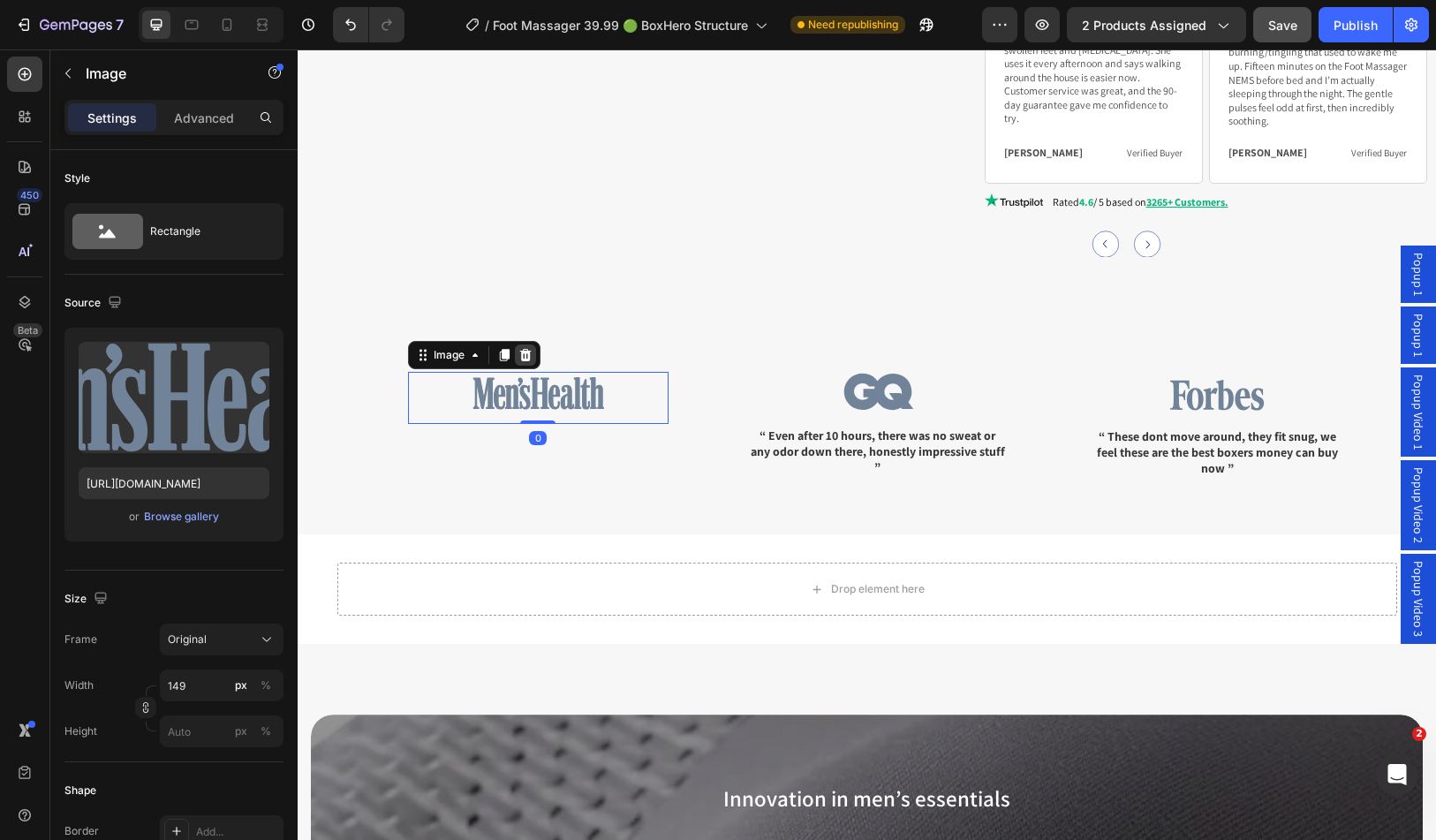
click at [527, 348] on icon at bounding box center [525, 355] width 14 height 14
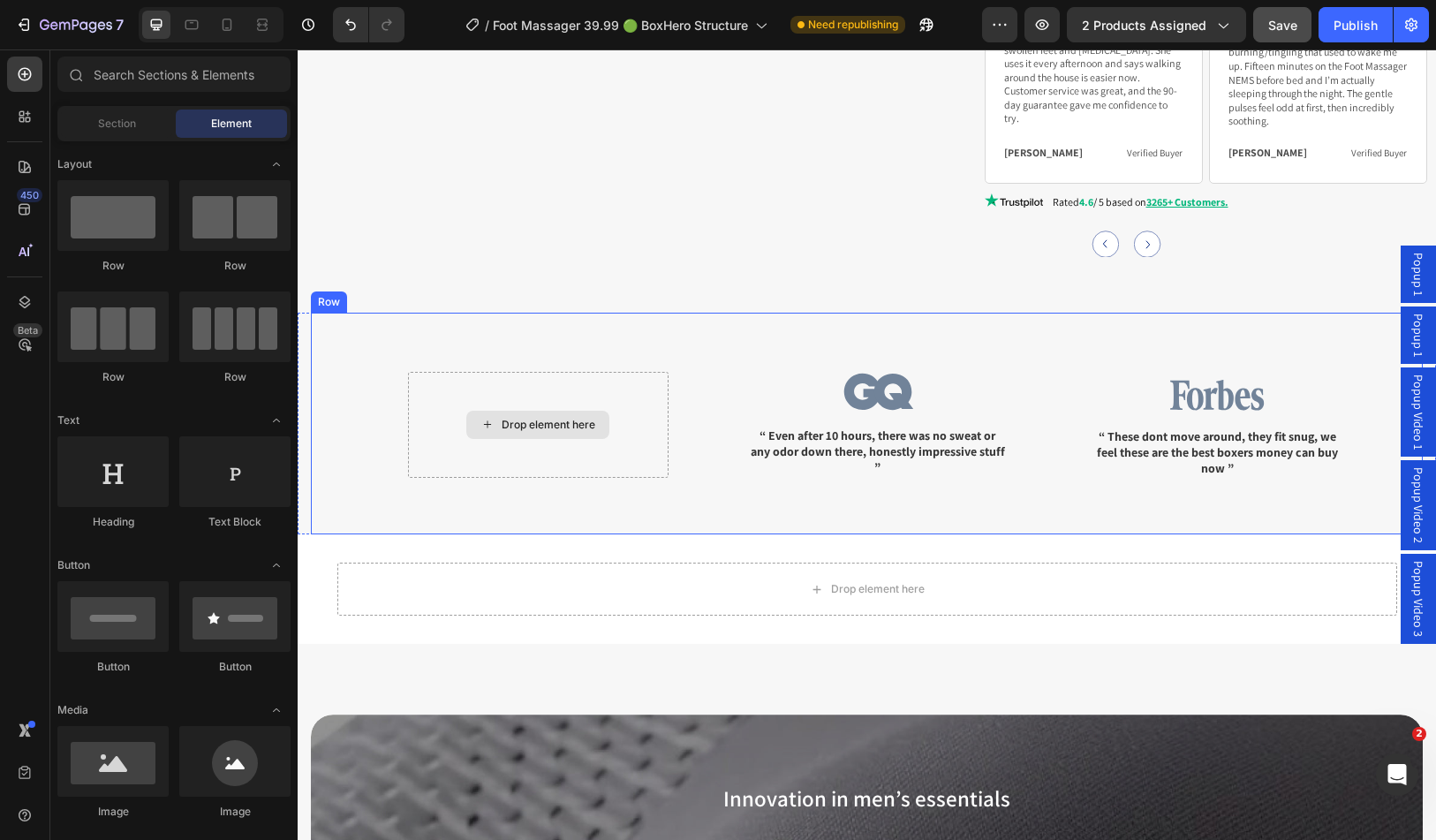
click at [635, 372] on div "Drop element here" at bounding box center [539, 424] width 261 height 107
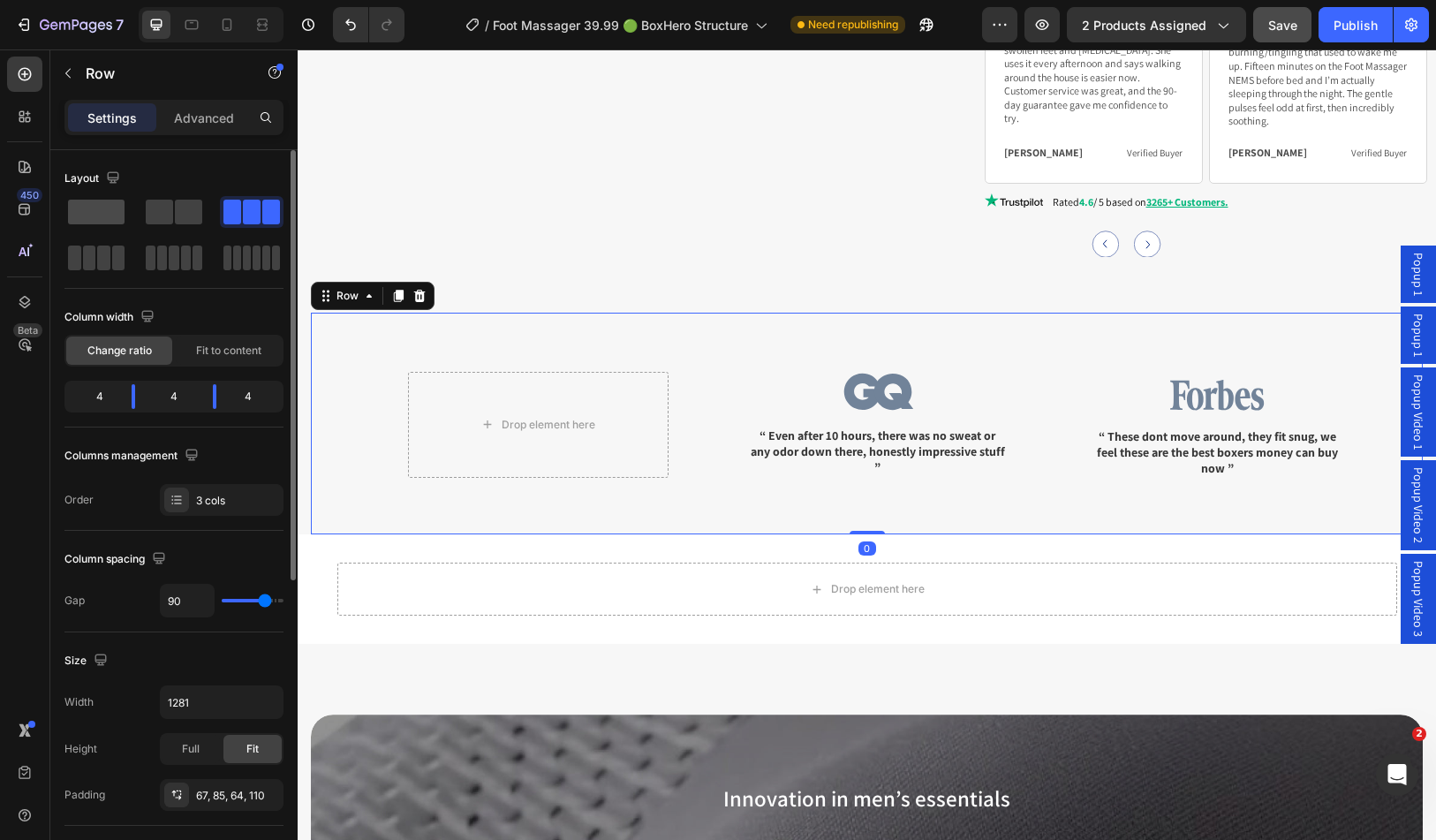
click at [104, 212] on span at bounding box center [96, 211] width 57 height 25
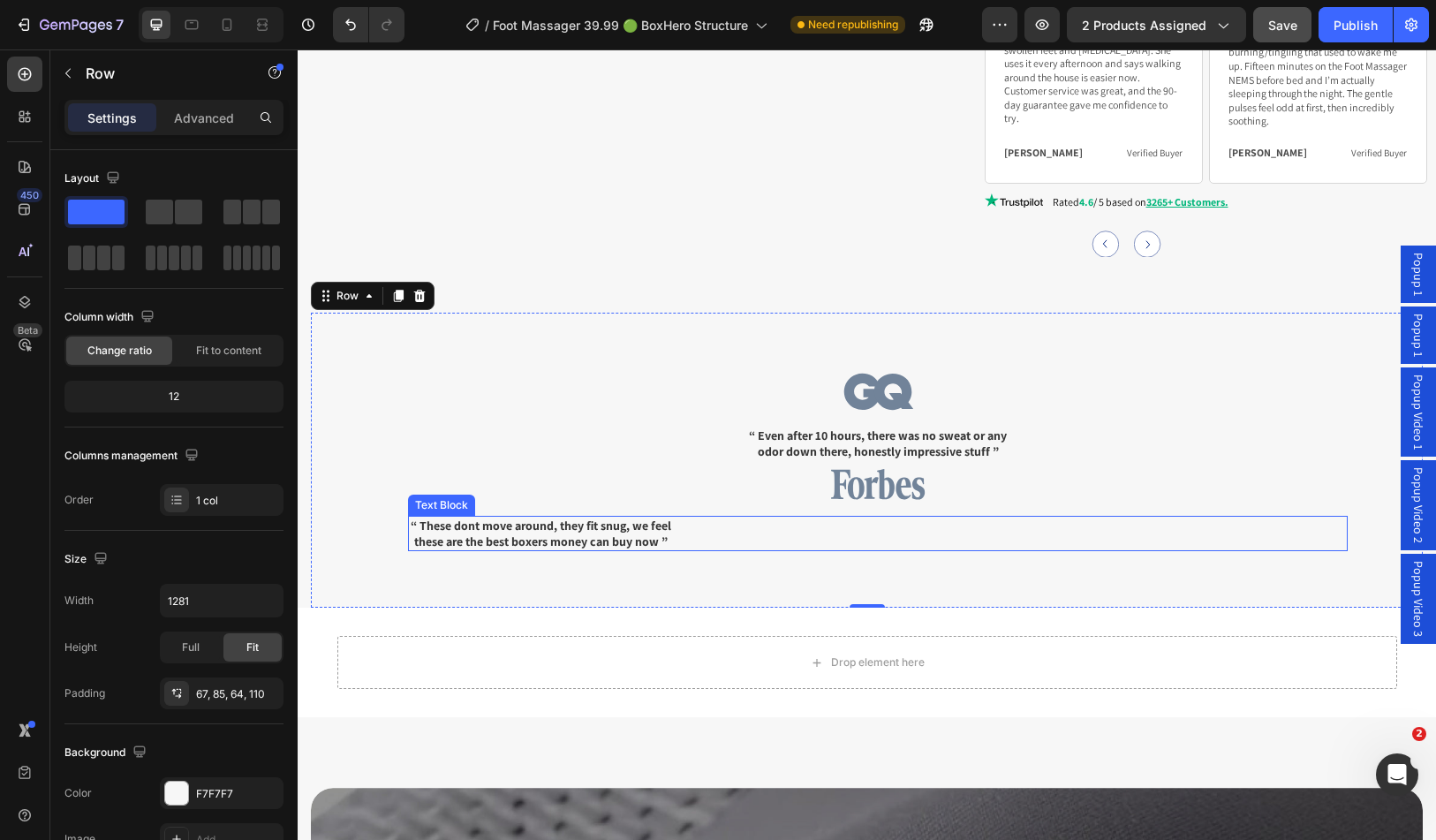
click at [628, 517] on p "“ These dont move around, they fit snug, we feel these are the best boxers mone…" at bounding box center [540, 533] width 262 height 32
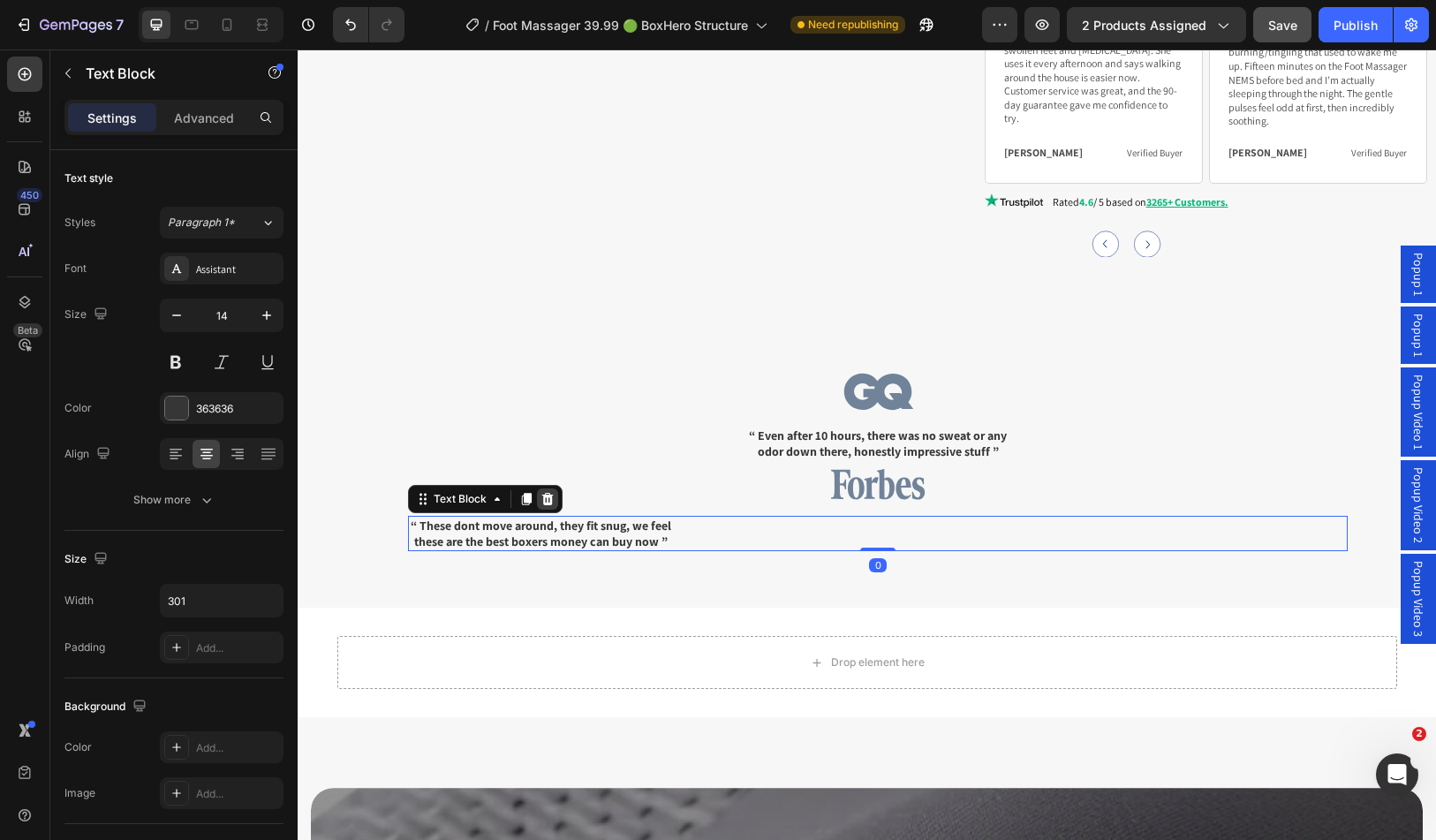
click at [542, 492] on icon at bounding box center [548, 499] width 14 height 14
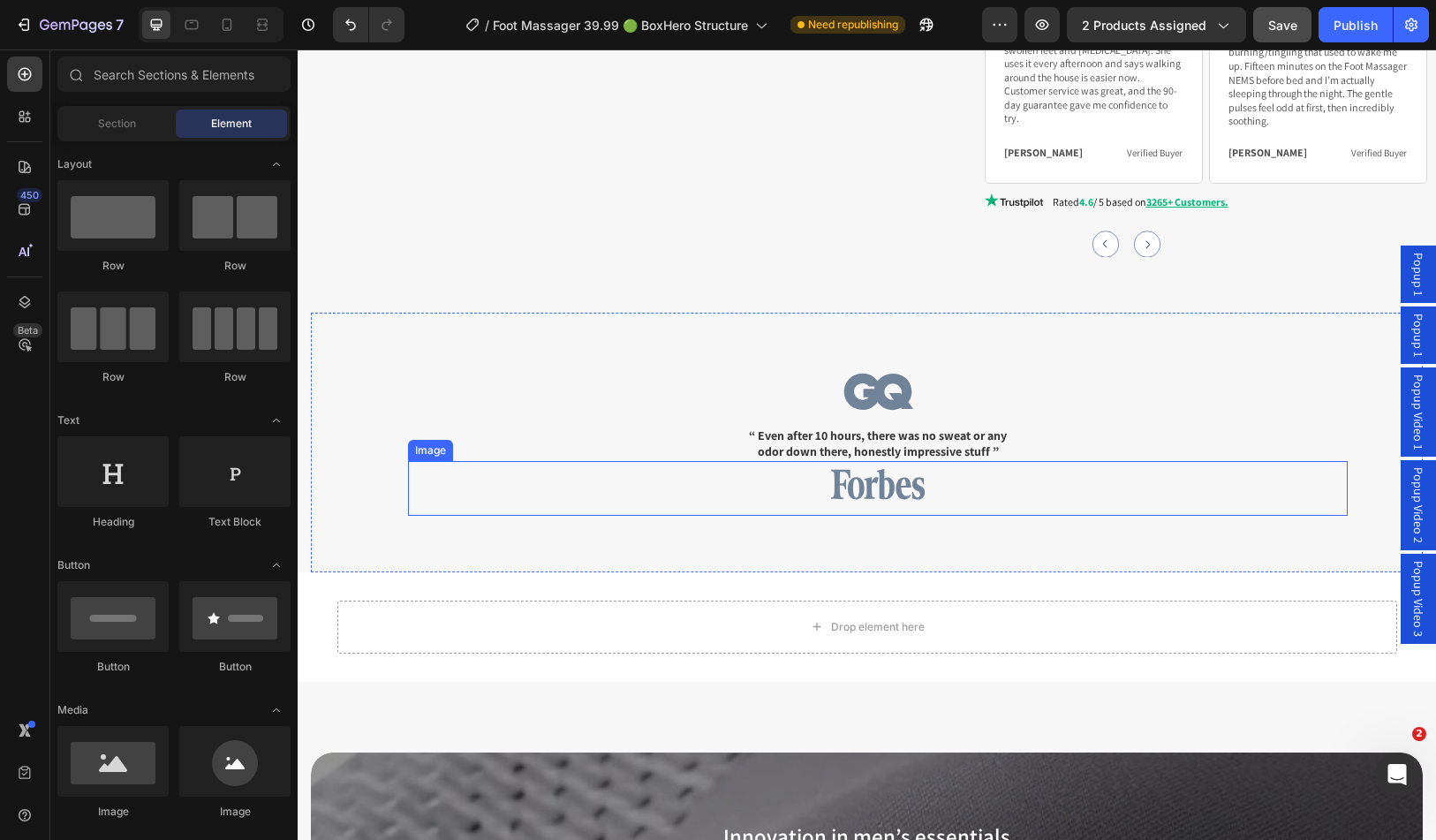
click at [854, 469] on img at bounding box center [878, 484] width 95 height 31
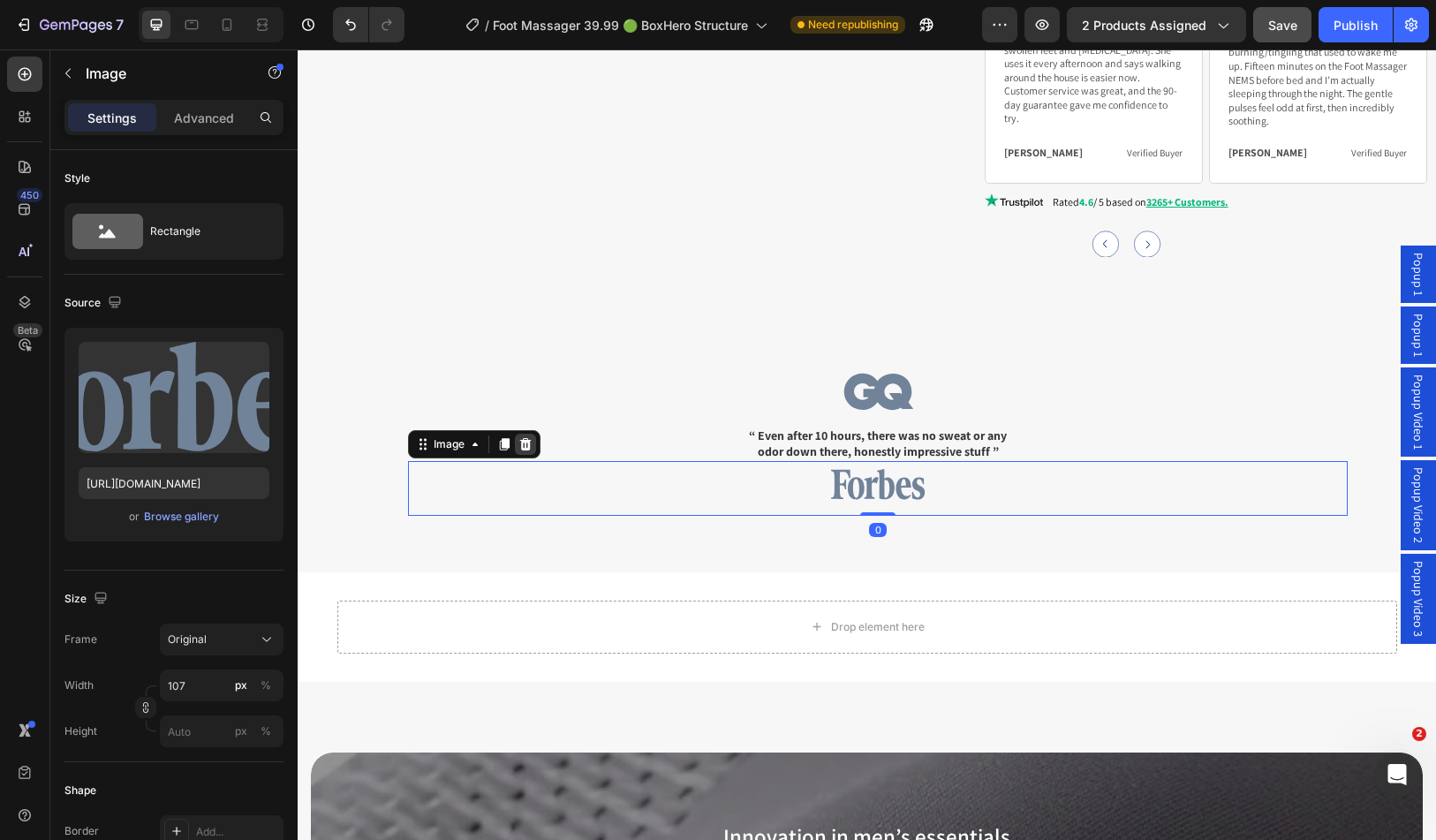
click at [531, 437] on icon at bounding box center [525, 444] width 14 height 14
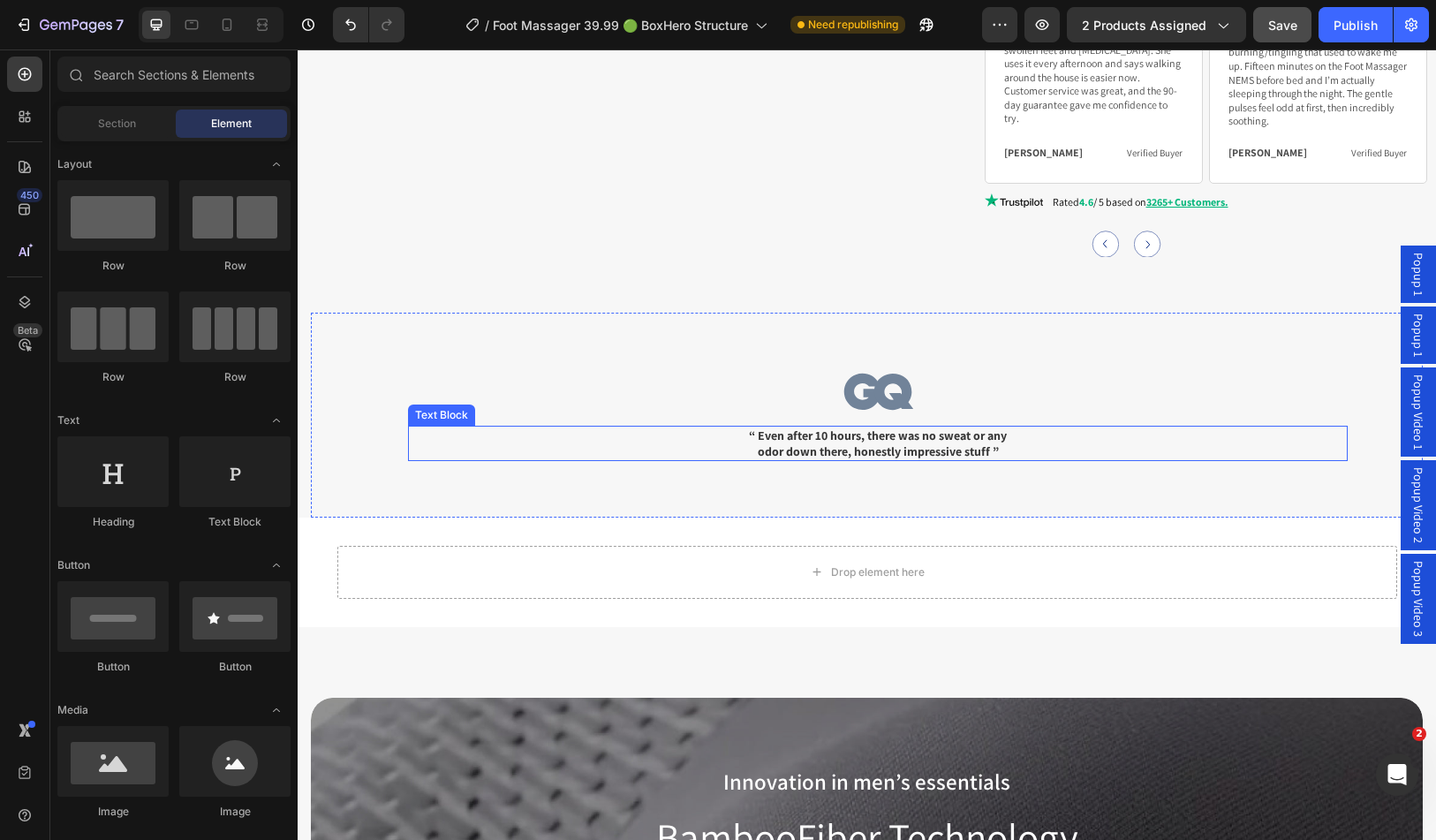
click at [851, 427] on p "“ Even after 10 hours, there was no sweat or any odor down there, honestly impr…" at bounding box center [878, 443] width 260 height 32
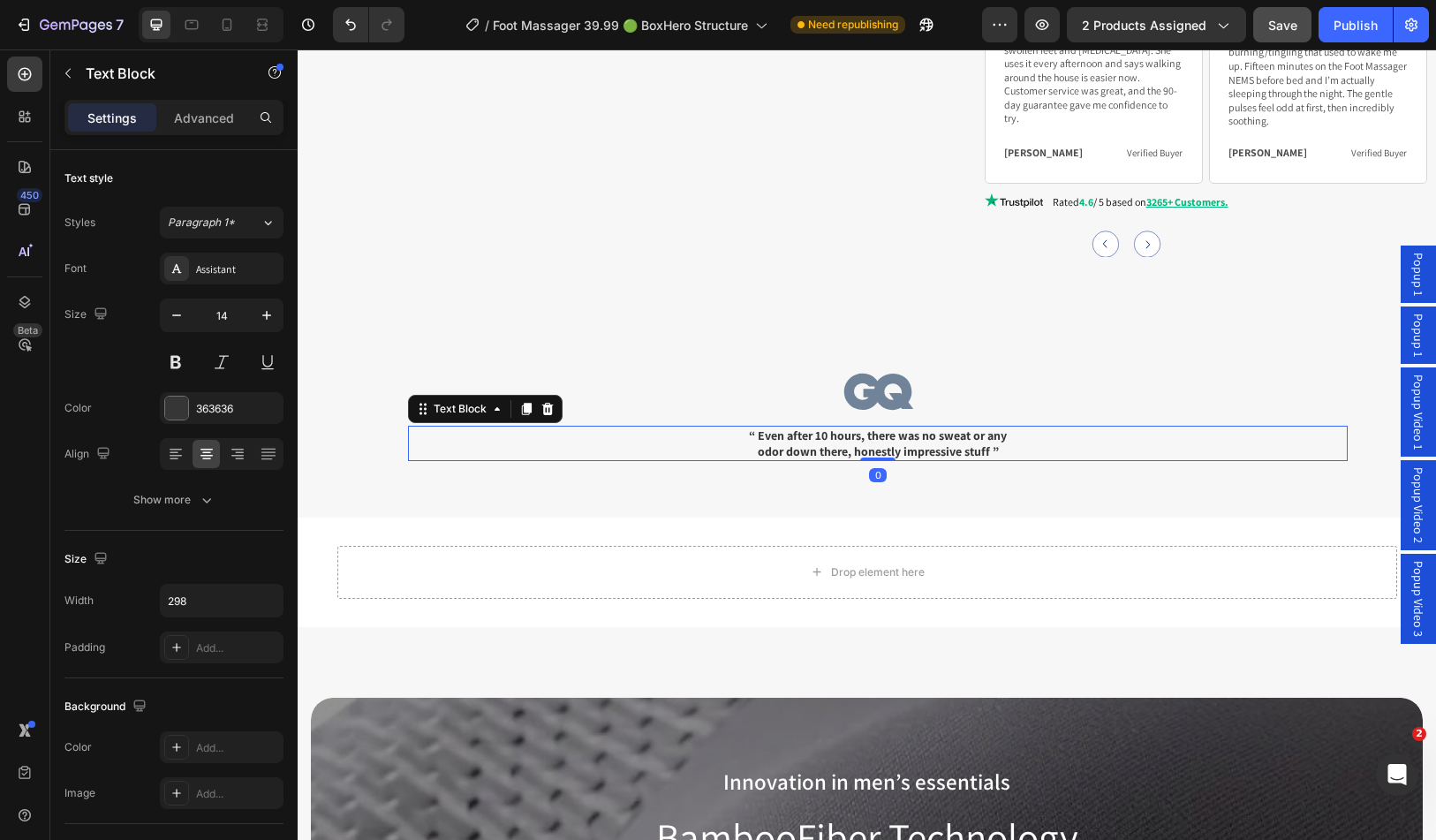
click at [547, 402] on icon at bounding box center [548, 408] width 12 height 12
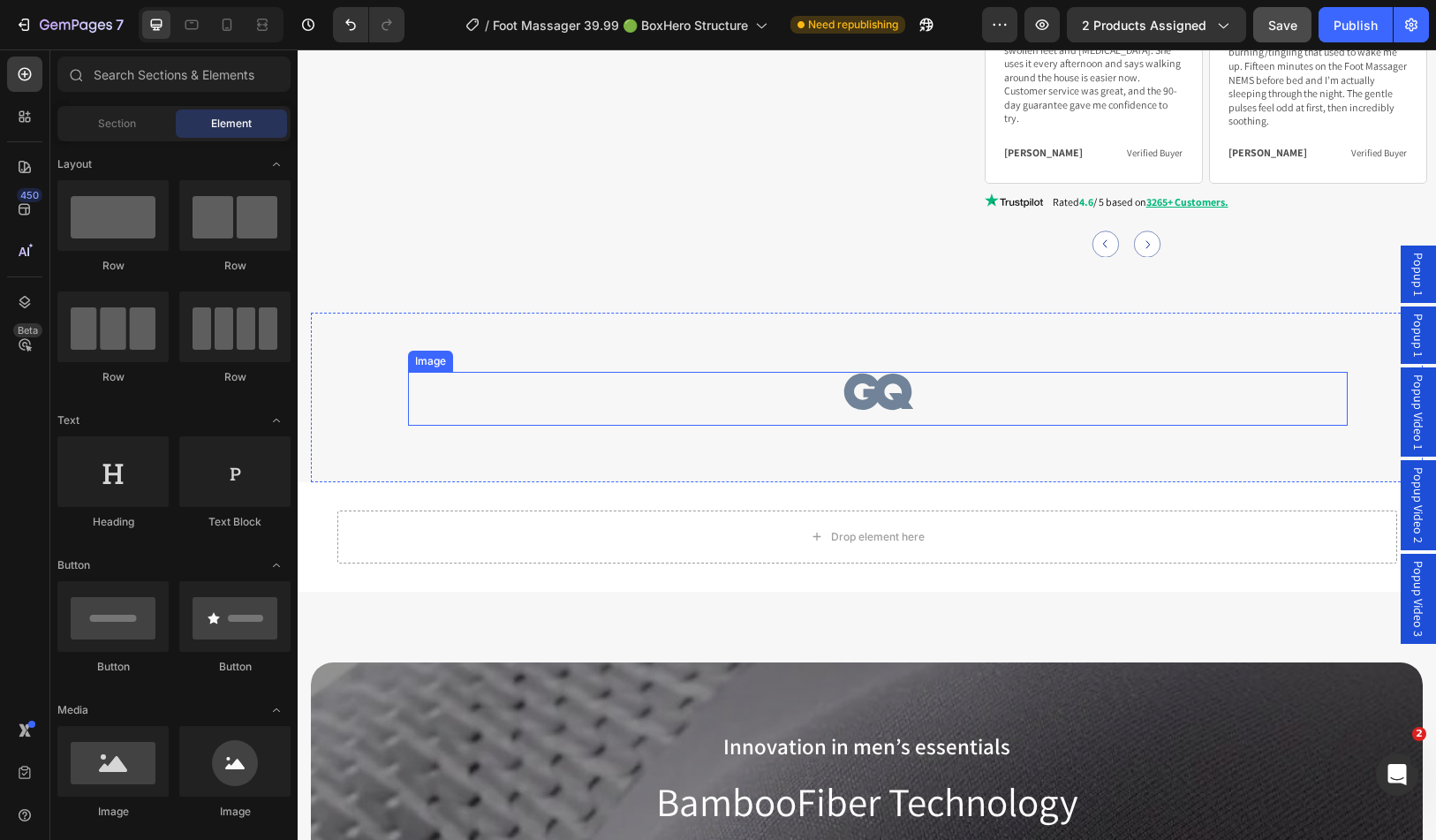
click at [853, 372] on img at bounding box center [878, 392] width 74 height 40
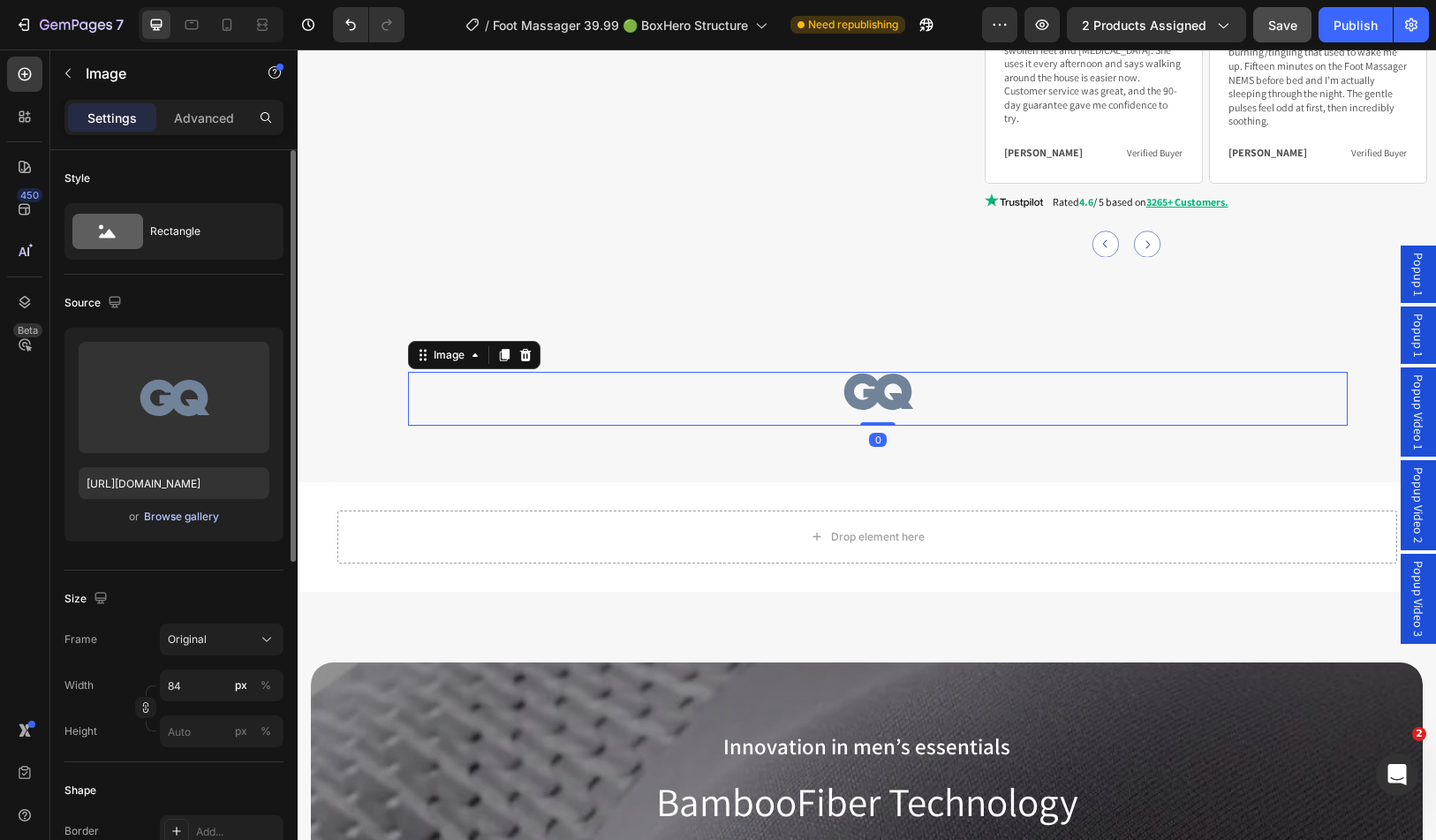
click at [194, 513] on div "Browse gallery" at bounding box center [181, 517] width 75 height 16
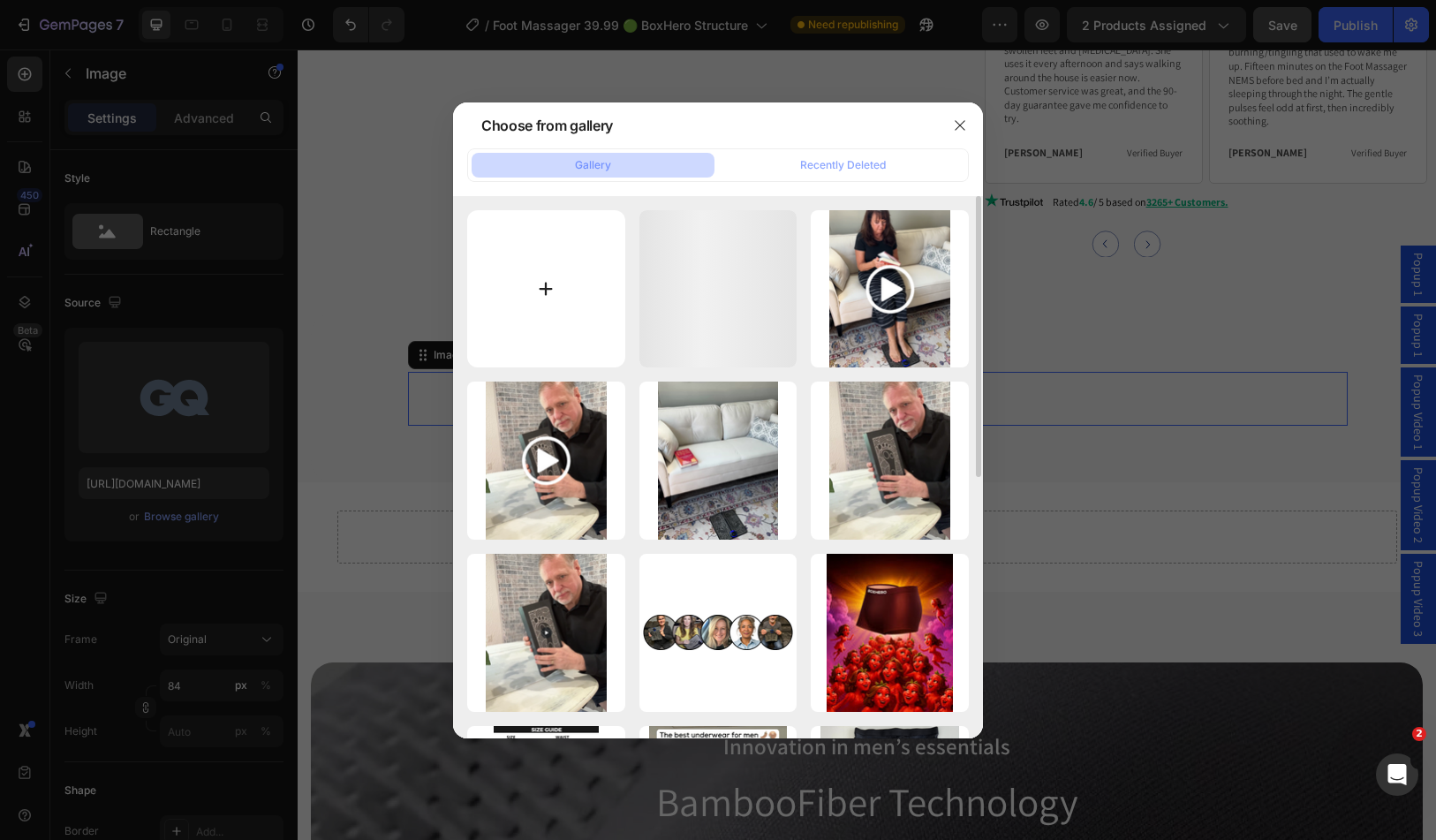
click at [529, 277] on input "file" at bounding box center [546, 289] width 158 height 158
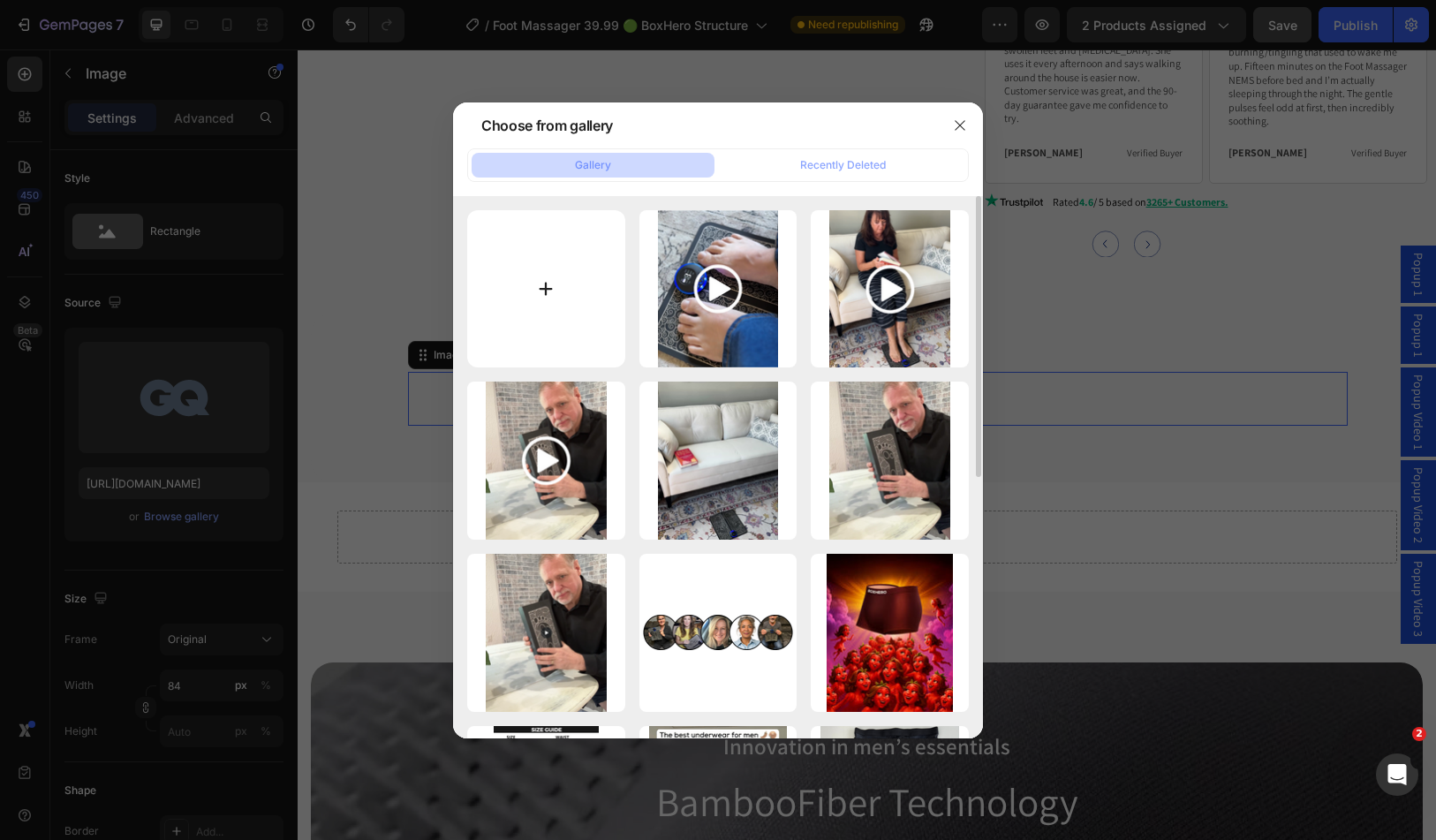
type input "C:\fakepath\1718356473-Design sans titre 2048x213.webp"
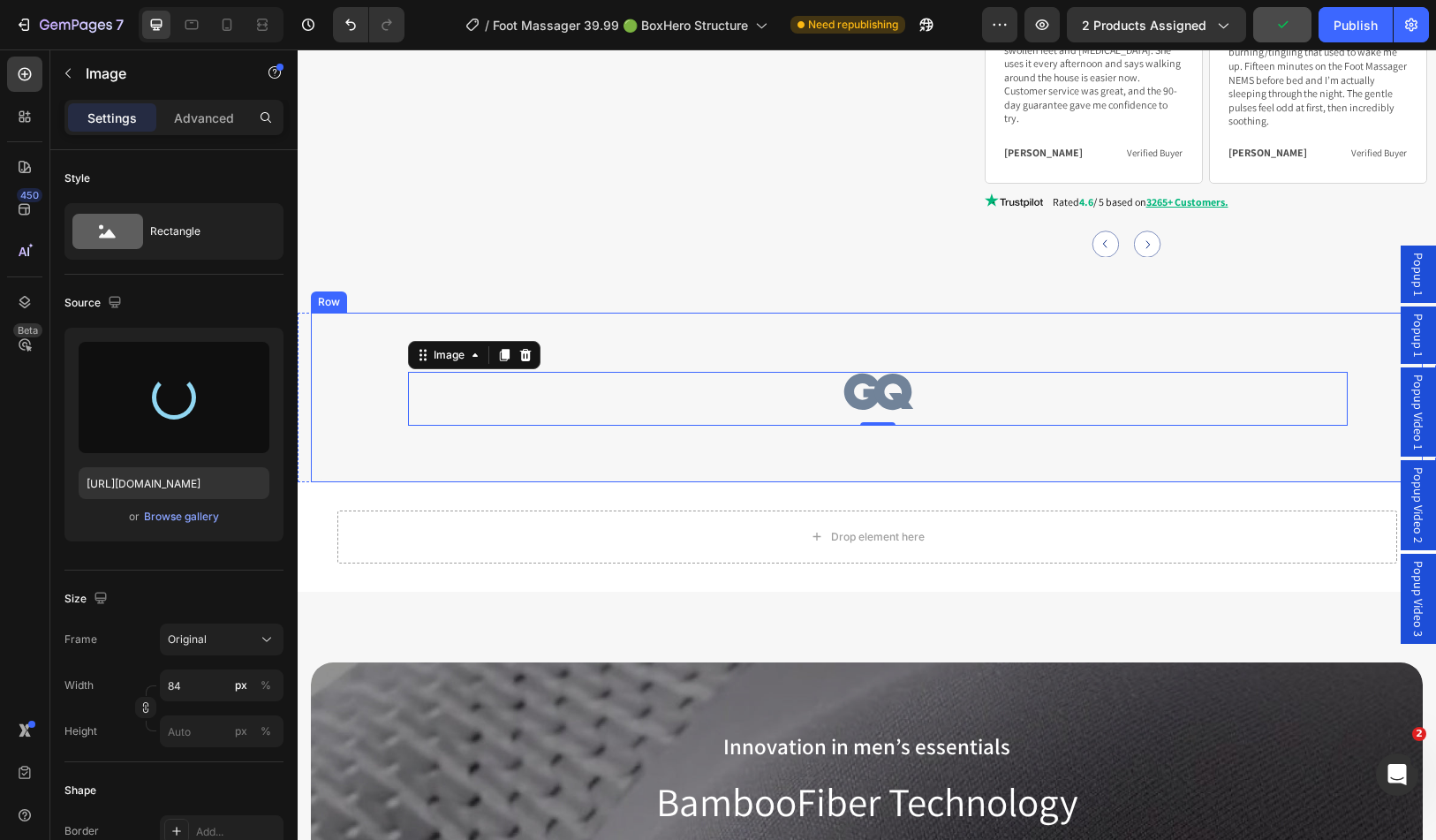
type input "https://cdn.shopify.com/s/files/1/0674/0970/7298/files/gempages_493604033441825…"
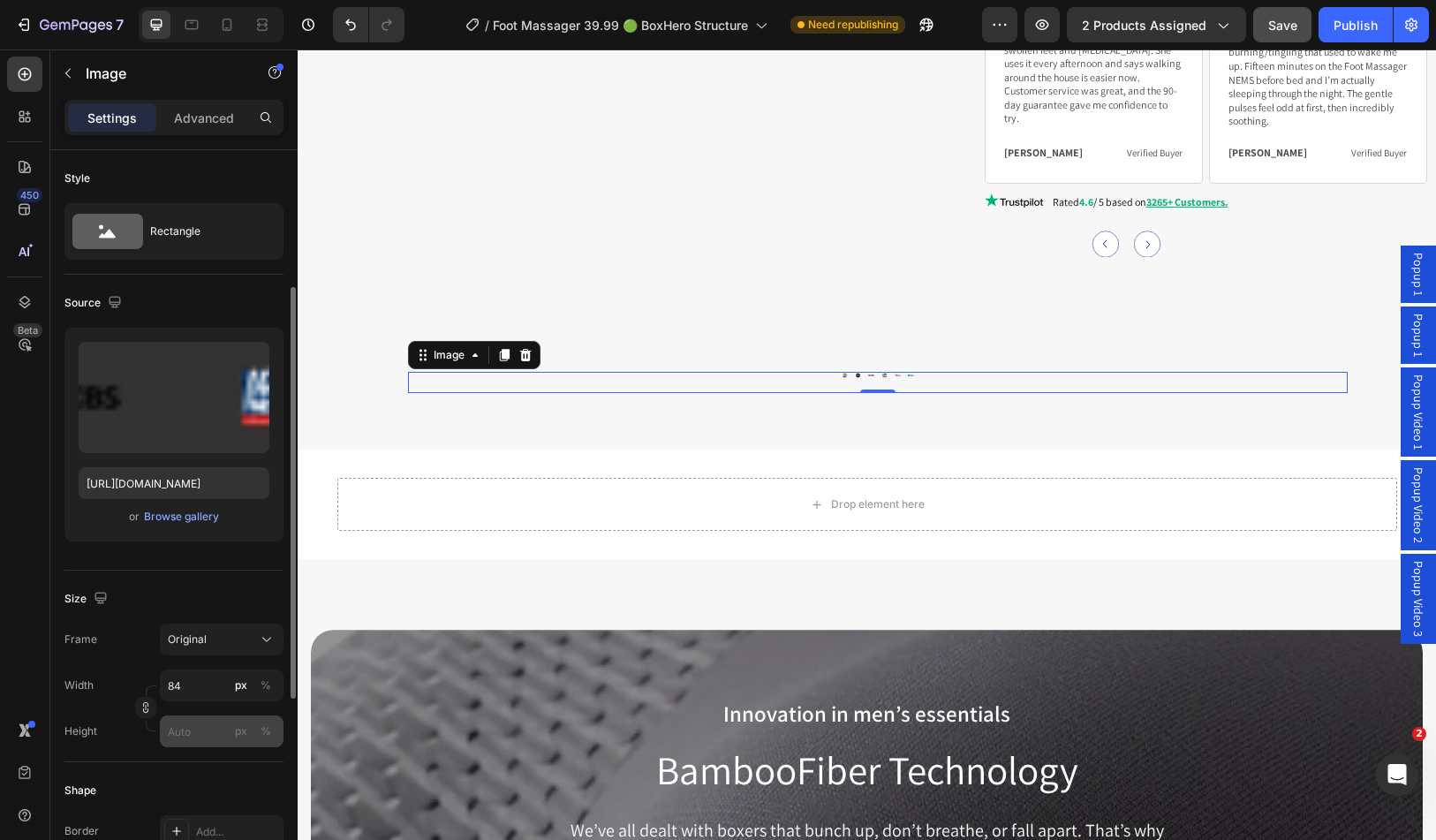
scroll to position [89, 0]
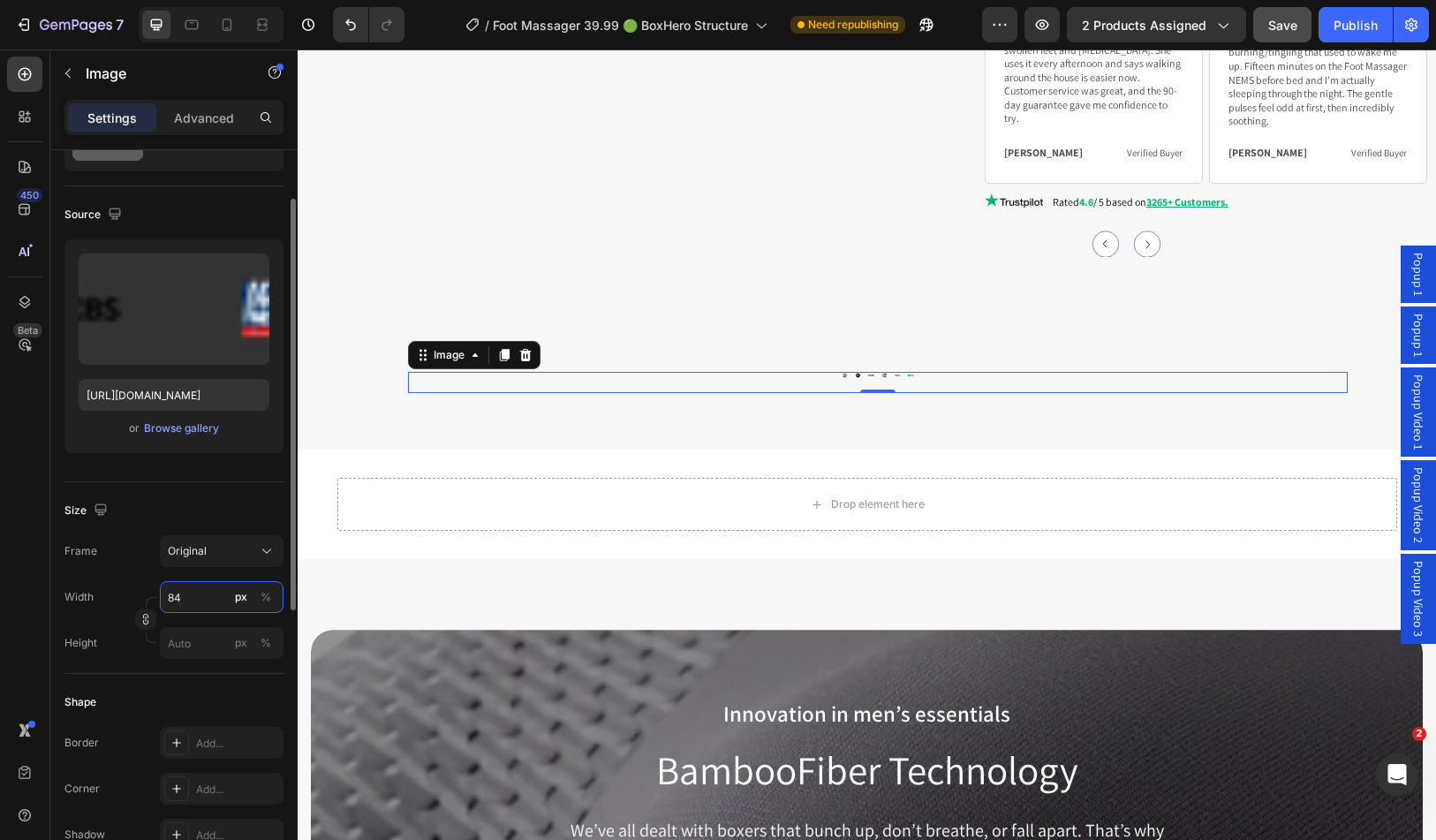
click at [202, 593] on input "84" at bounding box center [221, 597] width 124 height 32
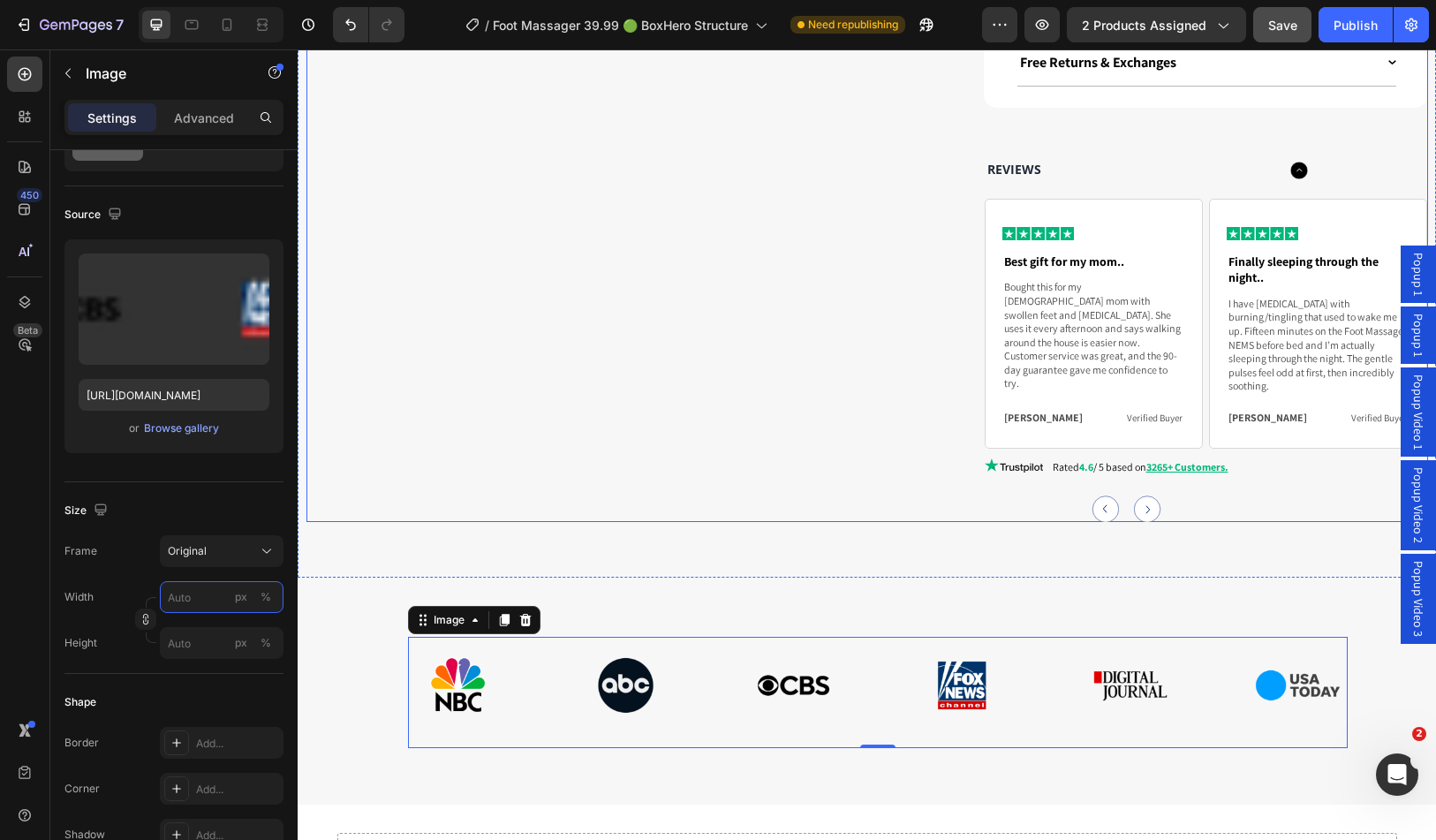
scroll to position [2473, 0]
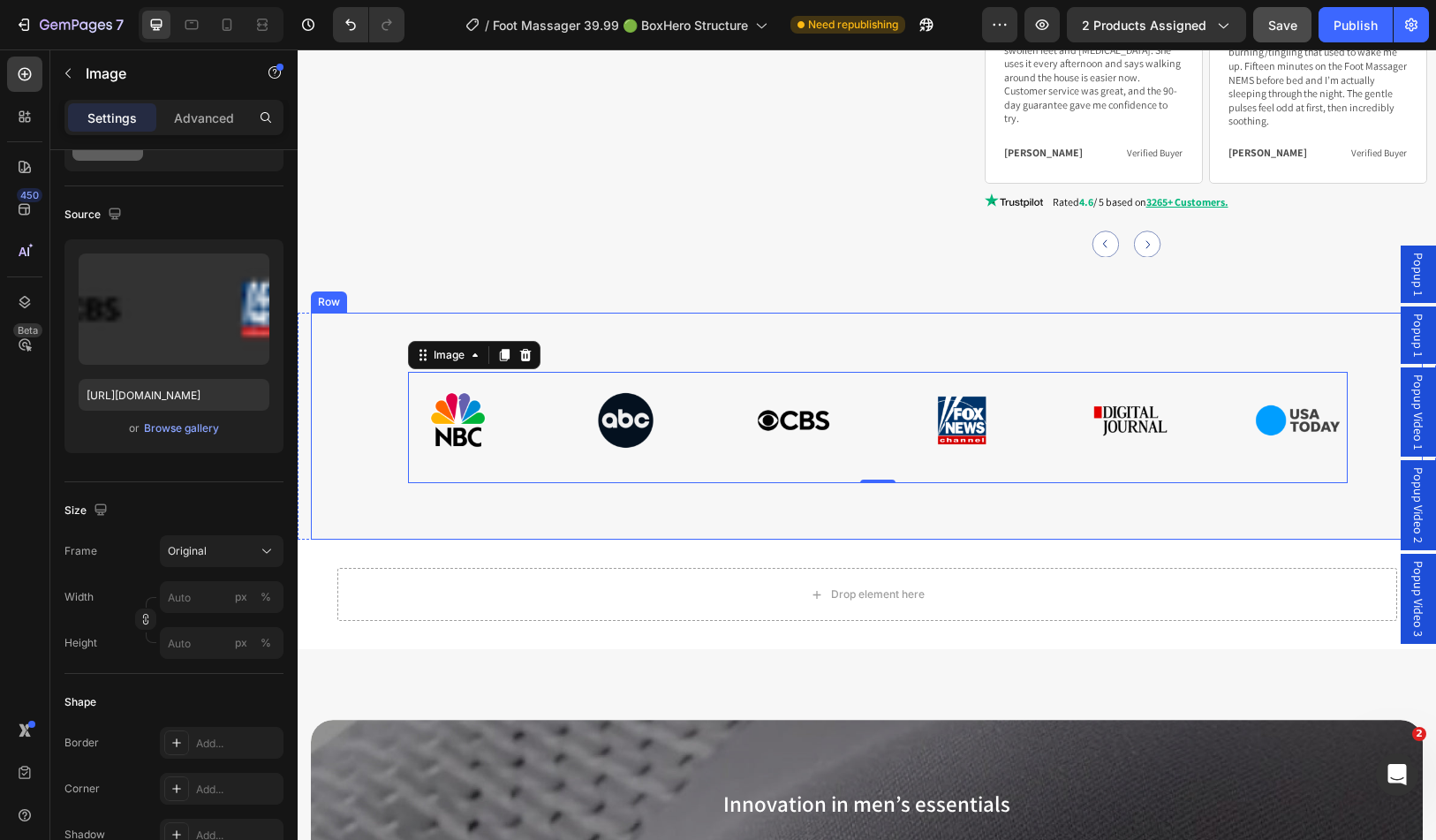
click at [985, 480] on div "Image 0 Row" at bounding box center [867, 426] width 1112 height 228
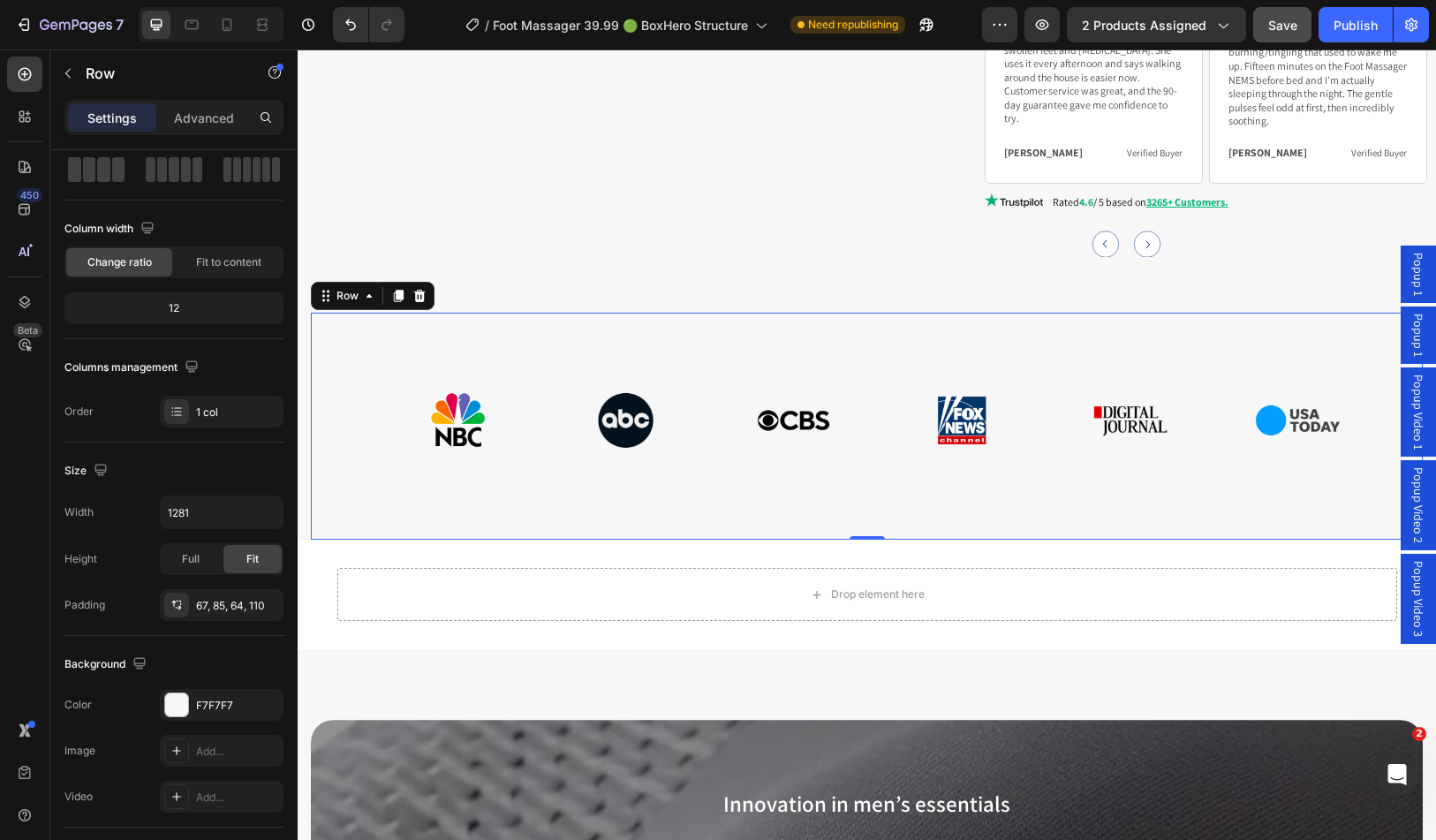
scroll to position [0, 0]
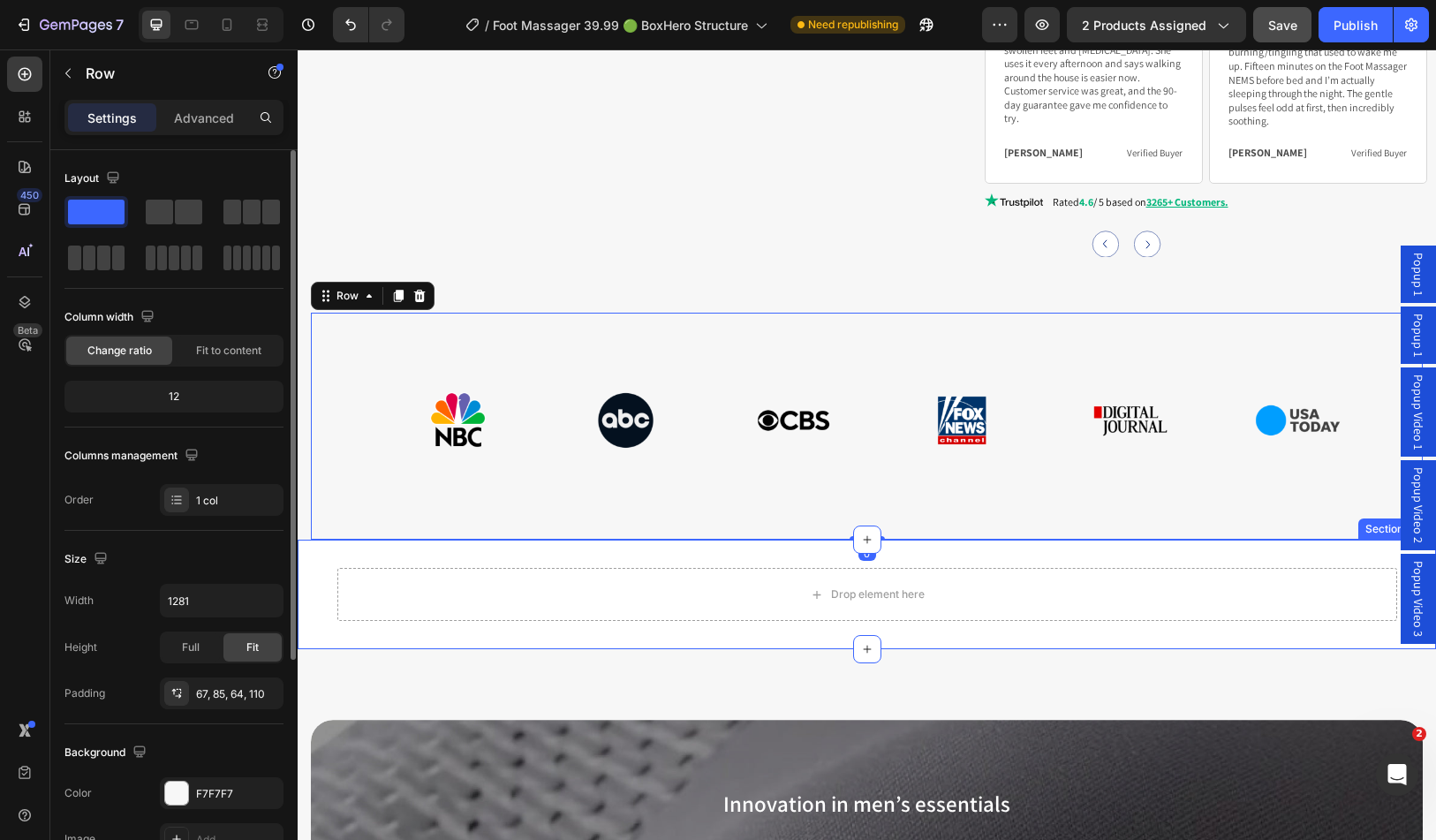
click at [1005, 540] on div "Drop element here Row Section 4/25" at bounding box center [867, 595] width 1139 height 110
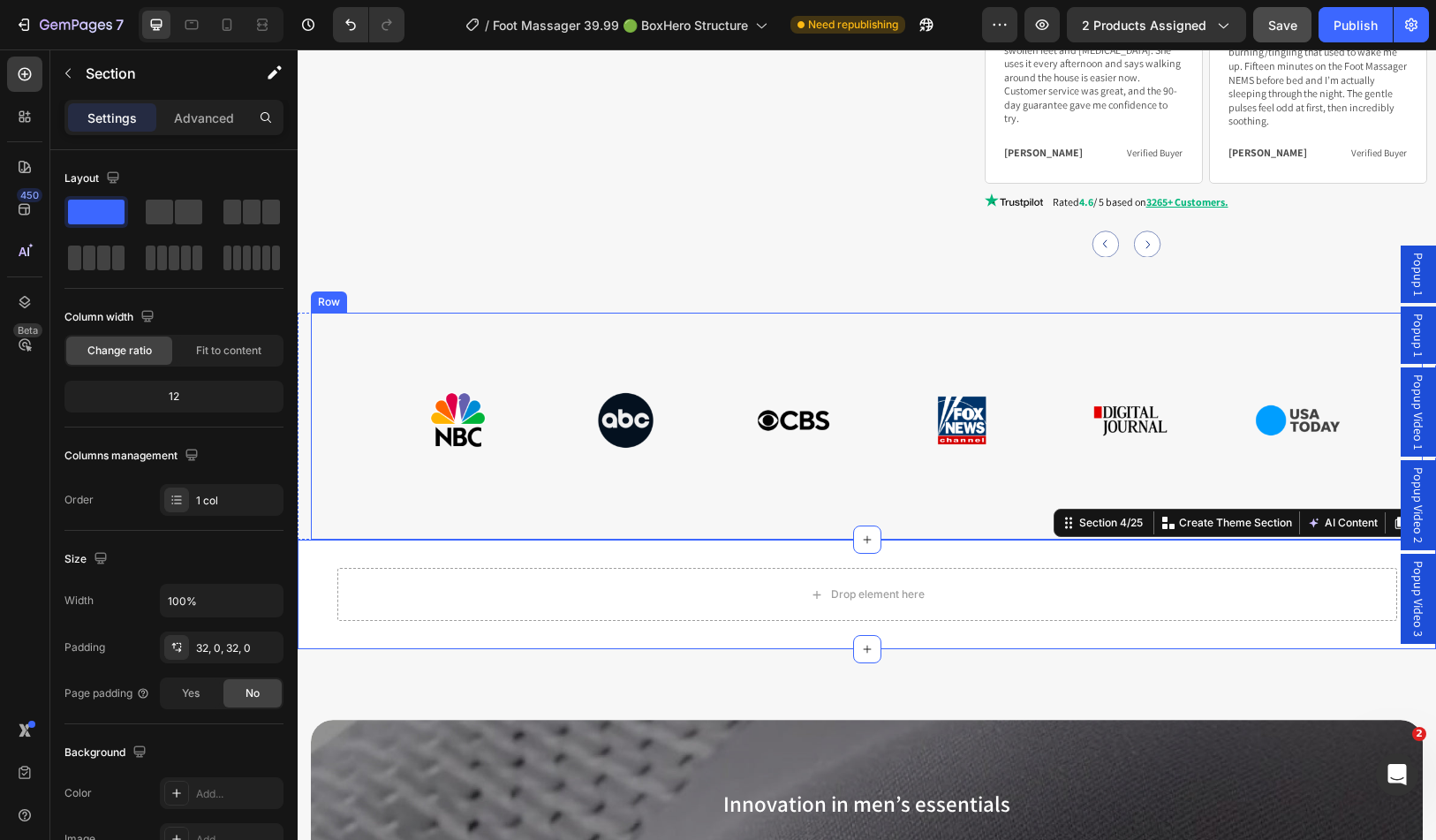
click at [923, 448] on div "Image Row" at bounding box center [867, 426] width 1112 height 228
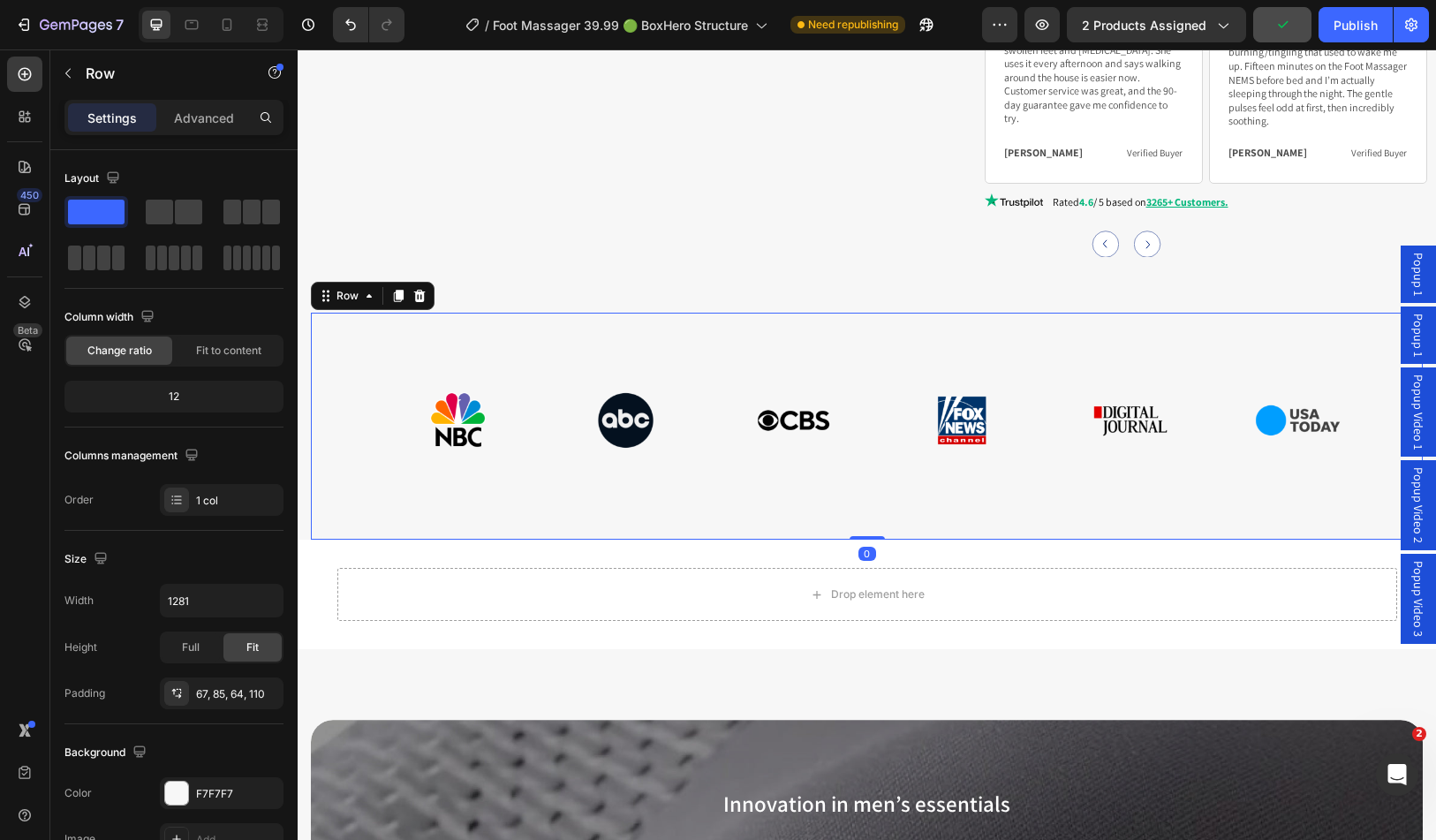
click at [923, 448] on div "Image Row 0" at bounding box center [867, 426] width 1112 height 228
click at [198, 109] on p "Advanced" at bounding box center [204, 118] width 60 height 19
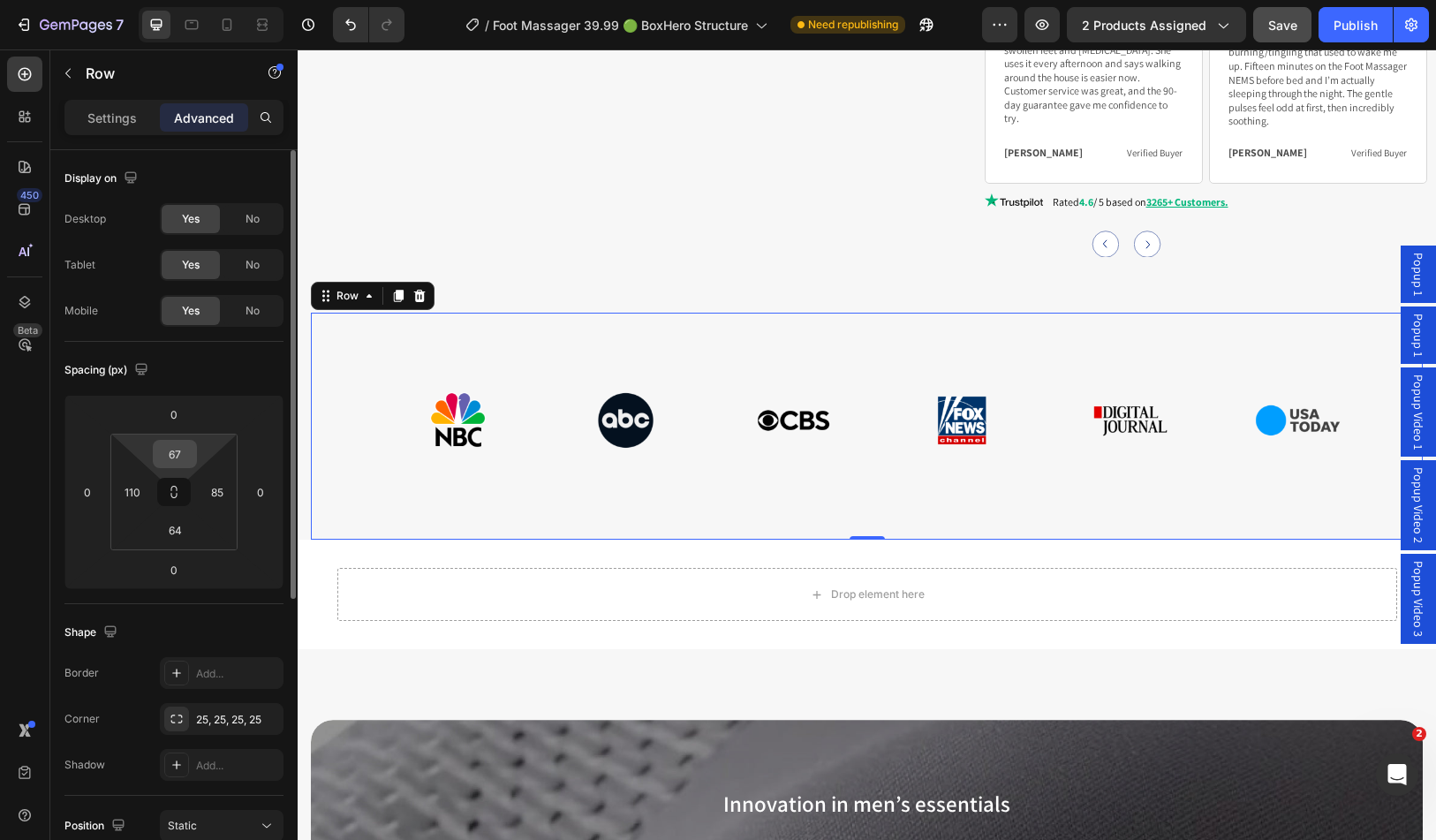
click at [173, 455] on input "67" at bounding box center [174, 453] width 35 height 27
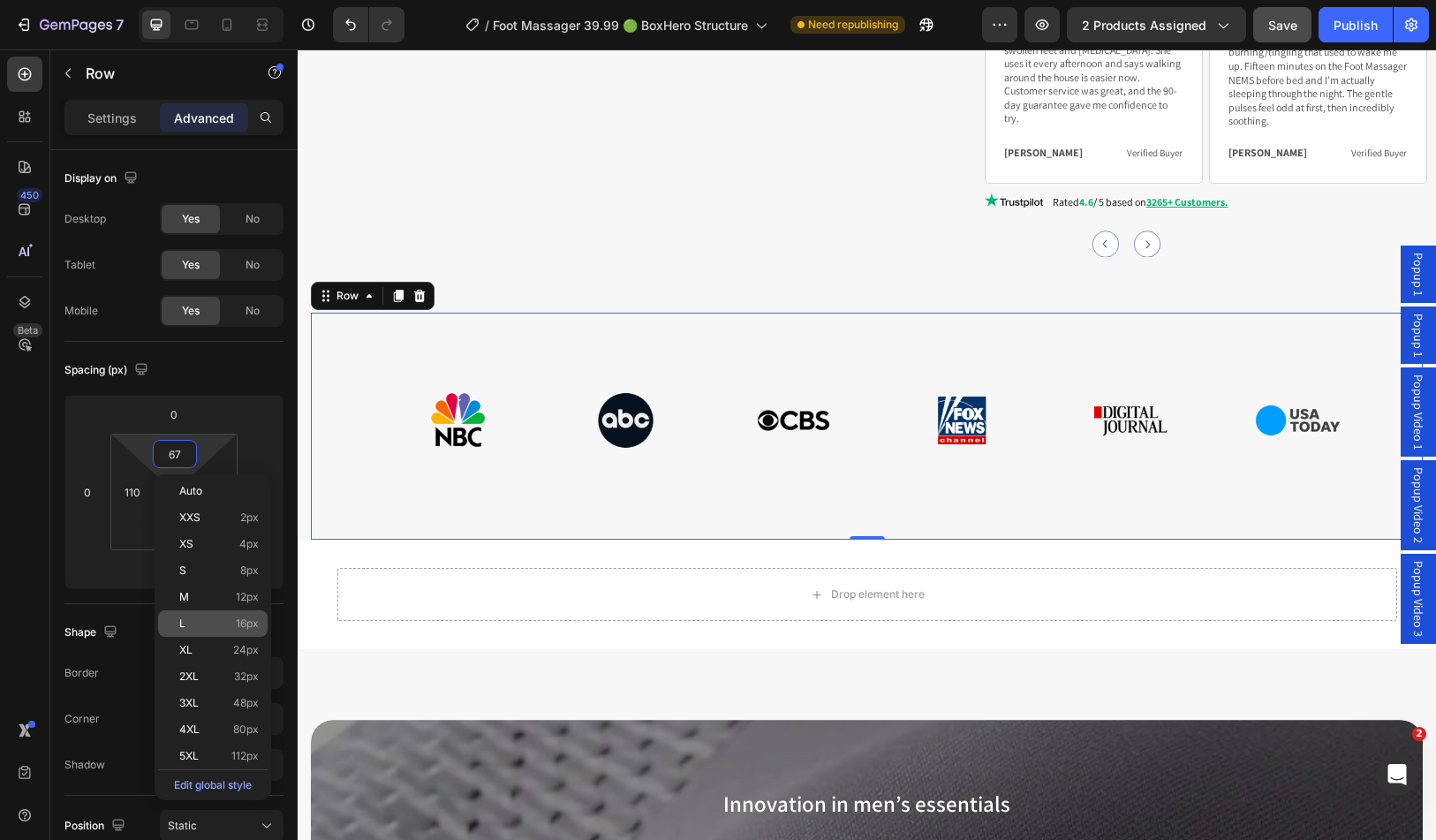
click at [209, 620] on p "L 16px" at bounding box center [219, 624] width 80 height 12
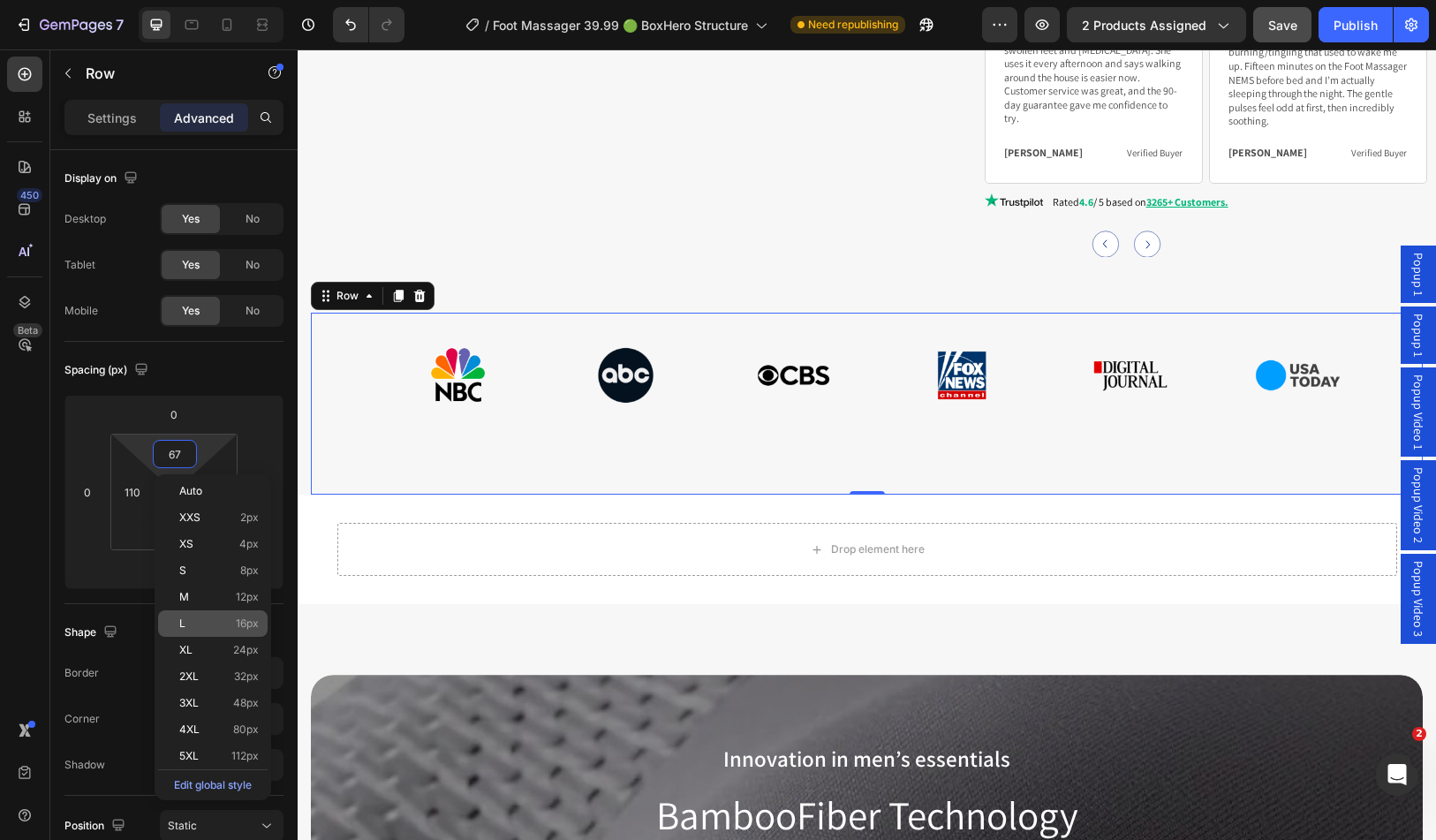
type input "16"
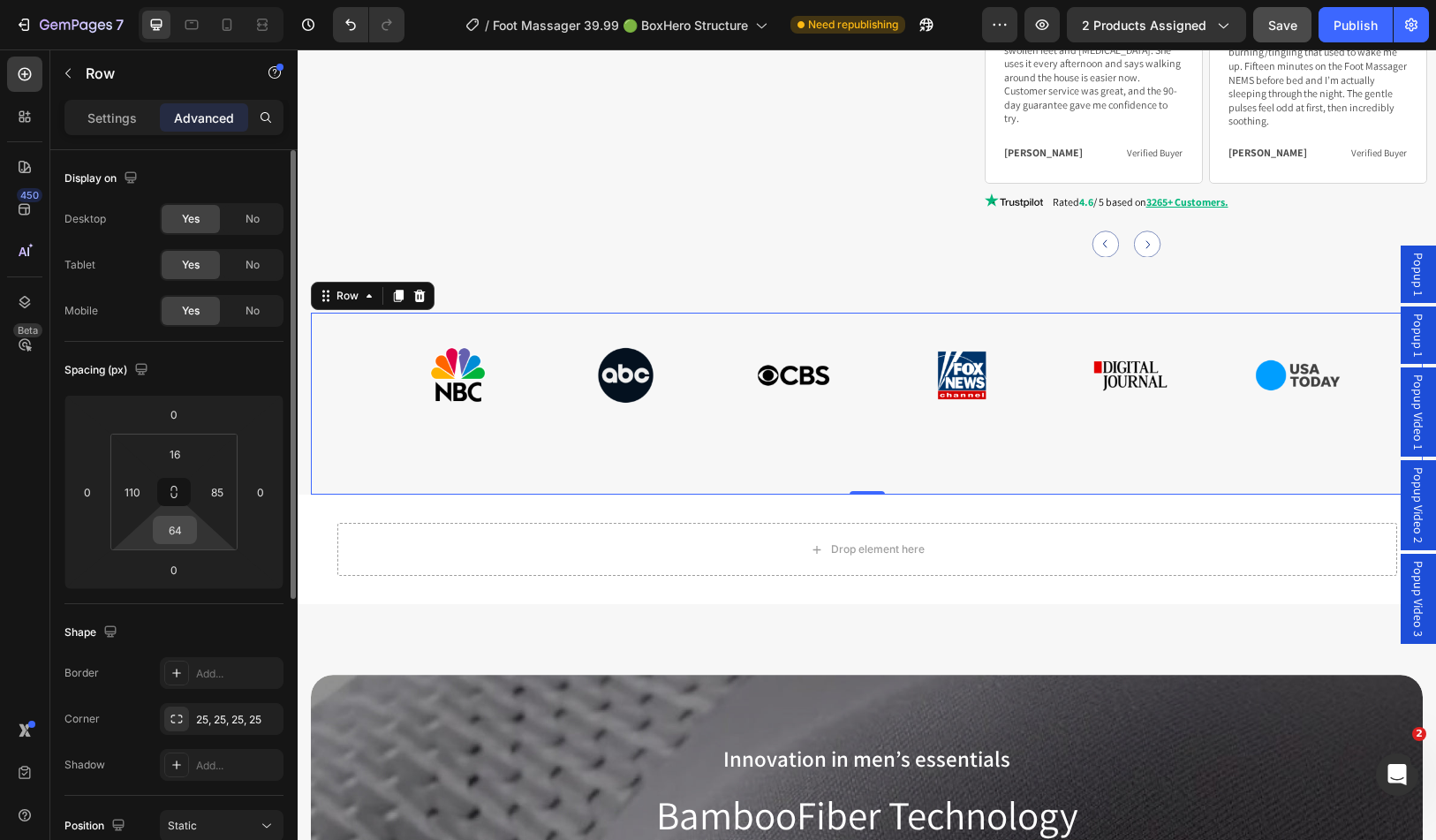
click at [183, 533] on input "64" at bounding box center [174, 530] width 35 height 27
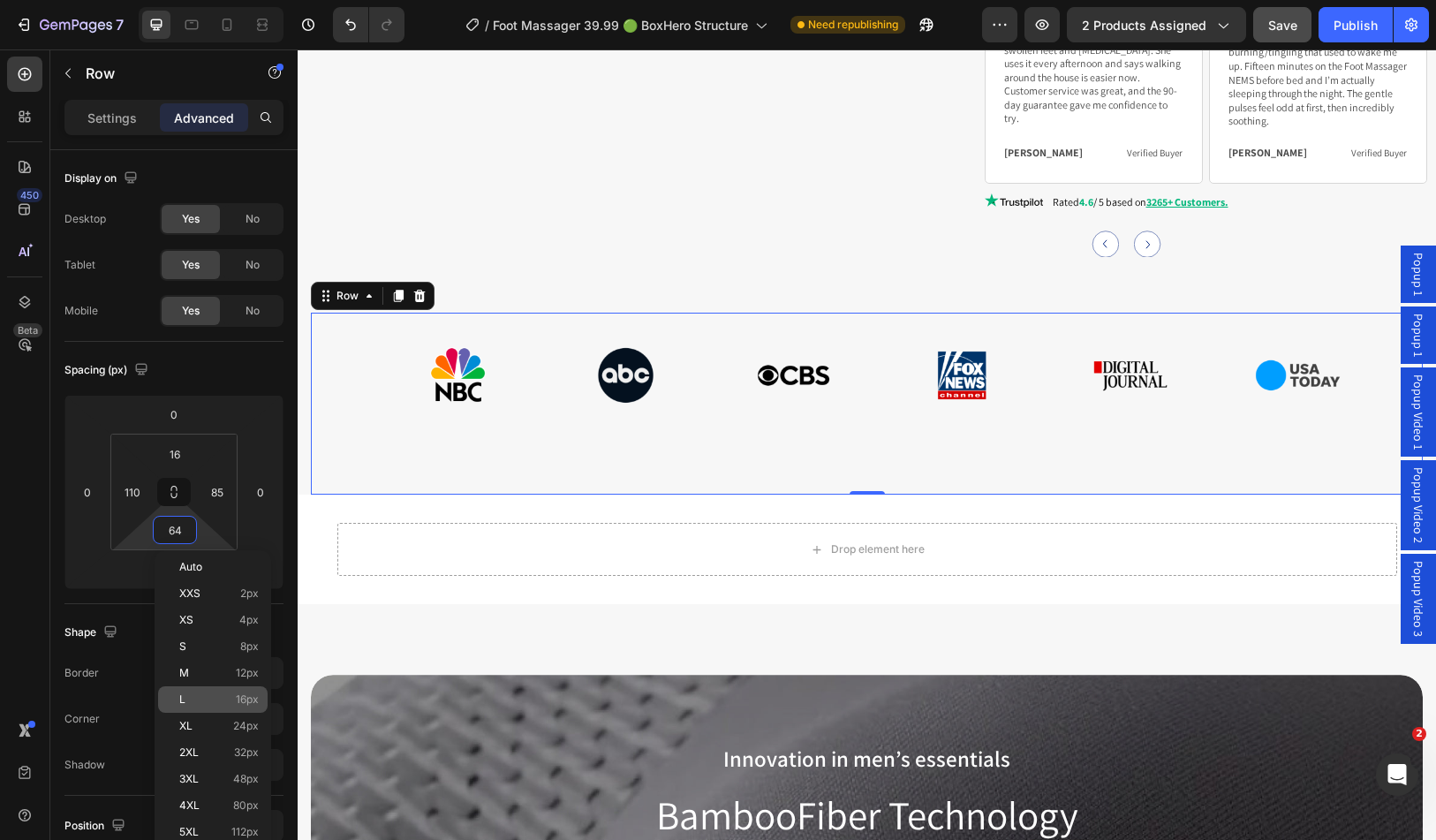
click at [207, 697] on p "L 16px" at bounding box center [219, 700] width 80 height 12
type input "16"
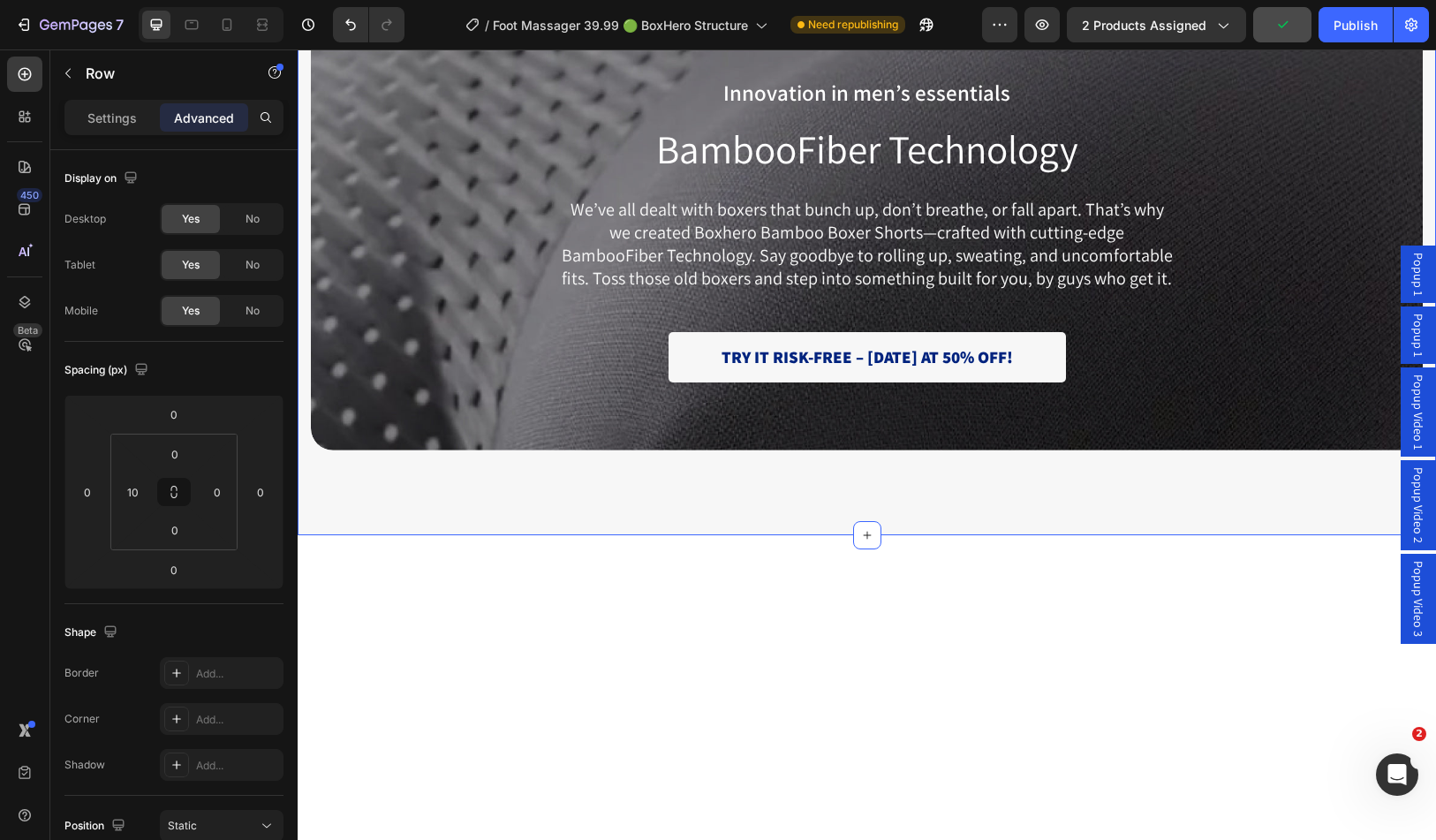
scroll to position [1855, 0]
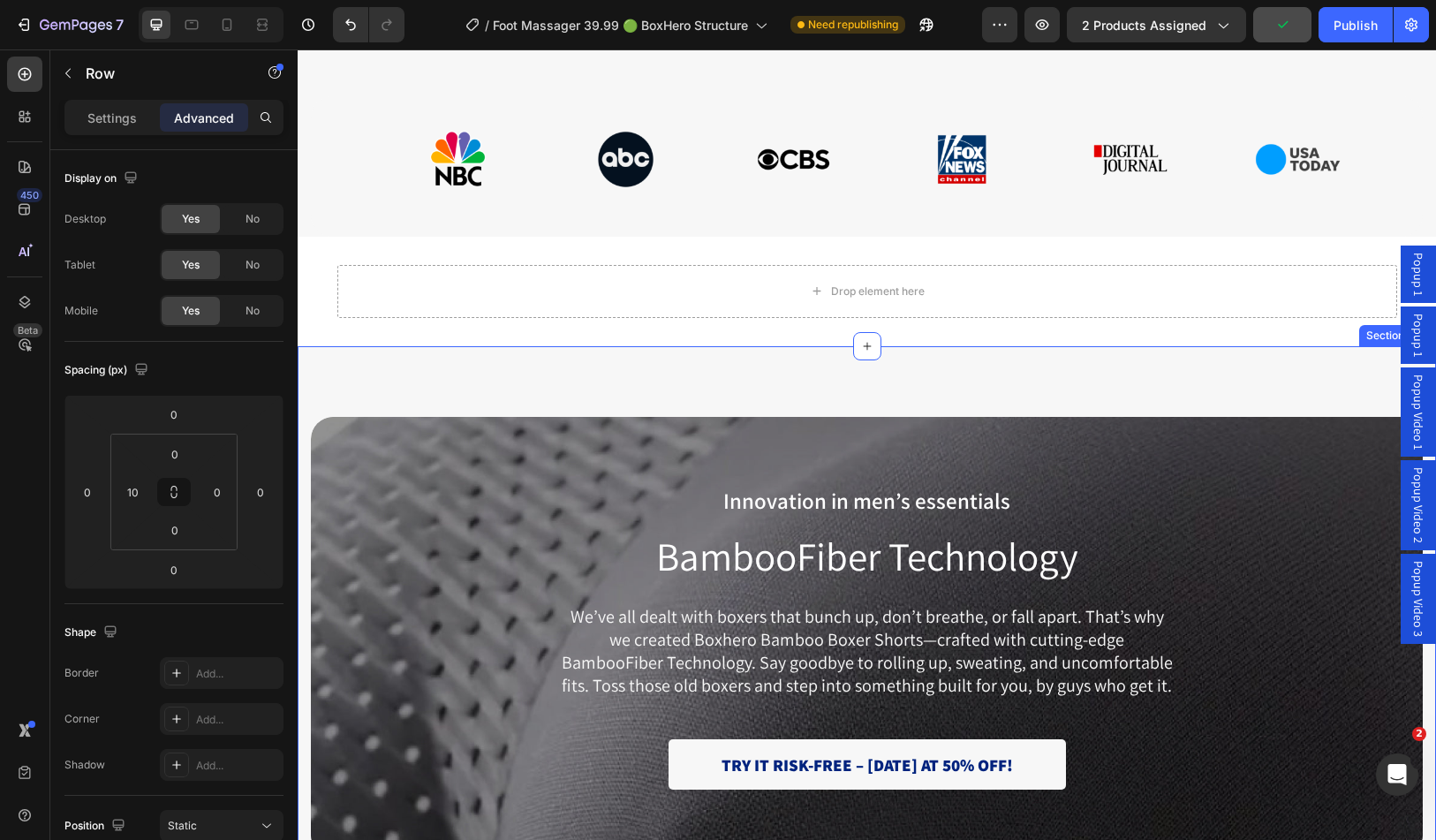
select select "2X FOOT MASSAGER NEMS"
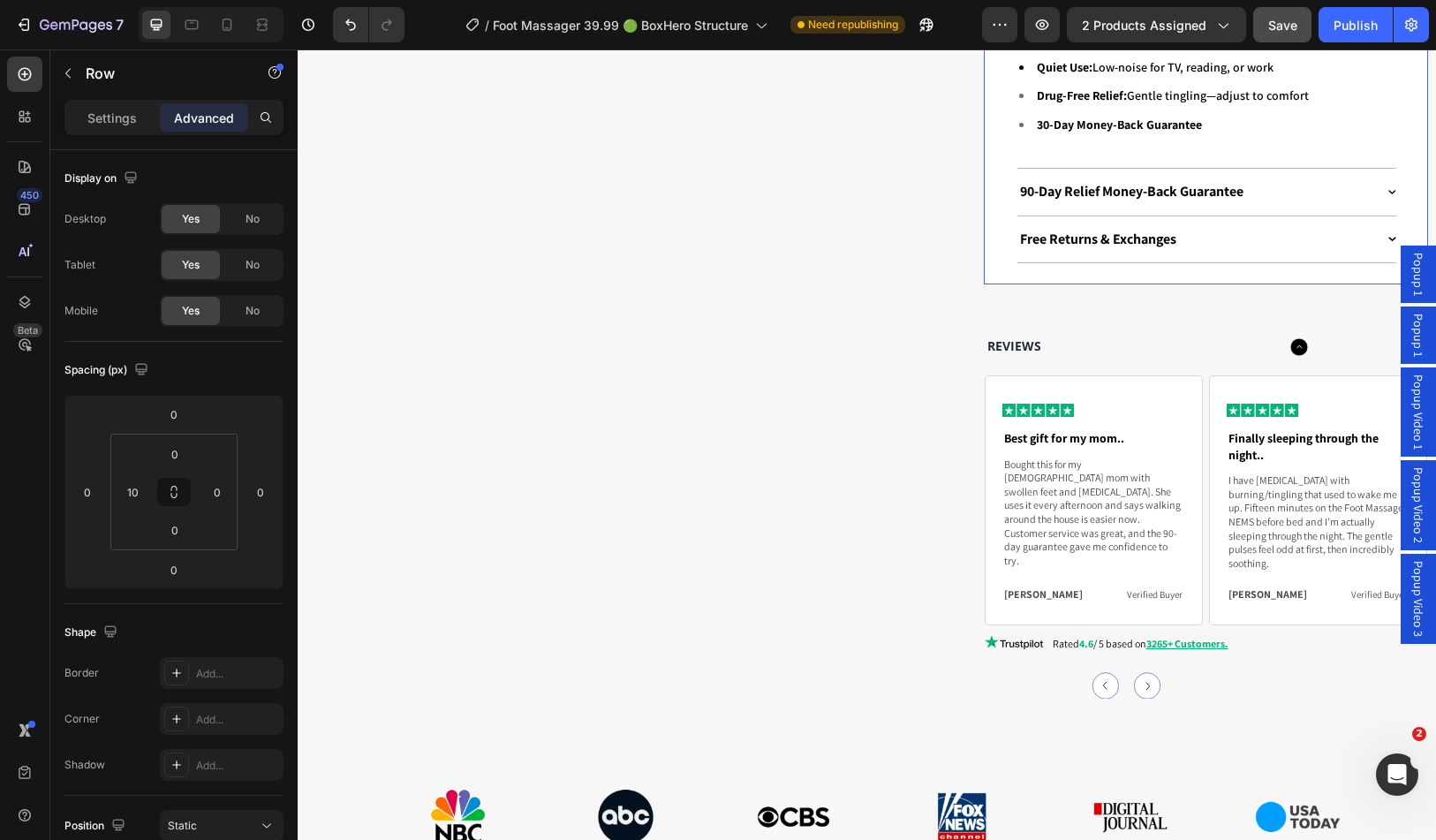
scroll to position [2385, 0]
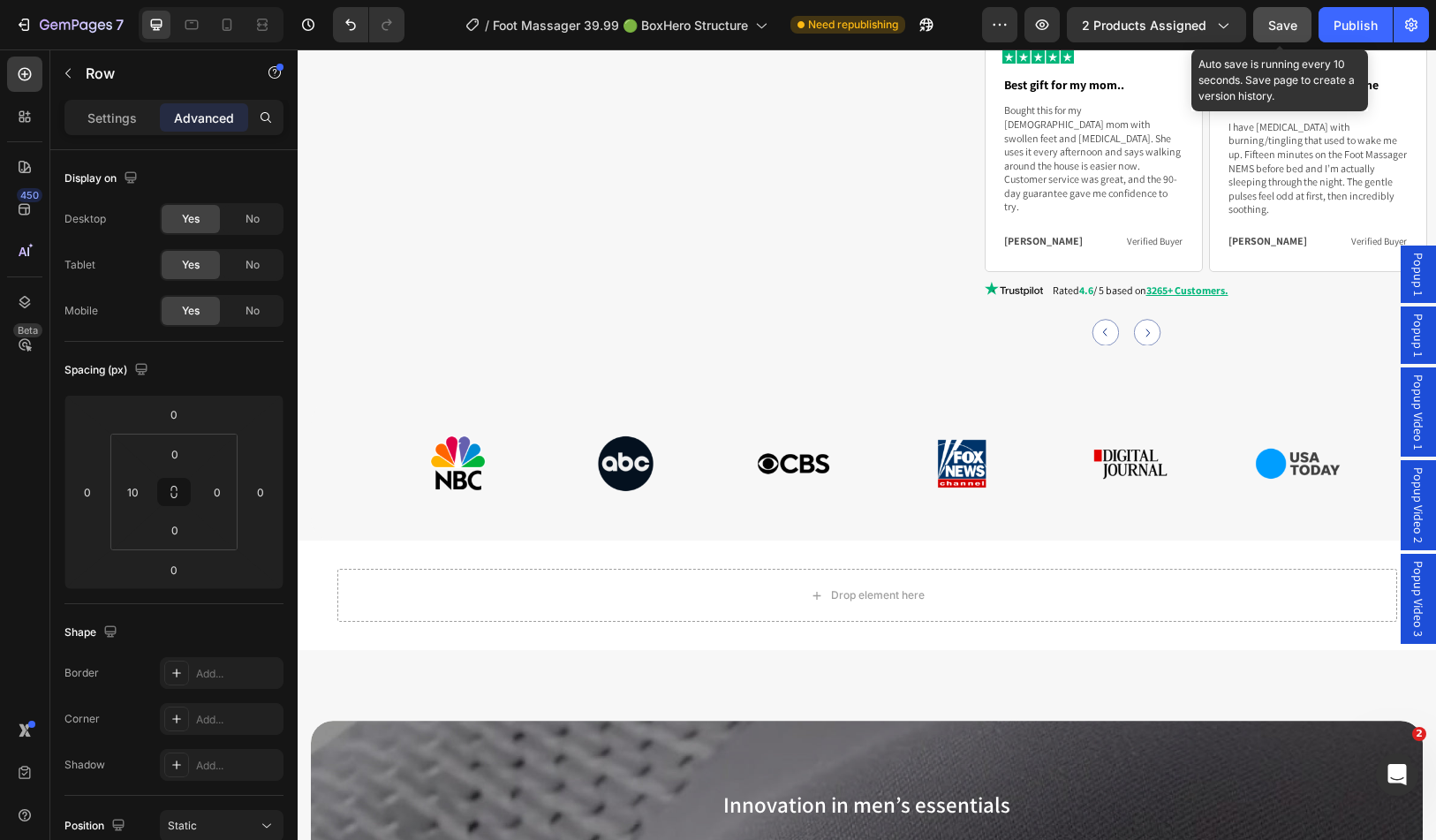
click at [1289, 31] on span "Save" at bounding box center [1283, 25] width 29 height 15
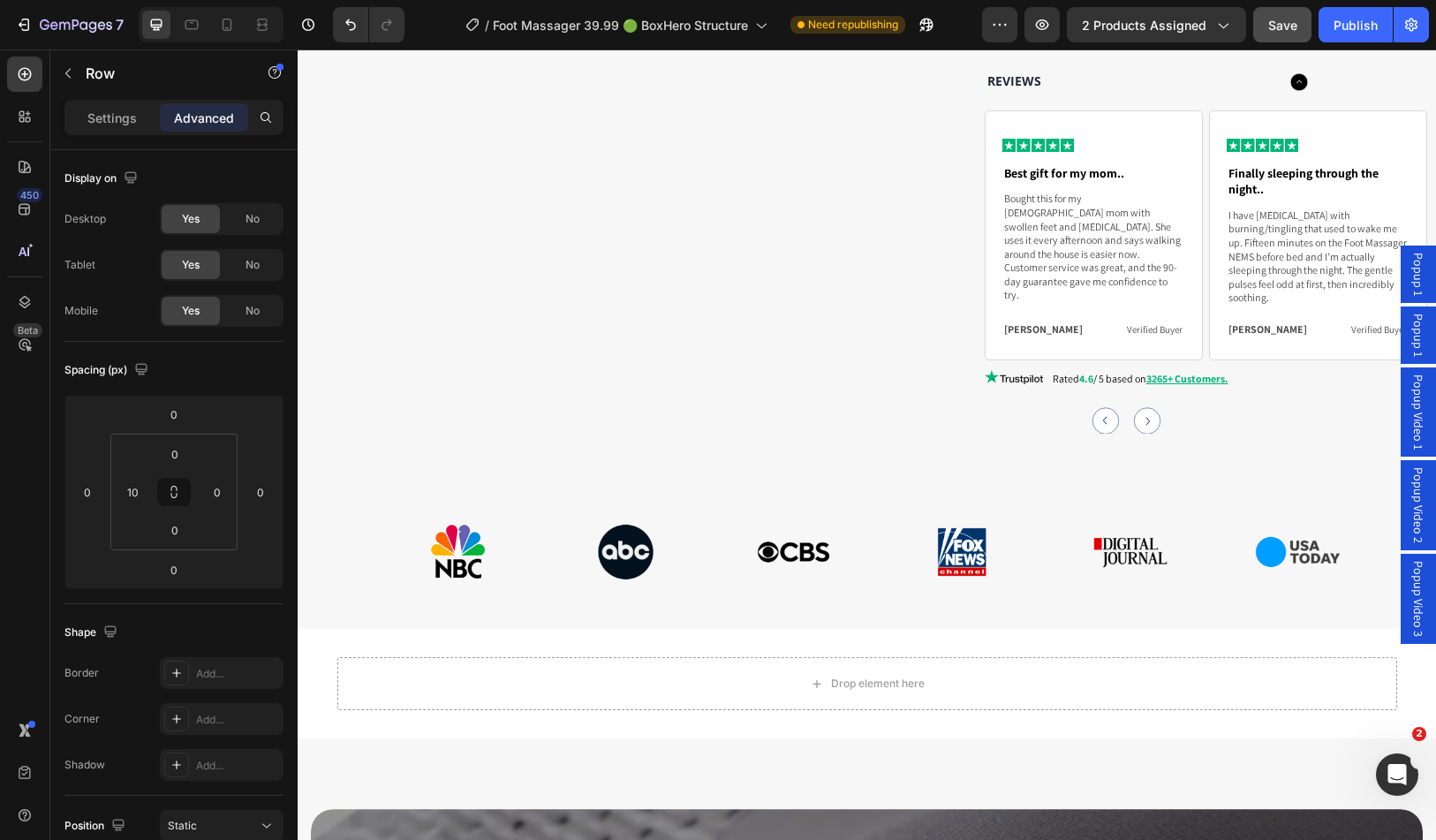
scroll to position [1678, 0]
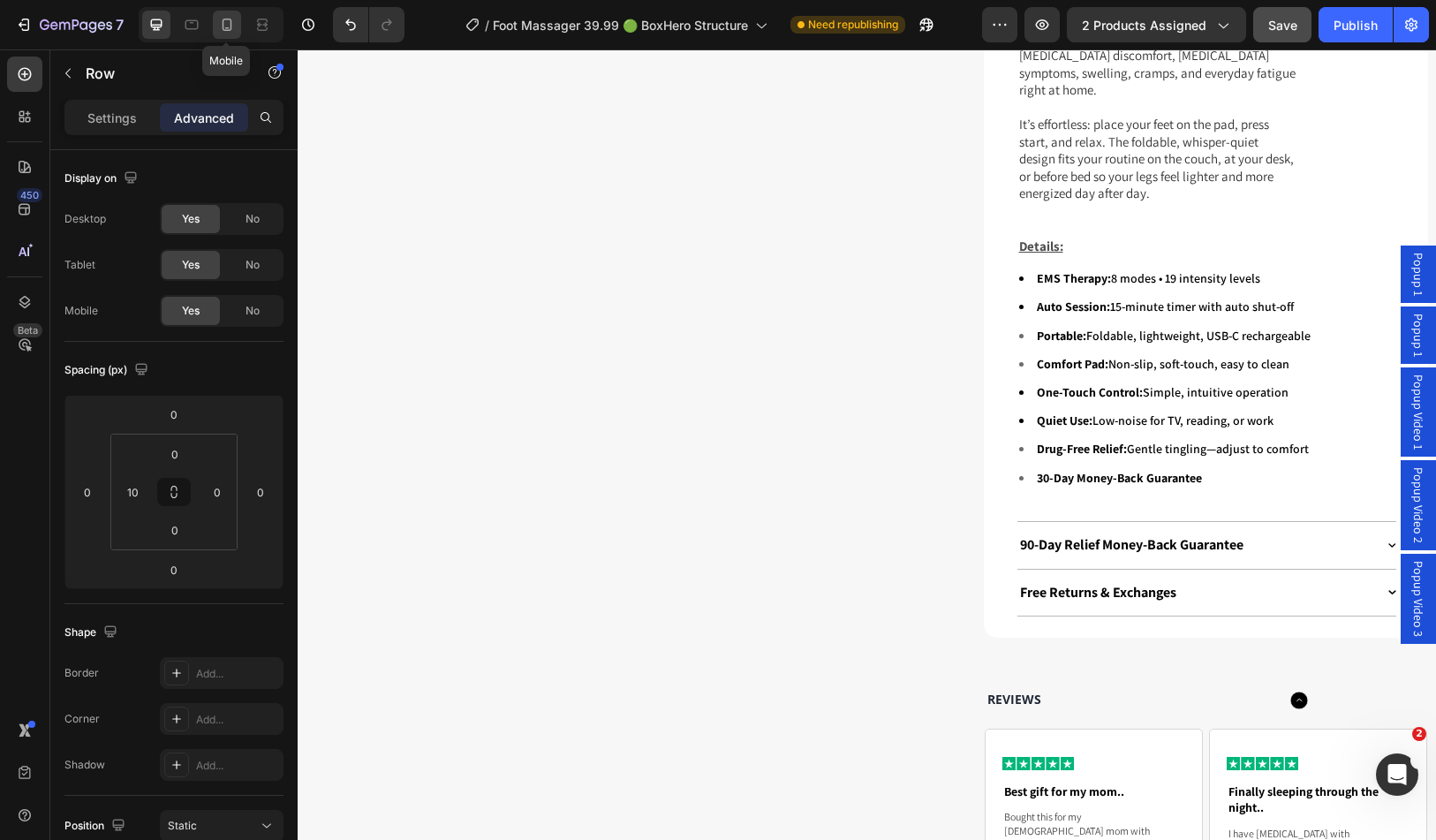
click at [218, 21] on icon at bounding box center [227, 25] width 18 height 18
type input "0"
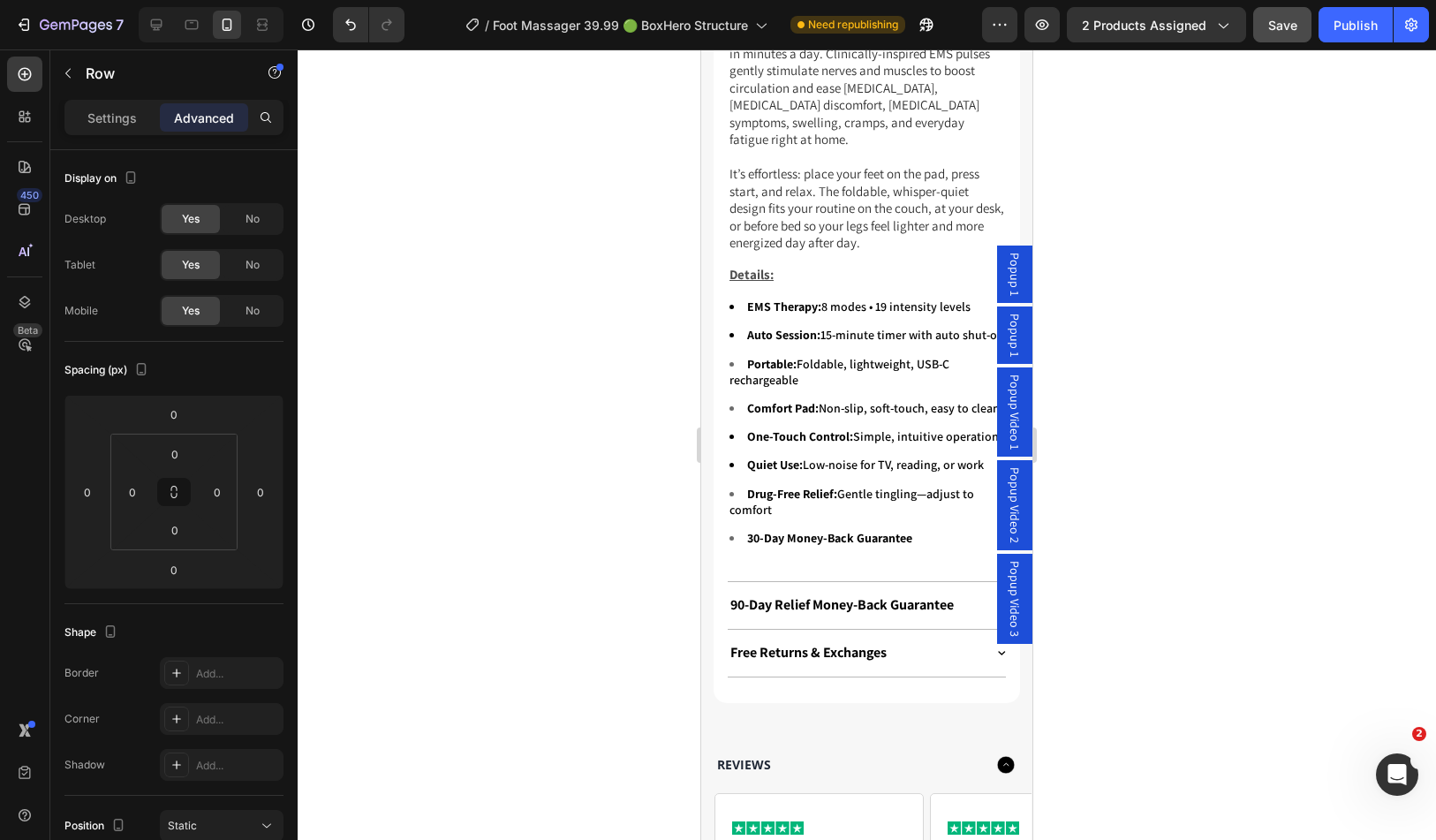
select select "2X FOOT MASSAGER NEMS"
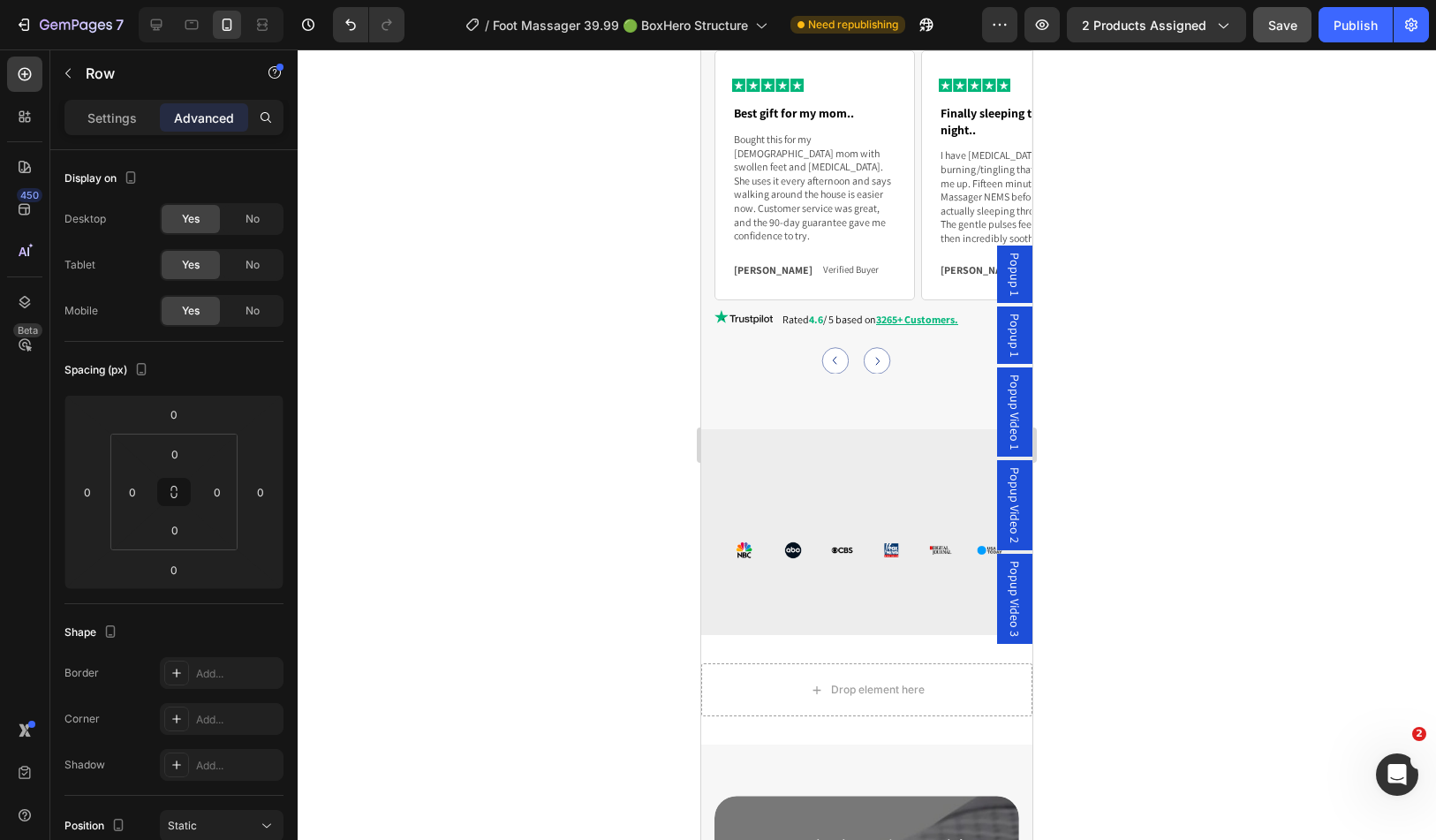
scroll to position [3256, 0]
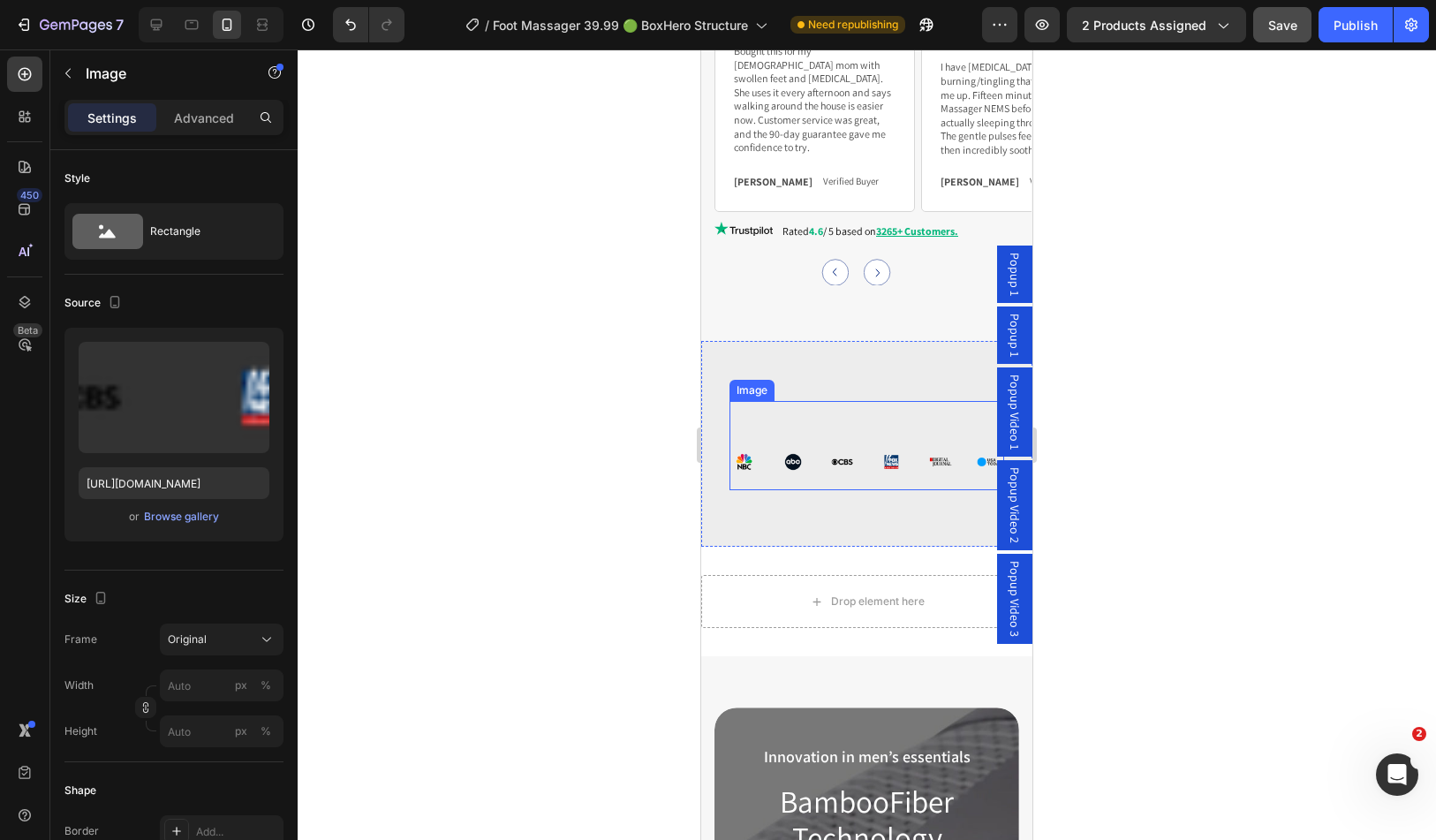
click at [867, 476] on img at bounding box center [867, 461] width 275 height 28
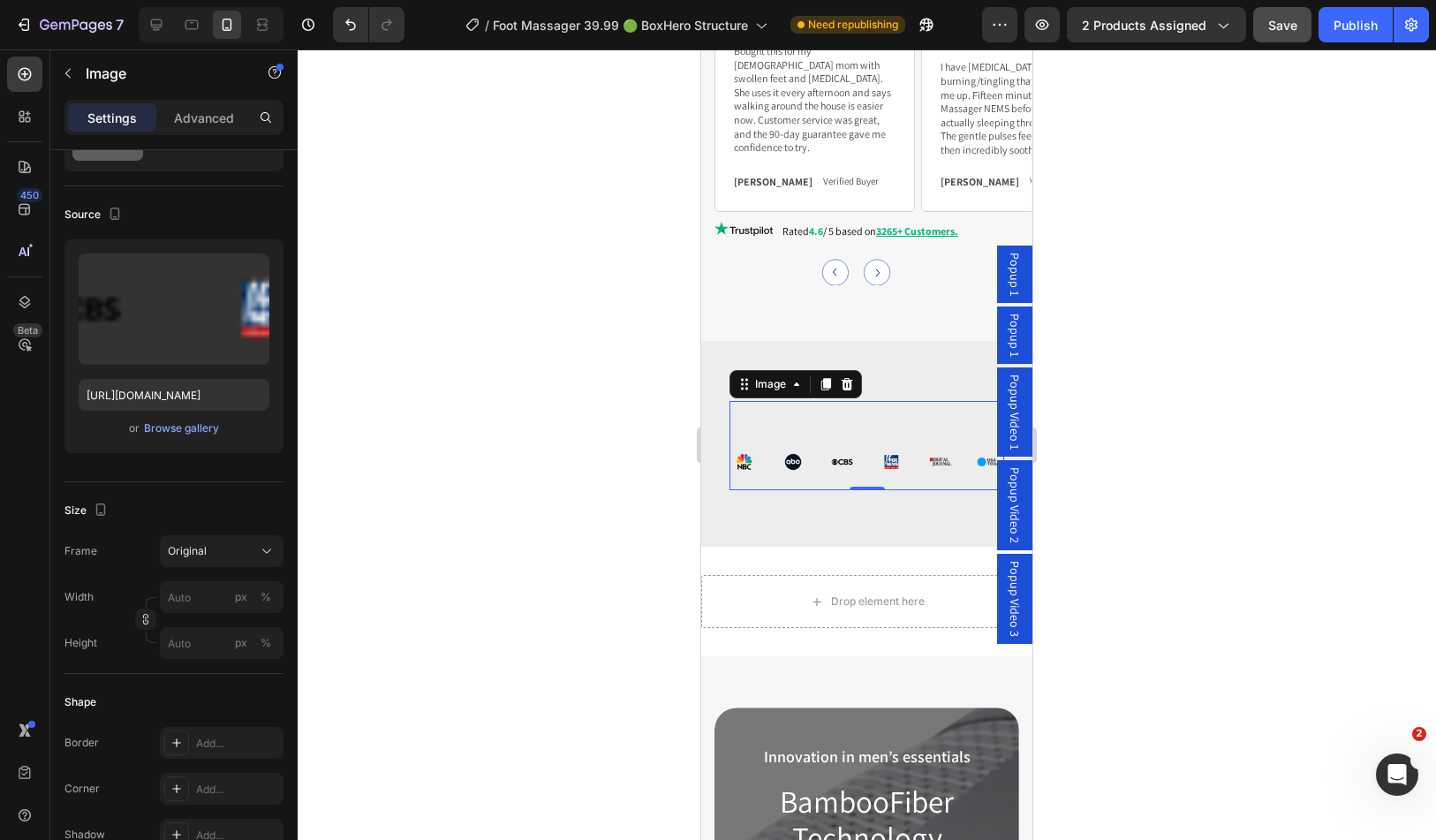
click at [850, 476] on img at bounding box center [867, 461] width 275 height 28
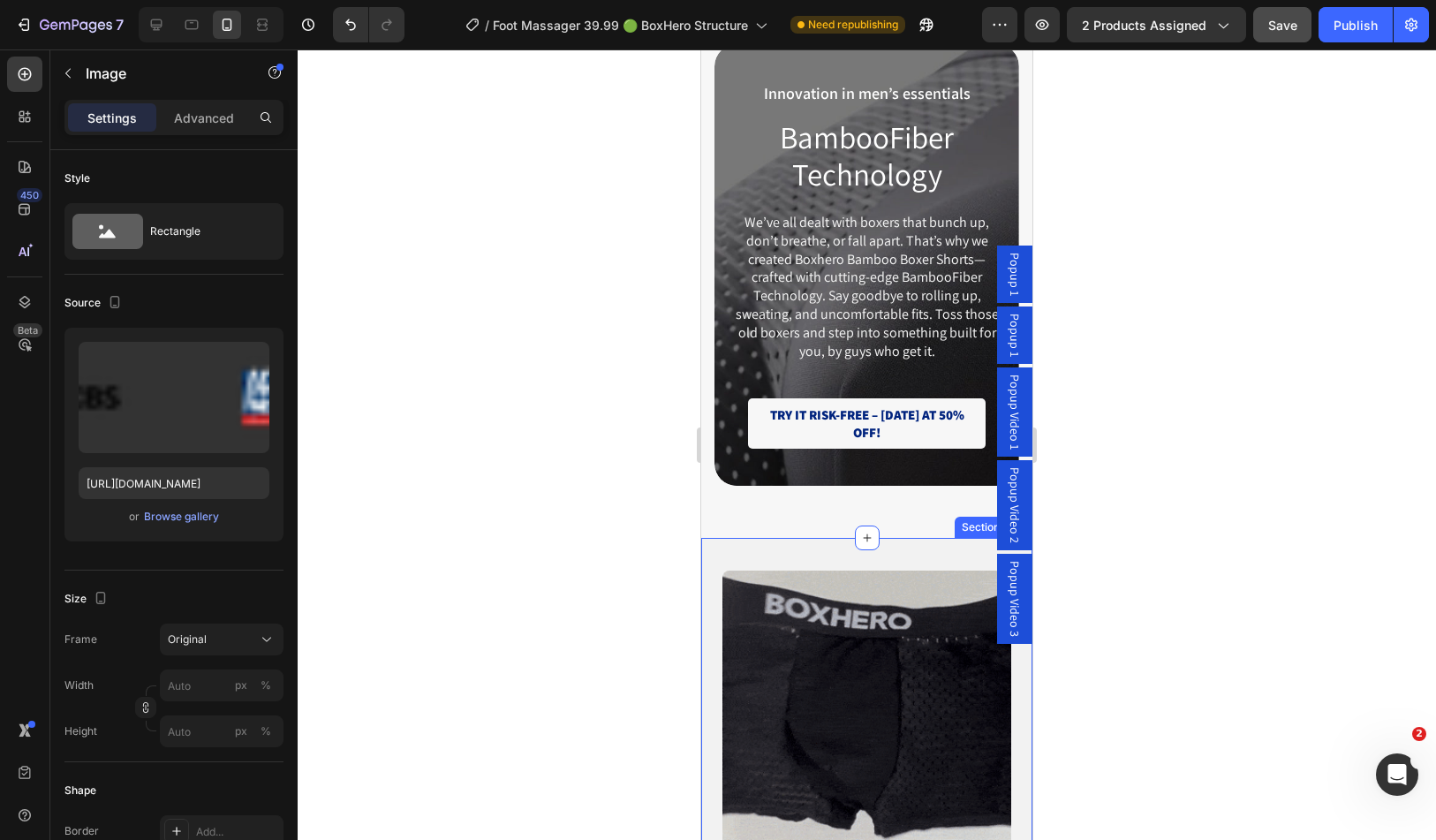
scroll to position [4139, 0]
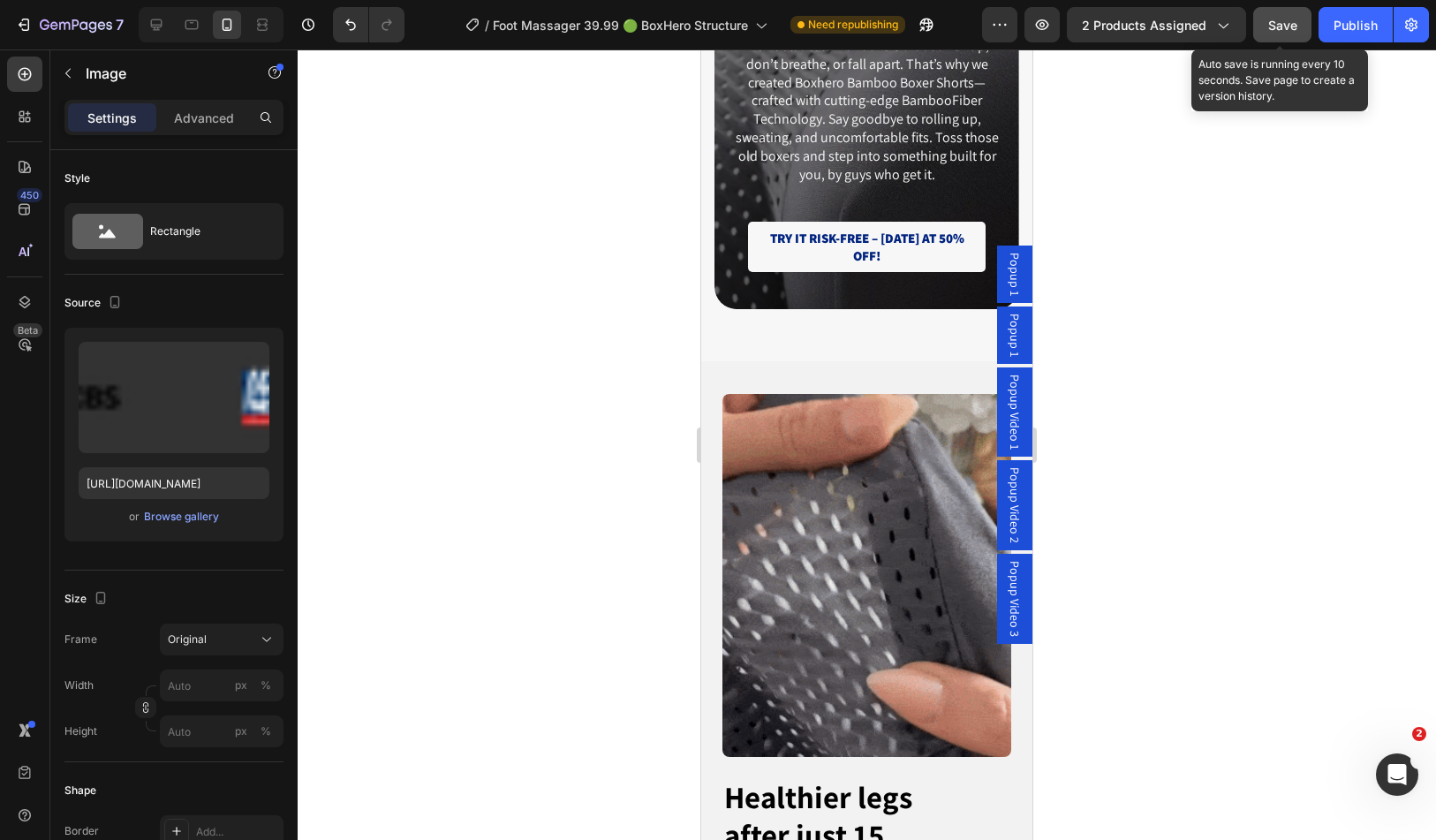
click at [1299, 20] on button "Save" at bounding box center [1283, 24] width 59 height 35
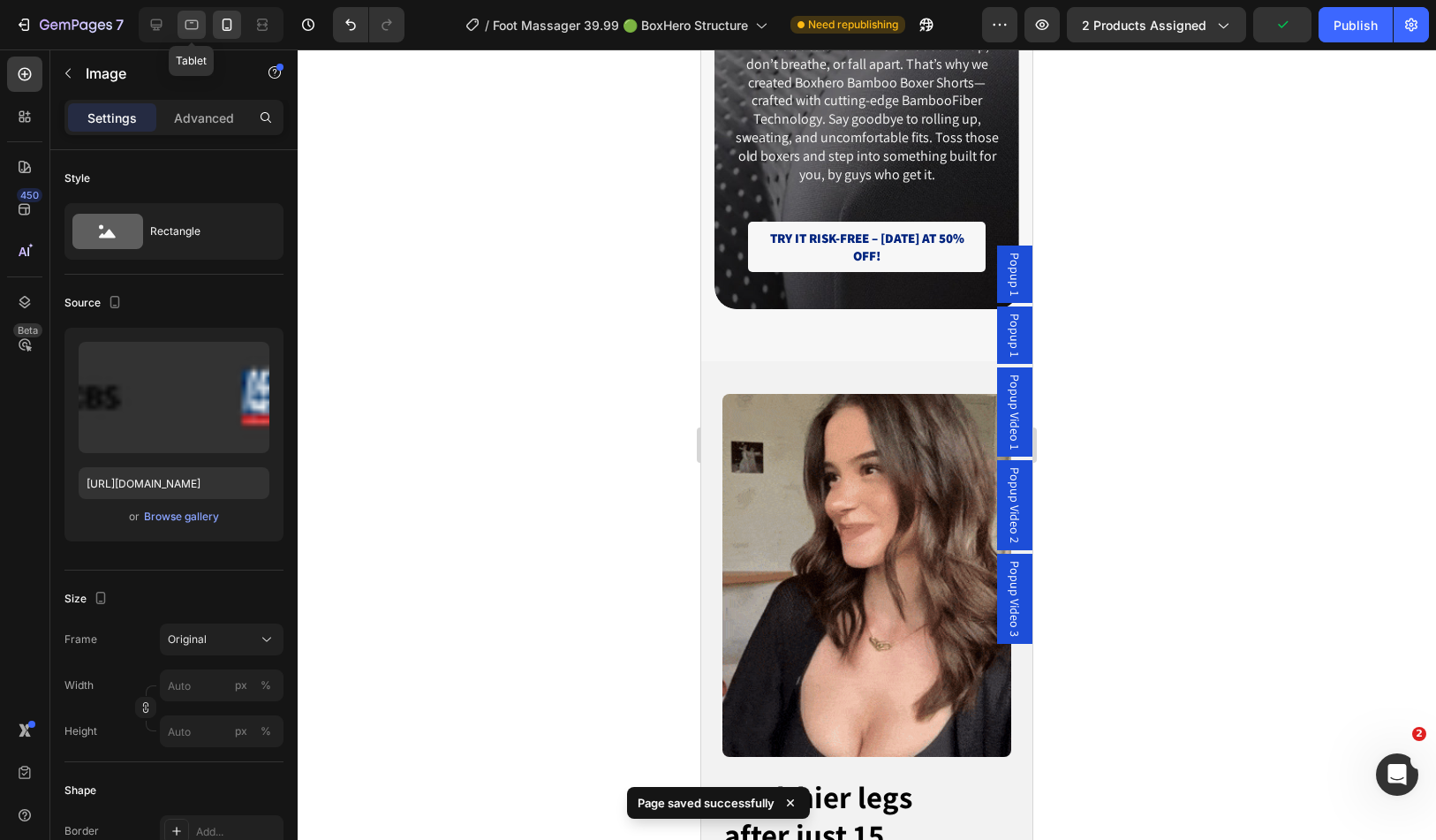
click at [186, 24] on icon at bounding box center [192, 25] width 18 height 18
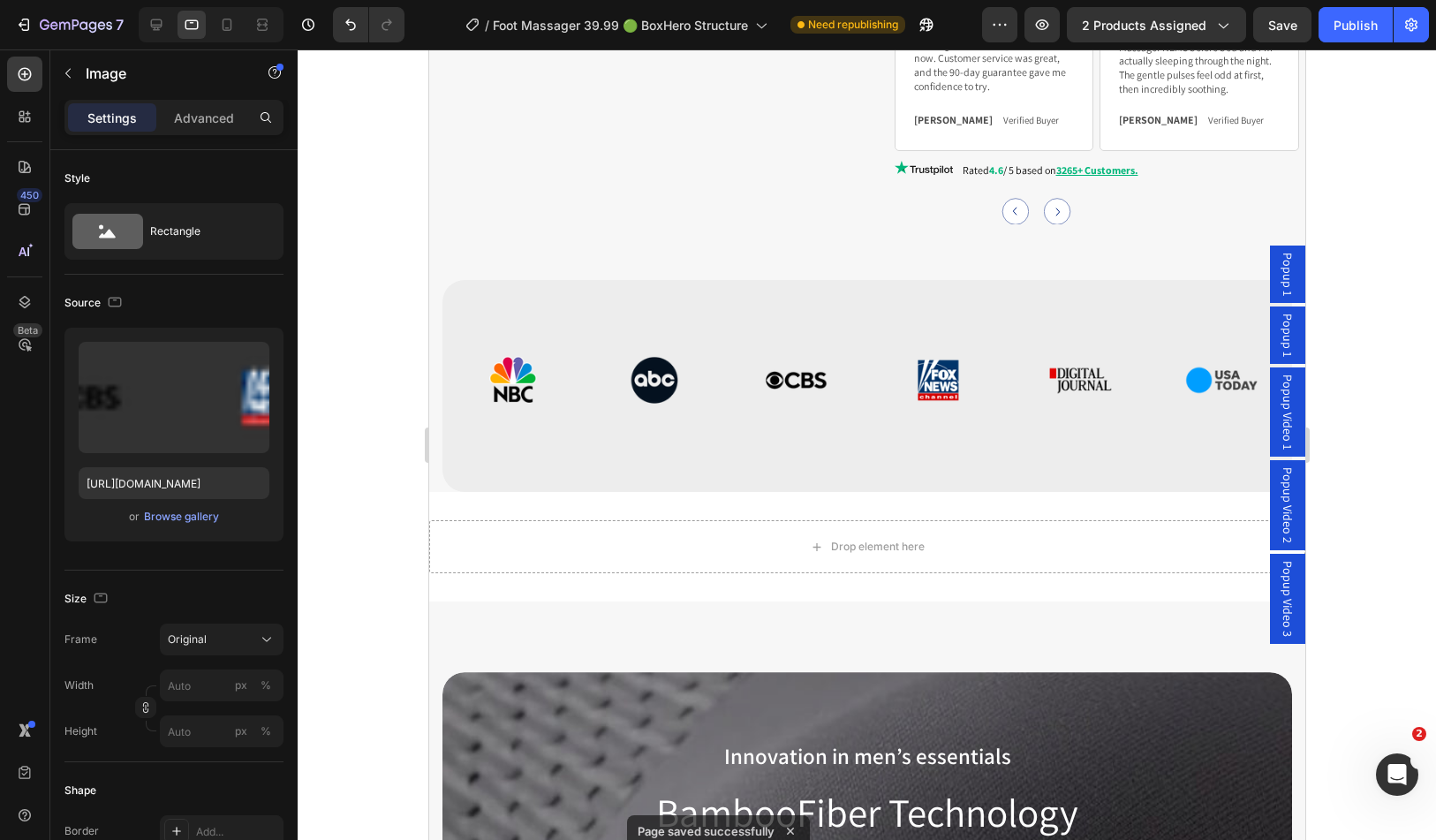
scroll to position [2020, 0]
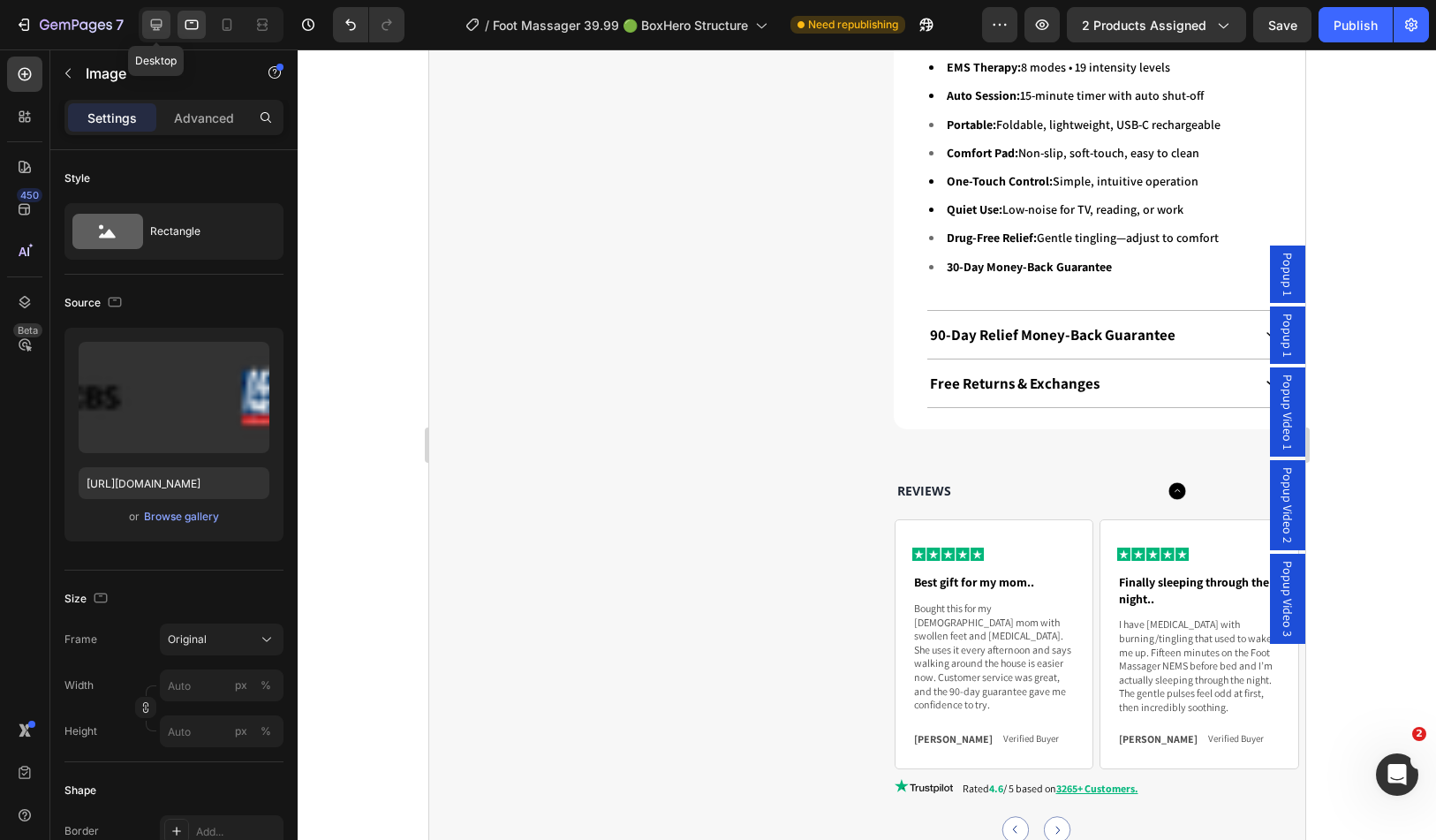
click at [158, 29] on icon at bounding box center [157, 26] width 12 height 12
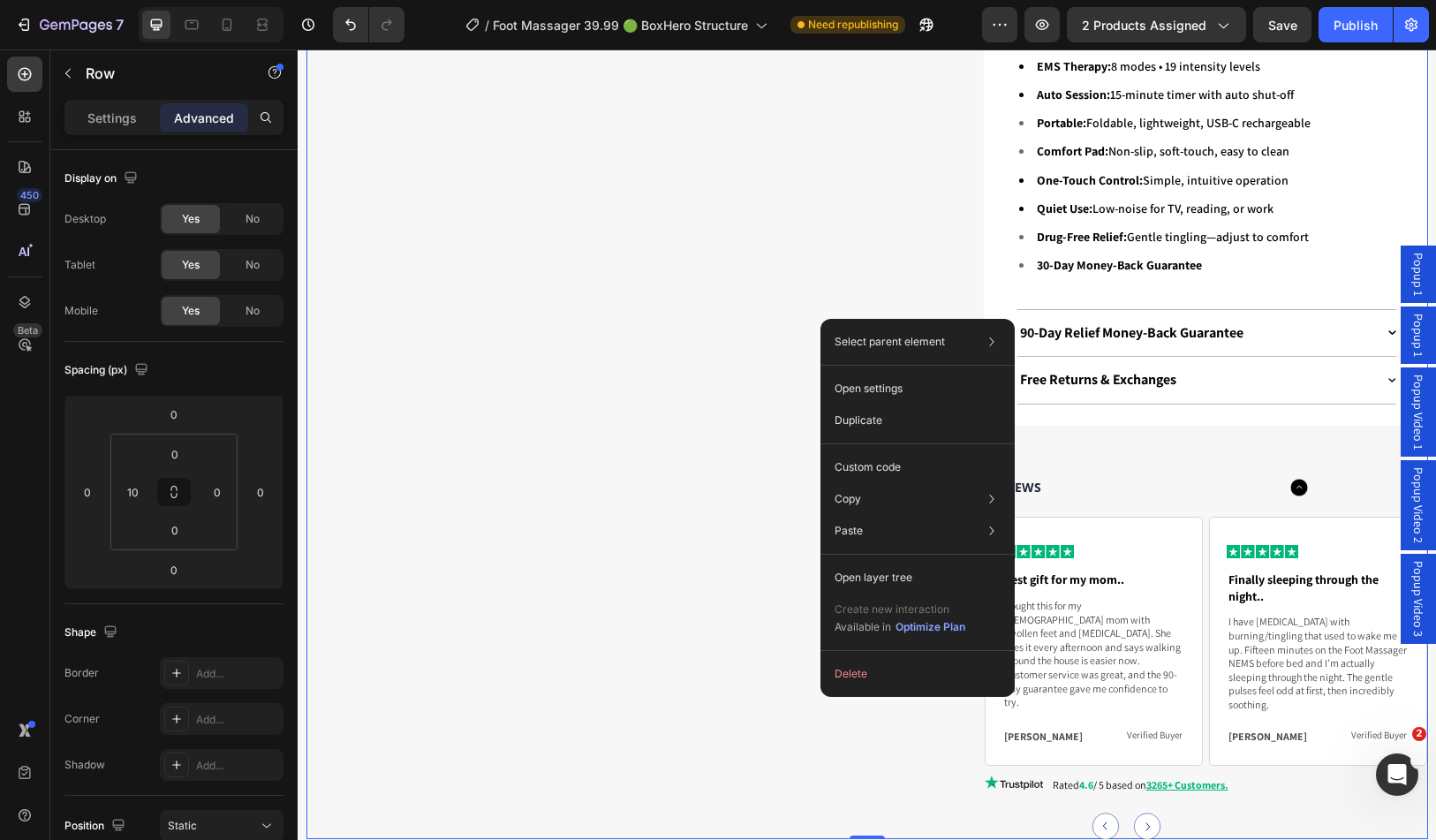
click at [774, 709] on div "Drop element here Row" at bounding box center [628, 278] width 627 height 1124
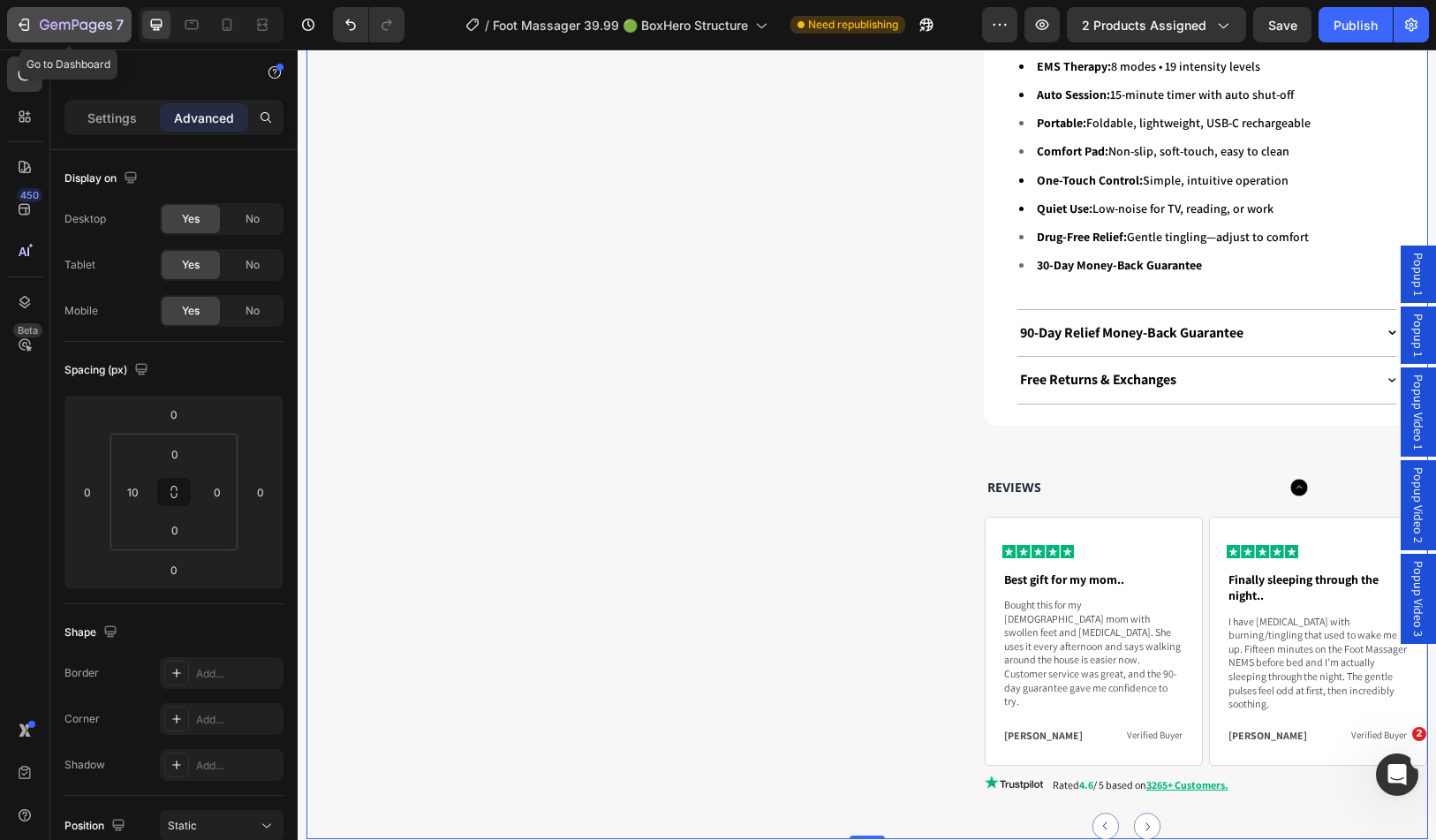
click at [58, 22] on icon "button" at bounding box center [76, 26] width 73 height 15
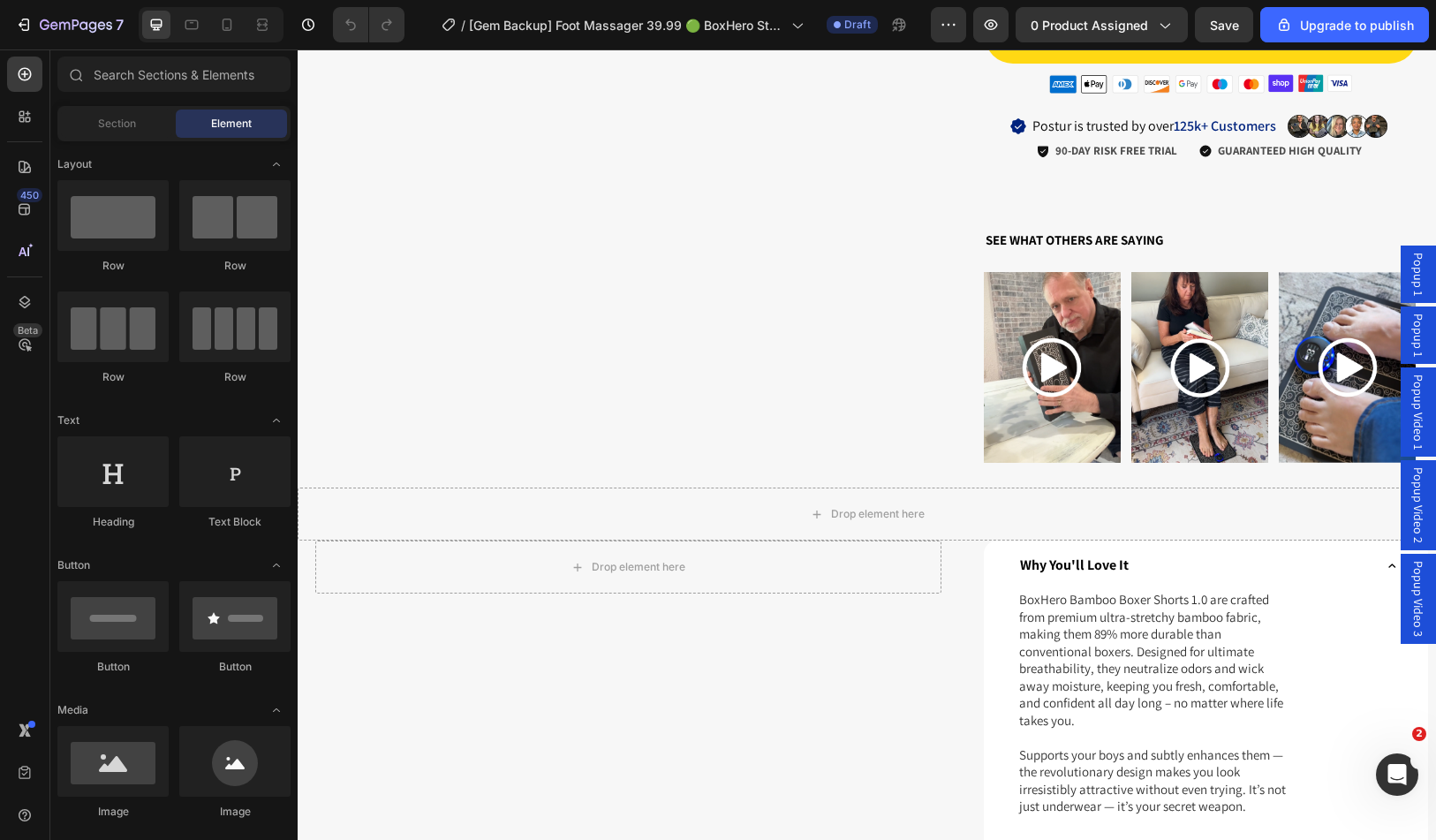
scroll to position [1502, 0]
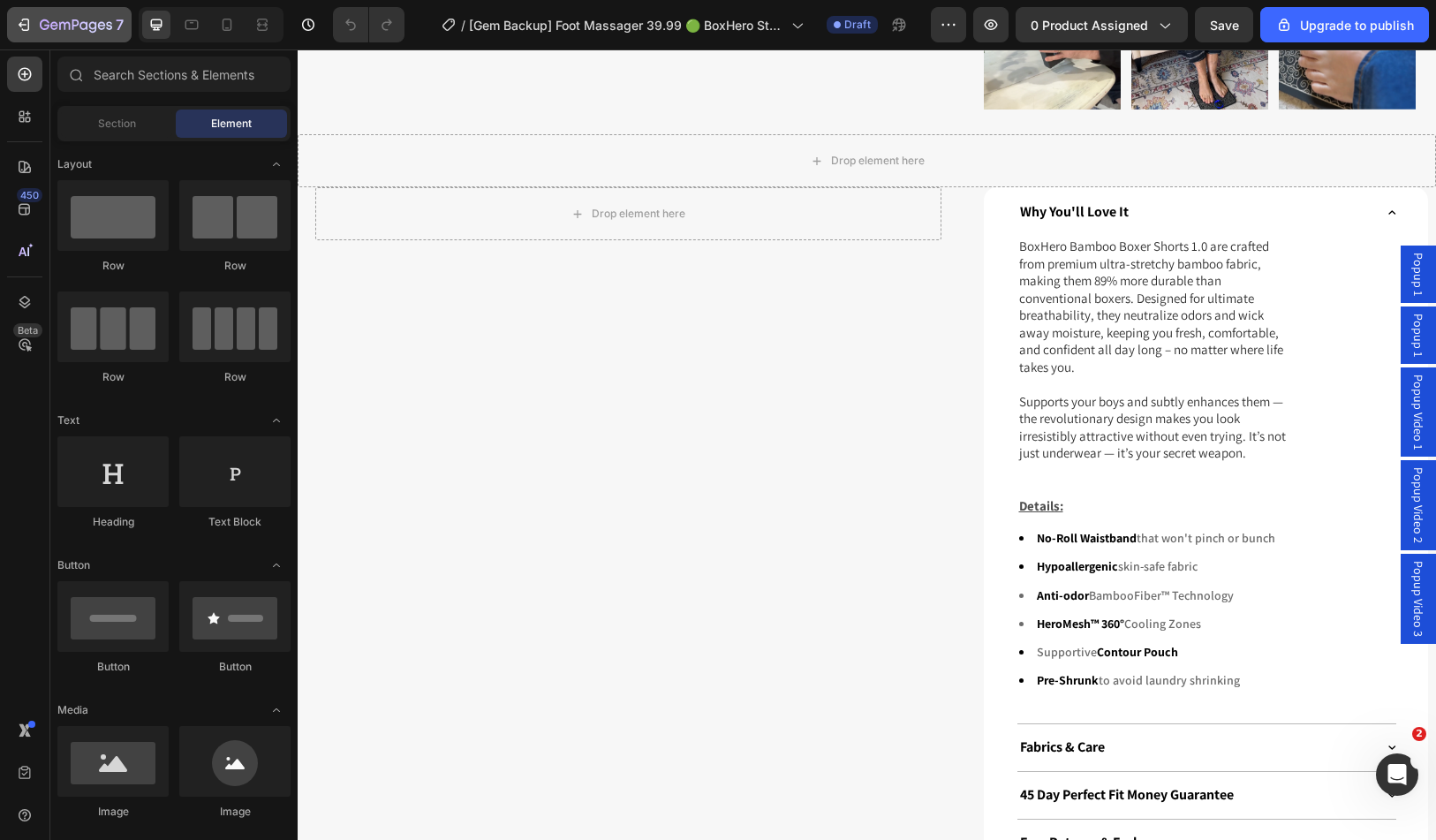
click at [82, 30] on icon "button" at bounding box center [76, 26] width 73 height 15
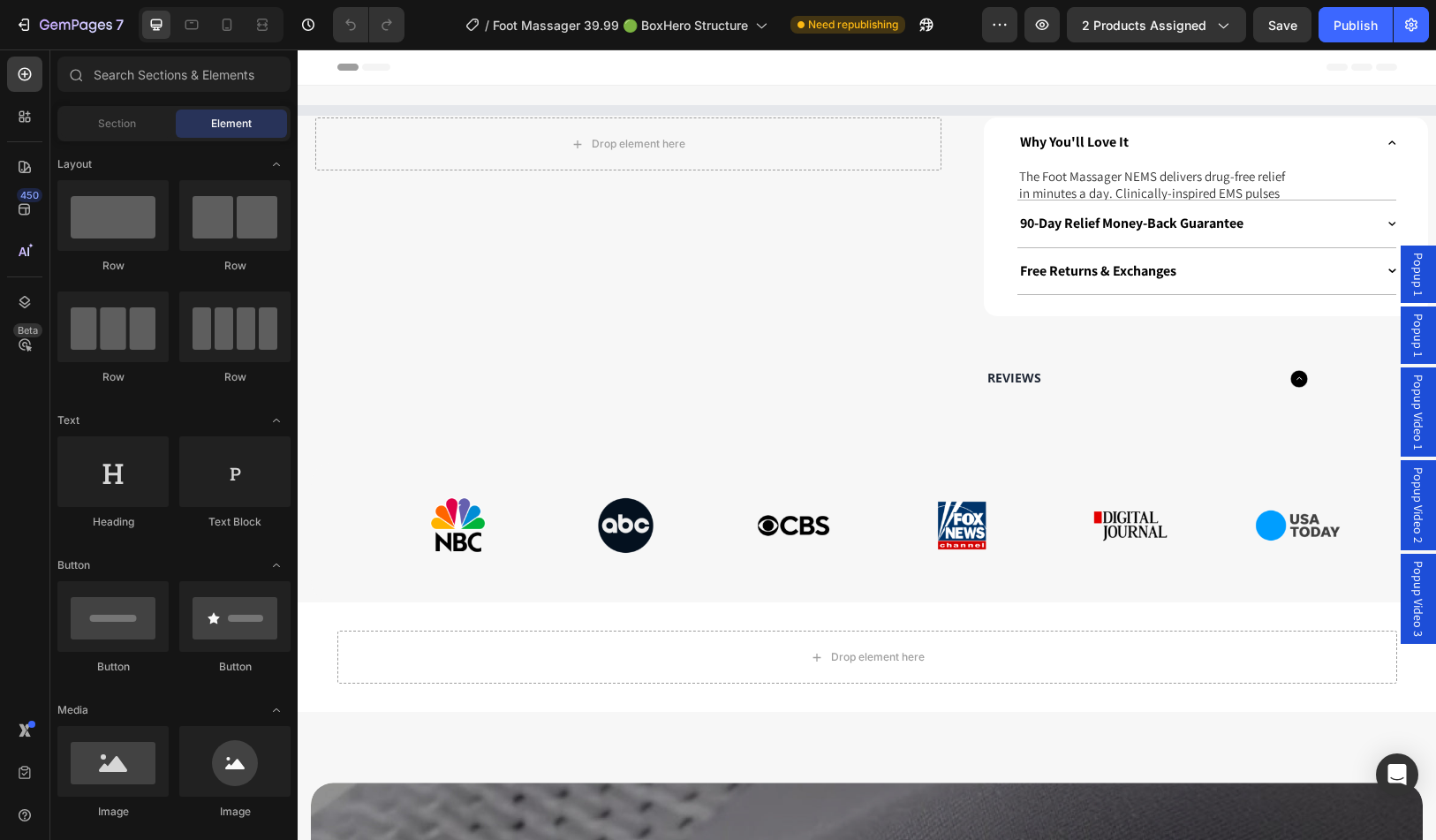
select select "2X FOOT MASSAGER NEMS"
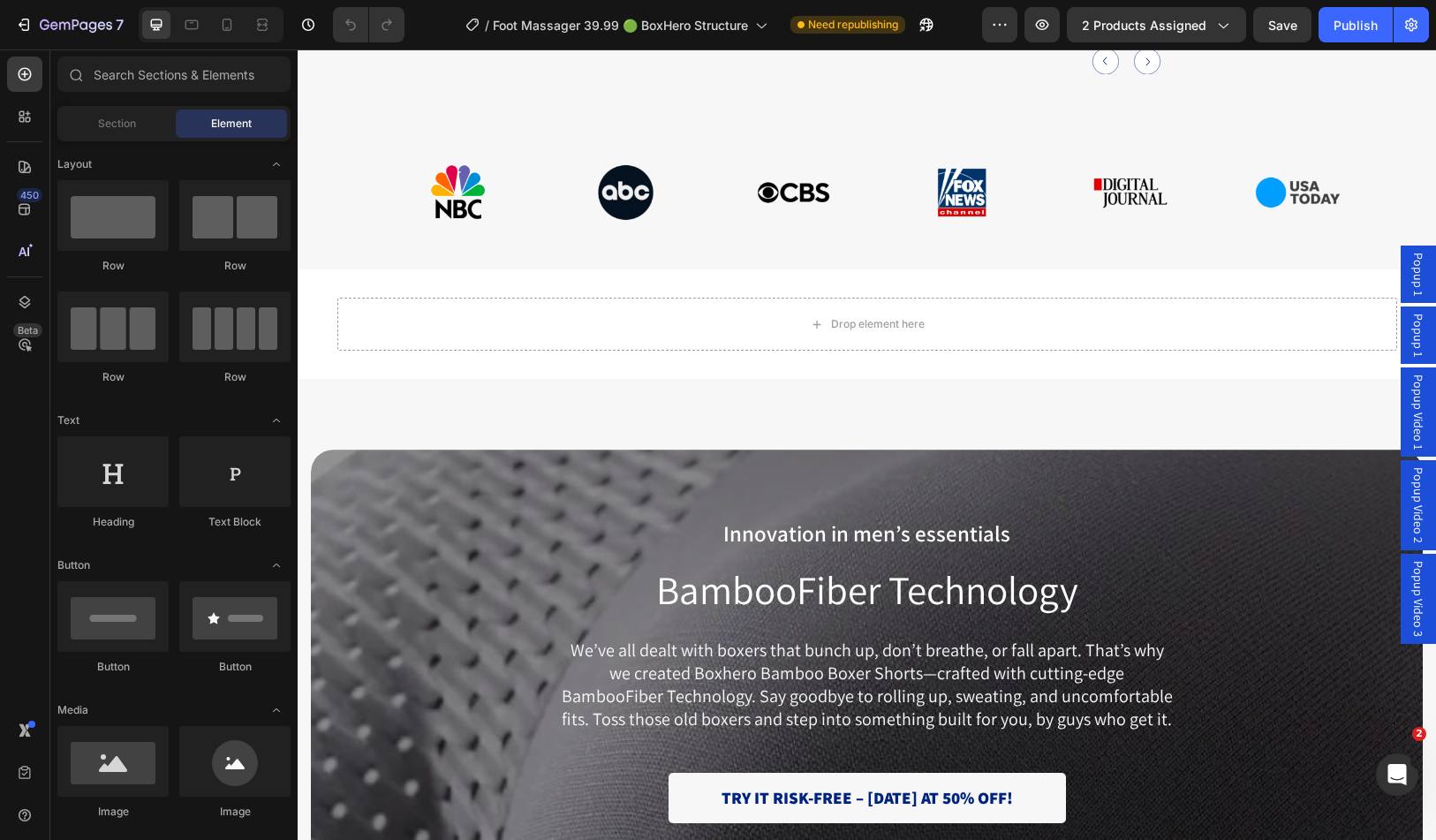
scroll to position [2915, 0]
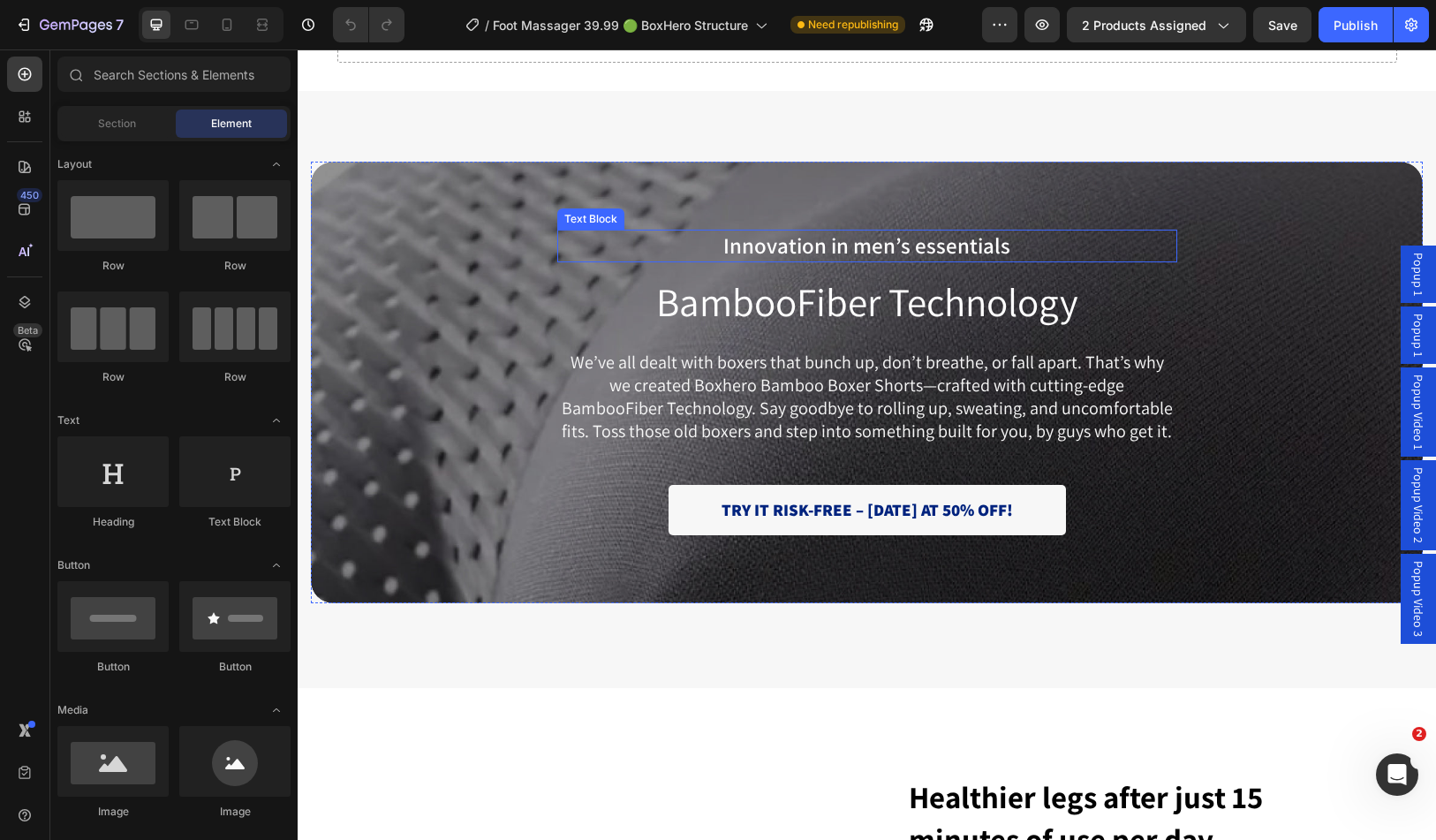
click at [866, 244] on p "Innovation in men’s essentials" at bounding box center [867, 245] width 617 height 29
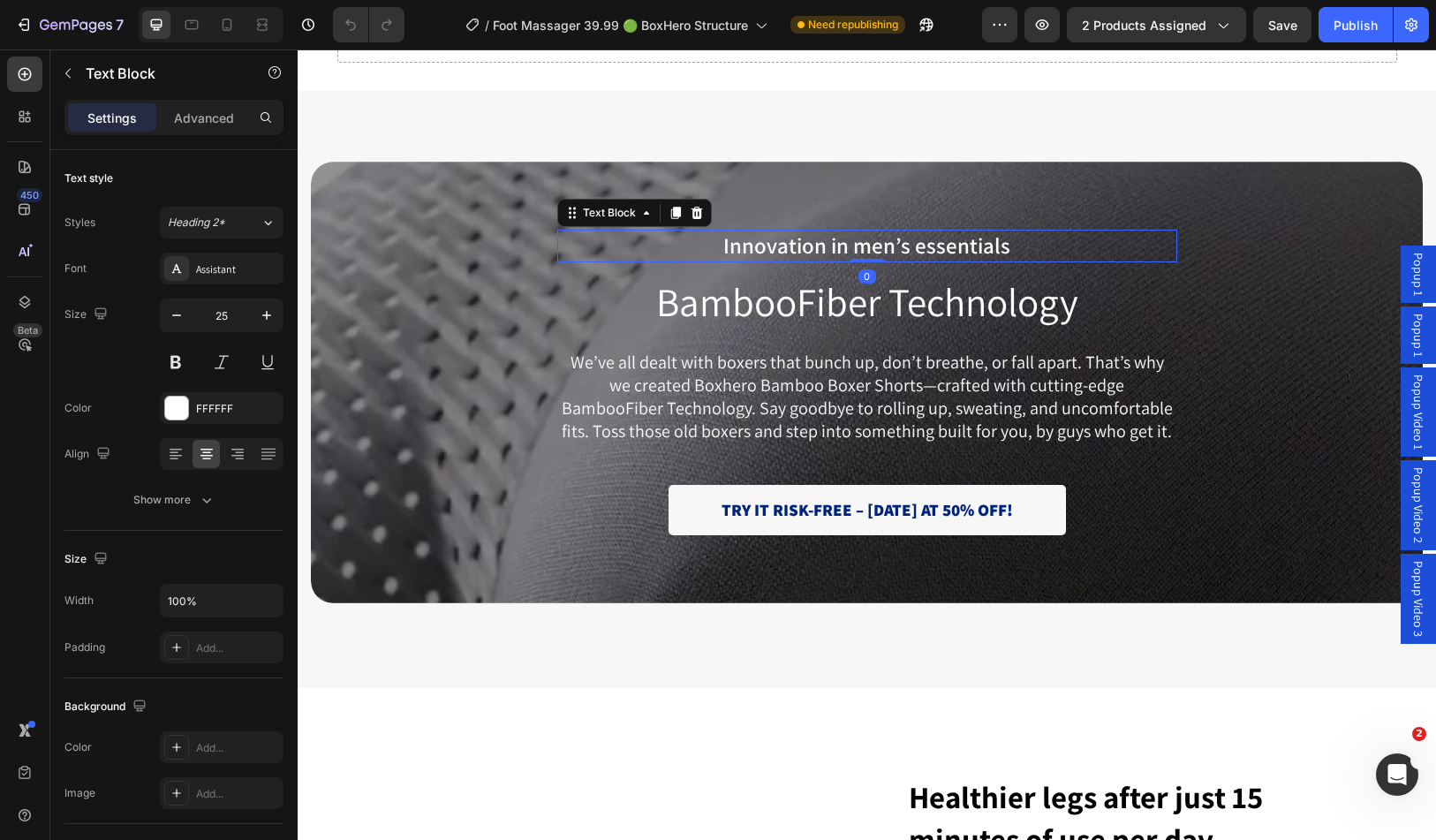
click at [866, 244] on p "Innovation in men’s essentials" at bounding box center [867, 245] width 617 height 29
click at [781, 313] on h2 "BambooFiber Technology" at bounding box center [867, 301] width 620 height 51
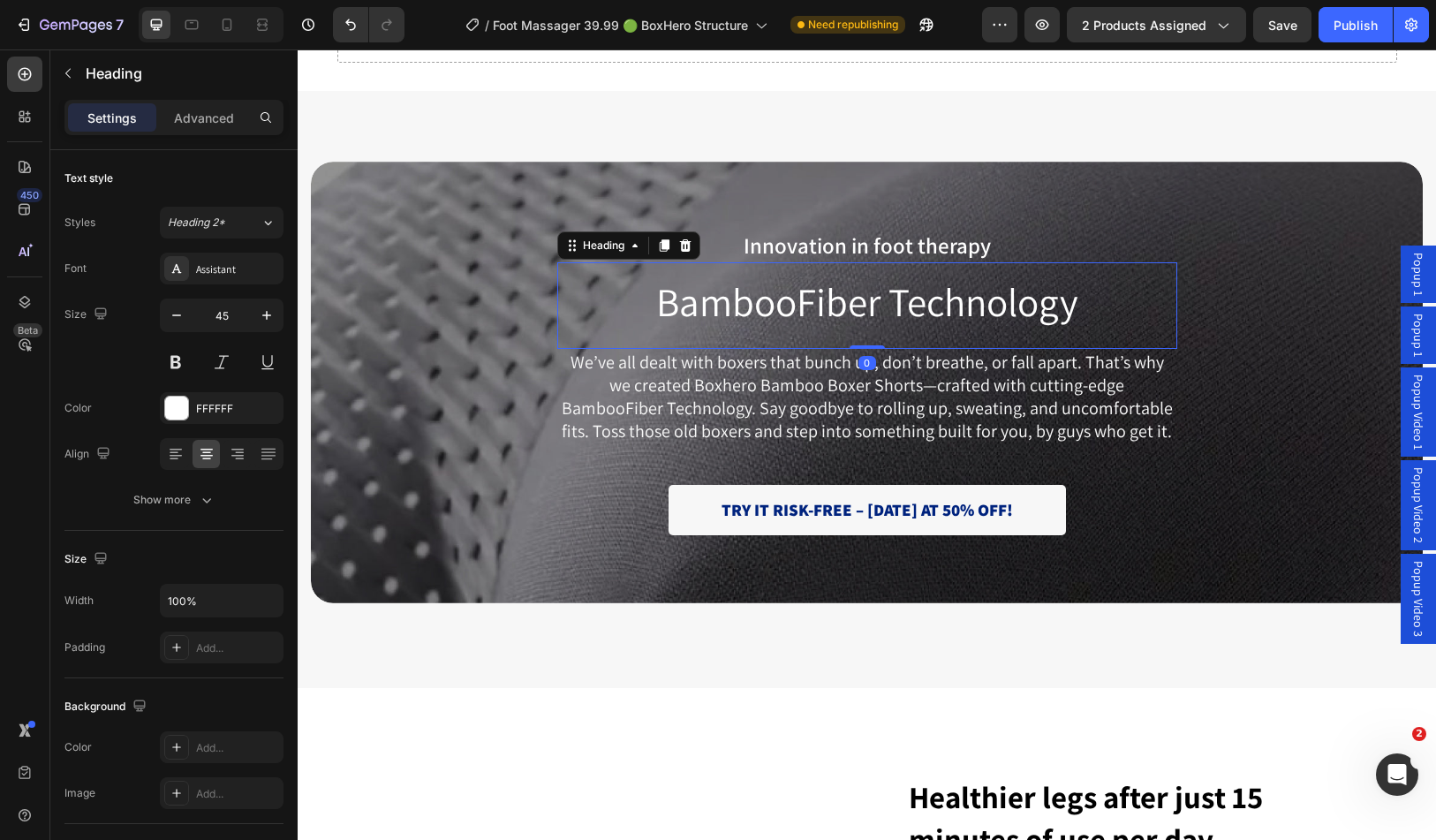
click at [785, 309] on h2 "BambooFiber Technology" at bounding box center [867, 301] width 620 height 51
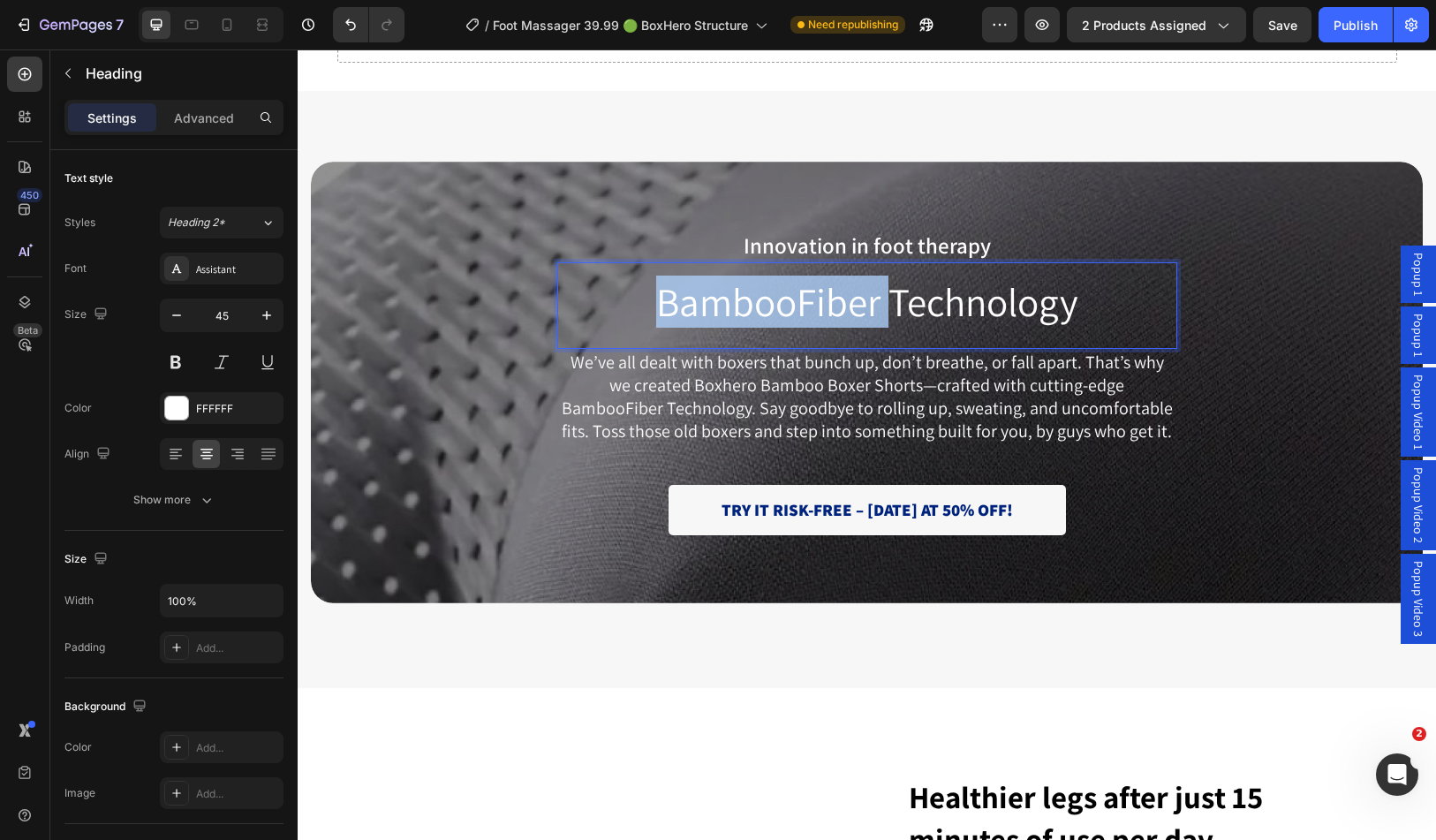
click at [785, 309] on p "BambooFiber Technology" at bounding box center [867, 301] width 617 height 47
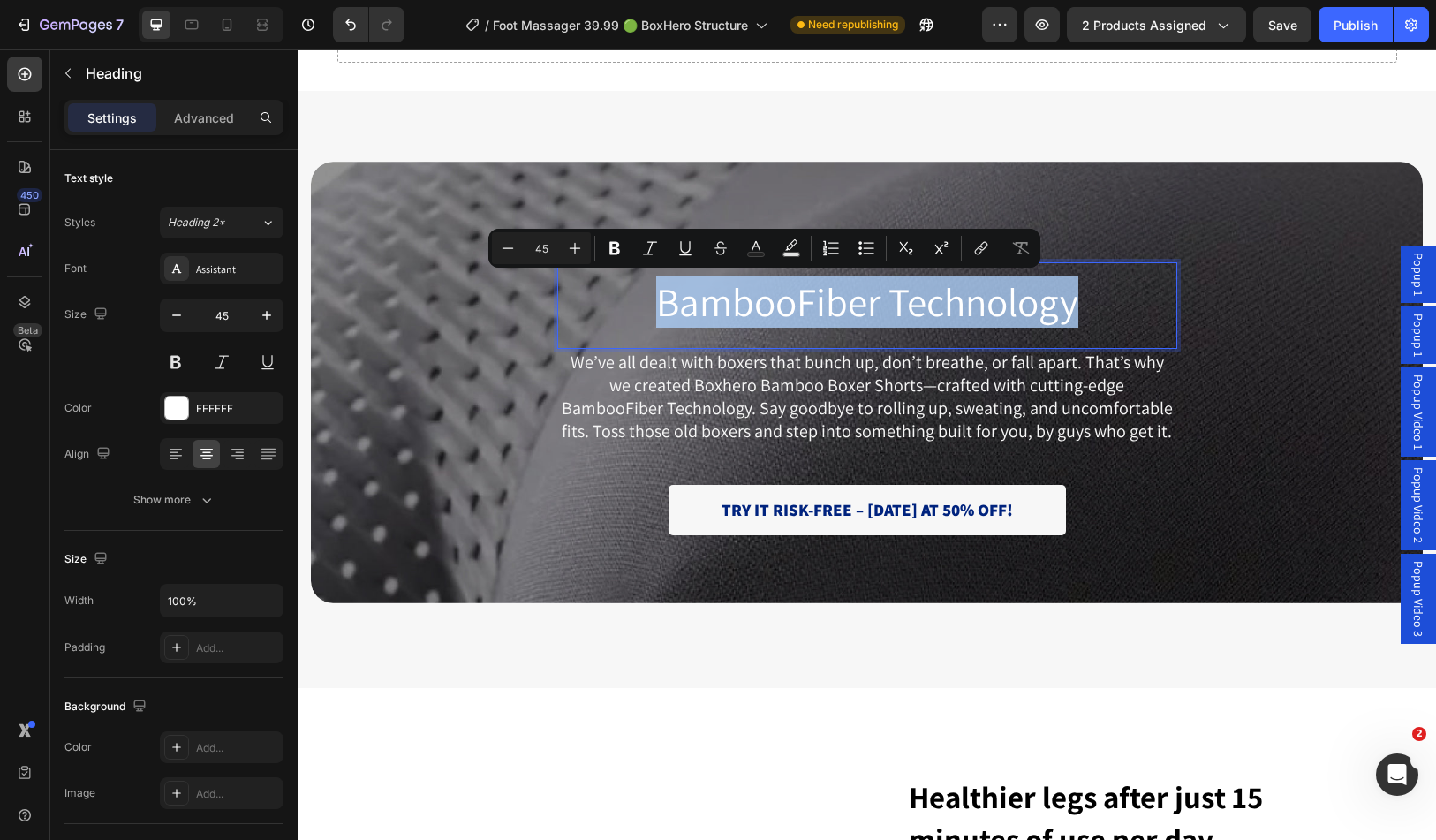
click at [785, 309] on p "BambooFiber Technology" at bounding box center [867, 301] width 617 height 47
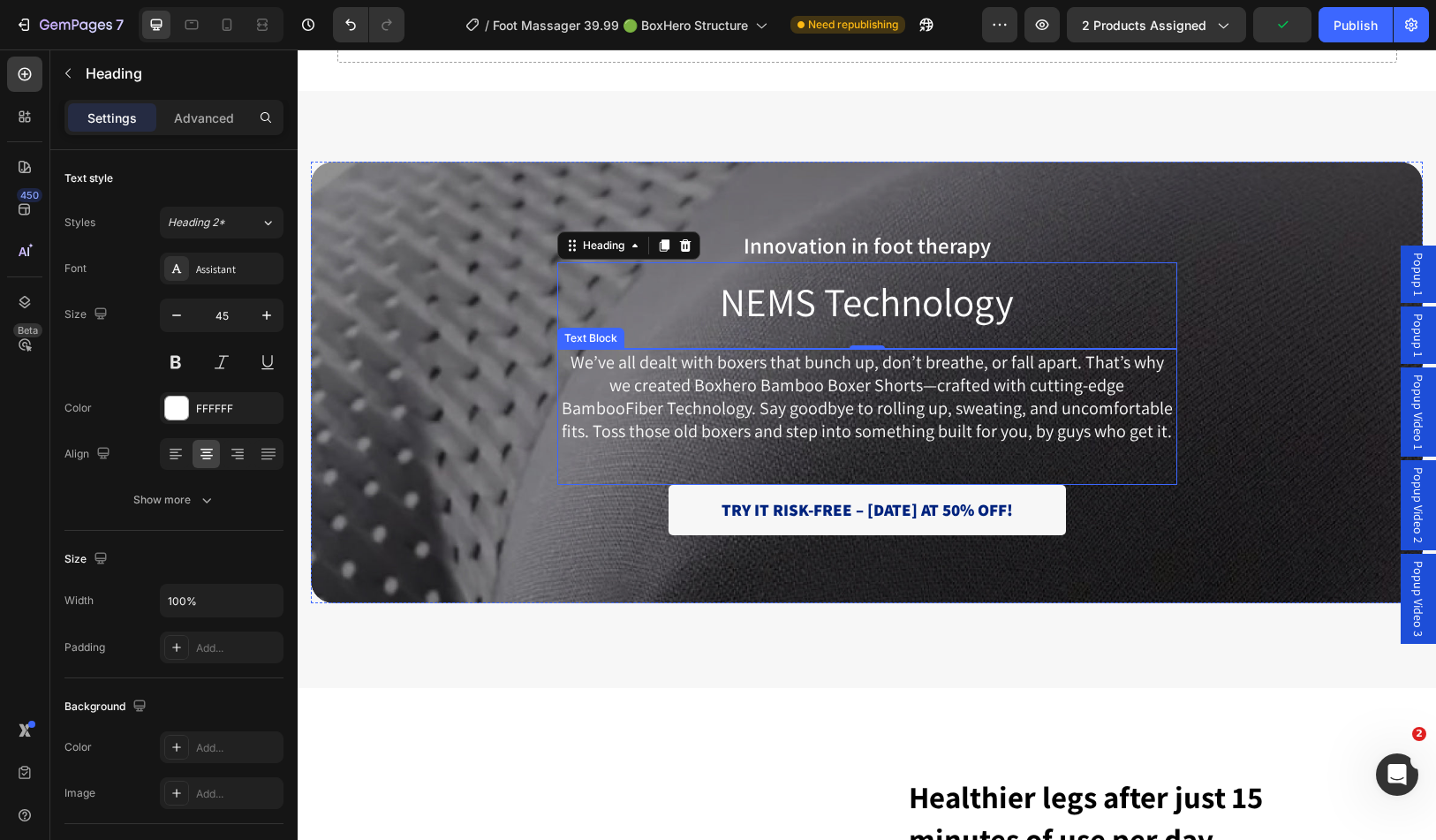
click at [856, 417] on p "We’ve all dealt with boxers that bunch up, don’t breathe, or fall apart. That’s…" at bounding box center [867, 397] width 617 height 92
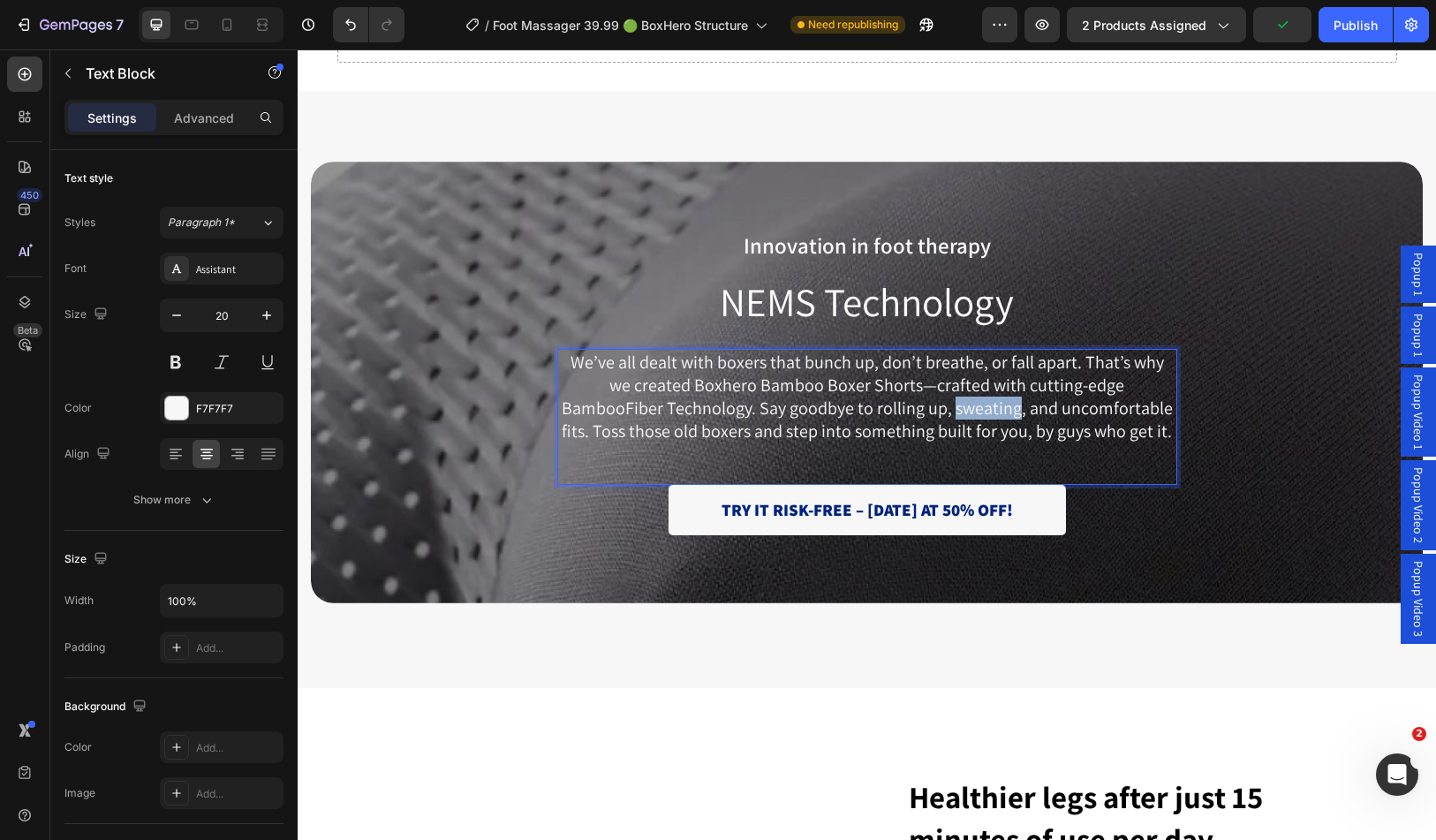
click at [856, 417] on p "We’ve all dealt with boxers that bunch up, don’t breathe, or fall apart. That’s…" at bounding box center [867, 397] width 617 height 92
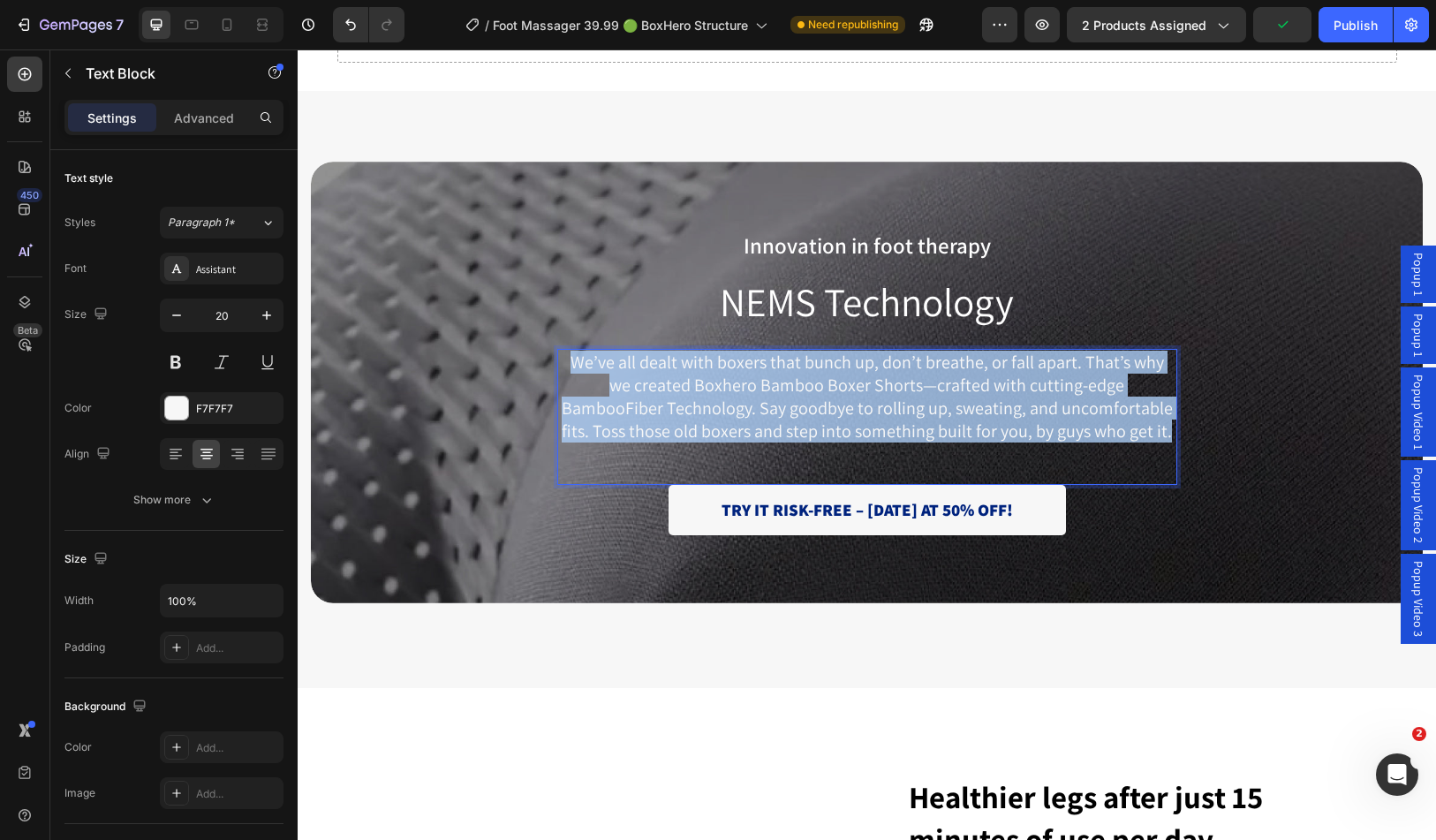
click at [856, 417] on p "We’ve all dealt with boxers that bunch up, don’t breathe, or fall apart. That’s…" at bounding box center [867, 397] width 617 height 92
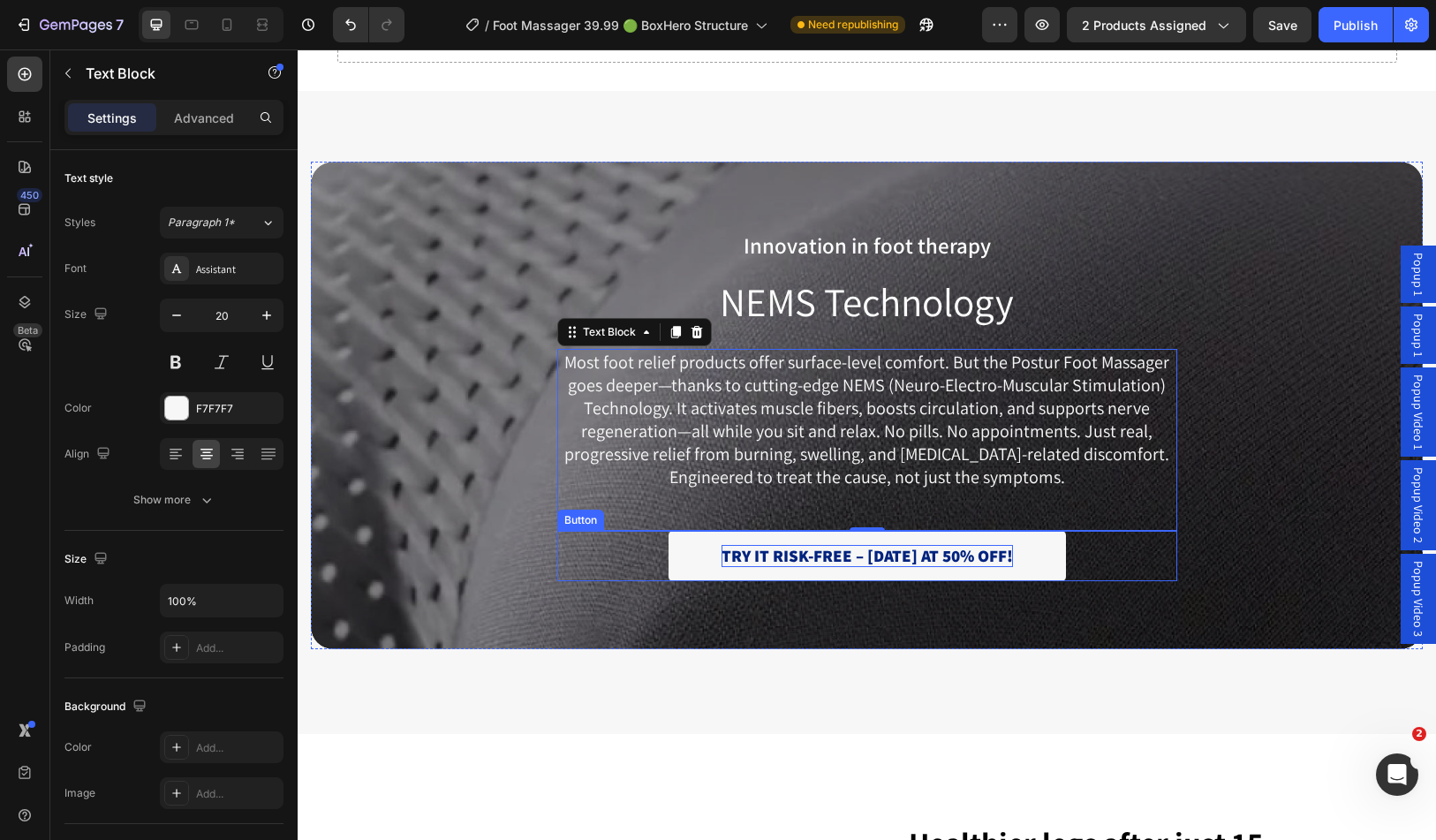
click at [899, 555] on p "TRY IT RISK-FREE – [DATE] AT 50% OFF!" at bounding box center [867, 556] width 292 height 22
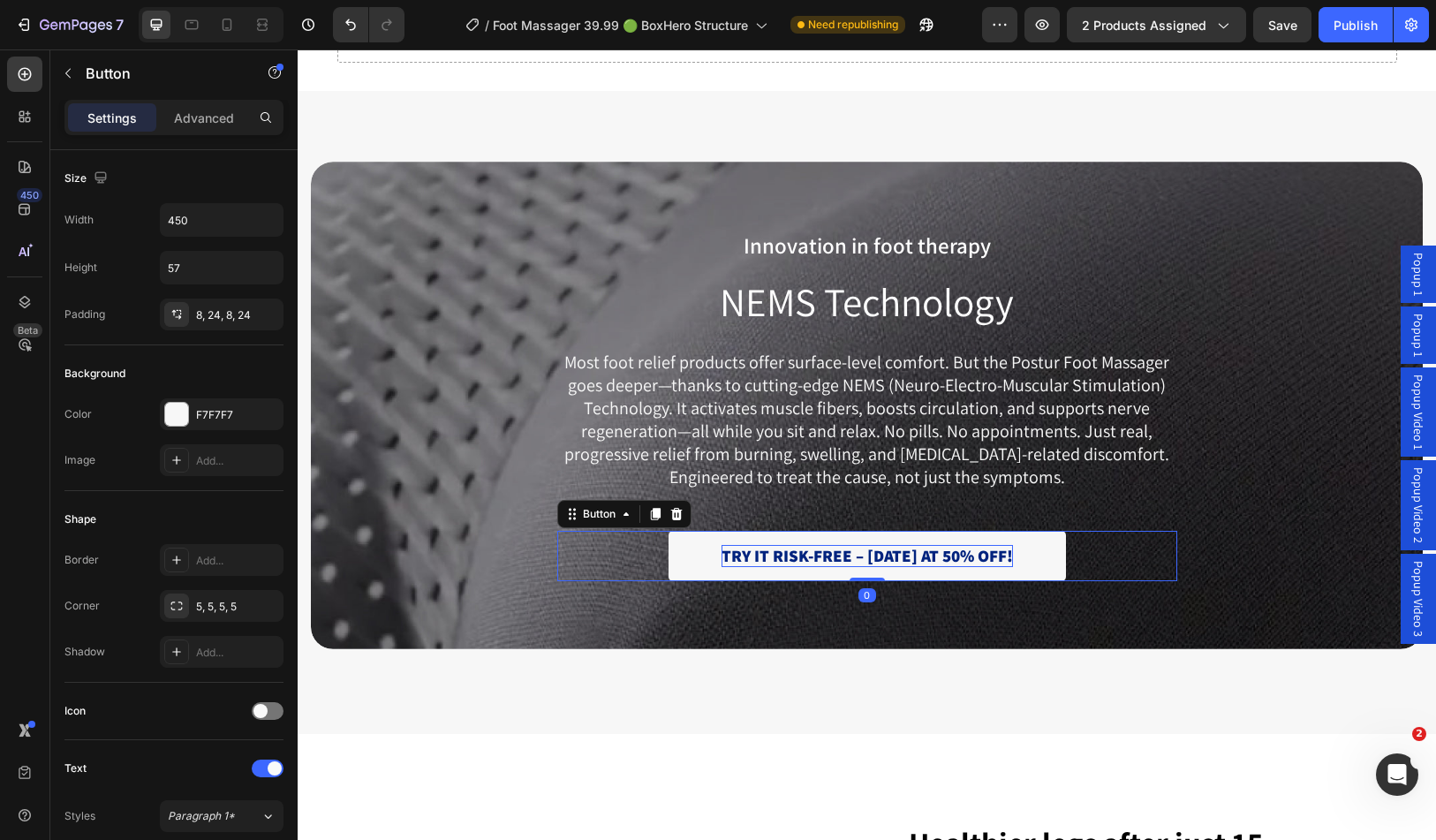
click at [899, 555] on p "TRY IT RISK-FREE – [DATE] AT 50% OFF!" at bounding box center [867, 556] width 292 height 22
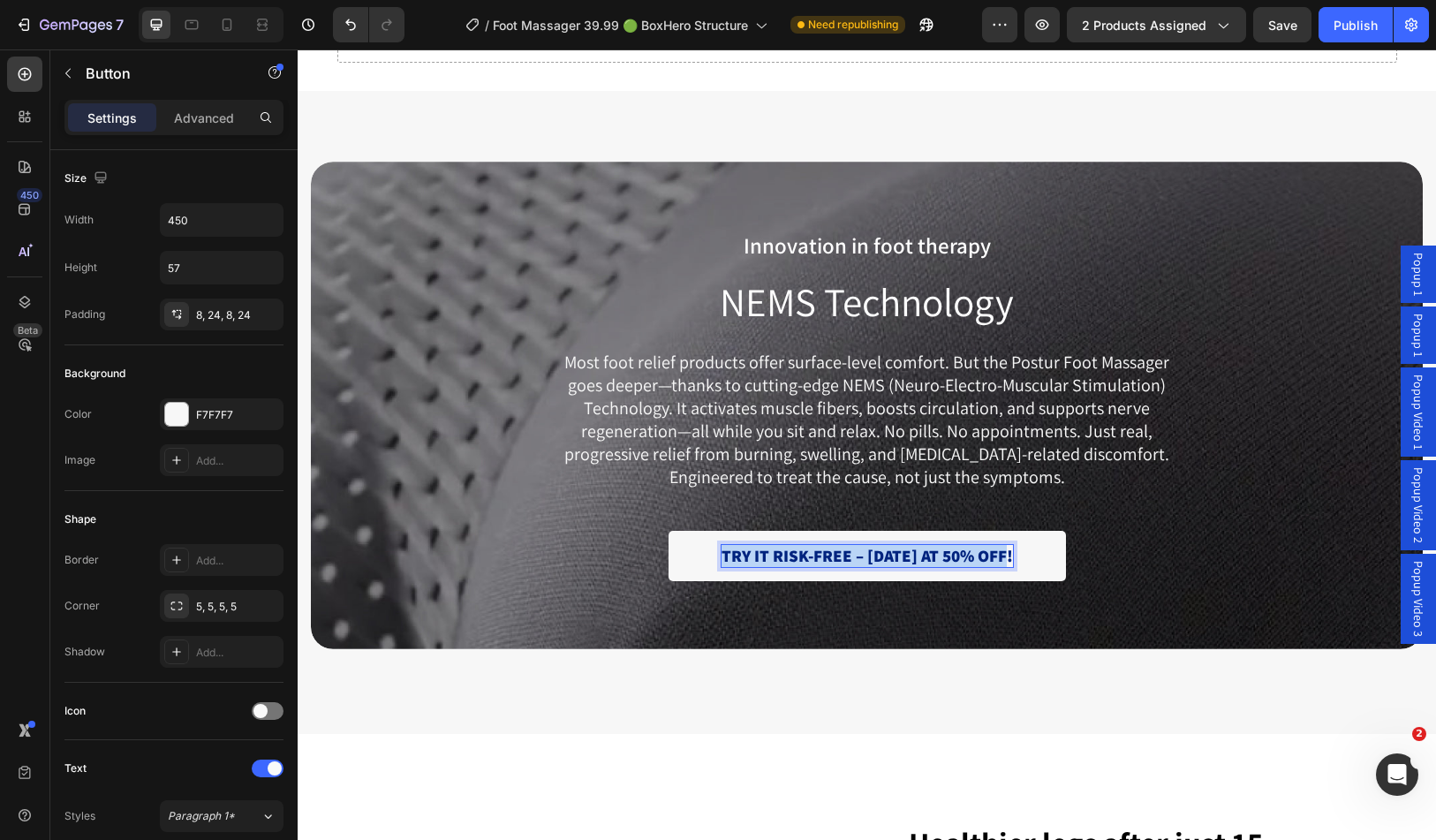
click at [899, 555] on p "TRY IT RISK-FREE – [DATE] AT 50% OFF!" at bounding box center [867, 556] width 292 height 22
click at [1110, 189] on div "Innovation in foot therapy Text Block NEMS Technology Heading Most foot relief …" at bounding box center [868, 405] width 656 height 487
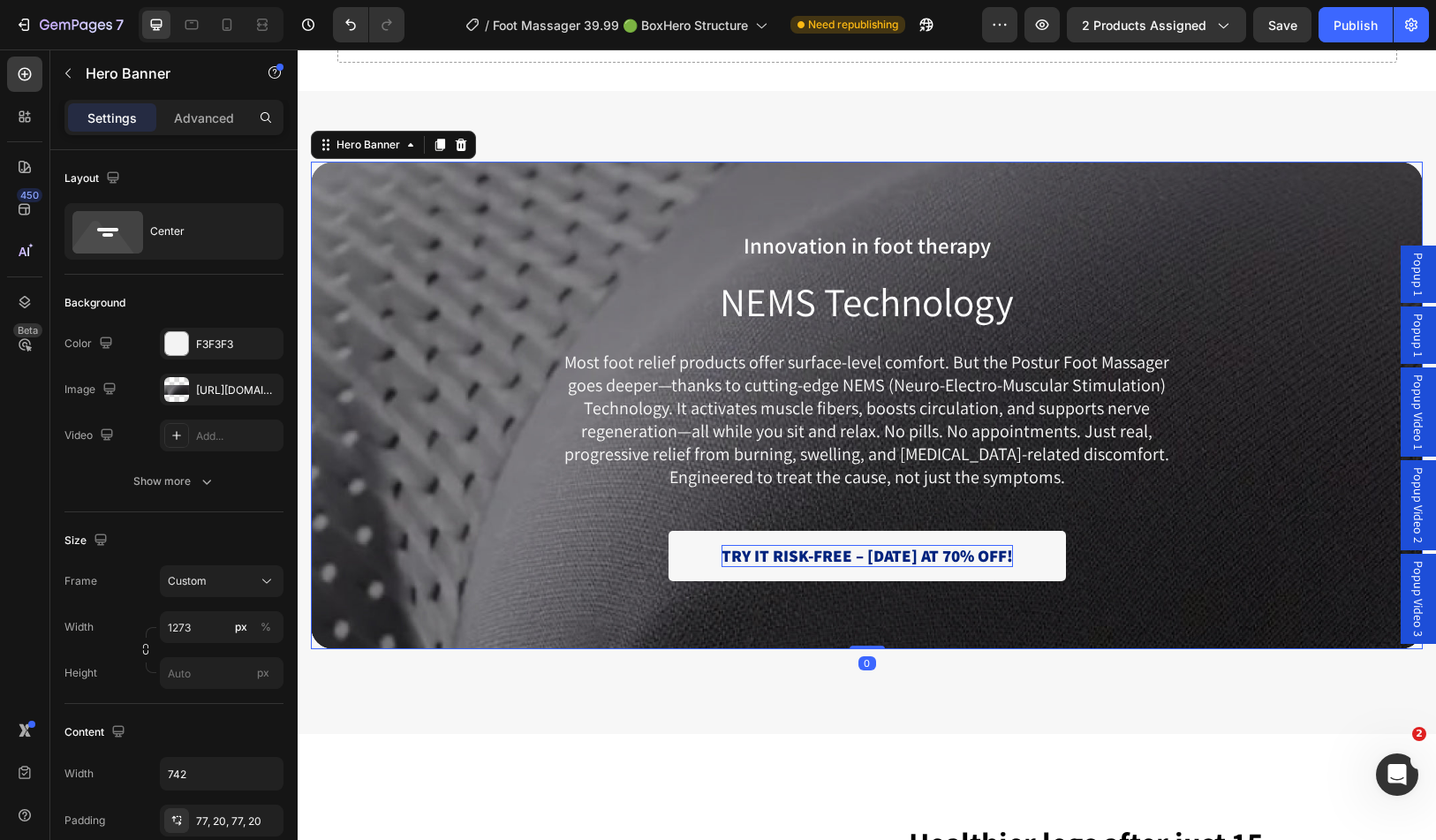
click at [1125, 188] on div "Innovation in foot therapy Text Block NEMS Technology Heading Most foot relief …" at bounding box center [868, 405] width 656 height 487
click at [483, 191] on div "Background Image" at bounding box center [867, 405] width 1112 height 487
click at [183, 393] on div at bounding box center [176, 390] width 25 height 25
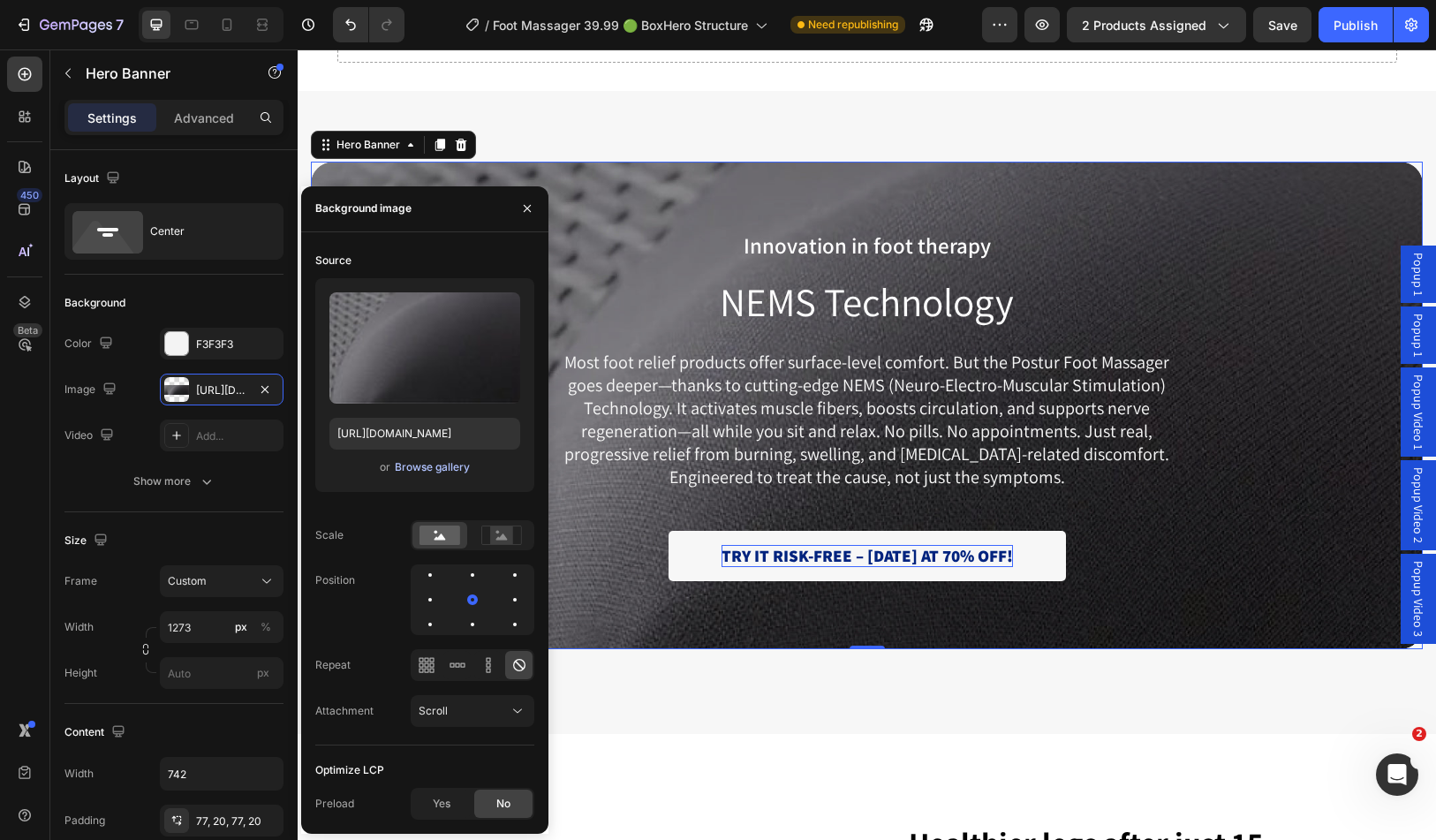
click at [455, 463] on div "Browse gallery" at bounding box center [431, 467] width 75 height 16
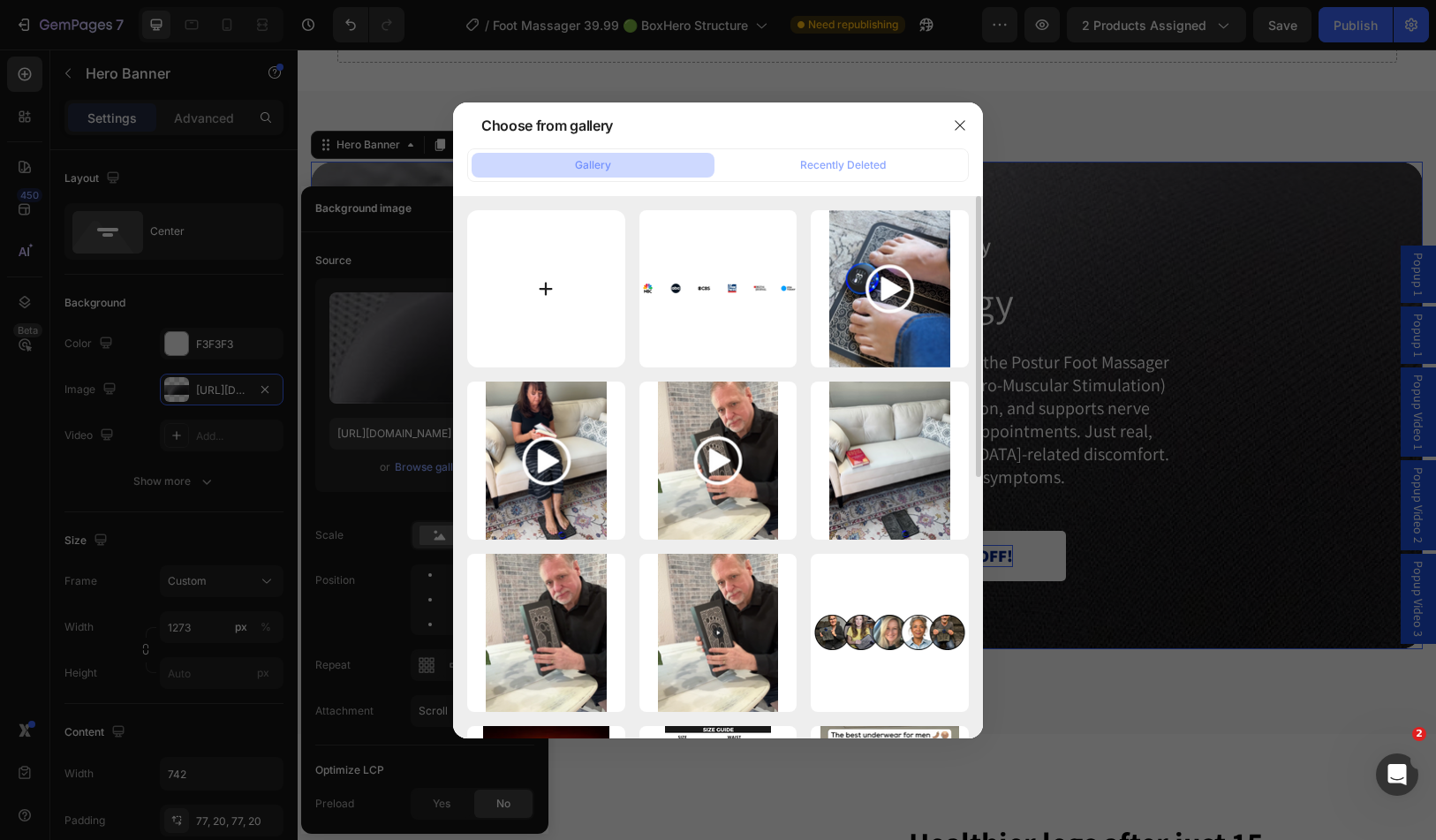
click at [577, 278] on input "file" at bounding box center [546, 289] width 158 height 158
type input "C:\fakepath\1695109154-Foot Massager (45).webp"
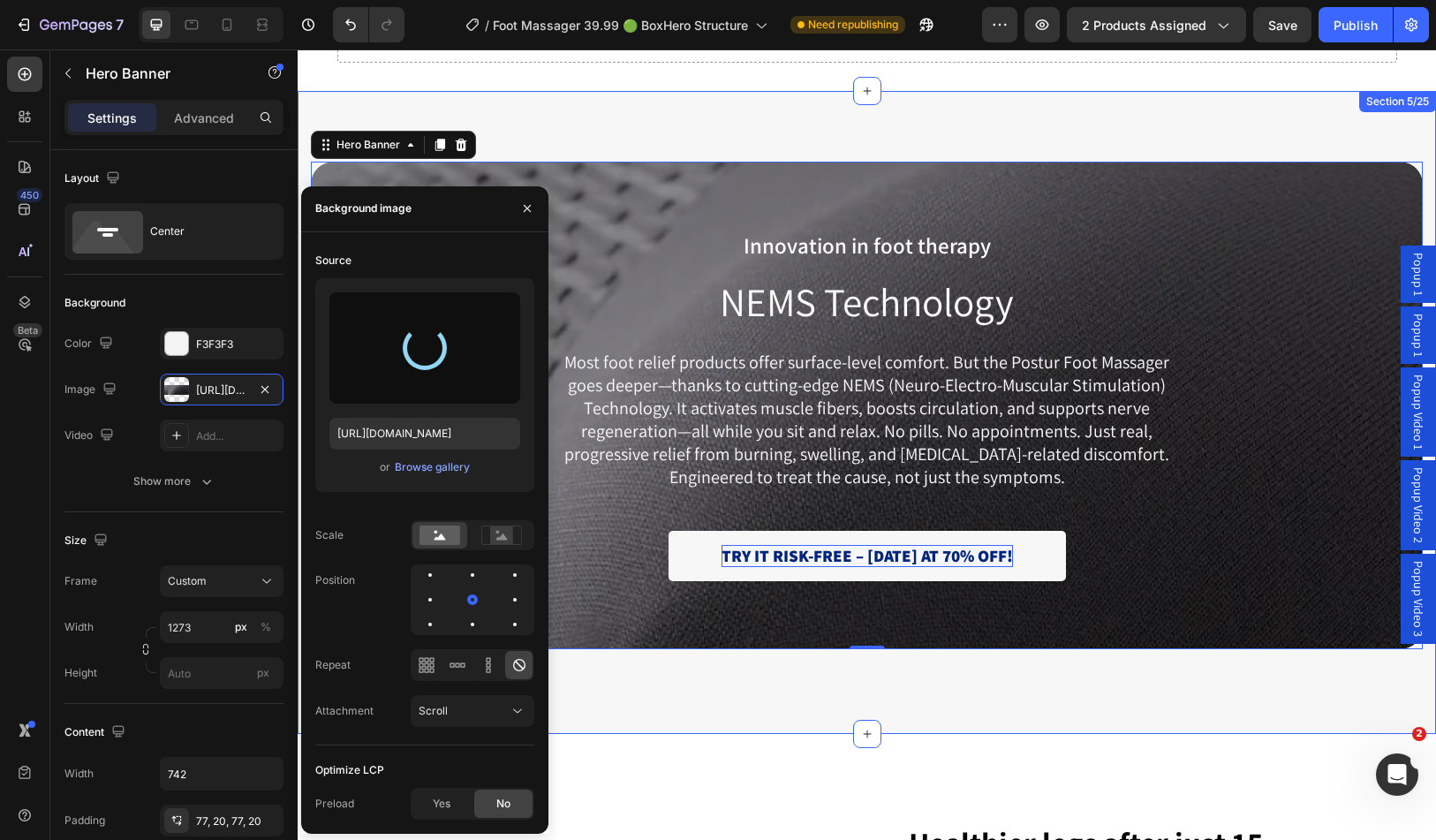
type input "[URL][DOMAIN_NAME]"
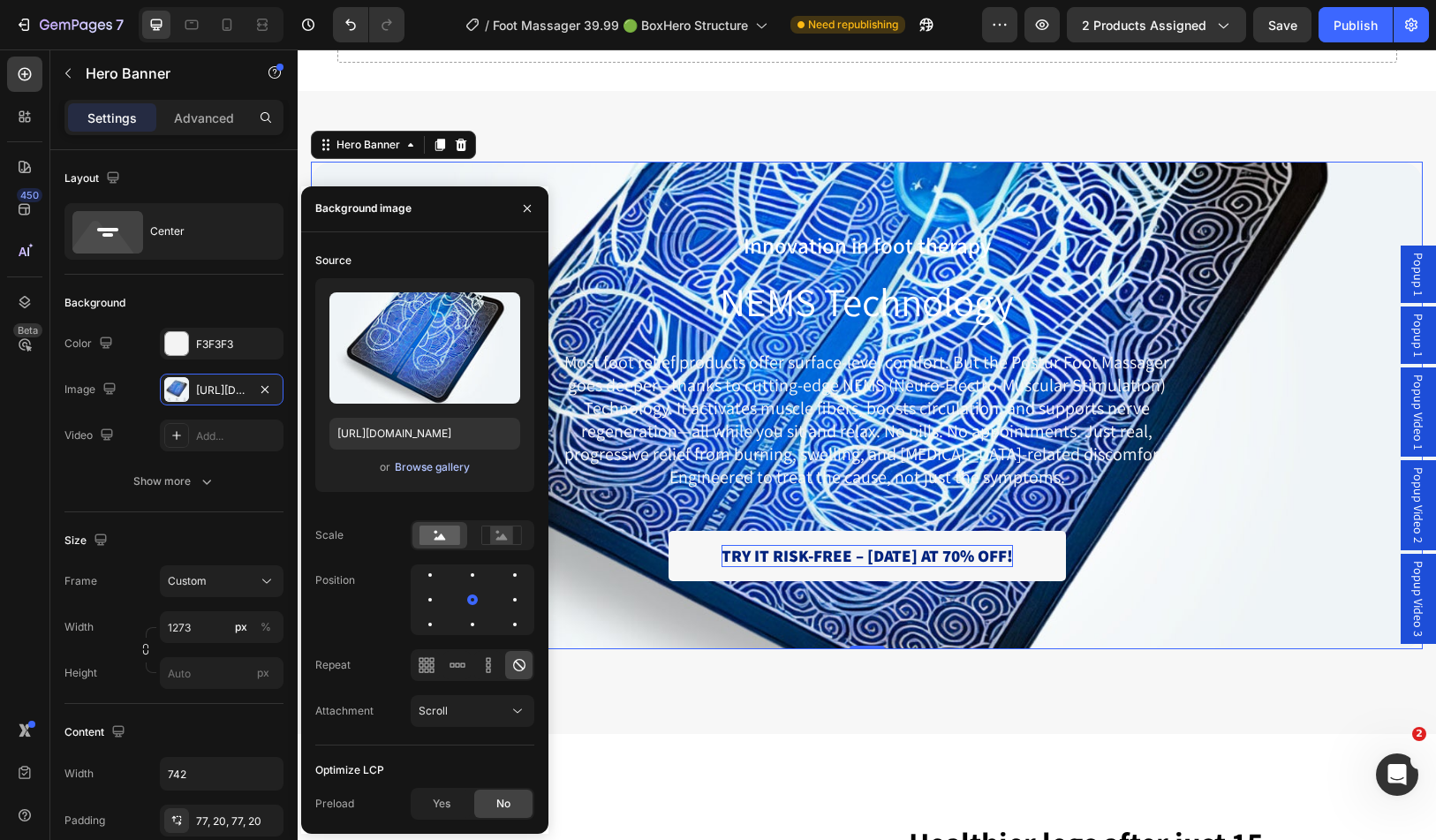
click at [439, 459] on div "Browse gallery" at bounding box center [431, 467] width 75 height 16
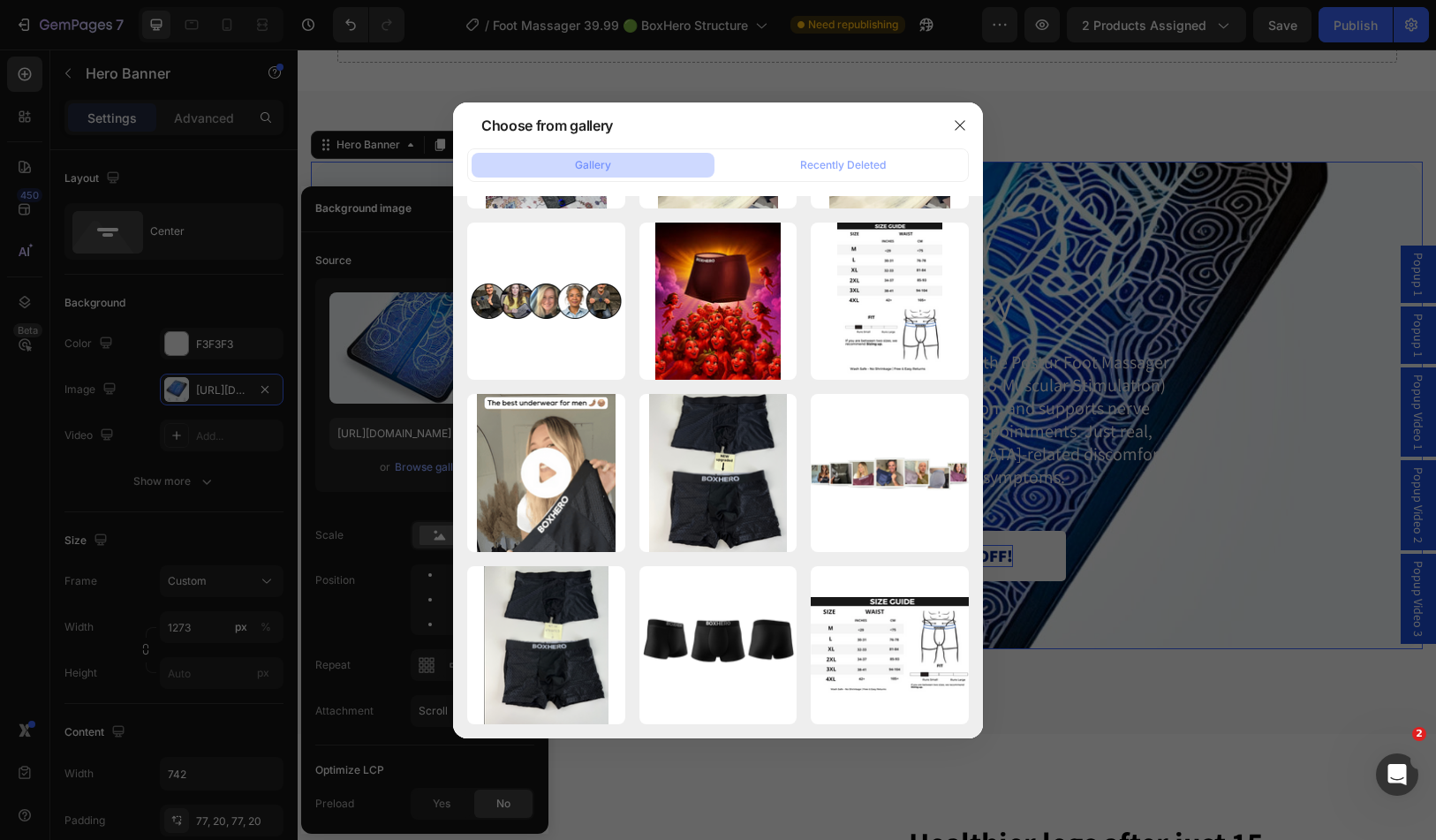
scroll to position [0, 0]
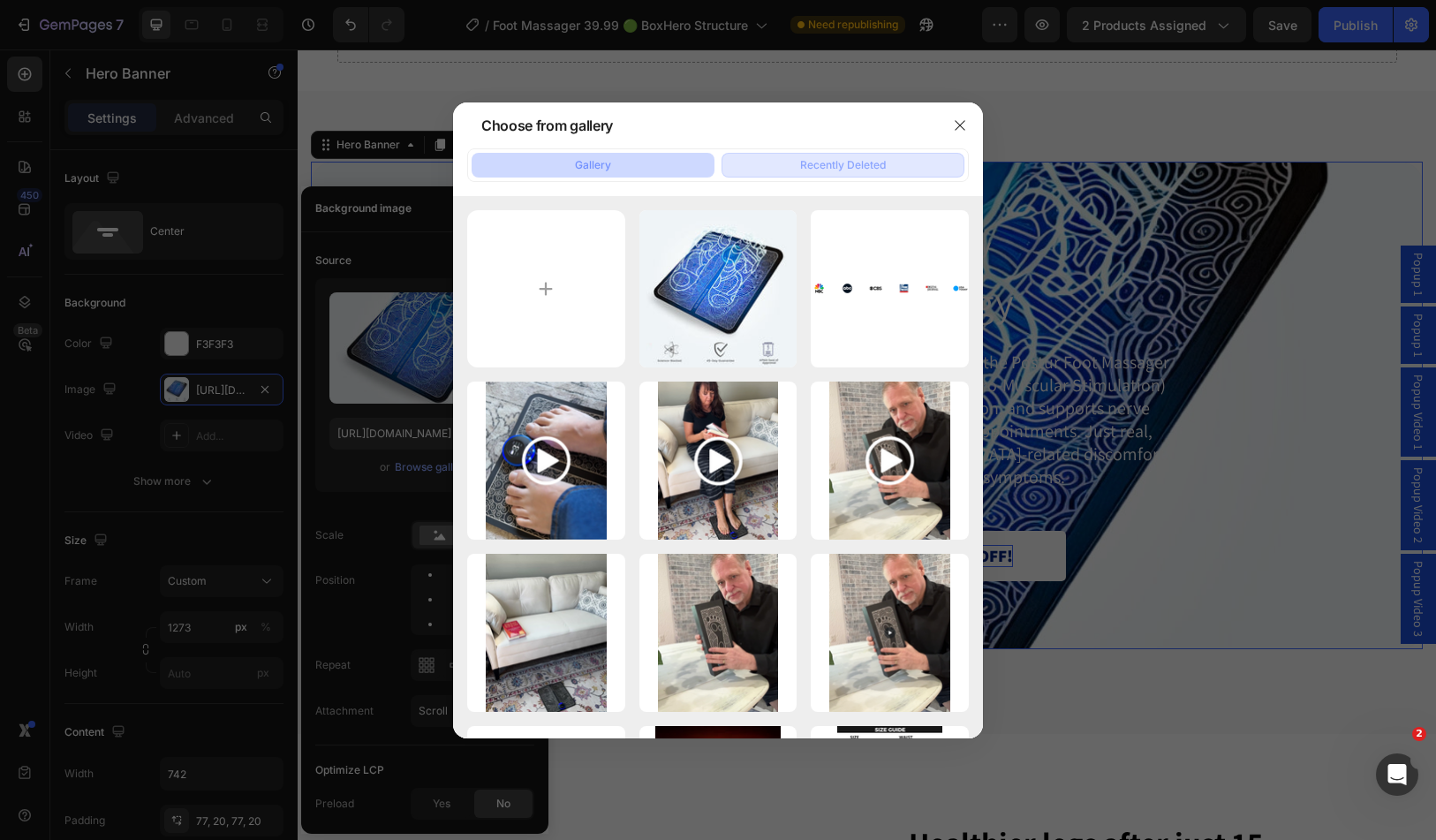
click at [851, 161] on div "Recently Deleted" at bounding box center [843, 165] width 86 height 16
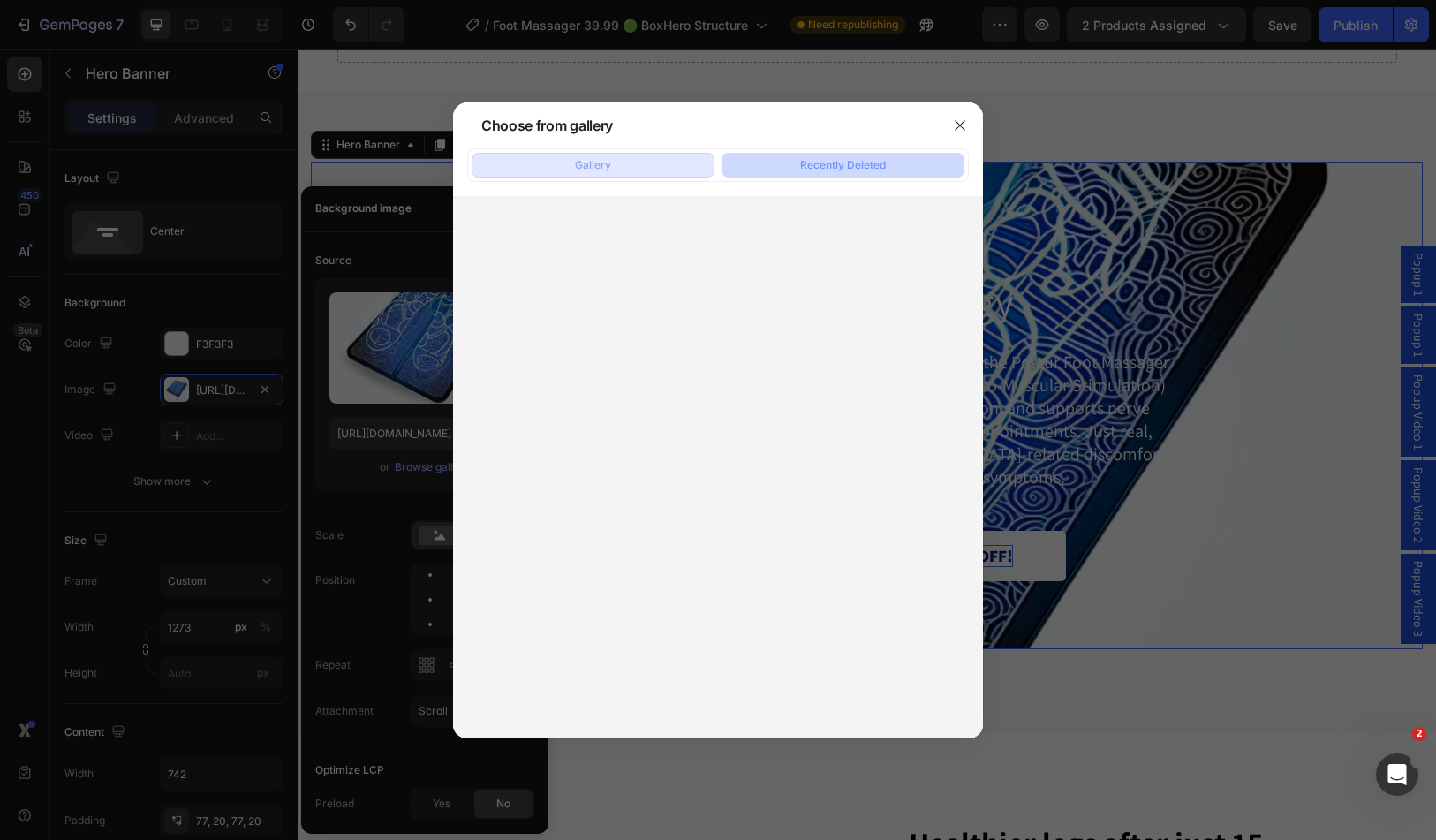
click at [666, 159] on button "Gallery" at bounding box center [593, 164] width 243 height 25
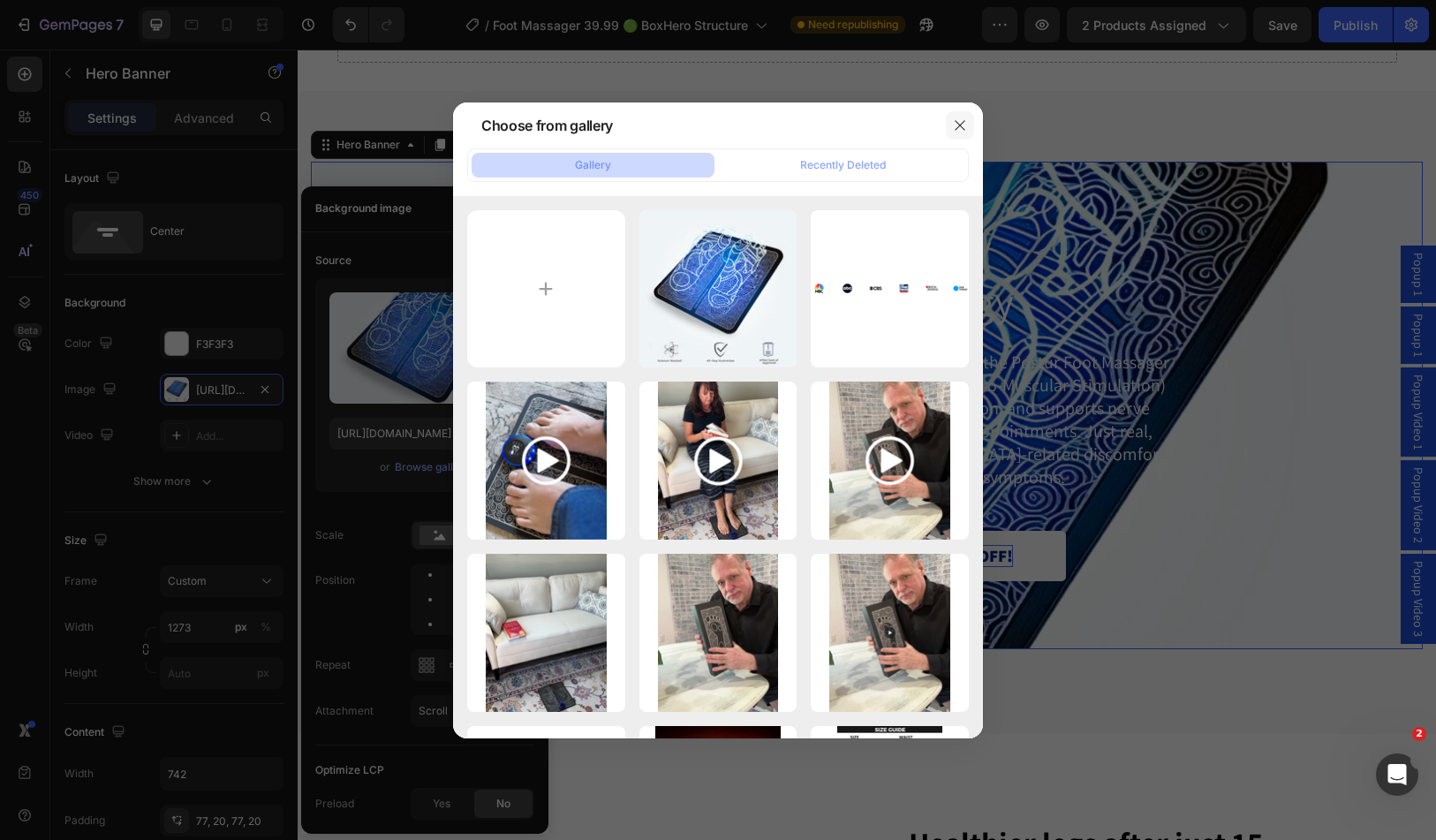
click at [962, 126] on icon "button" at bounding box center [961, 126] width 14 height 14
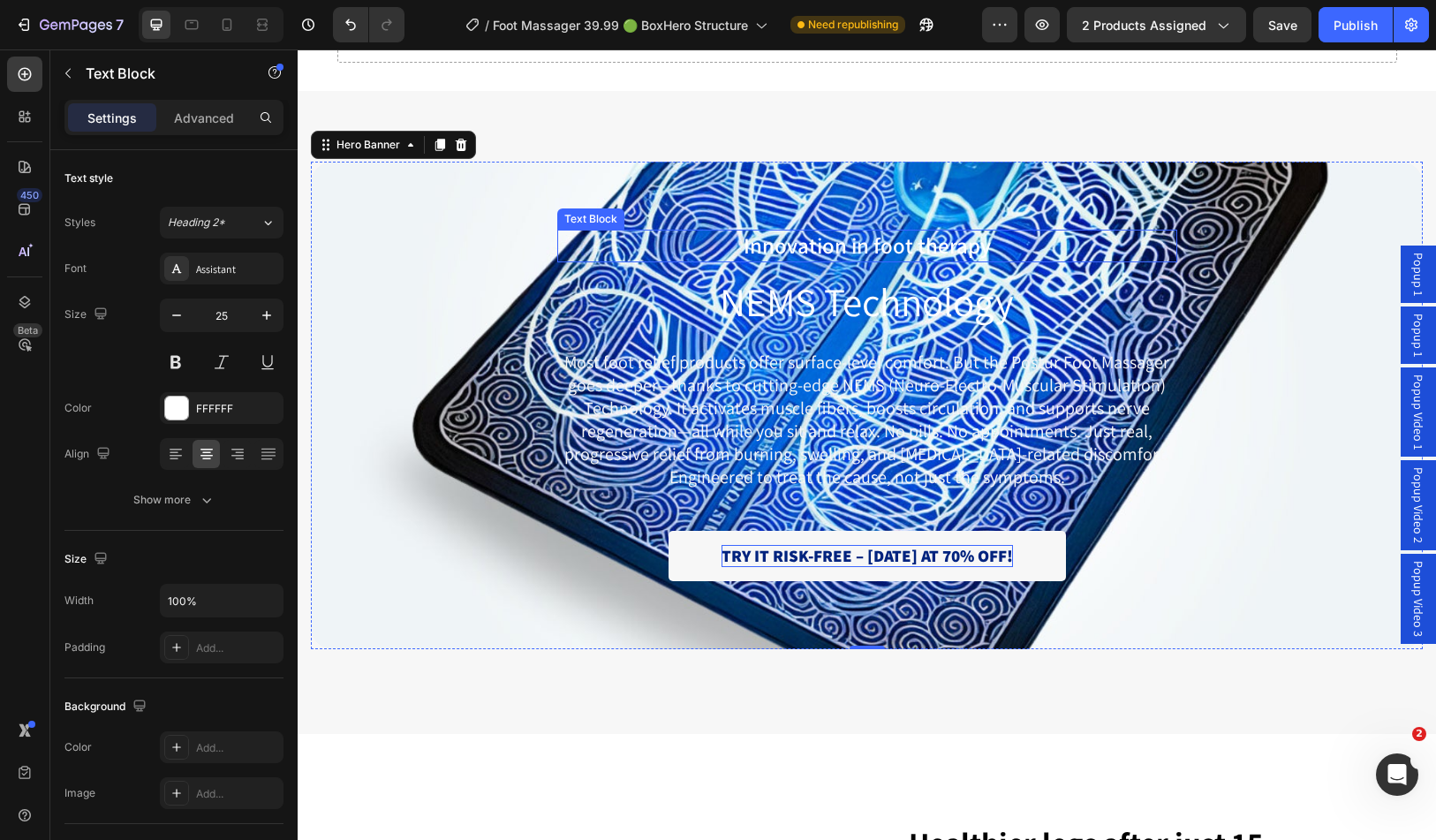
click at [798, 249] on p "Innovation in foot therapy" at bounding box center [867, 245] width 617 height 29
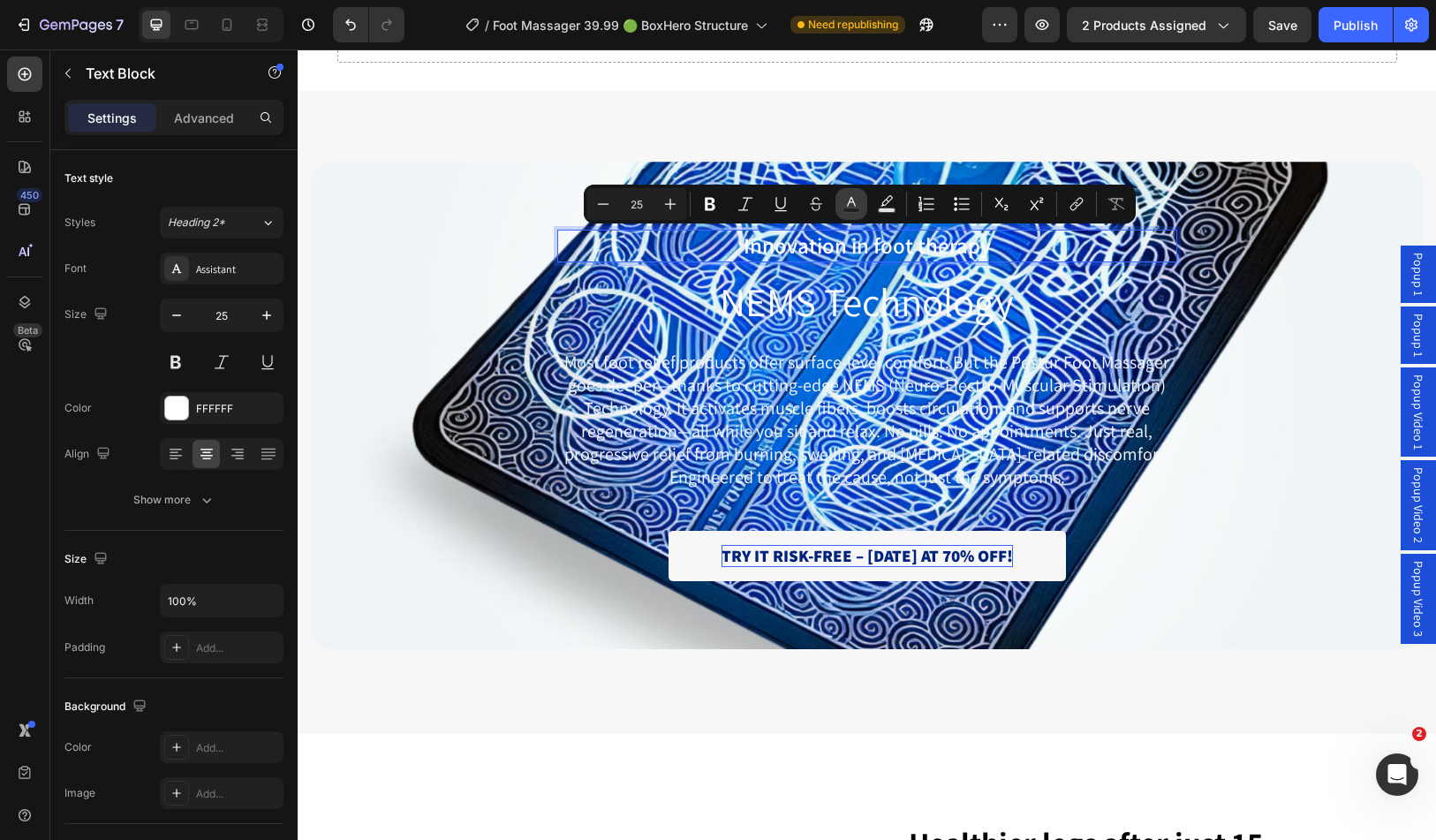
click at [852, 208] on rect "Editor contextual toolbar" at bounding box center [852, 210] width 17 height 4
type input "FFFFFF"
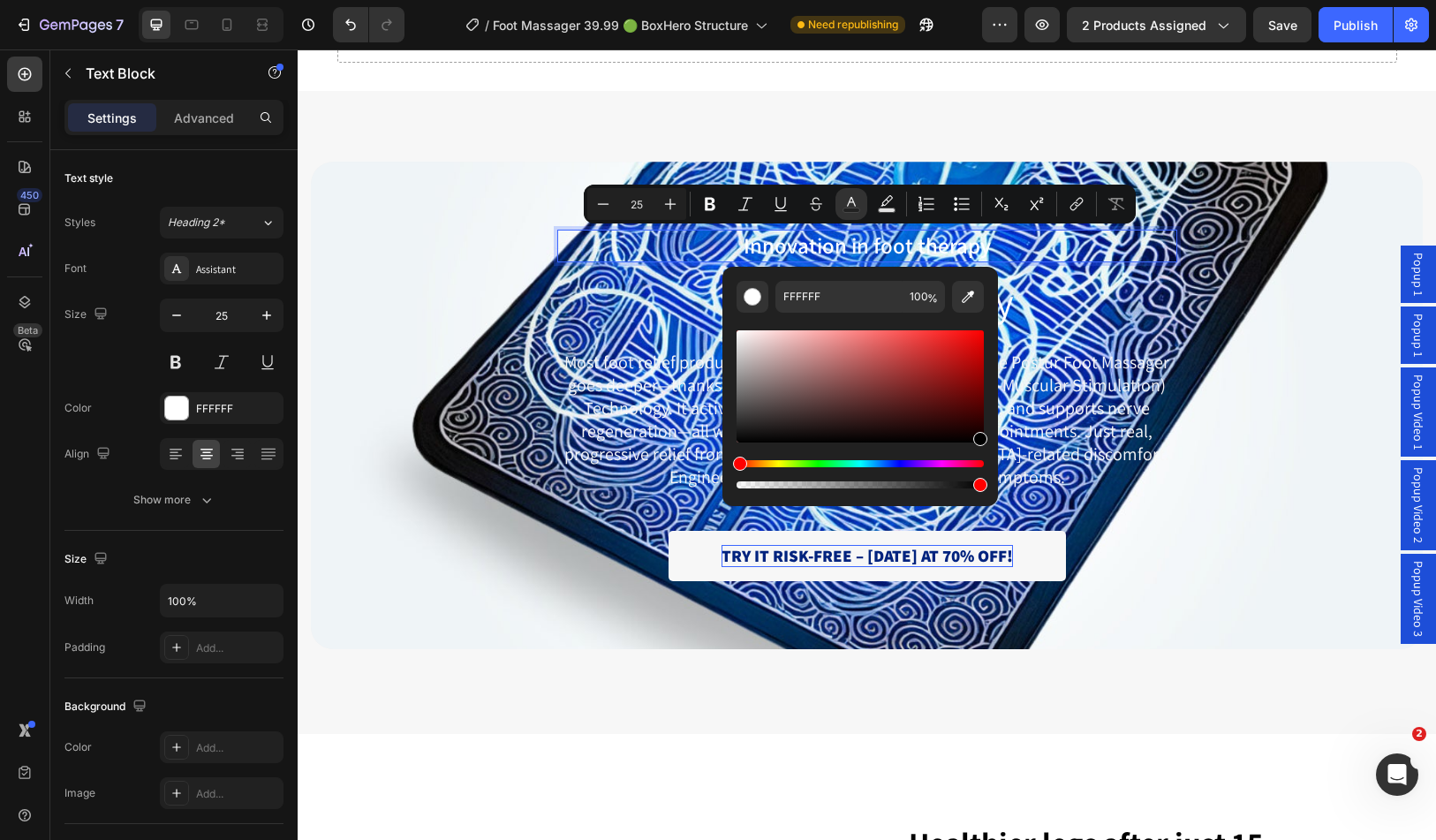
type input "000000"
drag, startPoint x: 895, startPoint y: 409, endPoint x: 992, endPoint y: 445, distance: 103.5
click at [992, 445] on div "000000 100 %" at bounding box center [860, 380] width 276 height 225
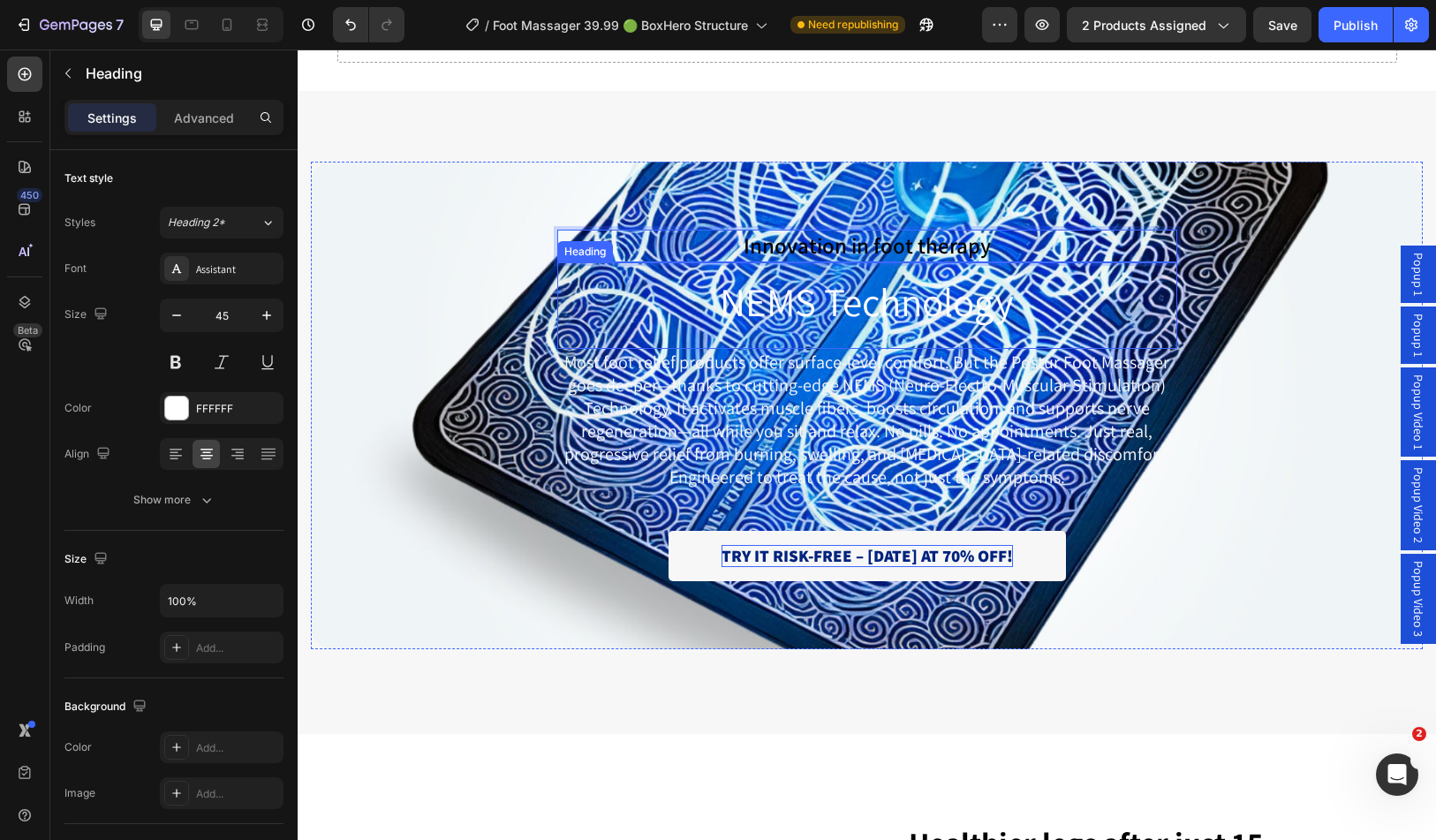
click at [1074, 325] on h2 "NEMS Technology" at bounding box center [867, 301] width 620 height 51
click at [895, 246] on span "Innovation in foot therapy" at bounding box center [867, 244] width 247 height 29
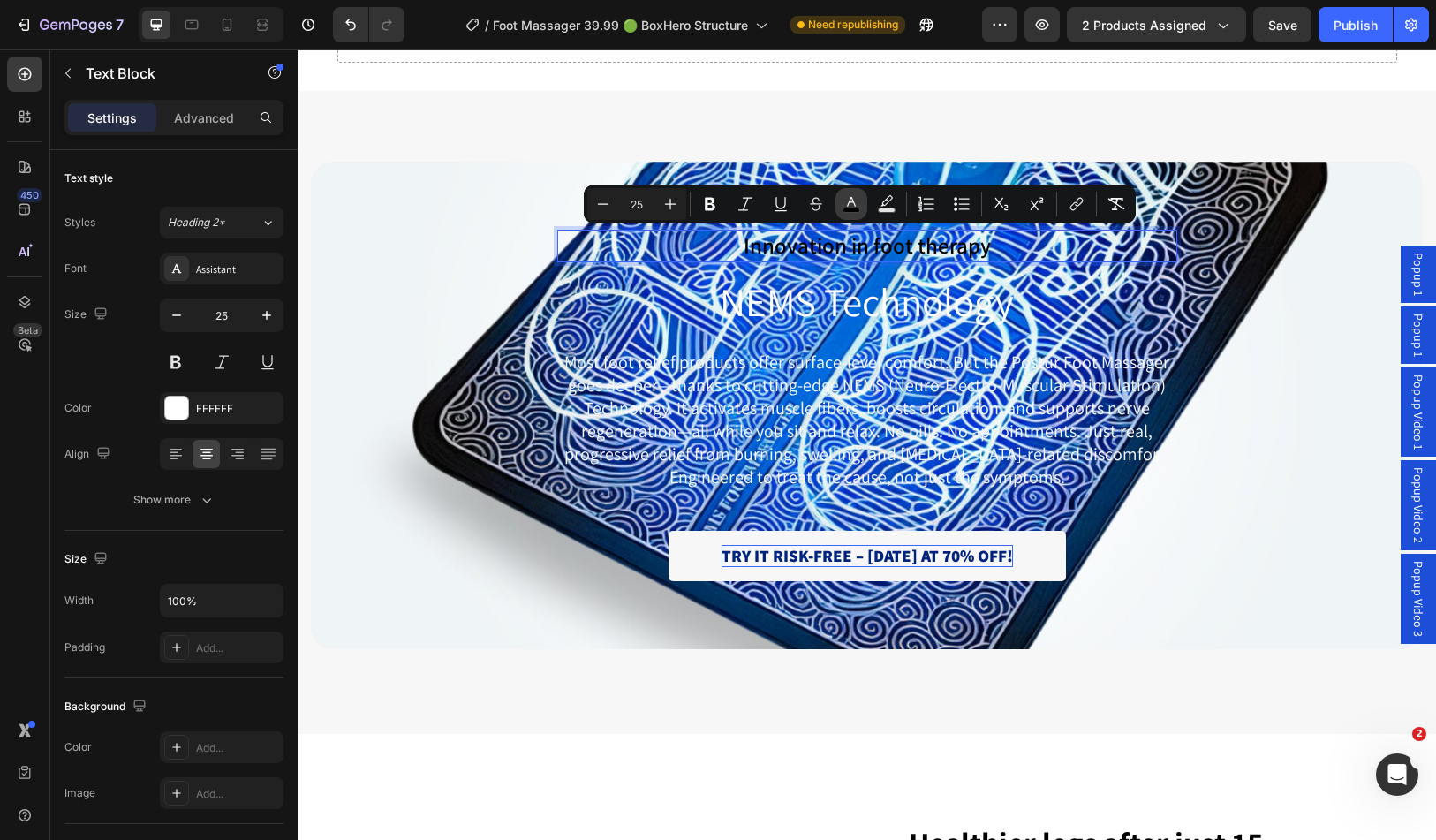
click at [852, 208] on rect "Editor contextual toolbar" at bounding box center [852, 210] width 17 height 4
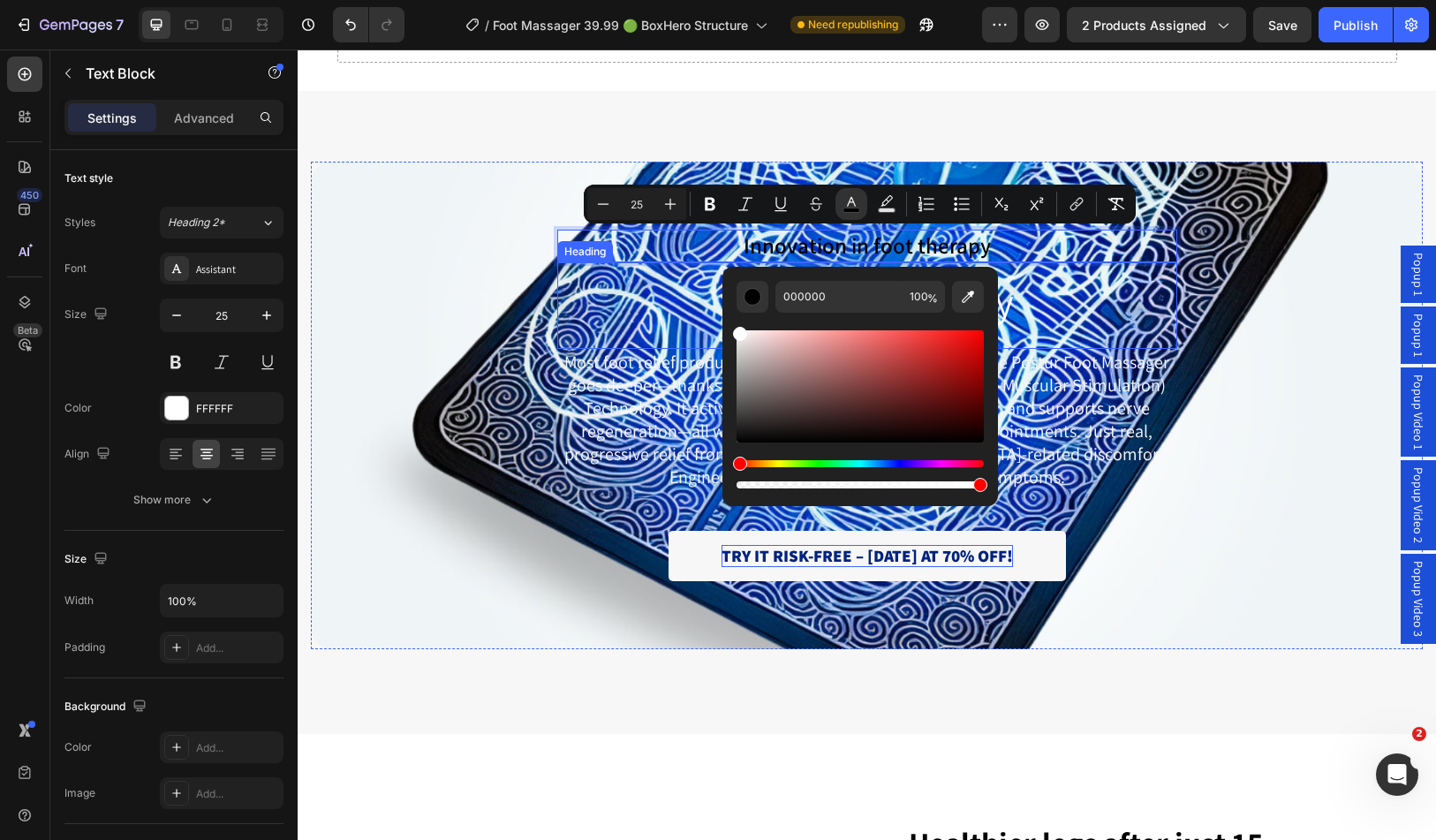
type input "FFFFFF"
drag, startPoint x: 1021, startPoint y: 376, endPoint x: 709, endPoint y: 318, distance: 317.3
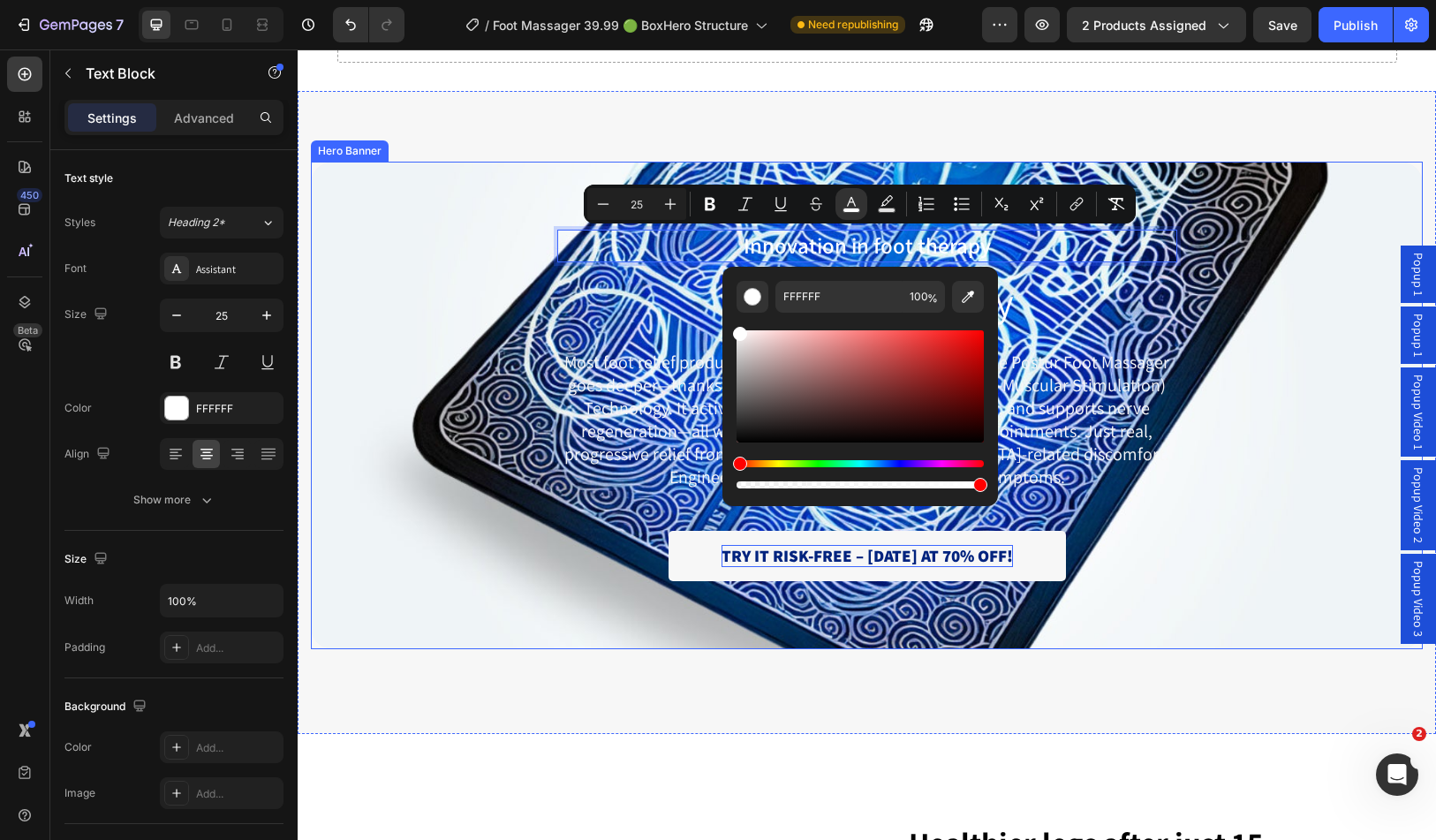
click at [480, 318] on div "Background Image" at bounding box center [867, 405] width 1112 height 487
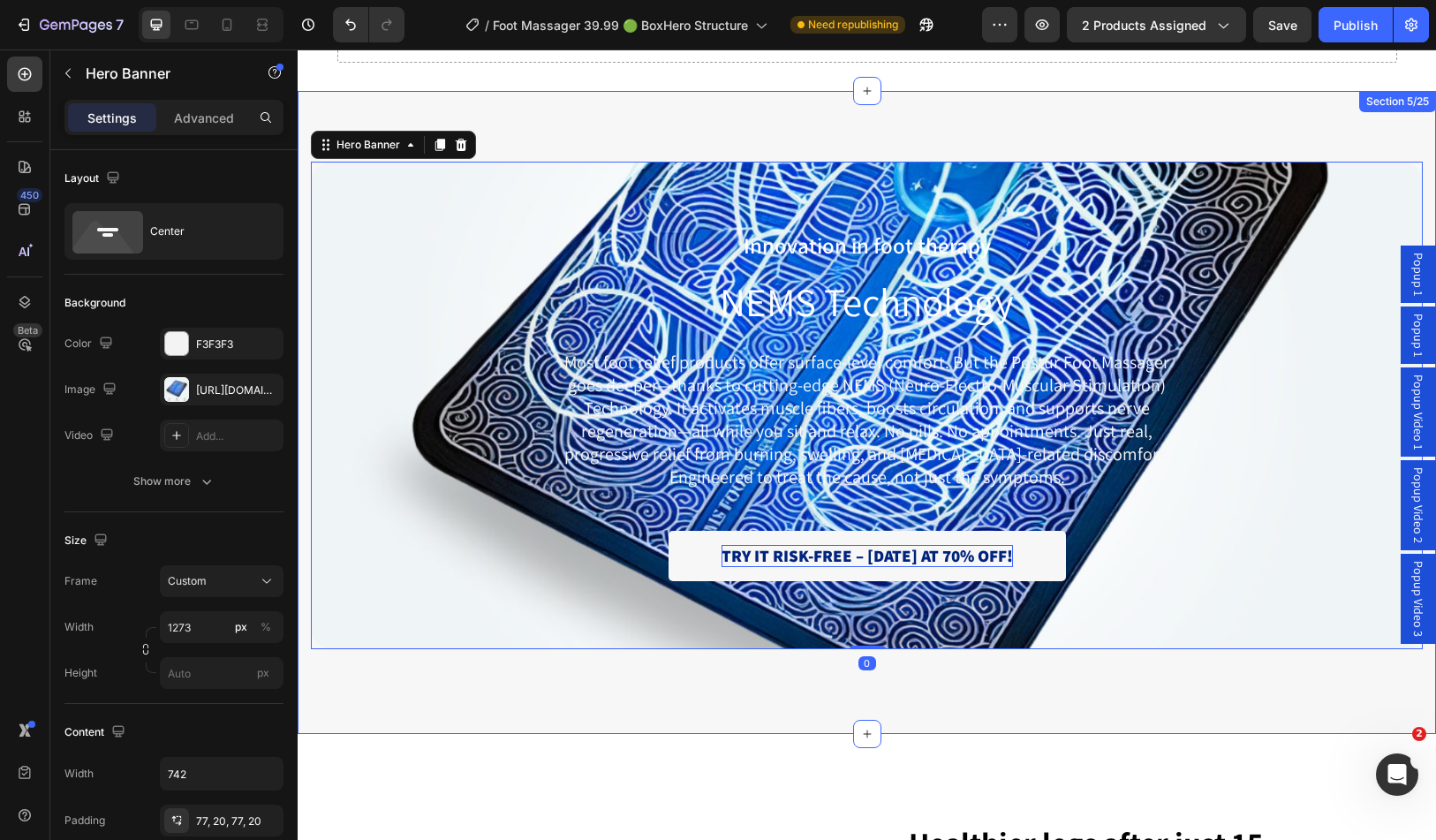
click at [602, 110] on div "Innovation in foot therapy Text Block NEMS Technology Heading Most foot relief …" at bounding box center [867, 412] width 1139 height 643
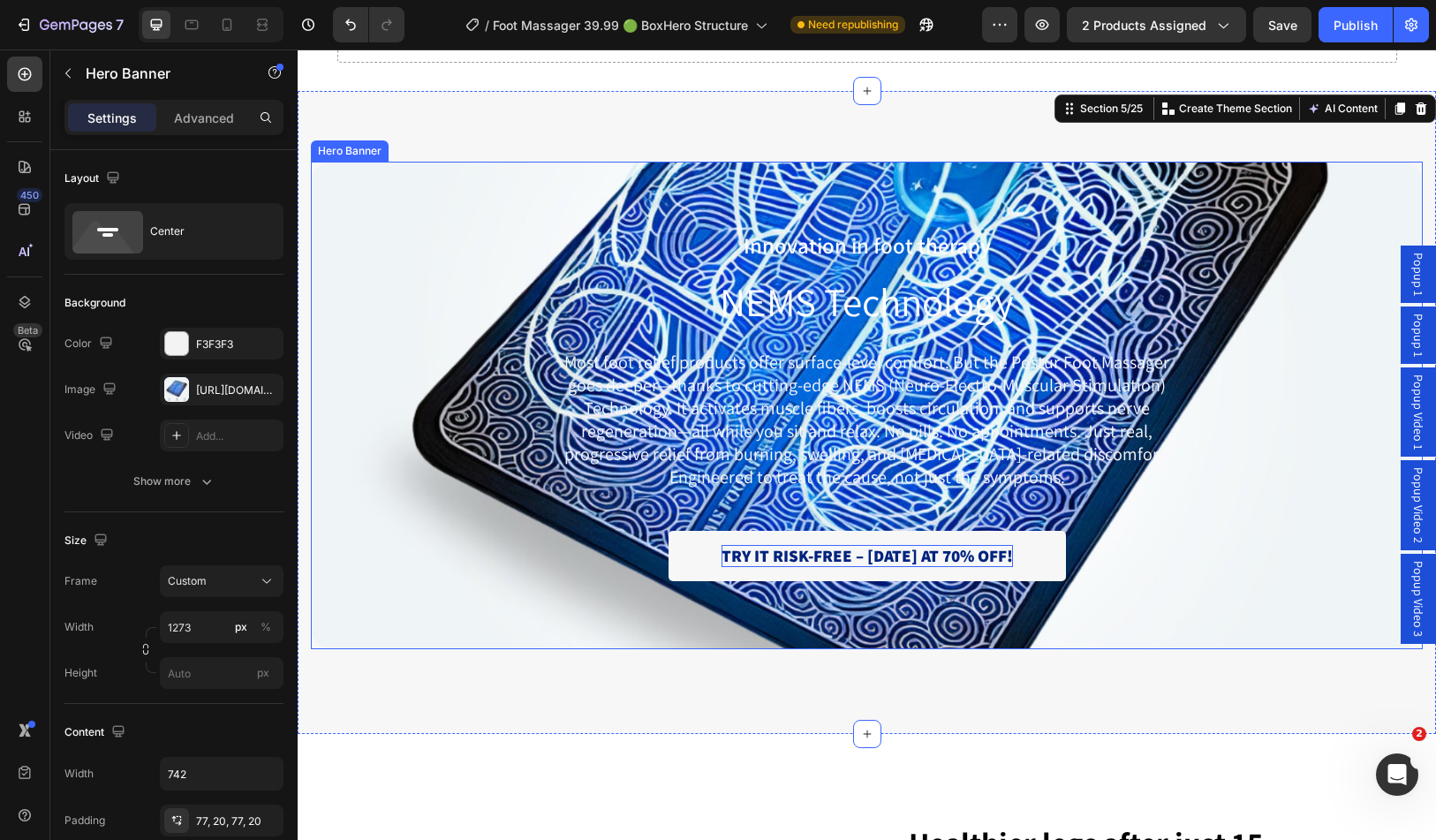
click at [349, 220] on div "Background Image" at bounding box center [867, 405] width 1112 height 487
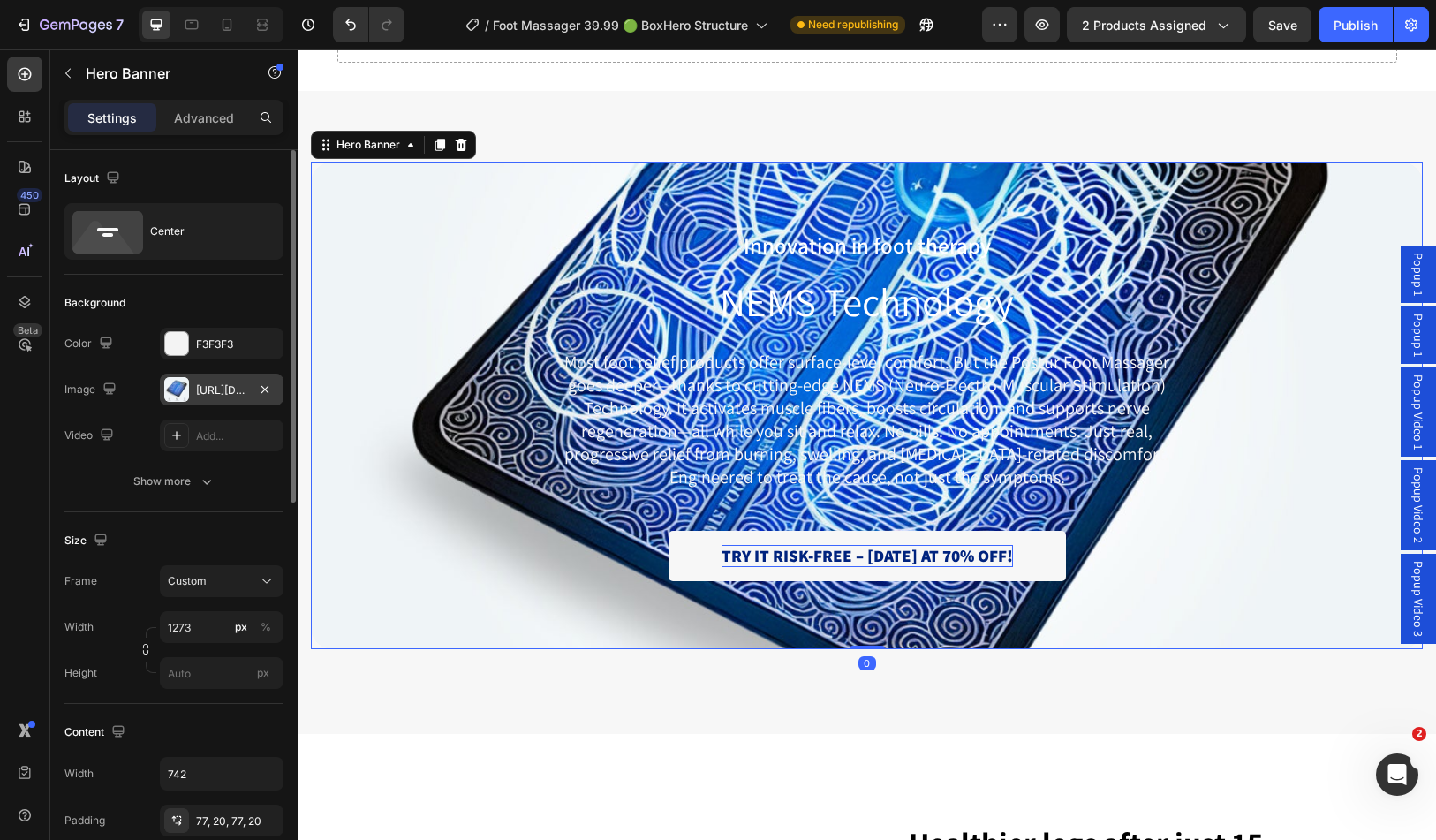
click at [202, 386] on div "[URL][DOMAIN_NAME]" at bounding box center [221, 391] width 51 height 16
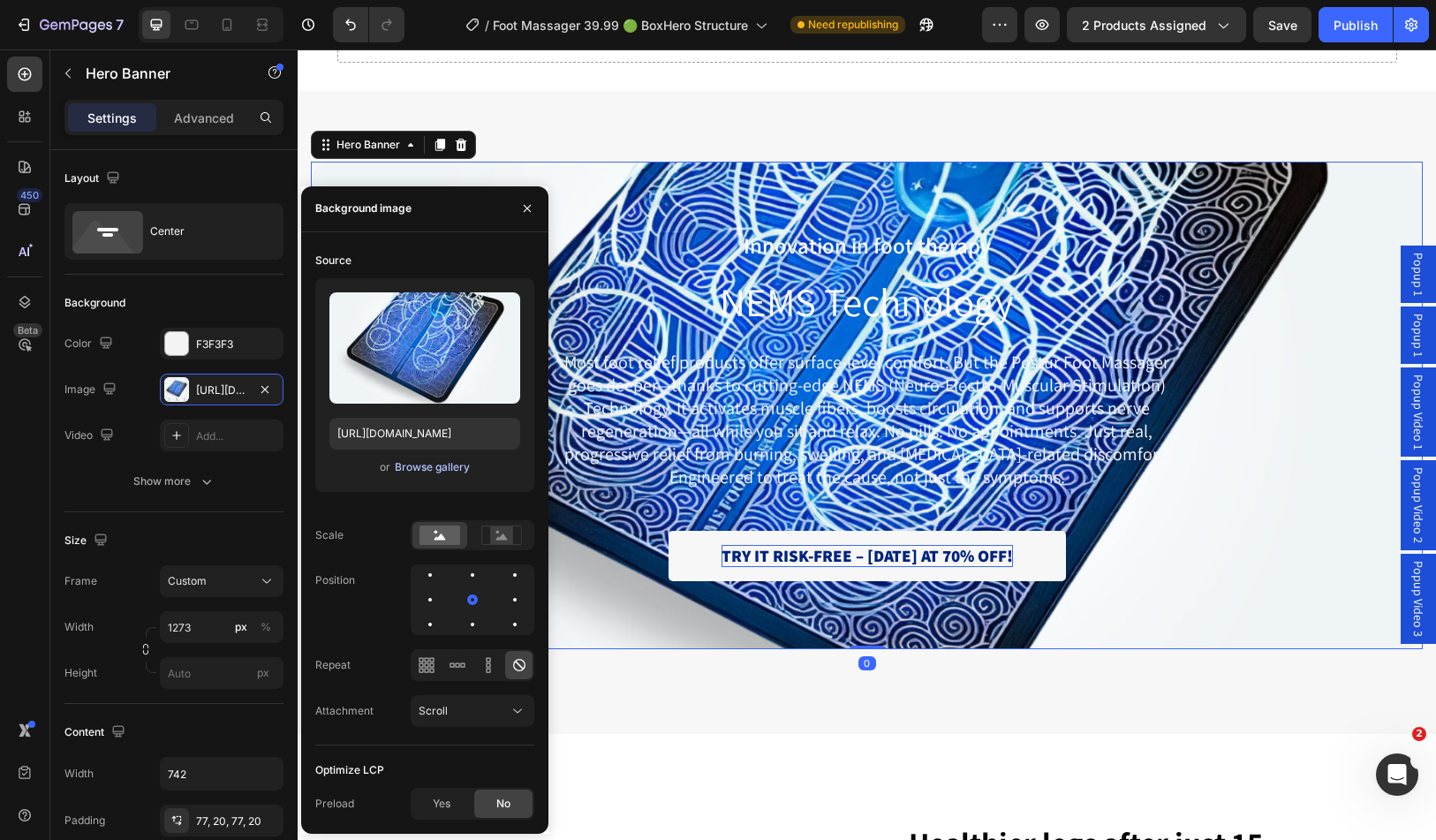
click at [420, 471] on div "Browse gallery" at bounding box center [431, 467] width 75 height 16
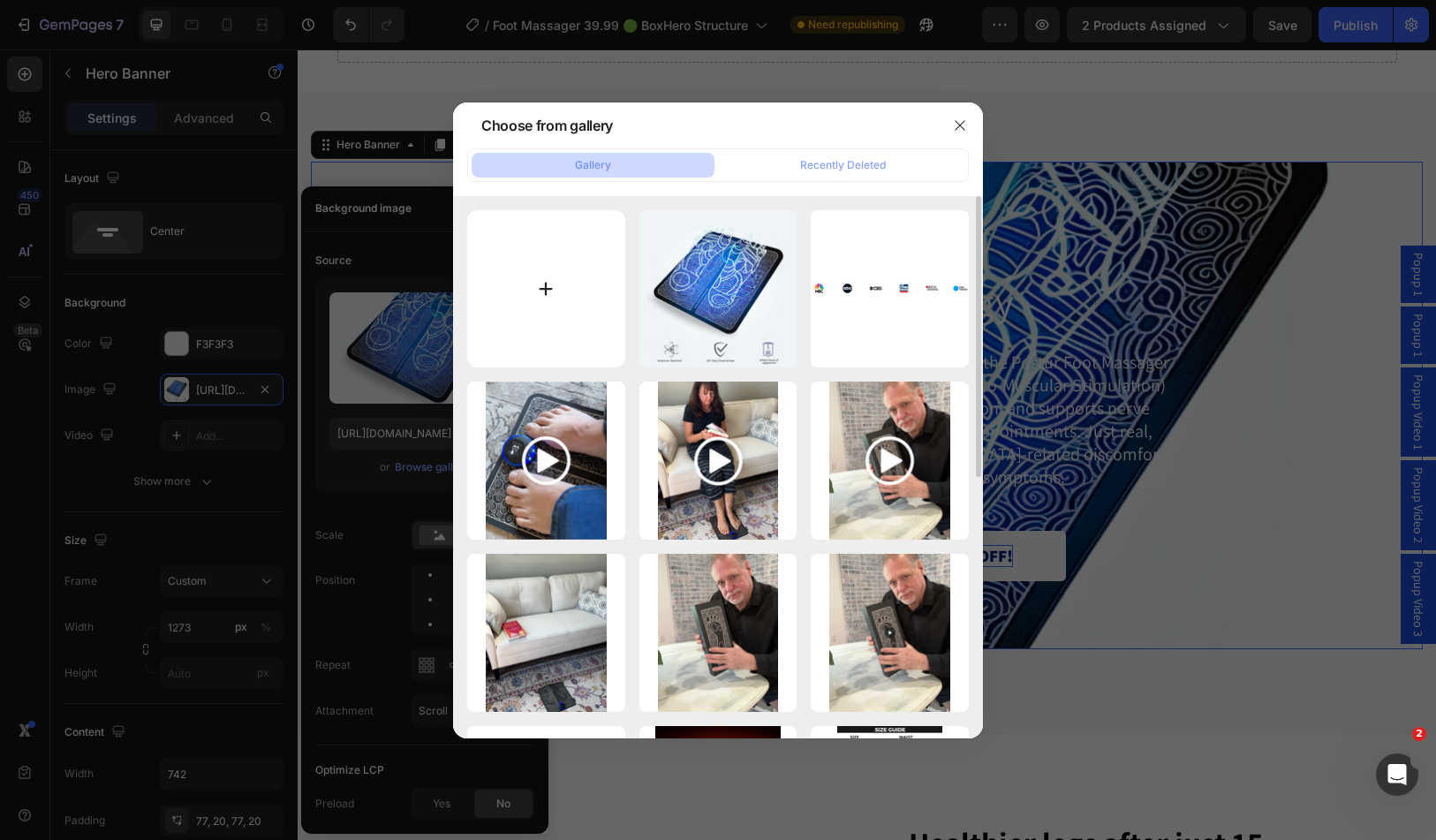
click at [563, 284] on input "file" at bounding box center [546, 289] width 158 height 158
type input "C:\fakepath\1689234715-Foot Massager (6).webp"
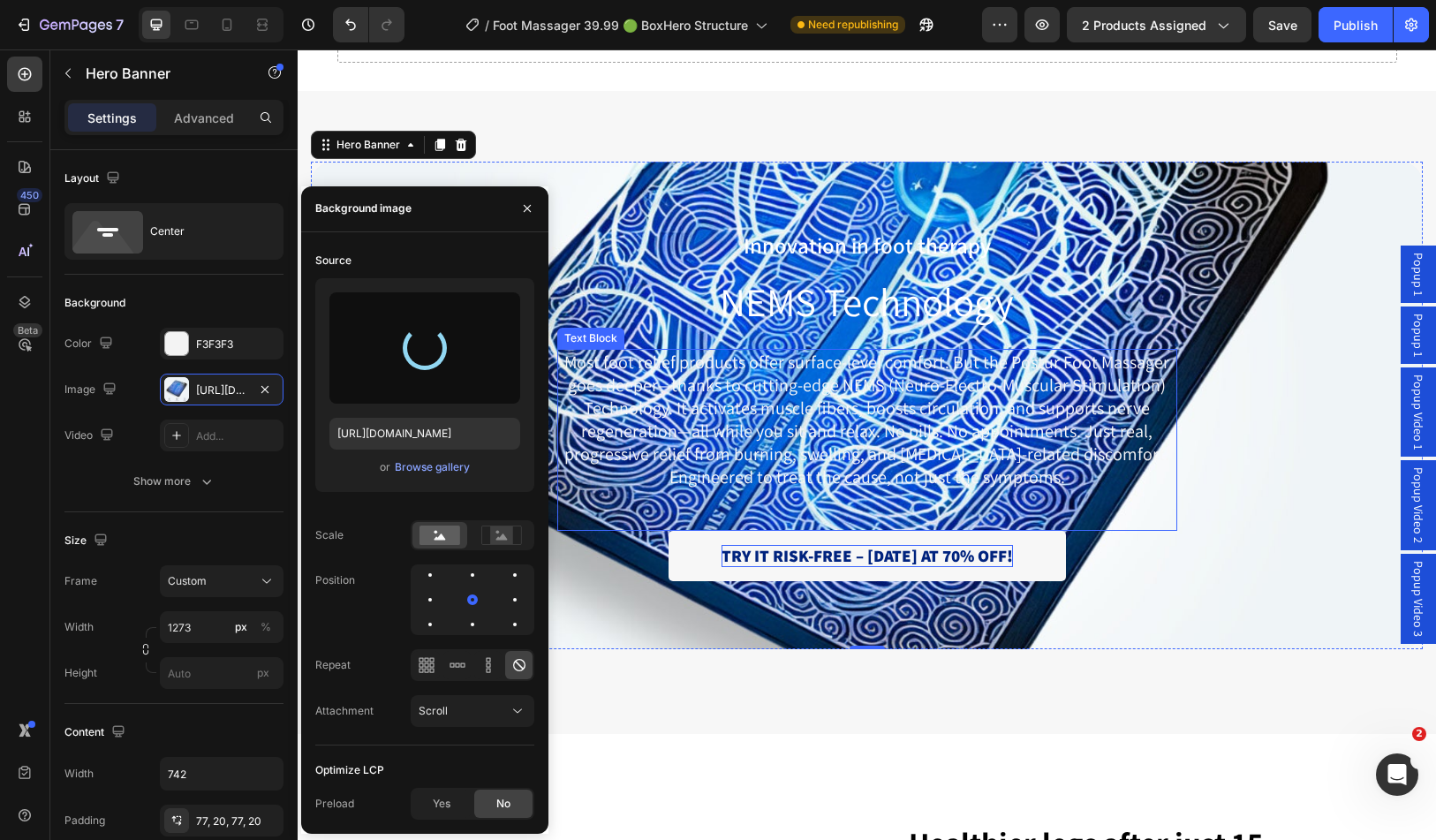
type input "[URL][DOMAIN_NAME]"
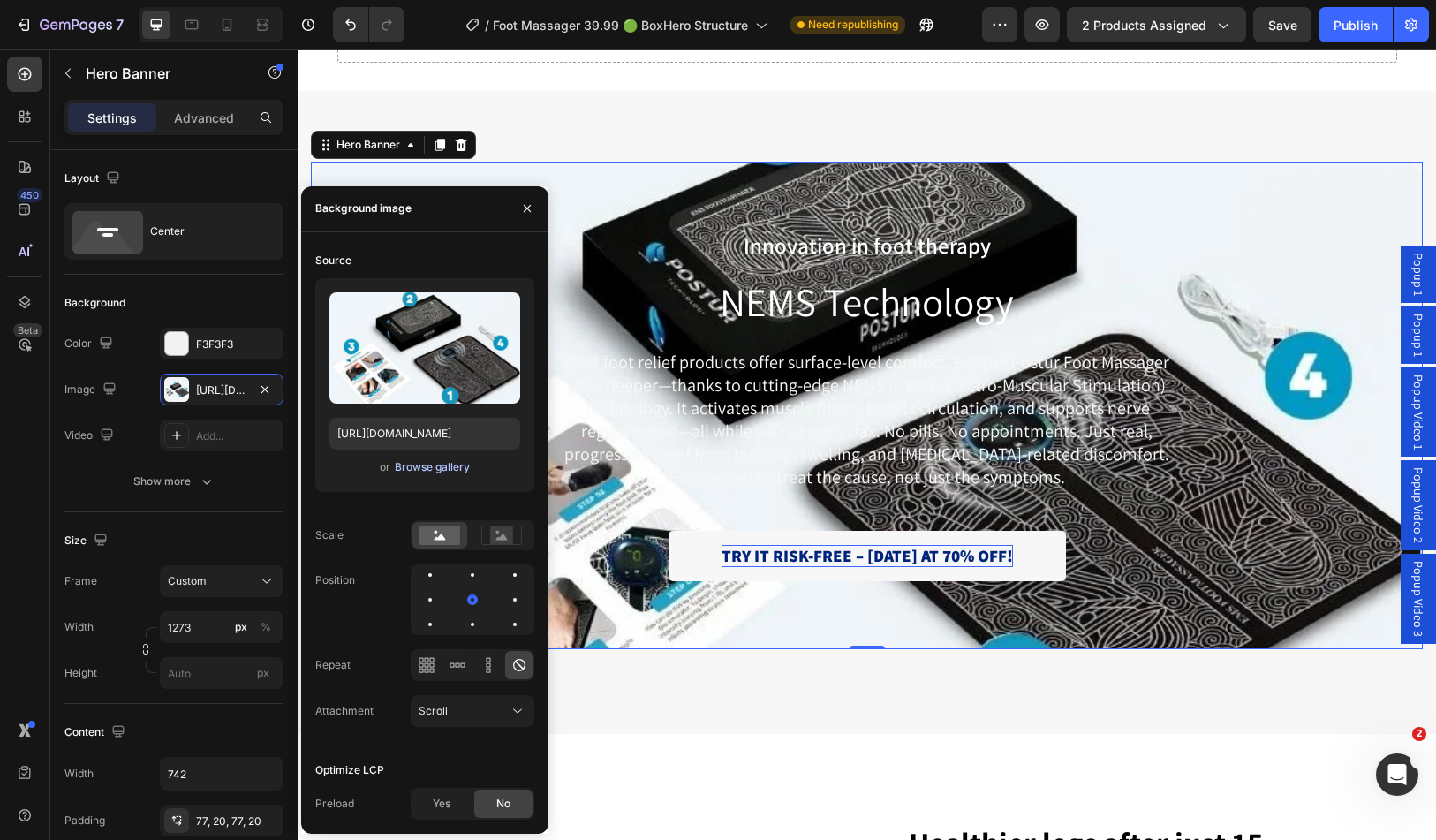
click at [447, 469] on div "Browse gallery" at bounding box center [431, 467] width 75 height 16
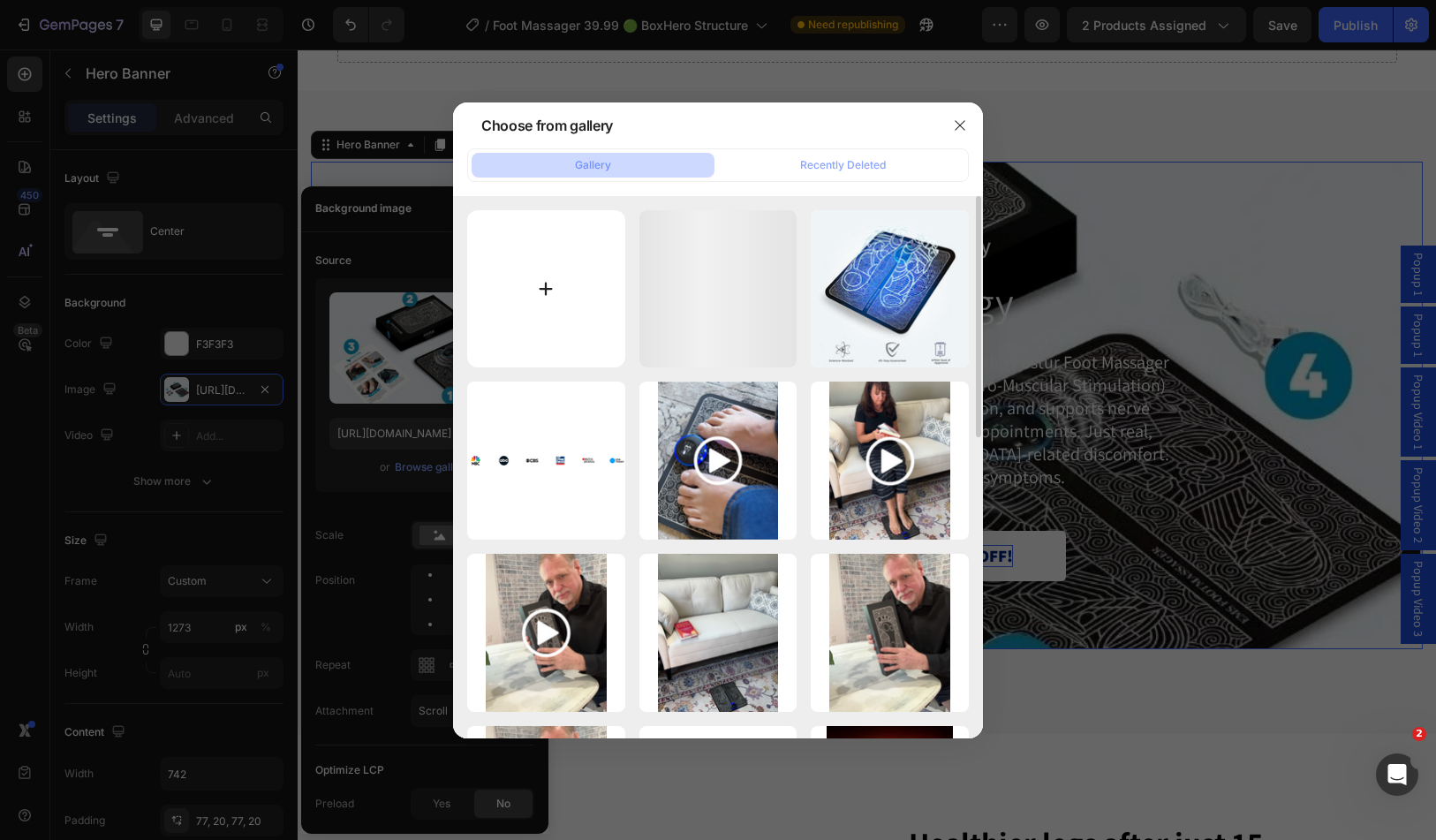
click at [549, 270] on input "file" at bounding box center [546, 289] width 158 height 158
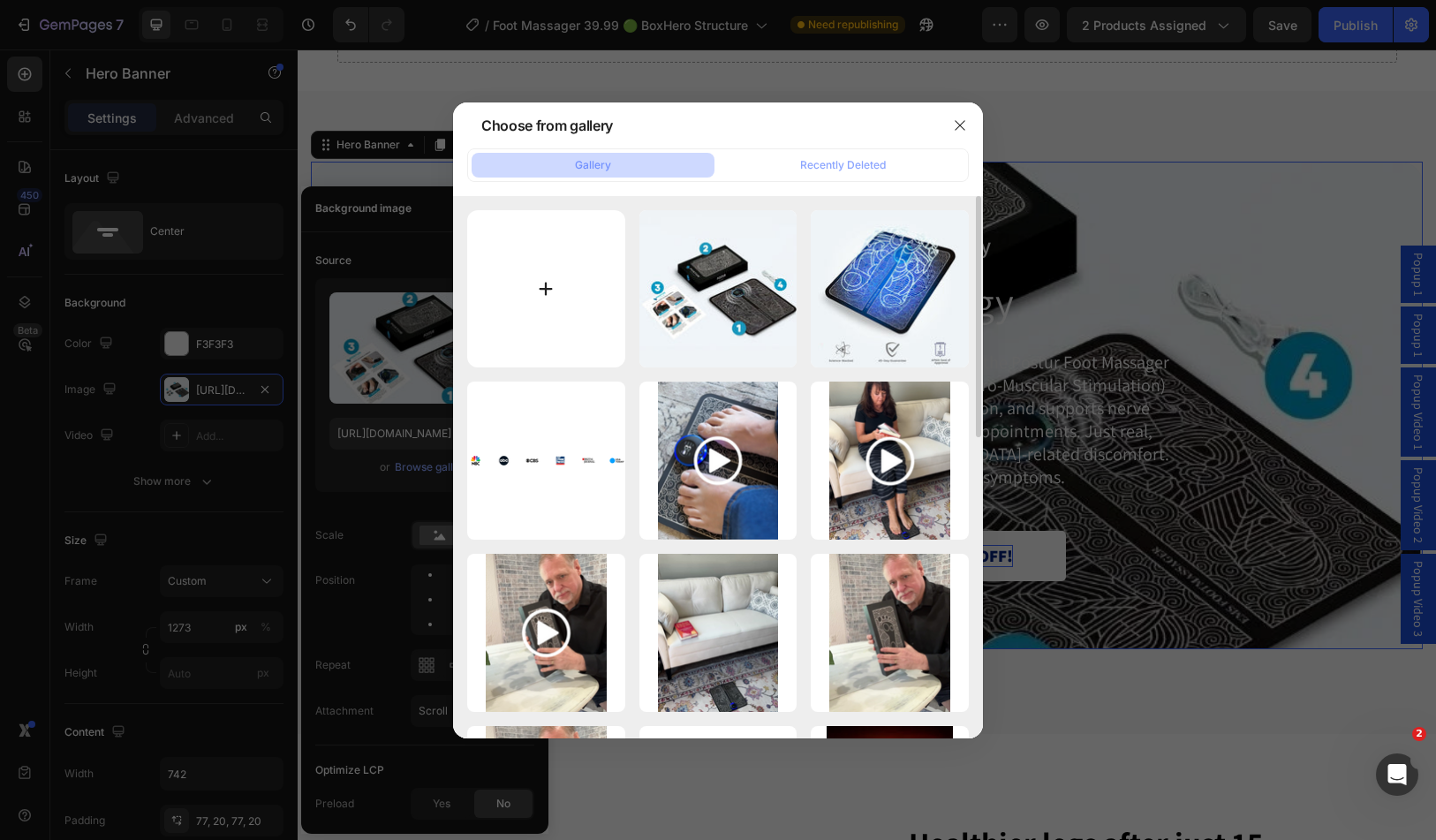
type input "C:\fakepath\image_2025-08-27_120037403.png"
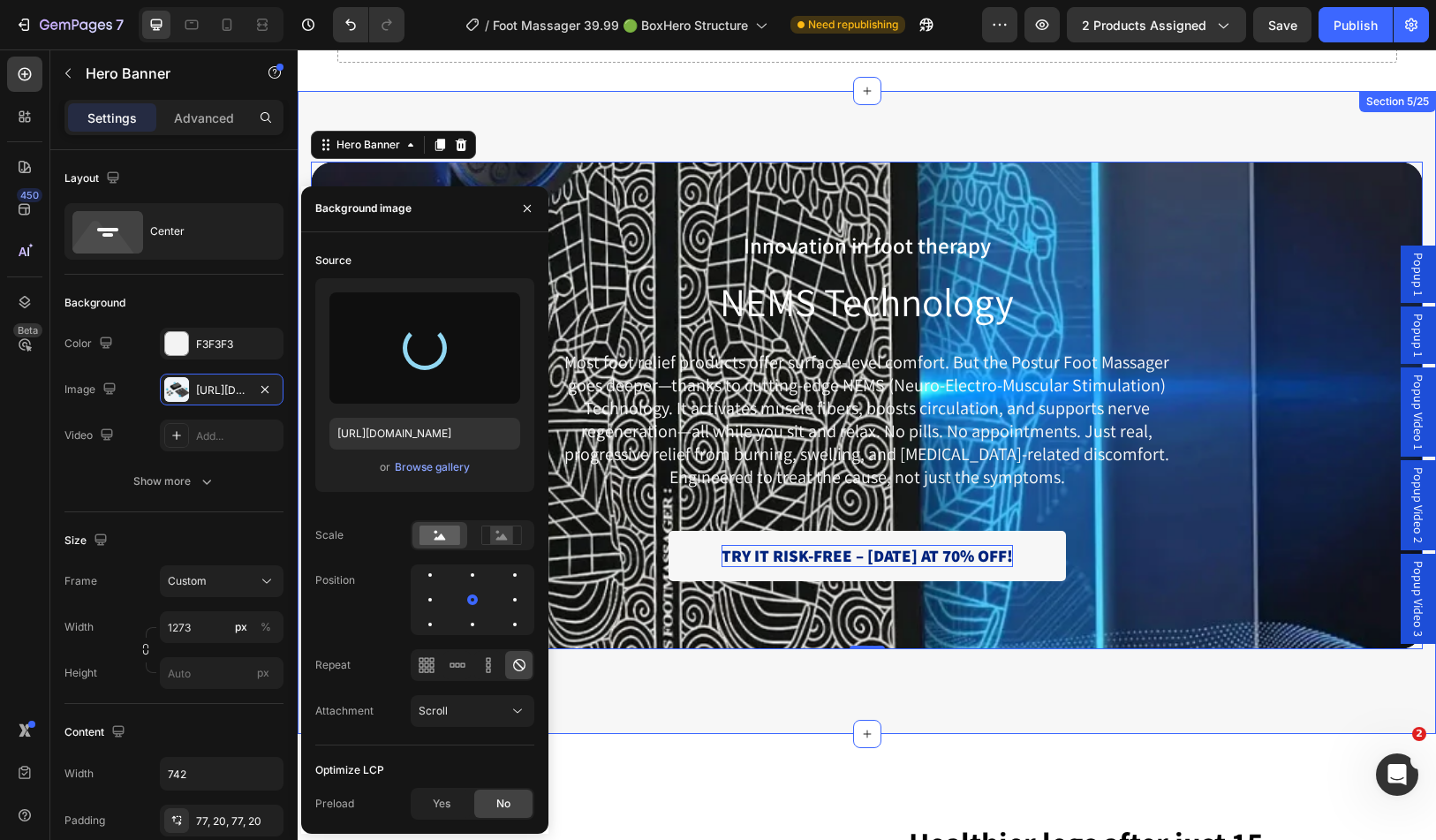
type input "[URL][DOMAIN_NAME]"
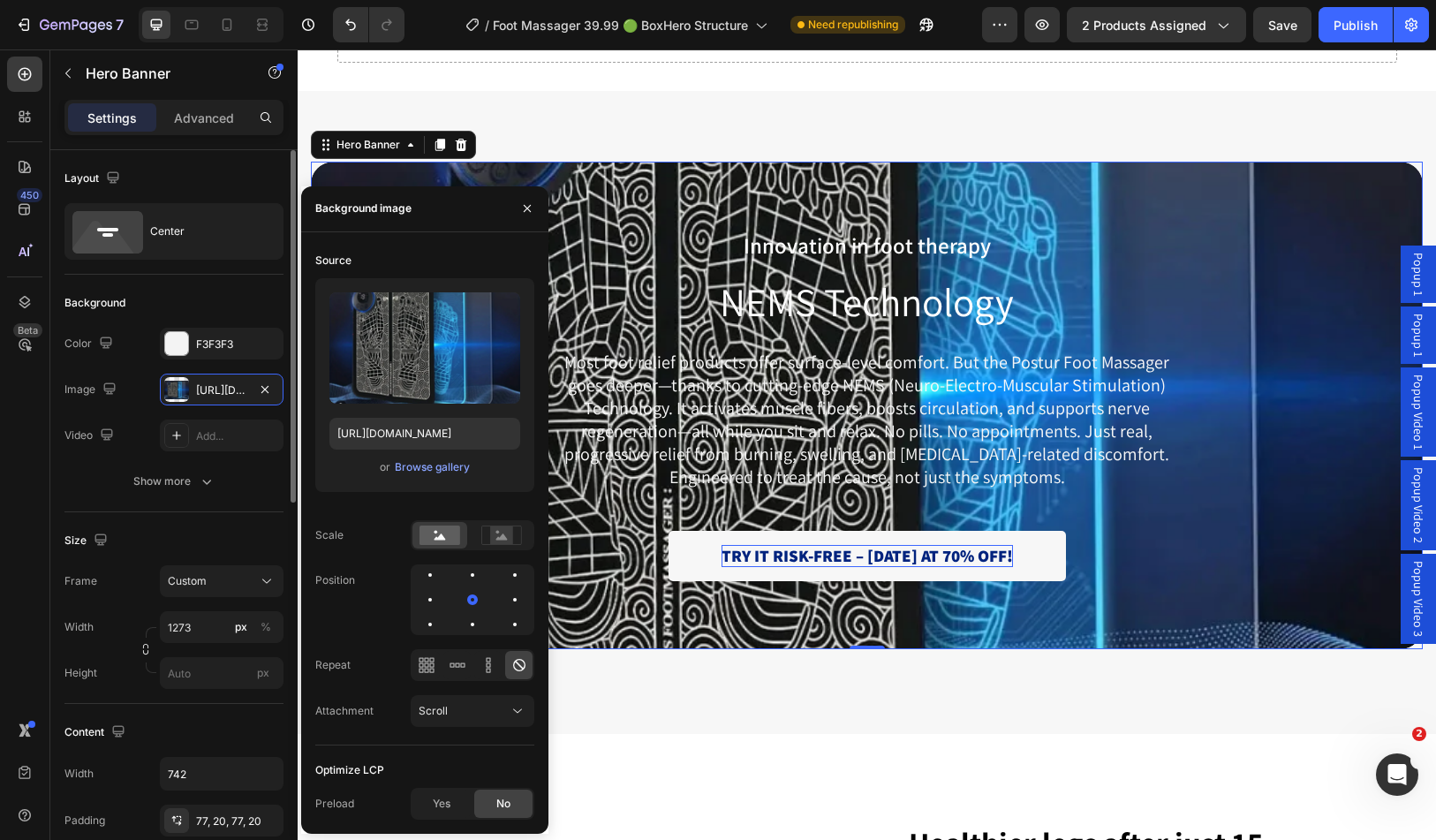
click at [238, 361] on div "The changes might be hidden by the image and the video. Color F3F3F3 Image [URL…" at bounding box center [174, 390] width 219 height 124
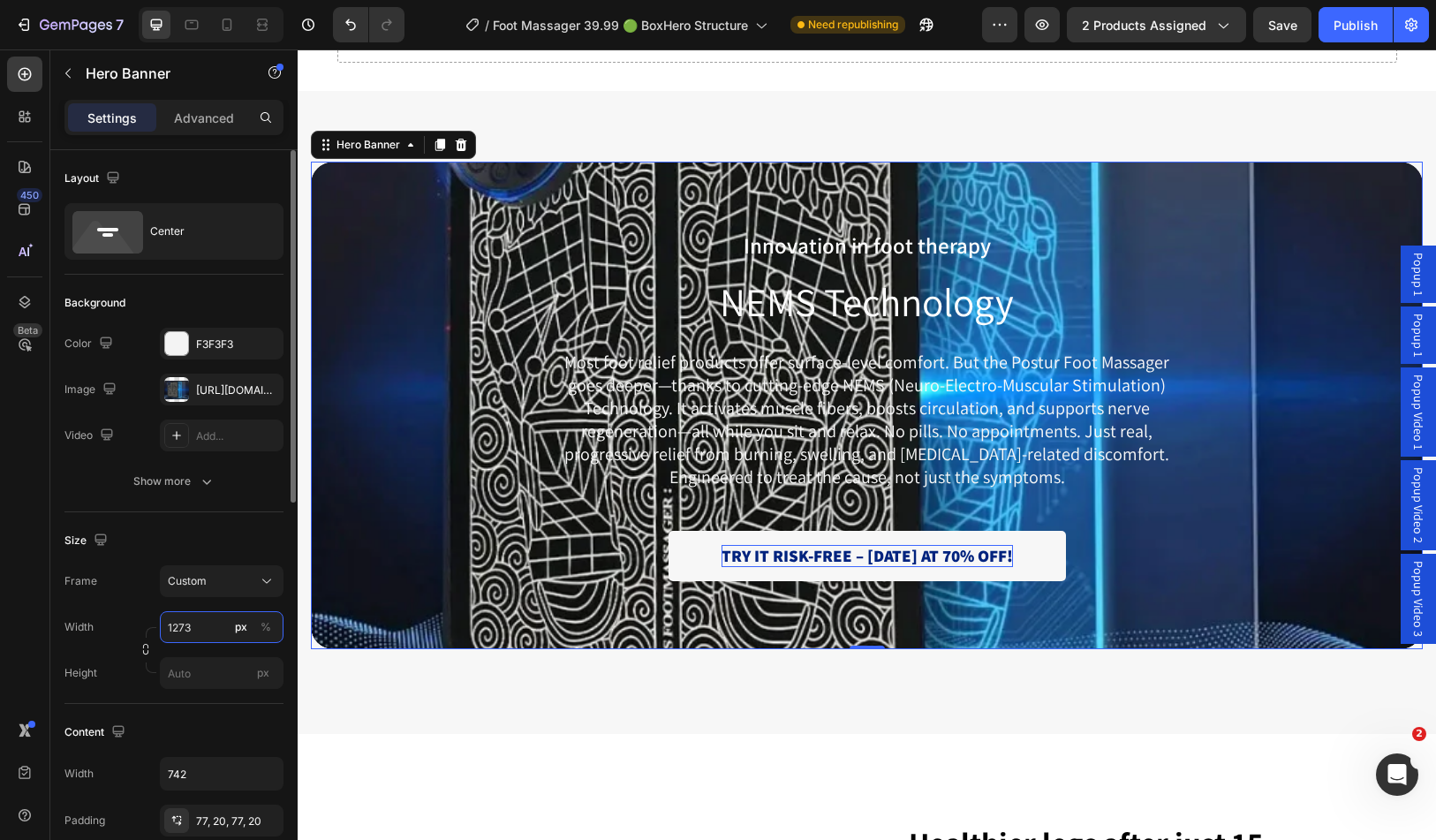
click at [212, 637] on input "1273" at bounding box center [221, 627] width 124 height 32
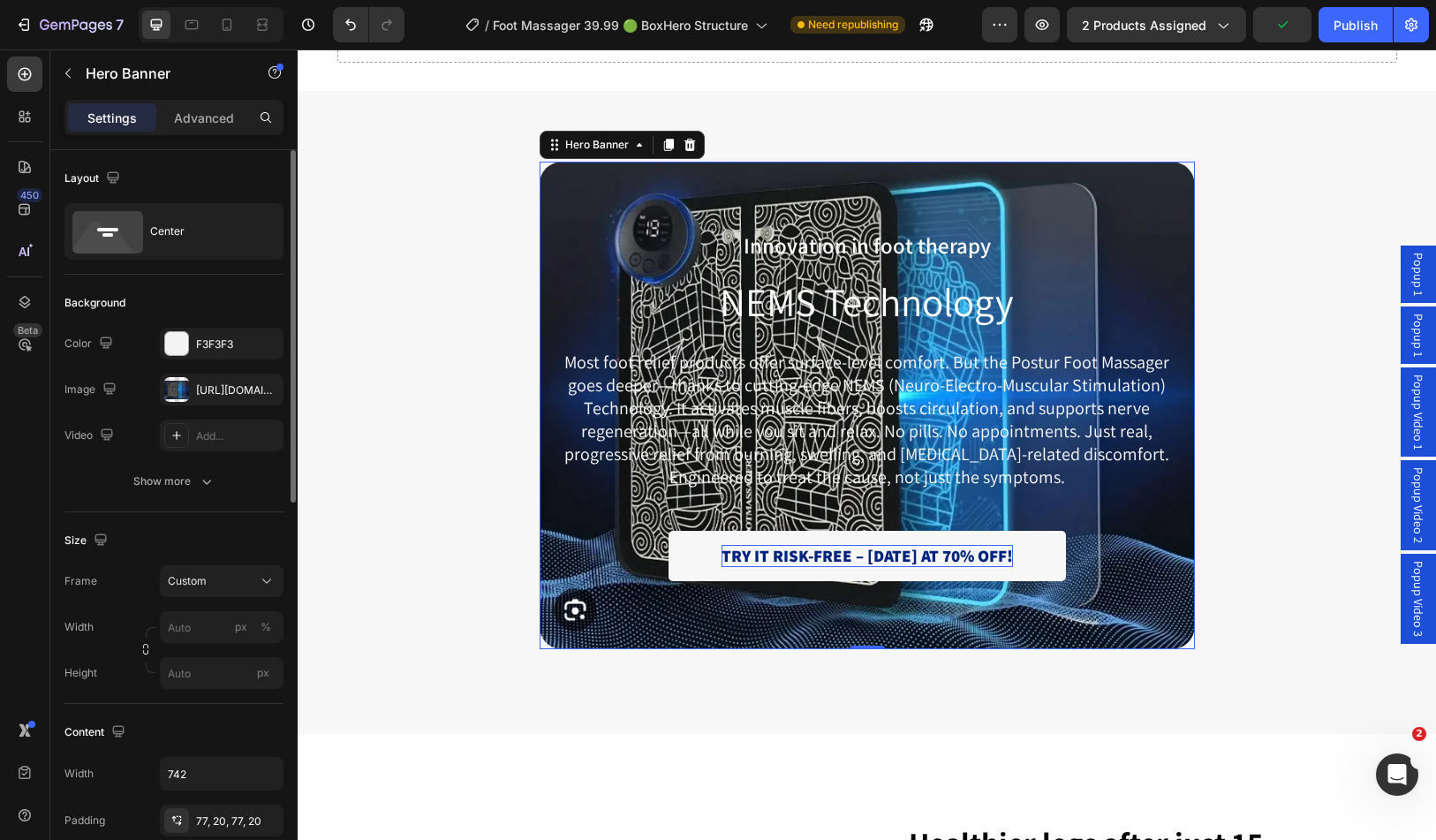
click at [255, 601] on div "Frame Custom Width px % Height px" at bounding box center [174, 627] width 219 height 124
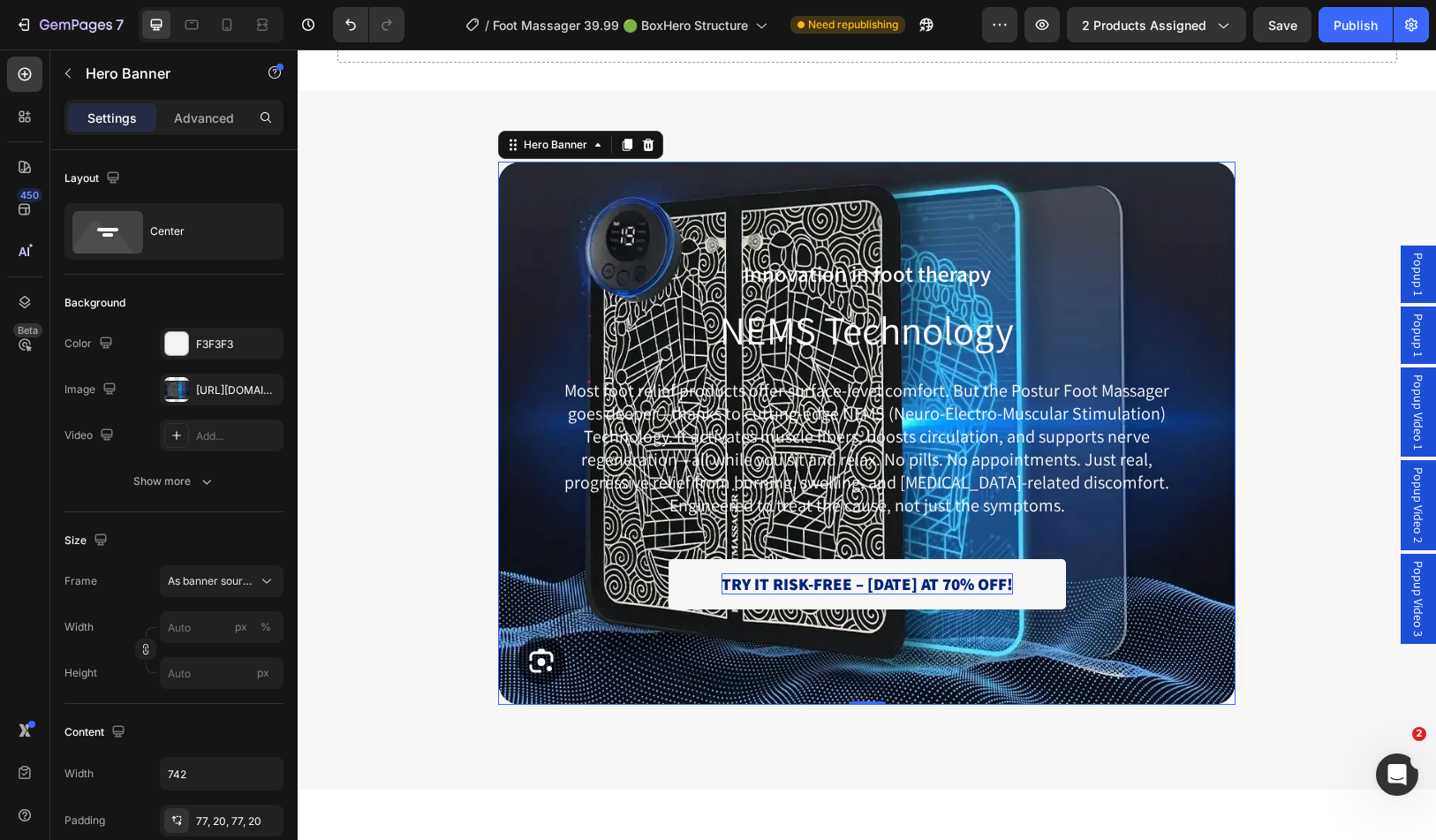
click at [658, 187] on div "Background Image" at bounding box center [867, 432] width 737 height 543
click at [180, 389] on div at bounding box center [176, 390] width 25 height 25
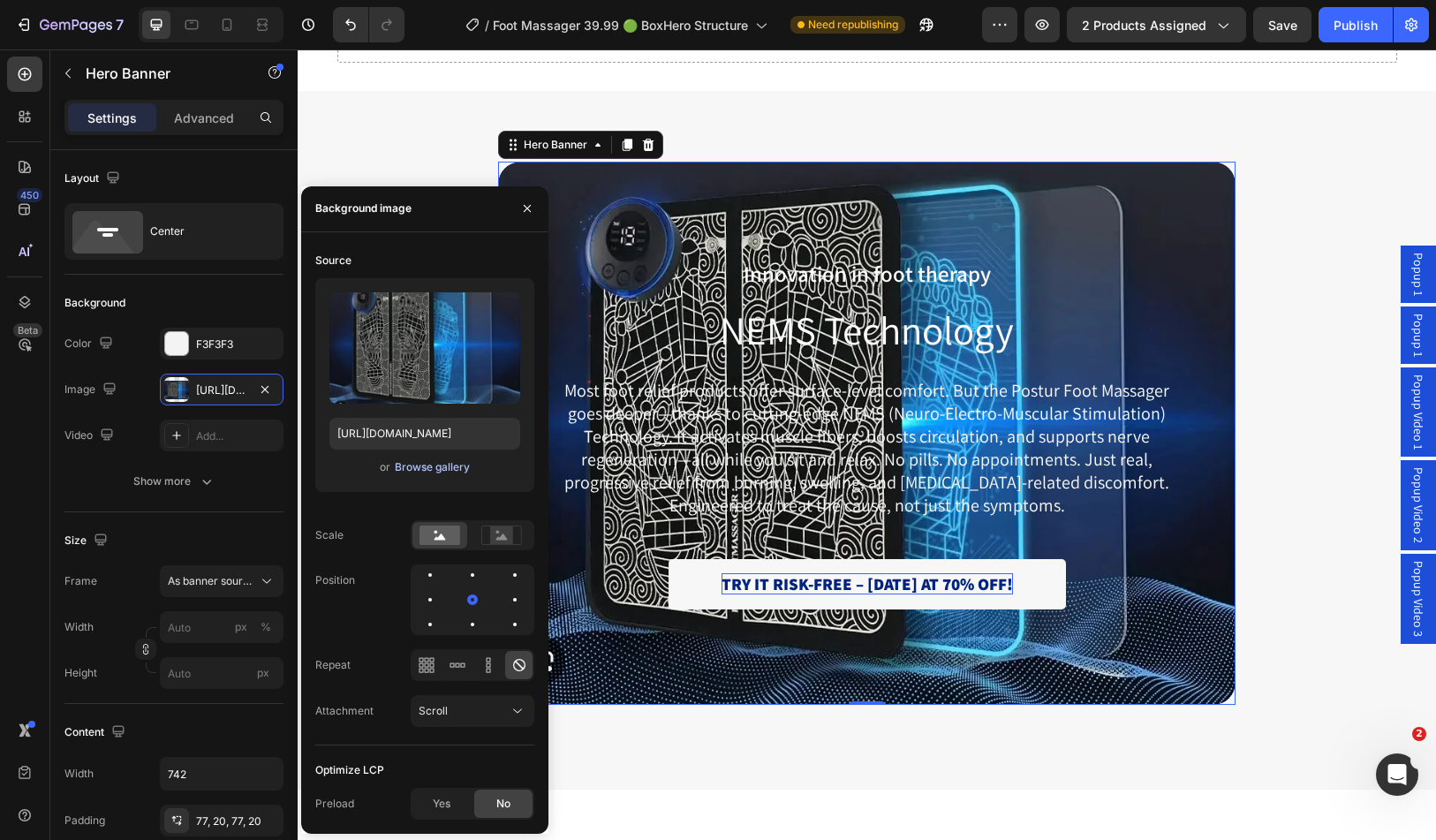
click at [405, 471] on div "Browse gallery" at bounding box center [431, 467] width 75 height 16
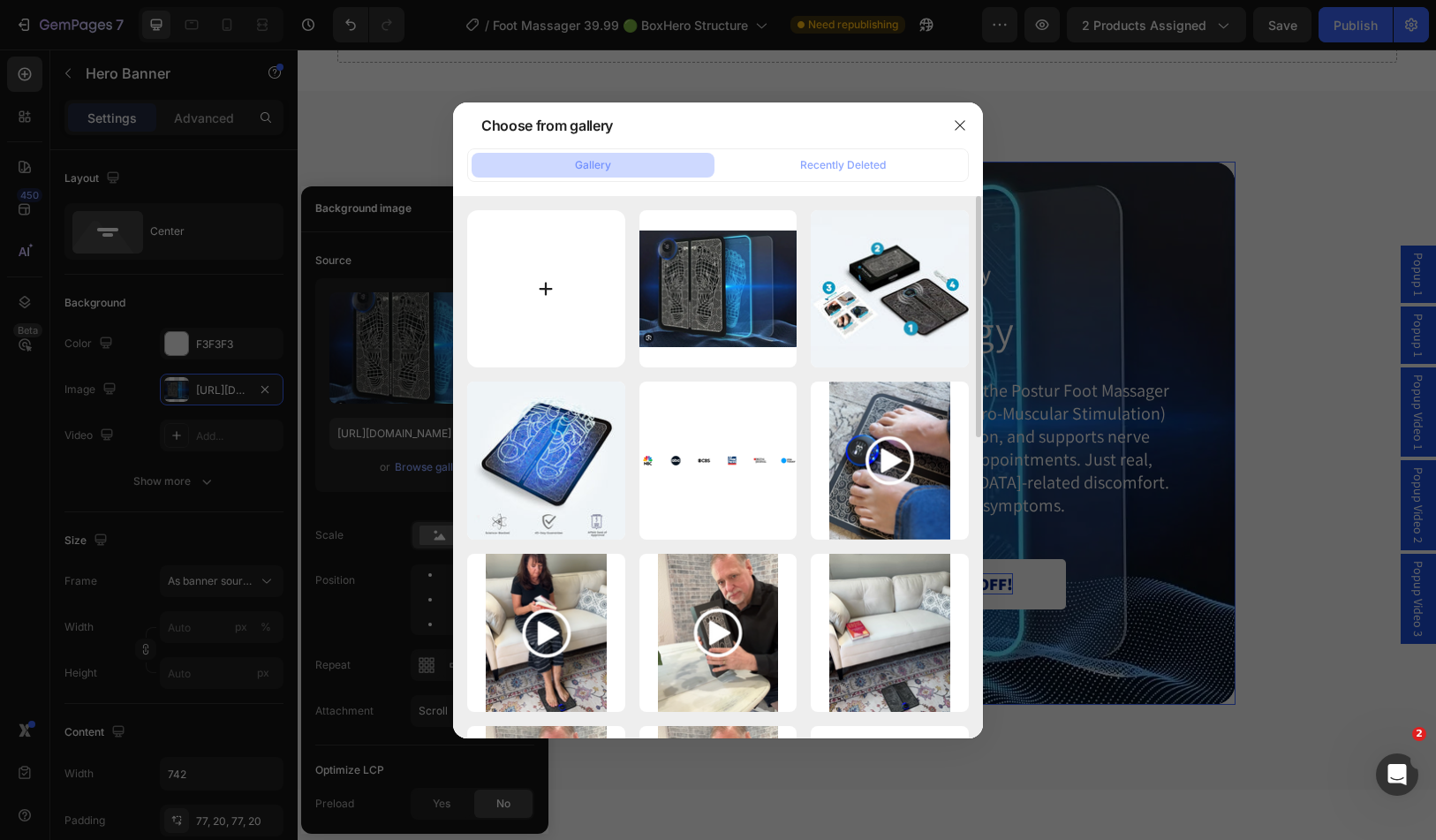
click at [488, 277] on input "file" at bounding box center [546, 289] width 158 height 158
type input "C:\fakepath\Design sans titre (11).png"
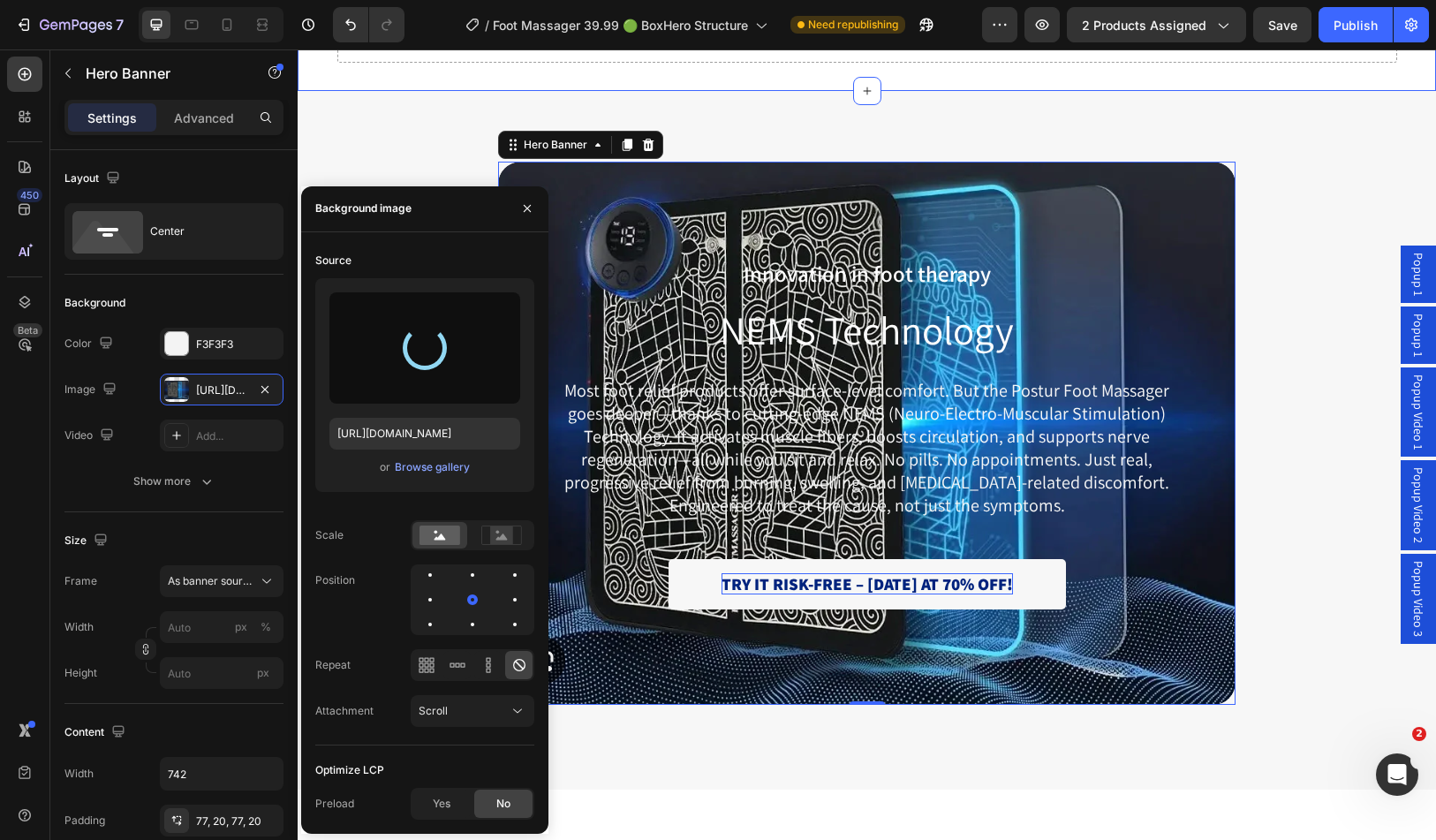
type input "[URL][DOMAIN_NAME]"
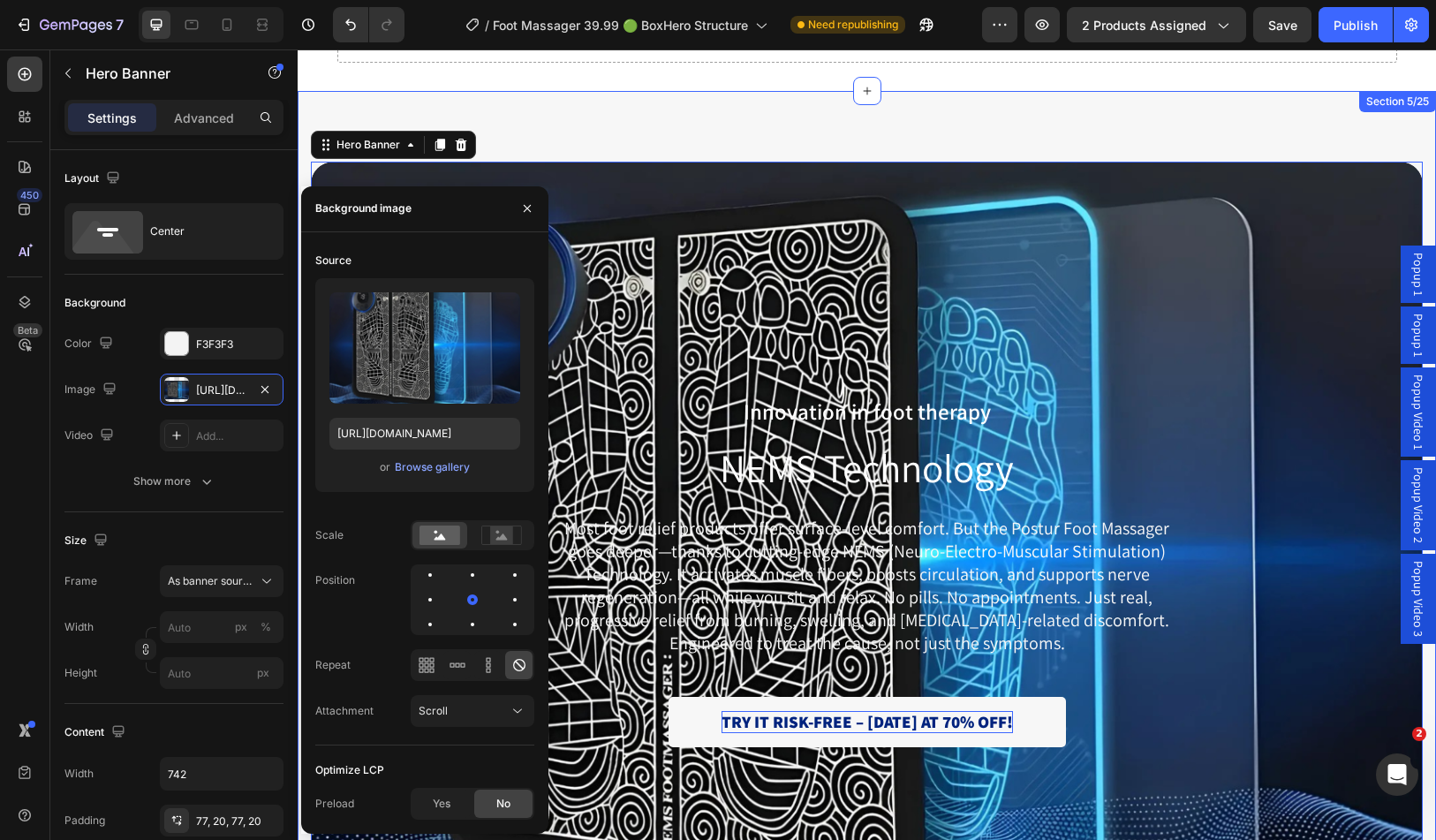
click at [543, 120] on div "Innovation in foot therapy Text Block NEMS Technology Heading Most foot relief …" at bounding box center [867, 578] width 1139 height 975
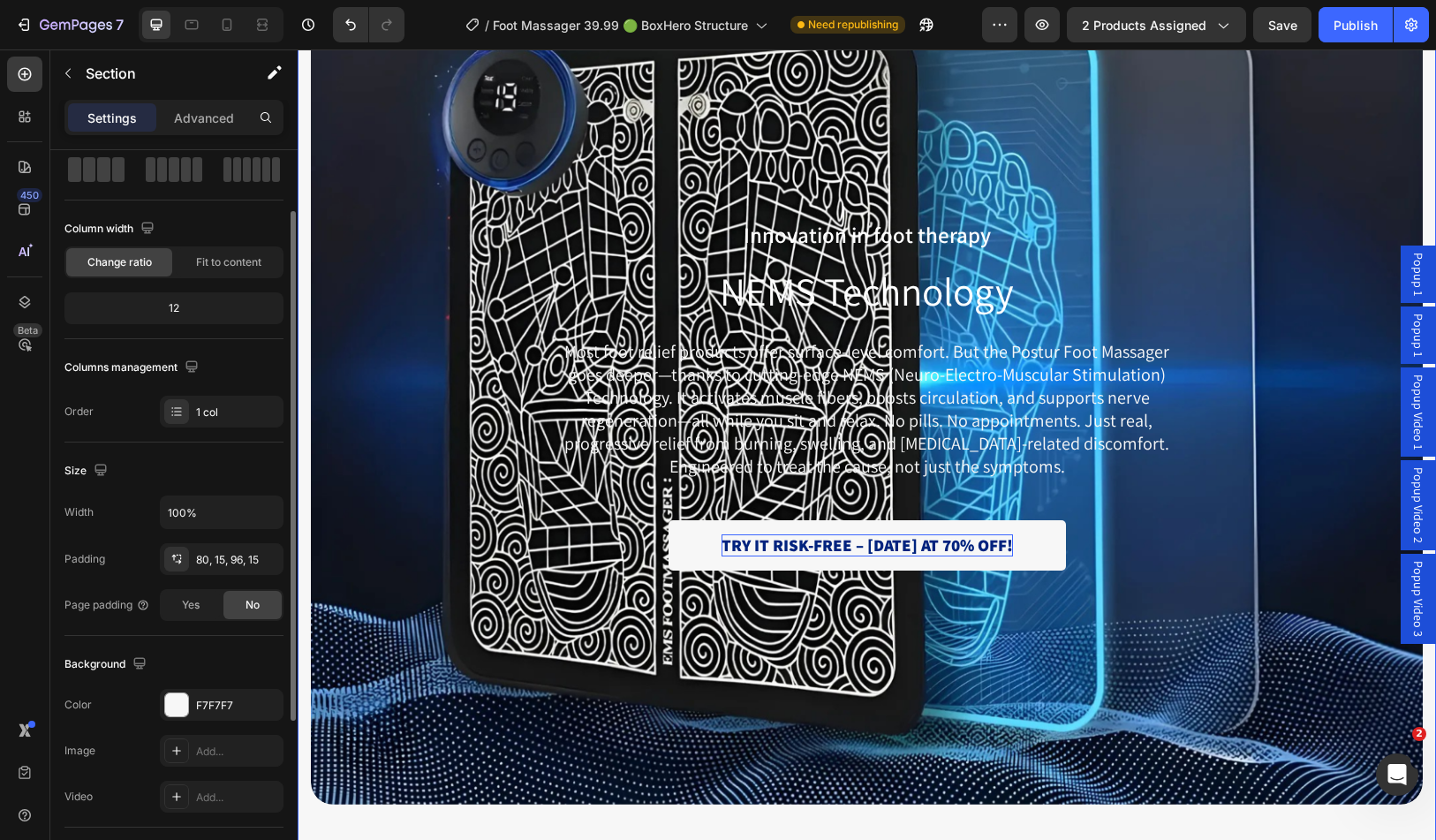
scroll to position [176, 0]
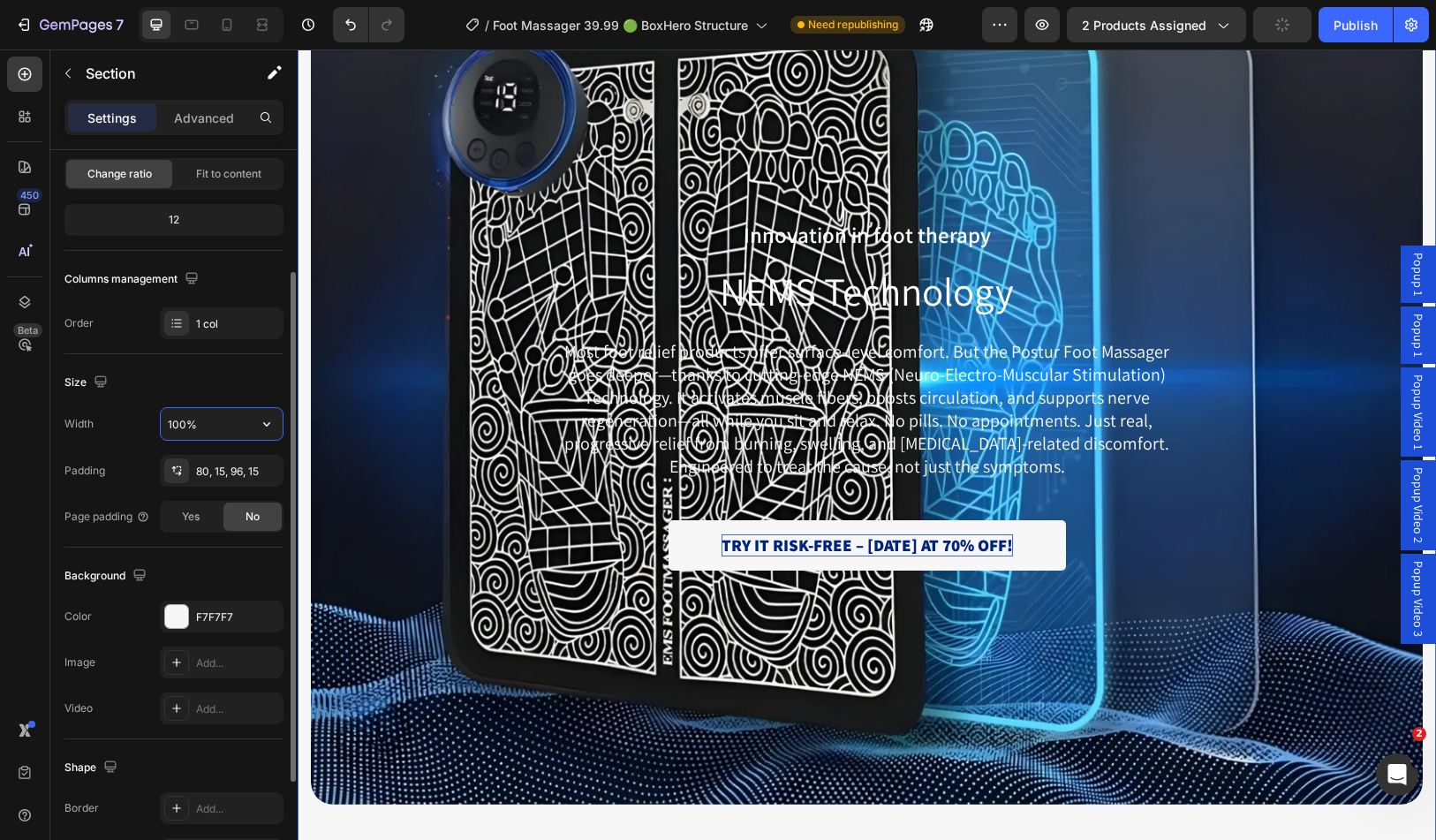
click at [212, 422] on input "100%" at bounding box center [221, 424] width 122 height 32
click at [261, 420] on icon "button" at bounding box center [267, 424] width 18 height 18
click at [223, 418] on input "100%" at bounding box center [221, 424] width 122 height 32
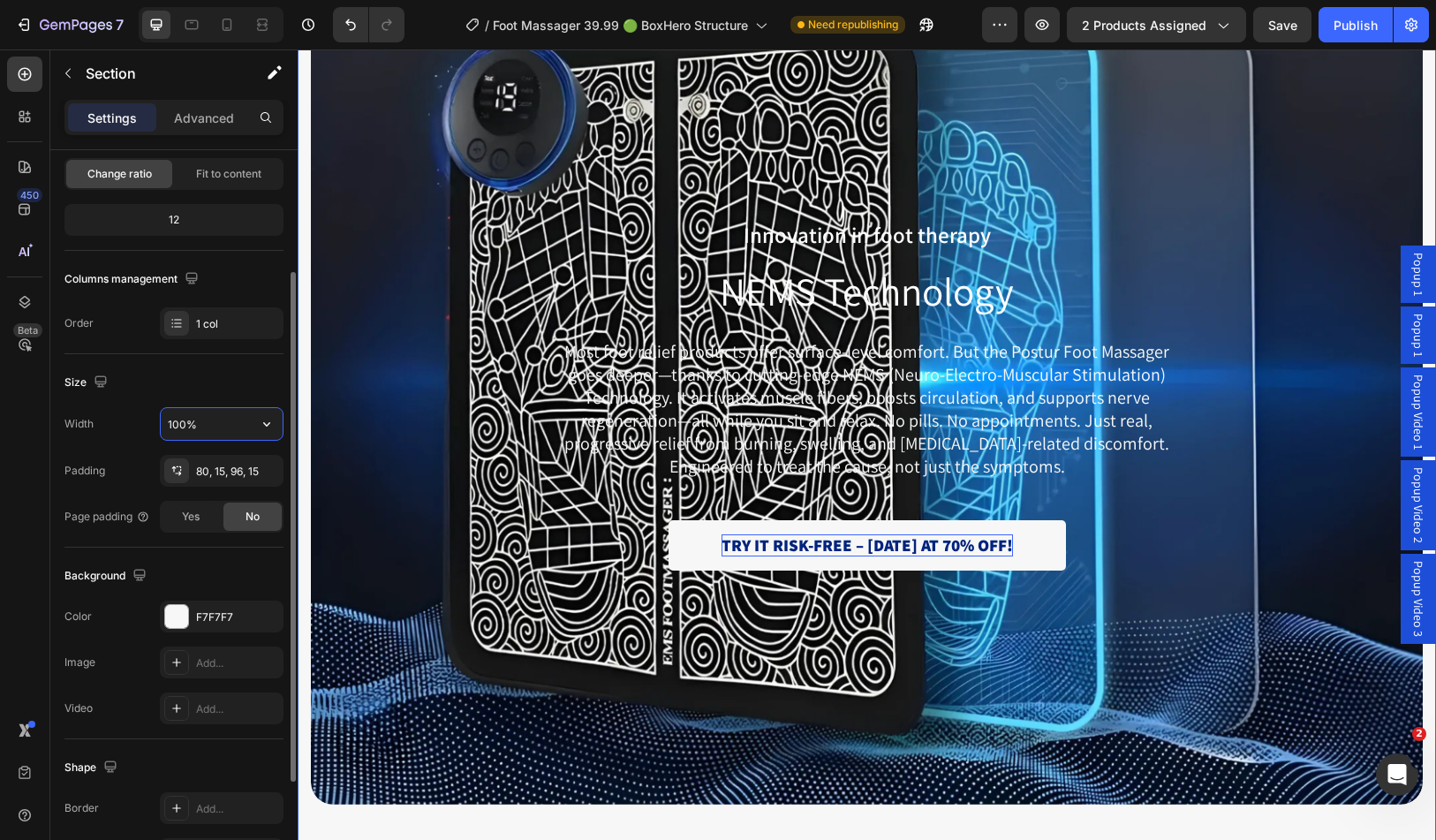
click at [223, 418] on input "100%" at bounding box center [221, 424] width 122 height 32
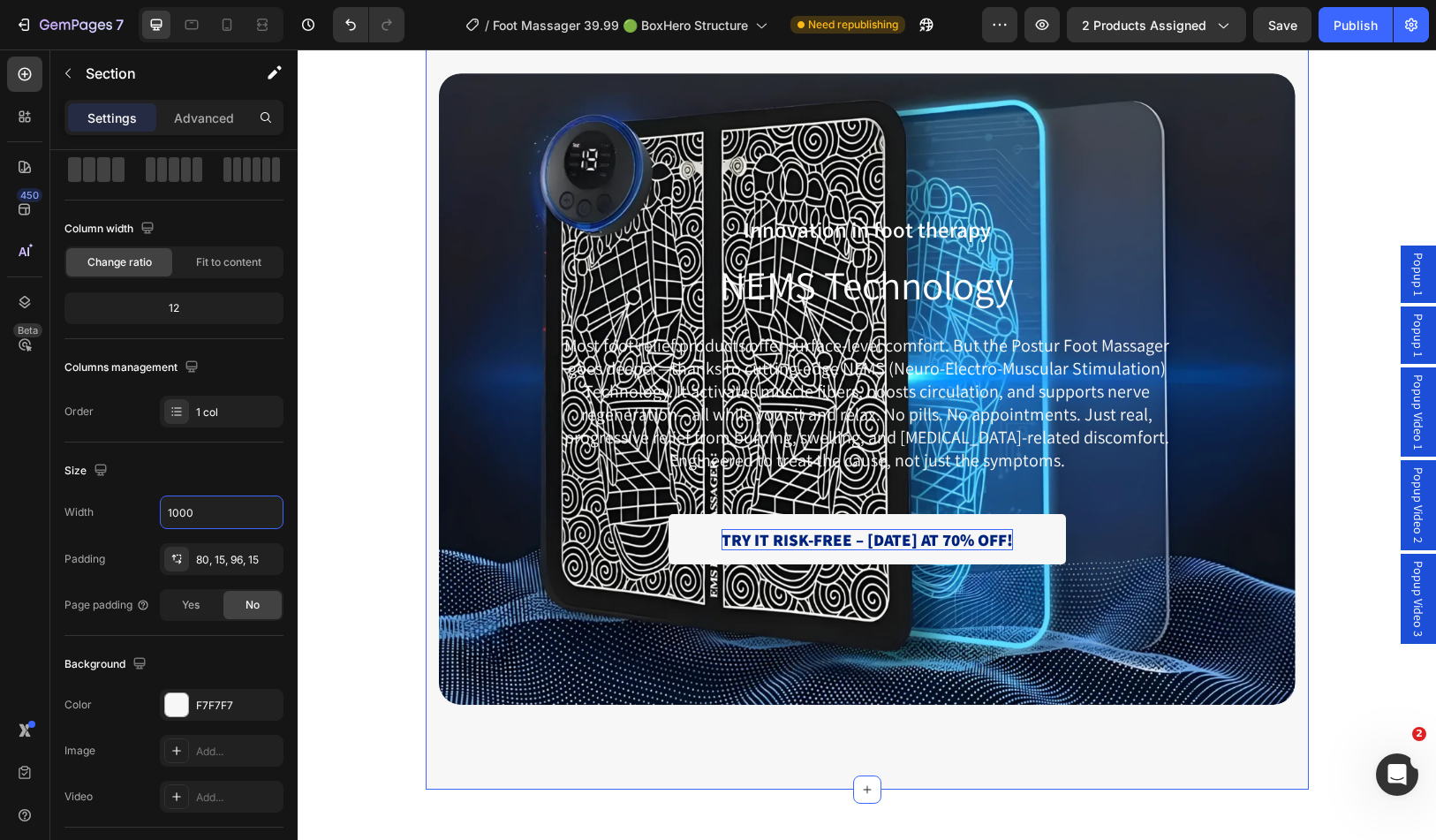
scroll to position [3092, 0]
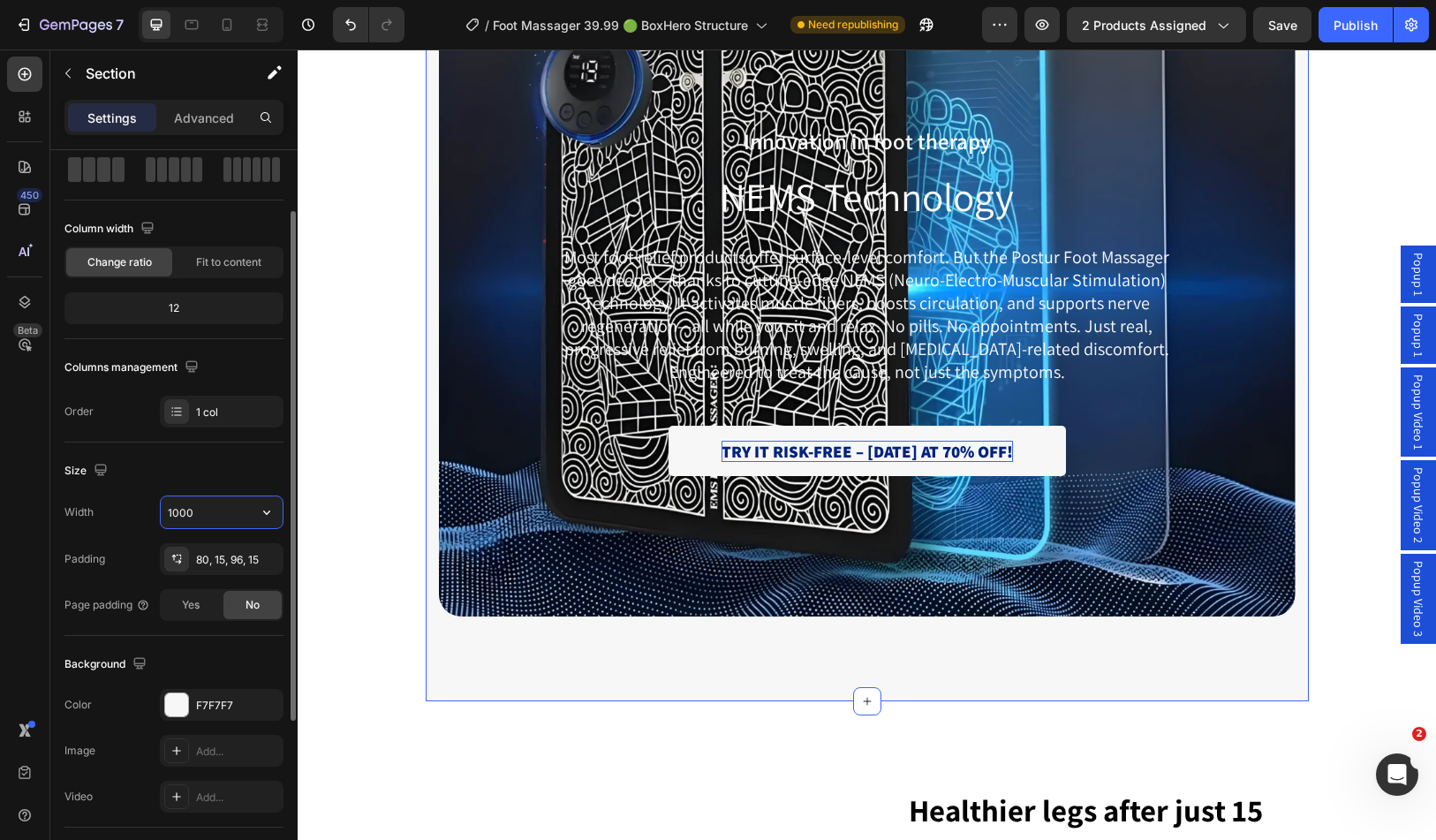
click at [217, 507] on input "1000" at bounding box center [221, 512] width 122 height 32
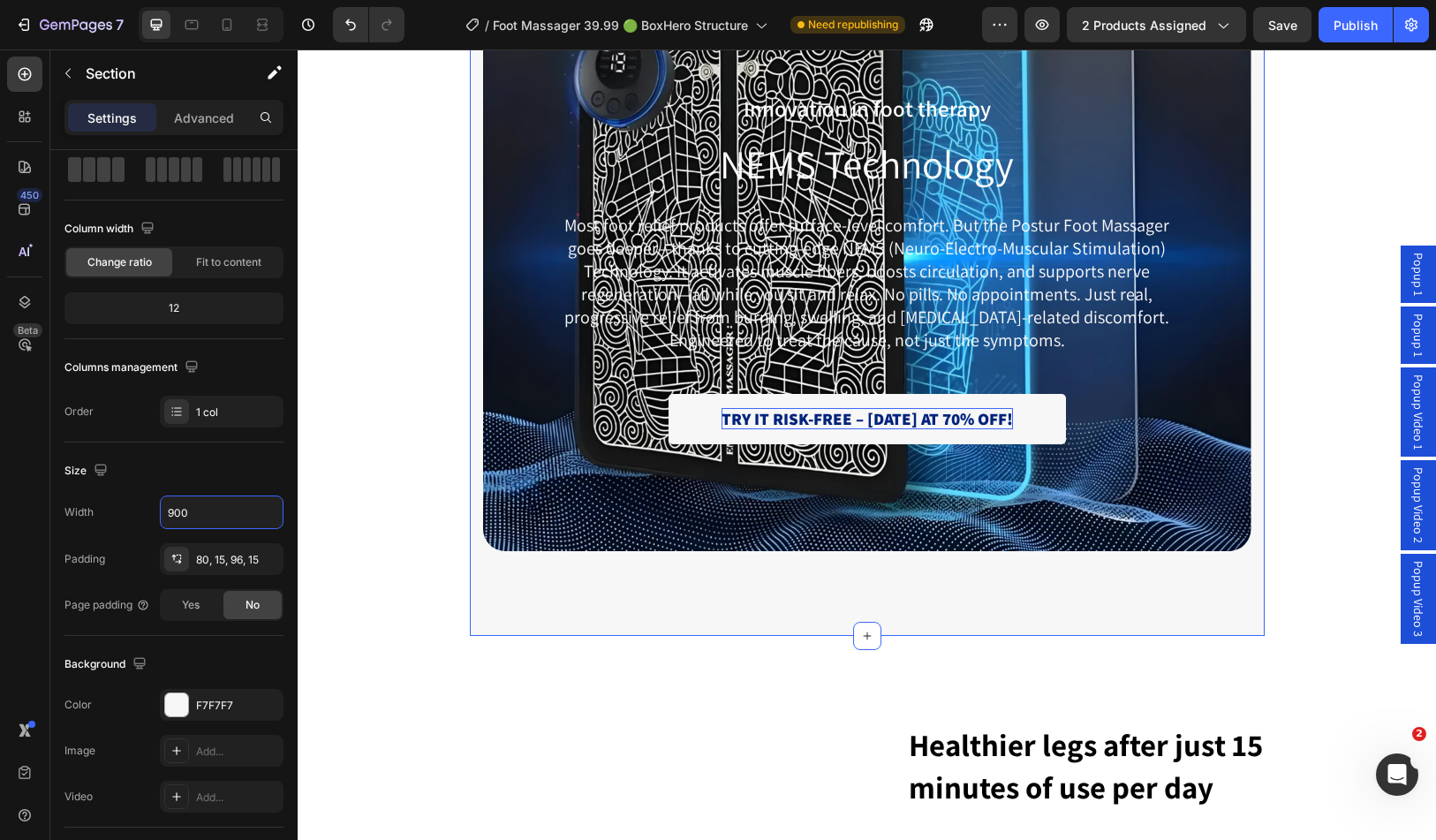
scroll to position [3003, 0]
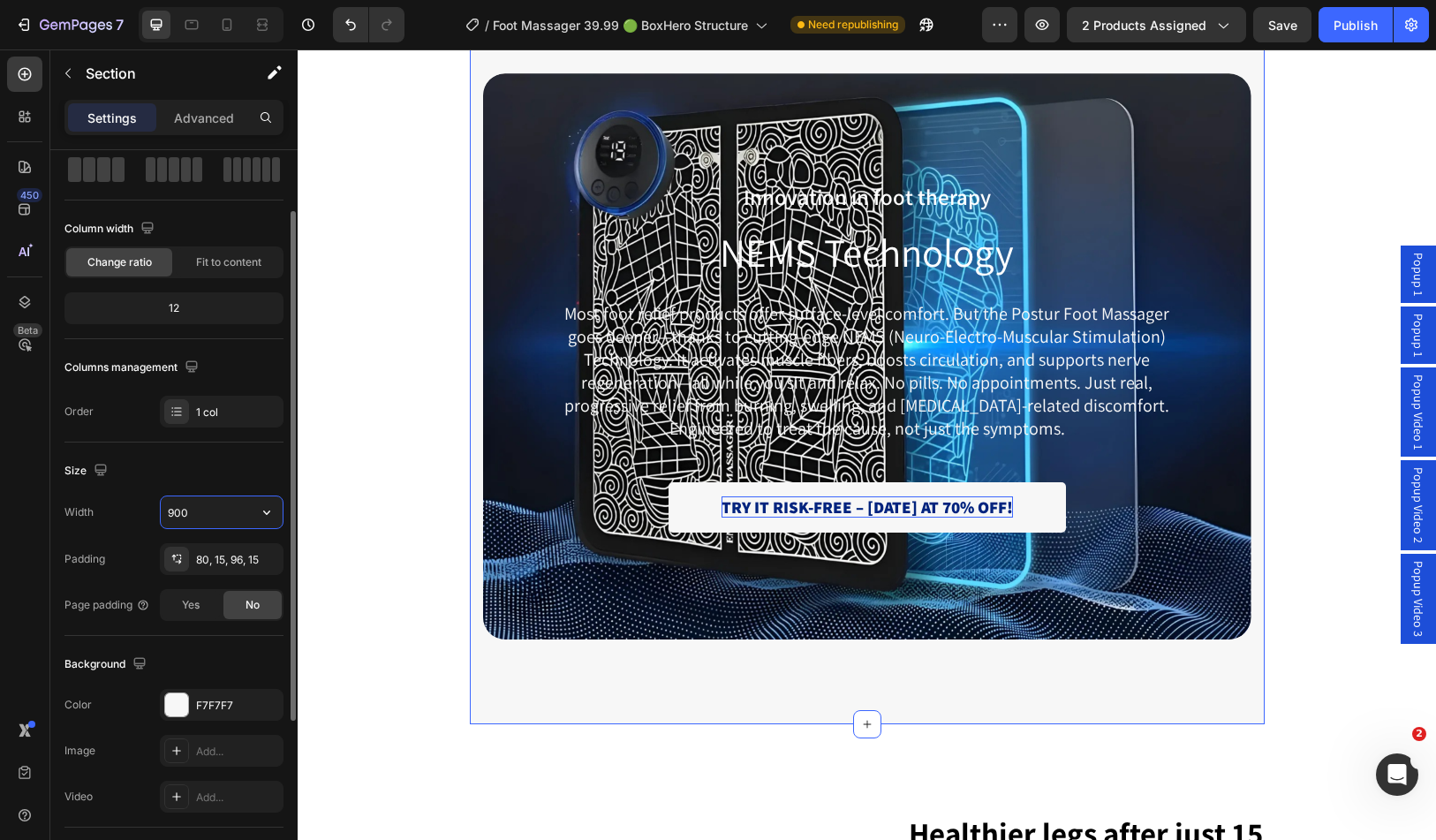
click at [189, 505] on input "900" at bounding box center [221, 512] width 122 height 32
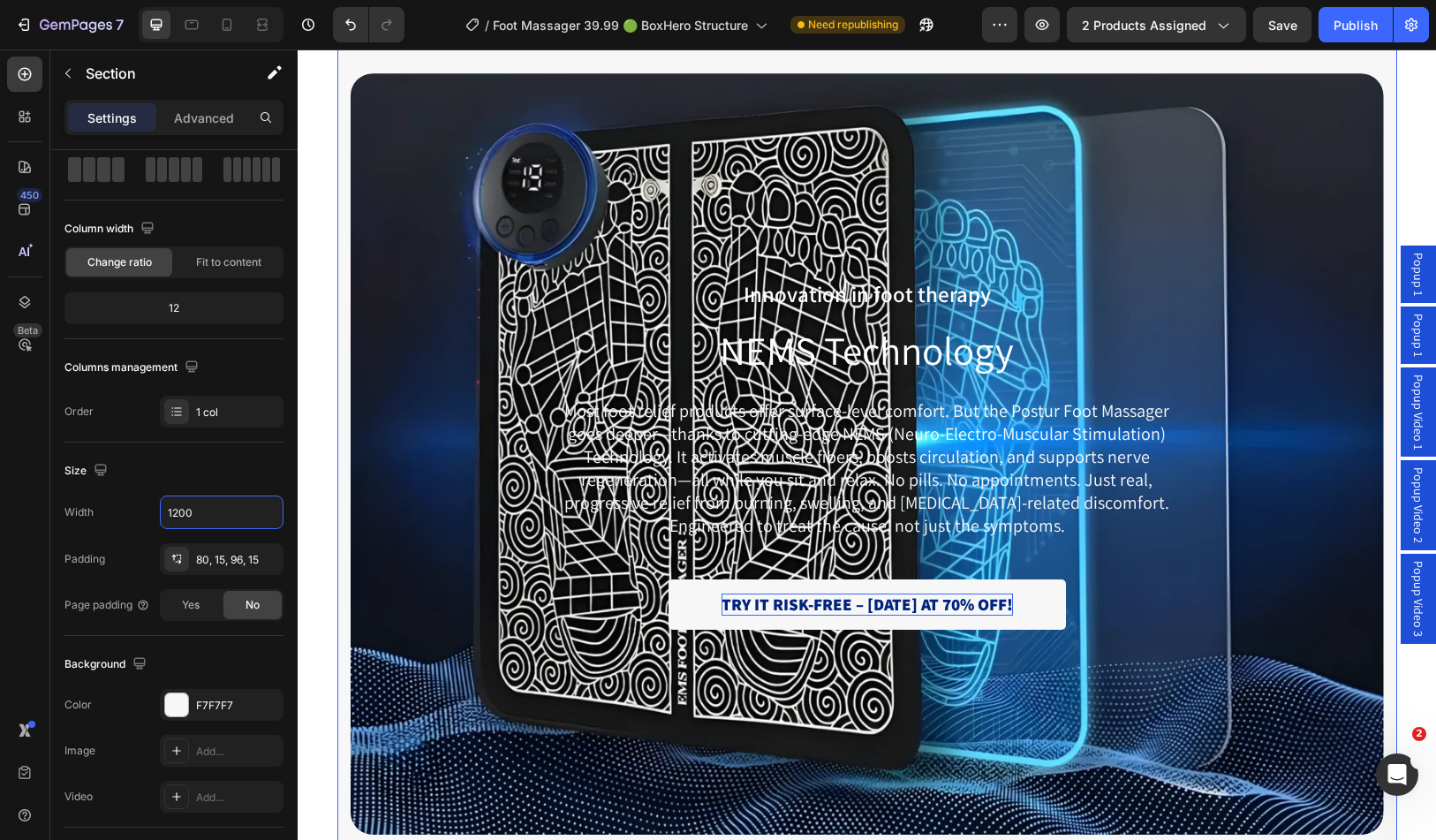
type input "1200"
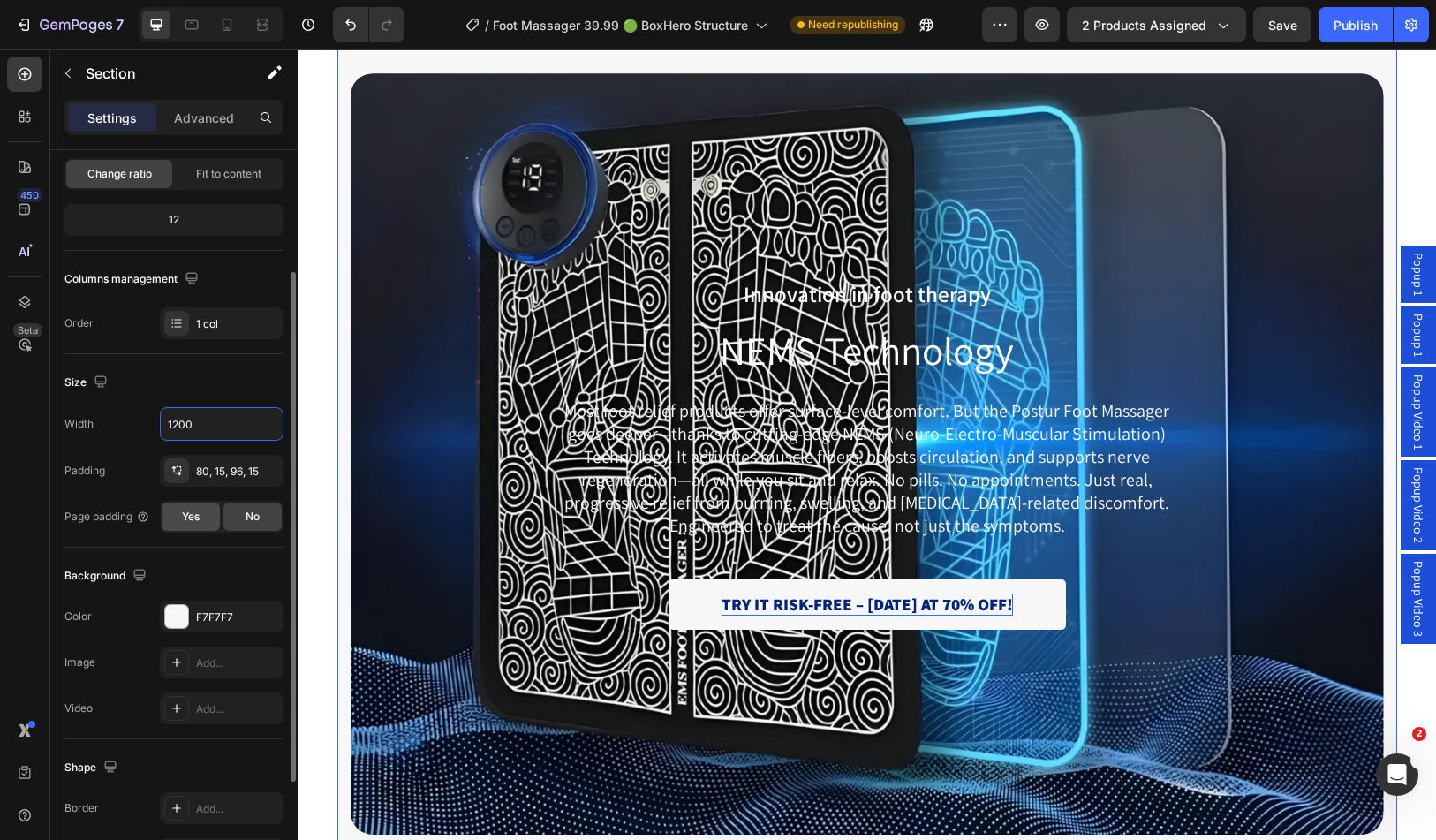
click at [198, 510] on span "Yes" at bounding box center [191, 517] width 18 height 16
click at [253, 516] on span "No" at bounding box center [252, 517] width 14 height 16
click at [219, 490] on div "Width 1200 Padding 80, 15, 96, 15 Page padding Yes No" at bounding box center [174, 470] width 219 height 126
click at [222, 434] on input "1200" at bounding box center [221, 424] width 122 height 32
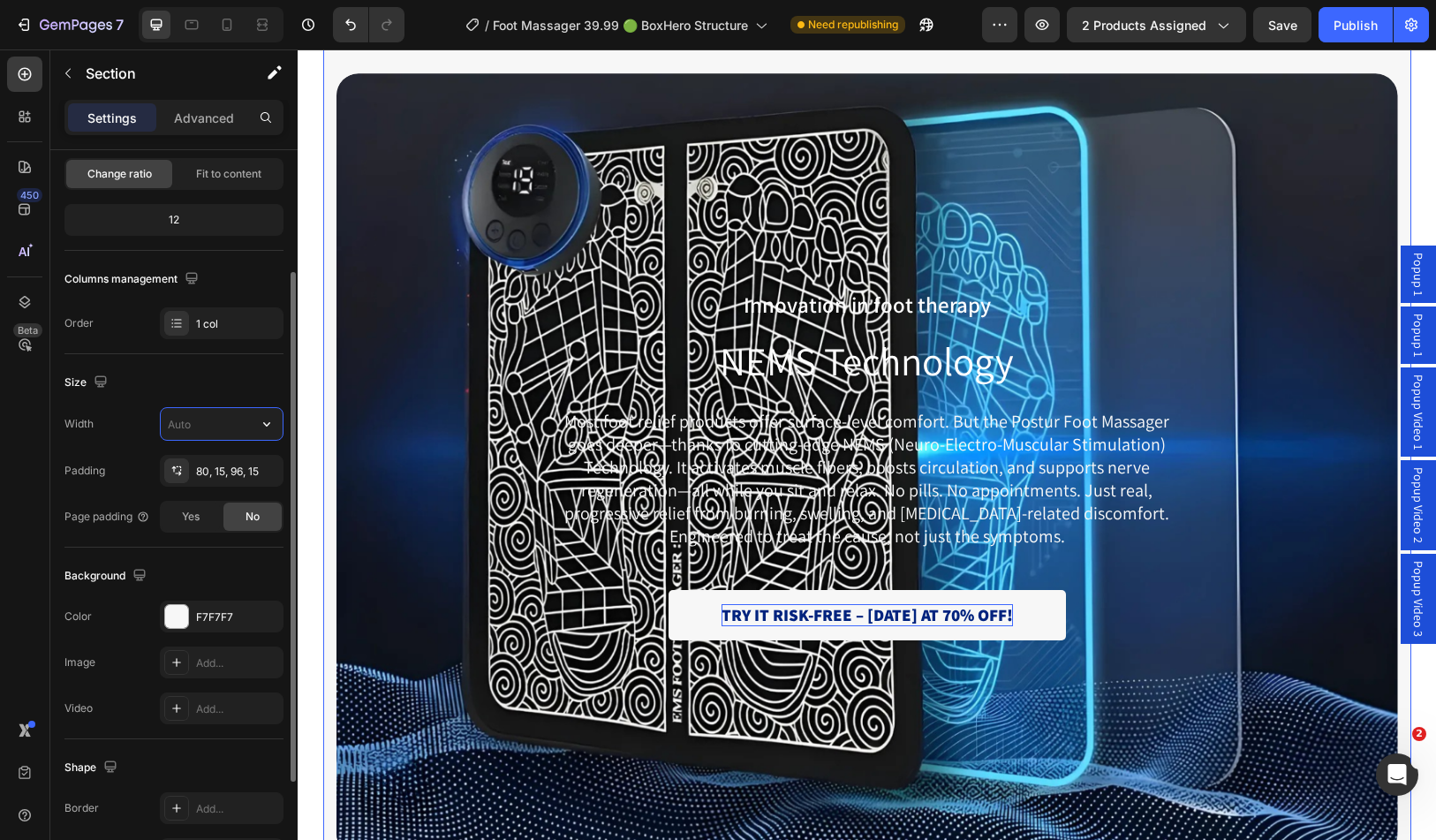
click at [231, 417] on input "text" at bounding box center [221, 424] width 122 height 32
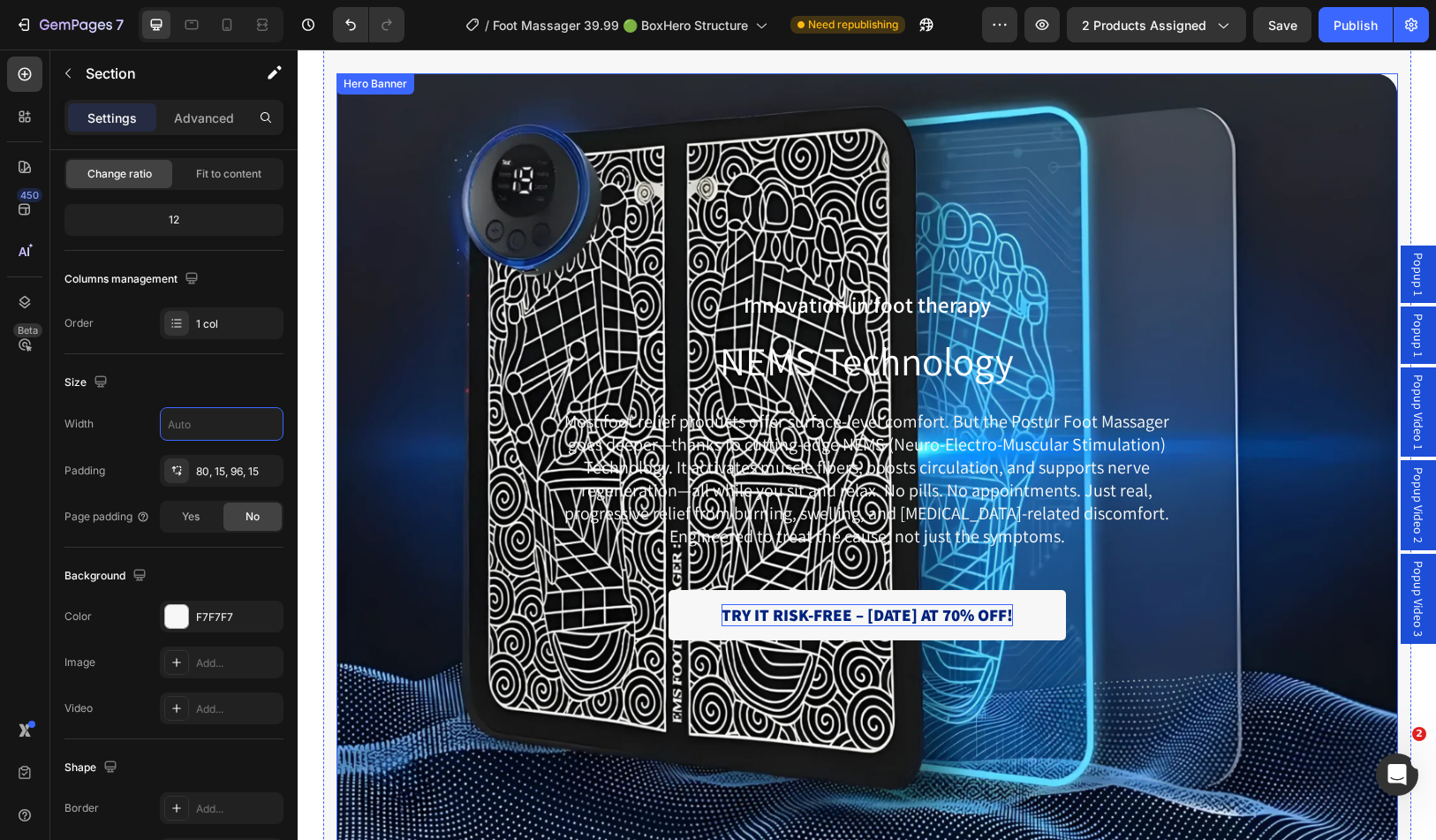
click at [502, 464] on div "Background Image" at bounding box center [868, 464] width 1062 height 782
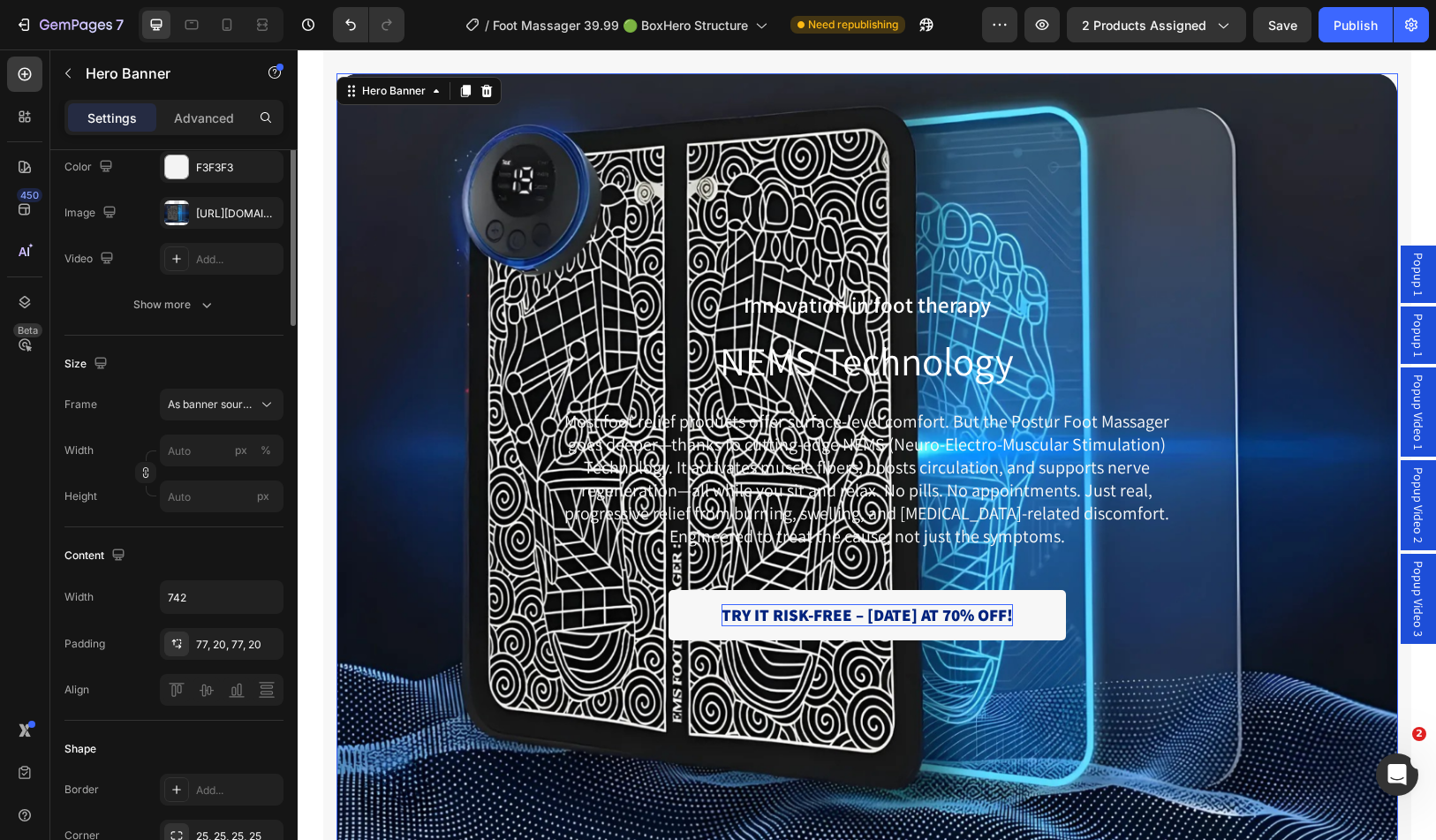
scroll to position [0, 0]
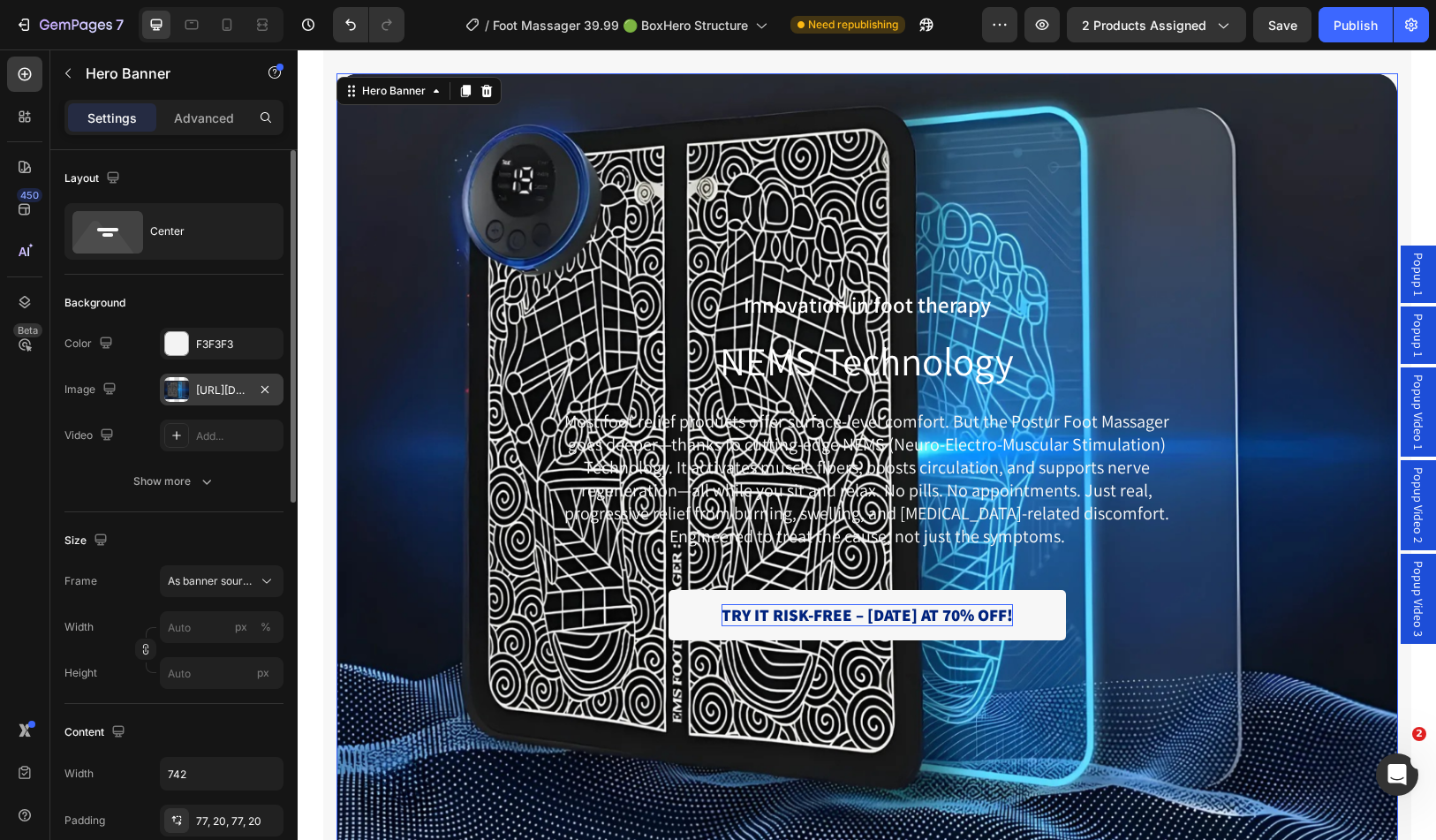
click at [196, 386] on div "[URL][DOMAIN_NAME]" at bounding box center [221, 391] width 51 height 16
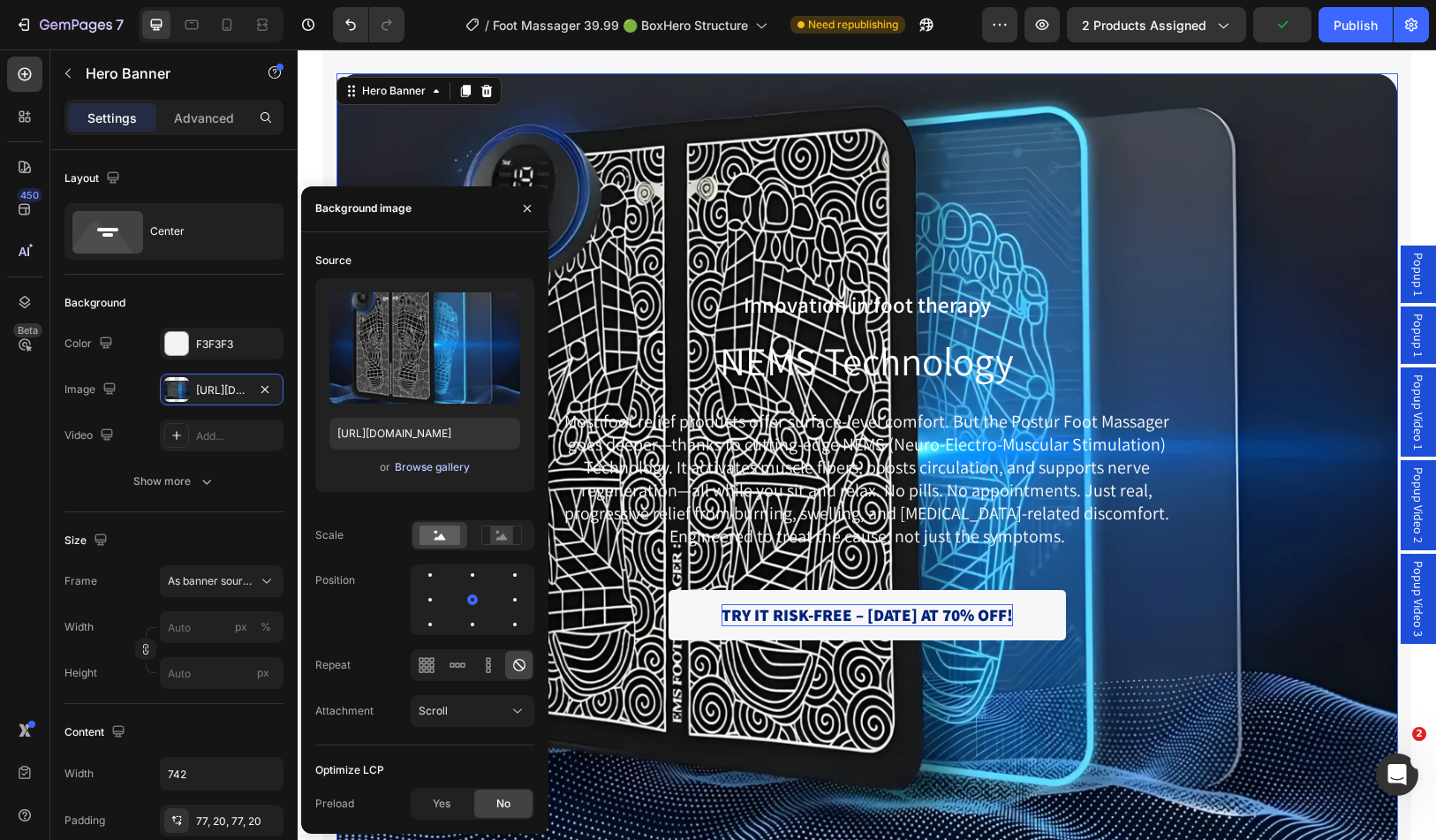
click at [420, 468] on div "Browse gallery" at bounding box center [431, 467] width 75 height 16
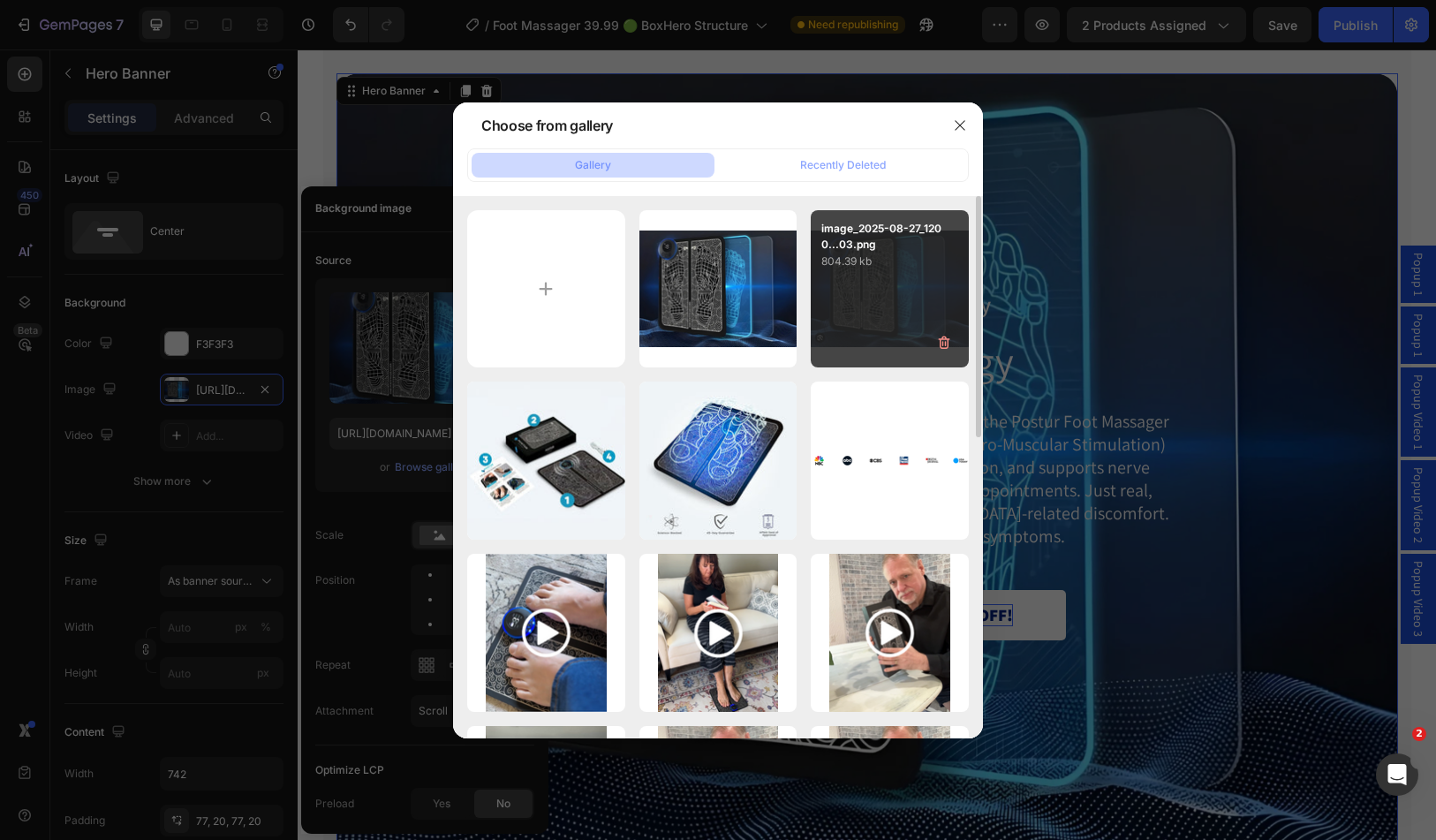
click at [883, 305] on div "image_2025-08-27_1200...03.png 804.39 kb" at bounding box center [890, 289] width 158 height 158
type input "[URL][DOMAIN_NAME]"
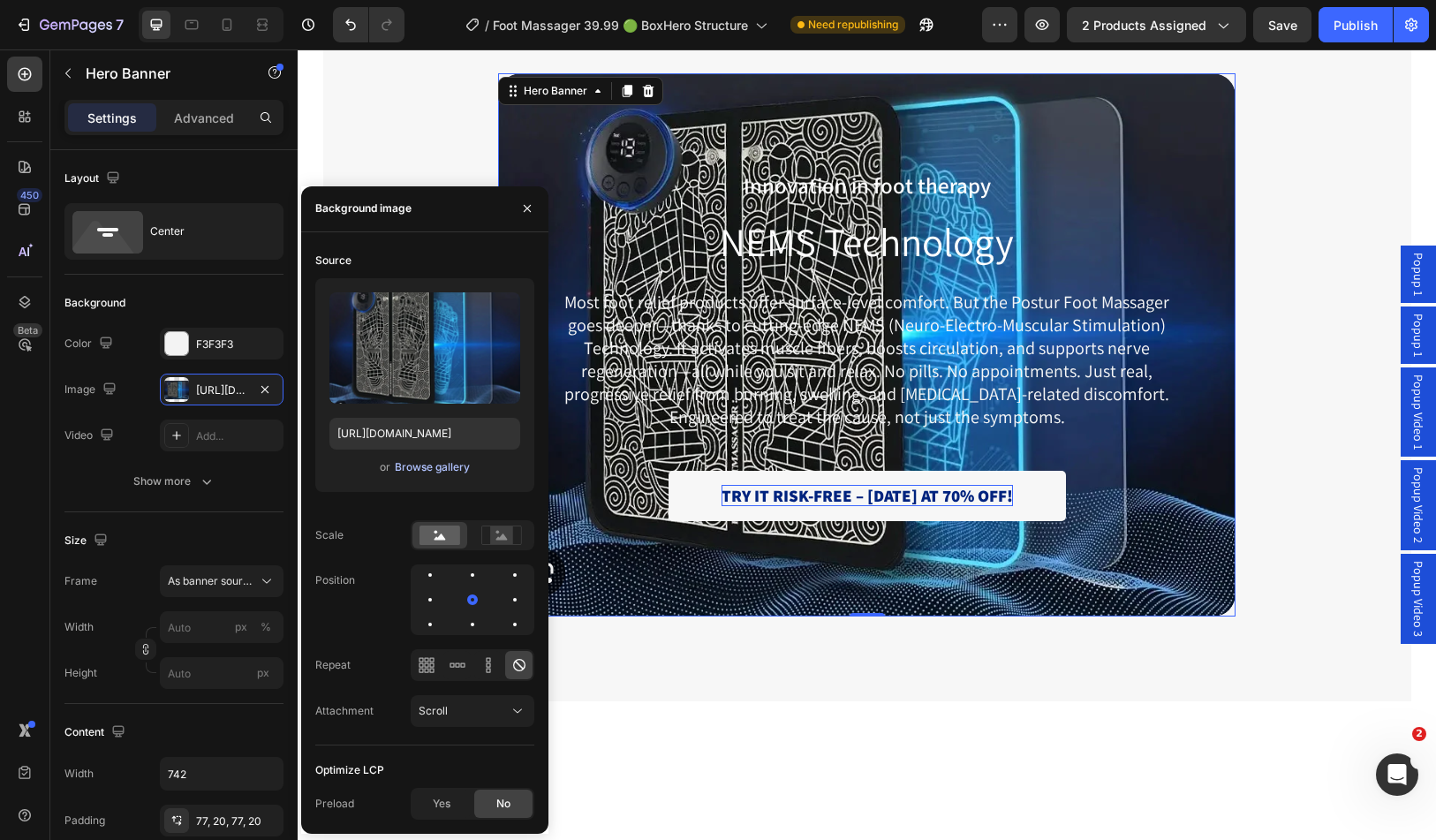
click at [444, 468] on div "Browse gallery" at bounding box center [431, 467] width 75 height 16
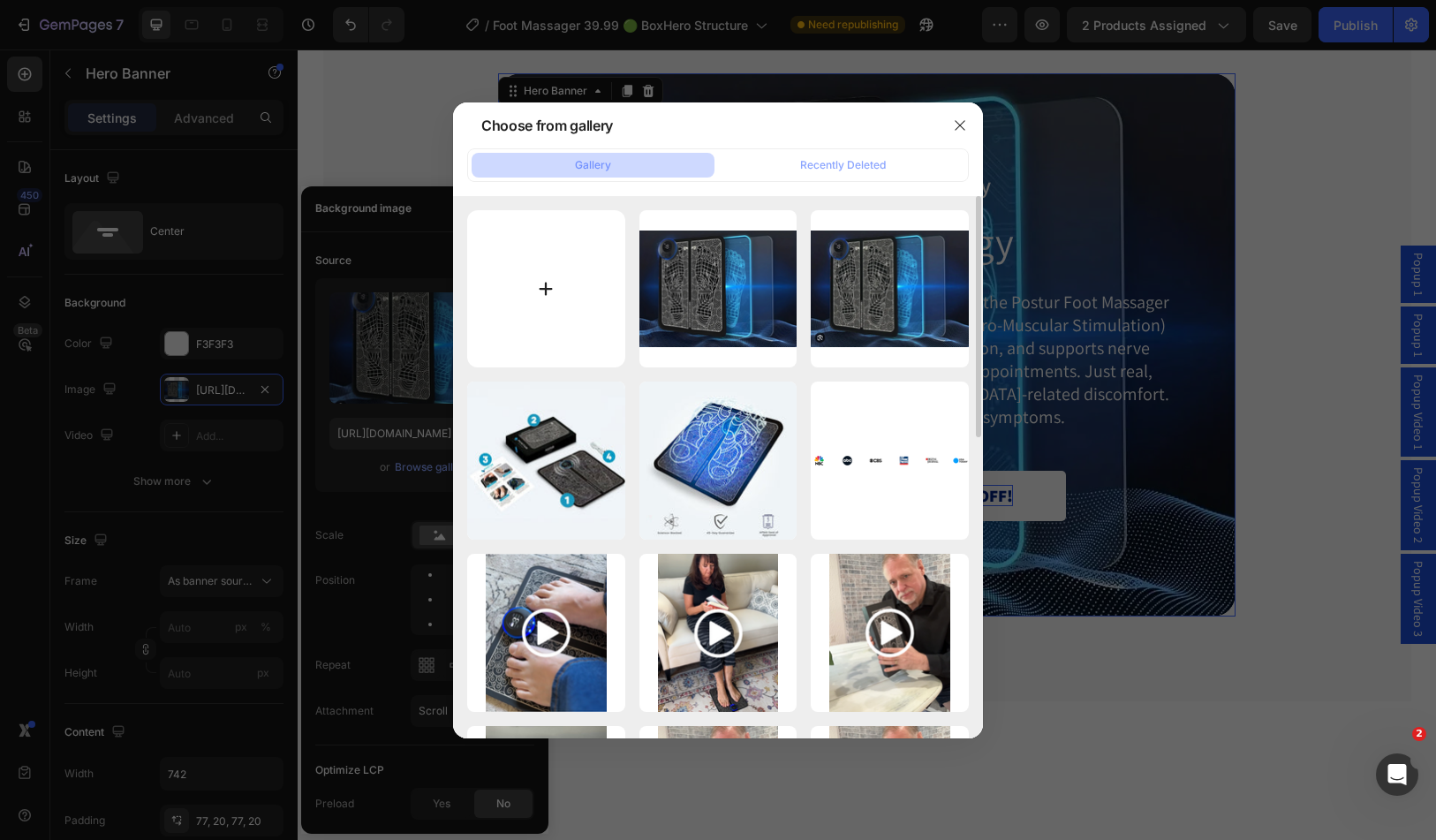
click at [527, 271] on input "file" at bounding box center [546, 289] width 158 height 158
type input "C:\fakepath\image_2025-08-27_120254697.png"
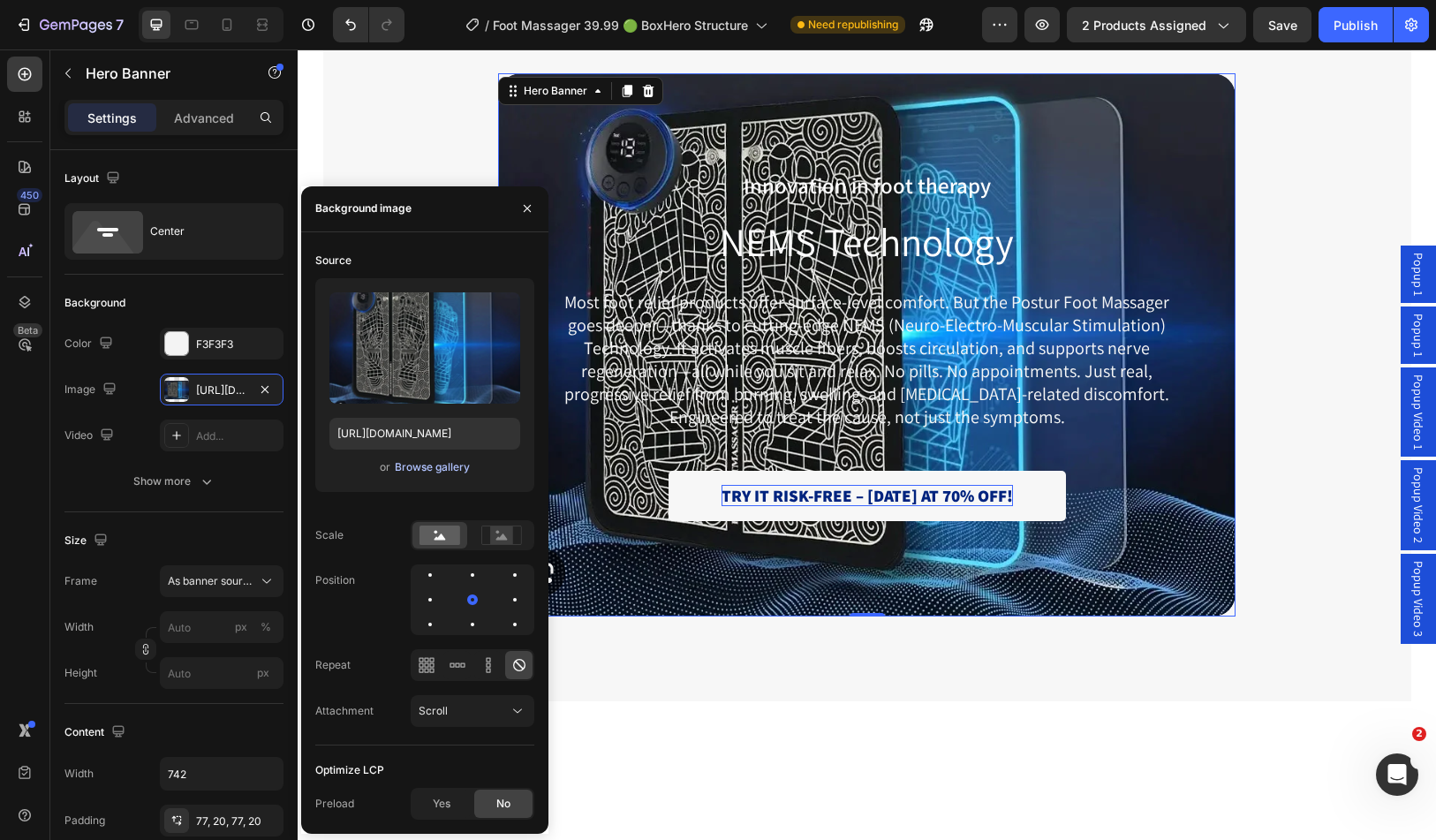
click at [455, 466] on div "Browse gallery" at bounding box center [431, 467] width 75 height 16
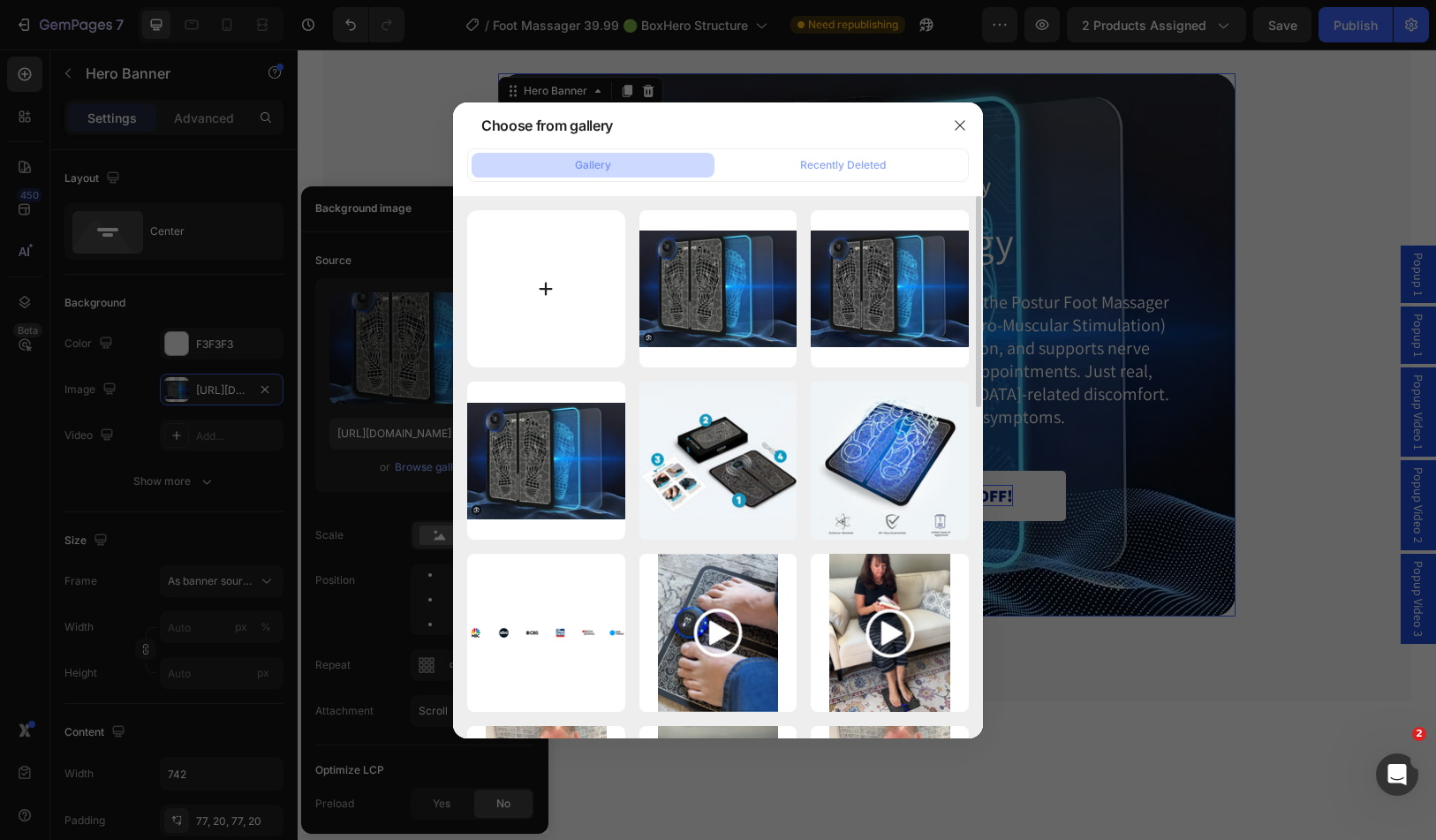
click at [609, 308] on input "file" at bounding box center [546, 289] width 158 height 158
type input "C:\fakepath\Design sans titre (12).png"
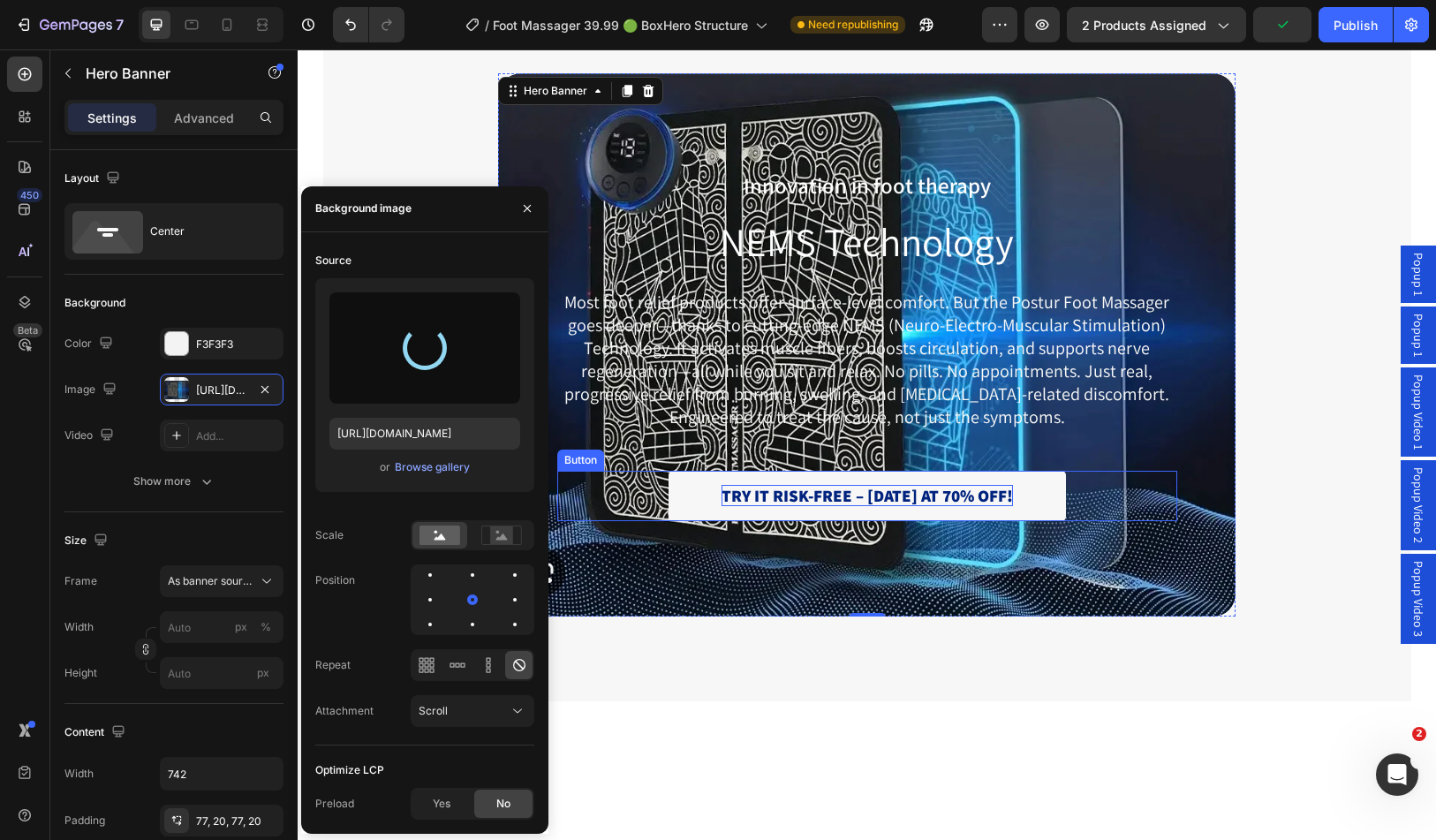
type input "[URL][DOMAIN_NAME]"
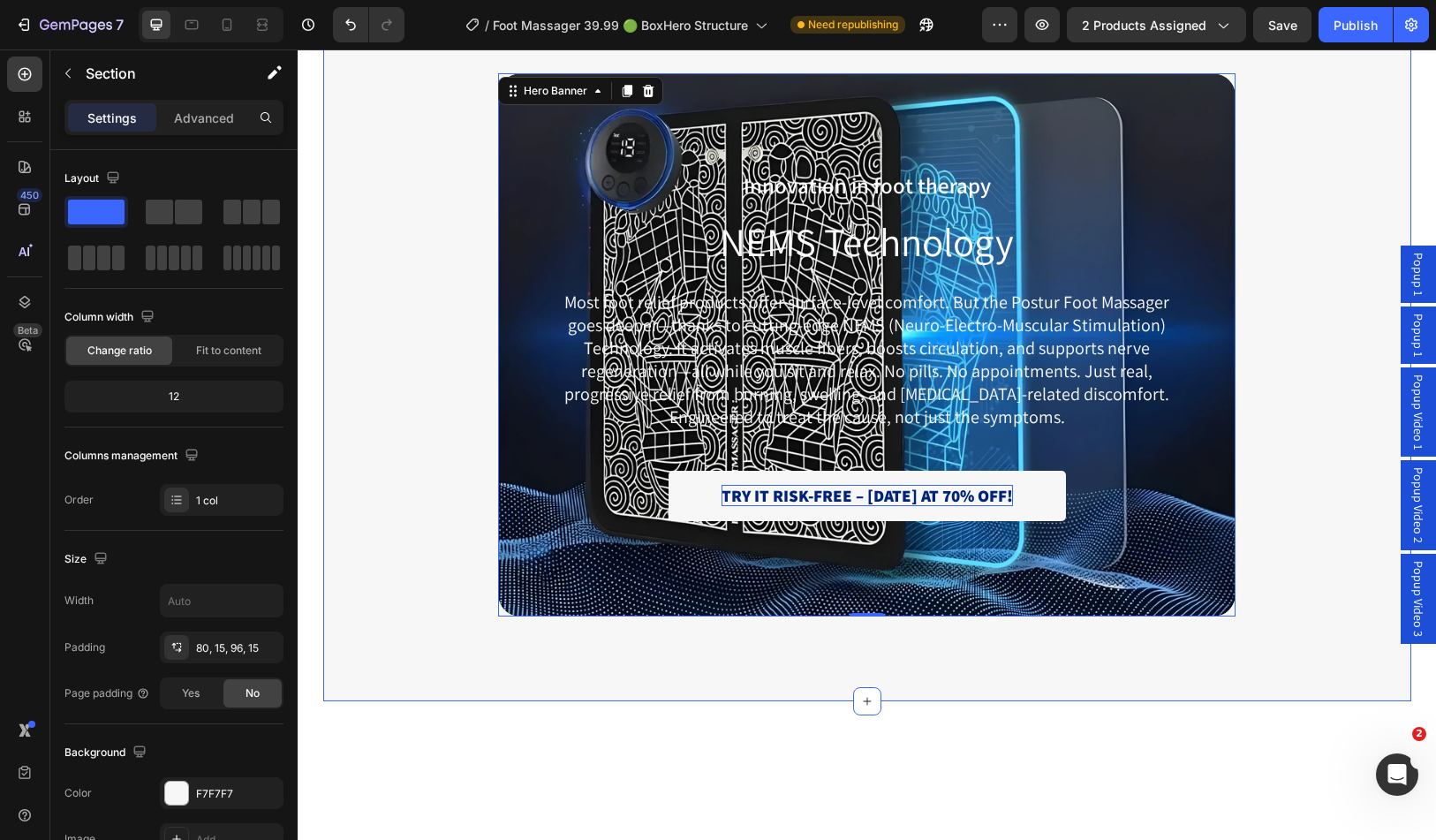
click at [381, 140] on div "Innovation in foot therapy Text Block NEMS Technology Heading Most foot relief …" at bounding box center [868, 345] width 1062 height 543
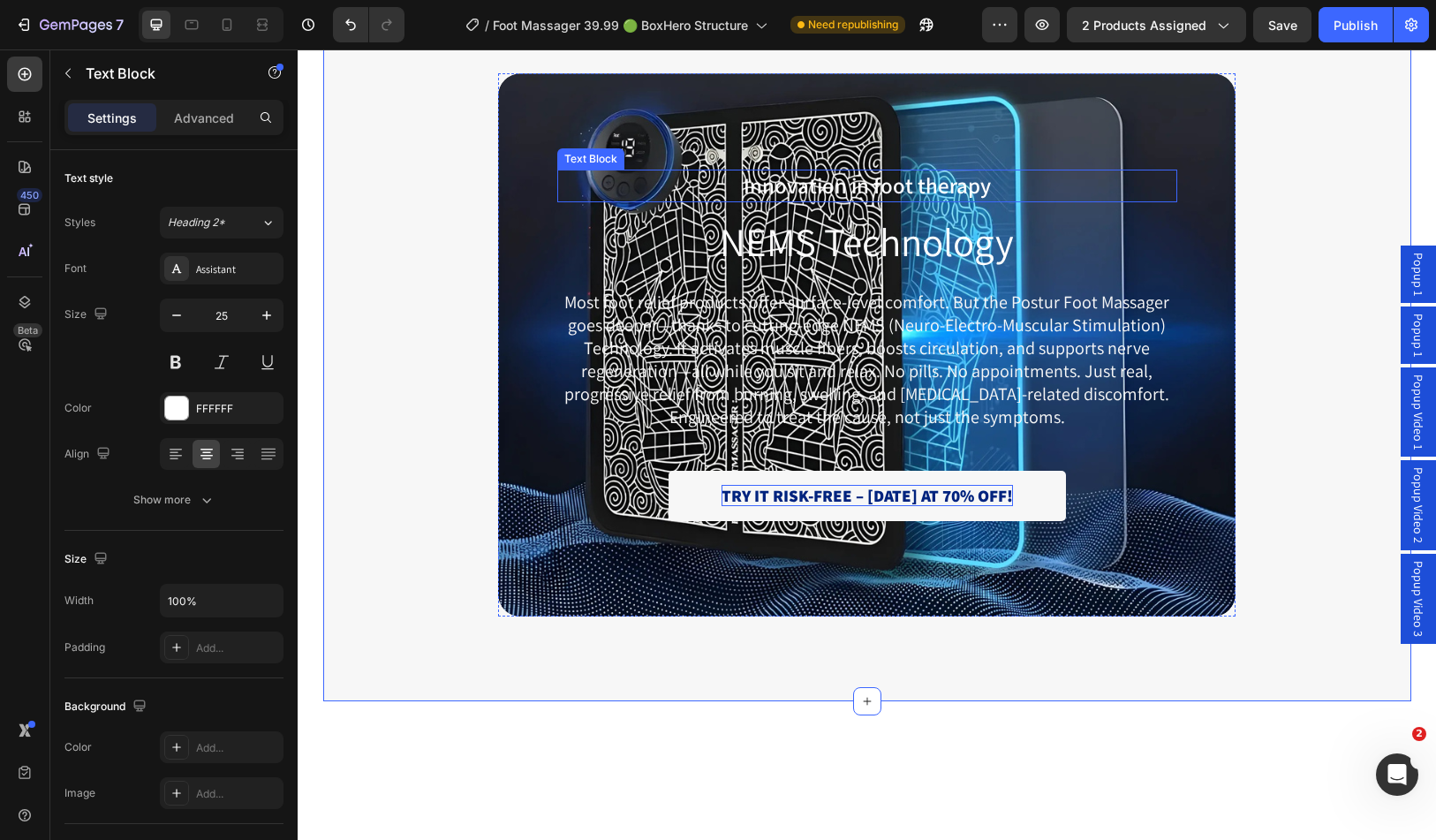
click at [877, 179] on span "Innovation in foot therapy" at bounding box center [867, 184] width 247 height 29
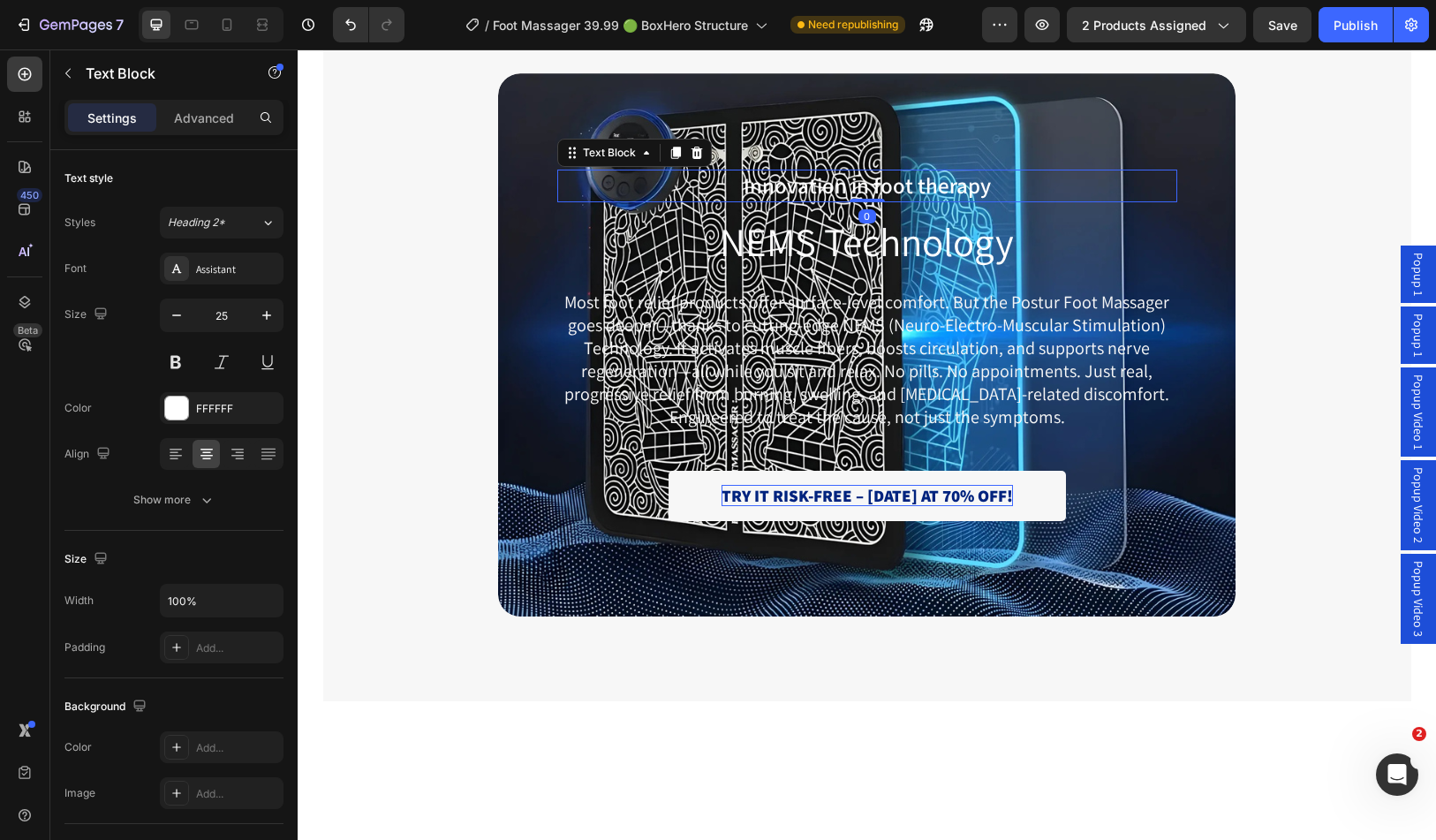
click at [877, 179] on span "Innovation in foot therapy" at bounding box center [867, 184] width 247 height 29
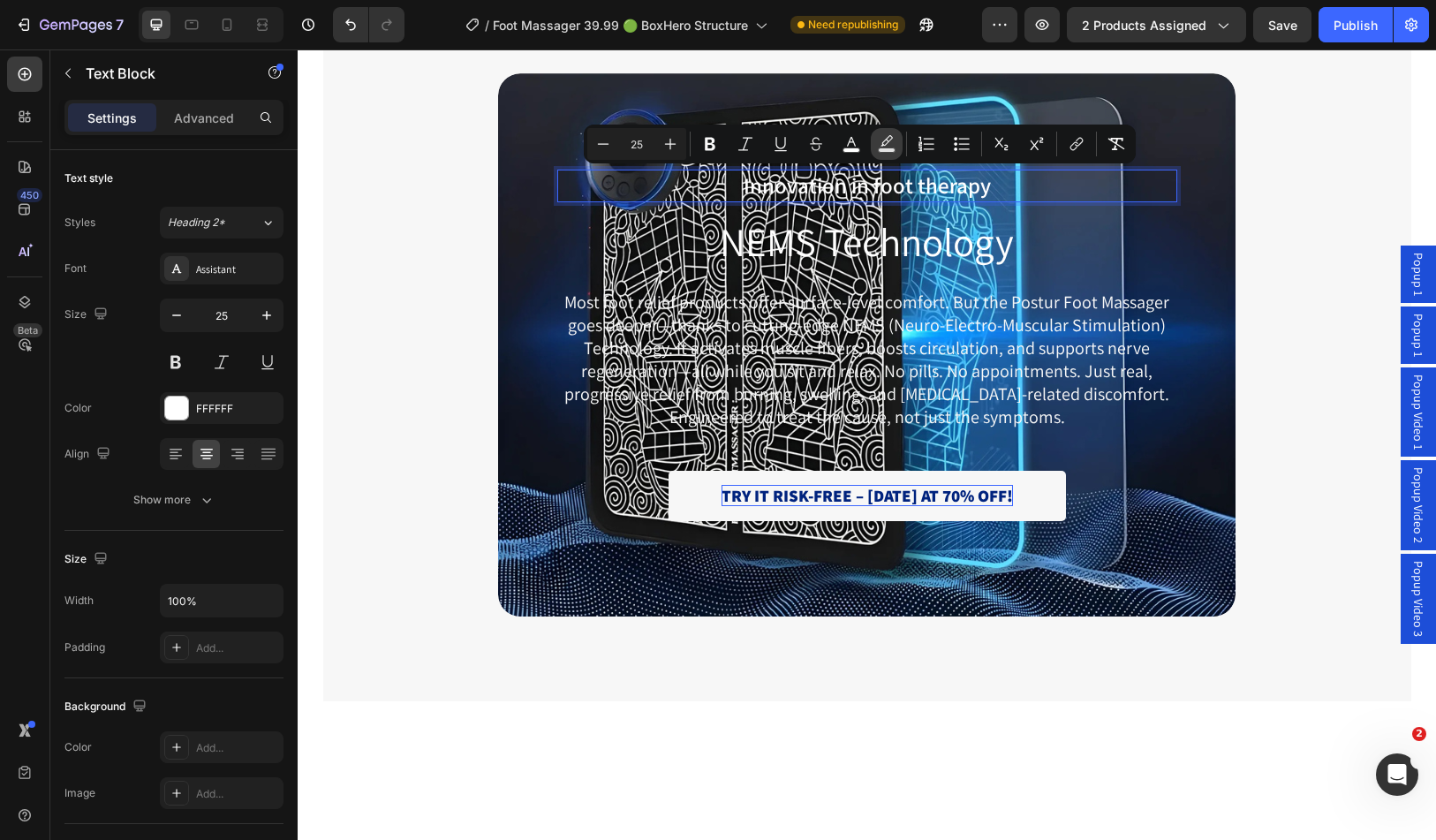
click at [888, 149] on rect "Editor contextual toolbar" at bounding box center [887, 150] width 17 height 4
type input "000000"
type input "77"
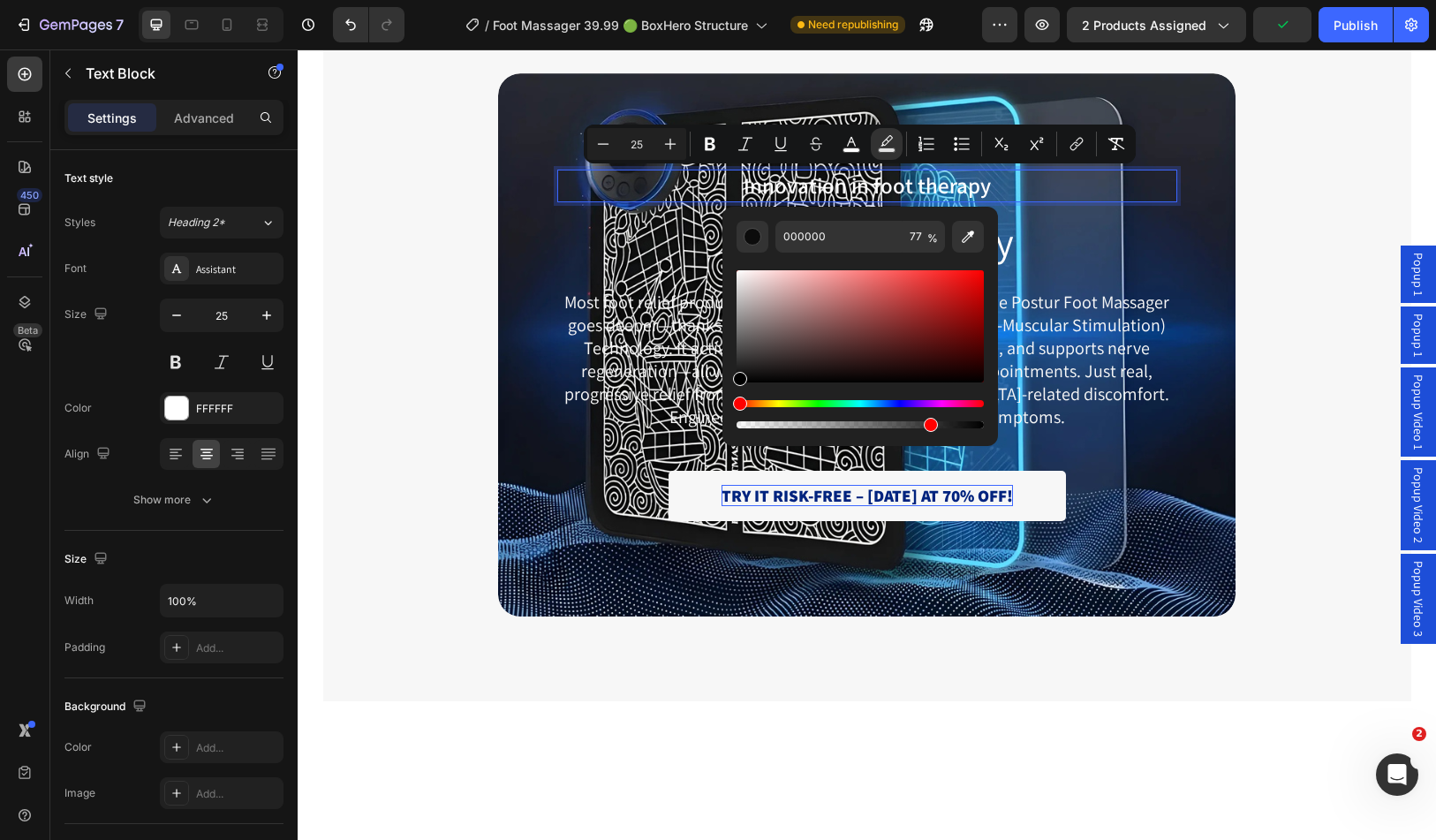
click at [960, 424] on div "Editor contextual toolbar" at bounding box center [860, 424] width 247 height 7
click at [948, 424] on div "Editor contextual toolbar" at bounding box center [860, 424] width 247 height 7
click at [936, 424] on div "Editor contextual toolbar" at bounding box center [860, 424] width 247 height 7
click at [923, 424] on div "Editor contextual toolbar" at bounding box center [860, 424] width 247 height 7
click at [919, 423] on div "Editor contextual toolbar" at bounding box center [926, 424] width 14 height 14
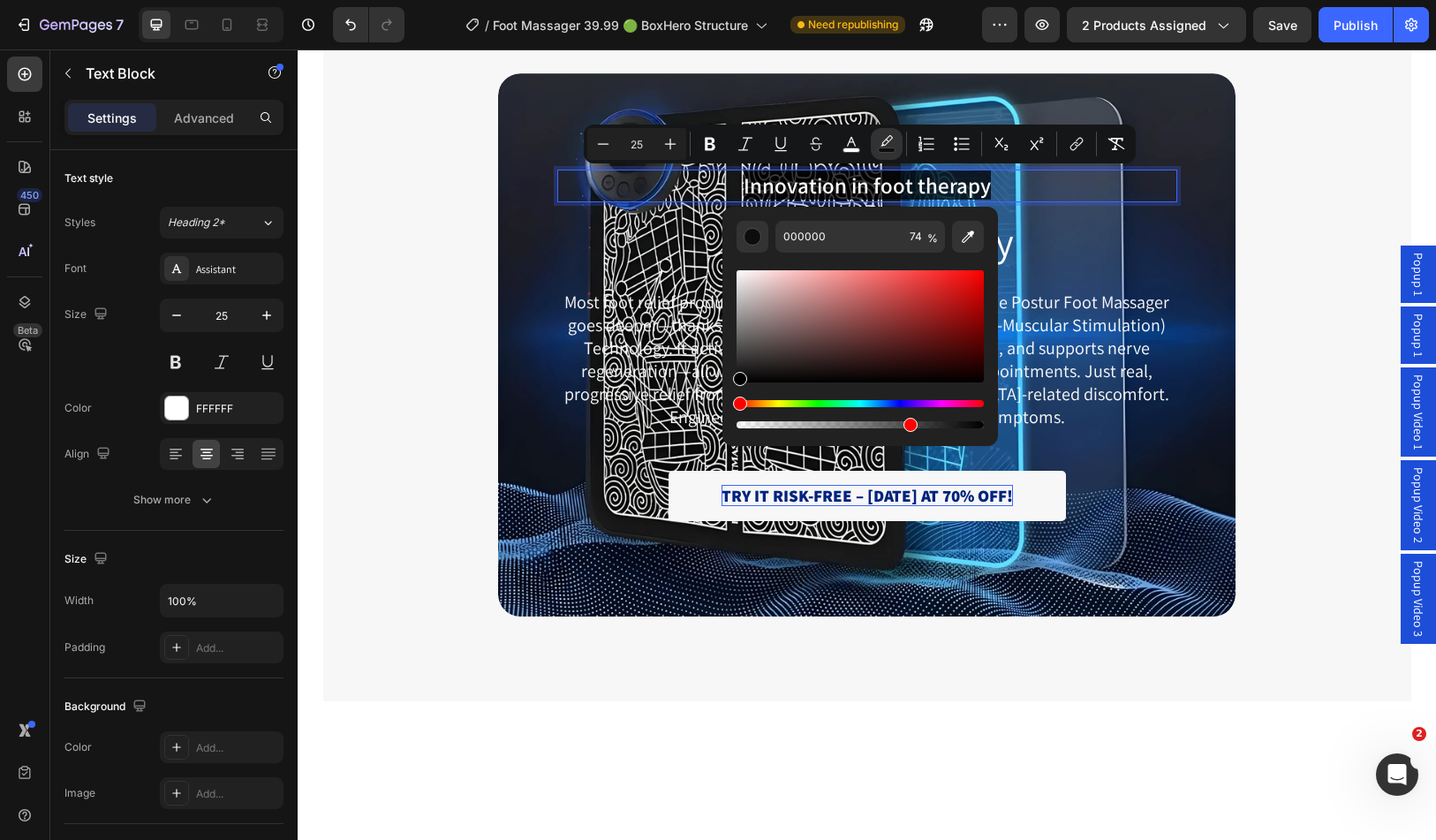
click at [907, 423] on div "Editor contextual toolbar" at bounding box center [860, 424] width 247 height 7
click at [887, 423] on div "Editor contextual toolbar" at bounding box center [860, 424] width 247 height 7
type input "61"
click at [439, 345] on div "Innovation in foot therapy Text Block 0 NEMS Technology Heading Most foot relie…" at bounding box center [868, 345] width 1062 height 543
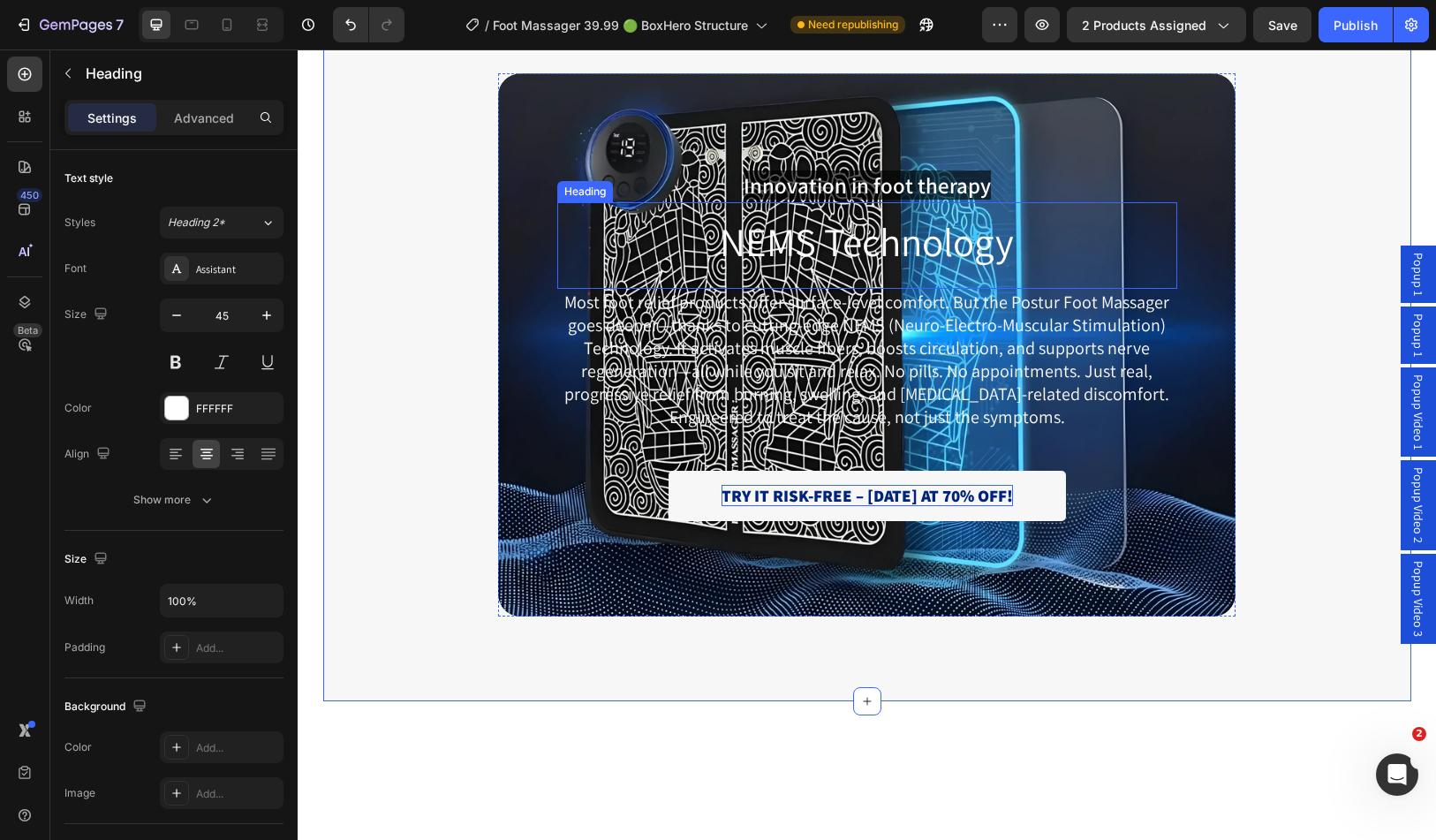
click at [852, 240] on p "NEMS Technology" at bounding box center [867, 241] width 617 height 47
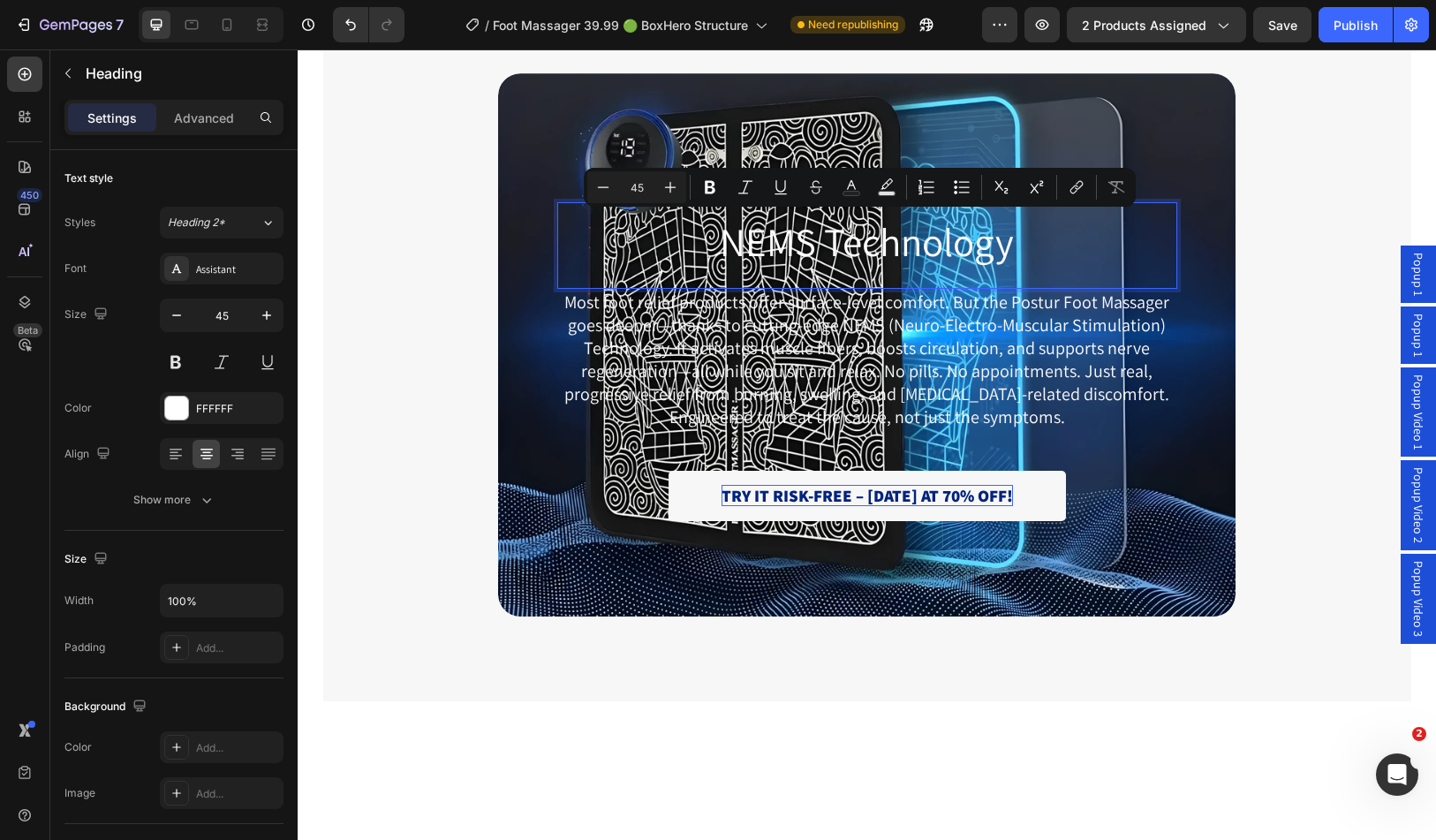
click at [1134, 240] on p "NEMS Technology" at bounding box center [867, 241] width 617 height 47
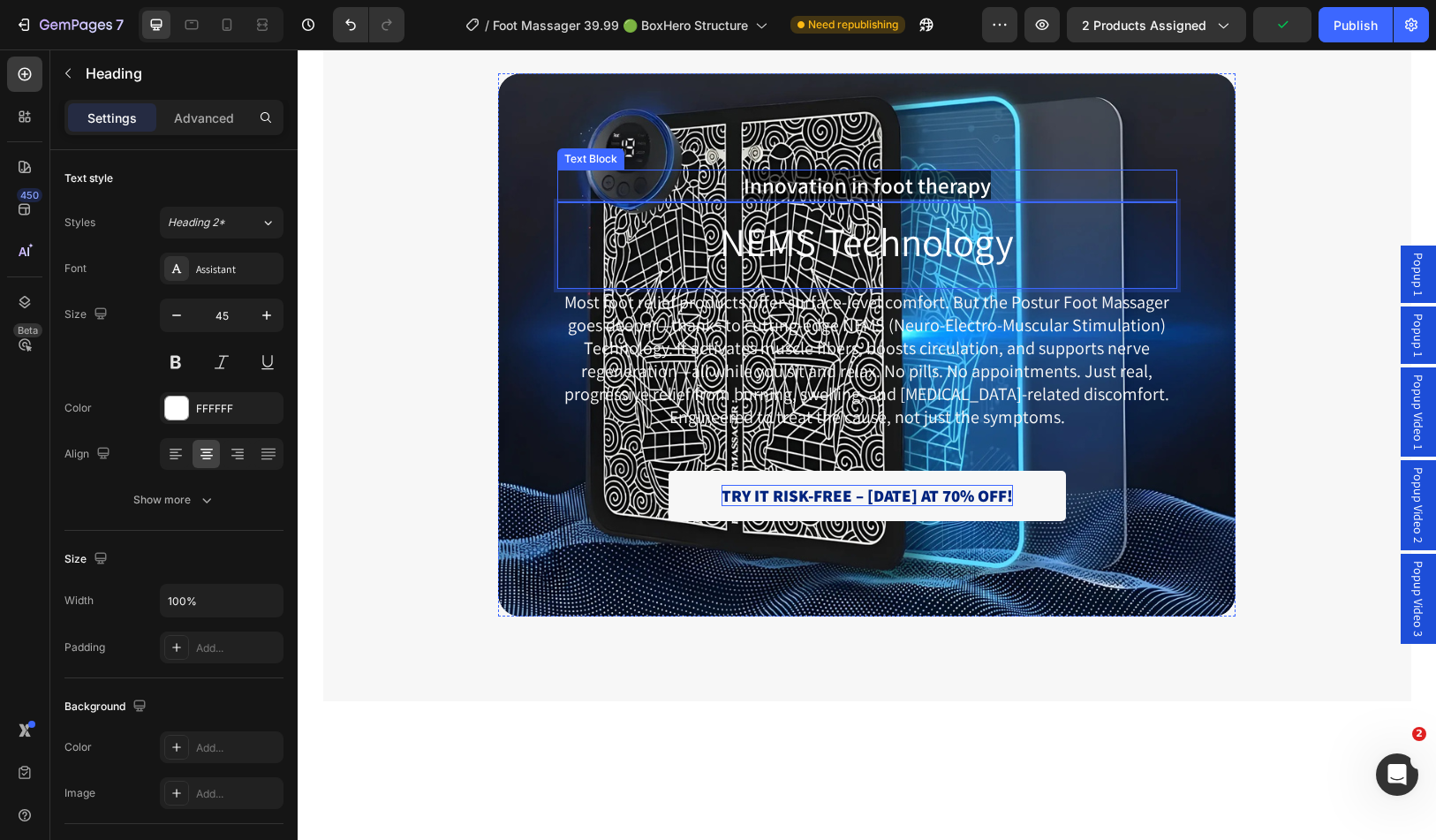
click at [829, 183] on span "Innovation in foot therapy" at bounding box center [867, 184] width 247 height 29
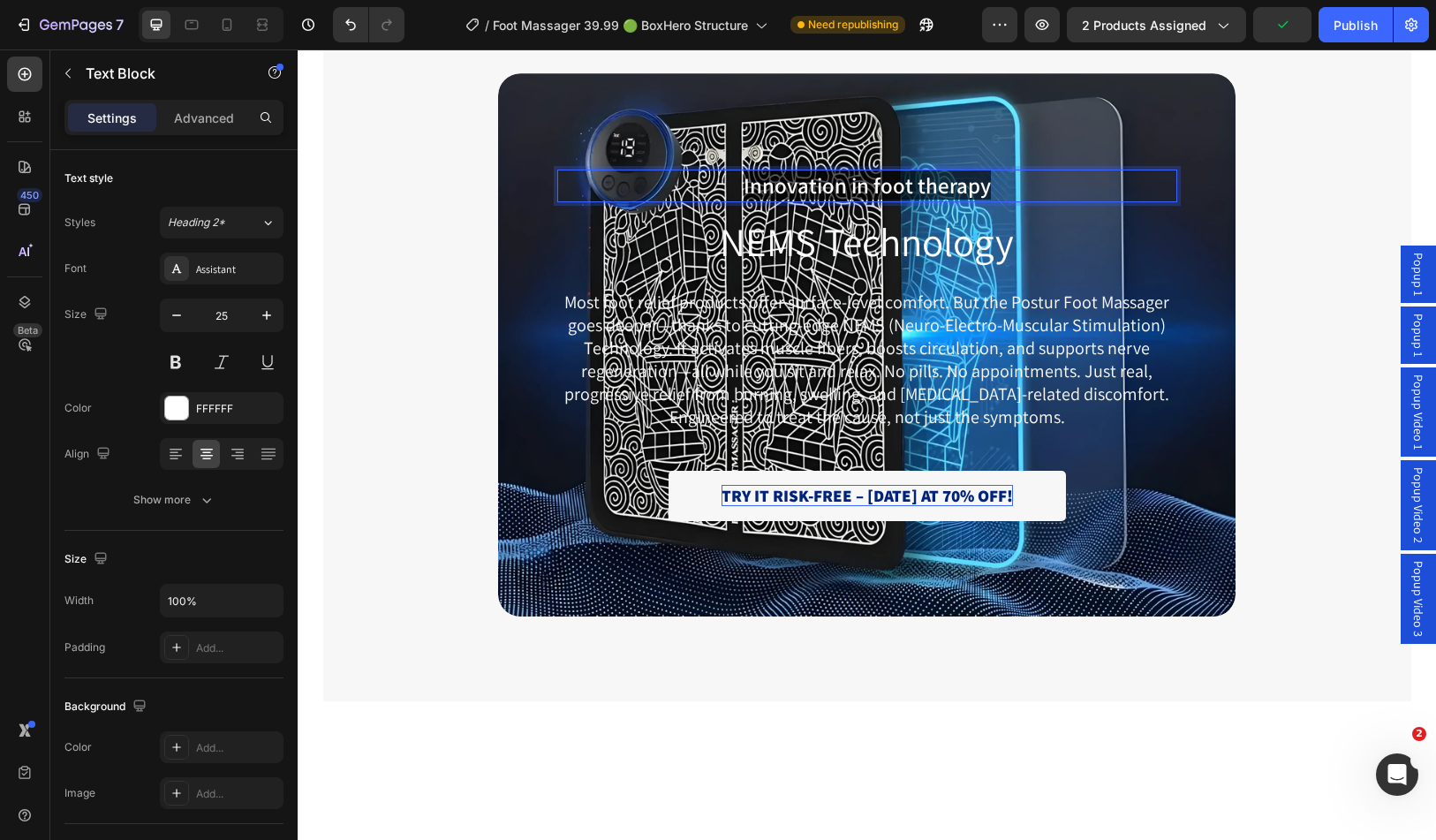
click at [829, 183] on span "Innovation in foot therapy" at bounding box center [867, 184] width 247 height 29
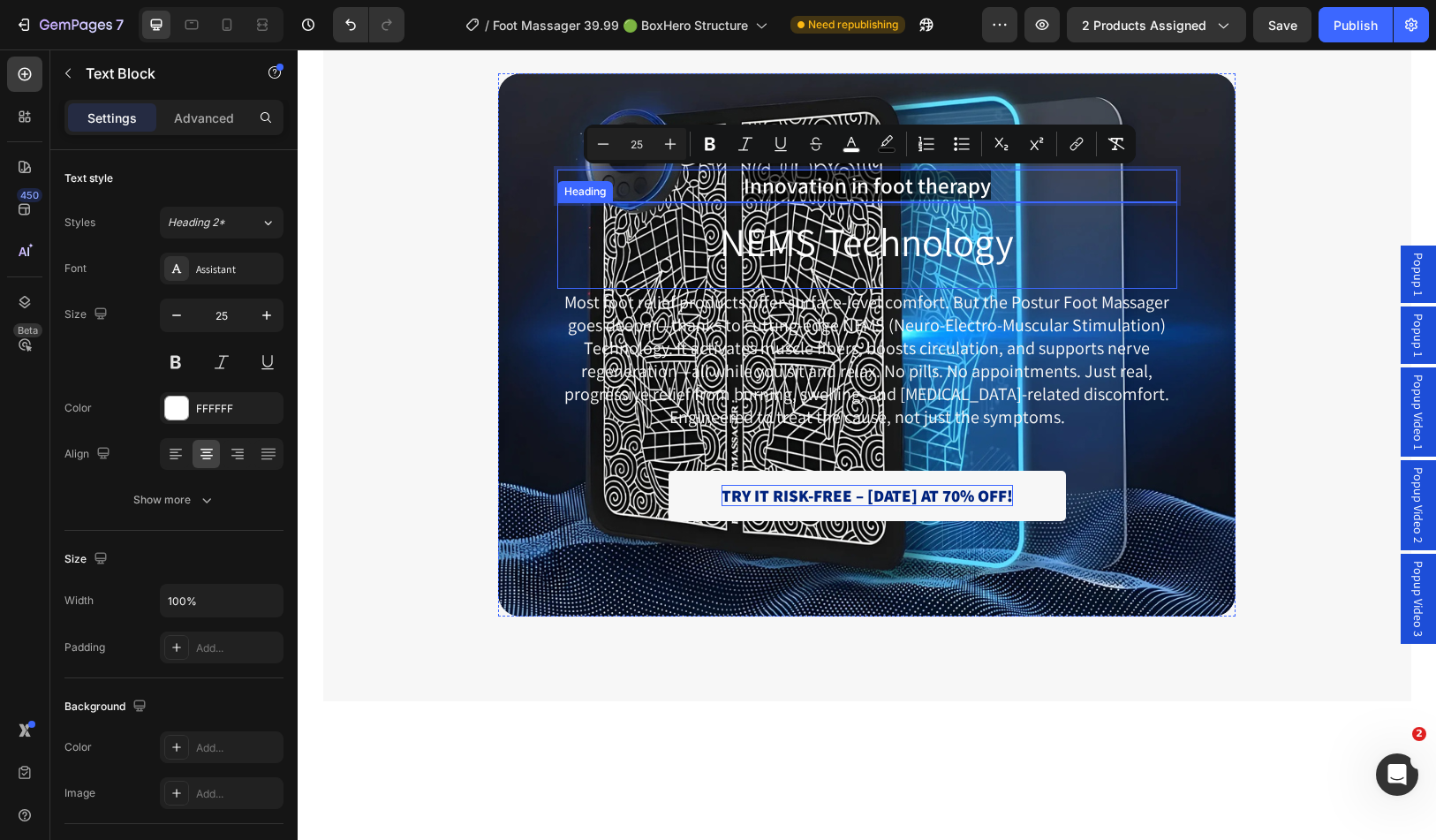
click at [933, 253] on p "NEMS Technology" at bounding box center [867, 241] width 617 height 47
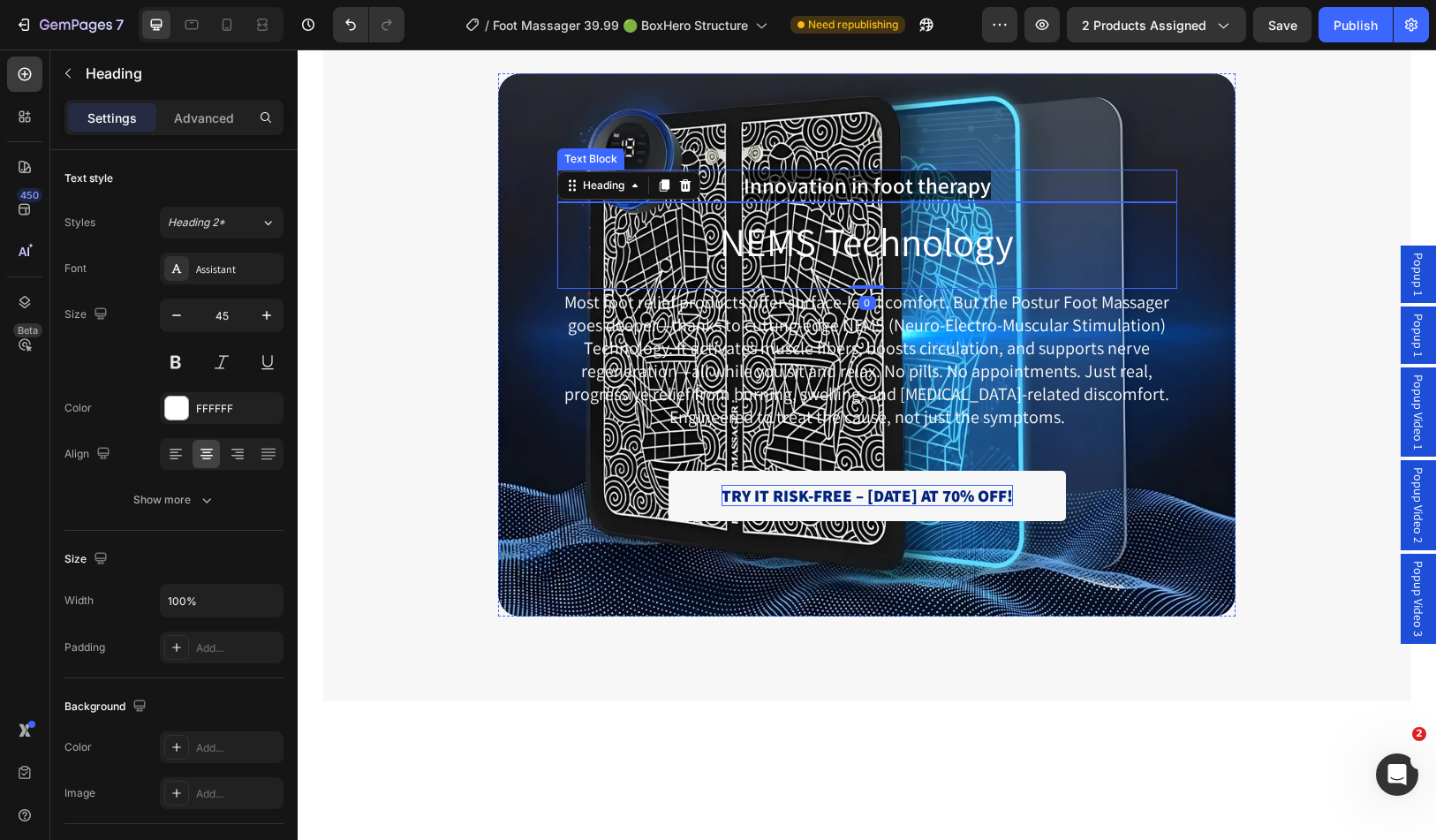
click at [899, 180] on span "Innovation in foot therapy" at bounding box center [867, 184] width 247 height 29
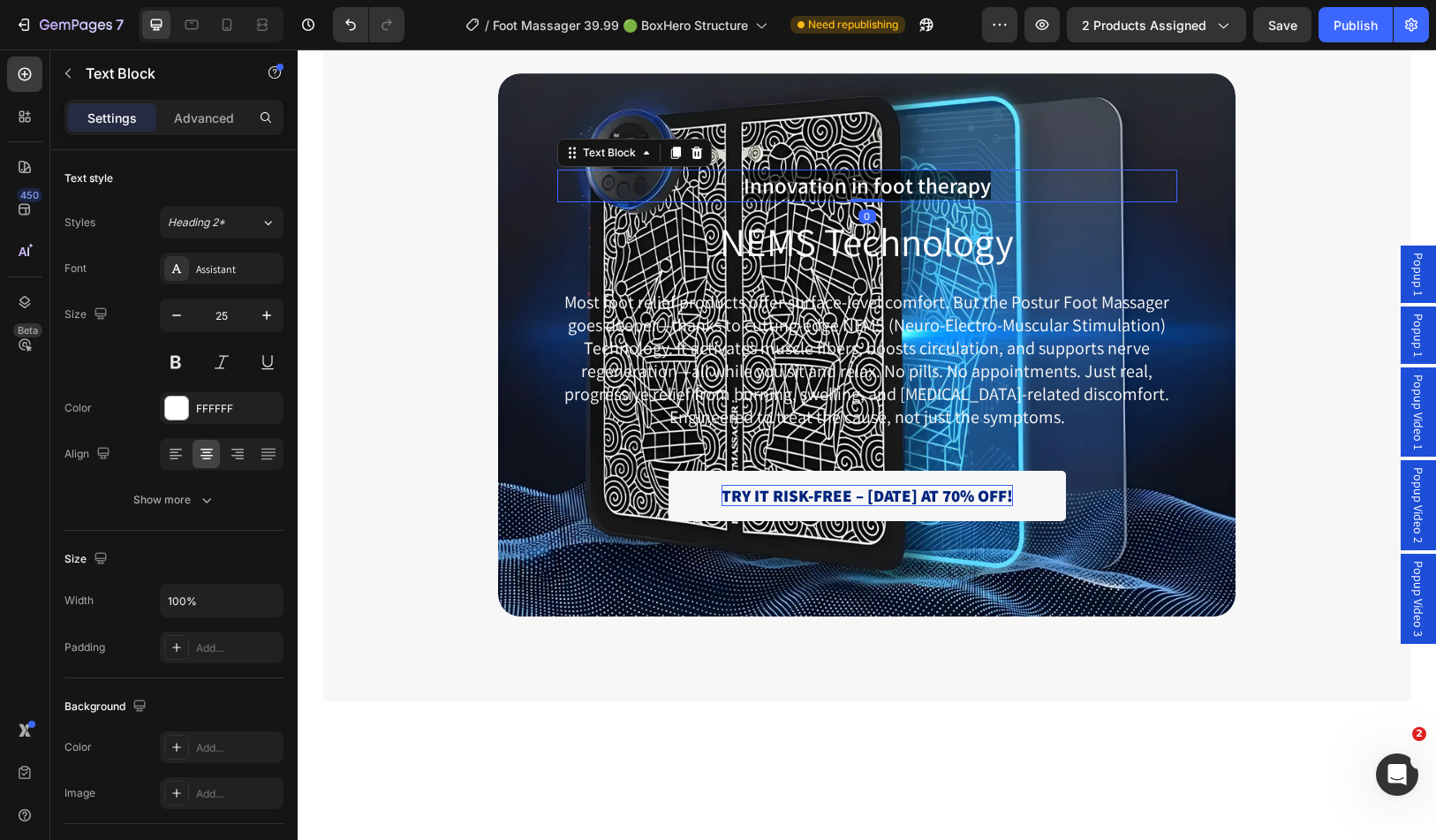
click at [899, 180] on span "Innovation in foot therapy" at bounding box center [867, 184] width 247 height 29
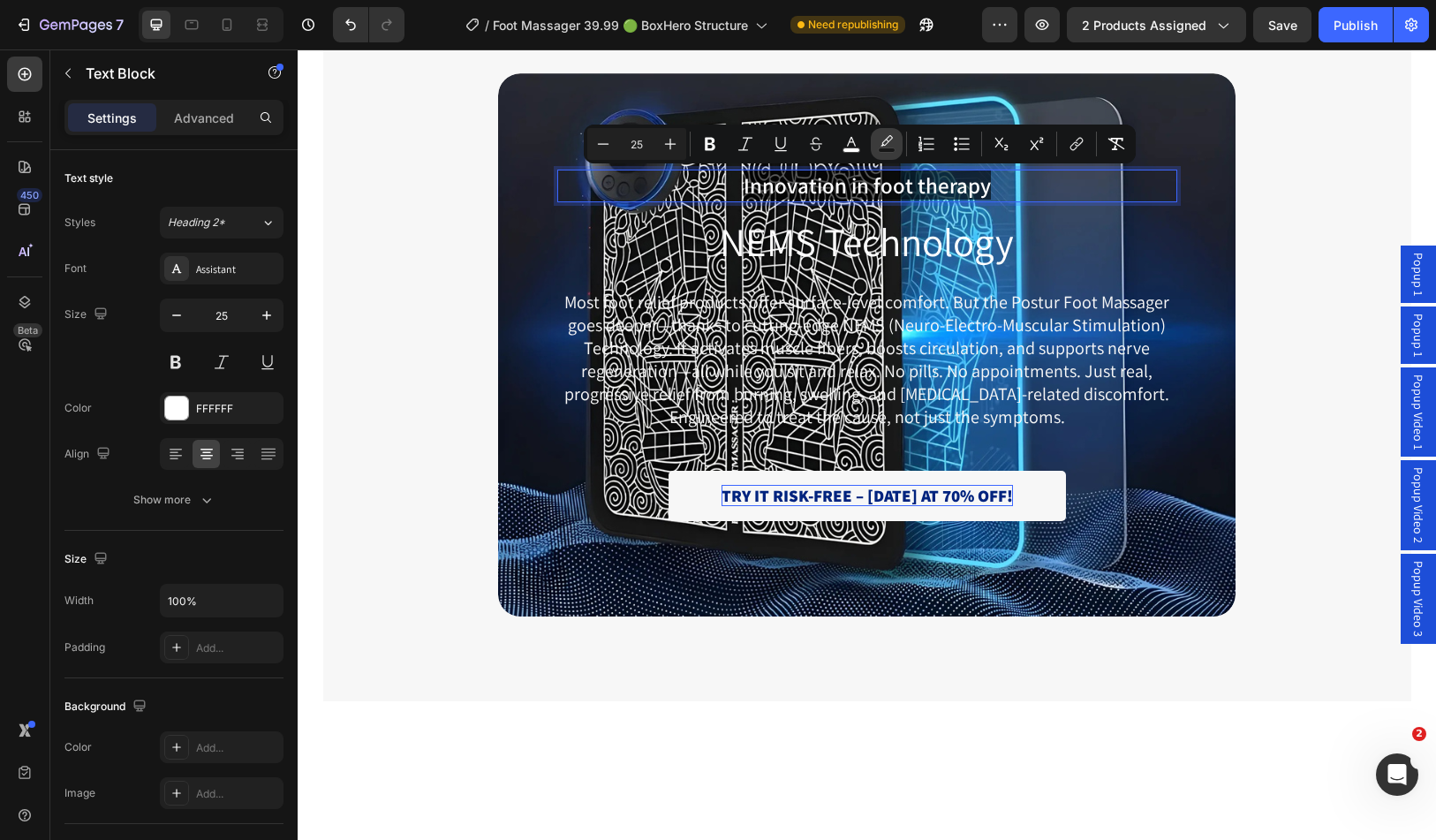
click at [893, 143] on icon "Editor contextual toolbar" at bounding box center [887, 144] width 18 height 18
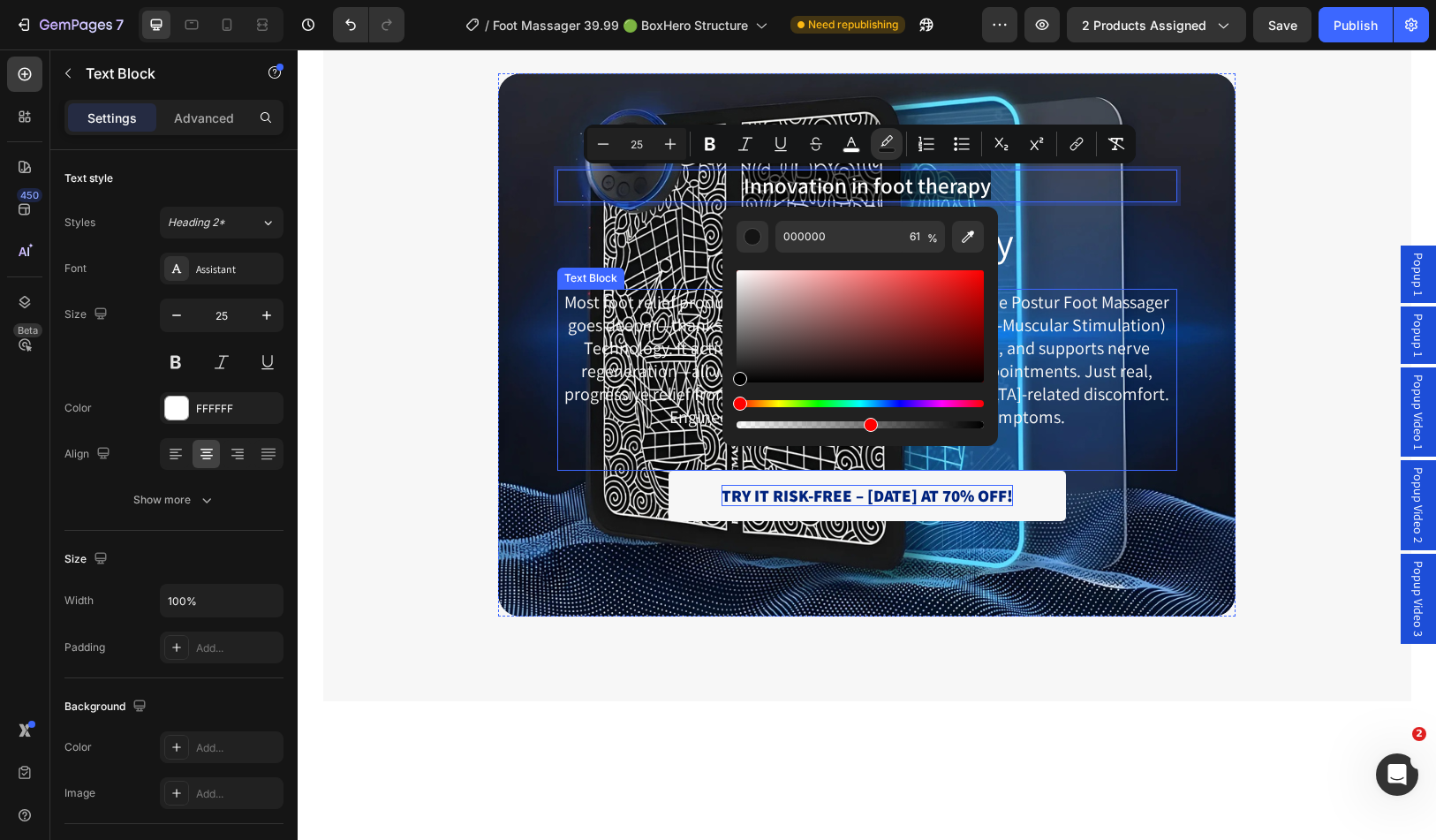
drag, startPoint x: 1164, startPoint y: 473, endPoint x: 1019, endPoint y: 454, distance: 146.2
type input "0"
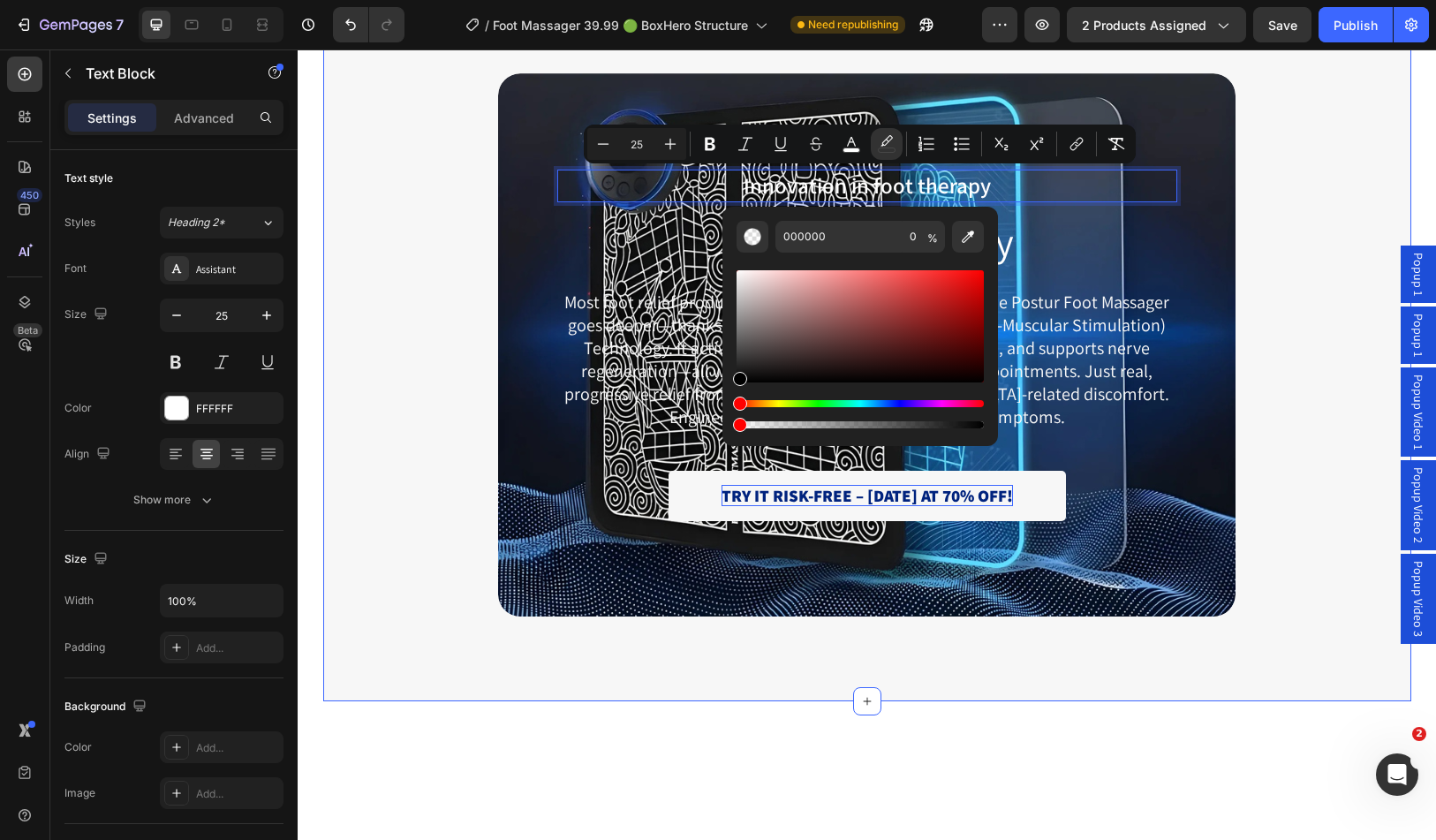
click at [381, 285] on div "Innovation in foot therapy Text Block 0 NEMS Technology Heading Most foot relie…" at bounding box center [868, 345] width 1062 height 543
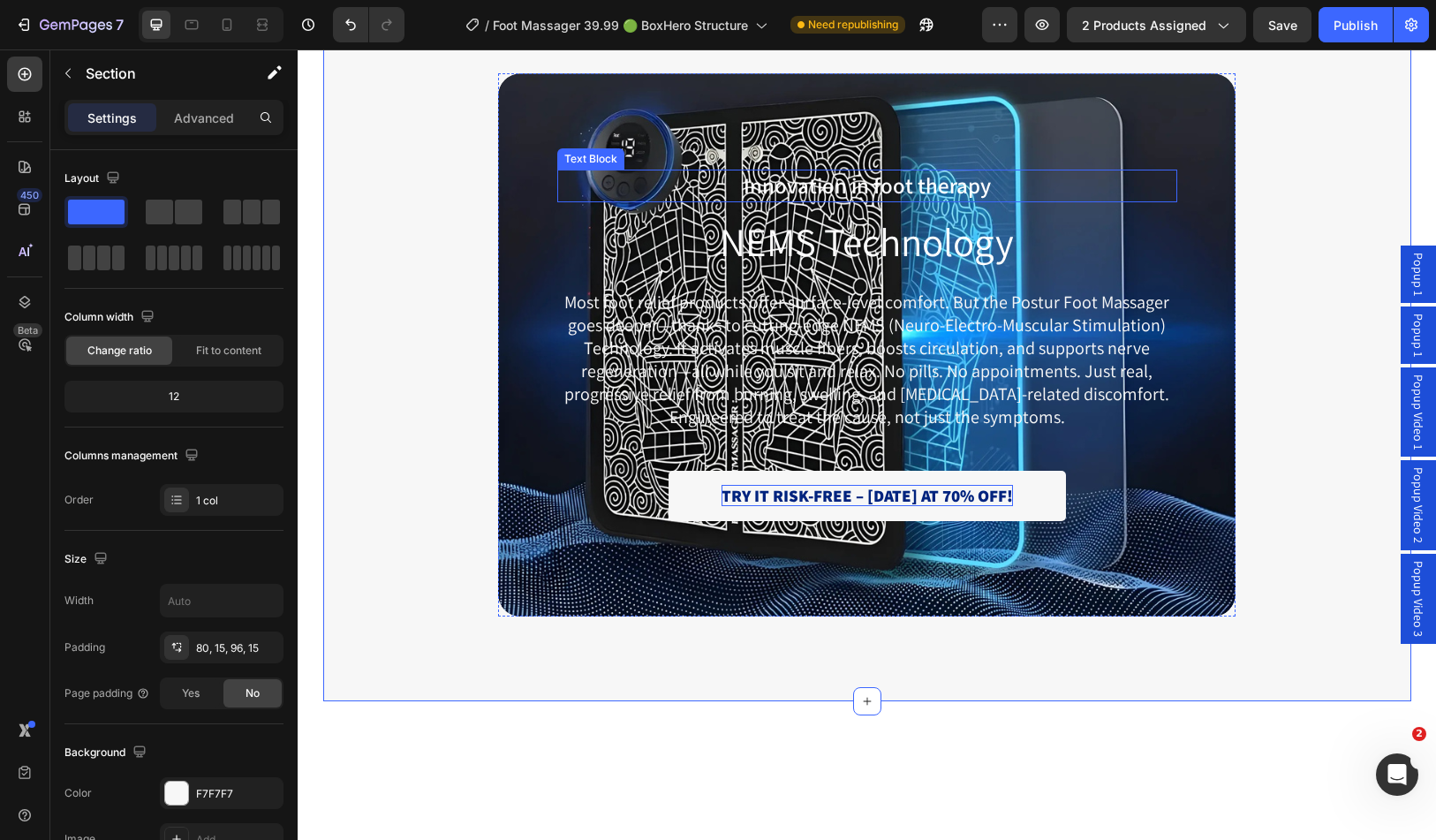
click at [888, 187] on span "Innovation in foot therapy" at bounding box center [867, 184] width 247 height 29
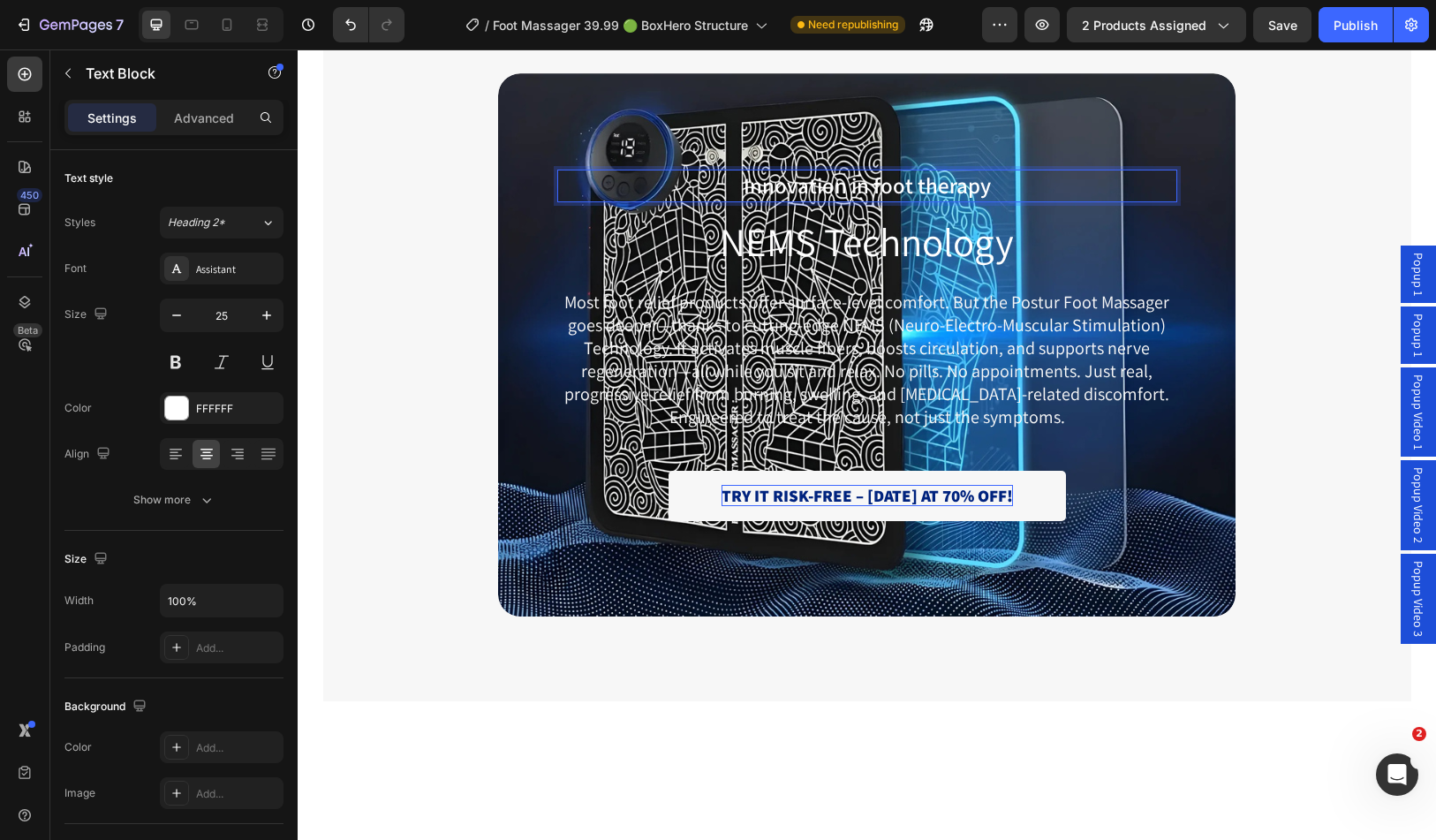
click at [888, 187] on span "Innovation in foot therapy" at bounding box center [867, 184] width 247 height 29
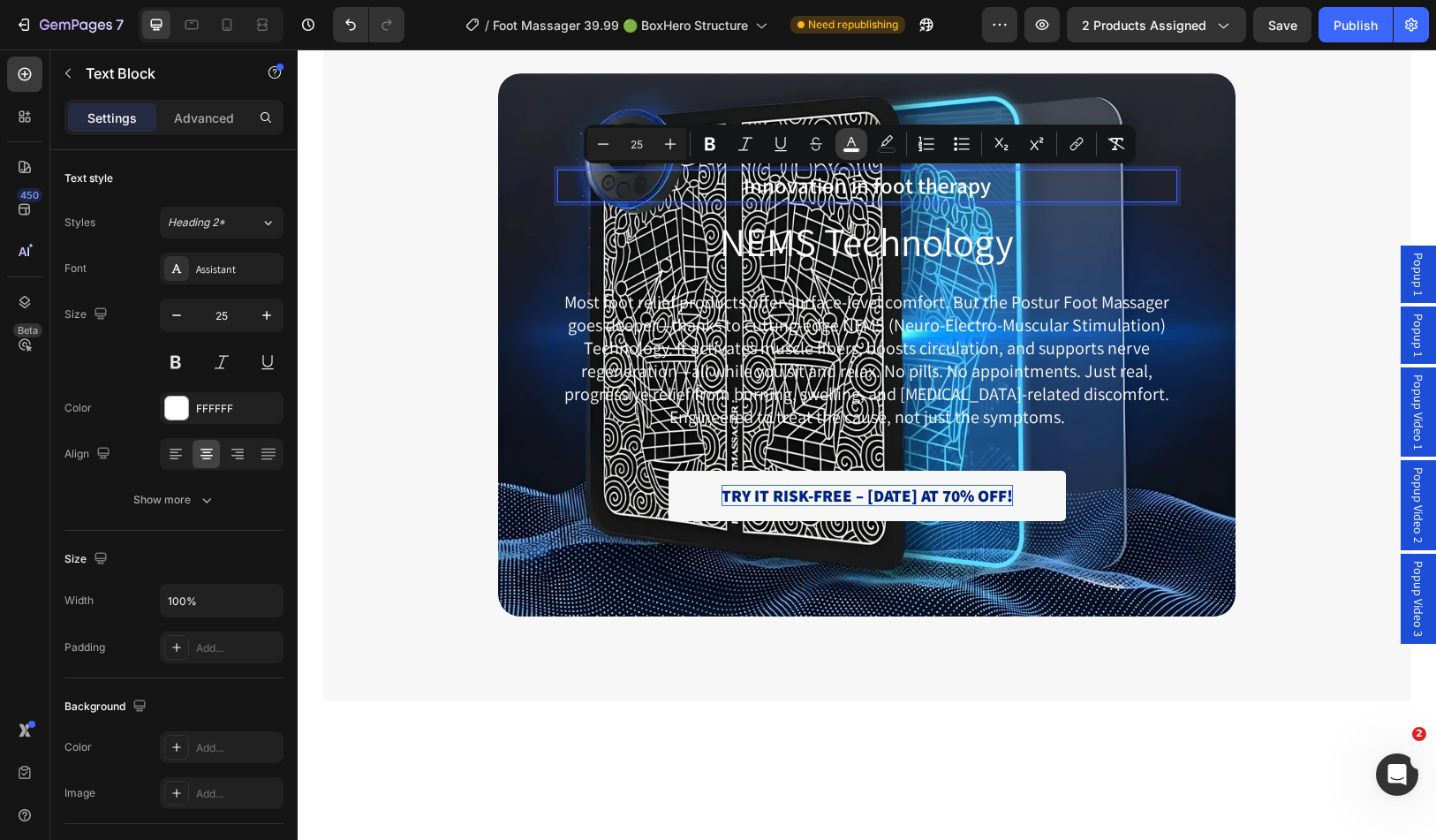
click at [852, 148] on rect "Editor contextual toolbar" at bounding box center [852, 150] width 17 height 4
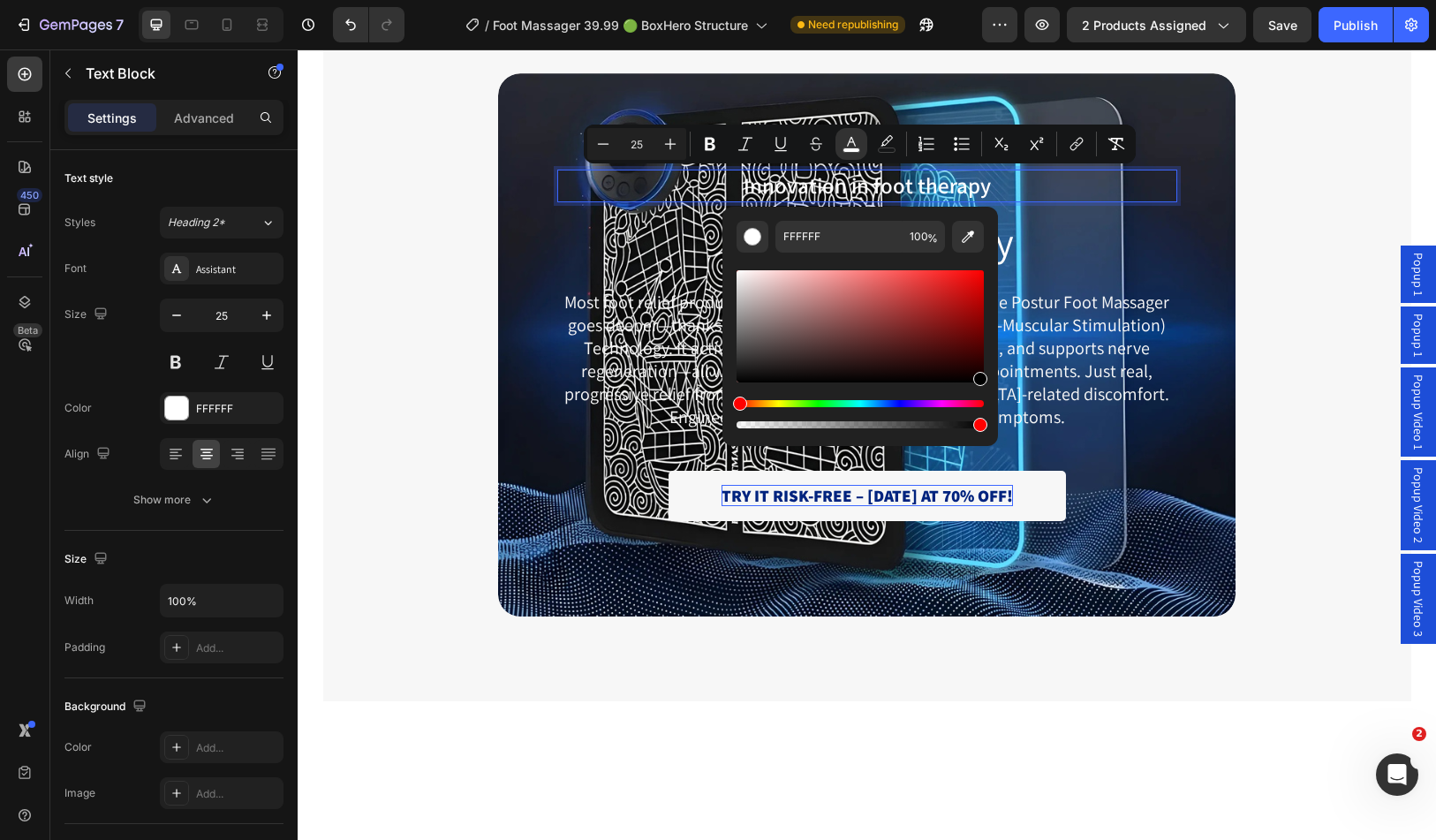
drag, startPoint x: 1198, startPoint y: 391, endPoint x: 1008, endPoint y: 399, distance: 190.2
drag, startPoint x: 907, startPoint y: 342, endPoint x: 724, endPoint y: 268, distance: 197.4
click at [724, 268] on div "000000 100 %" at bounding box center [860, 319] width 276 height 225
type input "FFFFFF"
click at [420, 247] on div "Innovation in foot therapy Text Block 0 NEMS Technology Heading Most foot relie…" at bounding box center [868, 345] width 1062 height 543
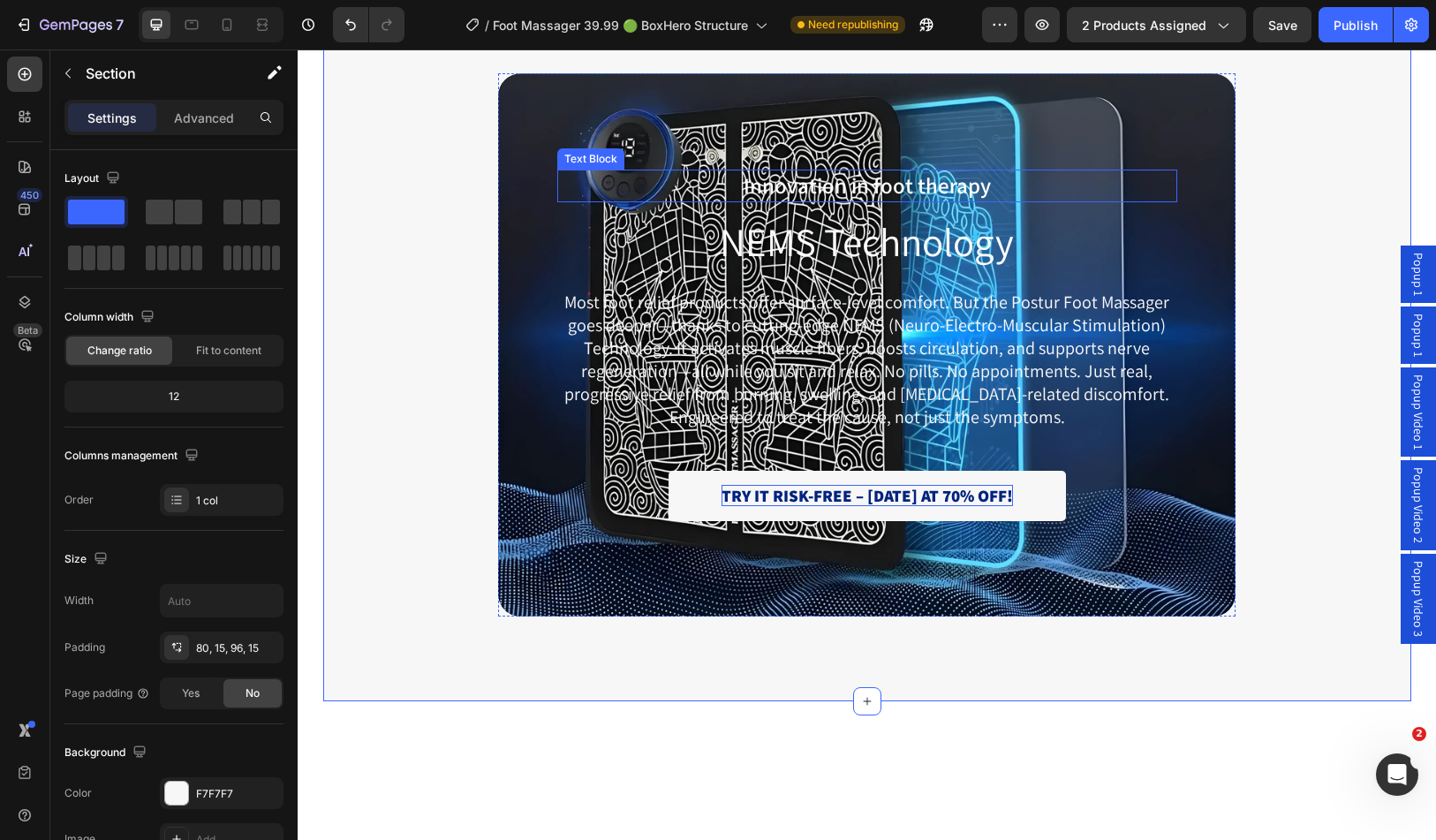
click at [899, 188] on span "Innovation in foot therapy" at bounding box center [867, 184] width 247 height 29
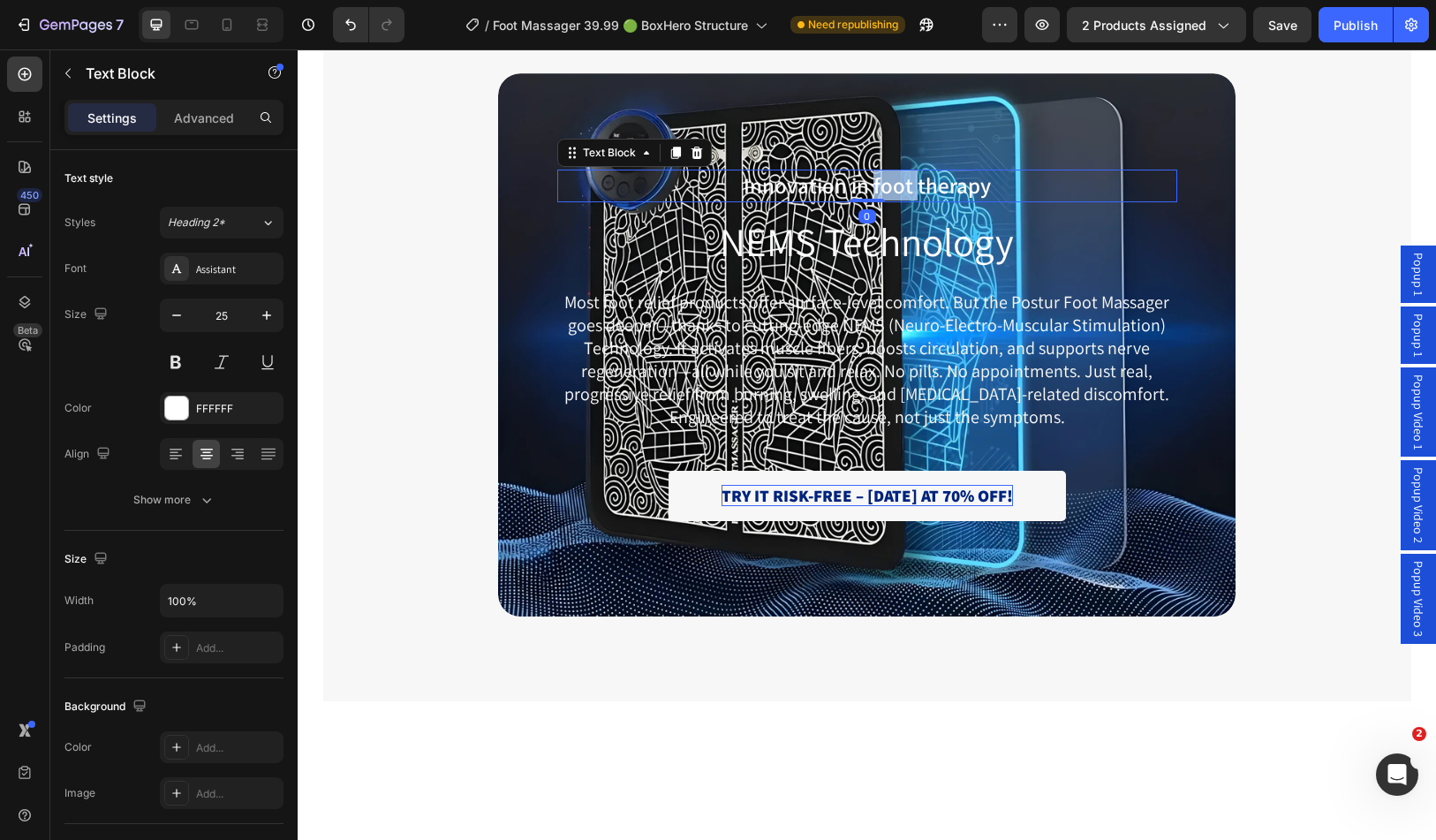
click at [899, 188] on span "Innovation in foot therapy" at bounding box center [867, 184] width 247 height 29
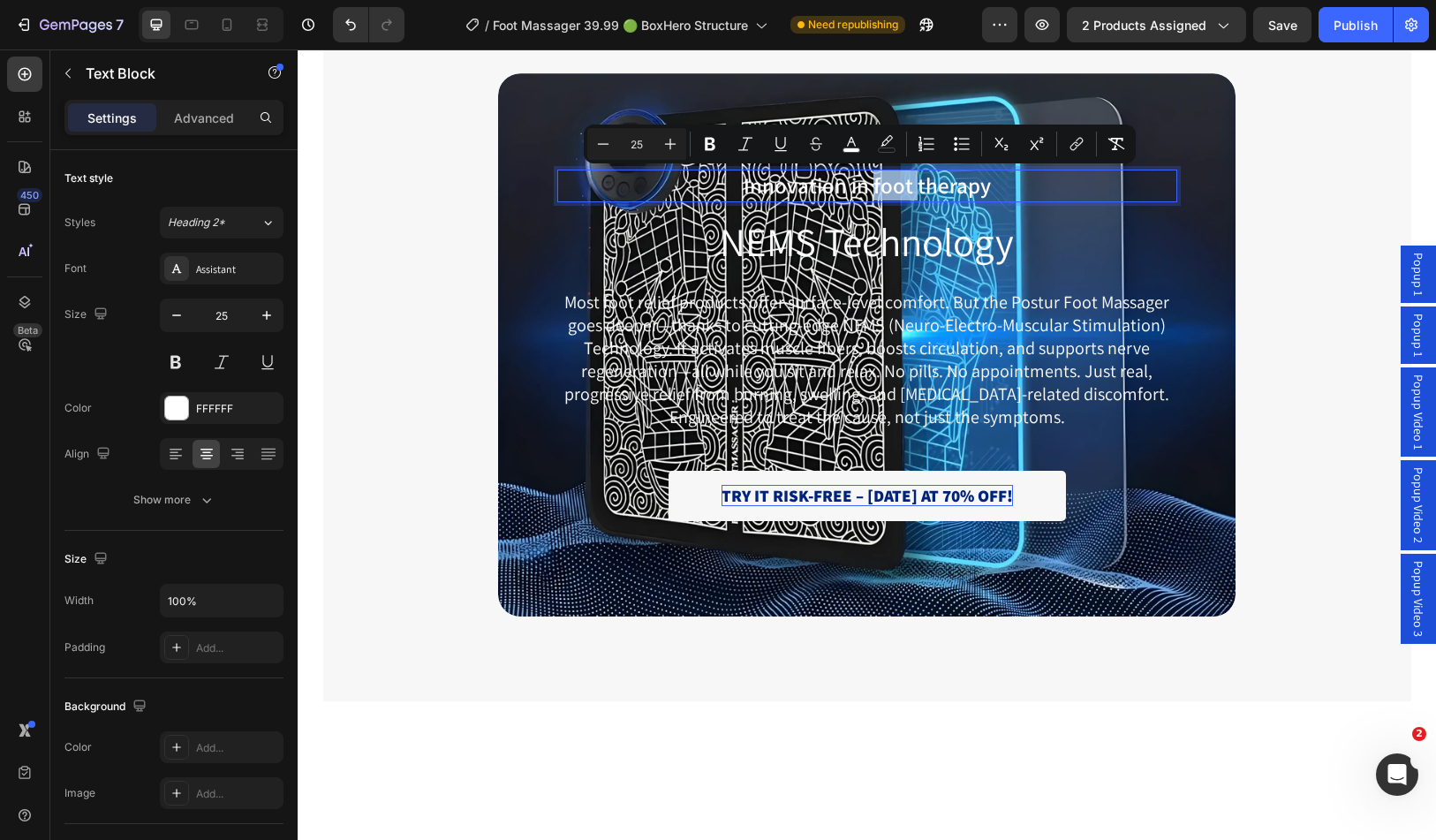
click at [898, 188] on span "Innovation in foot therapy" at bounding box center [867, 184] width 247 height 29
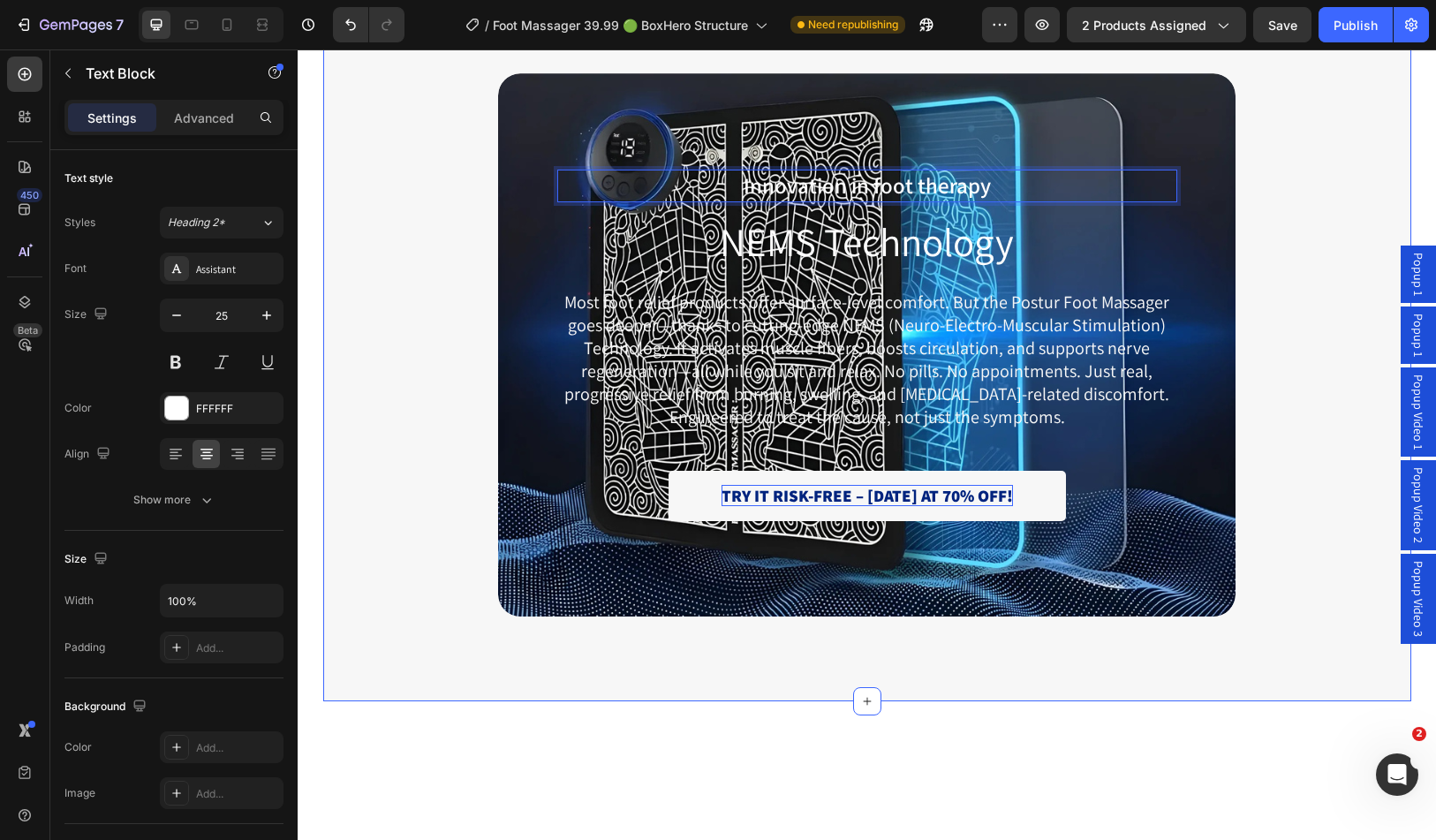
click at [397, 338] on div "Innovation in foot therapy Text Block 0 NEMS Technology Heading Most foot relie…" at bounding box center [868, 345] width 1062 height 543
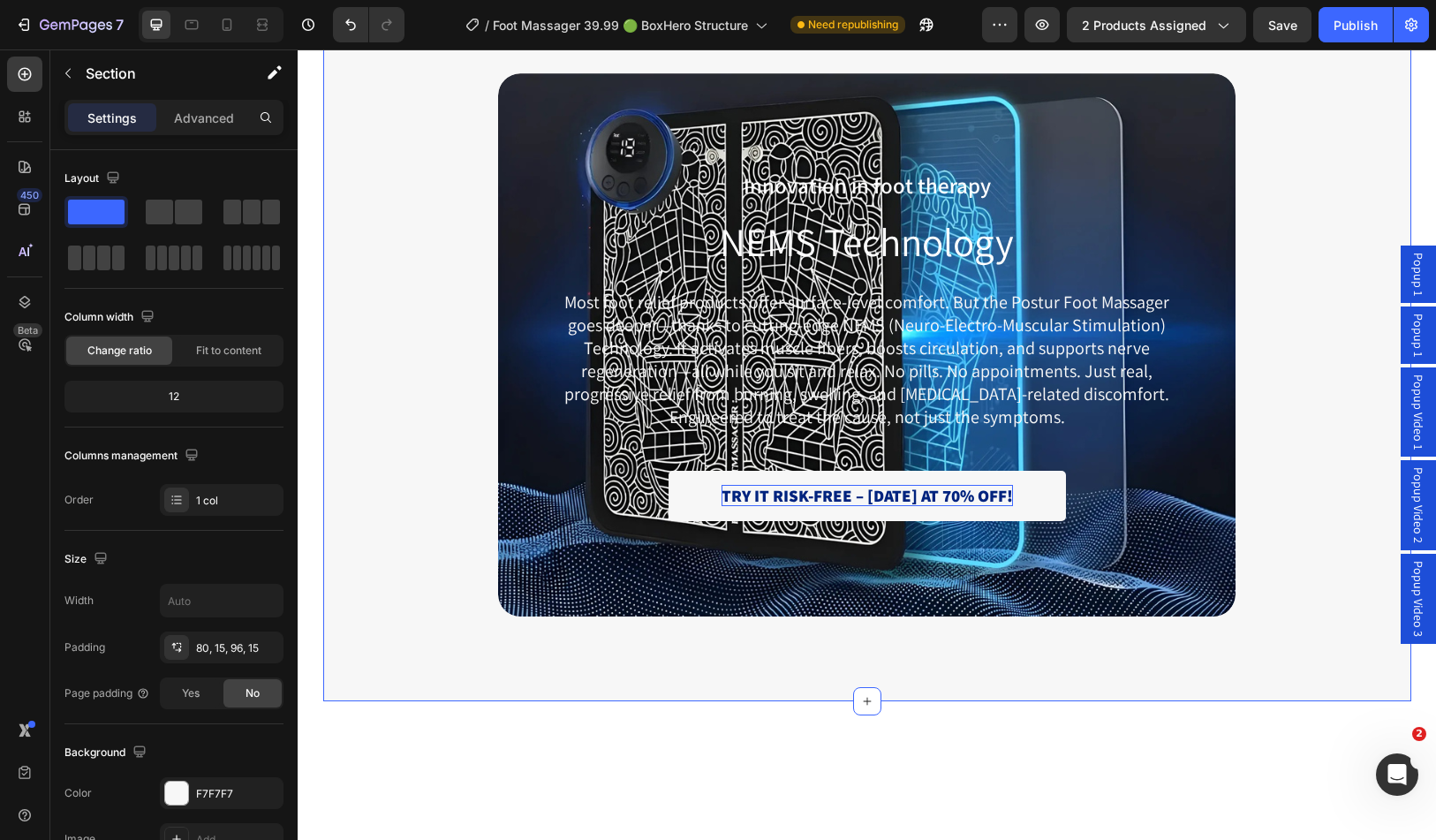
click at [416, 320] on div "Innovation in foot therapy Text Block NEMS Technology Heading Most foot relief …" at bounding box center [868, 345] width 1062 height 543
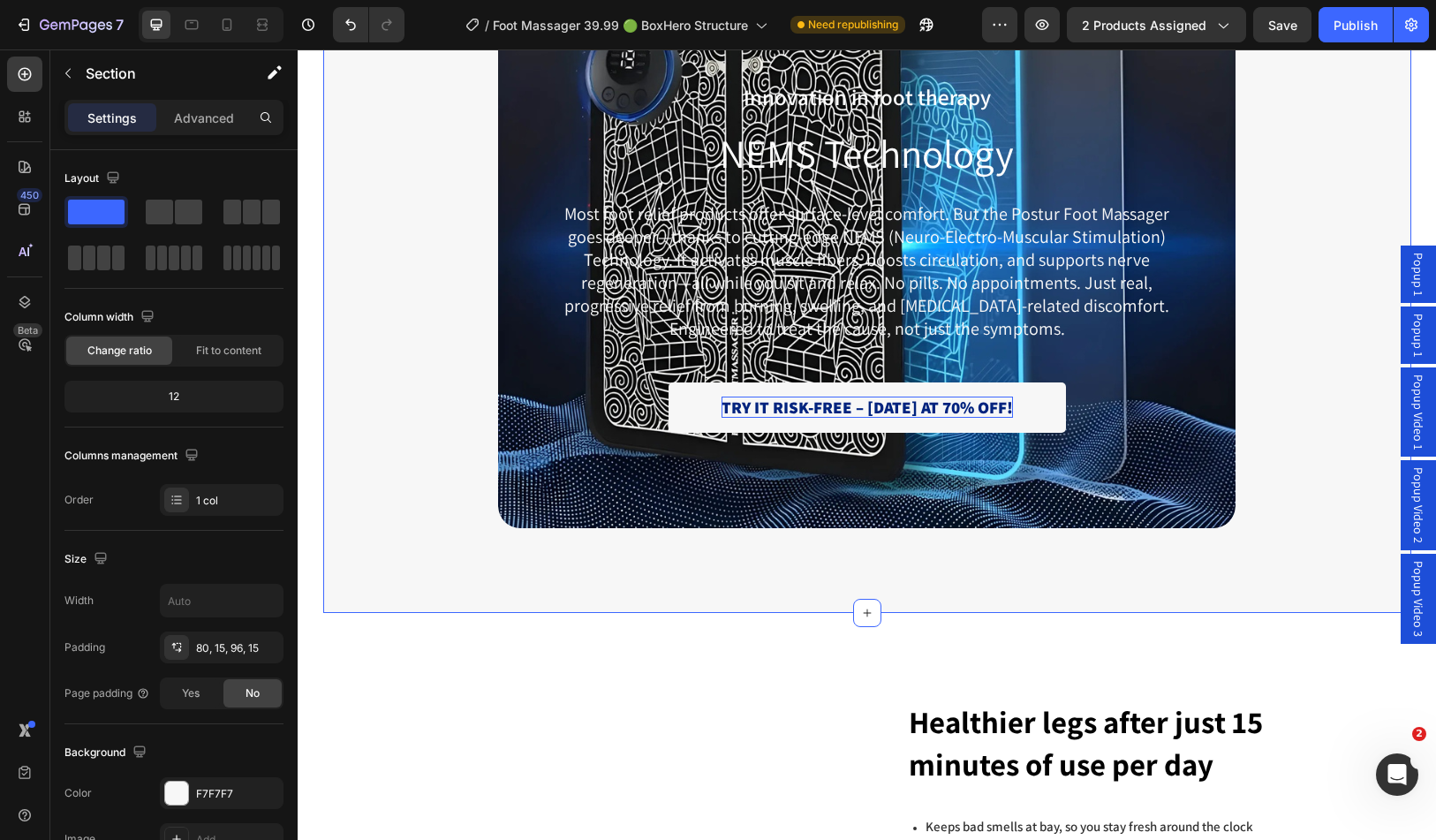
scroll to position [2915, 0]
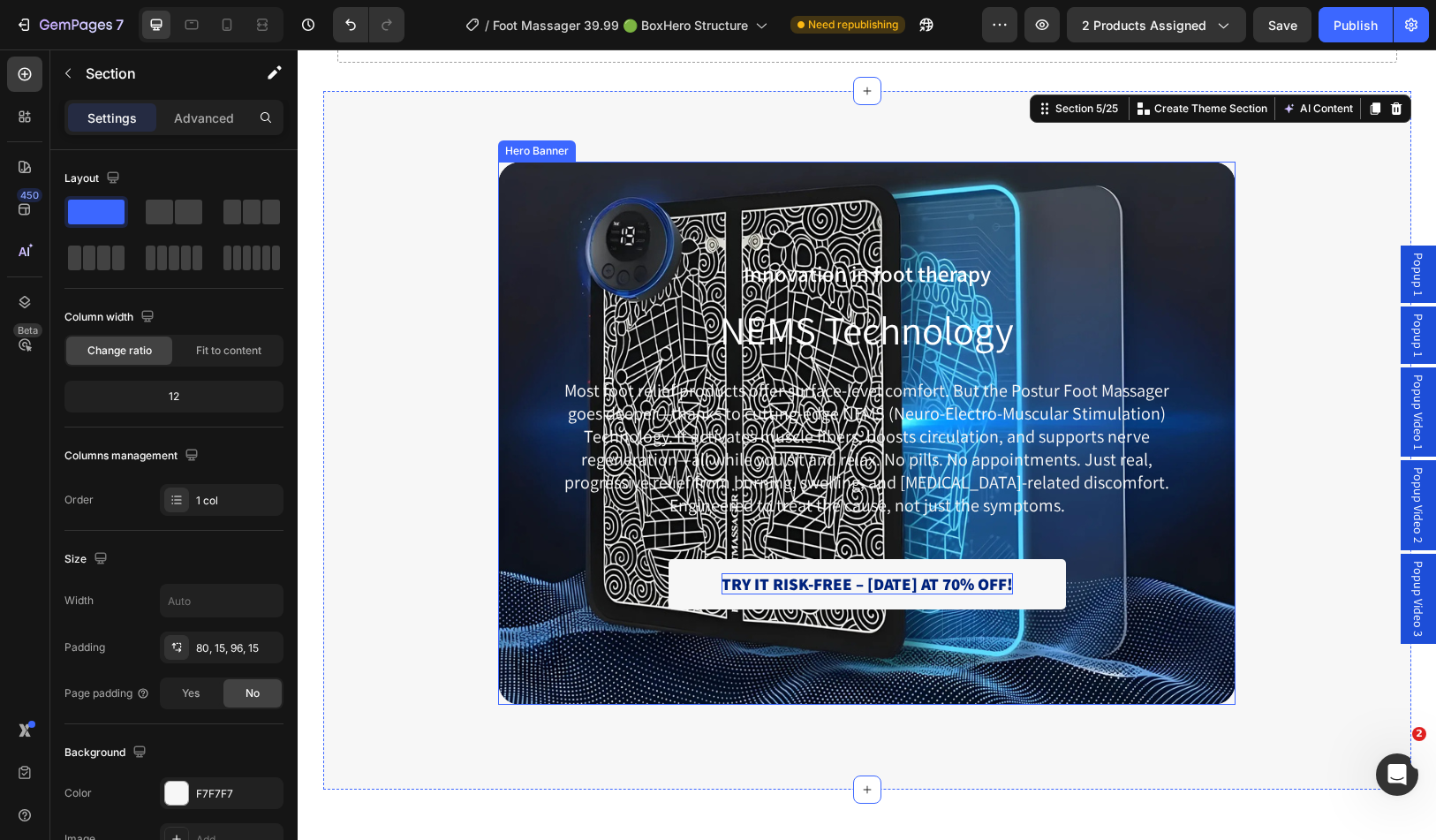
click at [513, 217] on div "Background Image" at bounding box center [867, 432] width 737 height 543
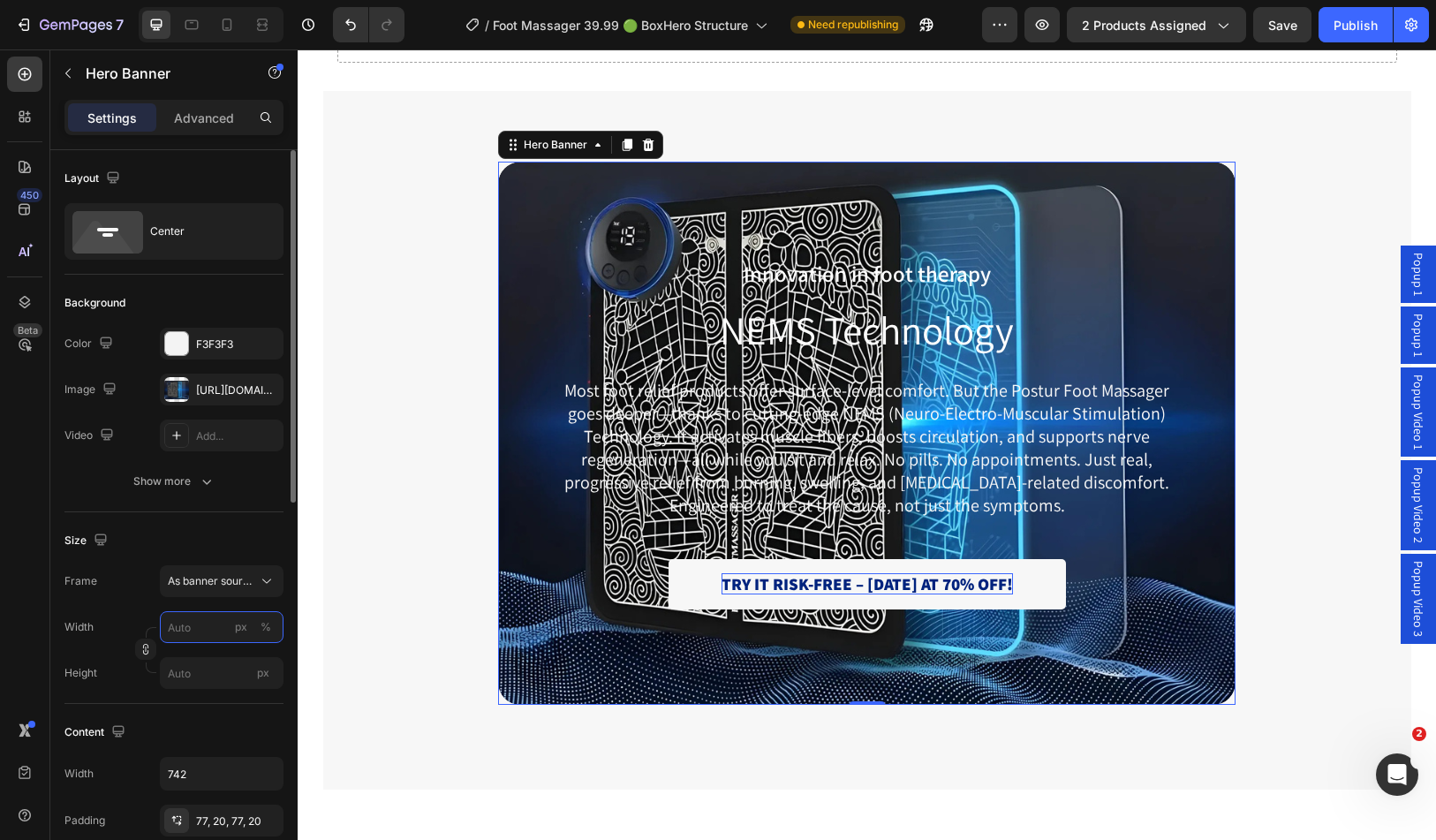
click at [228, 622] on input "px %" at bounding box center [221, 627] width 124 height 32
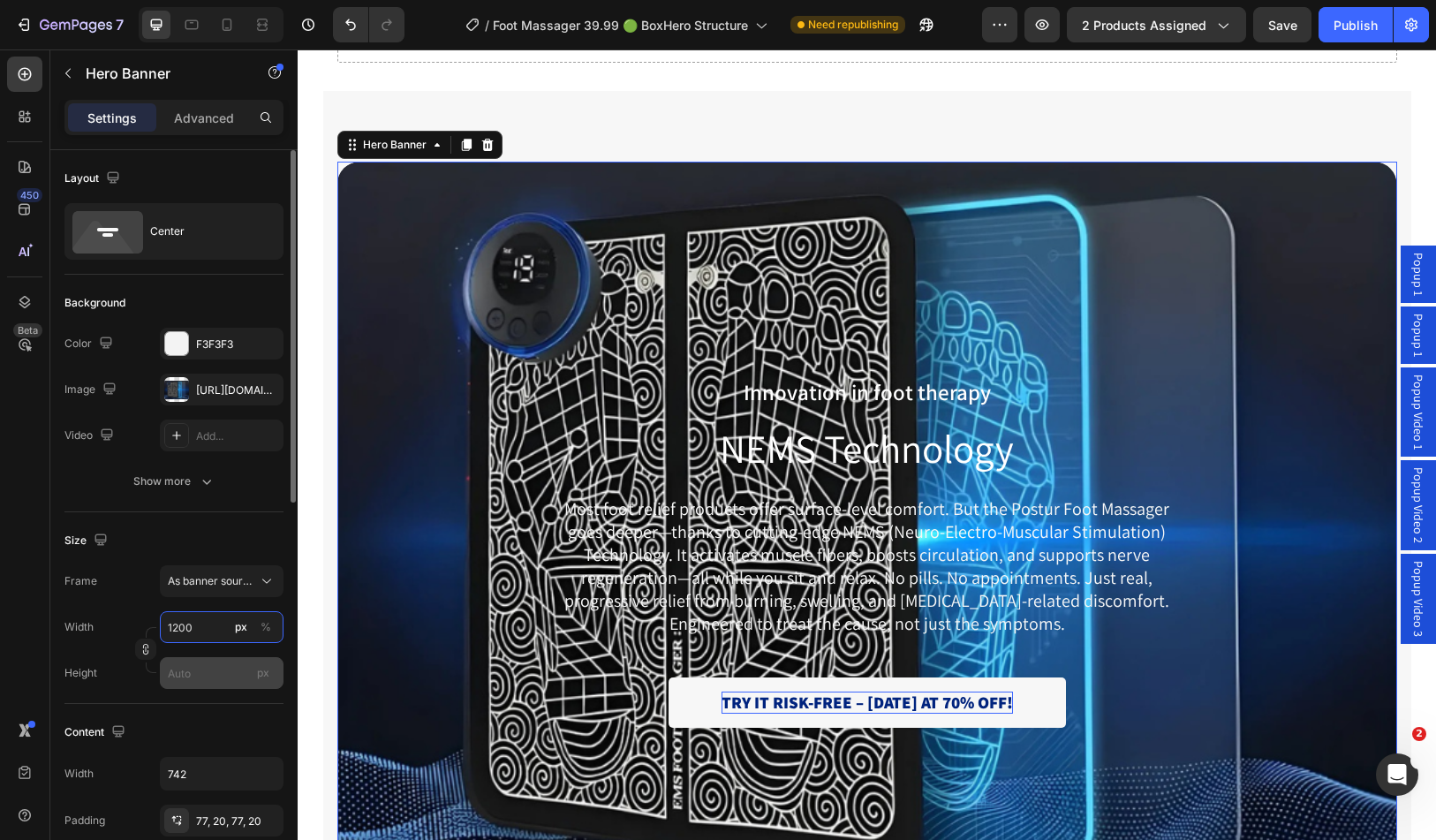
type input "1200"
click at [200, 664] on input "px" at bounding box center [221, 674] width 124 height 32
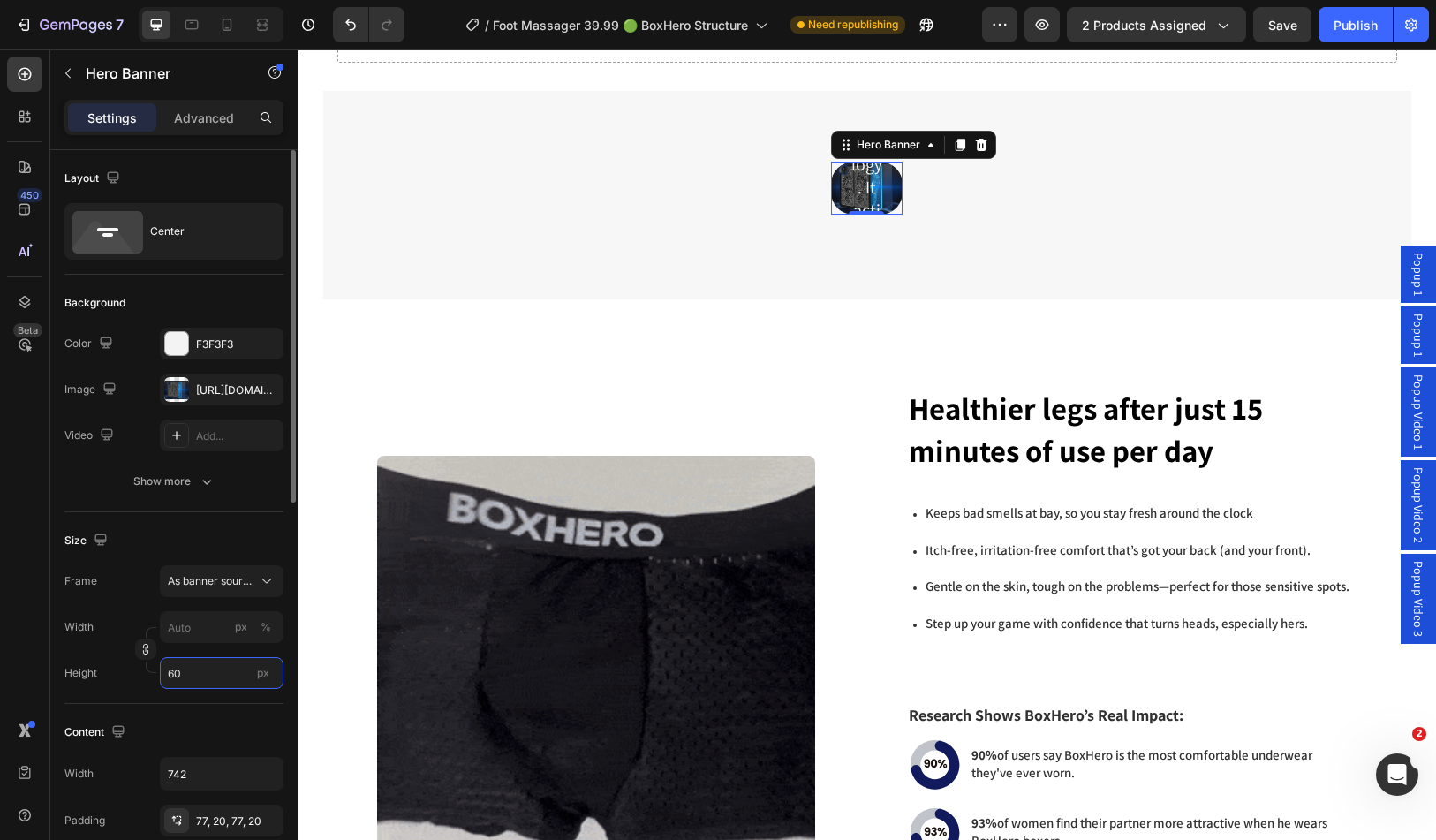
type input "600"
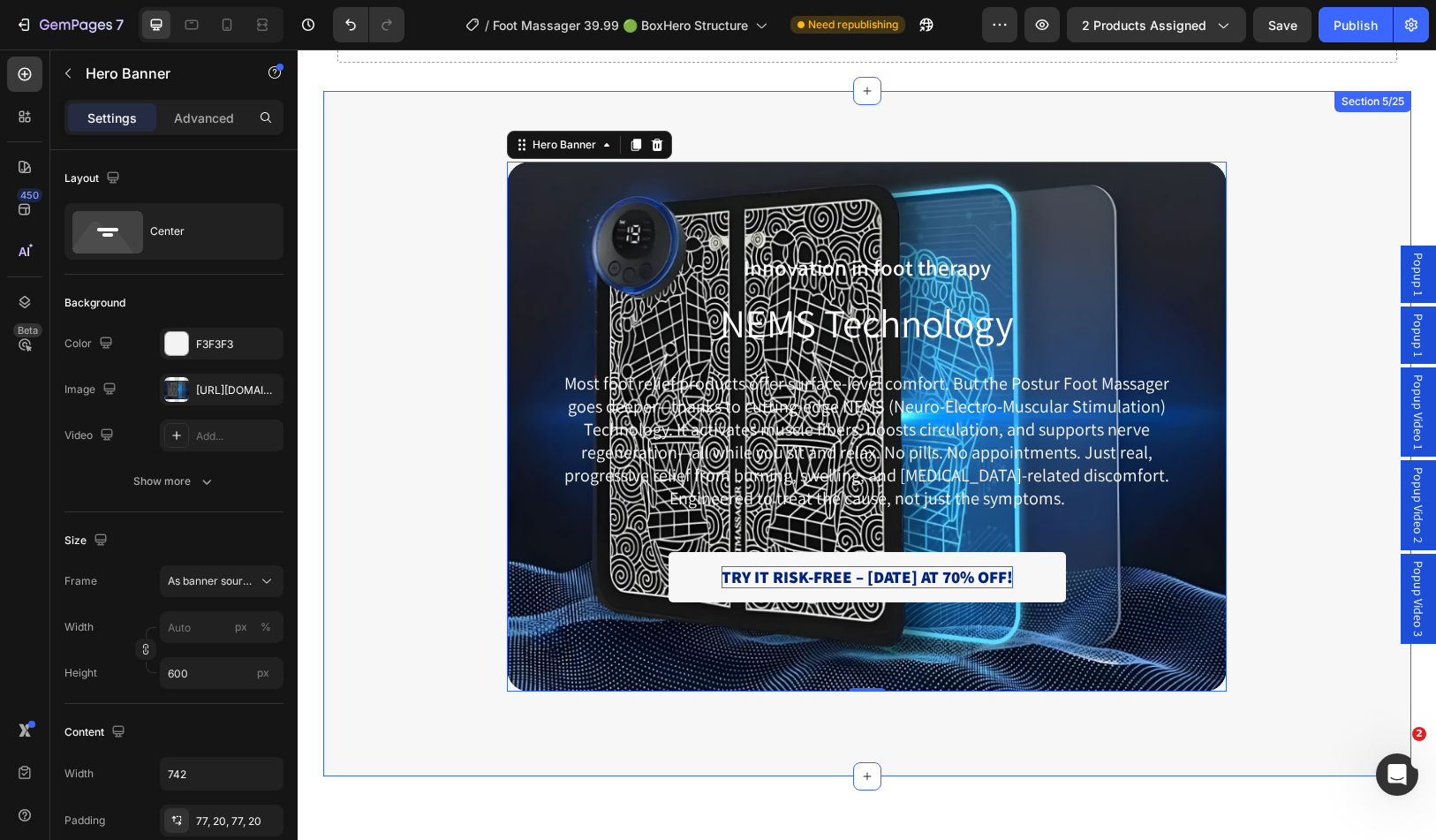
click at [325, 660] on div "Innovation in foot therapy Text Block NEMS Technology Heading Most foot relief …" at bounding box center [867, 433] width 1088 height 686
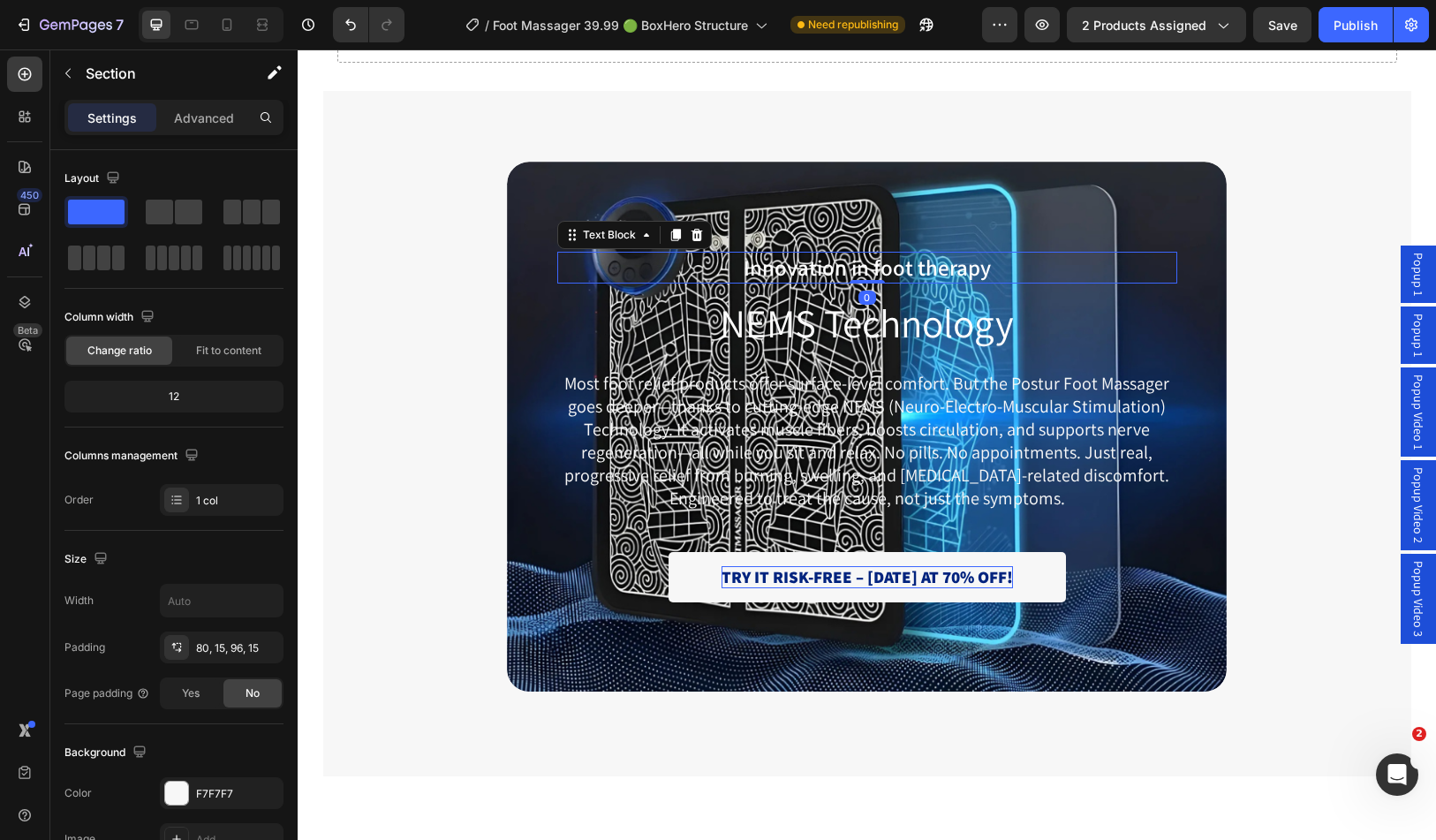
click at [868, 262] on span "Innovation in foot therapy" at bounding box center [867, 267] width 247 height 29
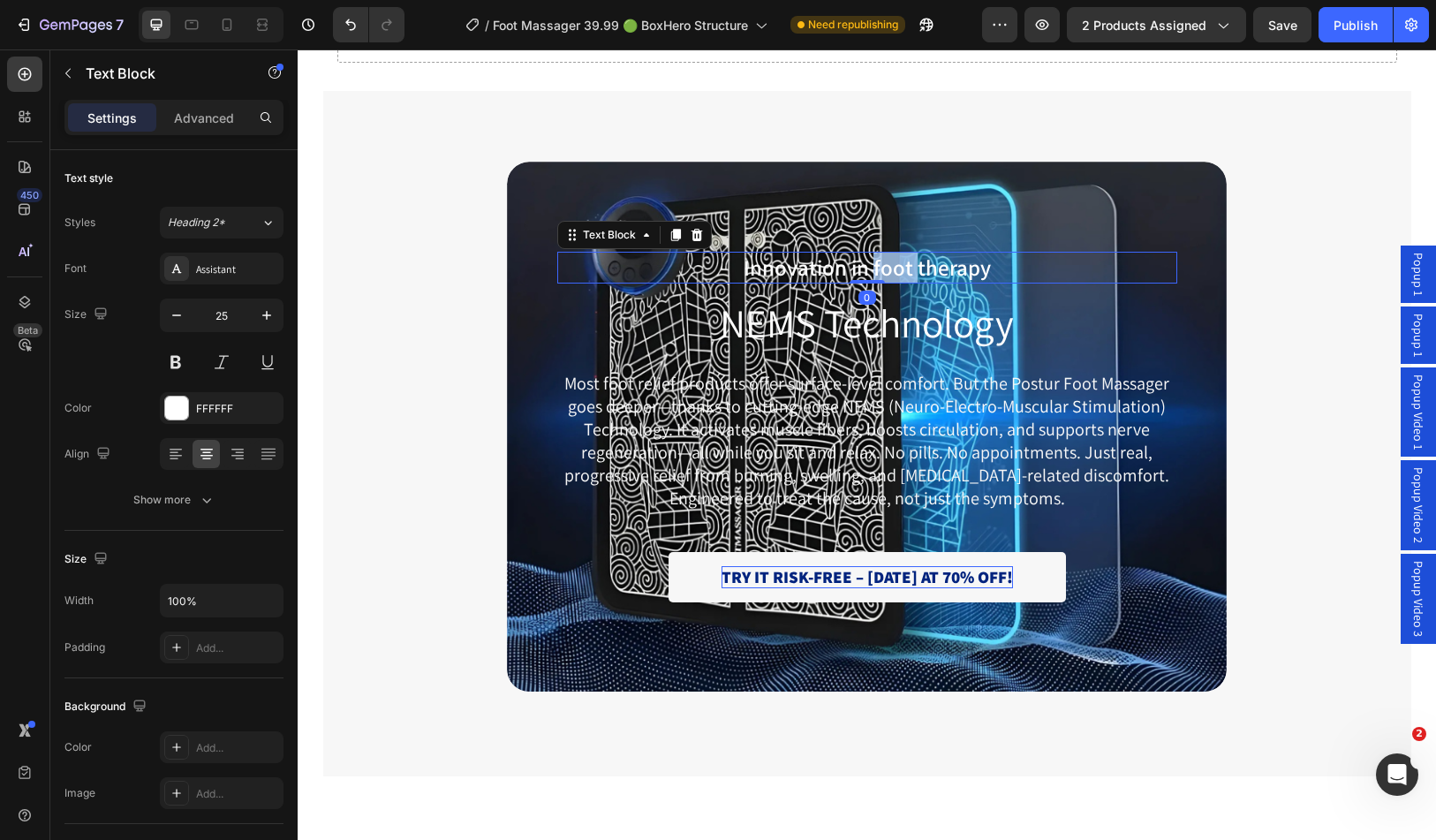
click at [868, 262] on span "Innovation in foot therapy" at bounding box center [867, 267] width 247 height 29
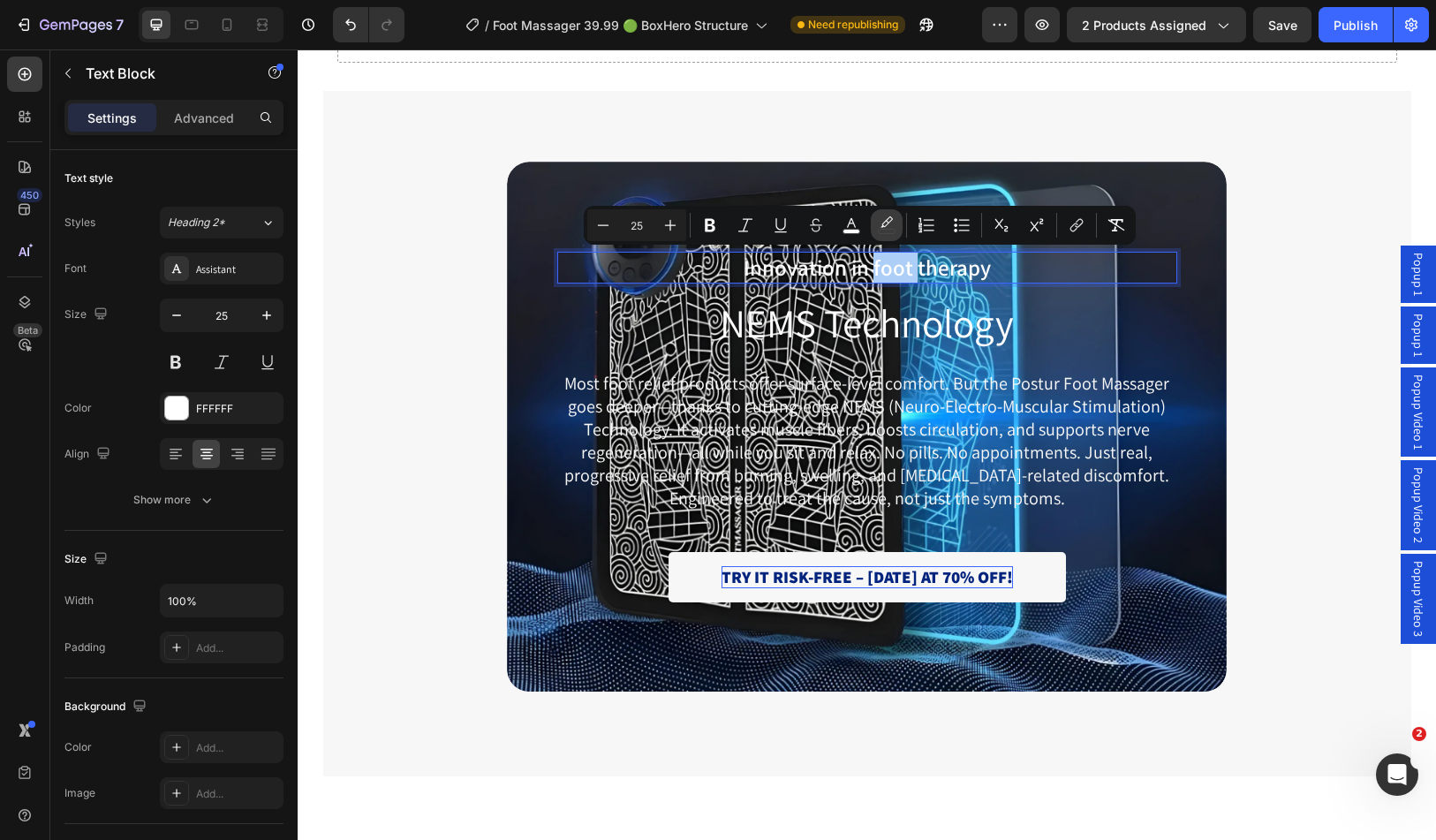
click at [883, 226] on icon "Editor contextual toolbar" at bounding box center [887, 221] width 12 height 11
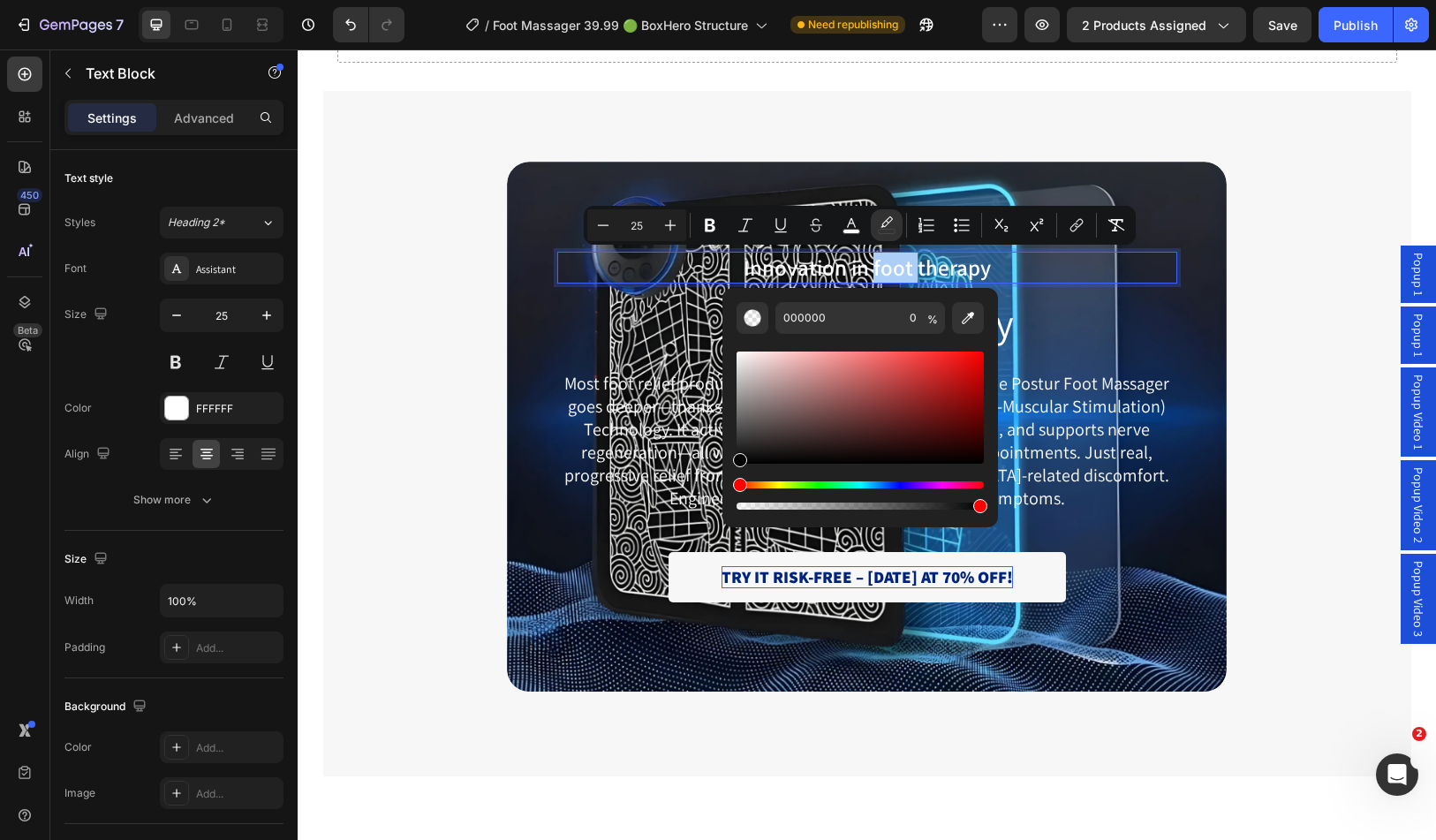
drag, startPoint x: 1041, startPoint y: 554, endPoint x: 1077, endPoint y: 502, distance: 63.2
type input "97"
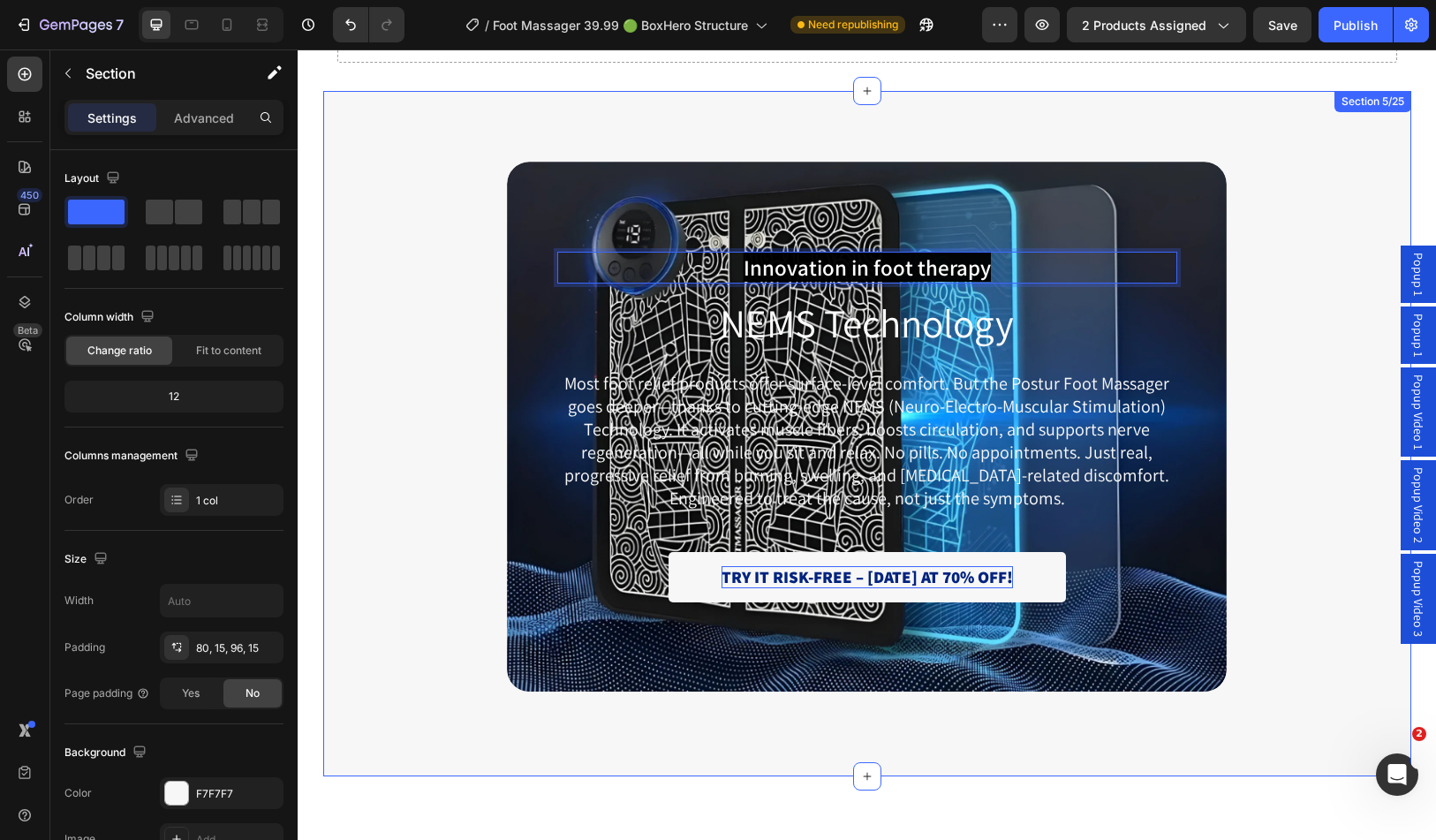
click at [460, 389] on div "Innovation in foot therapy Text Block 0 NEMS Technology Heading Most foot relie…" at bounding box center [868, 426] width 1062 height 530
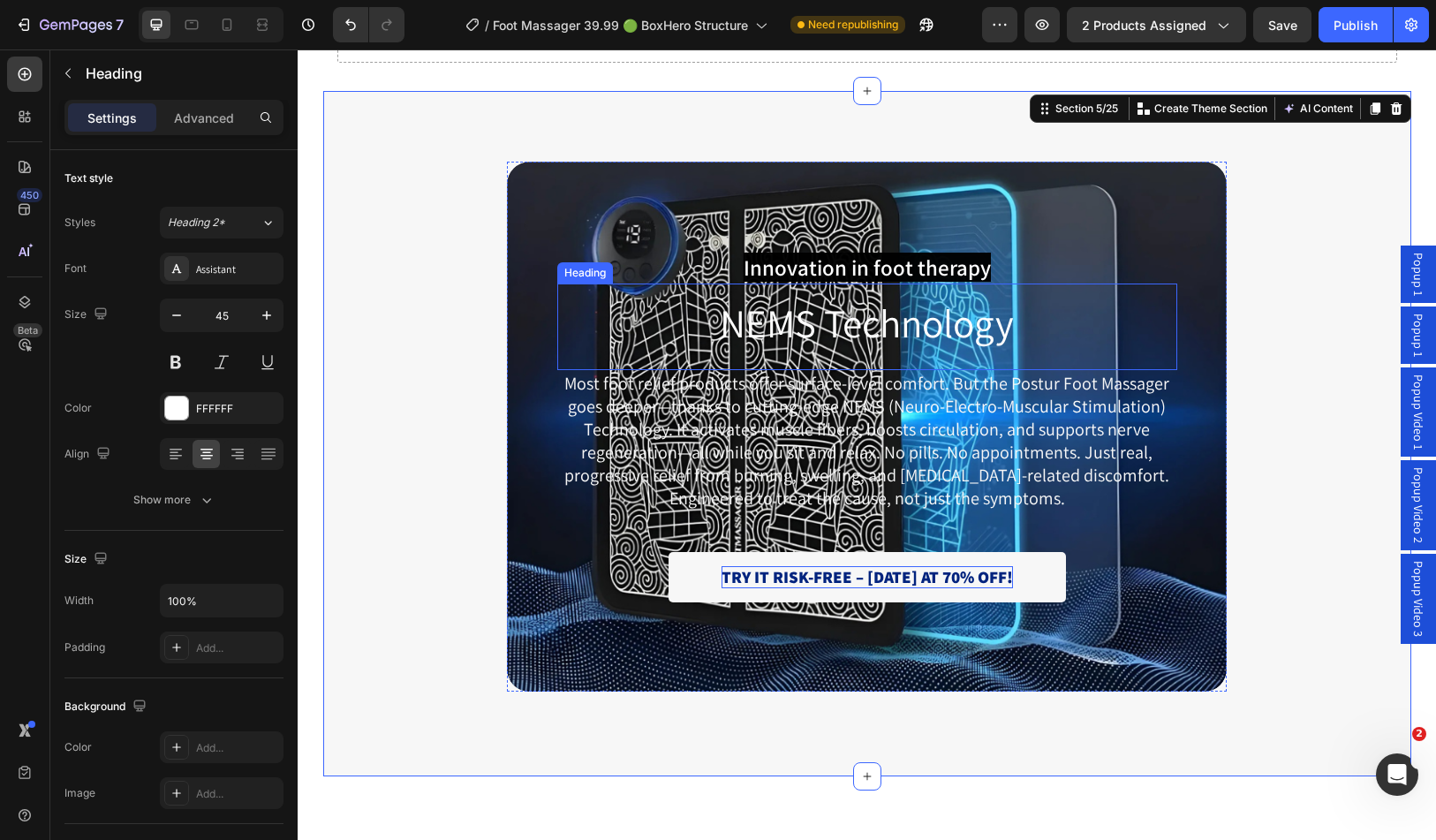
click at [871, 323] on p "NEMS Technology" at bounding box center [867, 323] width 617 height 47
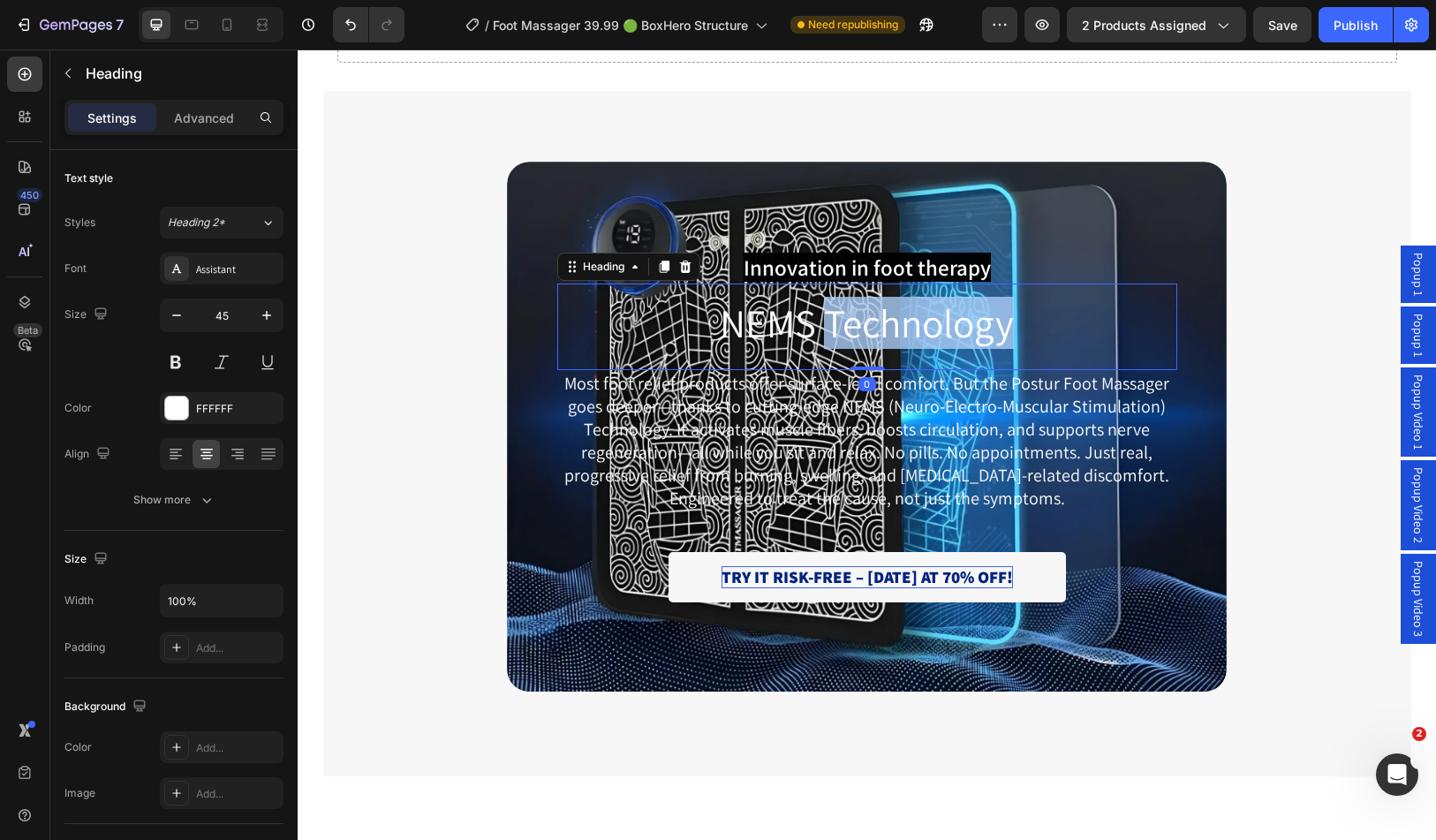
click at [871, 323] on p "NEMS Technology" at bounding box center [867, 323] width 617 height 47
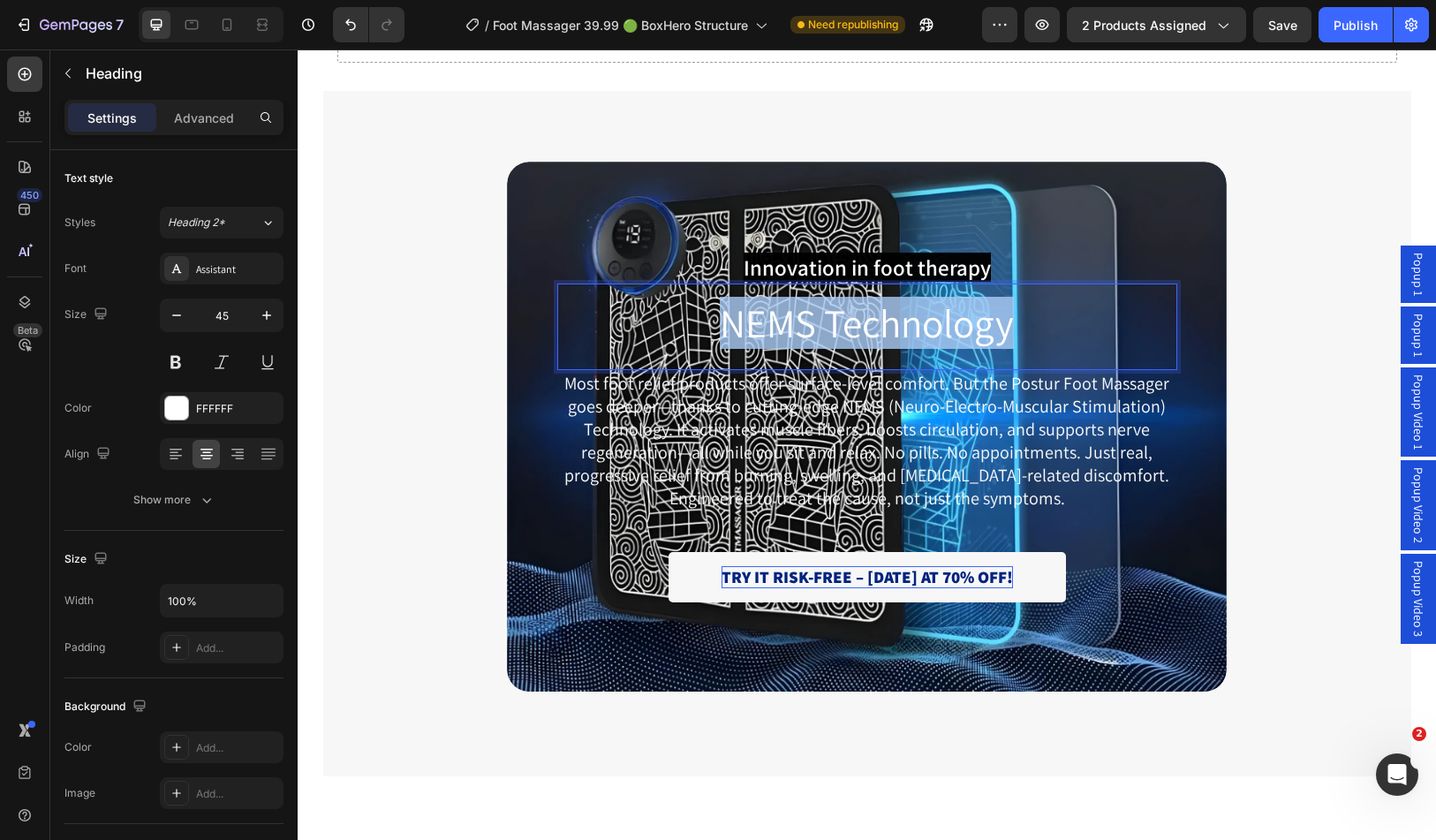
click at [871, 323] on p "NEMS Technology" at bounding box center [867, 323] width 617 height 47
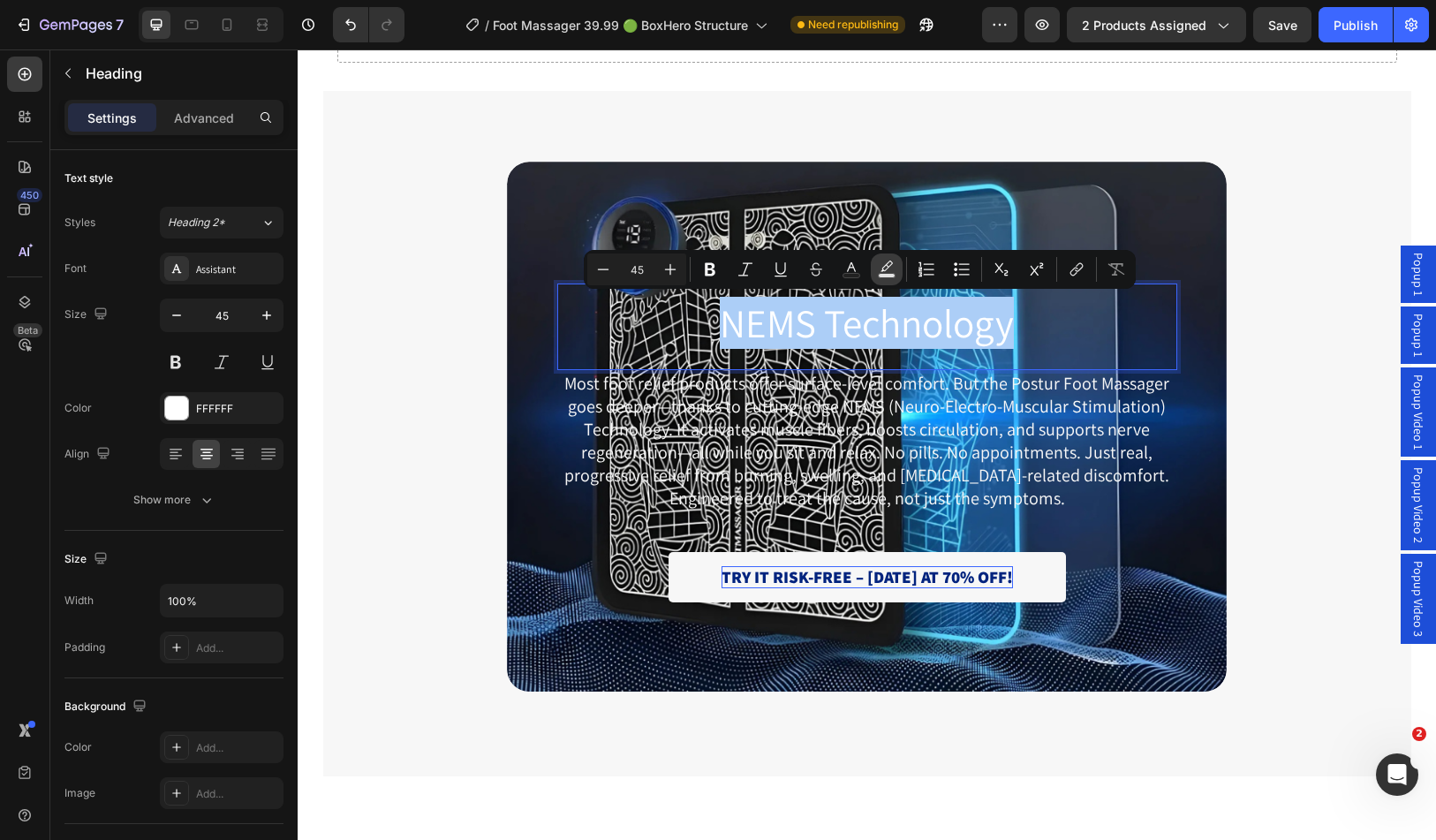
click at [891, 268] on icon "Editor contextual toolbar" at bounding box center [887, 270] width 18 height 18
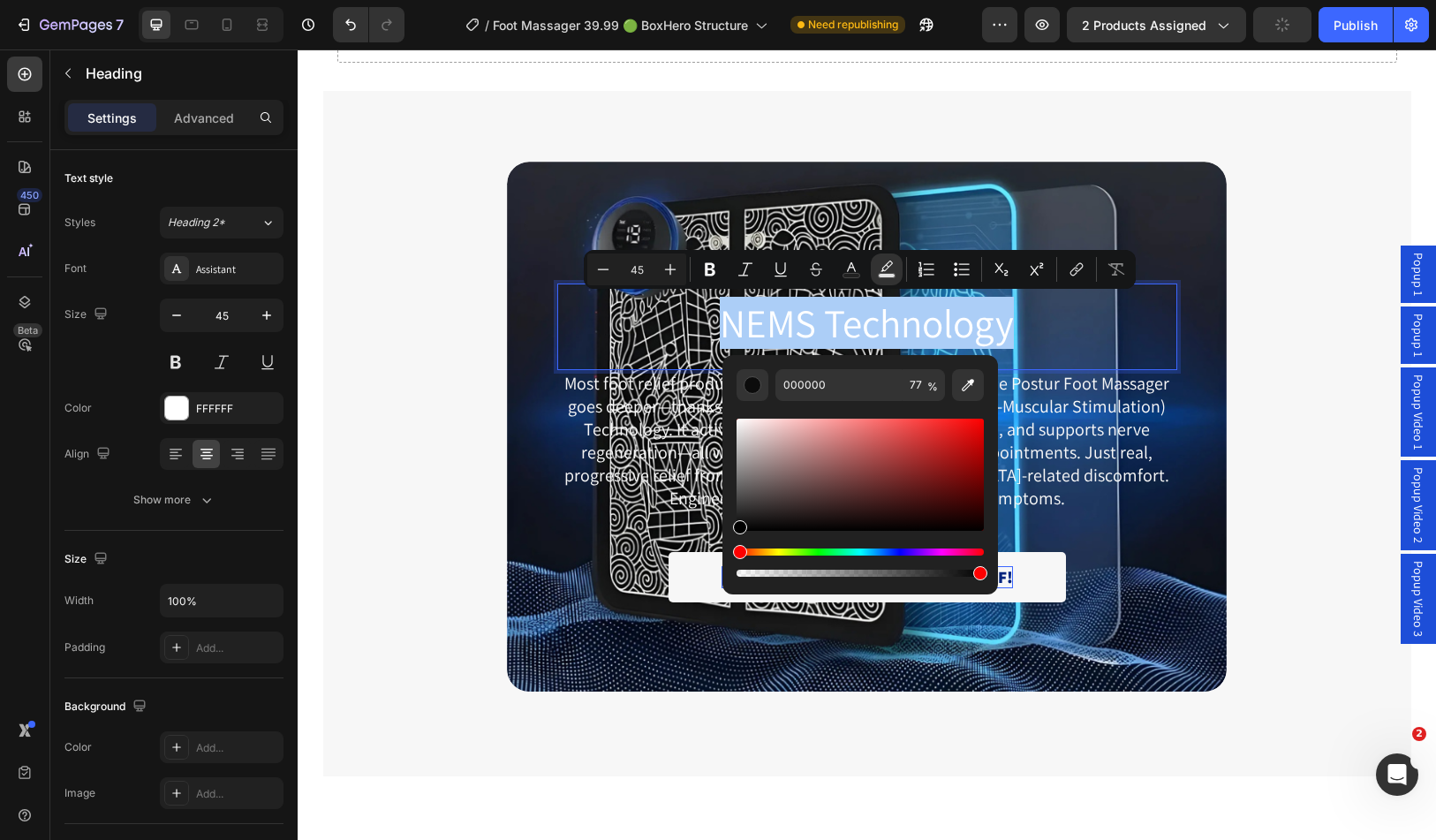
drag, startPoint x: 1228, startPoint y: 620, endPoint x: 1082, endPoint y: 585, distance: 150.1
type input "98"
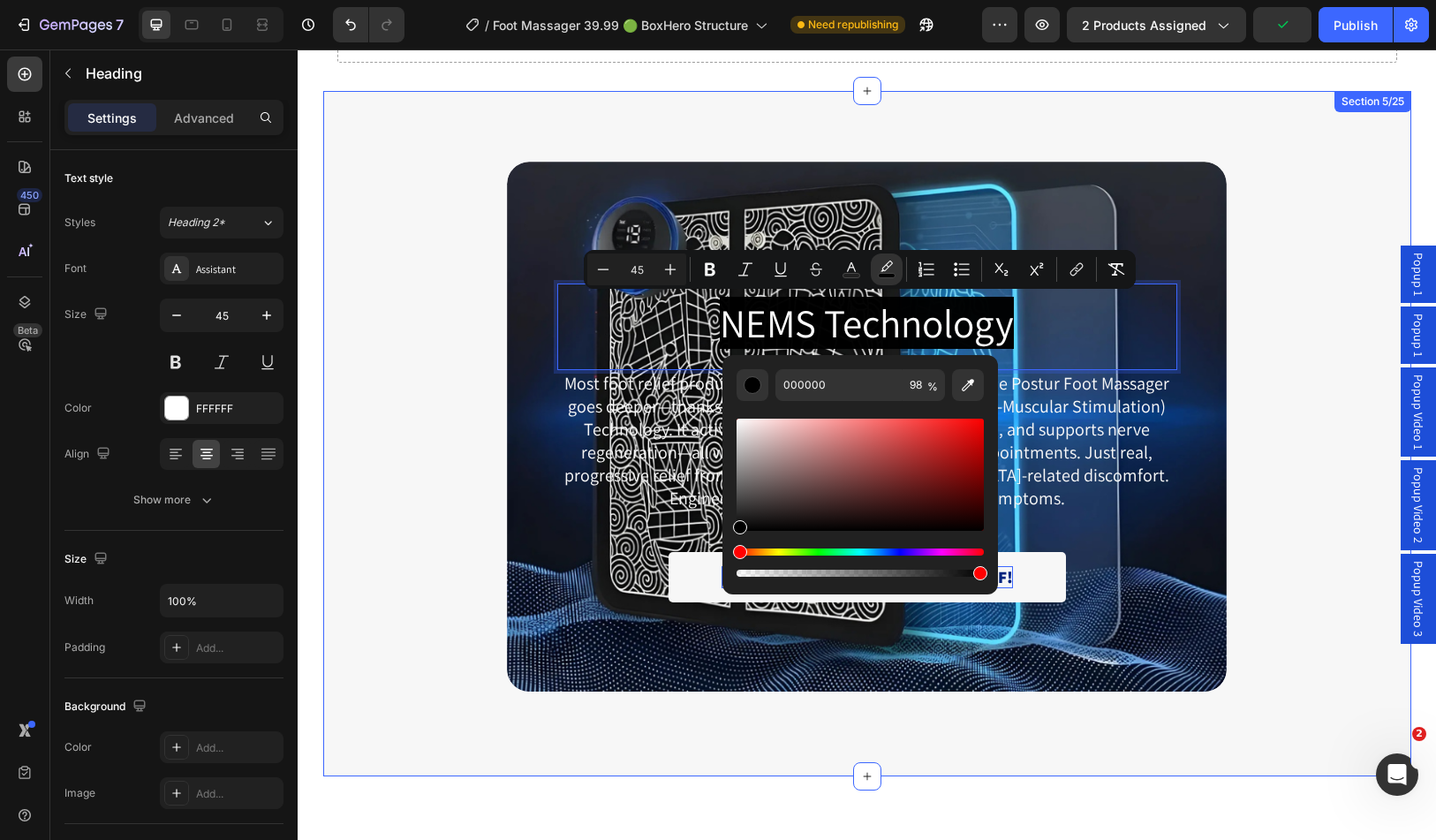
click at [402, 379] on div "Innovation in foot therapy Text Block NEMS Technology Heading 0 Most foot relie…" at bounding box center [868, 426] width 1062 height 530
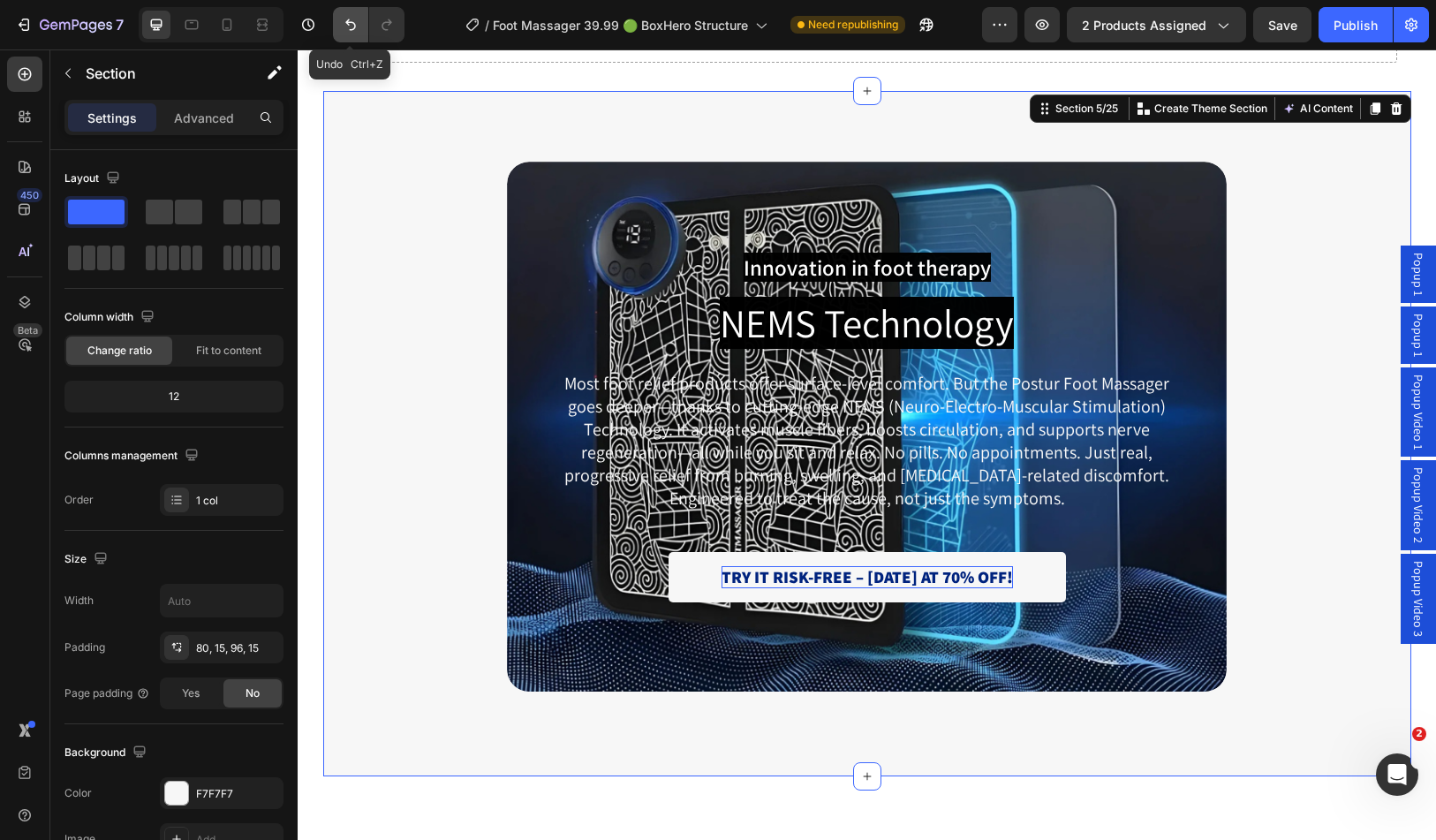
click at [351, 25] on icon "Undo/Redo" at bounding box center [351, 25] width 18 height 18
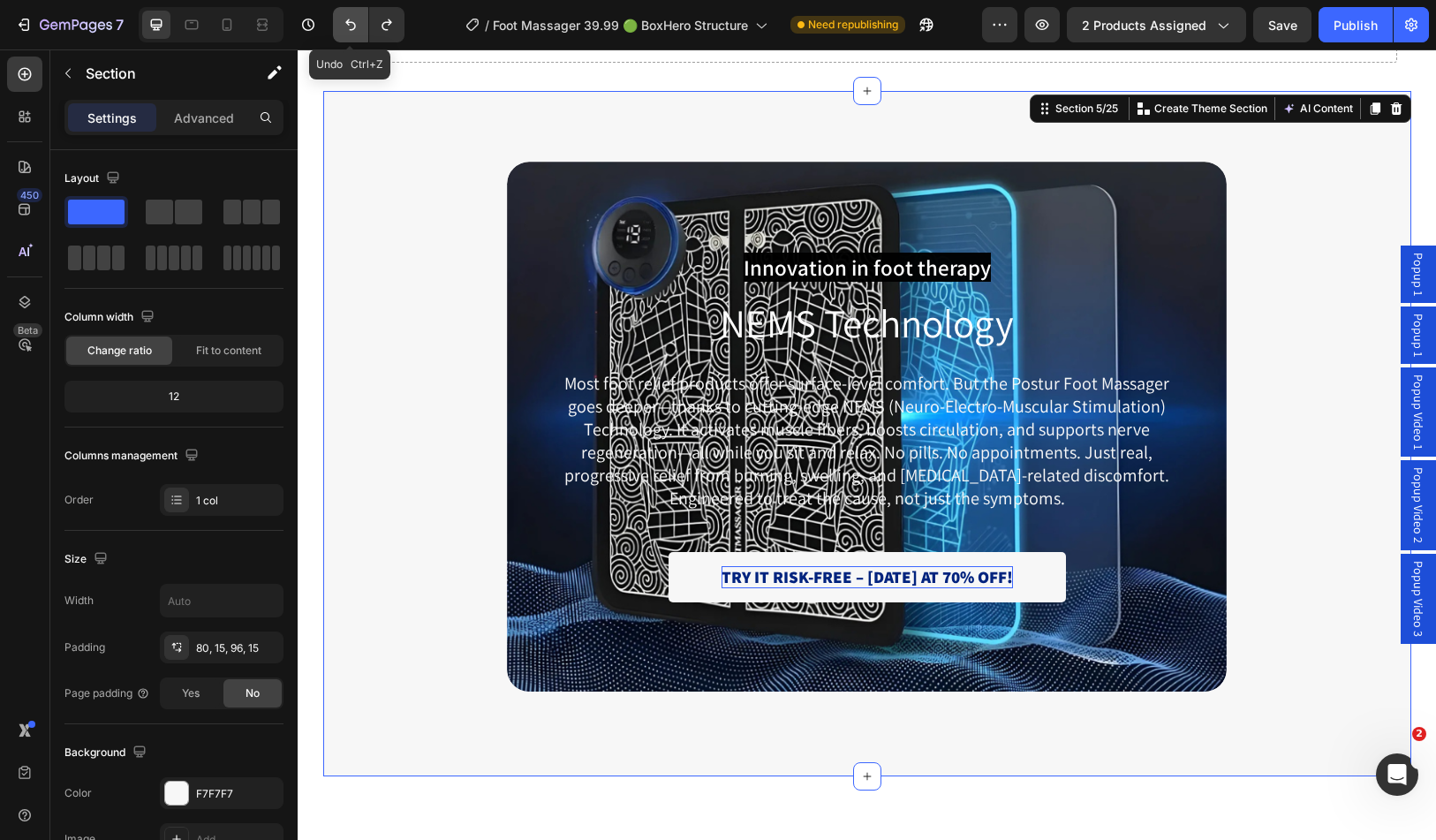
click at [351, 25] on icon "Undo/Redo" at bounding box center [351, 25] width 18 height 18
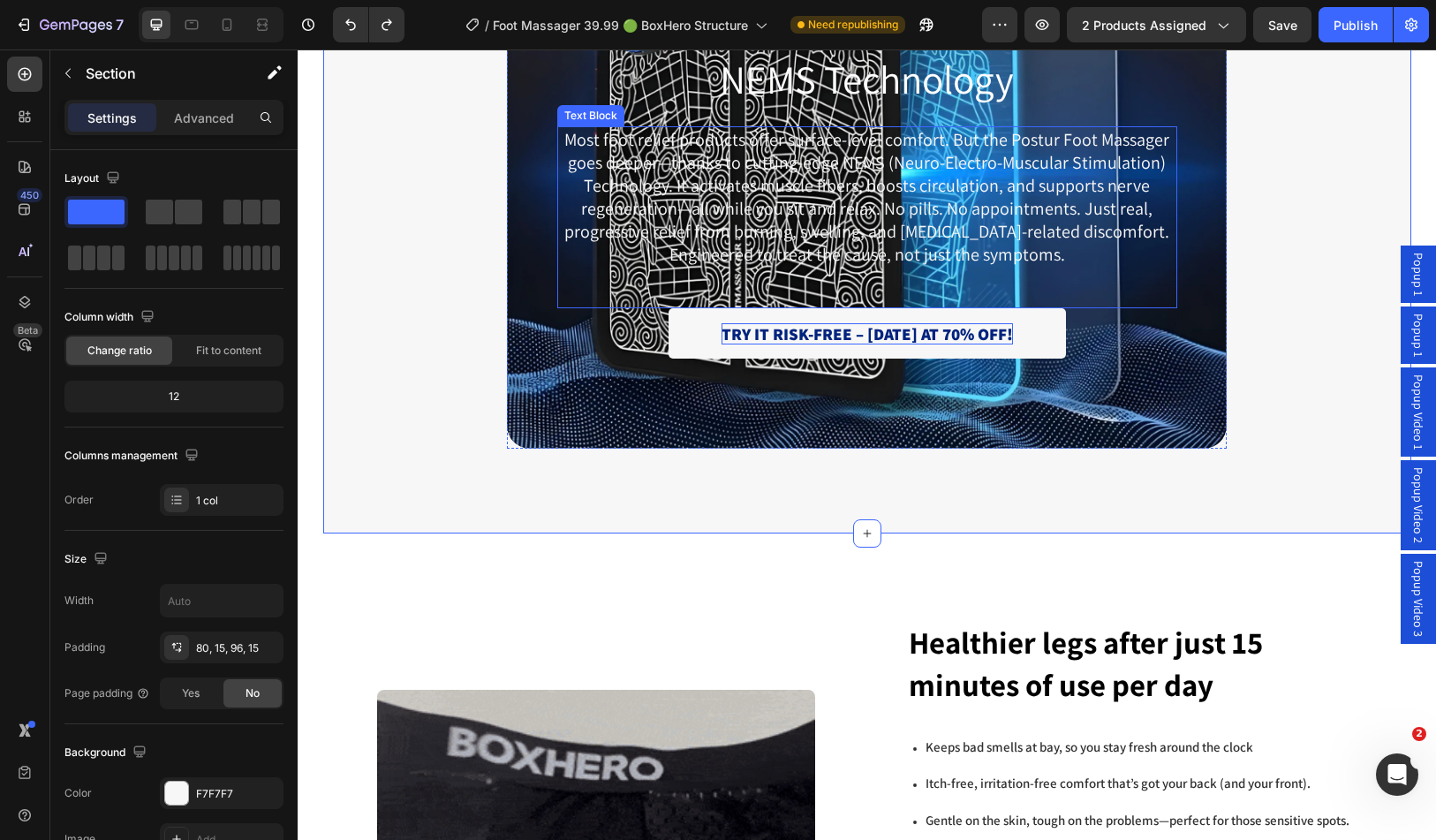
scroll to position [1943, 0]
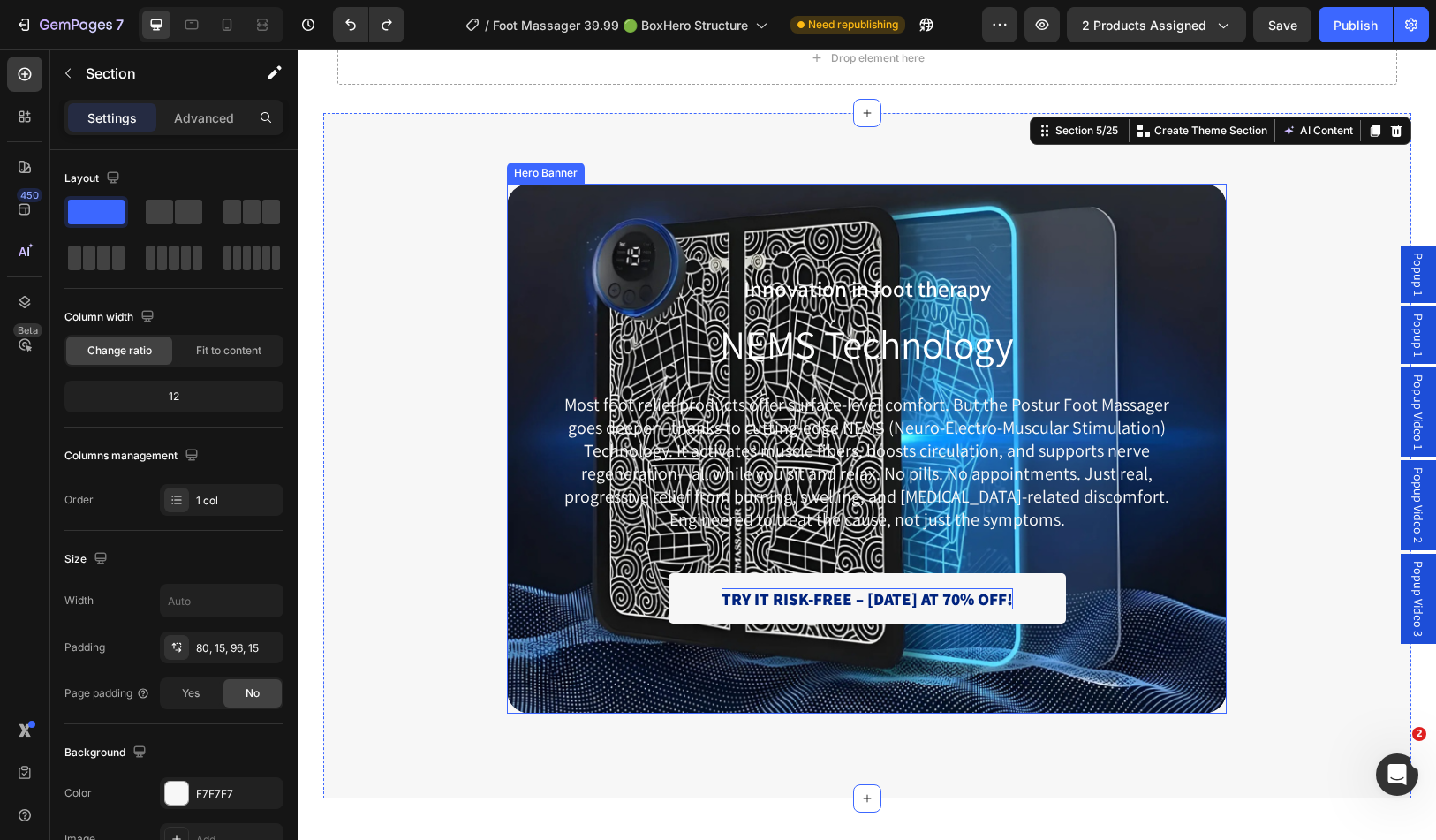
click at [517, 217] on div "Background Image" at bounding box center [867, 448] width 720 height 530
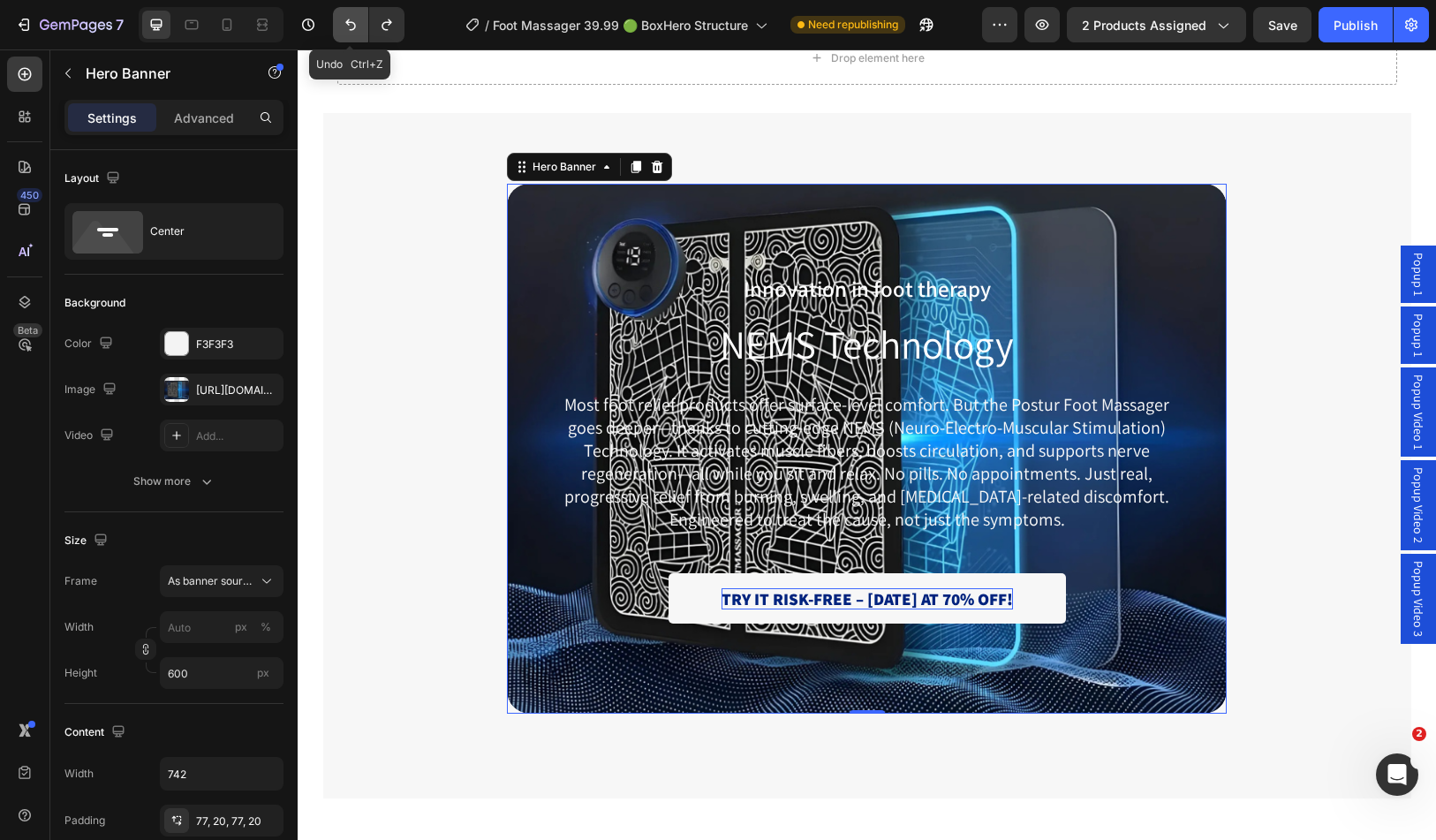
click at [353, 30] on icon "Undo/Redo" at bounding box center [351, 26] width 11 height 12
type input "1200"
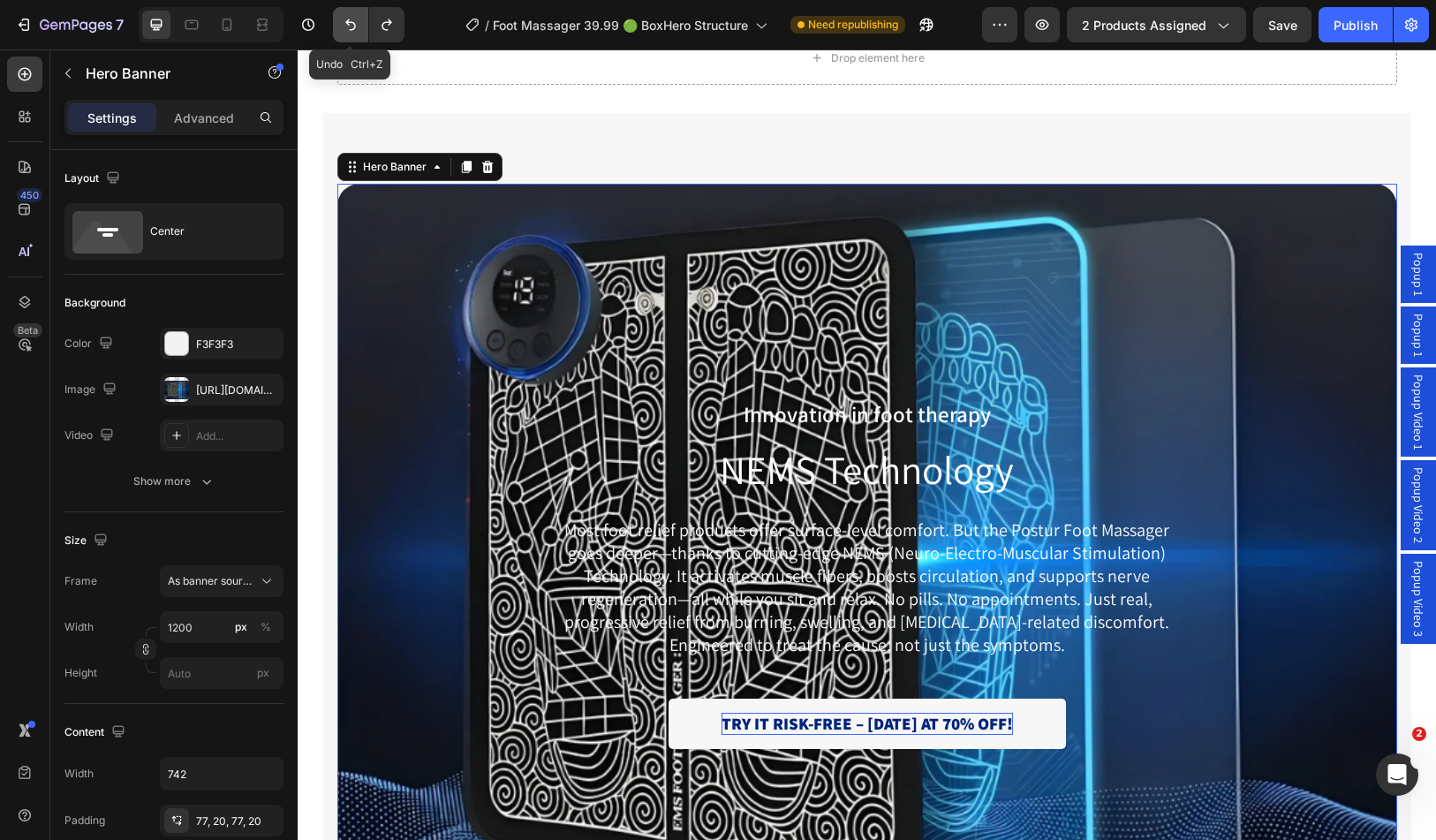
click at [353, 30] on icon "Undo/Redo" at bounding box center [351, 26] width 11 height 12
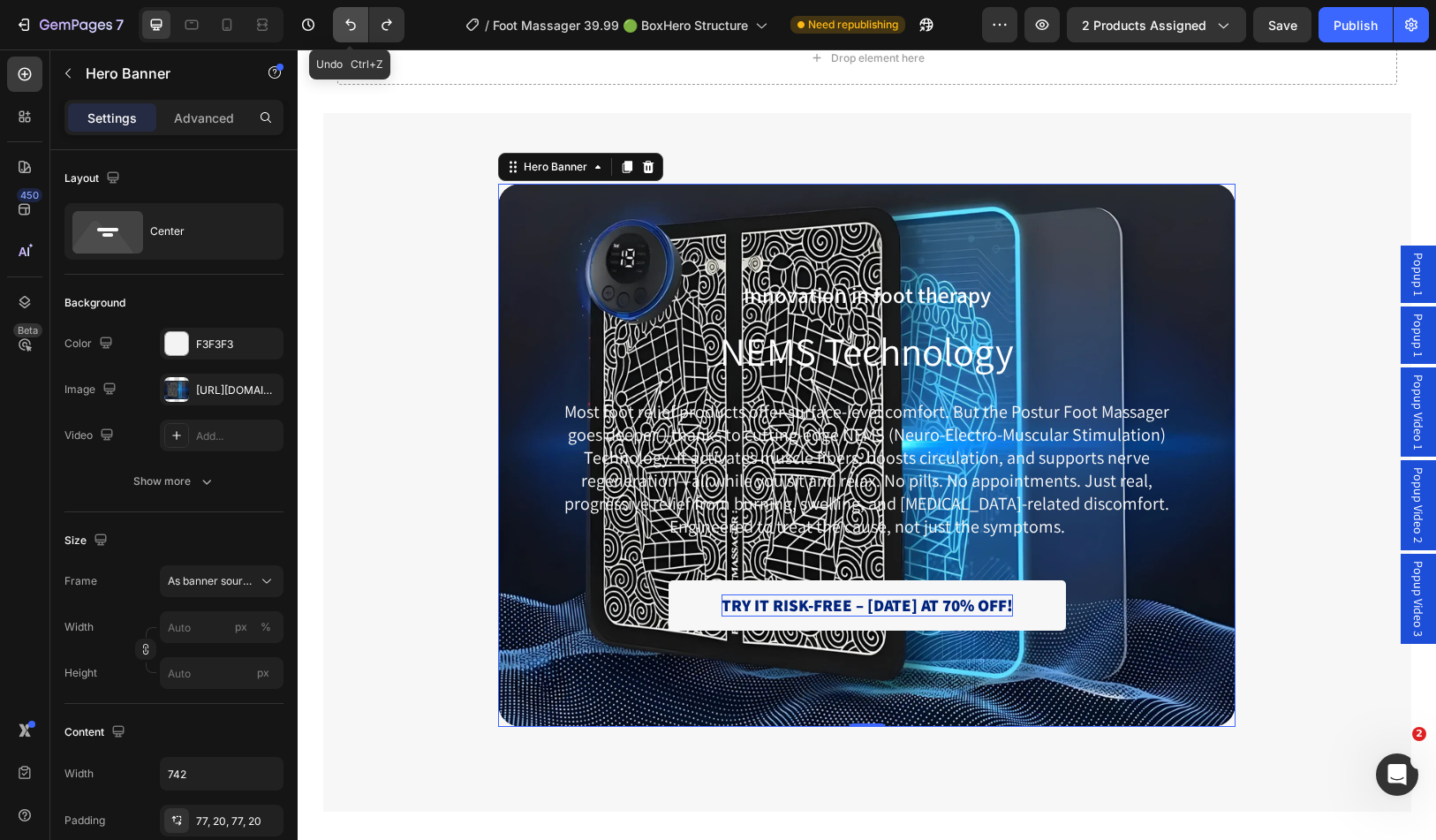
click at [353, 30] on icon "Undo/Redo" at bounding box center [351, 26] width 11 height 12
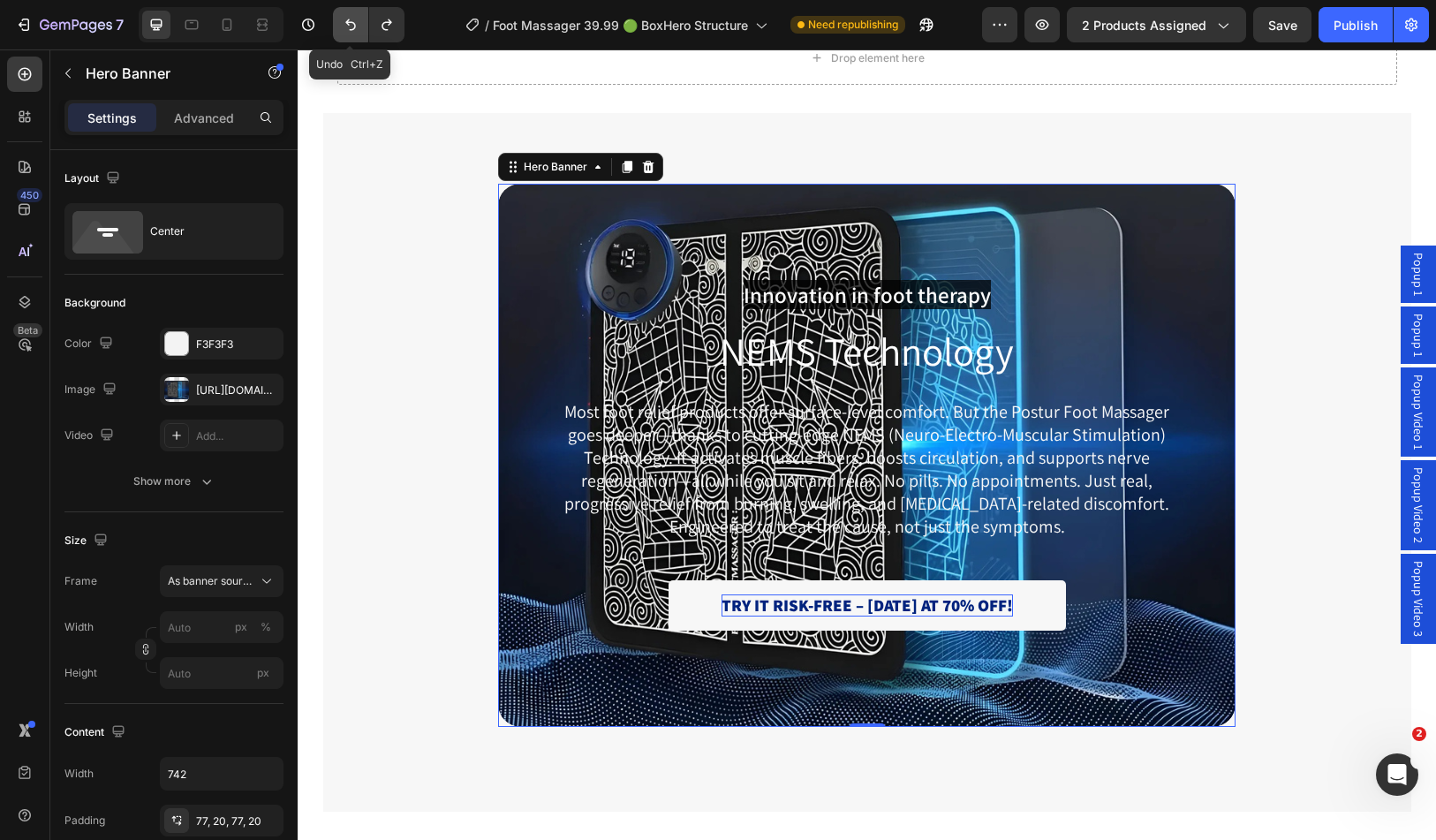
click at [353, 30] on icon "Undo/Redo" at bounding box center [351, 26] width 11 height 12
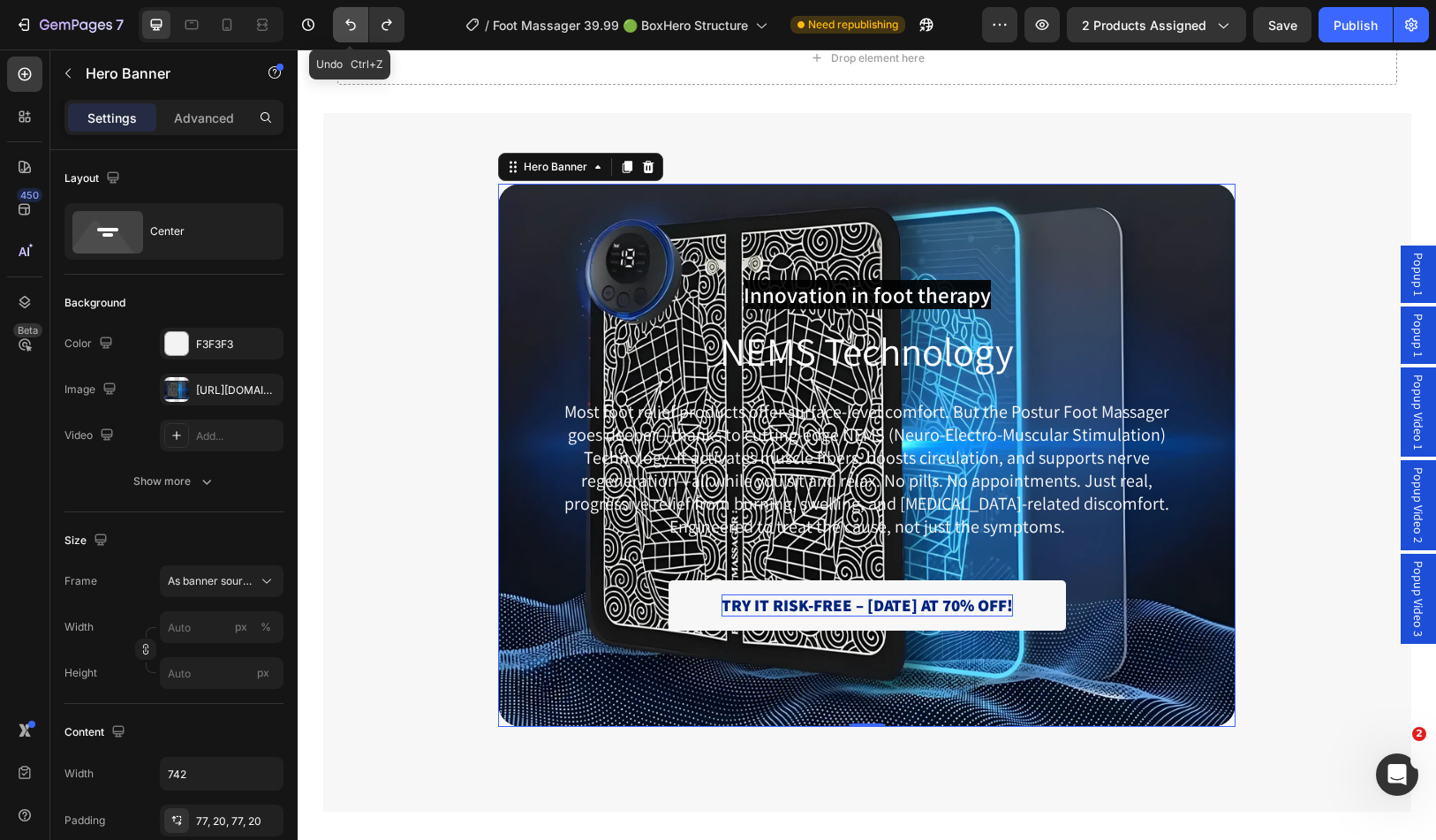
click at [353, 30] on icon "Undo/Redo" at bounding box center [351, 26] width 11 height 12
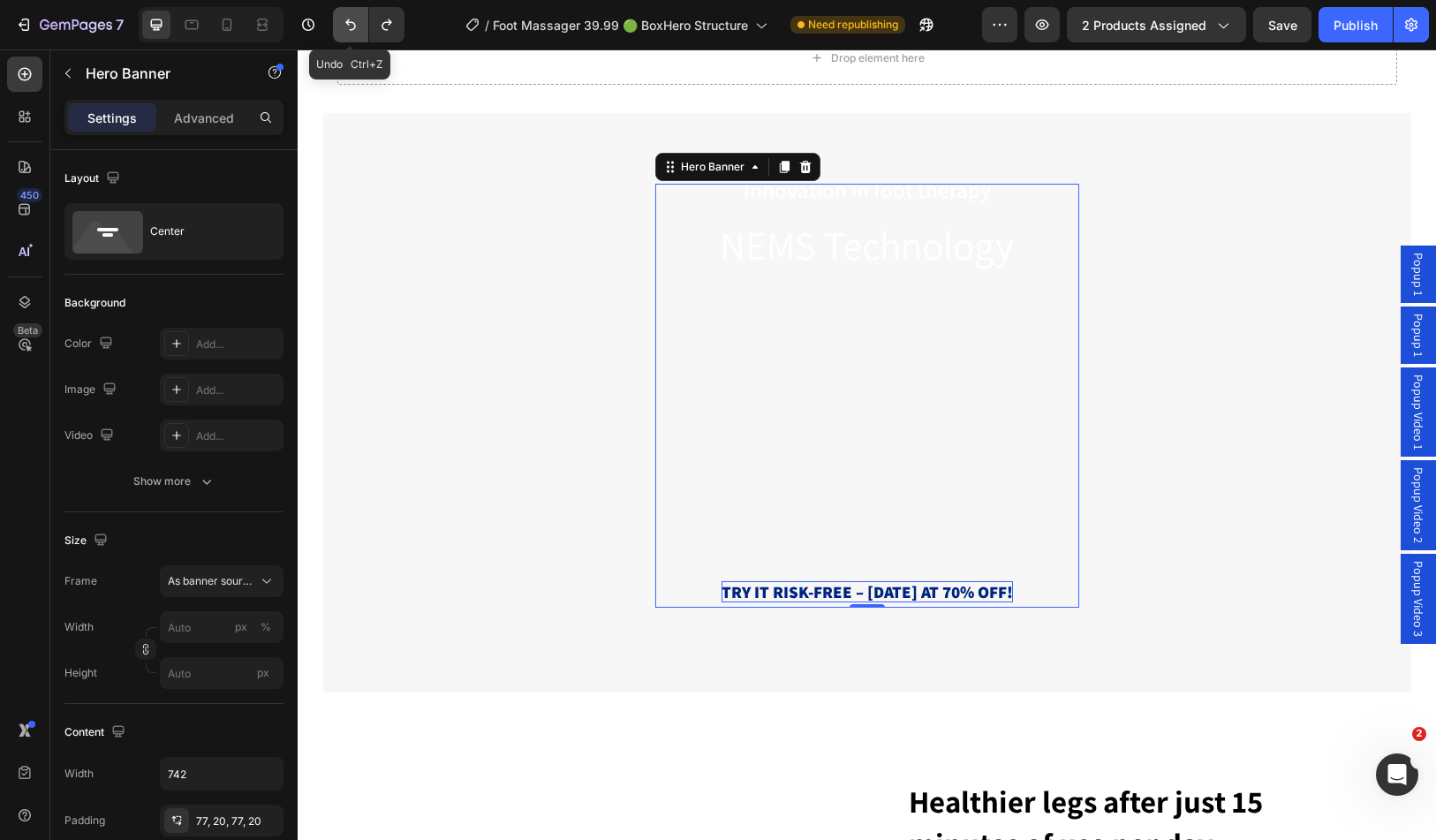
click at [353, 30] on icon "Undo/Redo" at bounding box center [351, 26] width 11 height 12
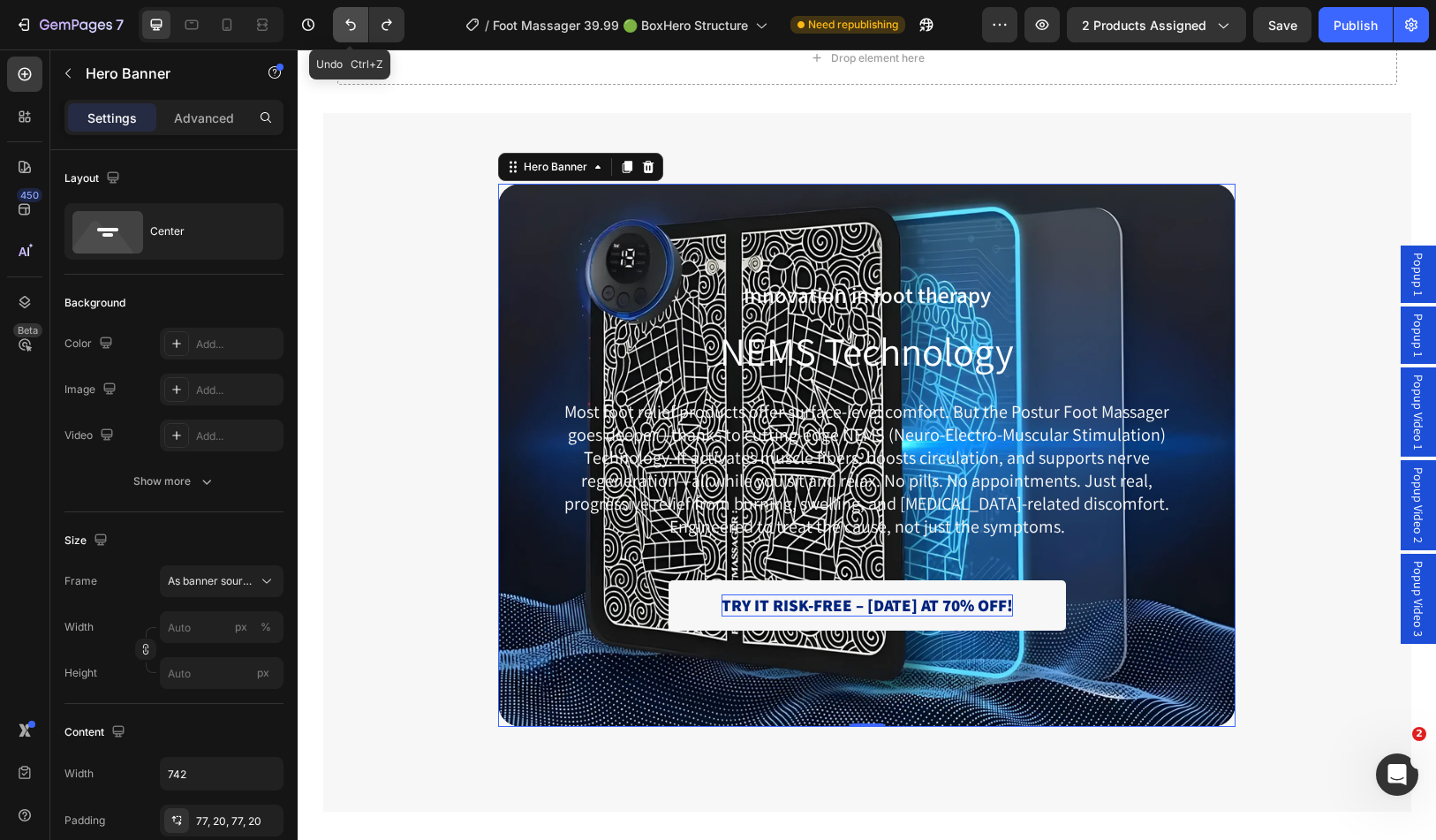
click at [353, 30] on icon "Undo/Redo" at bounding box center [351, 26] width 11 height 12
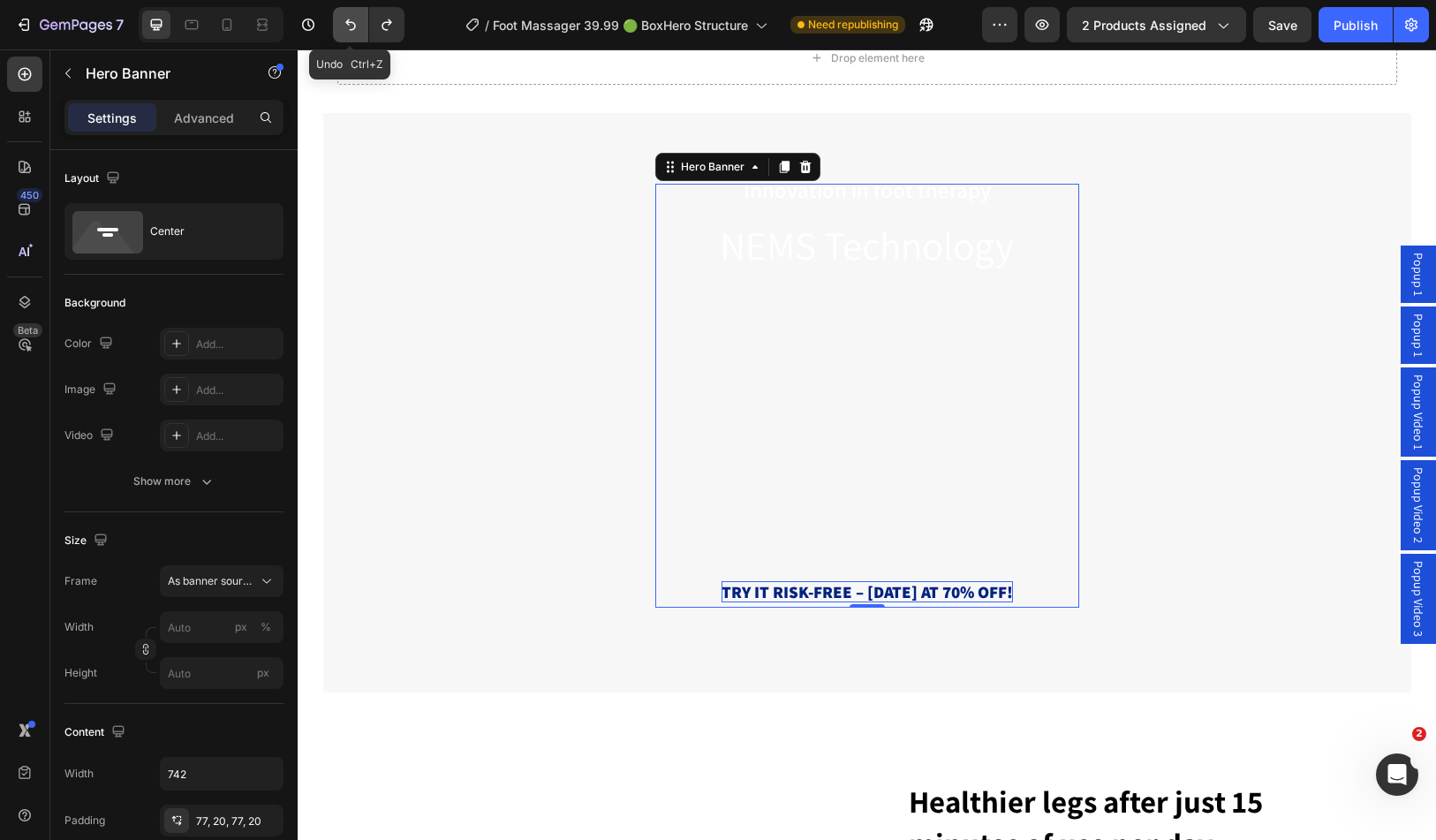
click at [353, 30] on icon "Undo/Redo" at bounding box center [351, 26] width 11 height 12
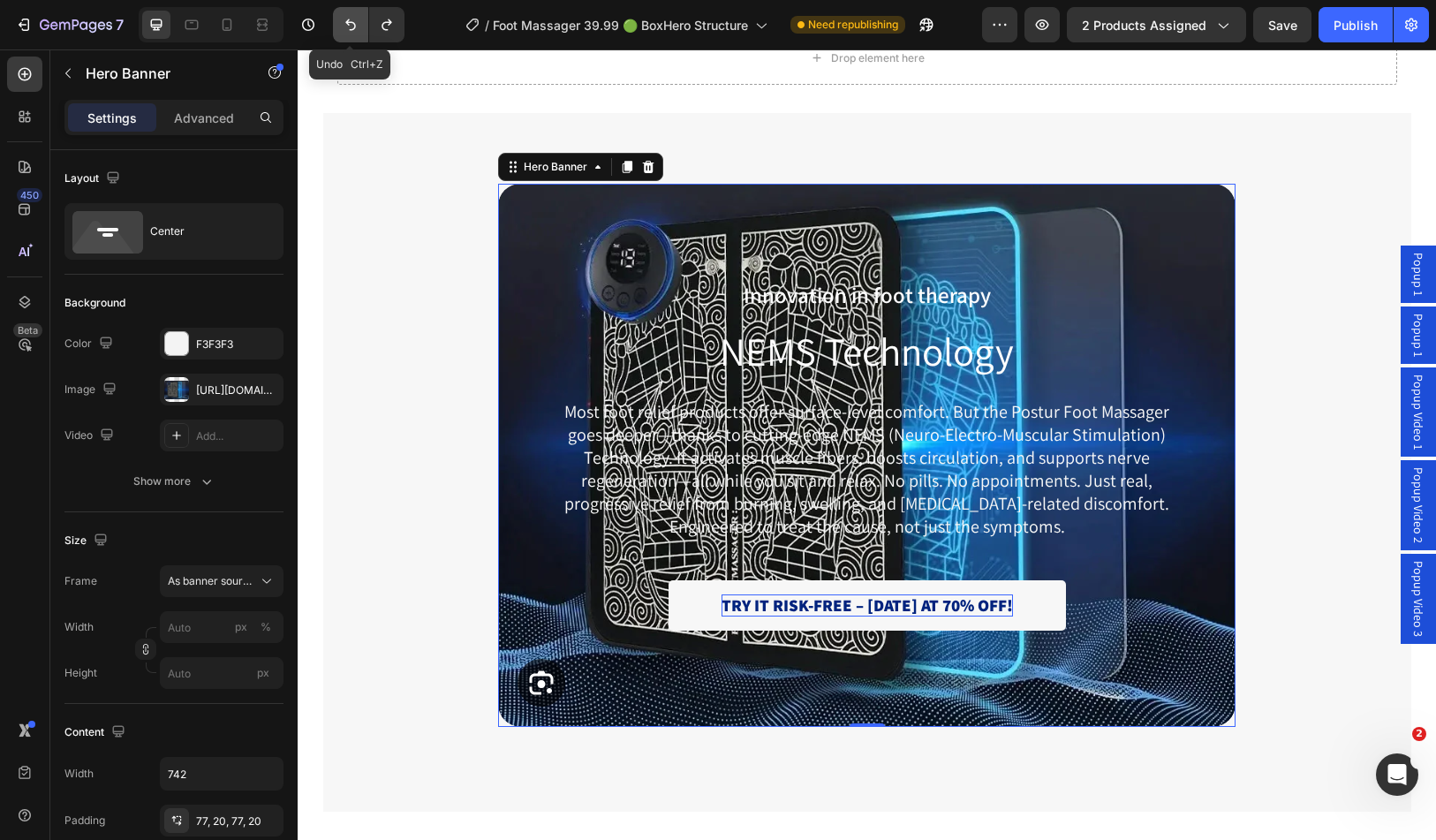
click at [353, 30] on icon "Undo/Redo" at bounding box center [351, 26] width 11 height 12
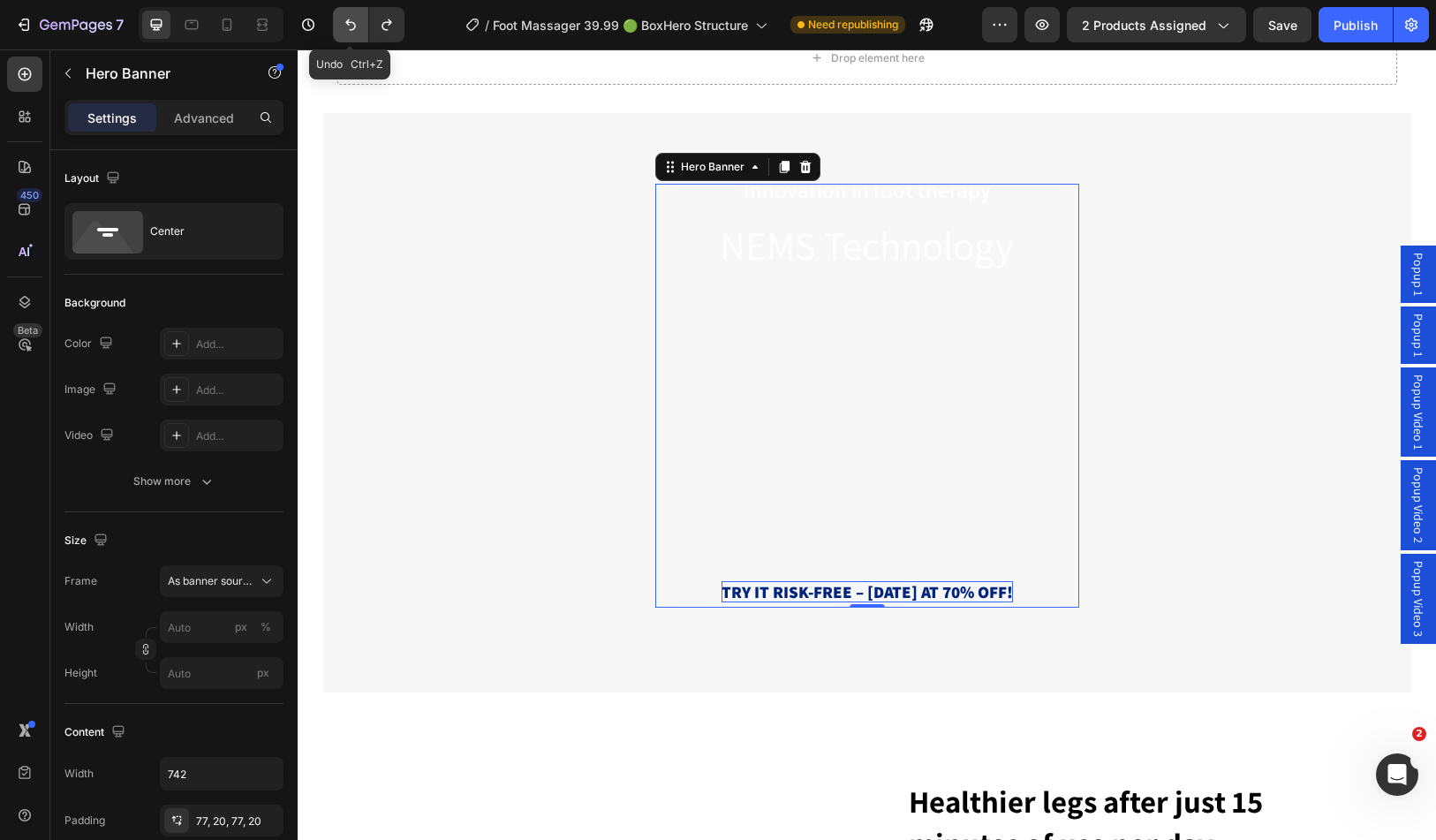
click at [353, 30] on icon "Undo/Redo" at bounding box center [351, 26] width 11 height 12
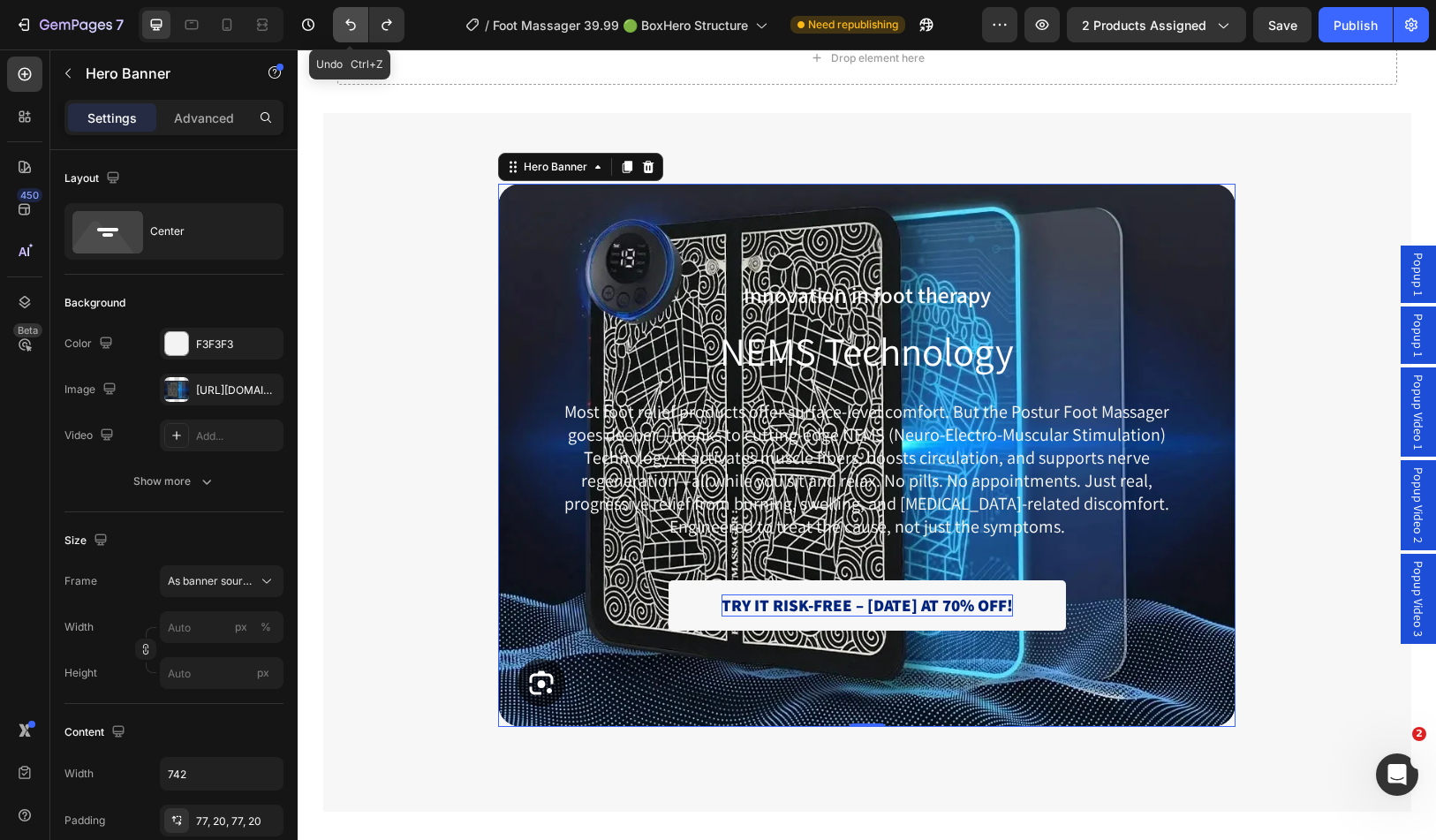
click at [353, 30] on icon "Undo/Redo" at bounding box center [351, 26] width 11 height 12
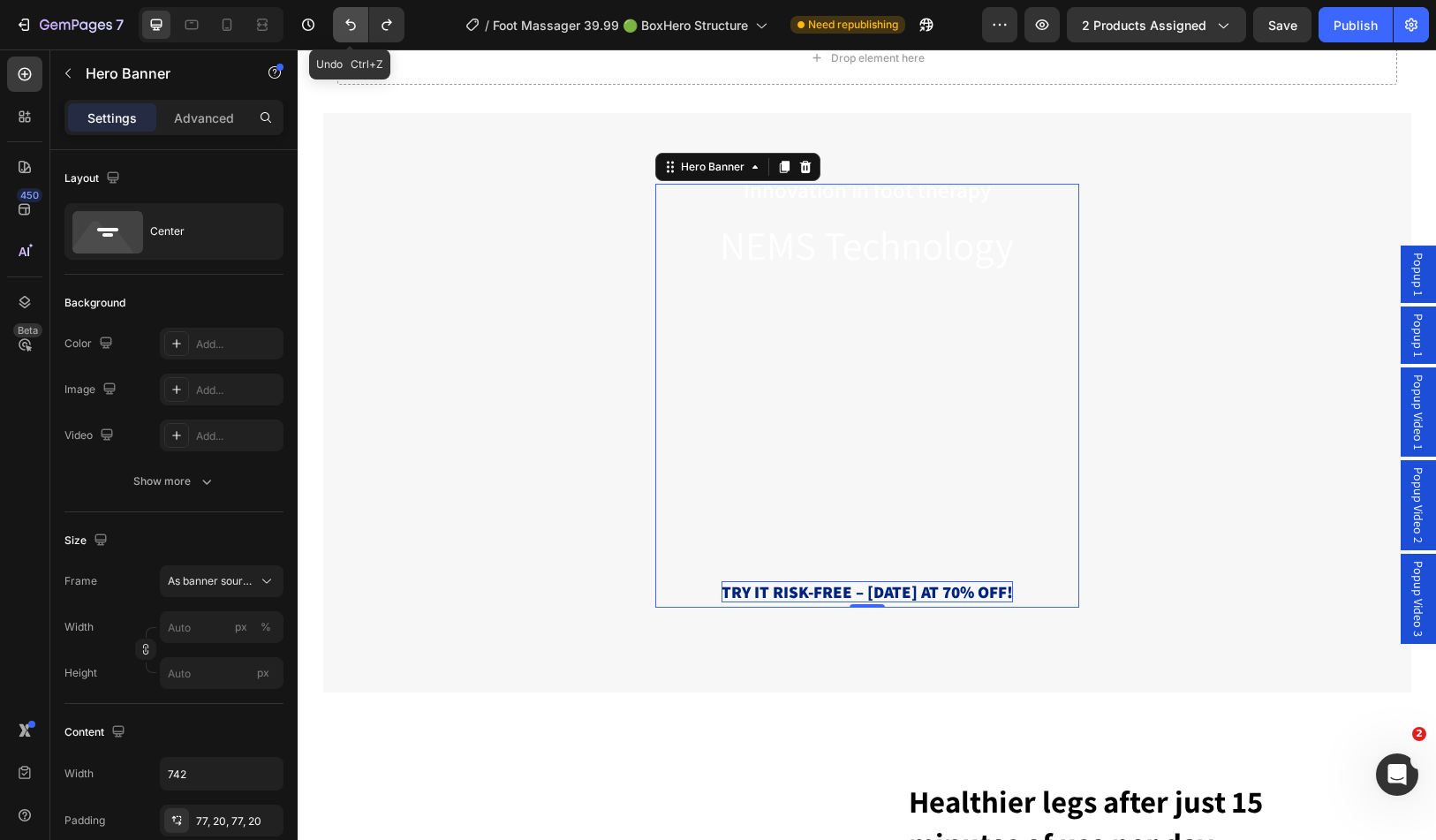
click at [353, 30] on icon "Undo/Redo" at bounding box center [351, 26] width 11 height 12
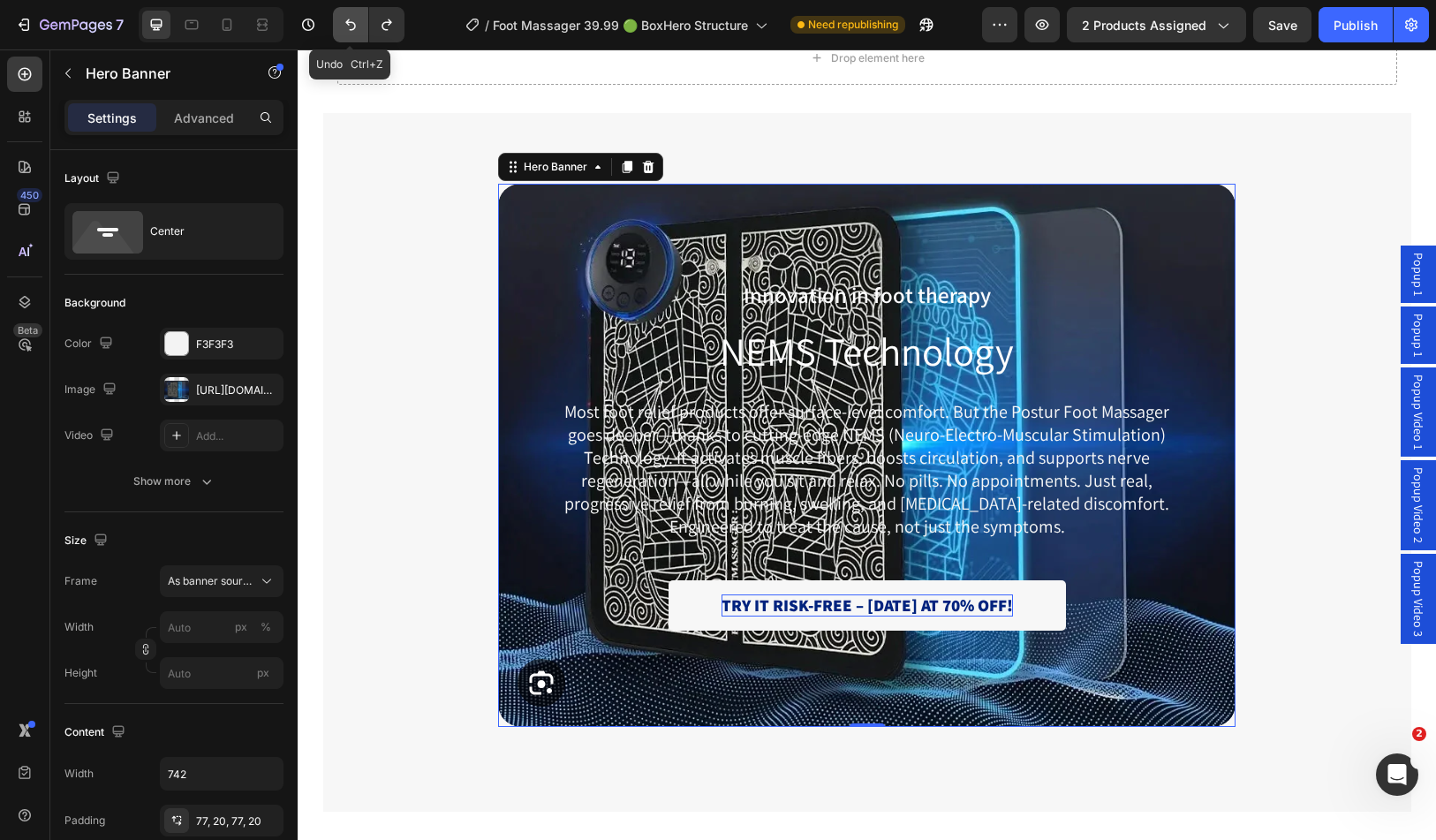
click at [353, 30] on icon "Undo/Redo" at bounding box center [351, 26] width 11 height 12
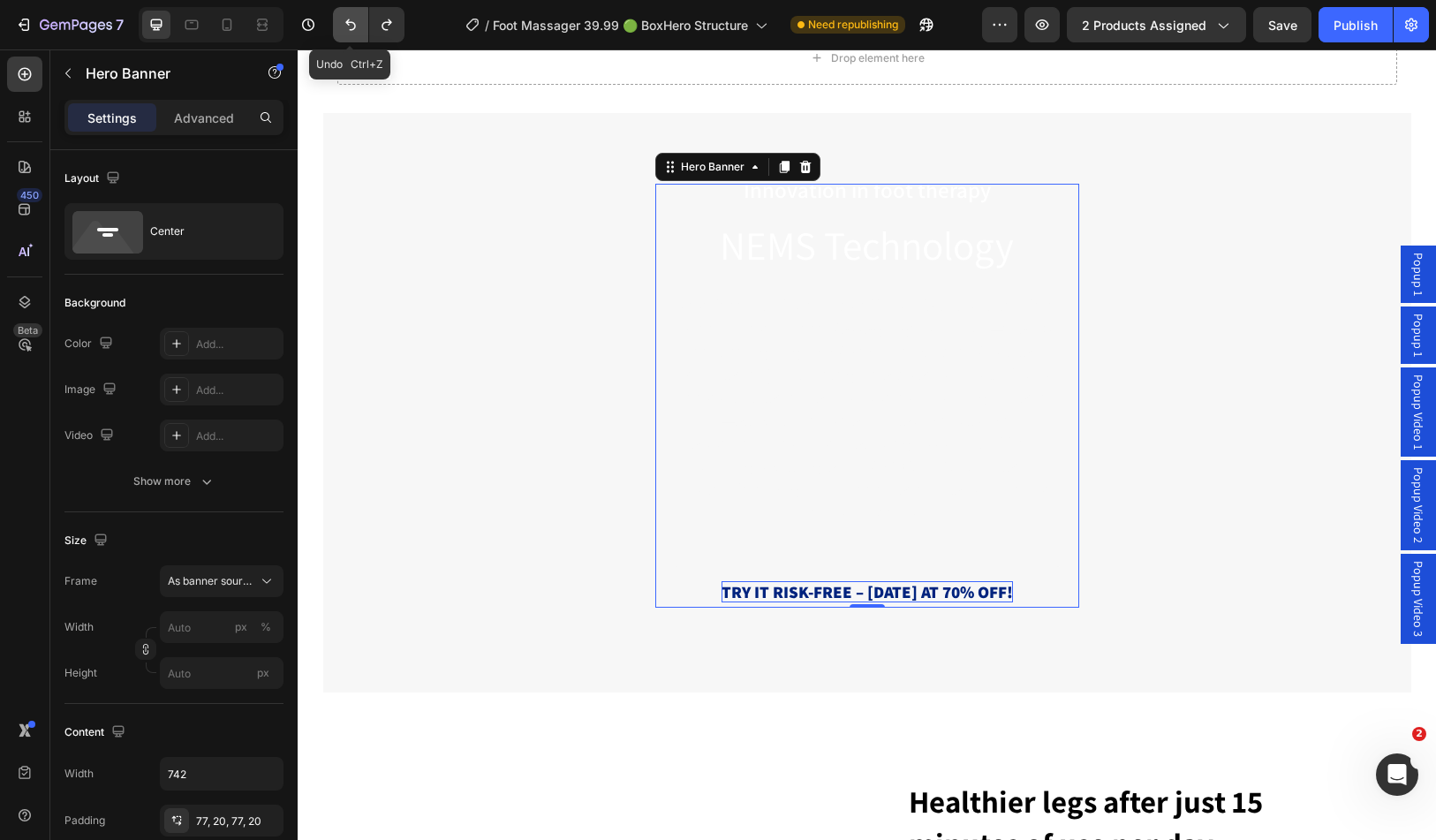
click at [353, 30] on icon "Undo/Redo" at bounding box center [351, 26] width 11 height 12
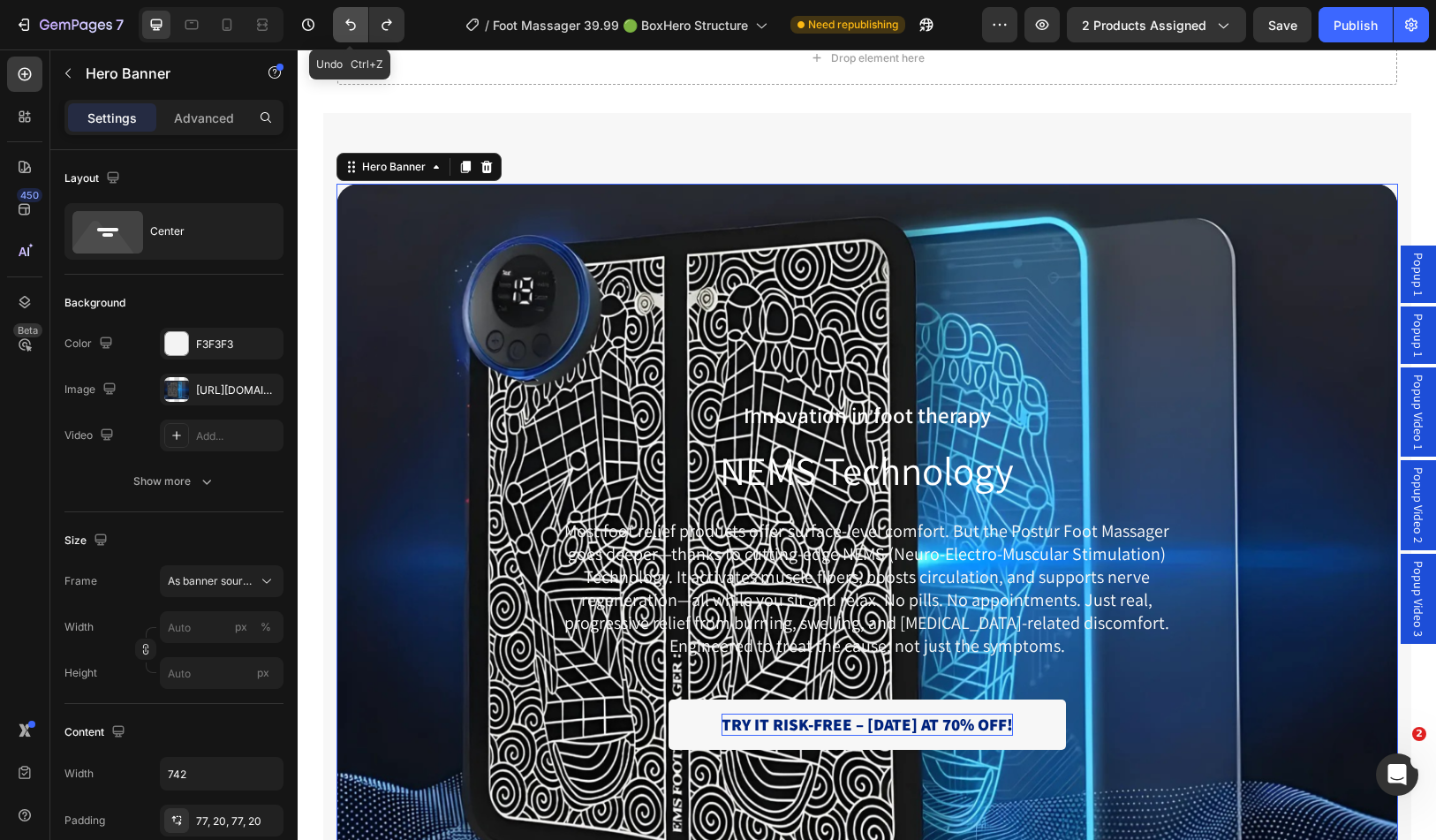
click at [353, 30] on icon "Undo/Redo" at bounding box center [351, 26] width 11 height 12
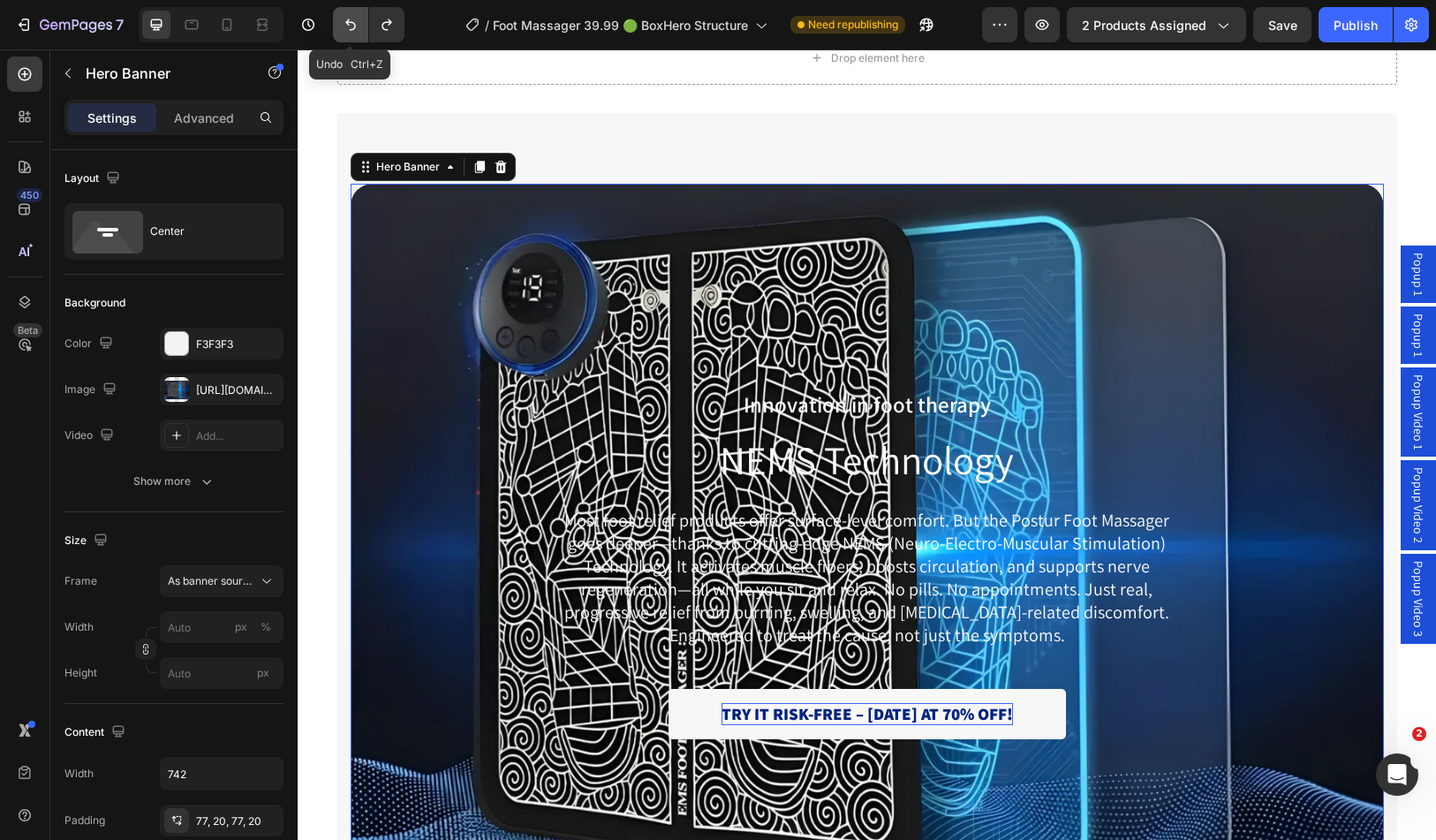
click at [353, 30] on icon "Undo/Redo" at bounding box center [351, 26] width 11 height 12
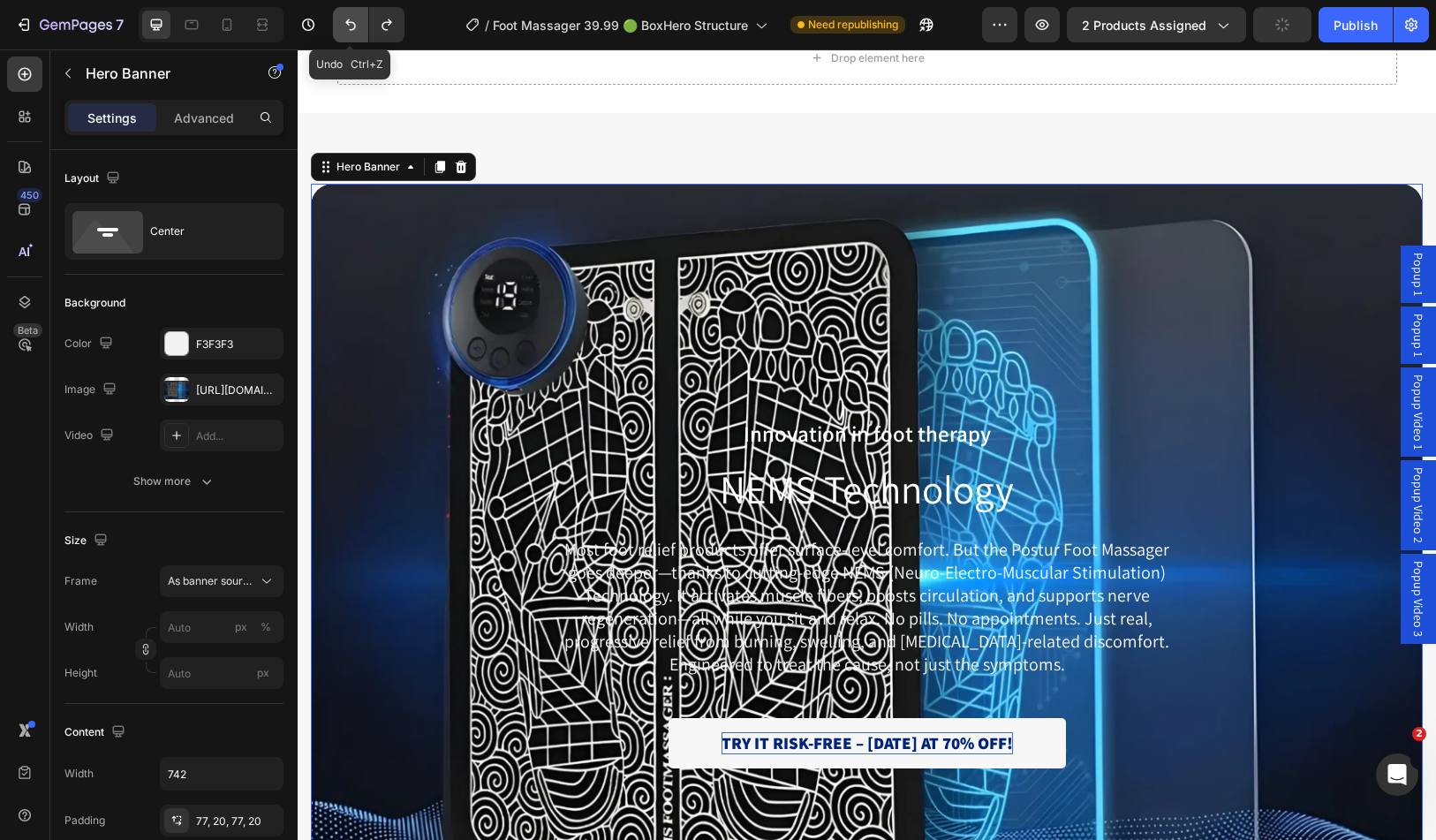
click at [353, 30] on icon "Undo/Redo" at bounding box center [351, 26] width 11 height 12
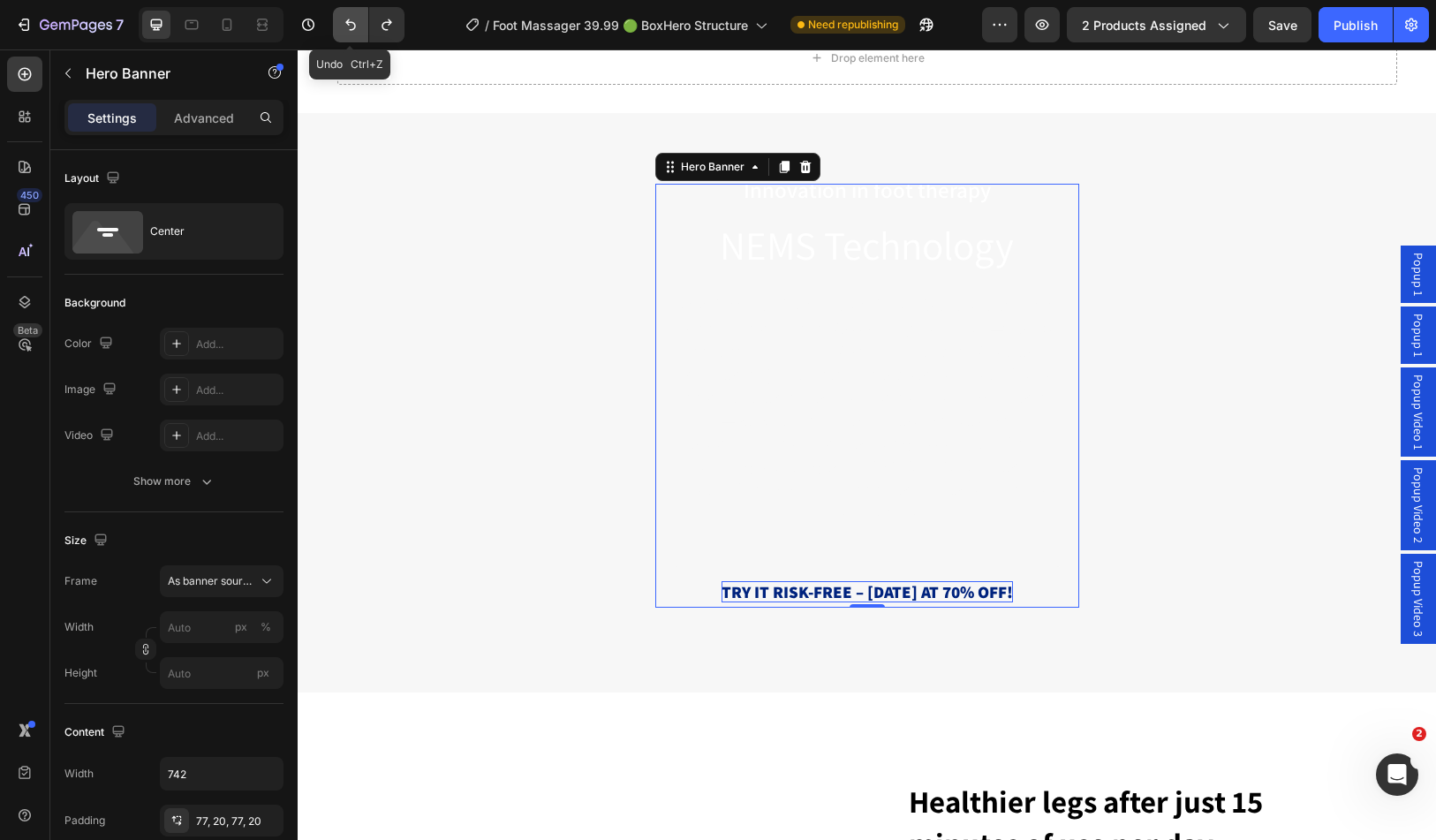
click at [353, 30] on icon "Undo/Redo" at bounding box center [351, 26] width 11 height 12
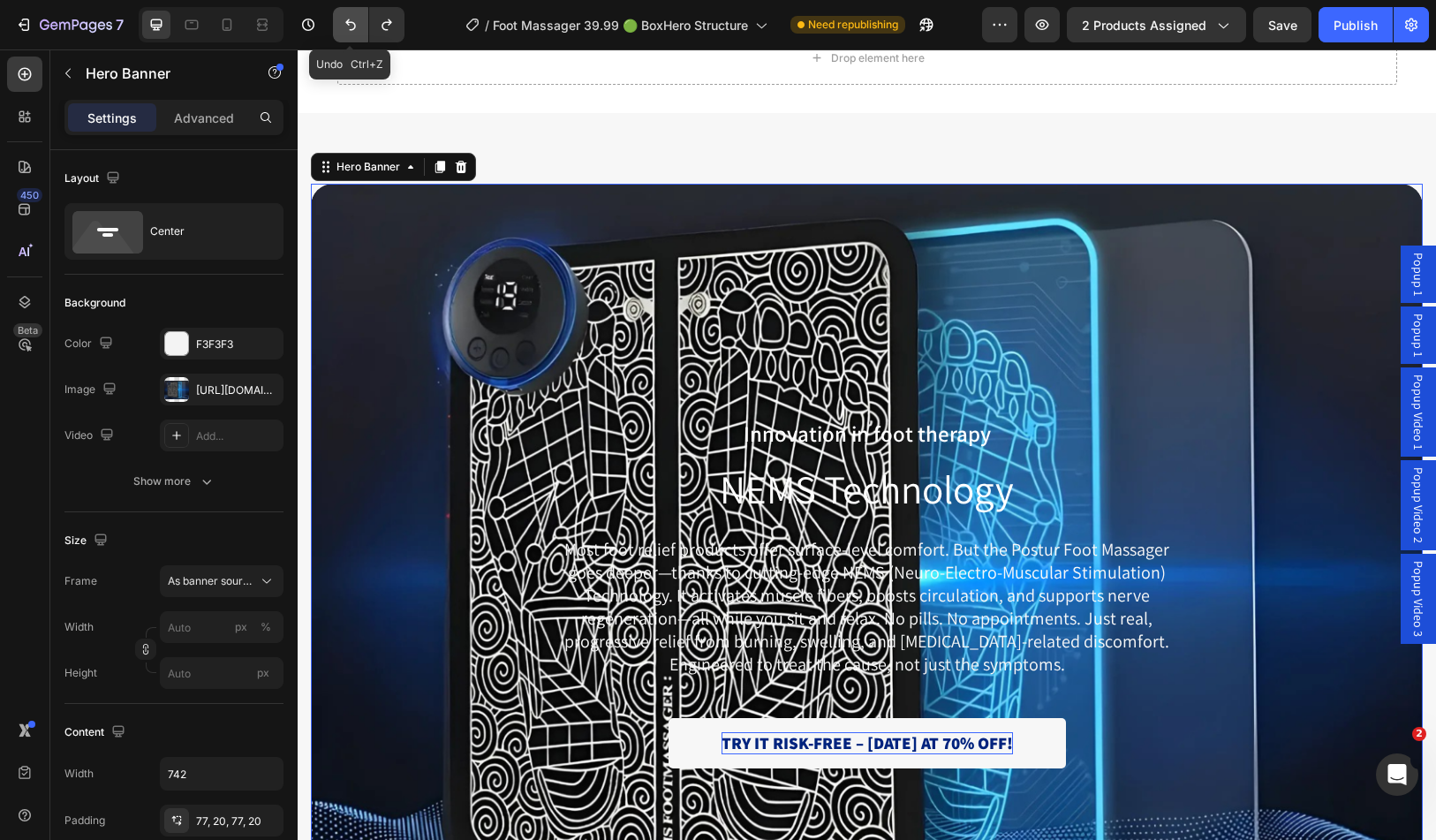
click at [353, 30] on icon "Undo/Redo" at bounding box center [351, 26] width 11 height 12
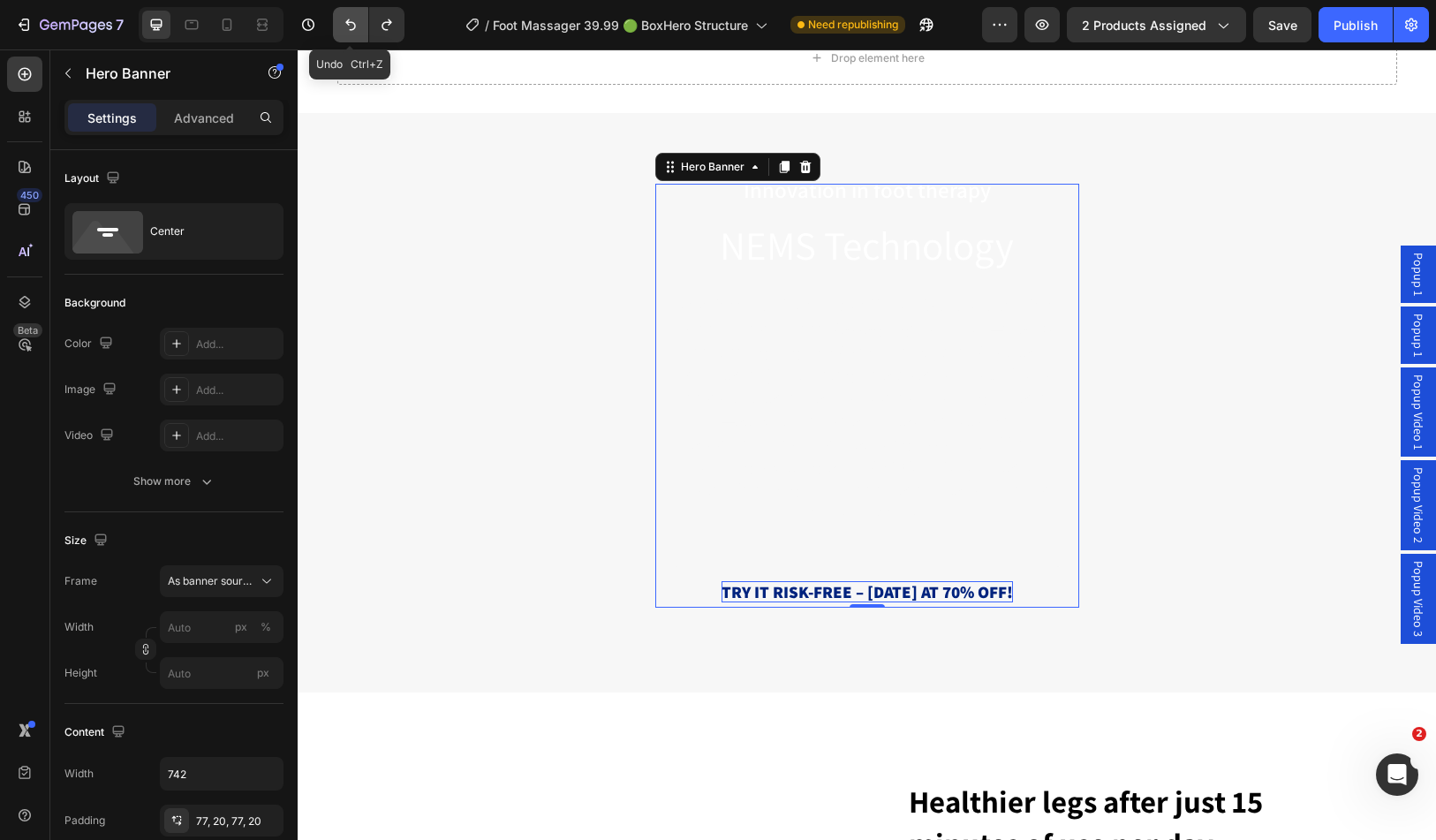
click at [353, 30] on icon "Undo/Redo" at bounding box center [351, 26] width 11 height 12
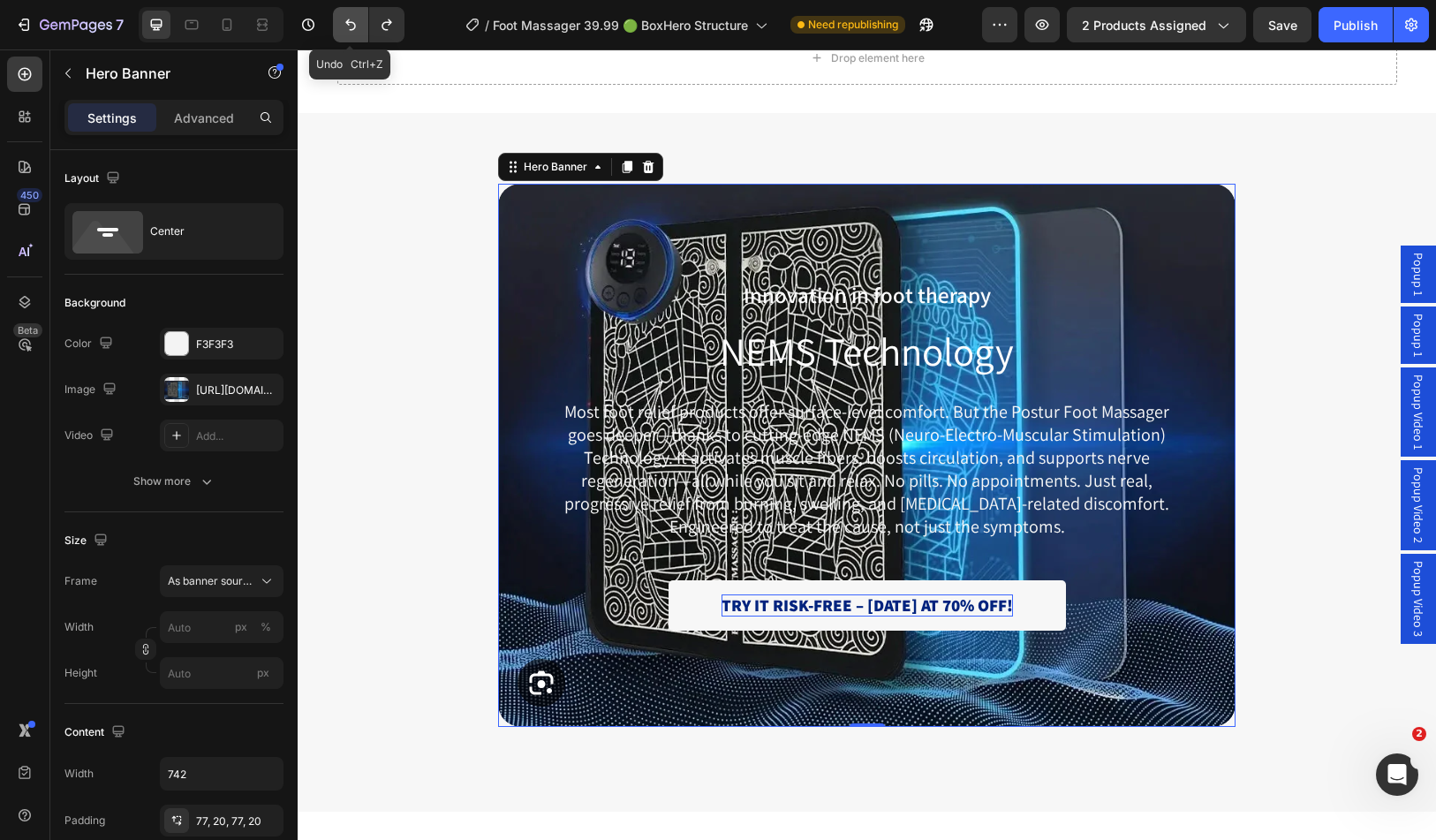
click at [353, 30] on icon "Undo/Redo" at bounding box center [351, 26] width 11 height 12
type input "1273"
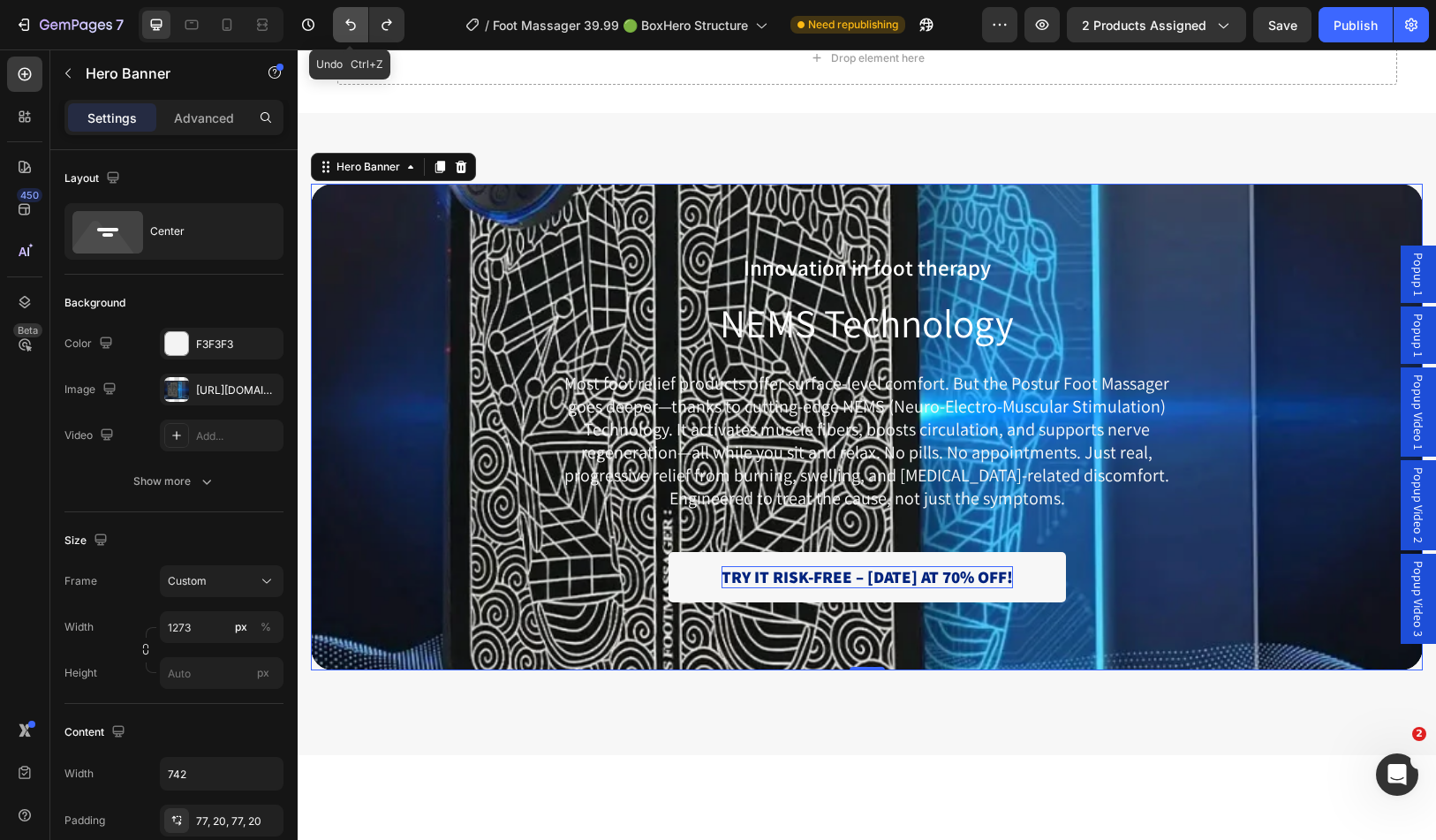
click at [353, 30] on icon "Undo/Redo" at bounding box center [351, 26] width 11 height 12
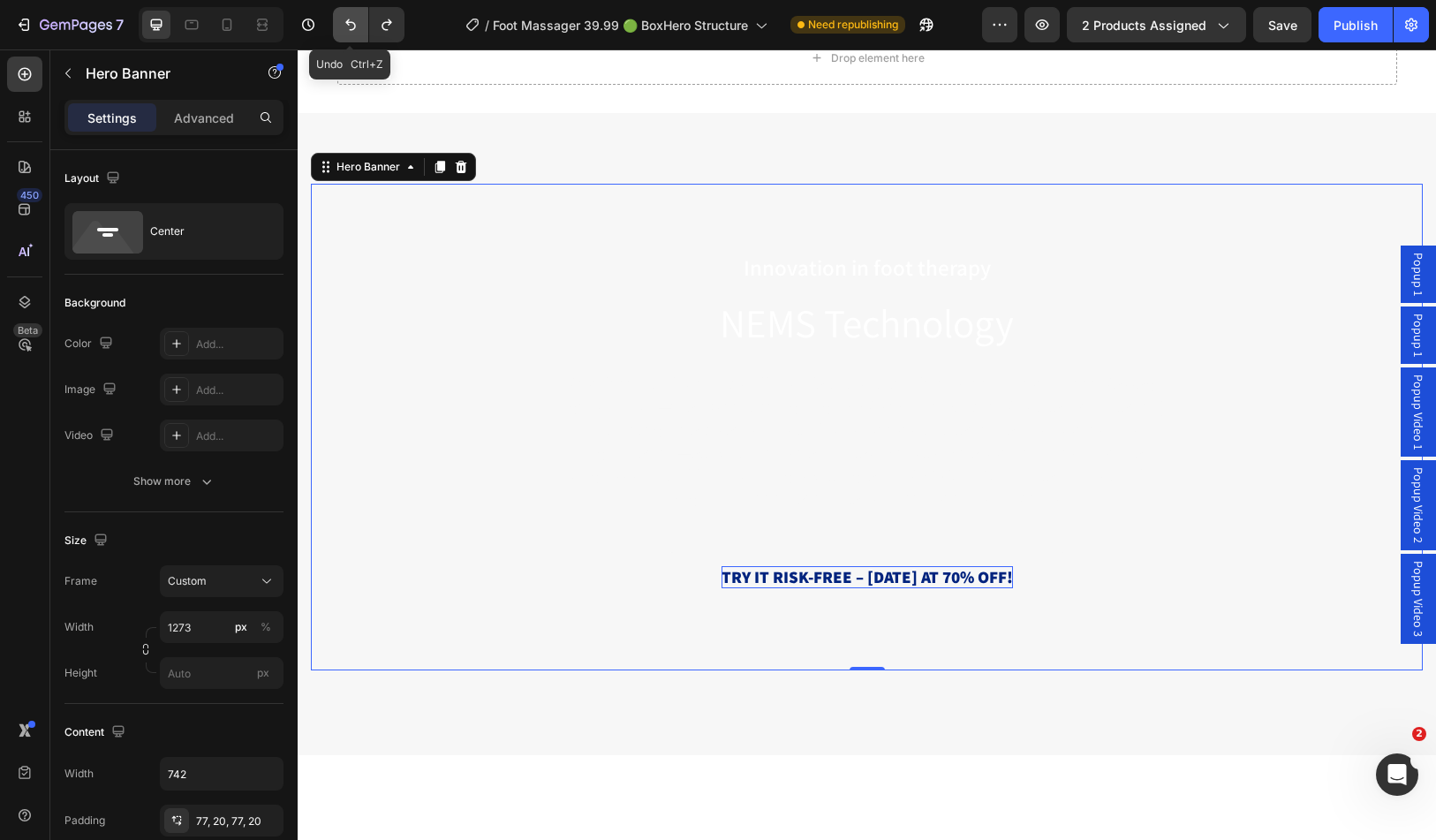
click at [353, 30] on icon "Undo/Redo" at bounding box center [351, 26] width 11 height 12
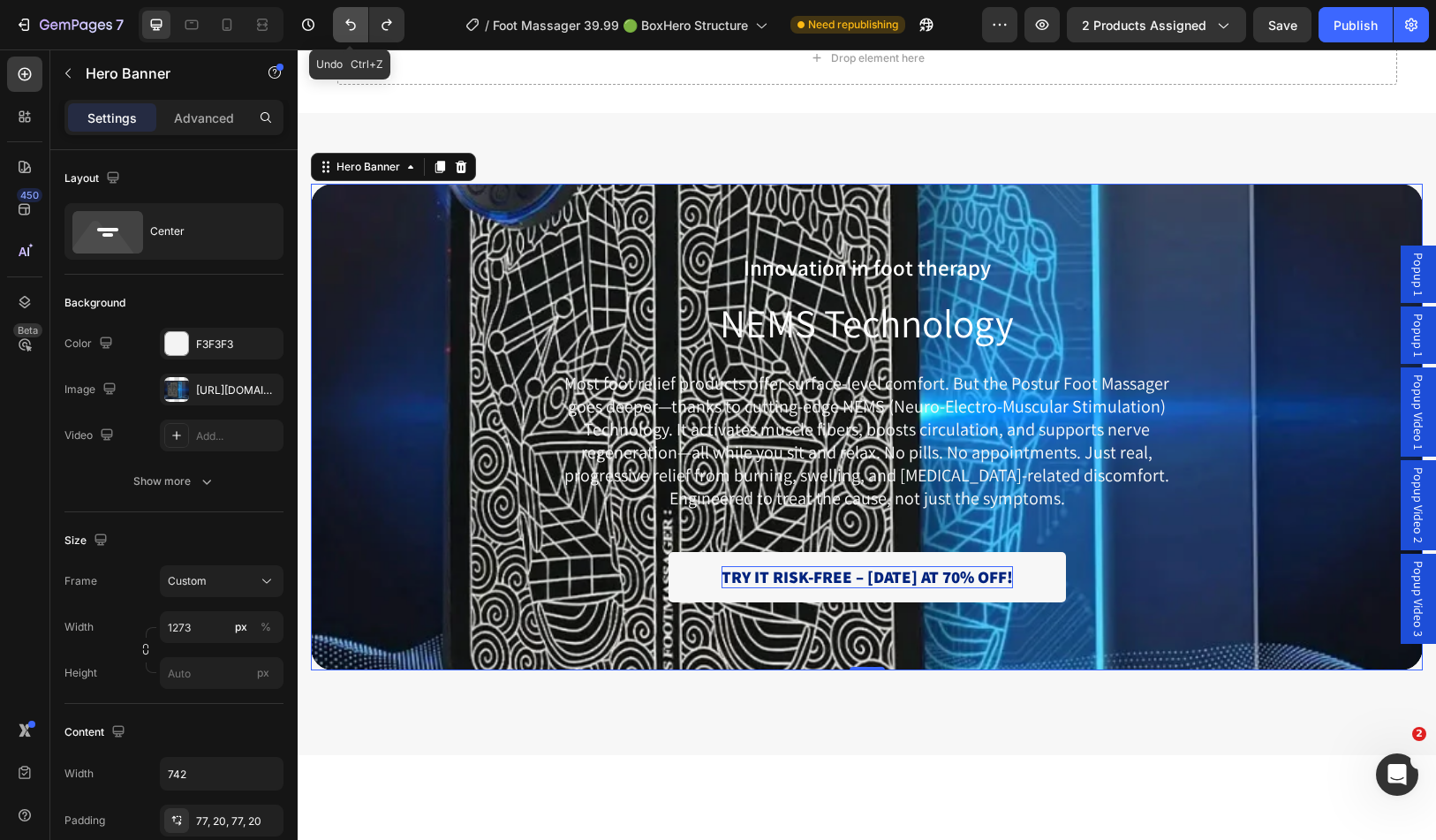
click at [353, 30] on icon "Undo/Redo" at bounding box center [351, 26] width 11 height 12
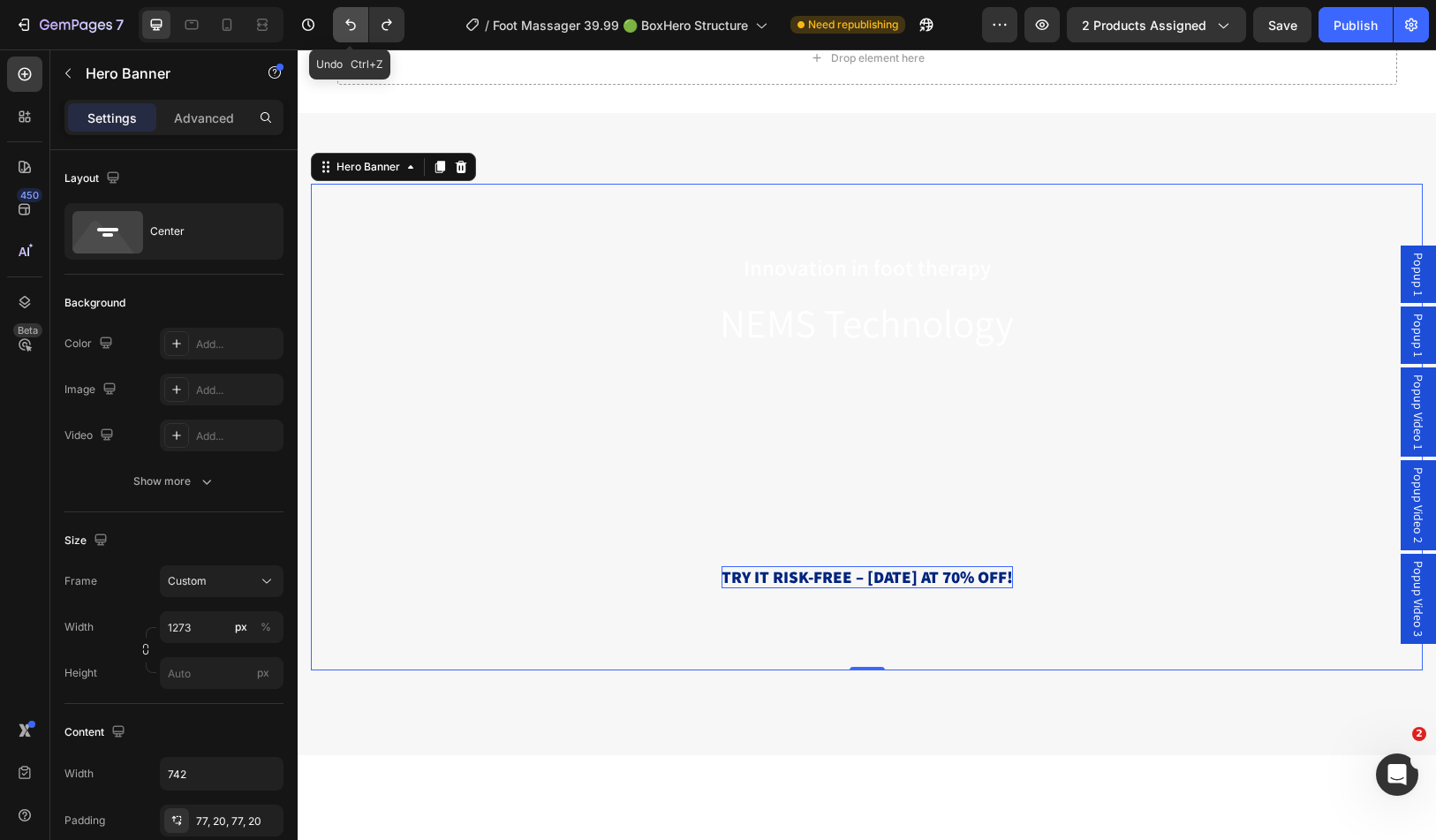
click at [353, 30] on icon "Undo/Redo" at bounding box center [351, 26] width 11 height 12
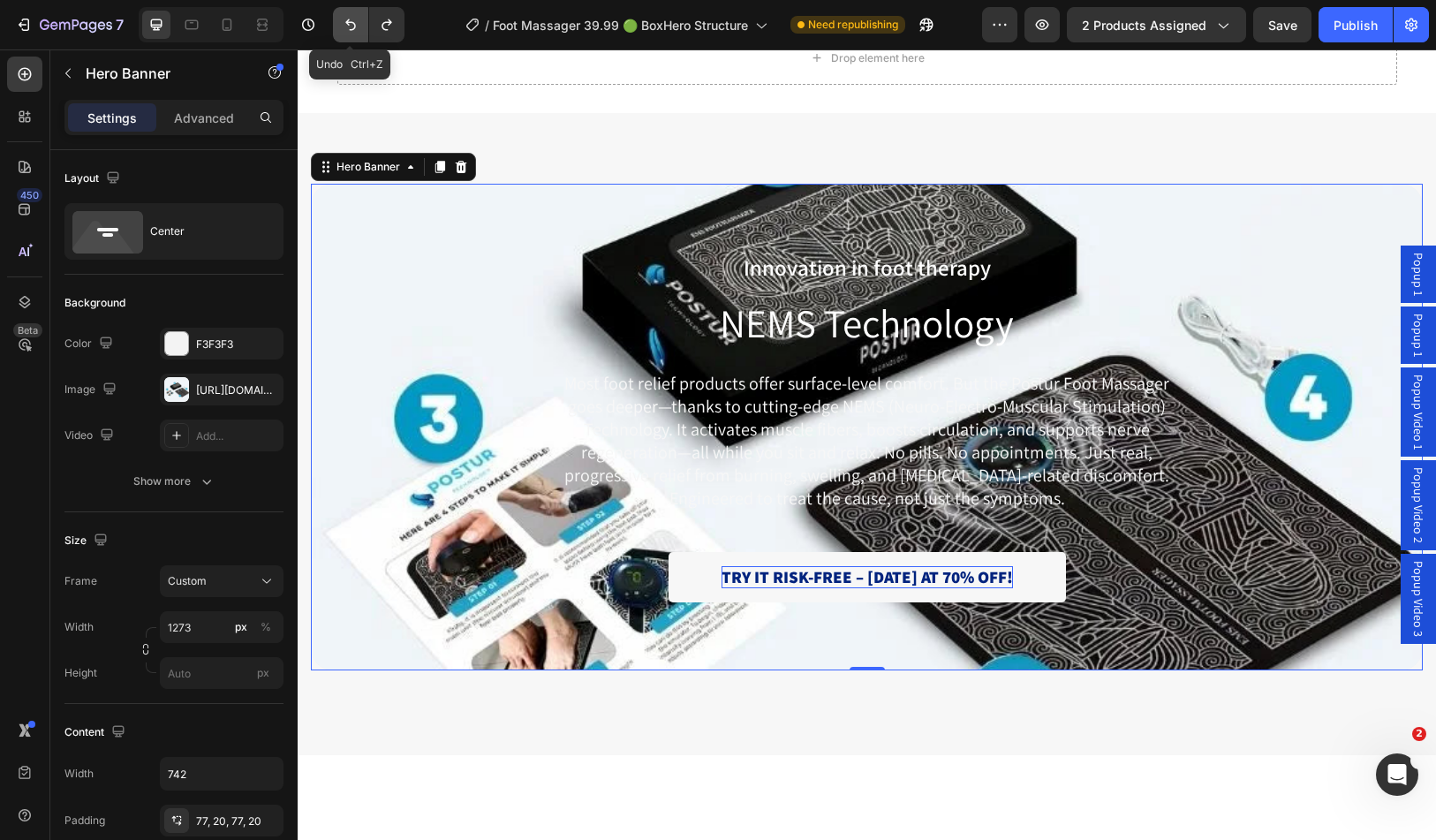
click at [353, 30] on icon "Undo/Redo" at bounding box center [351, 26] width 11 height 12
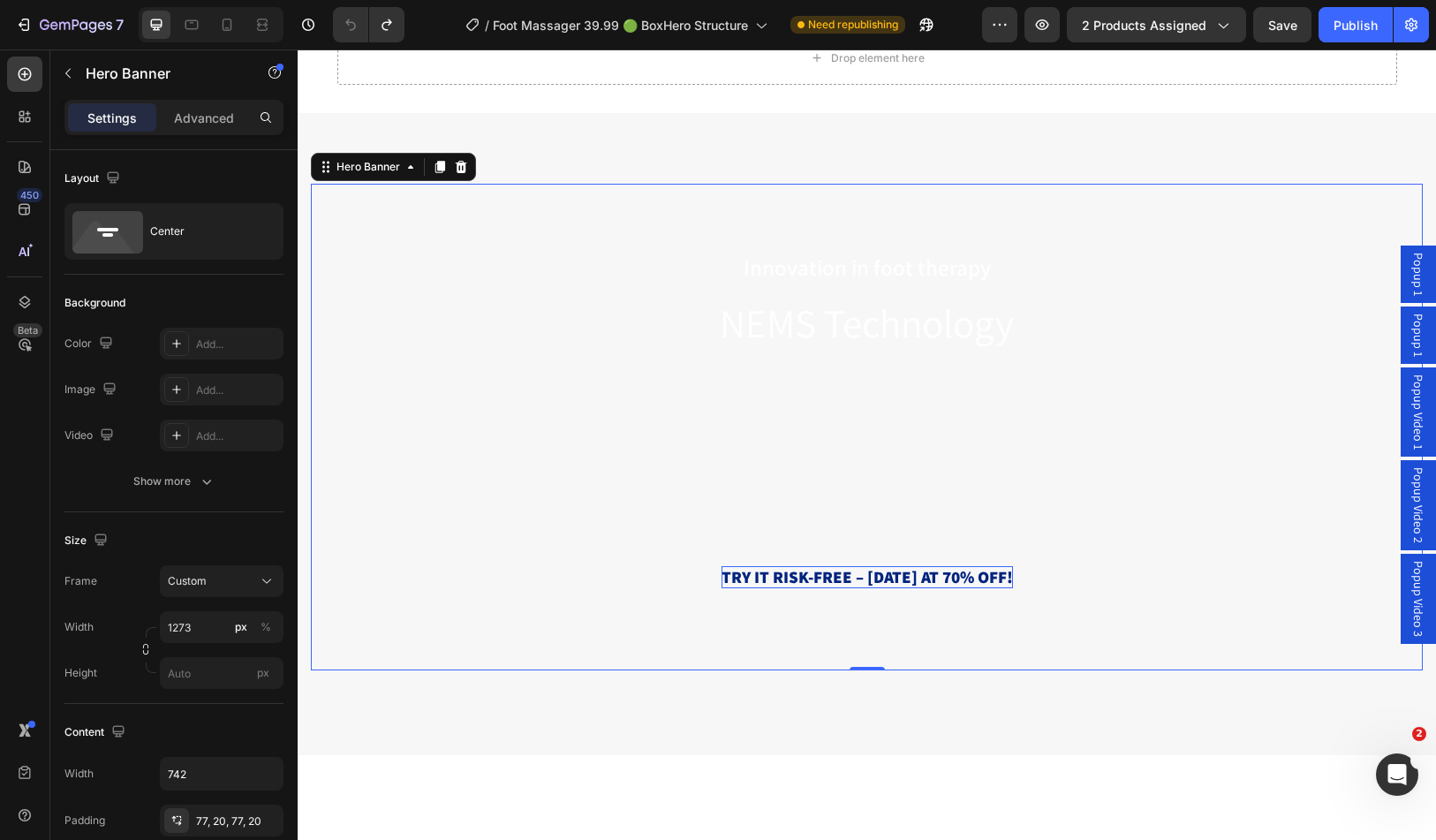
click at [431, 300] on div "Background Image" at bounding box center [867, 426] width 1112 height 487
click at [223, 384] on div "Add..." at bounding box center [237, 391] width 83 height 16
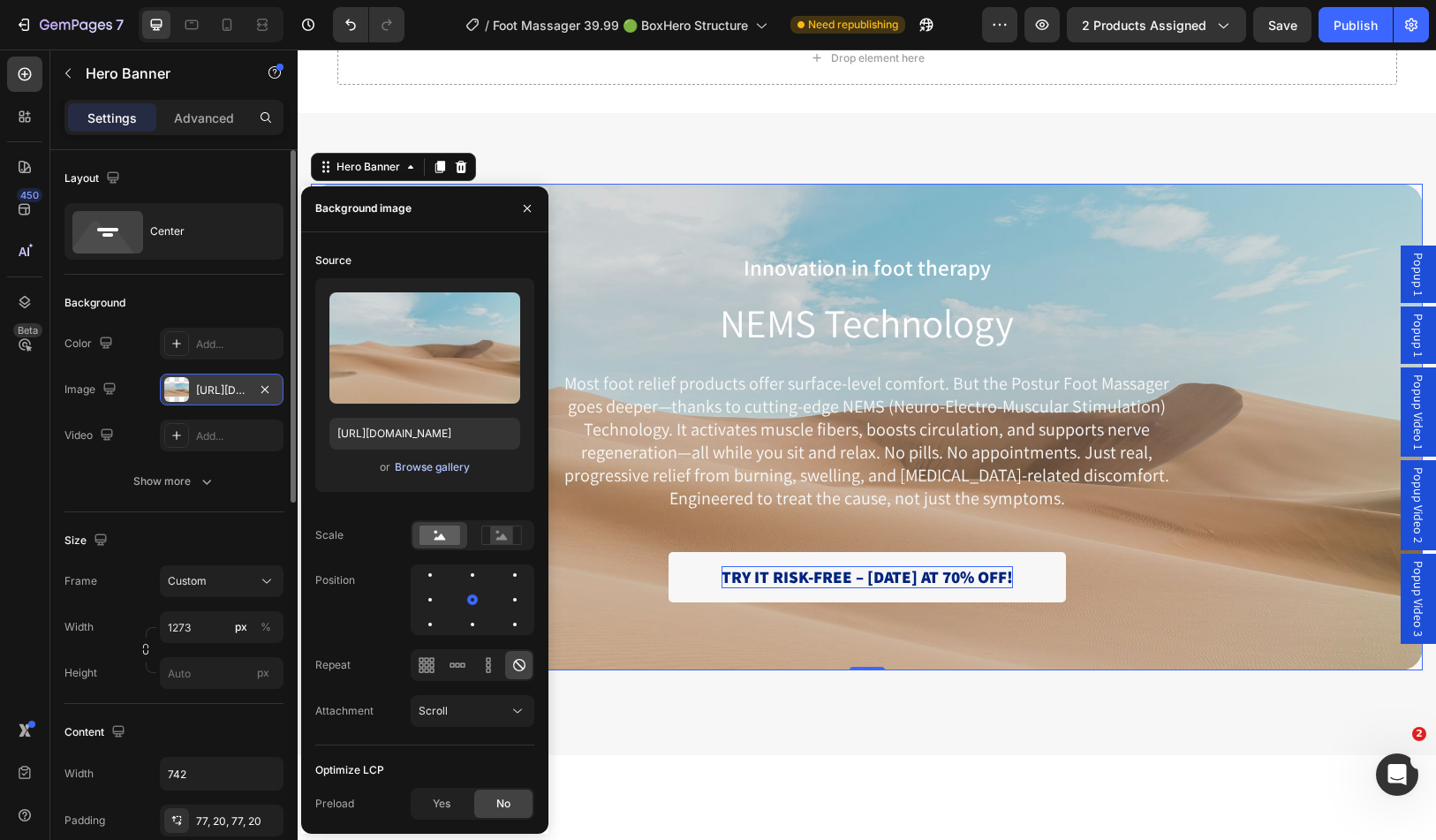
click at [437, 466] on div "Browse gallery" at bounding box center [431, 467] width 75 height 16
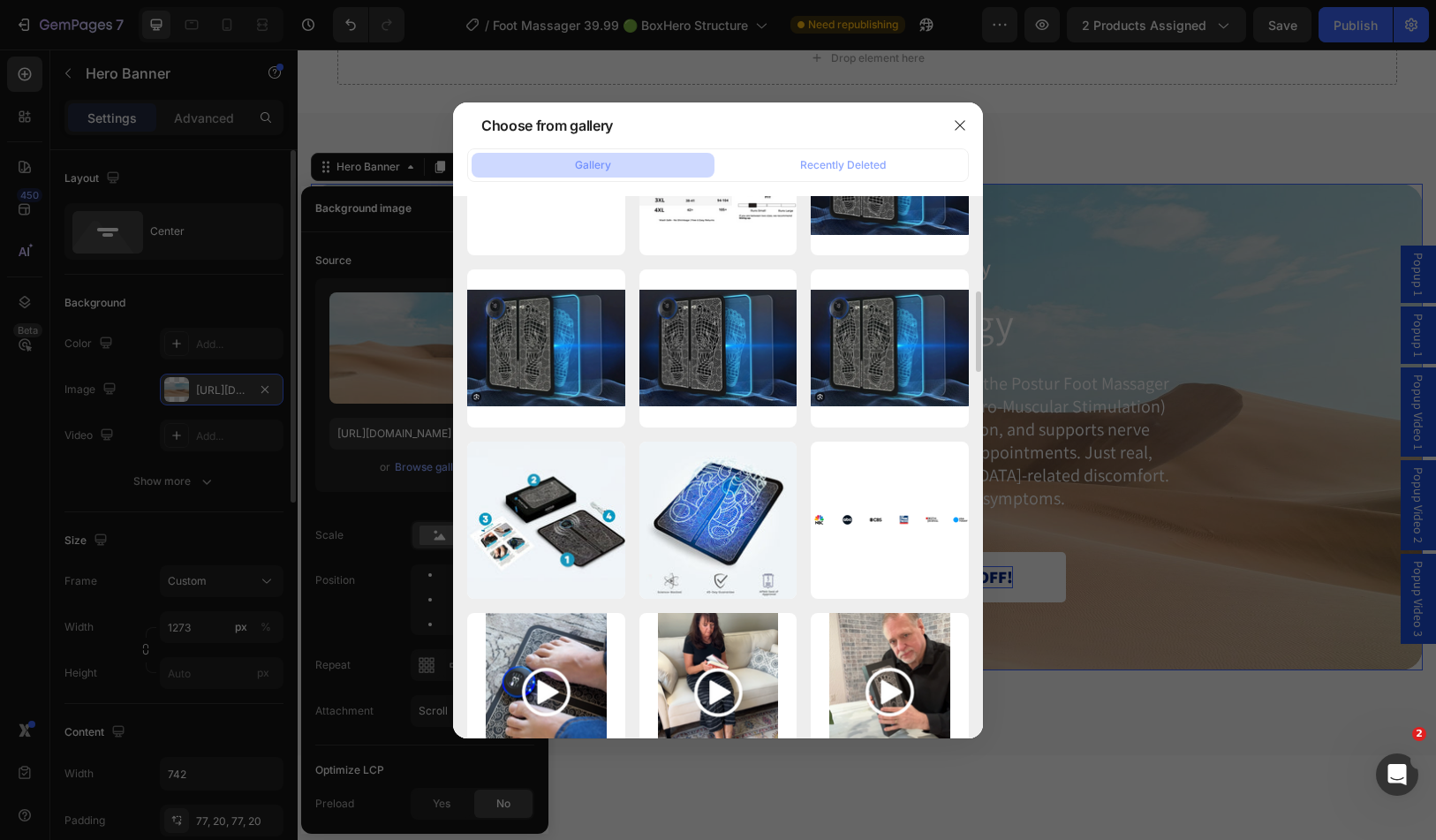
scroll to position [1228, 0]
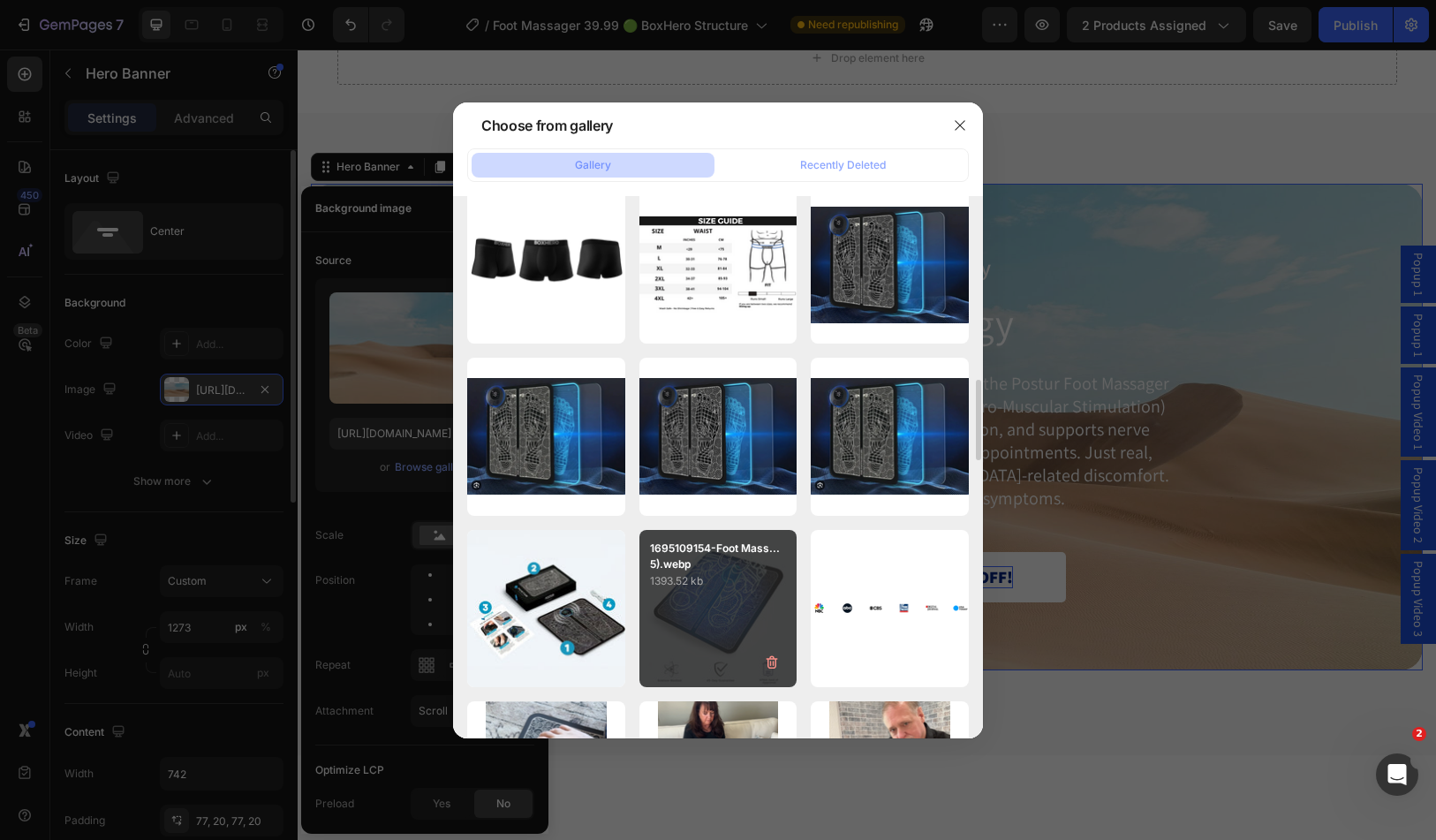
click at [734, 606] on div "1695109154-Foot Mass...5).webp 1393.52 kb" at bounding box center [718, 609] width 158 height 158
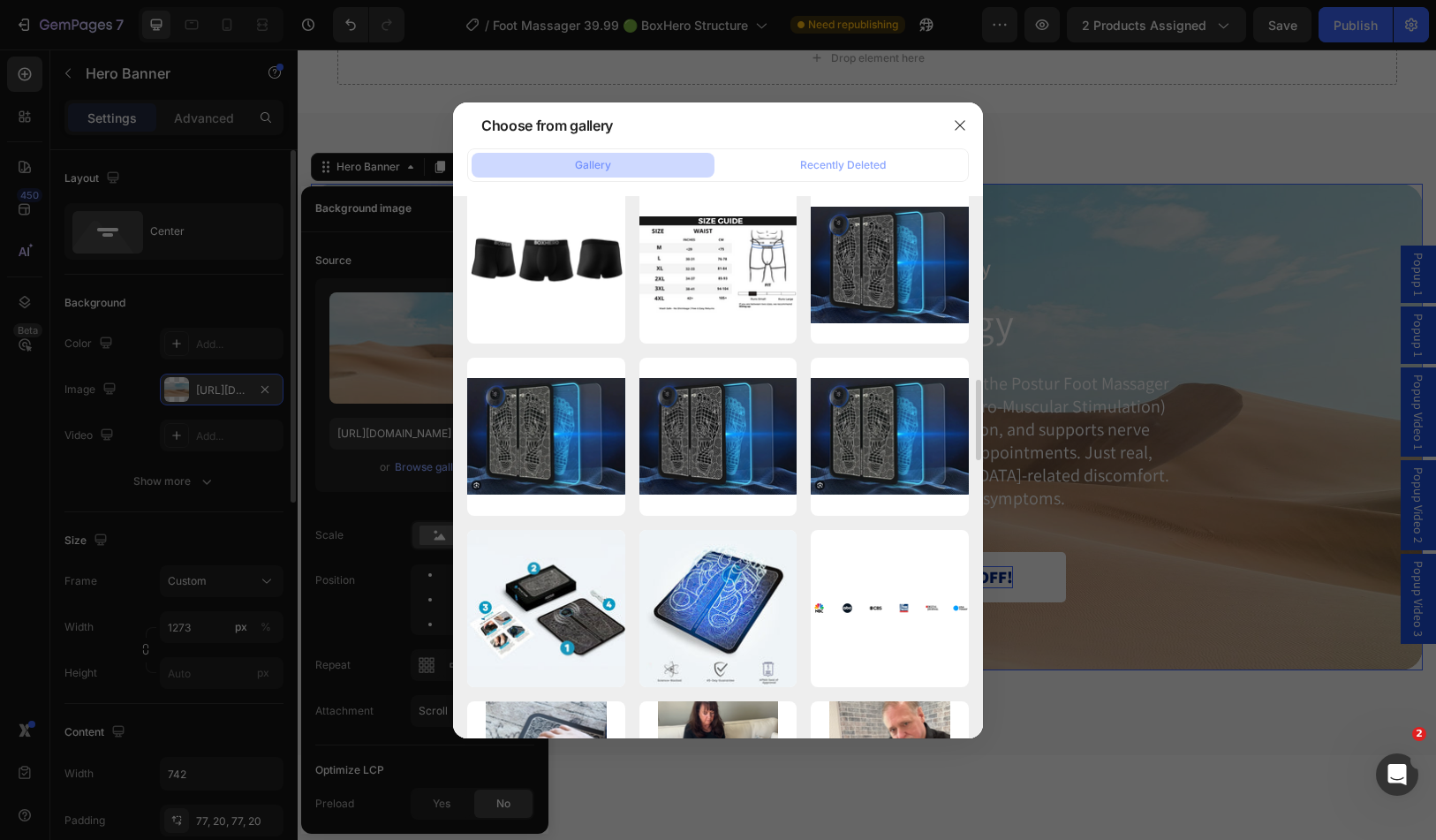
type input "[URL][DOMAIN_NAME]"
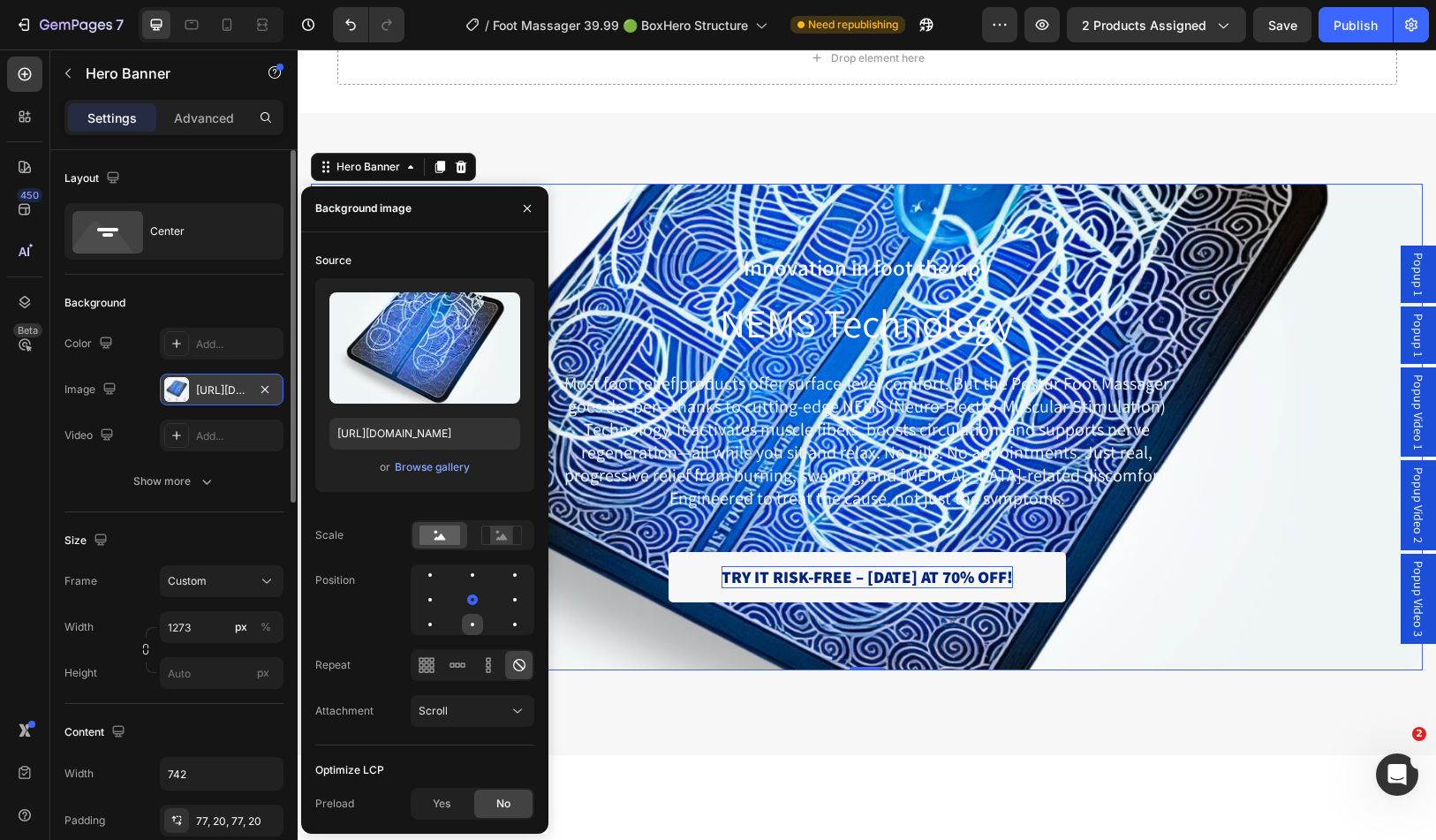
click at [504, 622] on div at bounding box center [514, 624] width 21 height 21
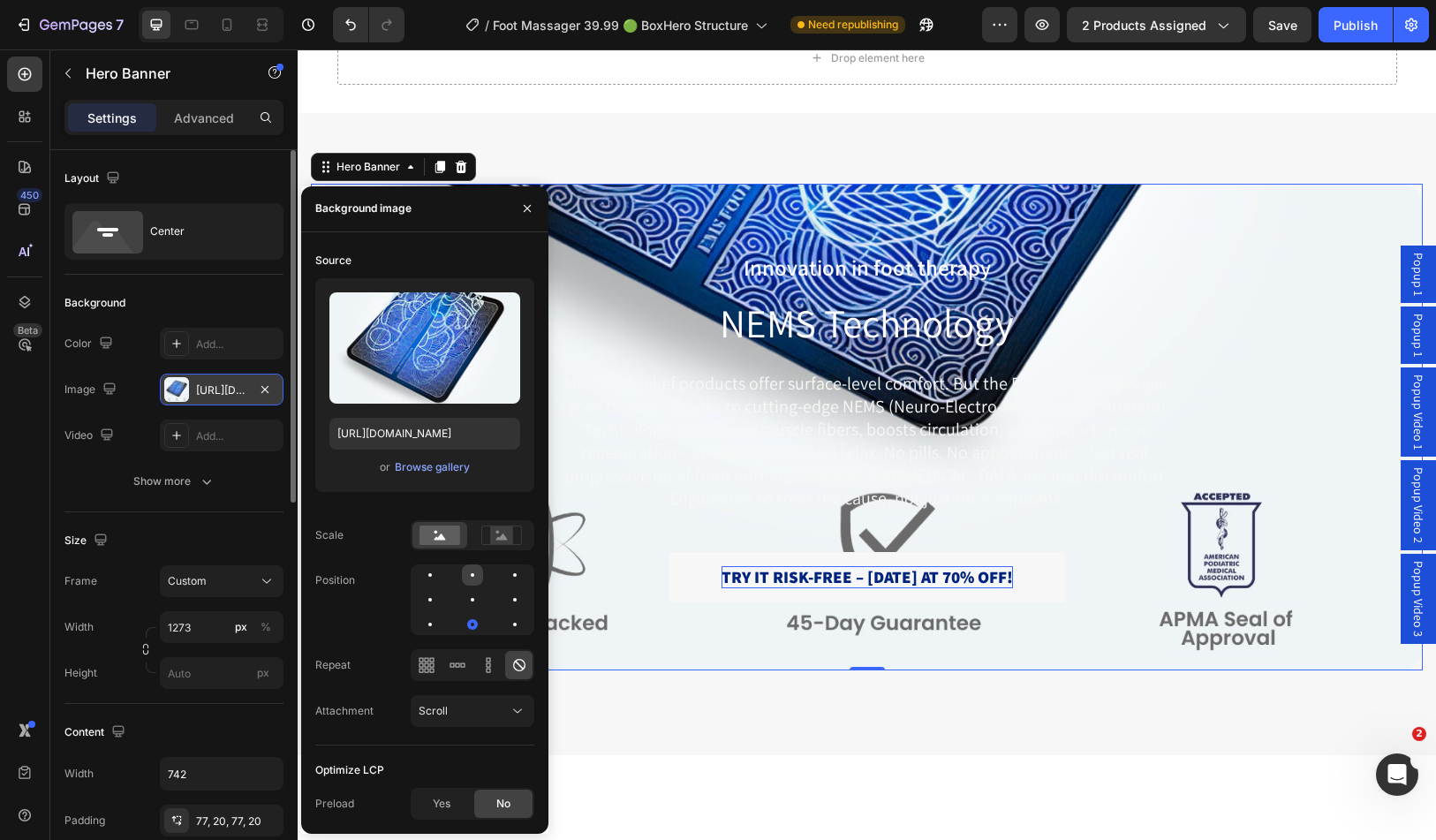
click at [504, 565] on div at bounding box center [514, 574] width 21 height 21
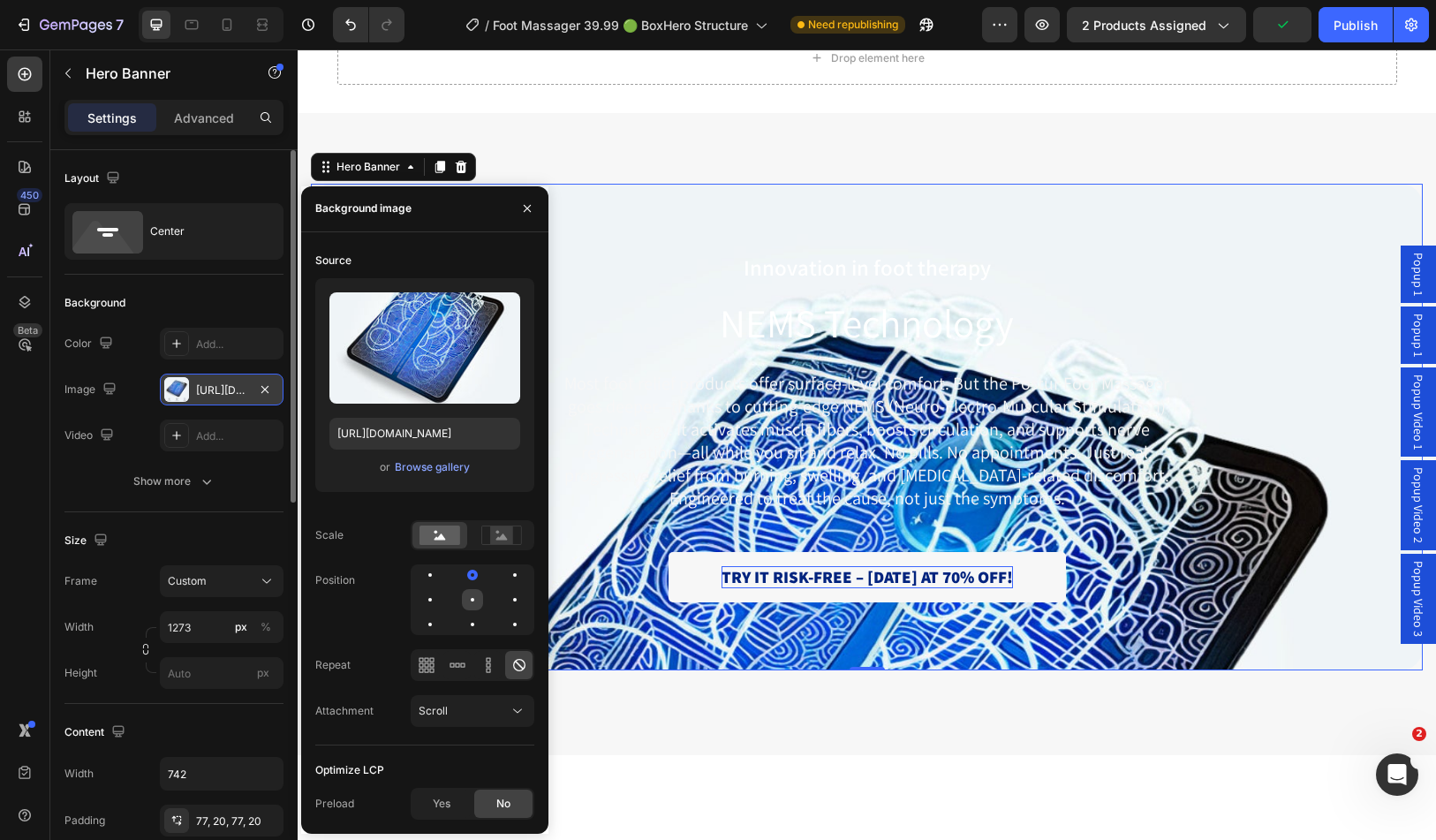
click at [504, 603] on div at bounding box center [514, 599] width 21 height 21
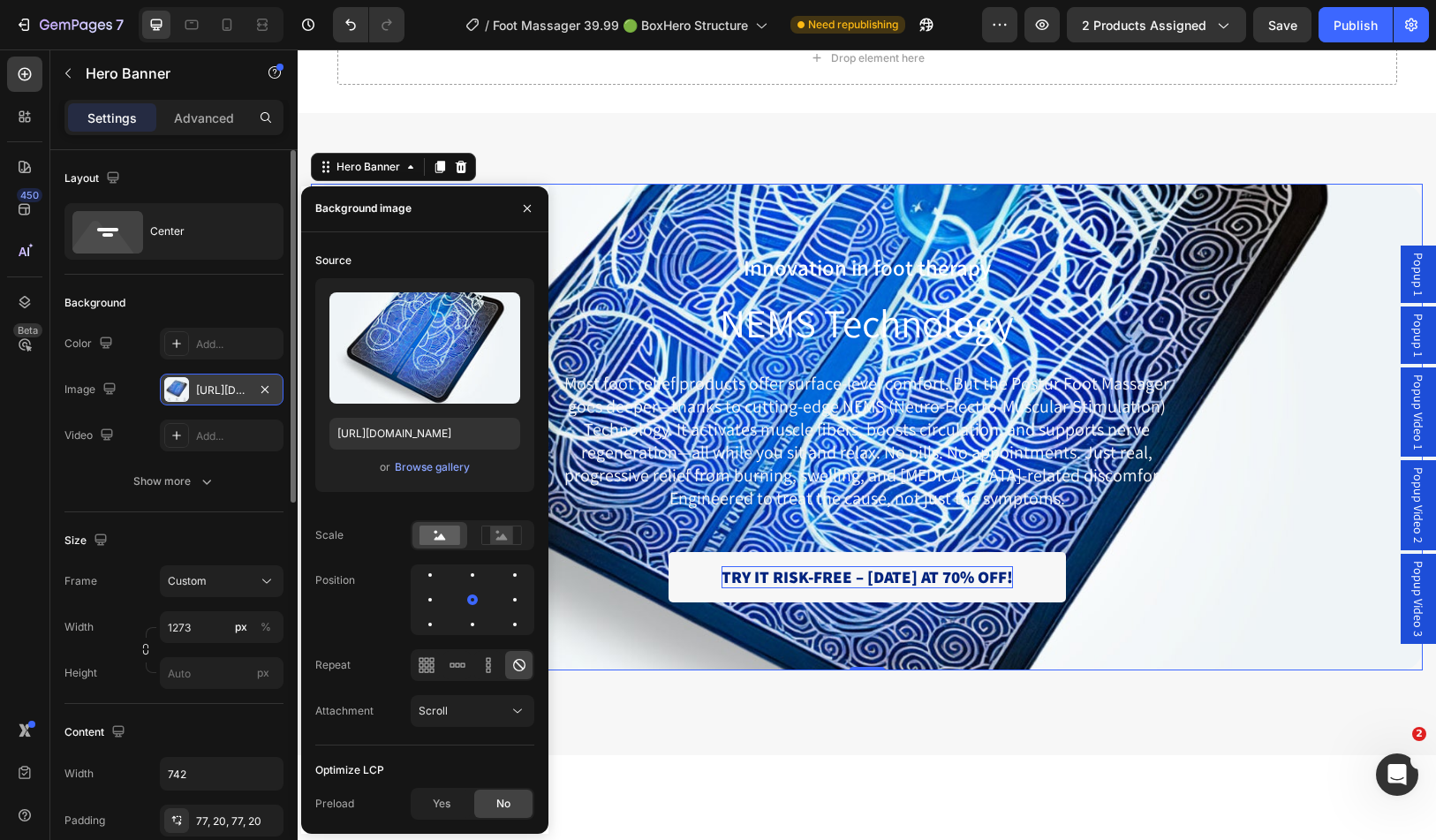
click at [418, 477] on div "or Browse gallery" at bounding box center [425, 466] width 190 height 21
click at [425, 466] on div "Browse gallery" at bounding box center [431, 467] width 75 height 16
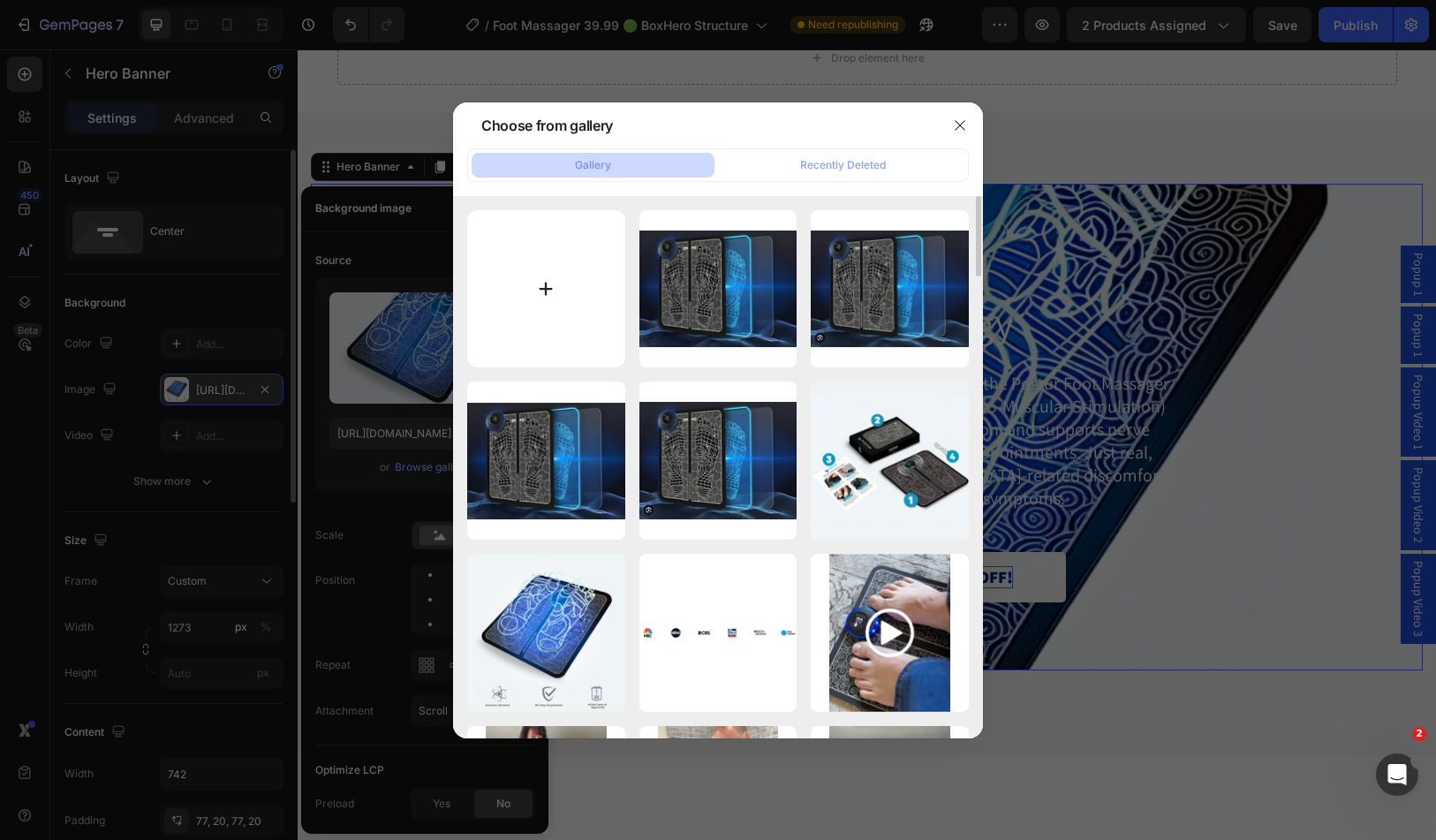
click at [568, 281] on input "file" at bounding box center [546, 289] width 158 height 158
type input "C:\fakepath\ChatGPT Image 27 août 2025, 12_23_01.png"
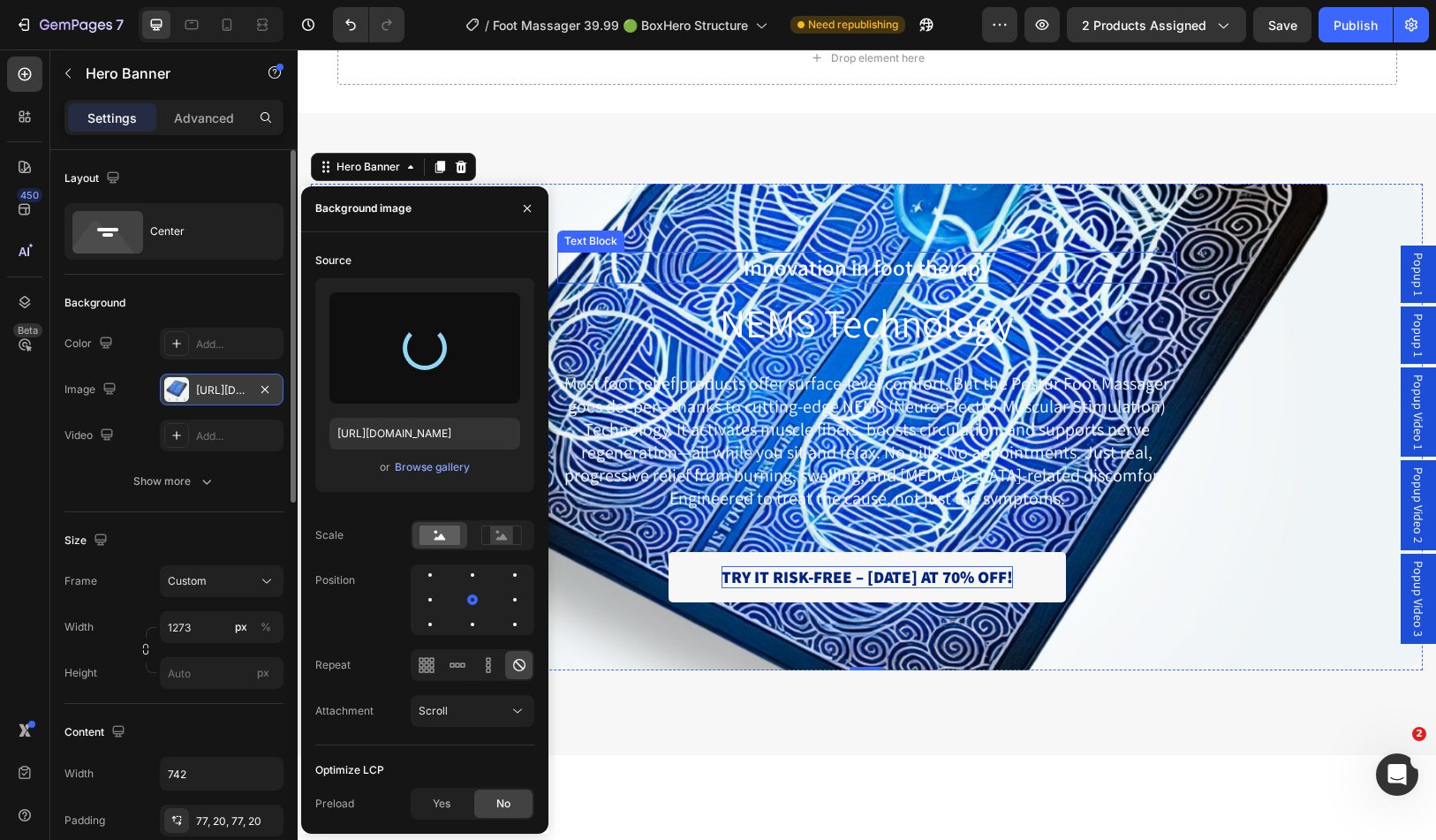
type input "[URL][DOMAIN_NAME]"
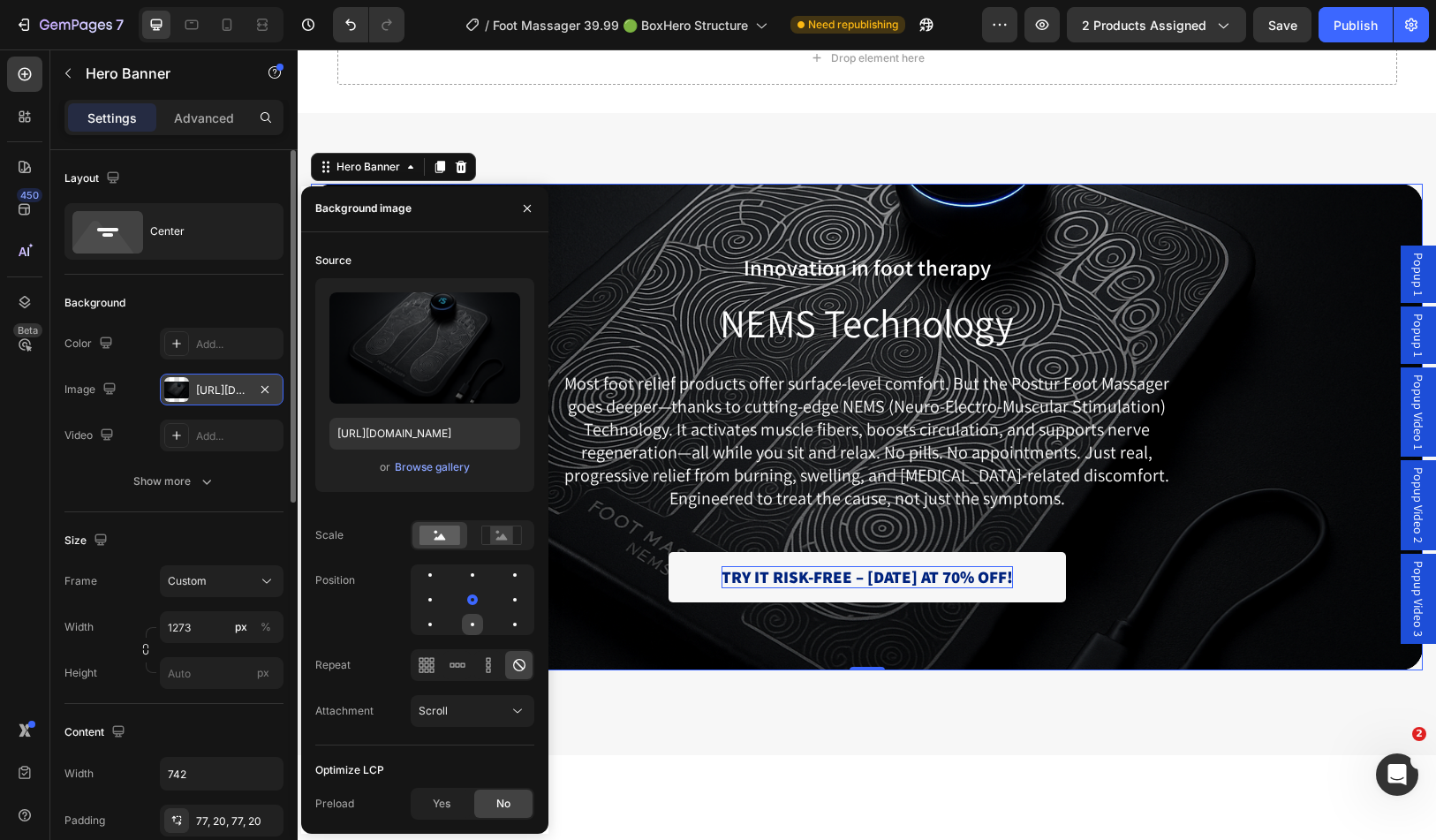
click at [473, 625] on div at bounding box center [473, 625] width 4 height 4
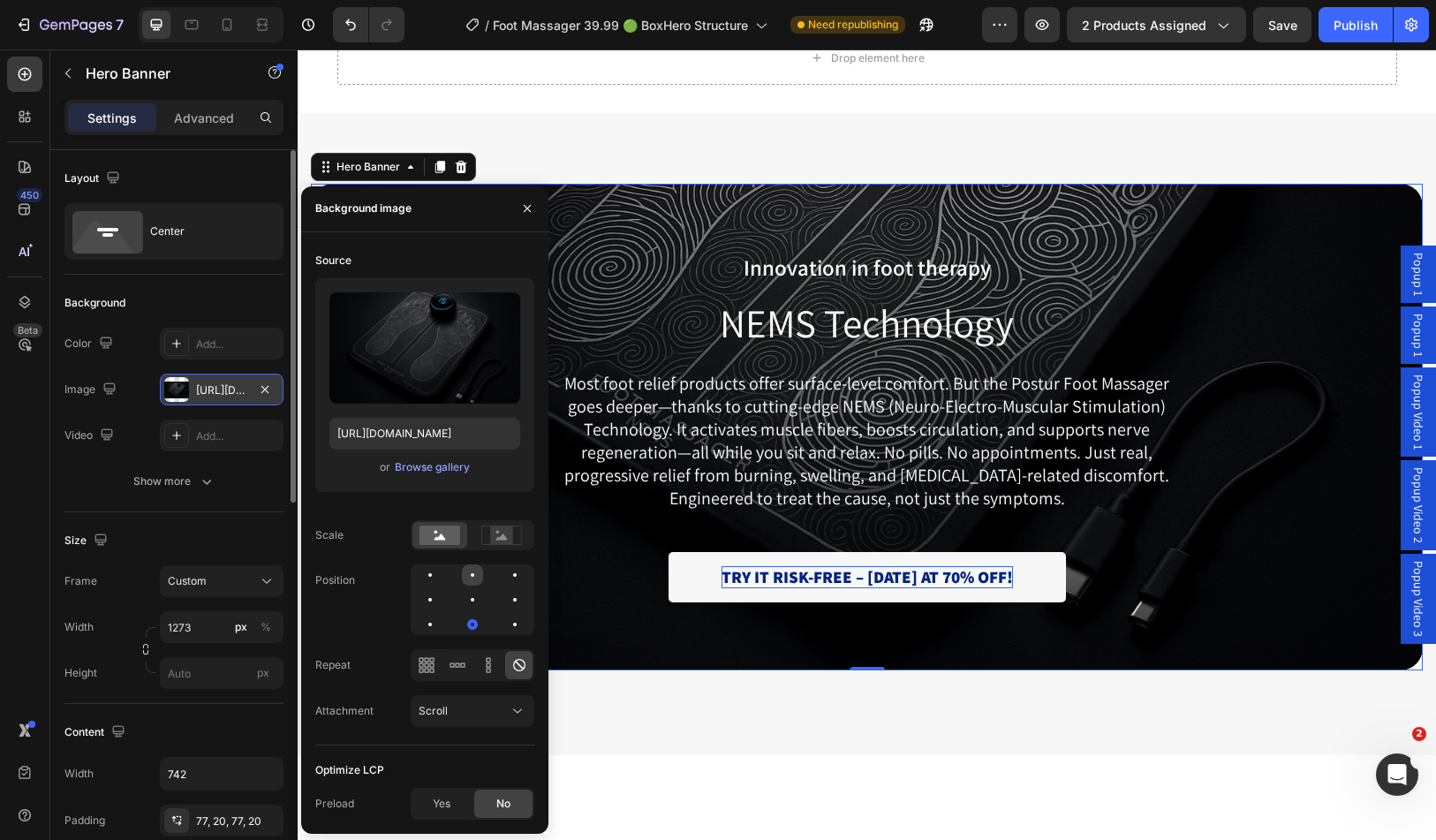
click at [504, 579] on div at bounding box center [514, 574] width 21 height 21
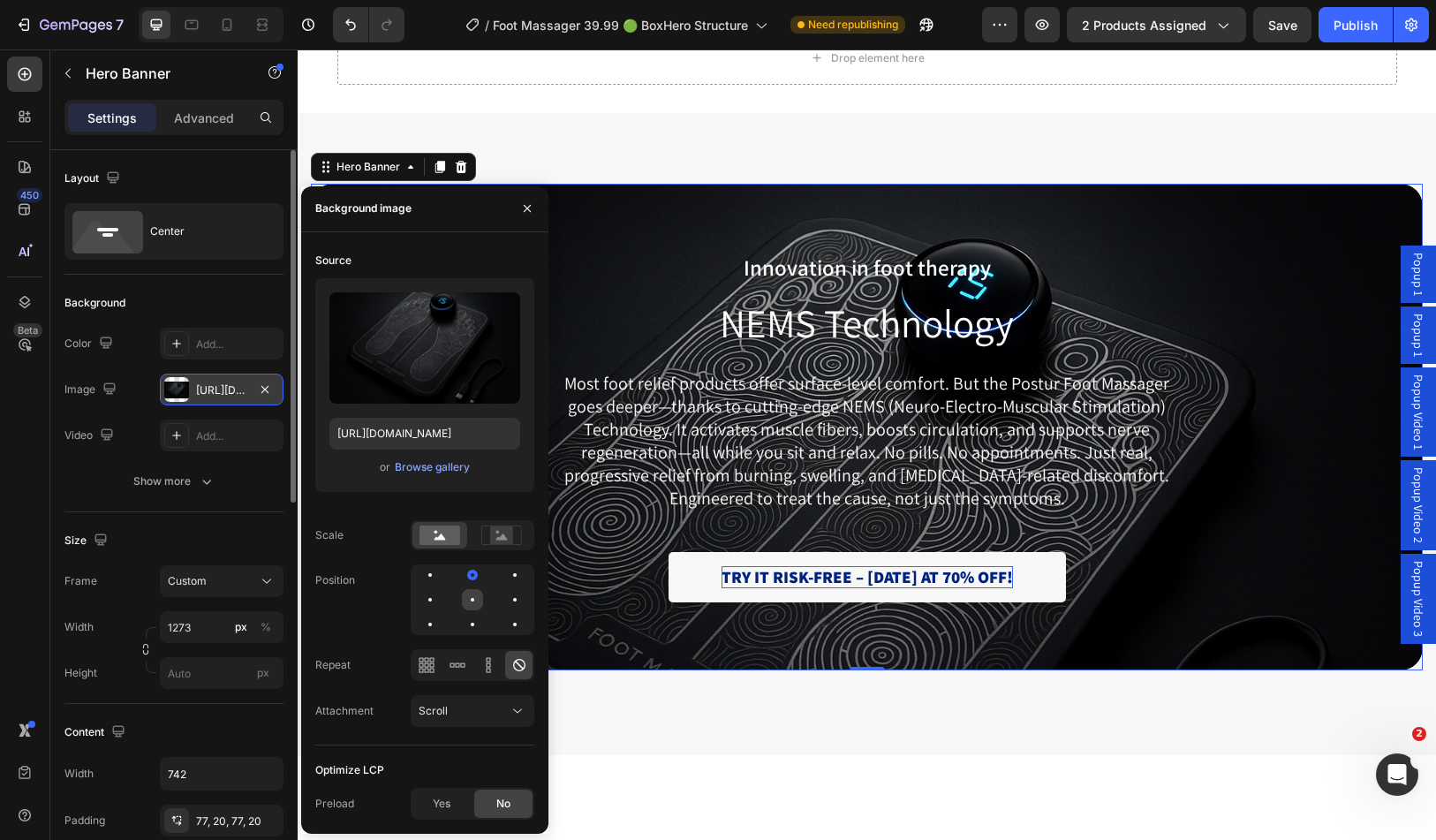
click at [471, 599] on div at bounding box center [473, 600] width 4 height 4
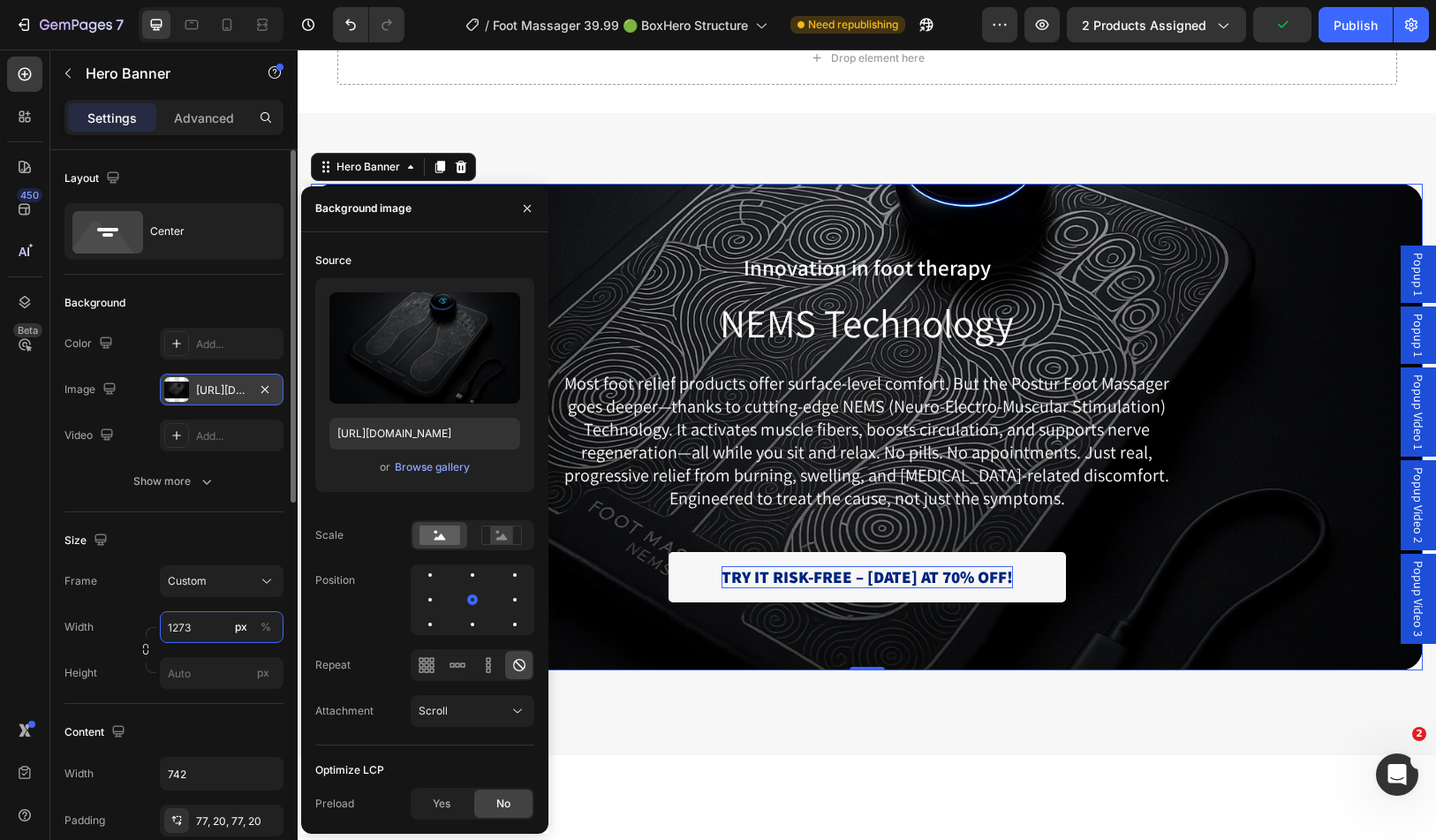
click at [176, 632] on input "1273" at bounding box center [221, 627] width 124 height 32
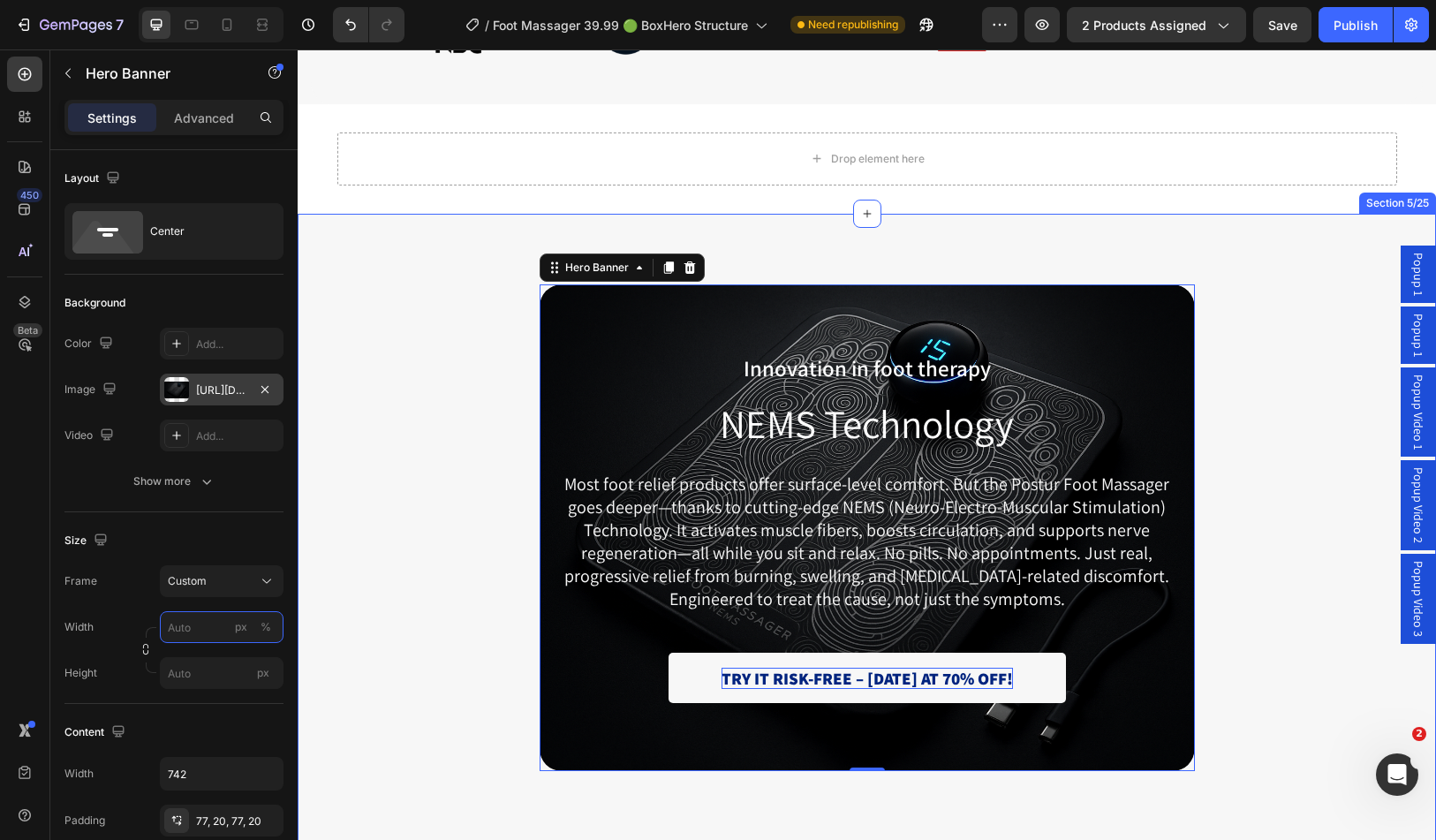
scroll to position [1767, 0]
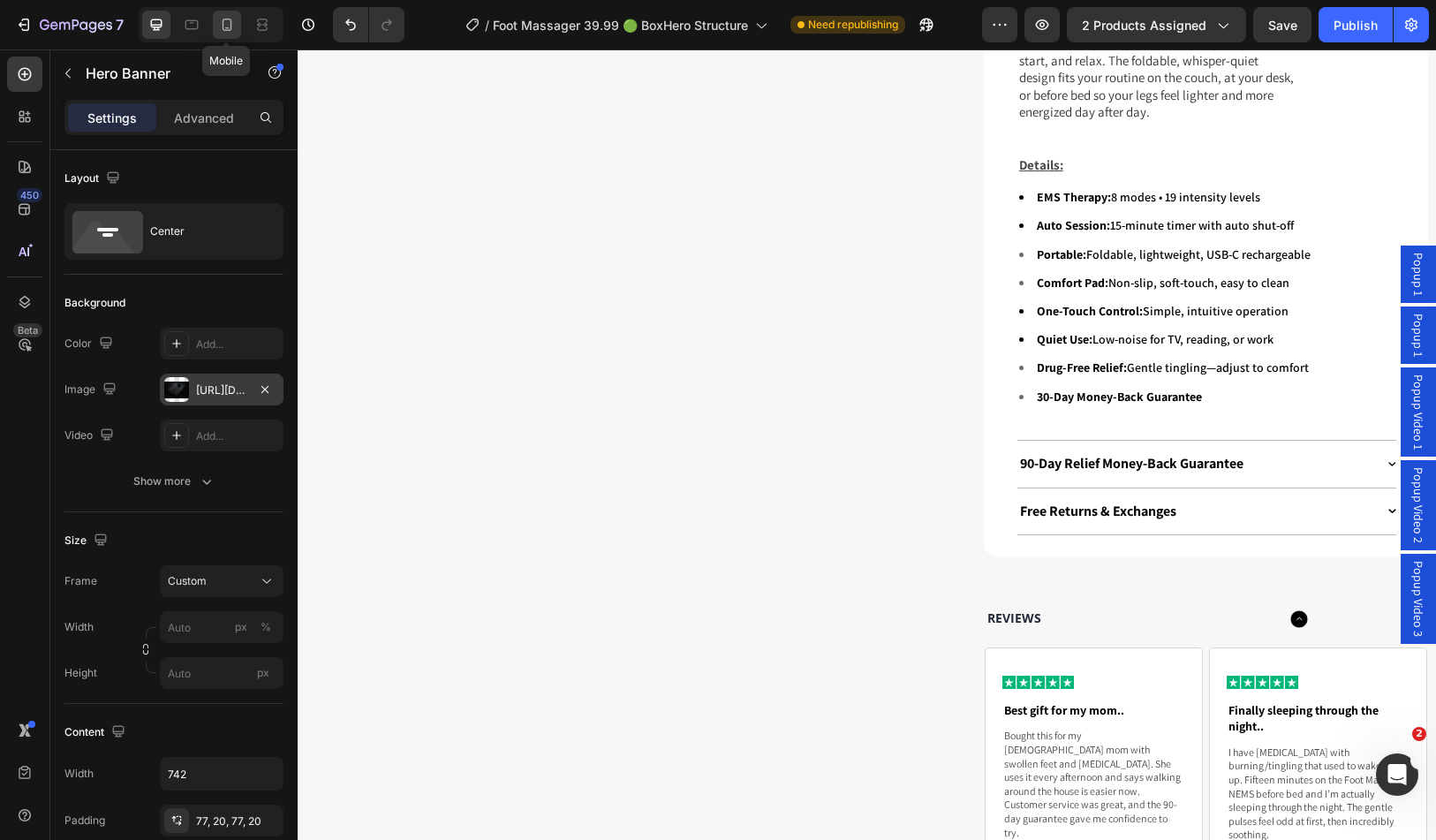
click at [223, 21] on icon at bounding box center [227, 25] width 18 height 18
type input "100"
type input "500"
type input "100%"
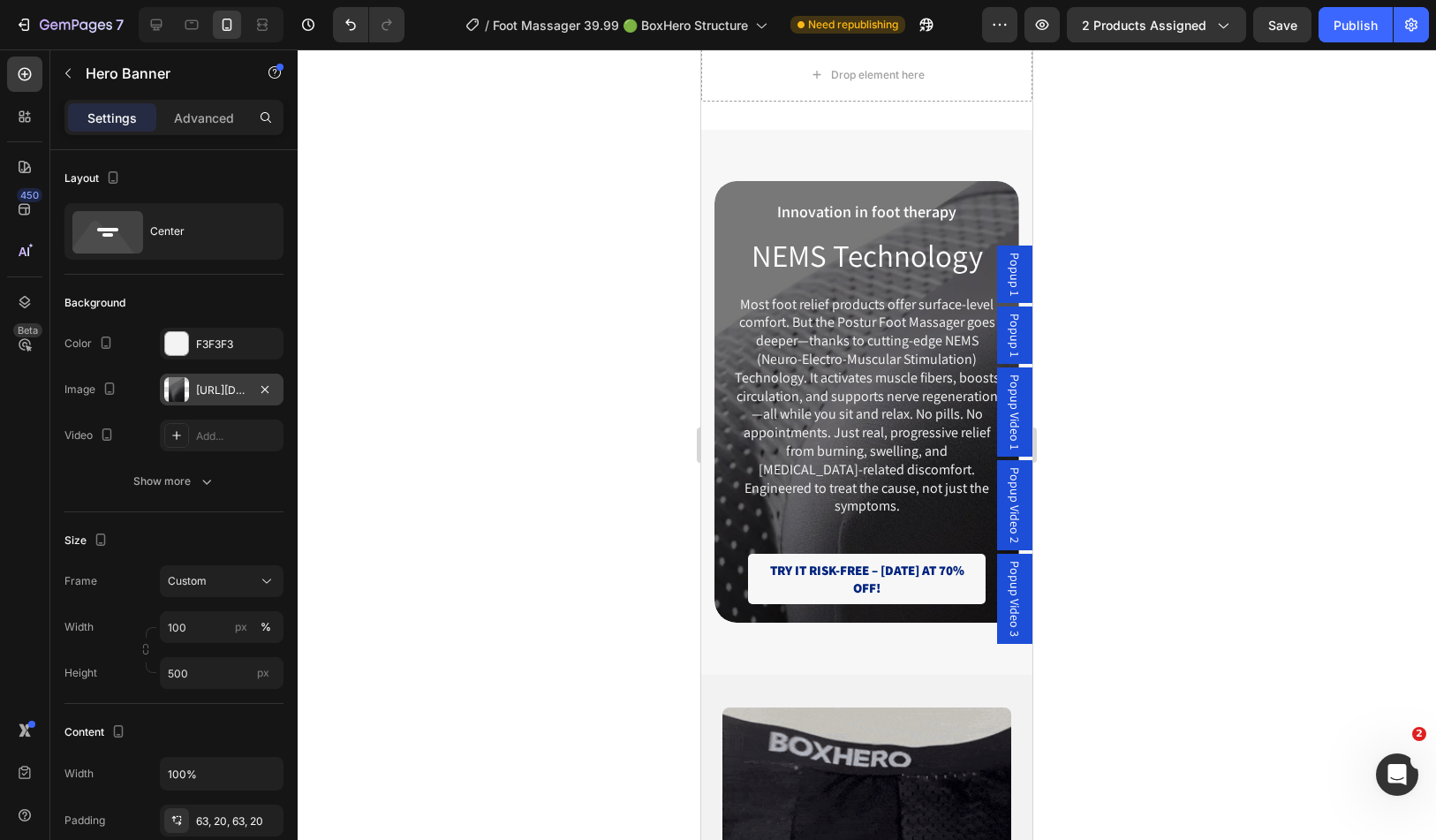
scroll to position [2998, 0]
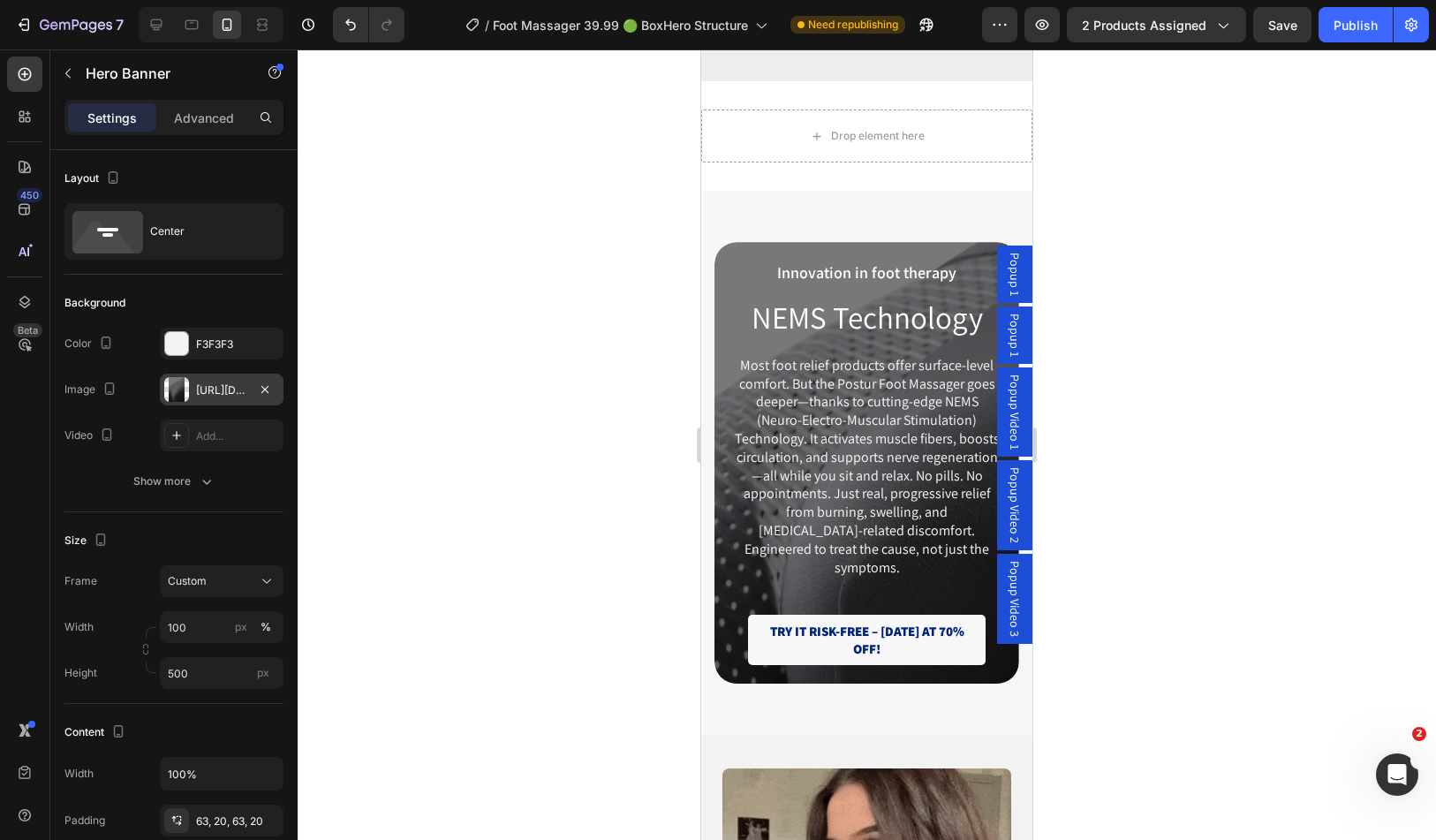
click at [759, 282] on div "Innovation in foot therapy Text Block NEMS Technology Heading Most foot relief …" at bounding box center [867, 463] width 305 height 516
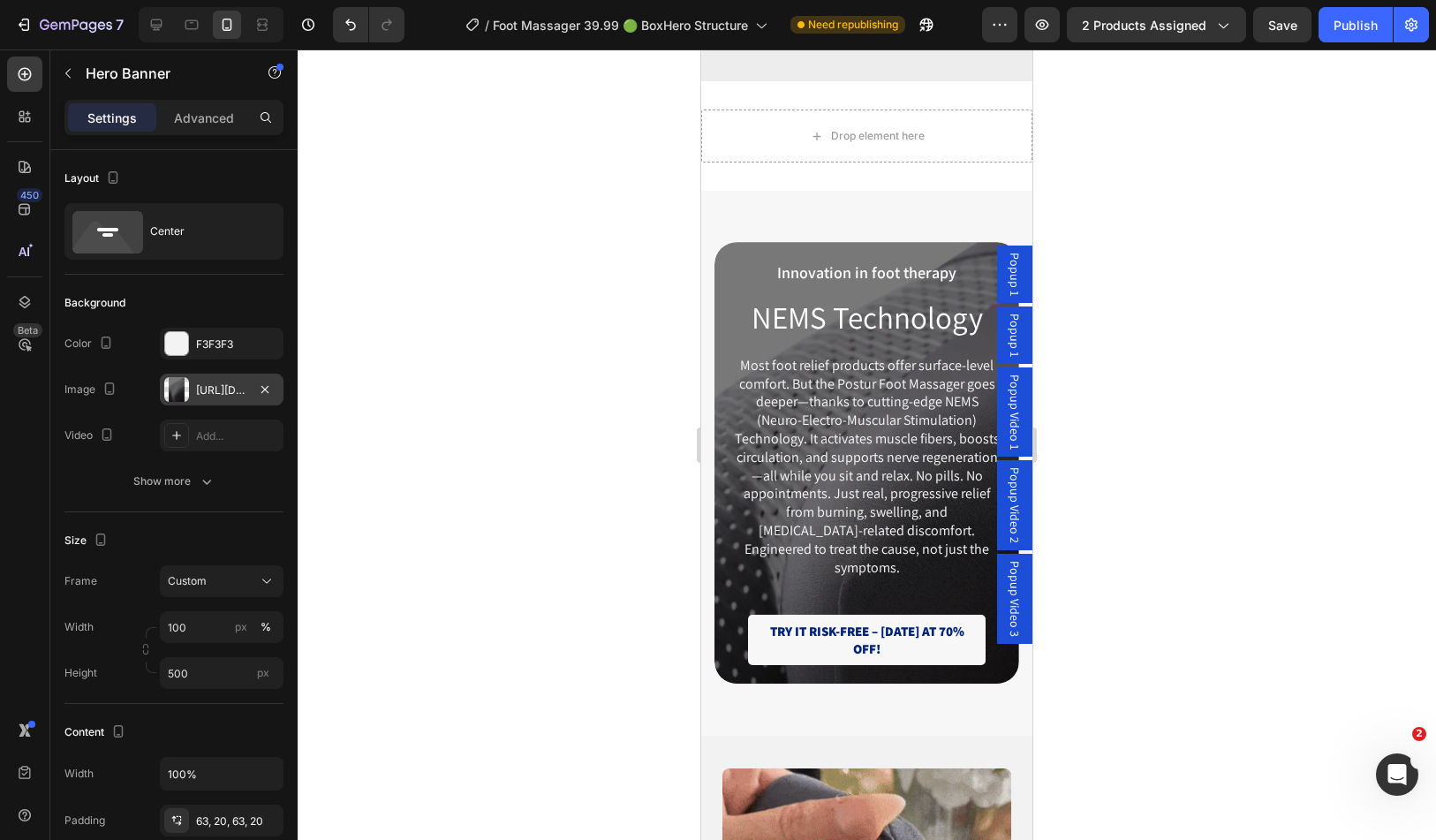
click at [759, 282] on div "Innovation in foot therapy Text Block NEMS Technology Heading Most foot relief …" at bounding box center [867, 463] width 305 height 516
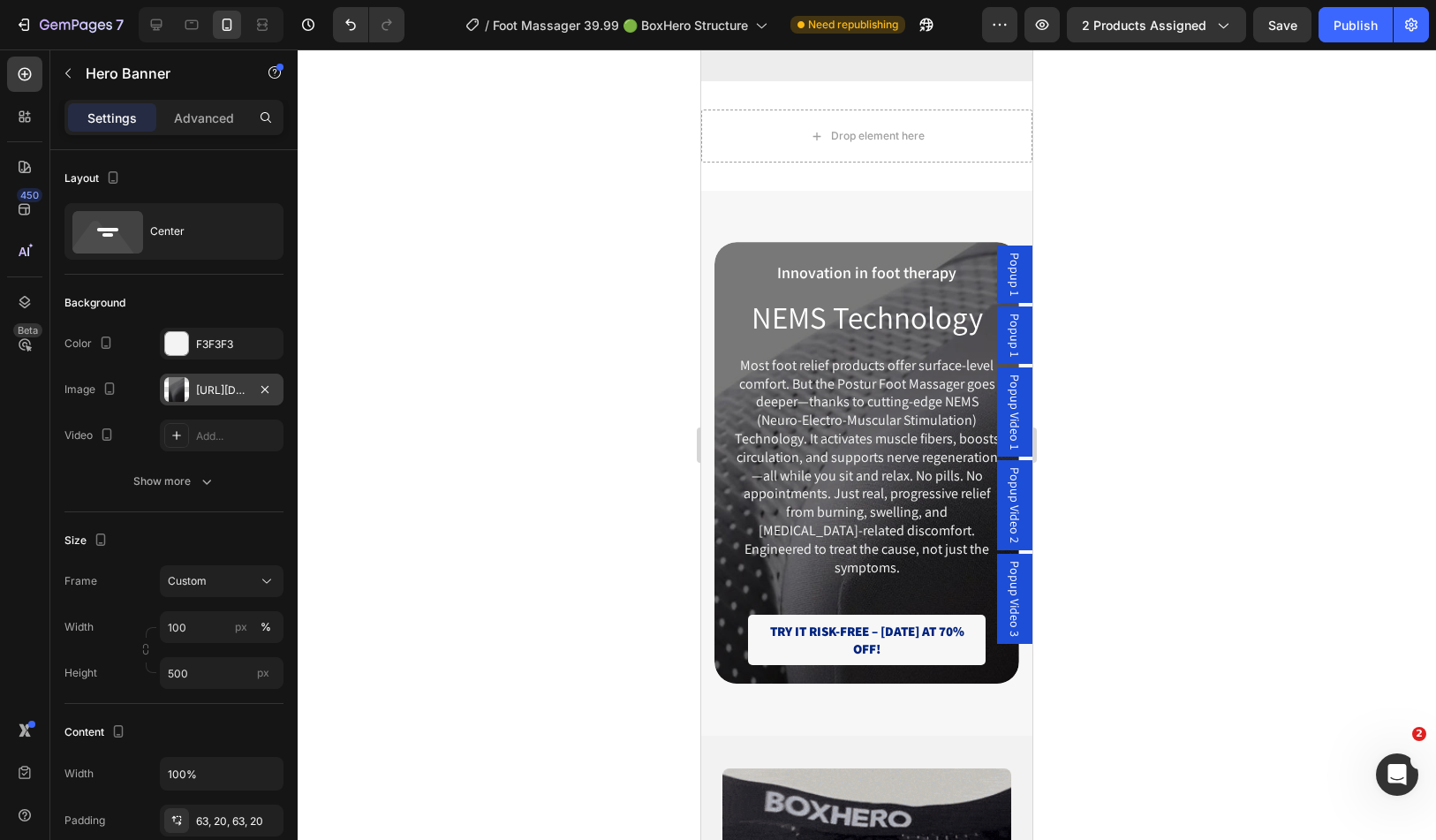
click at [781, 275] on div "Innovation in foot therapy Text Block NEMS Technology Heading Most foot relief …" at bounding box center [867, 463] width 305 height 516
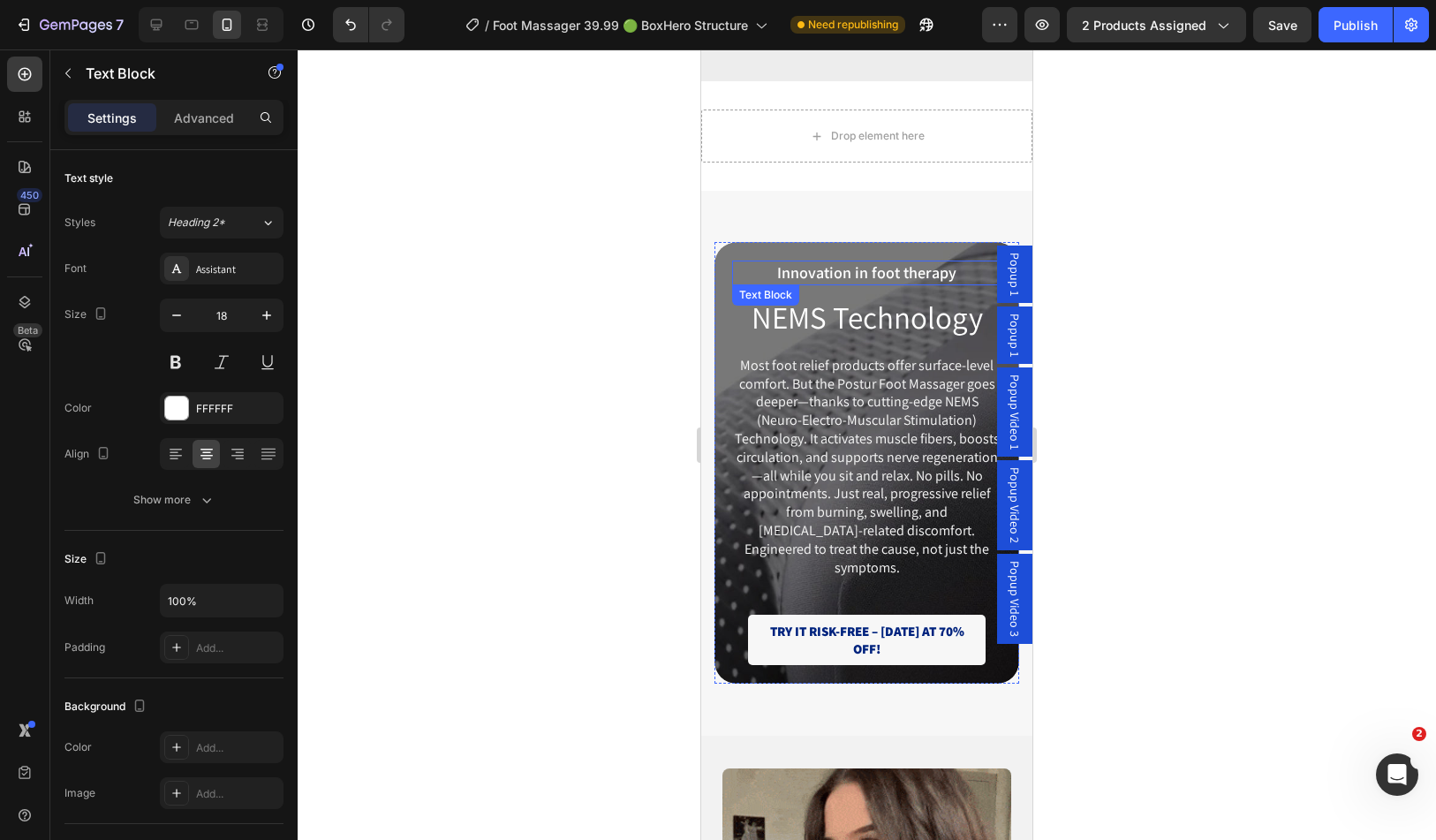
click at [777, 283] on span "Innovation in foot therapy" at bounding box center [867, 272] width 179 height 20
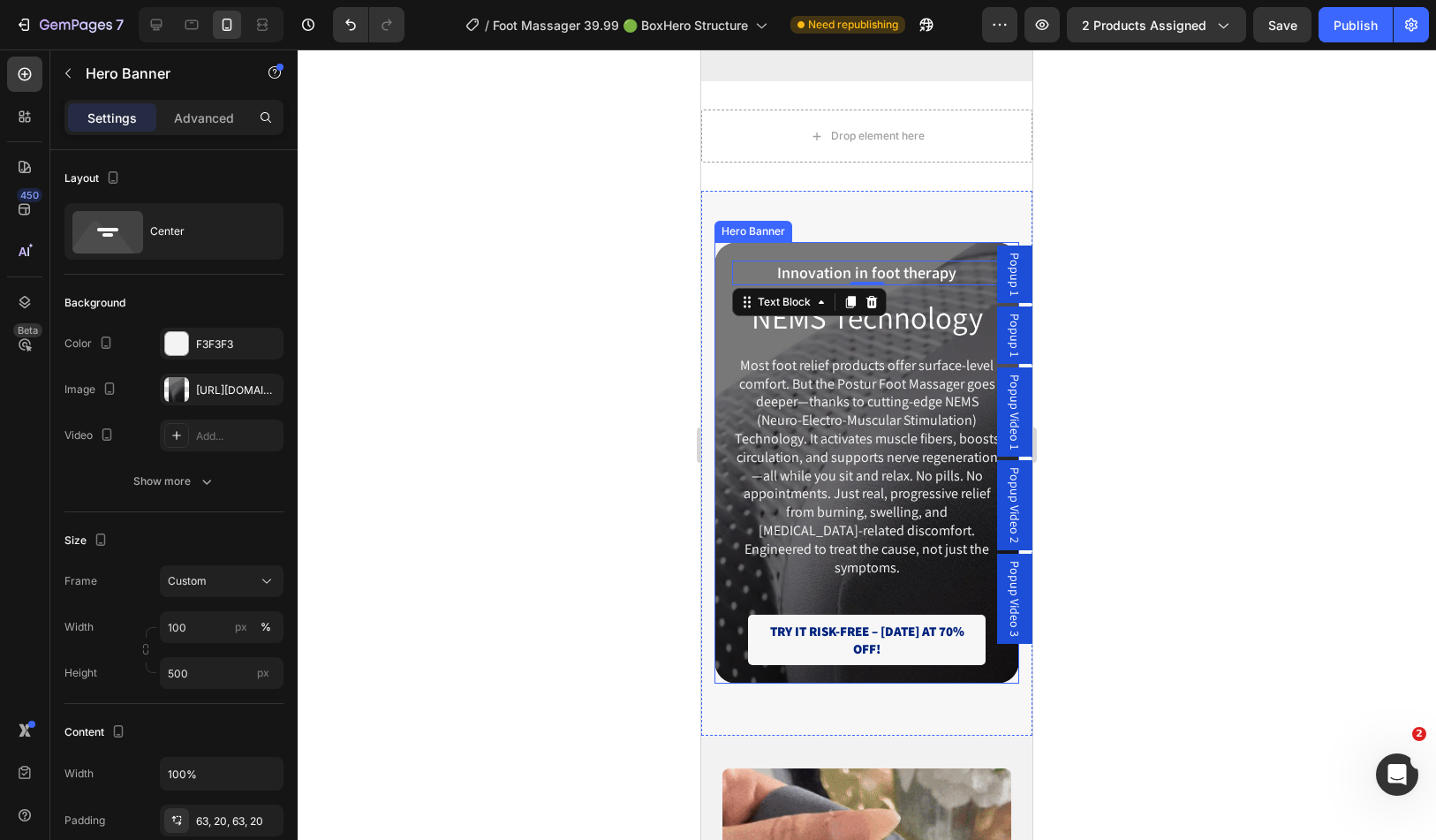
click at [766, 272] on div "Innovation in foot therapy Text Block 0 NEMS Technology Heading Most foot relie…" at bounding box center [867, 463] width 305 height 516
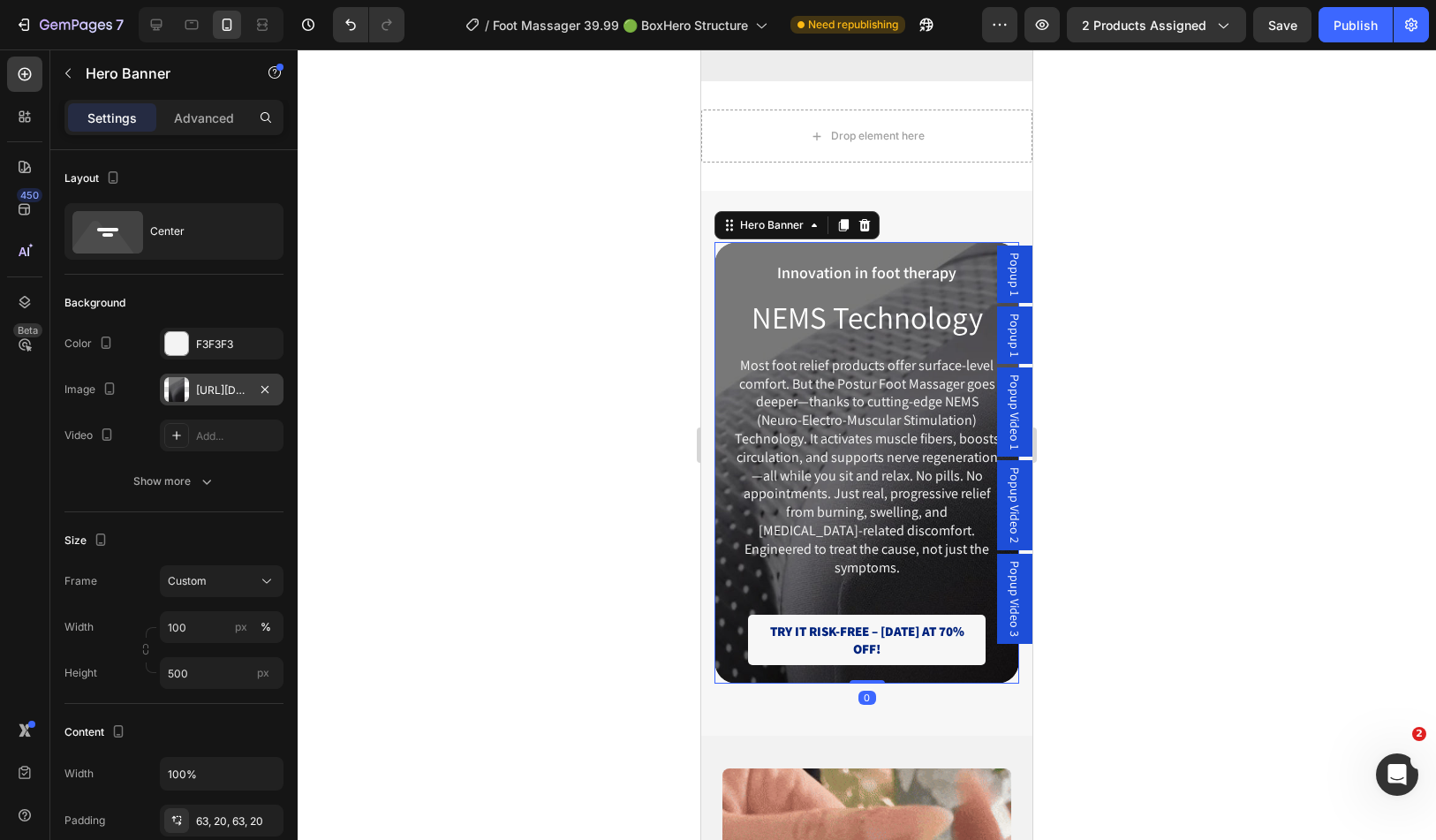
click at [183, 389] on div at bounding box center [176, 390] width 25 height 25
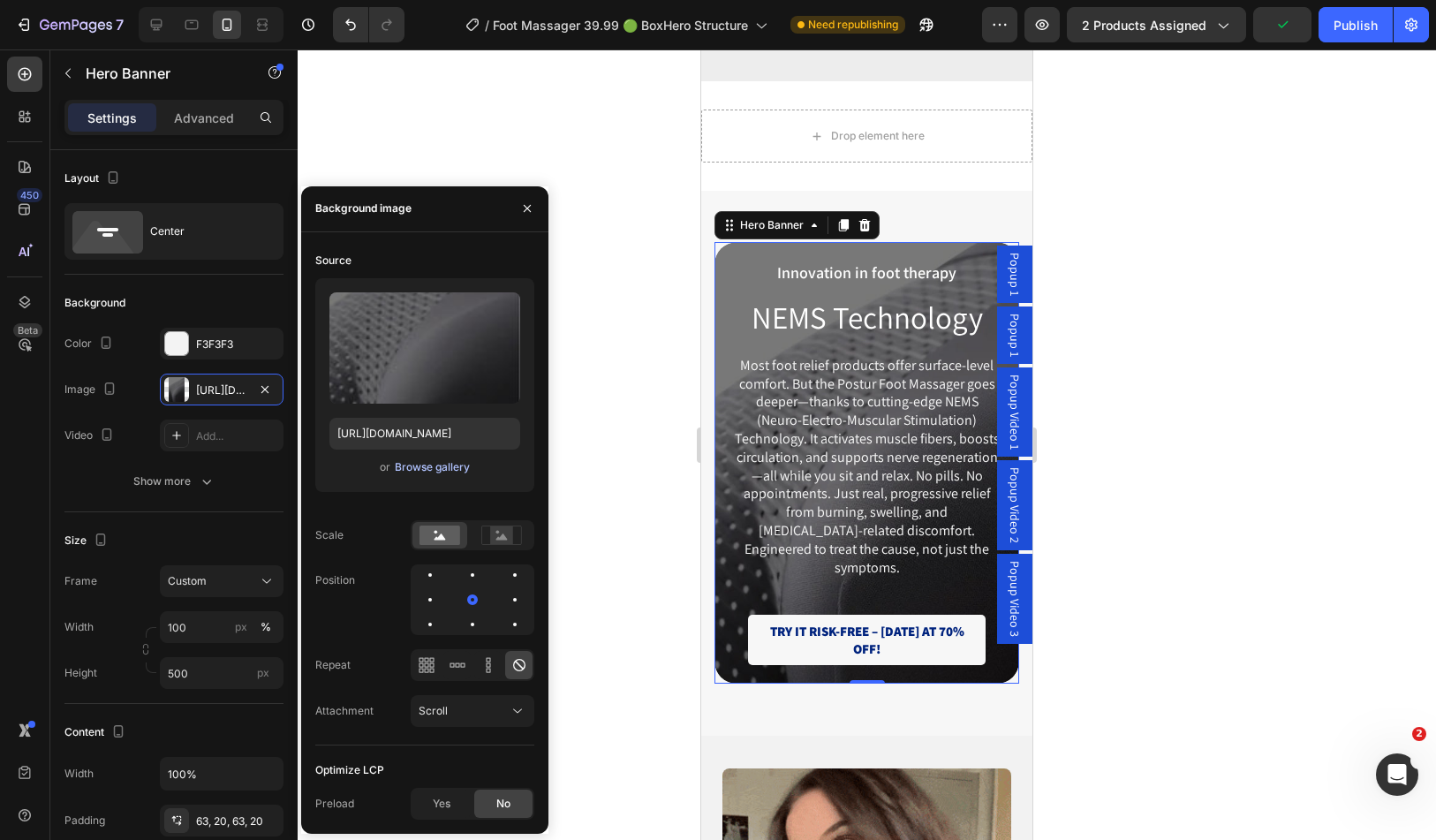
click at [408, 463] on div "Browse gallery" at bounding box center [431, 467] width 75 height 16
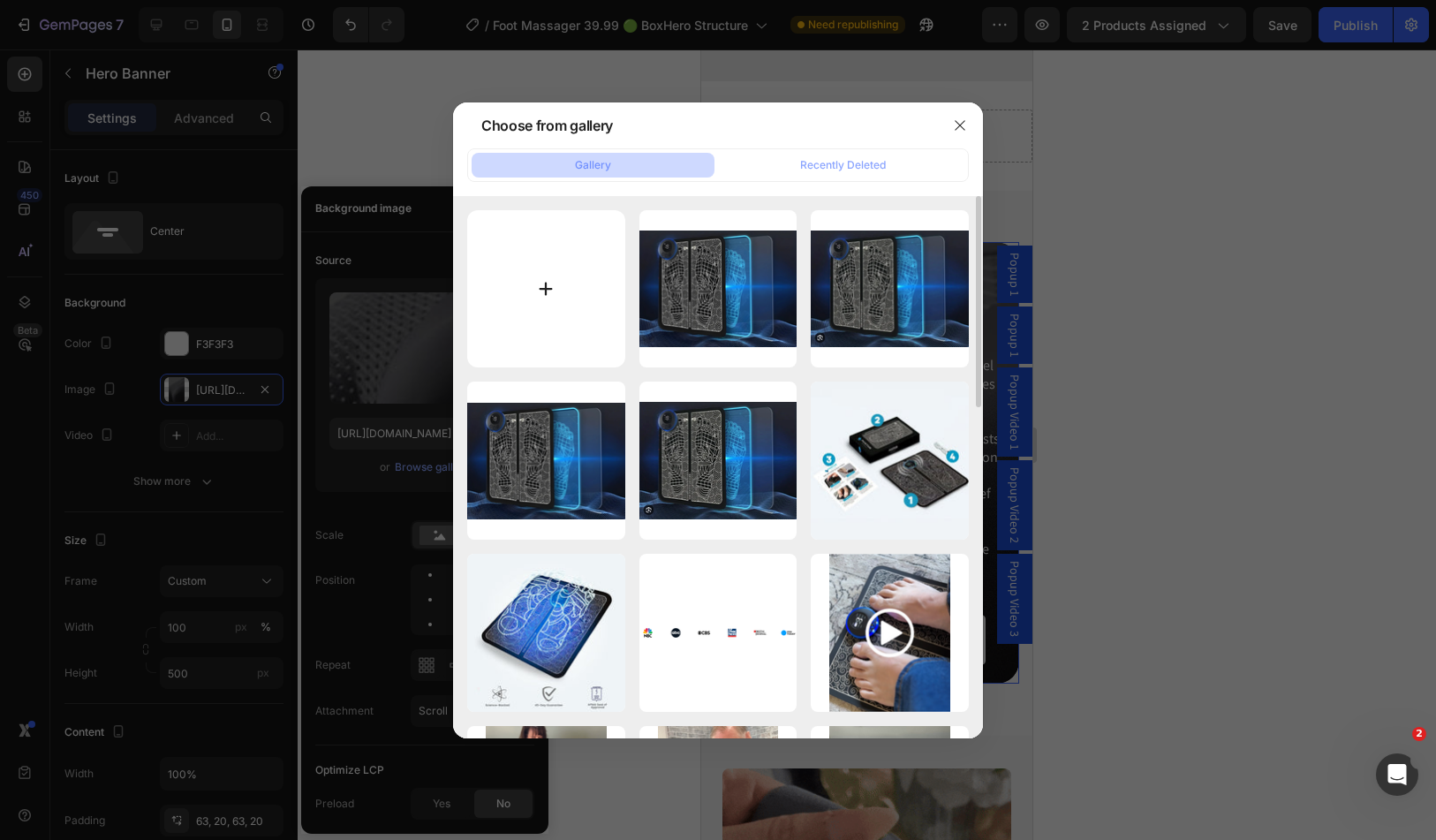
click at [577, 313] on input "file" at bounding box center [546, 289] width 158 height 158
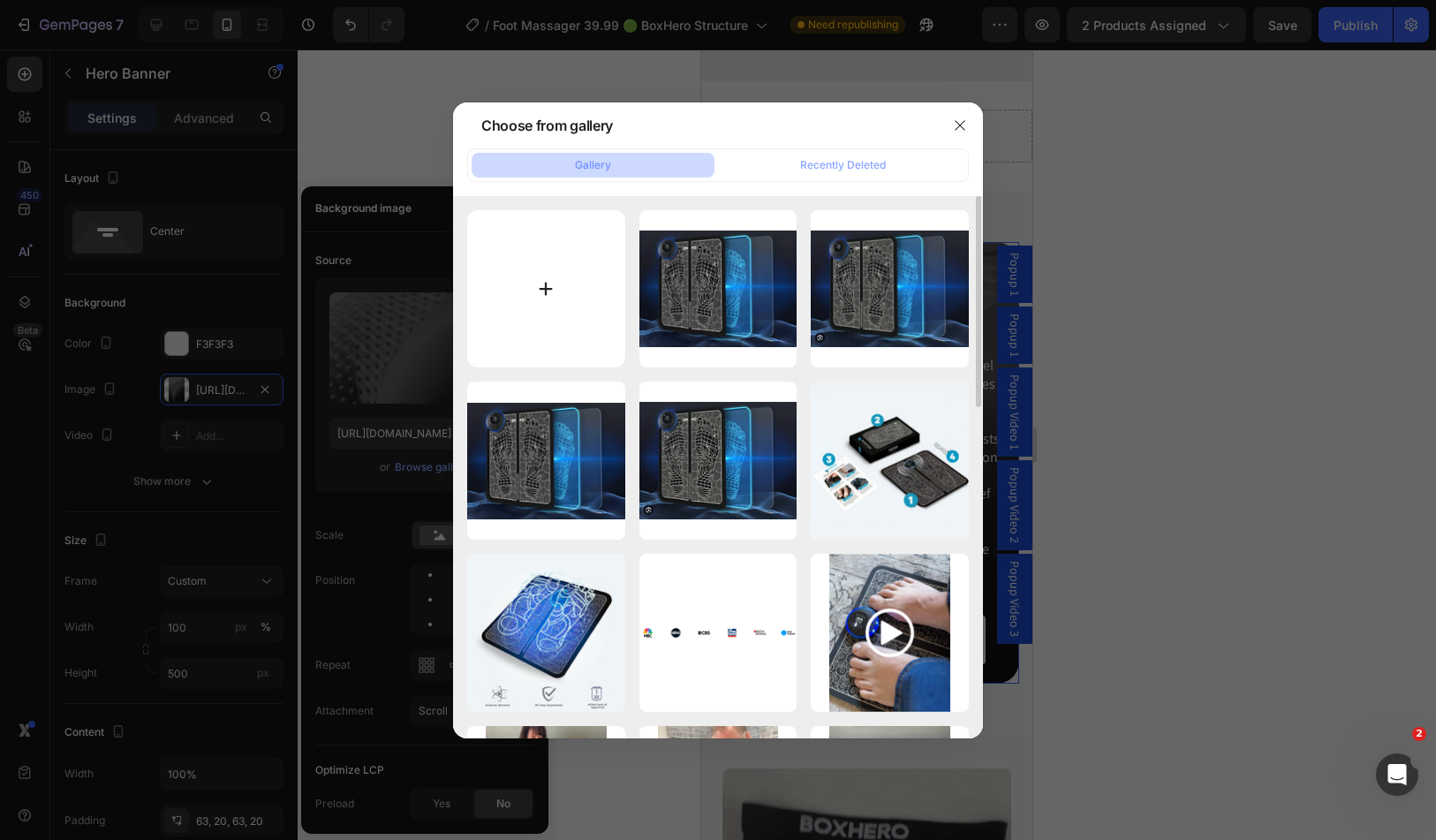
type input "C:\fakepath\ChatGPT Image 27 août 2025, 12_23_01.png"
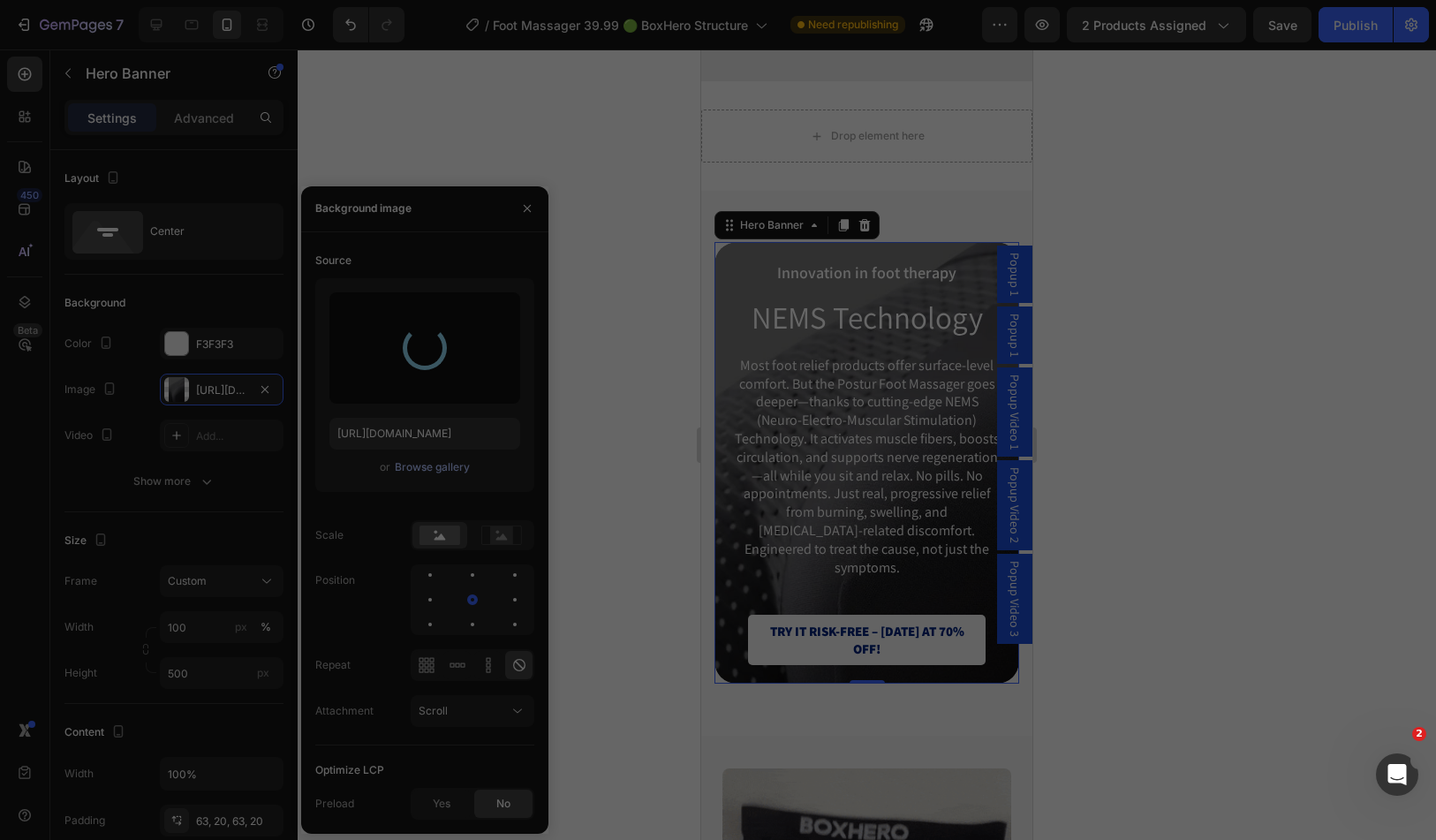
type input "[URL][DOMAIN_NAME]"
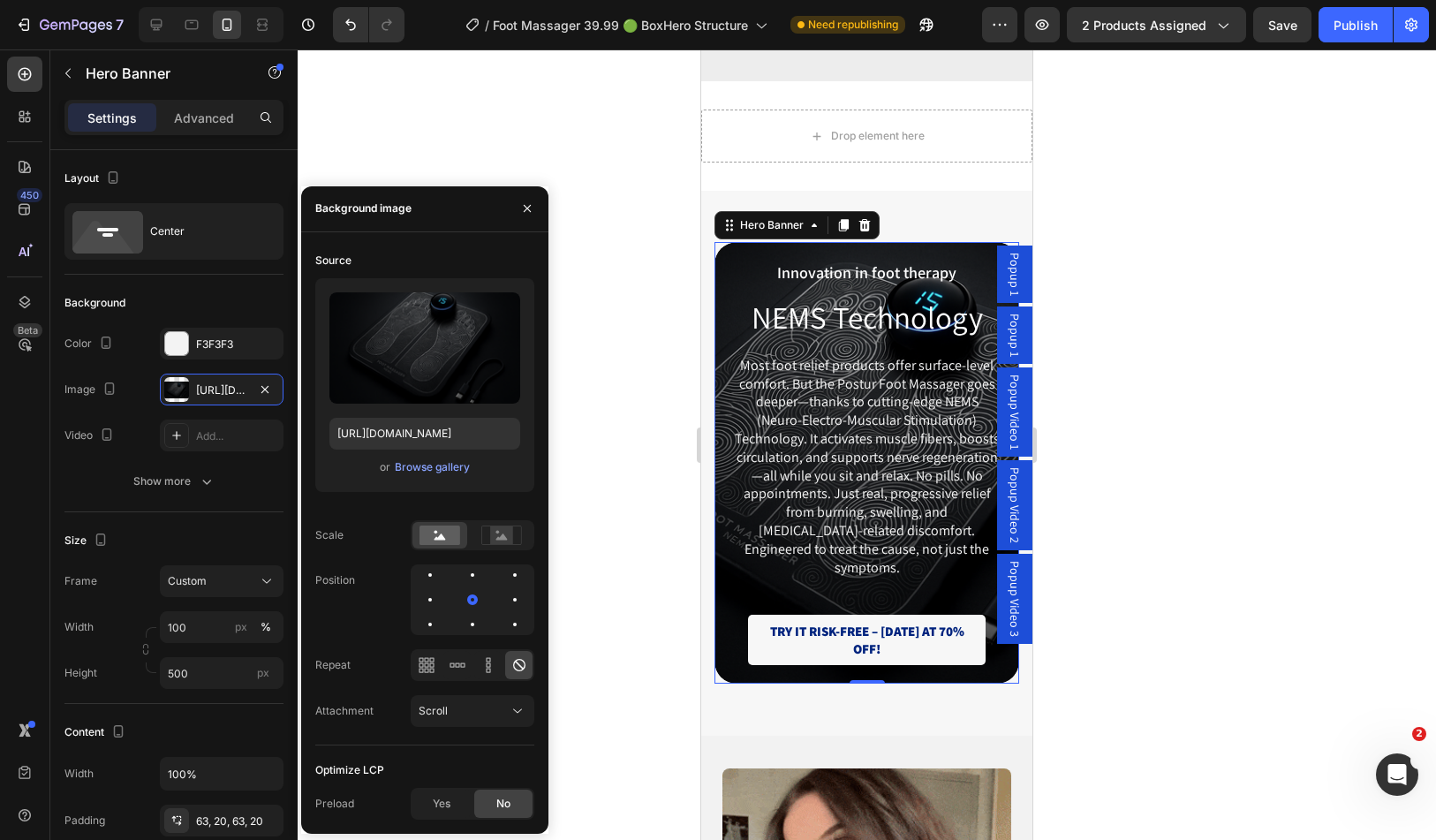
click at [1121, 464] on div at bounding box center [867, 444] width 1139 height 790
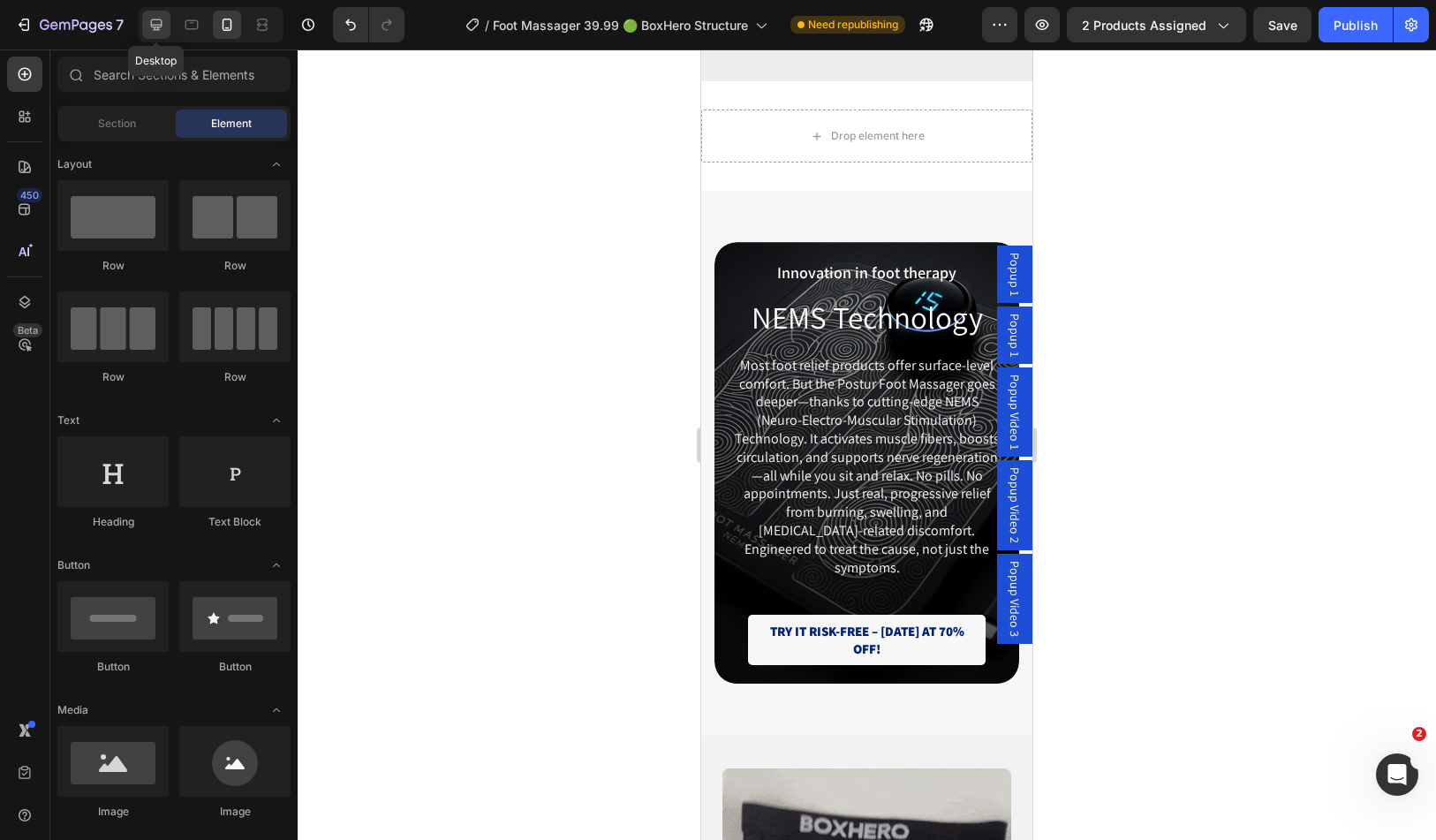
click at [161, 25] on icon at bounding box center [156, 25] width 18 height 18
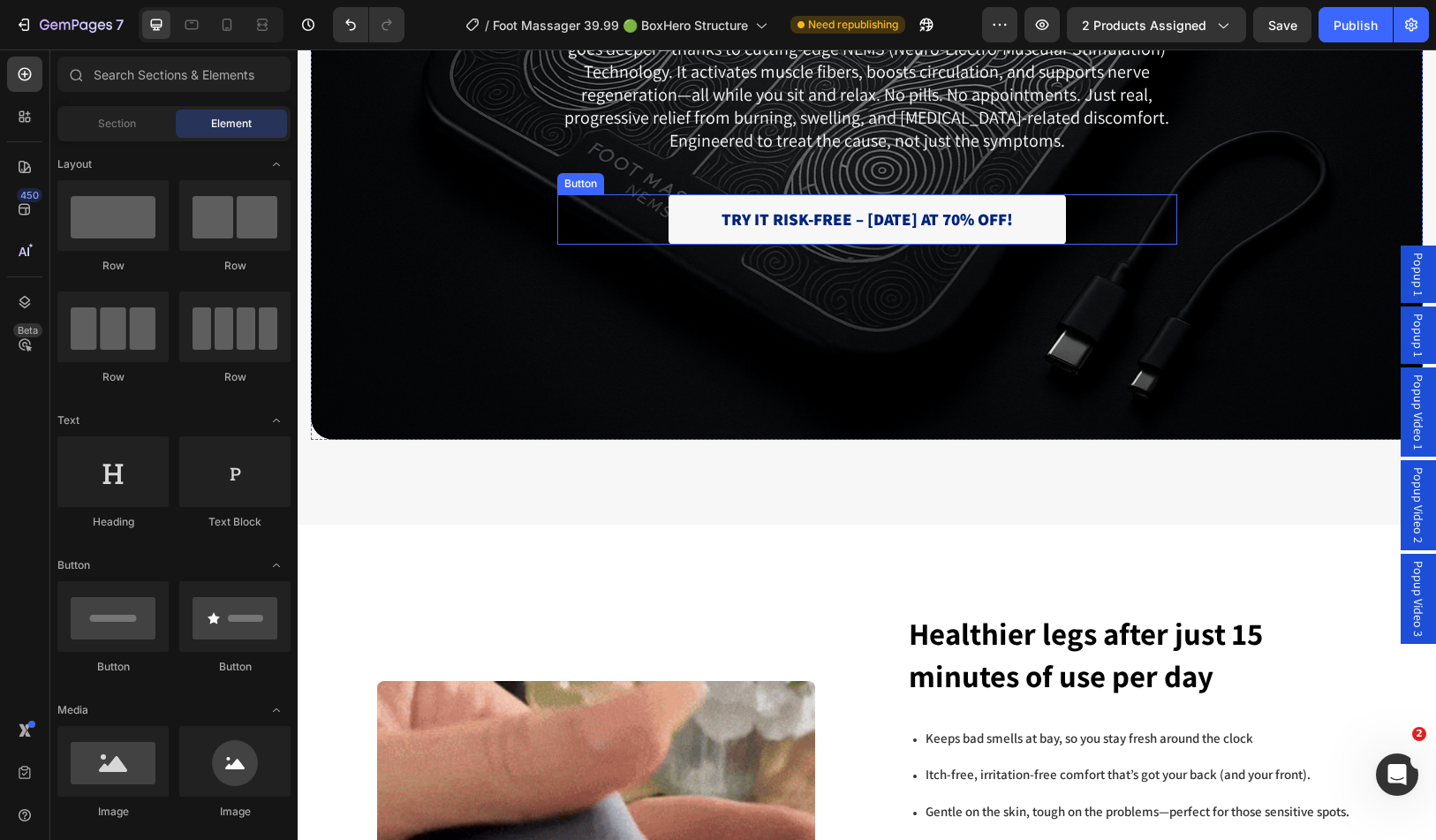
scroll to position [3705, 0]
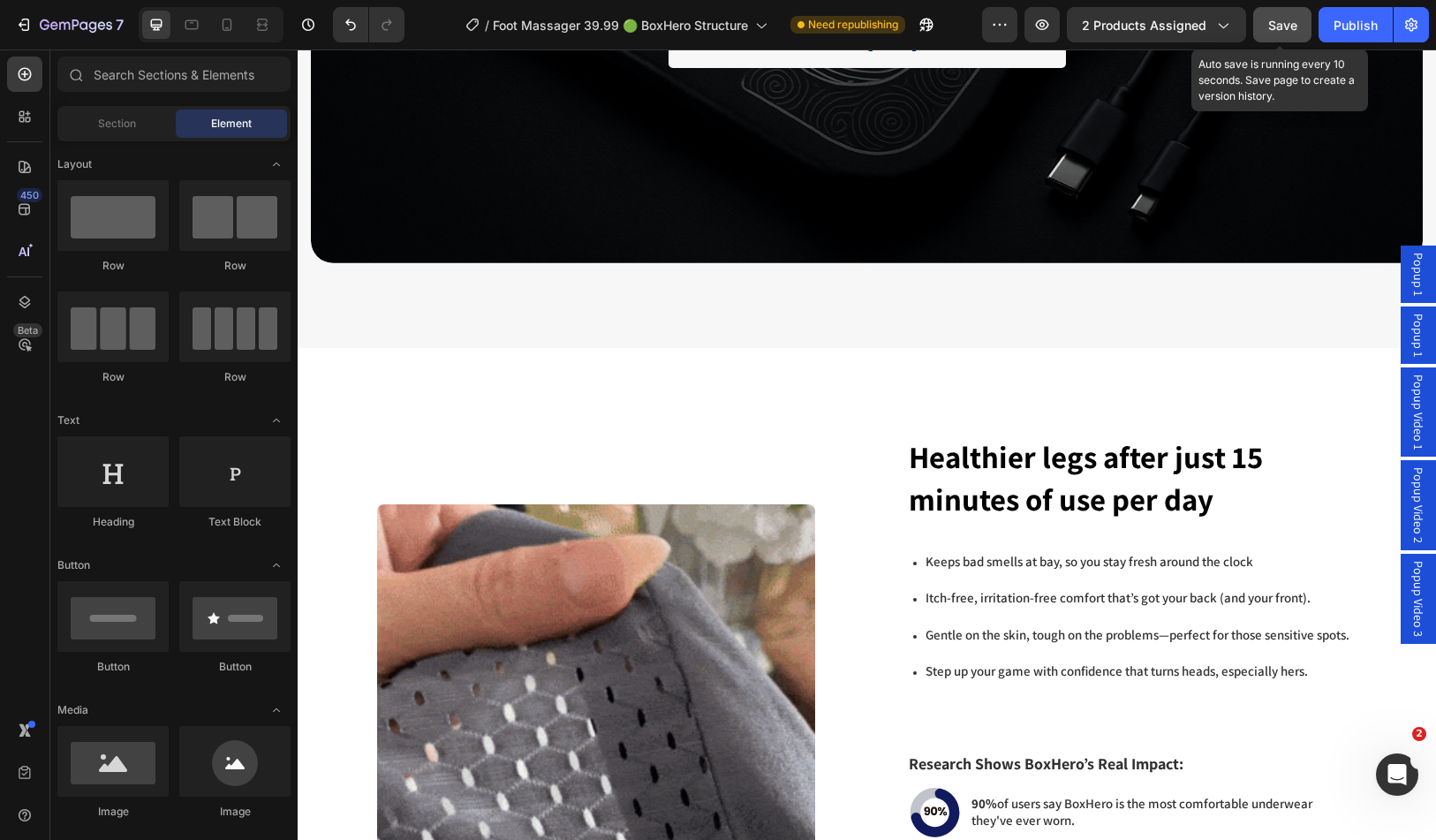
click at [1288, 18] on span "Save" at bounding box center [1283, 25] width 29 height 15
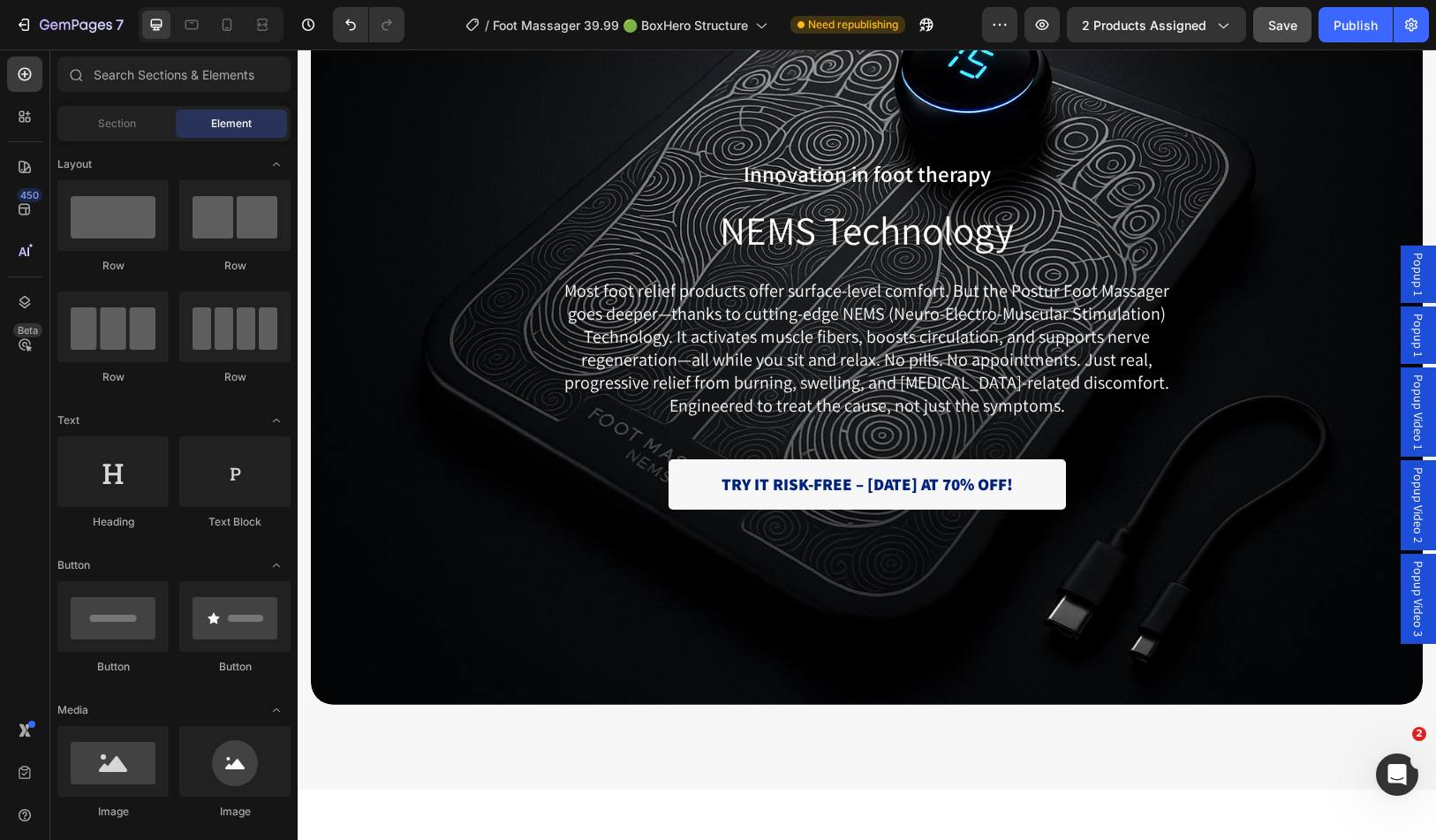
scroll to position [3175, 0]
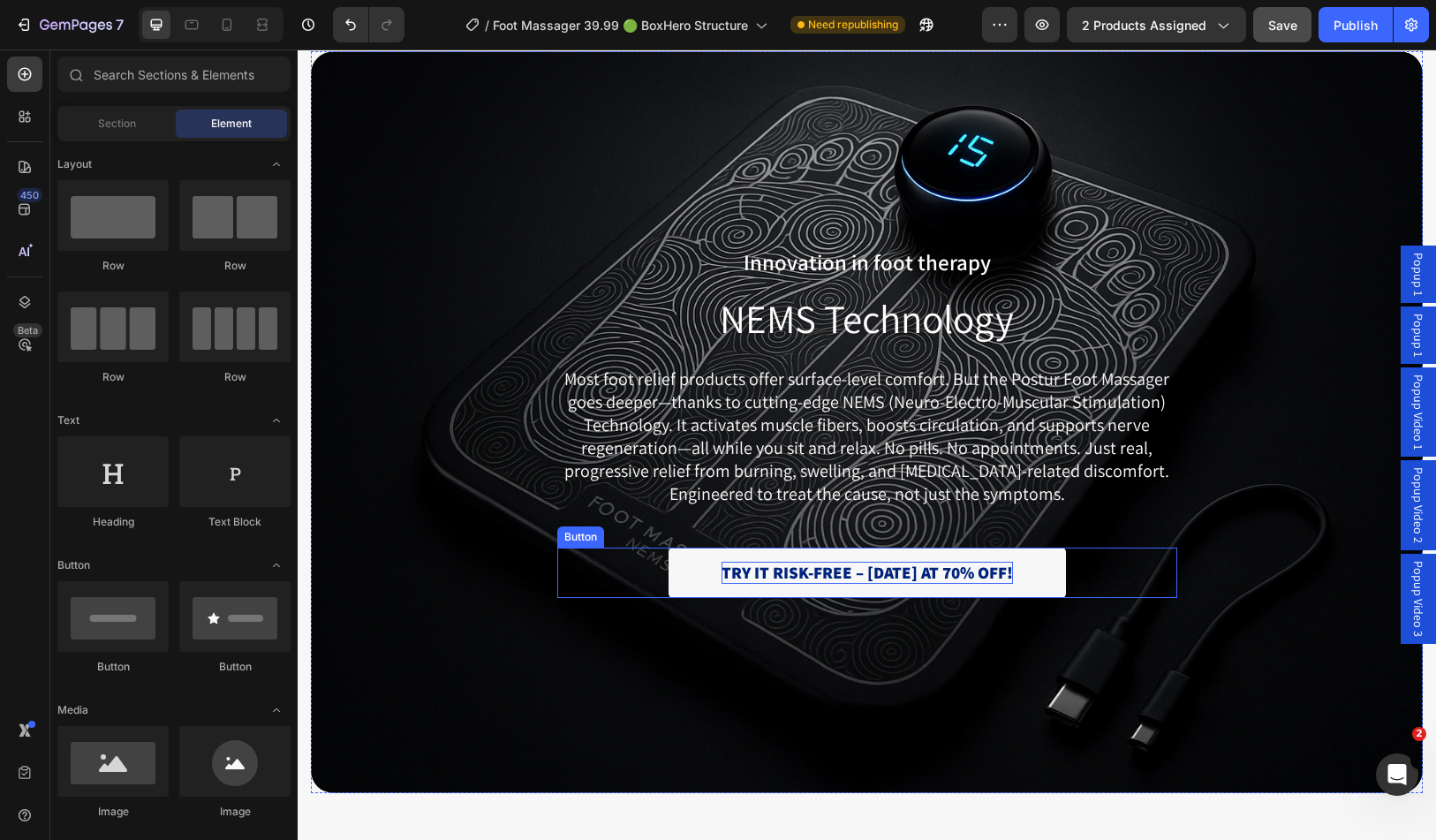
click at [833, 564] on p "TRY IT RISK-FREE – [DATE] AT 70% OFF!" at bounding box center [867, 573] width 292 height 22
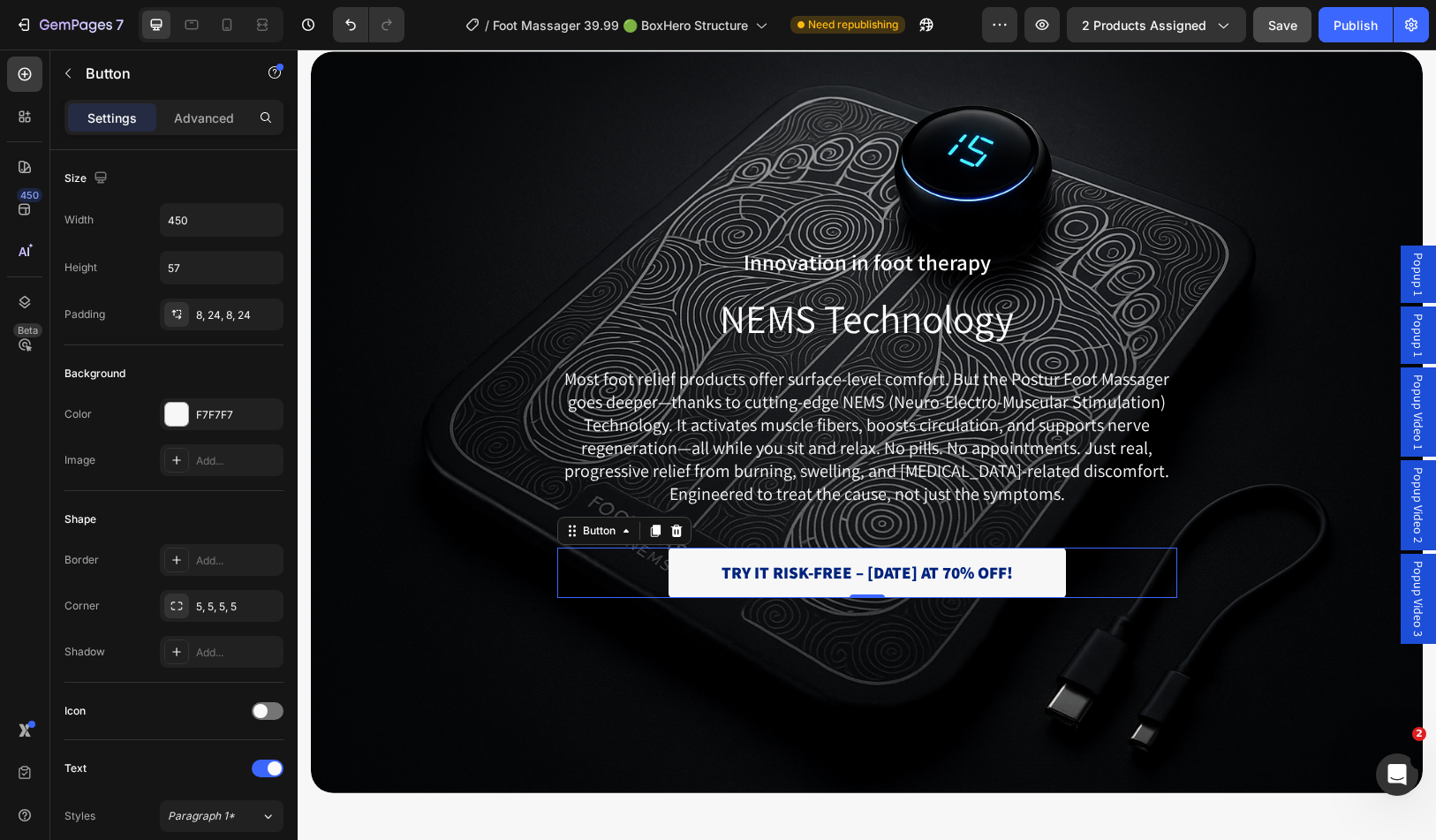
click at [748, 548] on link "TRY IT RISK-FREE – [DATE] AT 70% OFF!" at bounding box center [867, 573] width 398 height 51
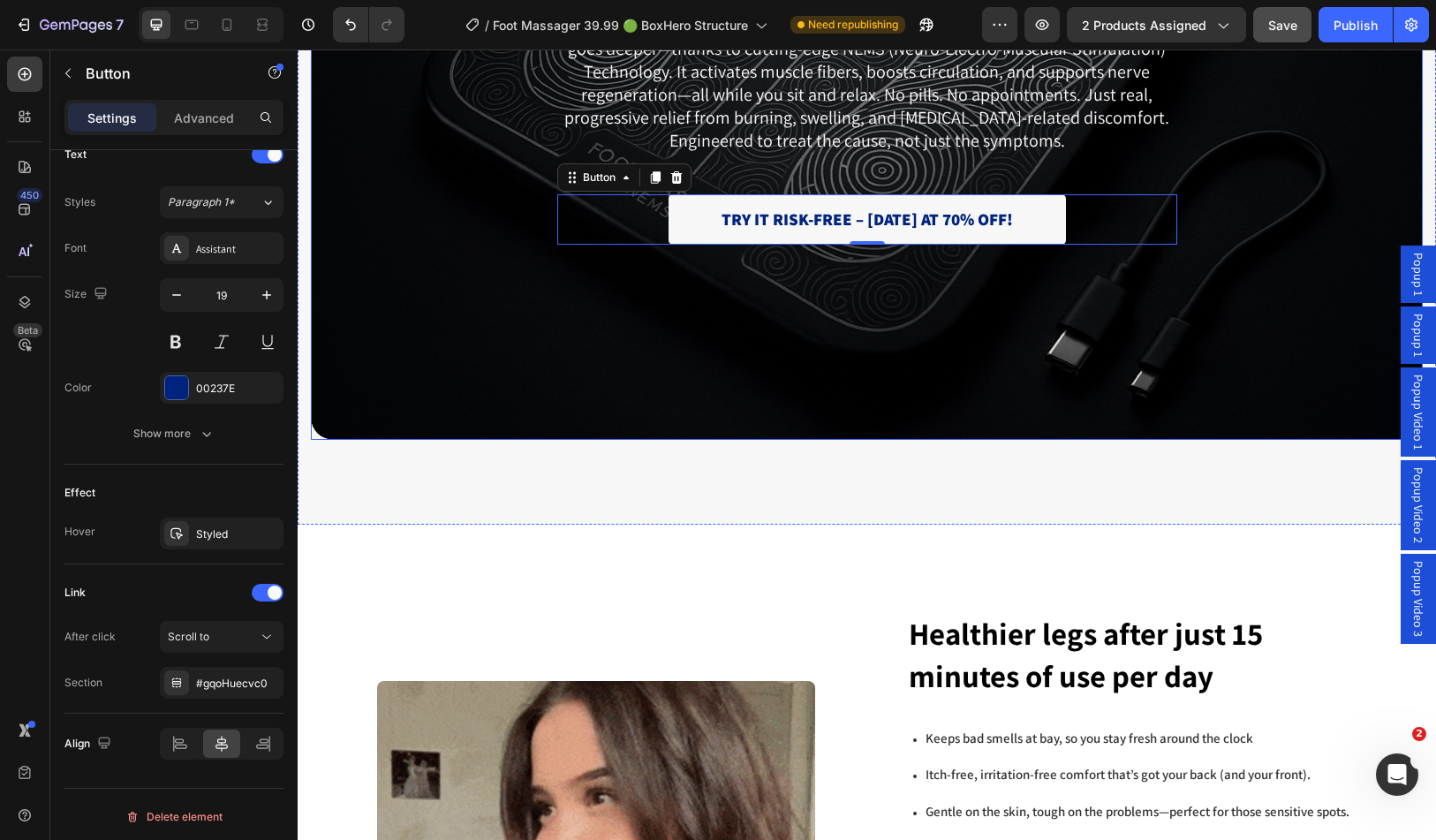
scroll to position [3881, 0]
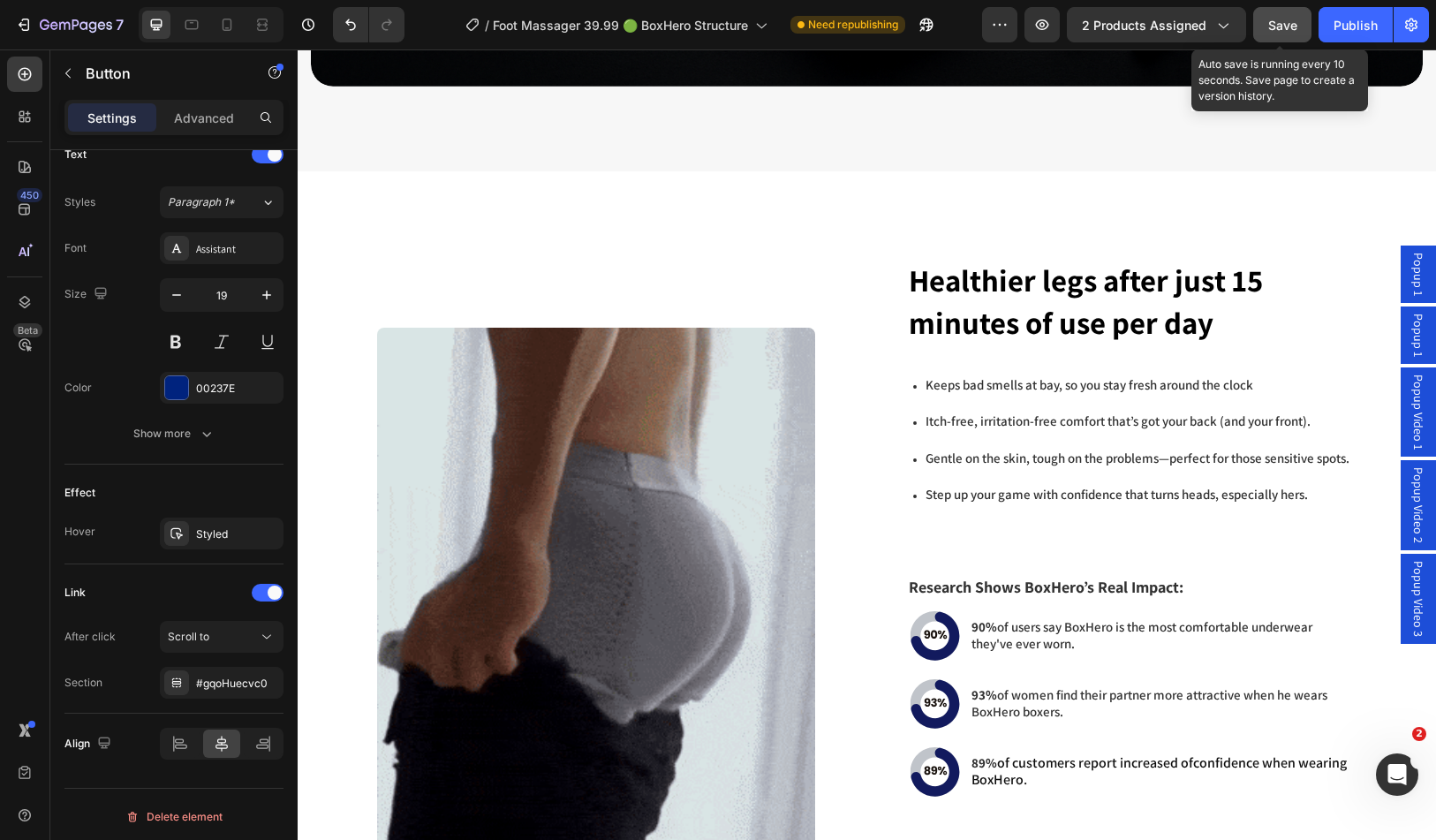
click at [1277, 37] on button "Save" at bounding box center [1283, 24] width 59 height 35
